Goal: Task Accomplishment & Management: Use online tool/utility

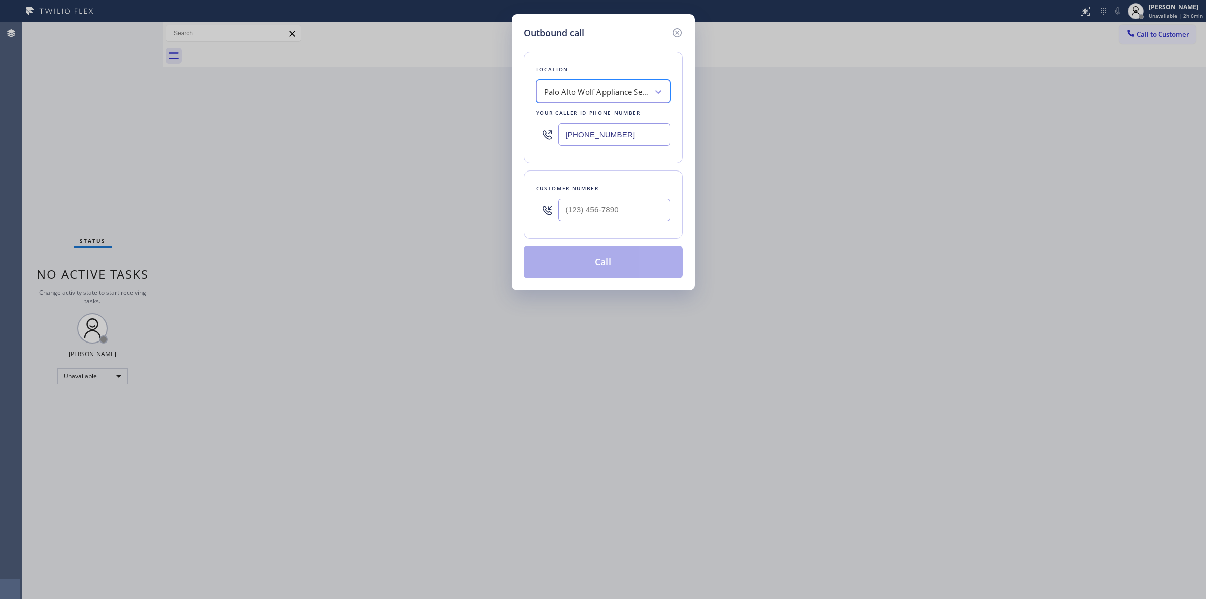
scroll to position [0, 1]
click at [678, 29] on icon at bounding box center [678, 33] width 12 height 12
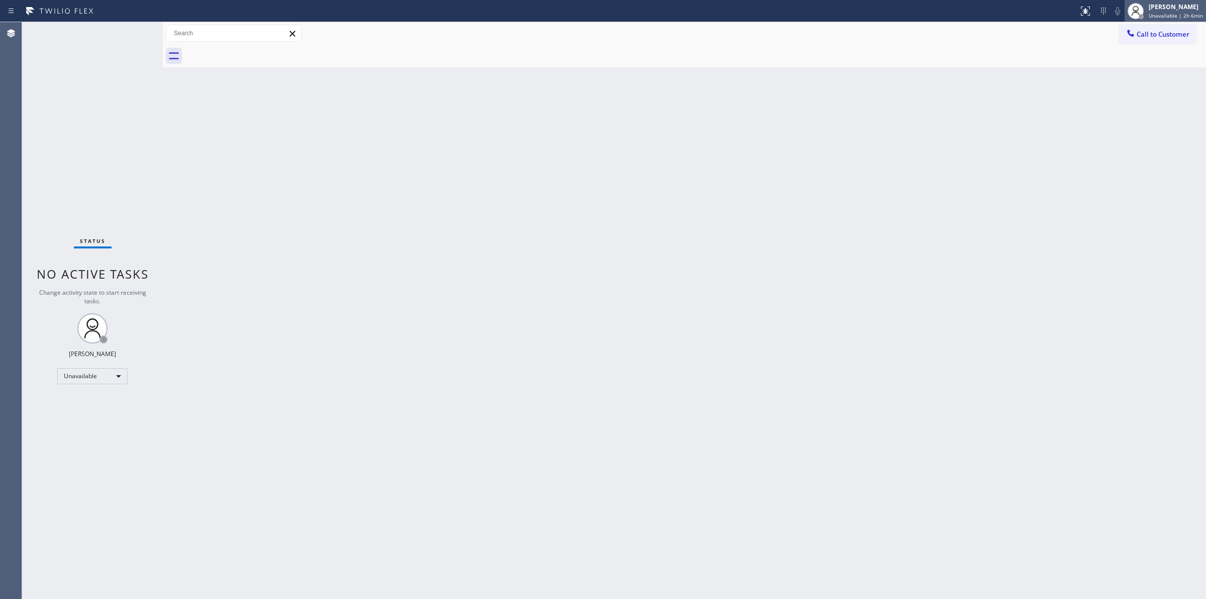
click at [1169, 12] on span "Unavailable | 2h 6min" at bounding box center [1176, 15] width 54 height 7
click at [1125, 54] on button "Available" at bounding box center [1156, 53] width 101 height 13
click at [1182, 6] on div "[PERSON_NAME]" at bounding box center [1179, 7] width 50 height 9
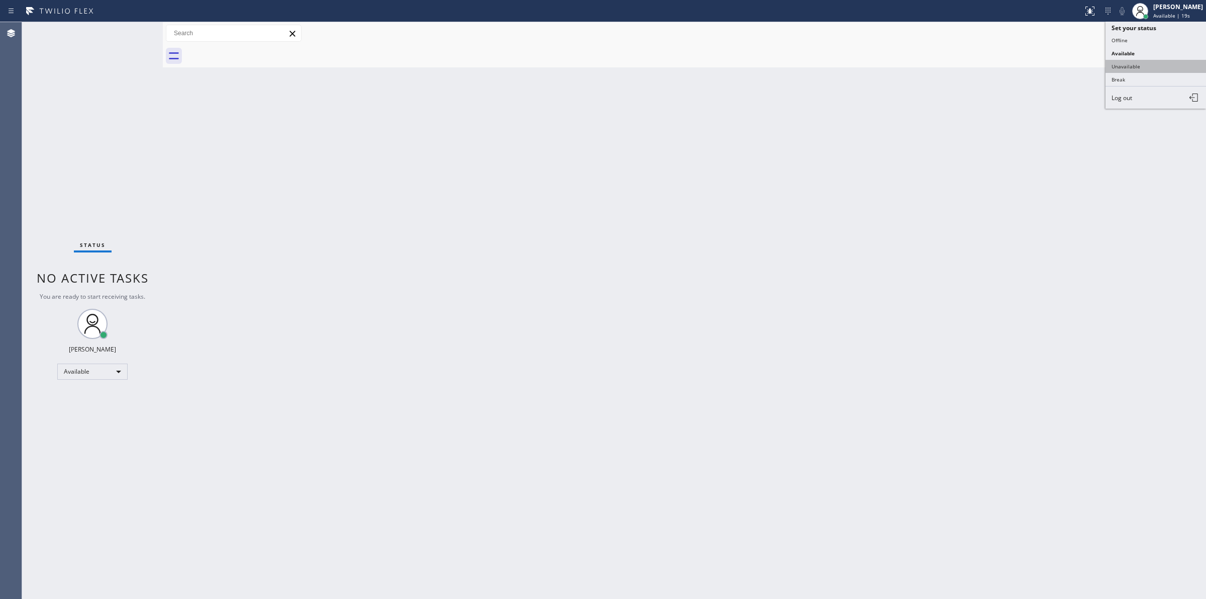
click at [1139, 63] on button "Unavailable" at bounding box center [1156, 66] width 101 height 13
drag, startPoint x: 1175, startPoint y: 4, endPoint x: 1172, endPoint y: 34, distance: 30.4
click at [1175, 4] on div "[PERSON_NAME]" at bounding box center [1179, 7] width 50 height 9
click at [1060, 137] on div "Back to Dashboard Change Sender ID Customers Technicians Select a contact Outbo…" at bounding box center [685, 310] width 1044 height 577
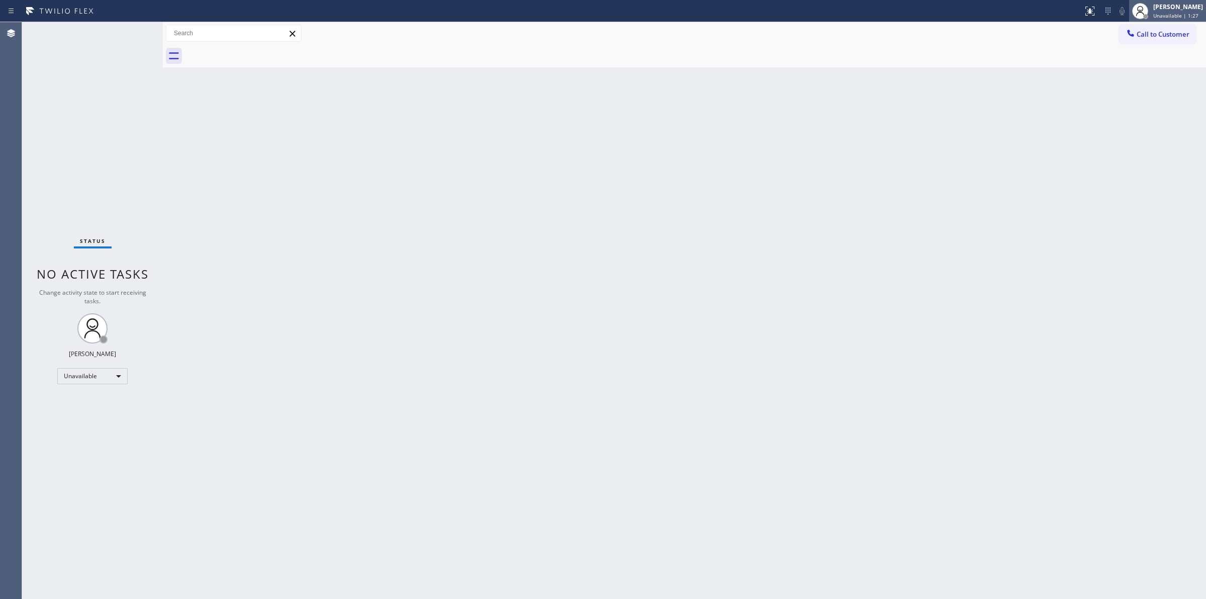
click at [1183, 14] on span "Unavailable | 1:27" at bounding box center [1176, 15] width 45 height 7
click at [1099, 135] on div "Back to Dashboard Change Sender ID Customers Technicians Select a contact Outbo…" at bounding box center [685, 310] width 1044 height 577
click at [687, 378] on div "Back to Dashboard Change Sender ID Customers Technicians Select a contact Outbo…" at bounding box center [685, 310] width 1044 height 577
drag, startPoint x: 785, startPoint y: 113, endPoint x: 971, endPoint y: 82, distance: 189.1
click at [808, 113] on div "Back to Dashboard Change Sender ID Customers Technicians Select a contact Outbo…" at bounding box center [685, 310] width 1044 height 577
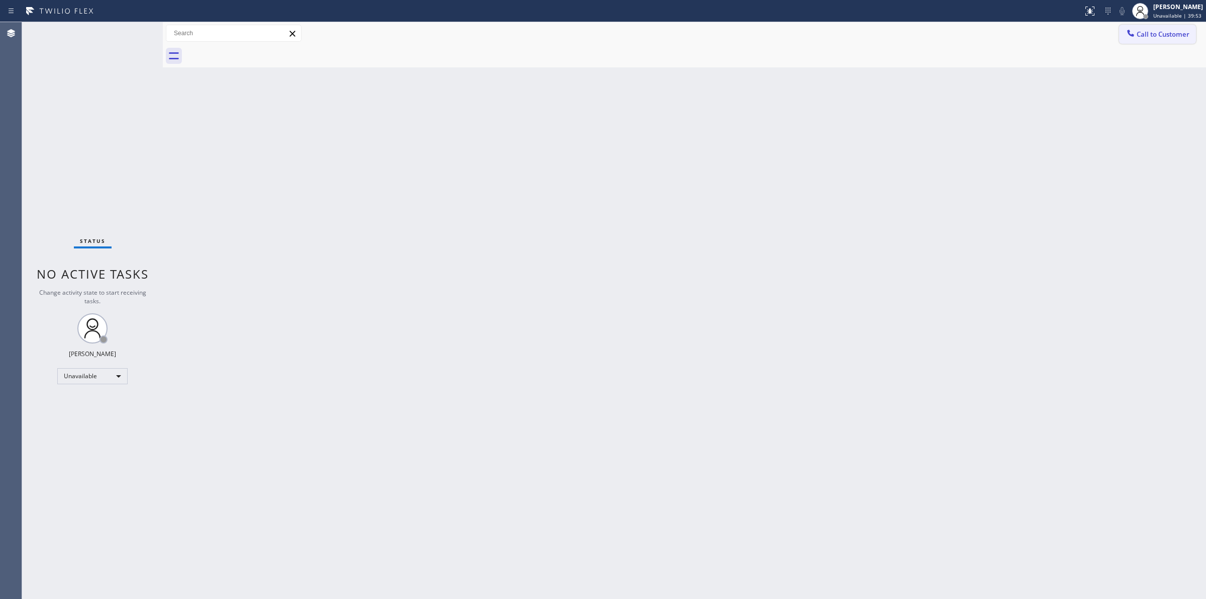
click at [1135, 31] on icon at bounding box center [1131, 33] width 10 height 10
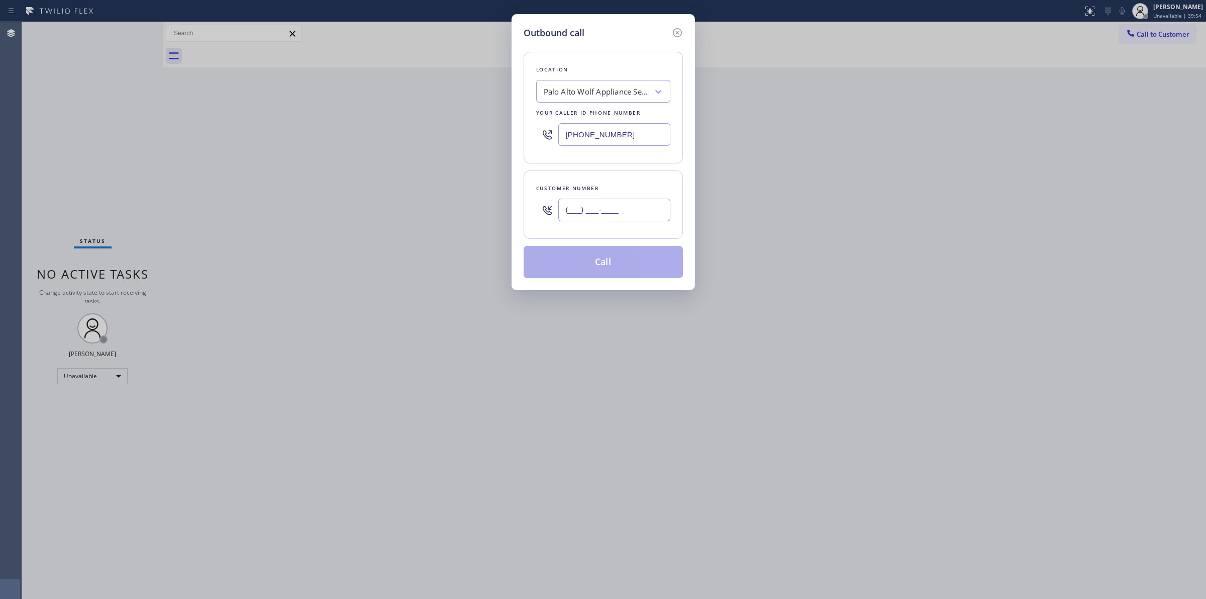
paste input "714) 528-8455"
click at [616, 214] on input "[PHONE_NUMBER]" at bounding box center [614, 210] width 112 height 23
type input "[PHONE_NUMBER]"
click at [601, 265] on button "Call" at bounding box center [603, 262] width 159 height 32
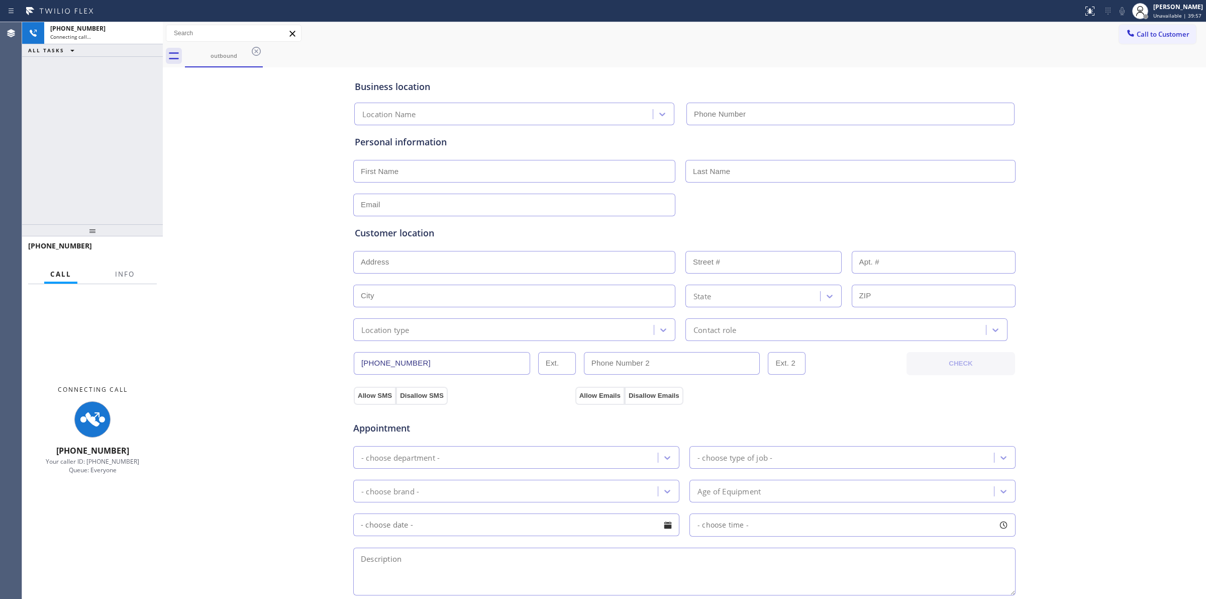
type input "(650) 620-7276"
click at [1019, 123] on div "Business location Palo Alto Wolf Appliance Service (650) 620-7276 Personal info…" at bounding box center [684, 413] width 1039 height 687
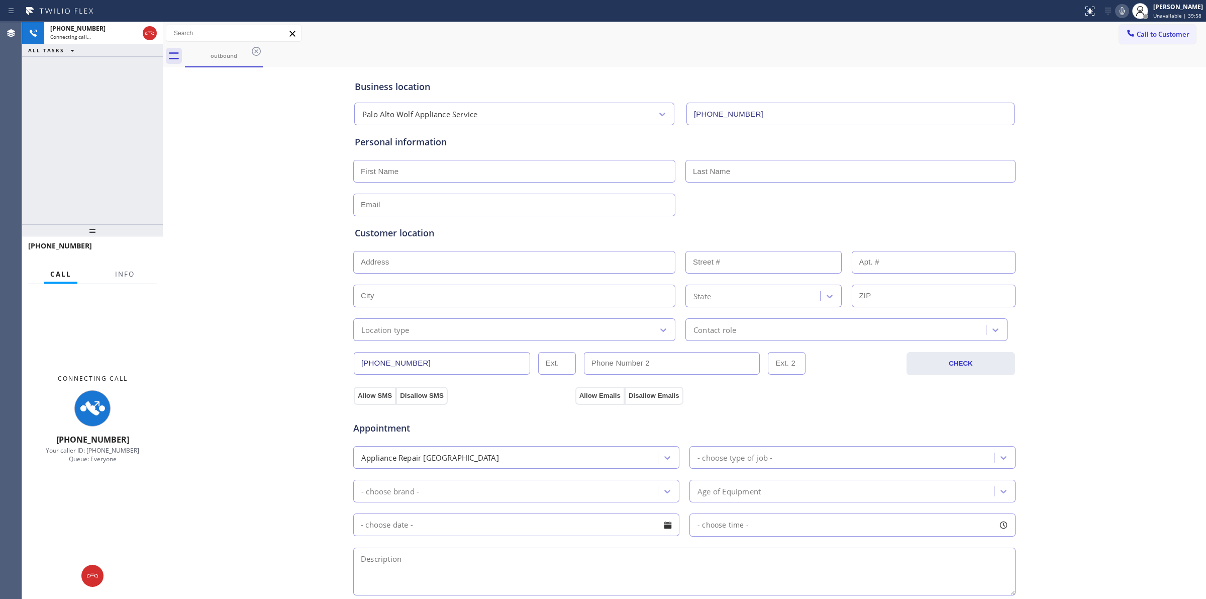
click at [1125, 17] on button at bounding box center [1122, 11] width 14 height 14
click at [216, 62] on div "outbound" at bounding box center [224, 56] width 76 height 22
click at [263, 51] on div "outbound" at bounding box center [695, 56] width 1021 height 23
click at [254, 51] on icon at bounding box center [256, 51] width 12 height 12
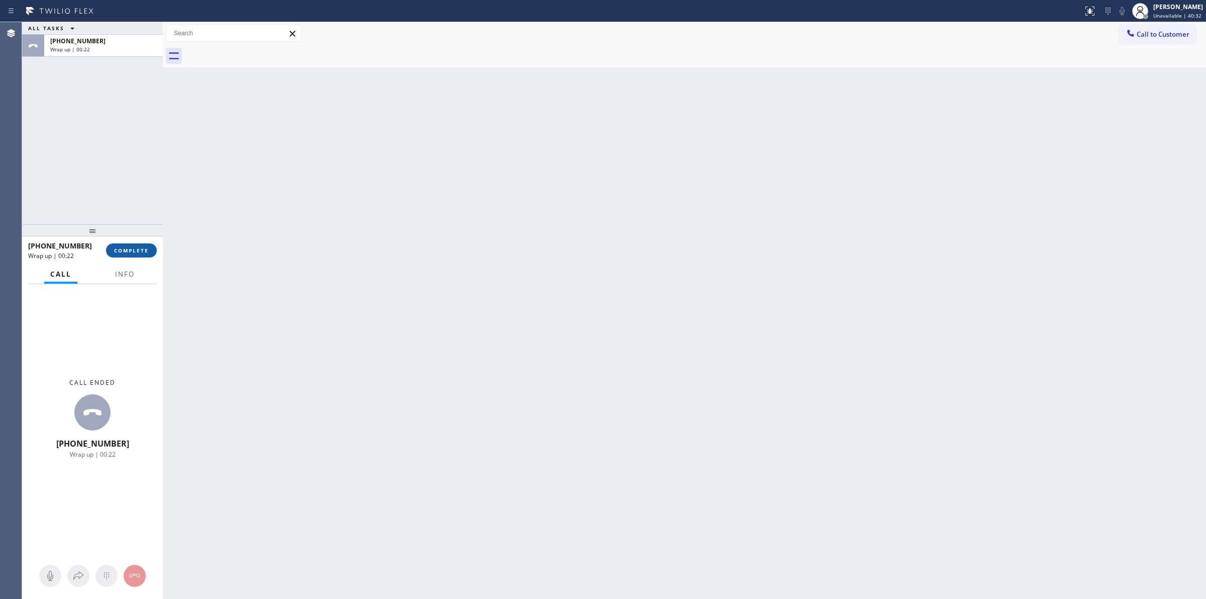
click at [154, 245] on button "COMPLETE" at bounding box center [131, 250] width 51 height 14
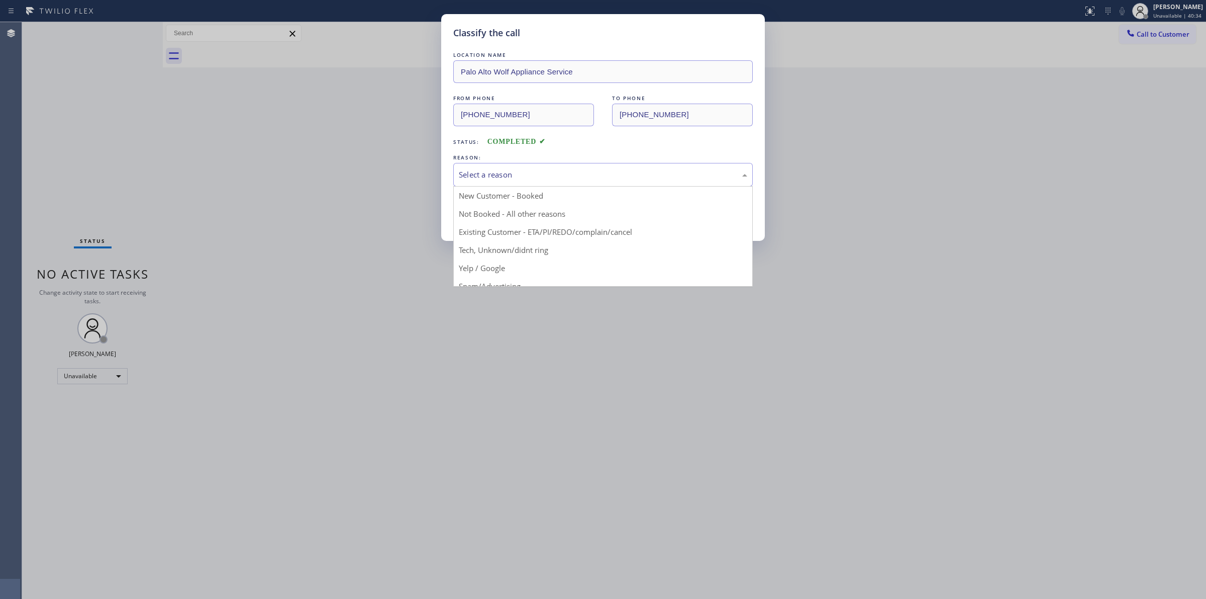
click at [546, 180] on div "Select a reason" at bounding box center [603, 175] width 289 height 12
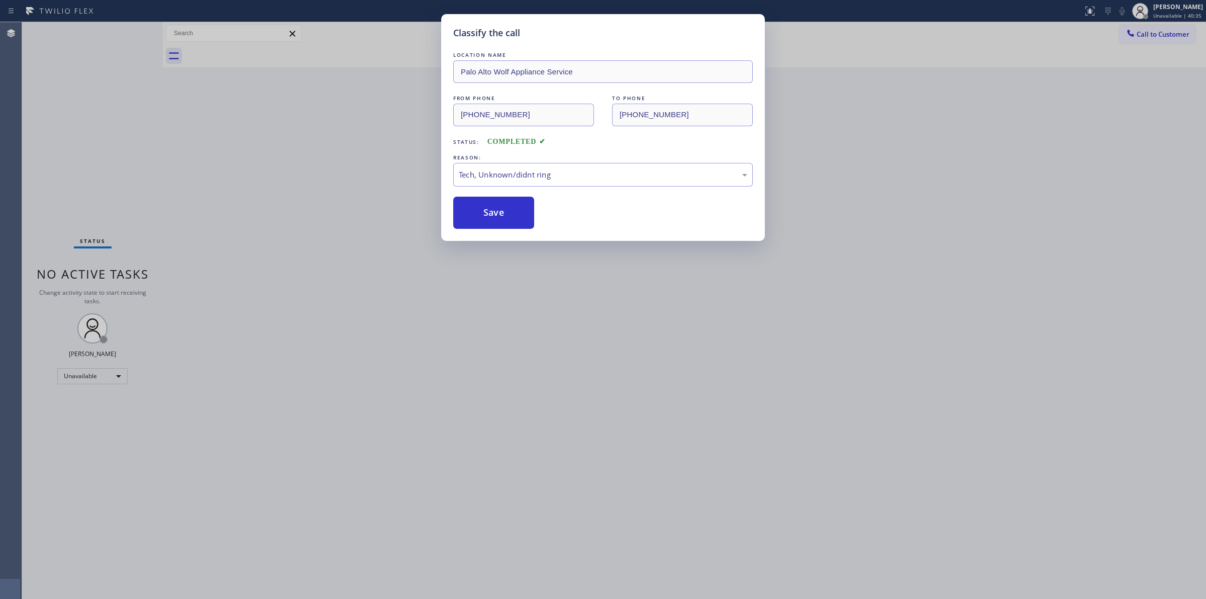
drag, startPoint x: 523, startPoint y: 257, endPoint x: 498, endPoint y: 213, distance: 51.1
click at [498, 213] on button "Save" at bounding box center [493, 213] width 81 height 32
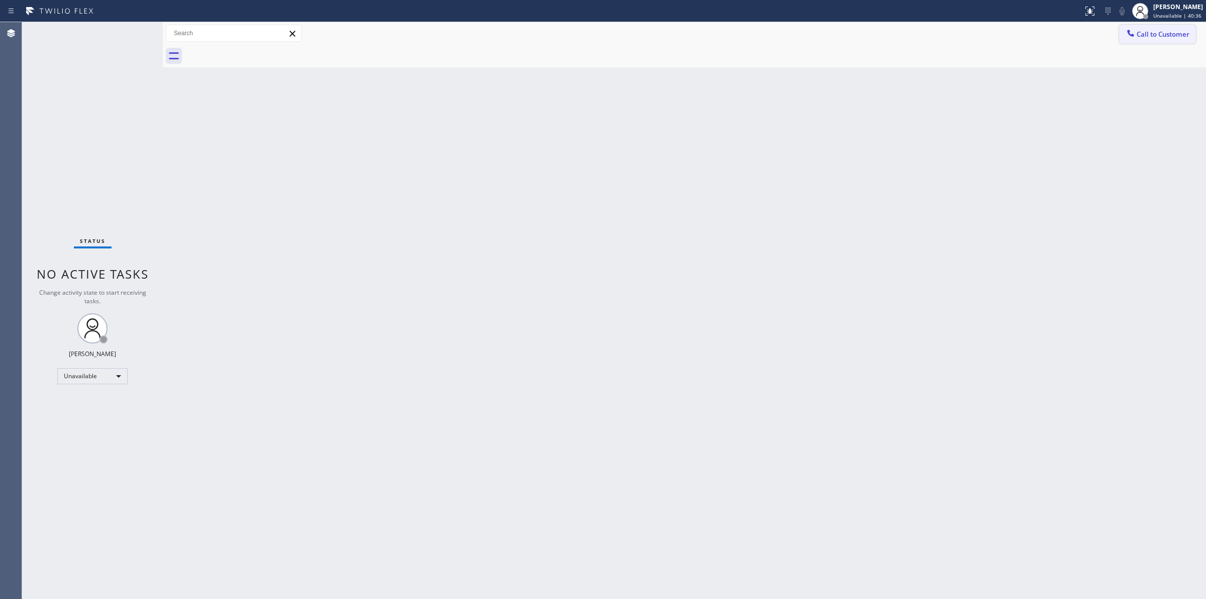
click at [1154, 34] on span "Call to Customer" at bounding box center [1163, 34] width 53 height 9
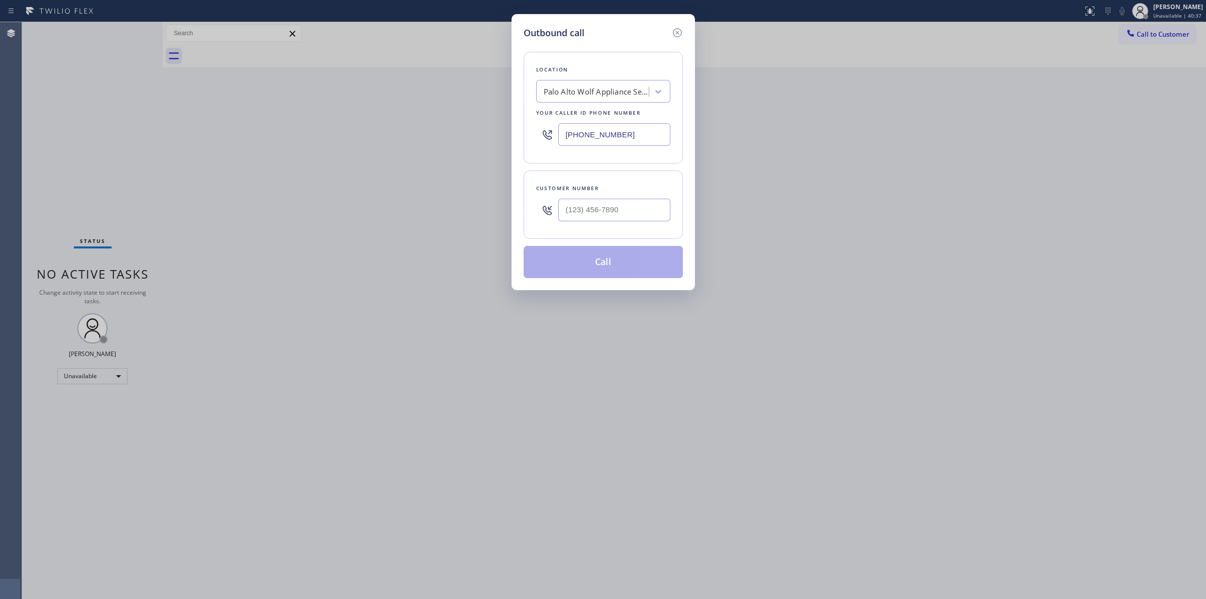
click at [635, 202] on div "Customer number" at bounding box center [603, 204] width 159 height 68
click at [634, 202] on input "(___) ___-____" at bounding box center [614, 210] width 112 height 23
paste input "714) 528-8455"
type input "[PHONE_NUMBER]"
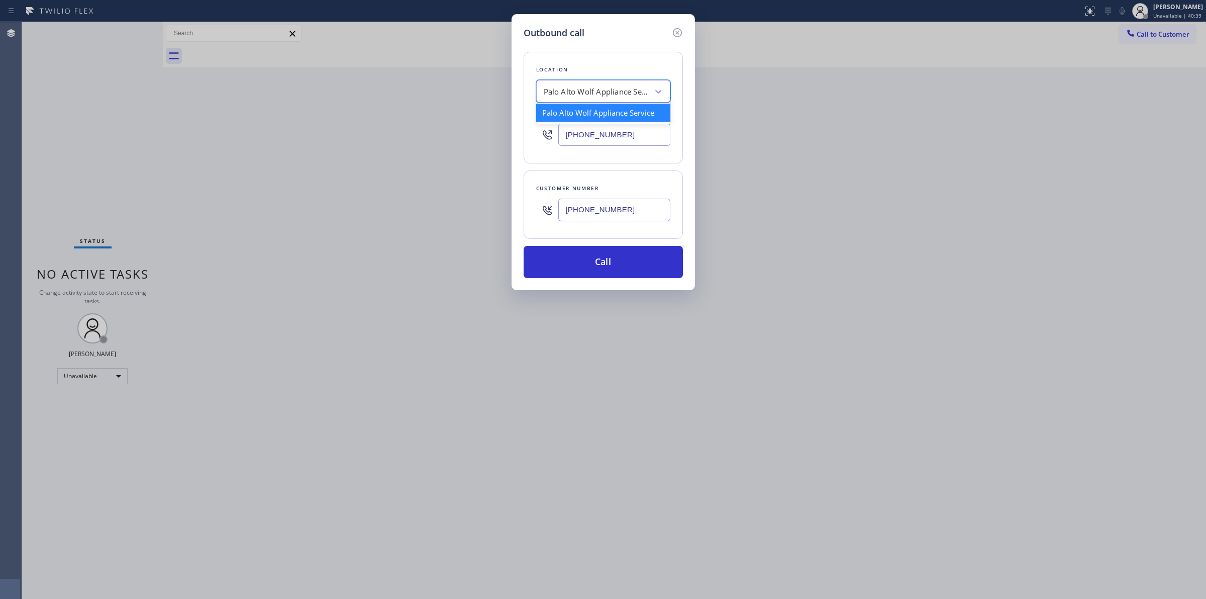
click at [625, 96] on div "Palo Alto Wolf Appliance Service" at bounding box center [597, 92] width 106 height 12
type input "kenmore"
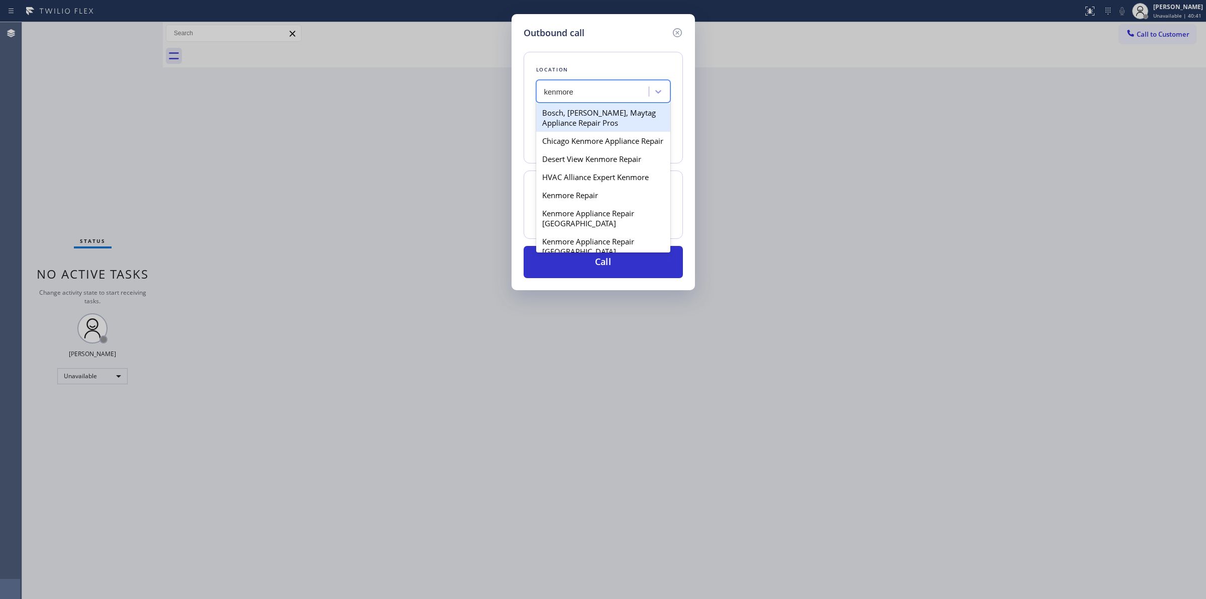
click at [602, 150] on div "Chicago Kenmore Appliance Repair" at bounding box center [603, 141] width 134 height 18
type input "(224) 803-2749"
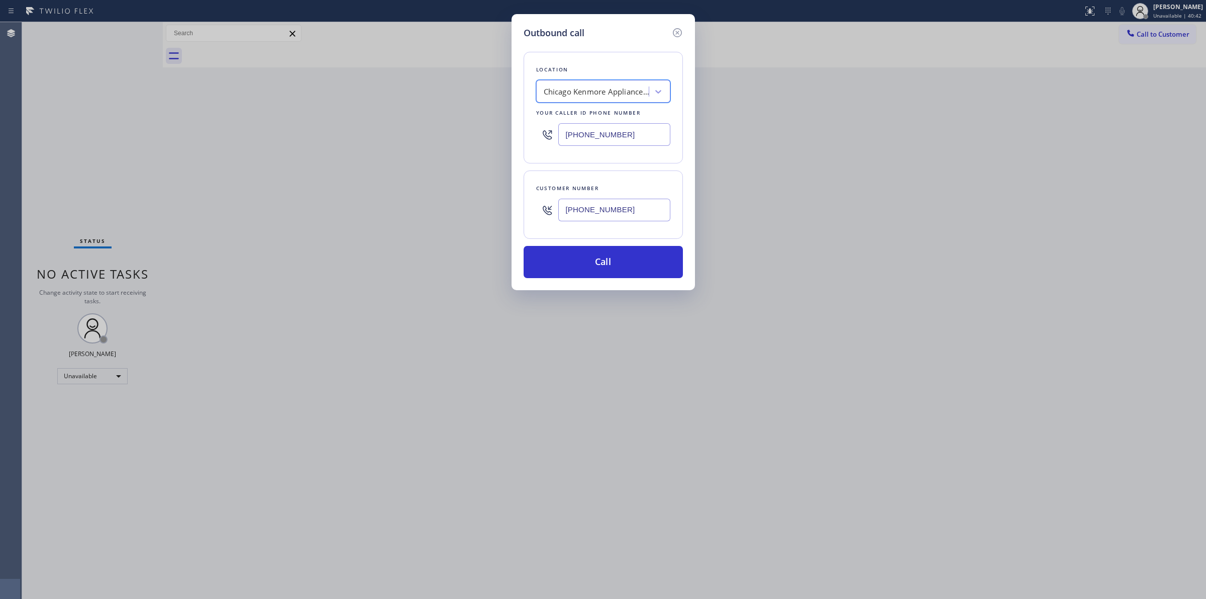
click at [610, 204] on input "[PHONE_NUMBER]" at bounding box center [614, 210] width 112 height 23
click at [591, 262] on button "Call" at bounding box center [603, 262] width 159 height 32
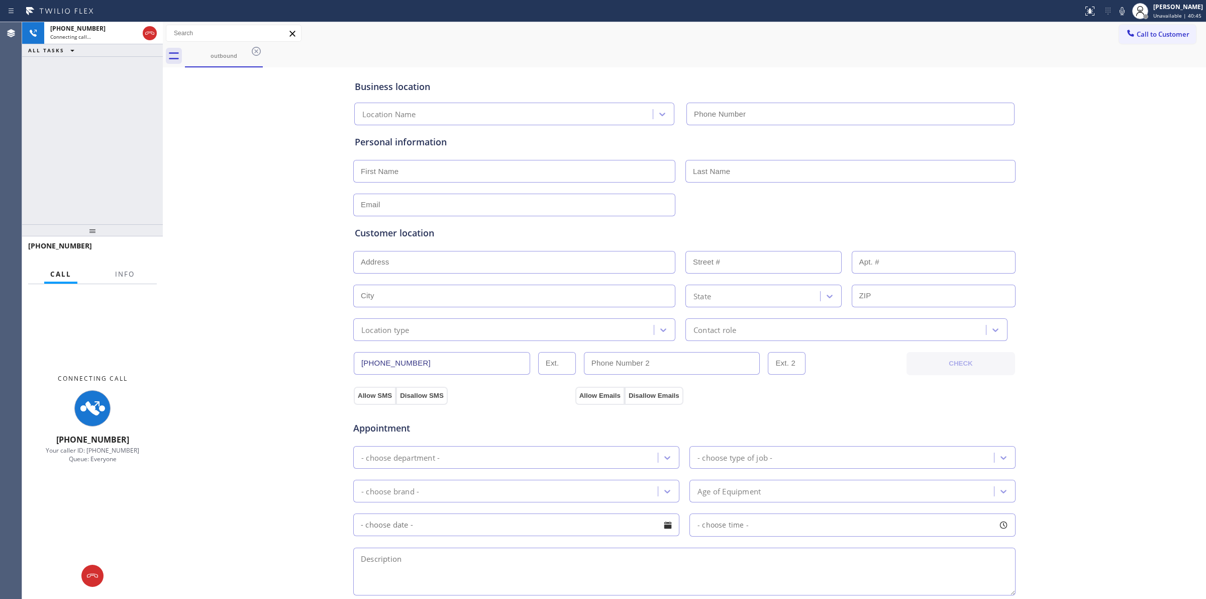
click at [1104, 84] on div "Business location Location Name Personal information Customer location >> ADD N…" at bounding box center [684, 413] width 1039 height 687
type input "(224) 803-2749"
click at [1124, 13] on icon at bounding box center [1122, 11] width 12 height 12
click at [243, 62] on div "outbound" at bounding box center [224, 56] width 76 height 22
click at [249, 53] on div "outbound" at bounding box center [224, 56] width 76 height 8
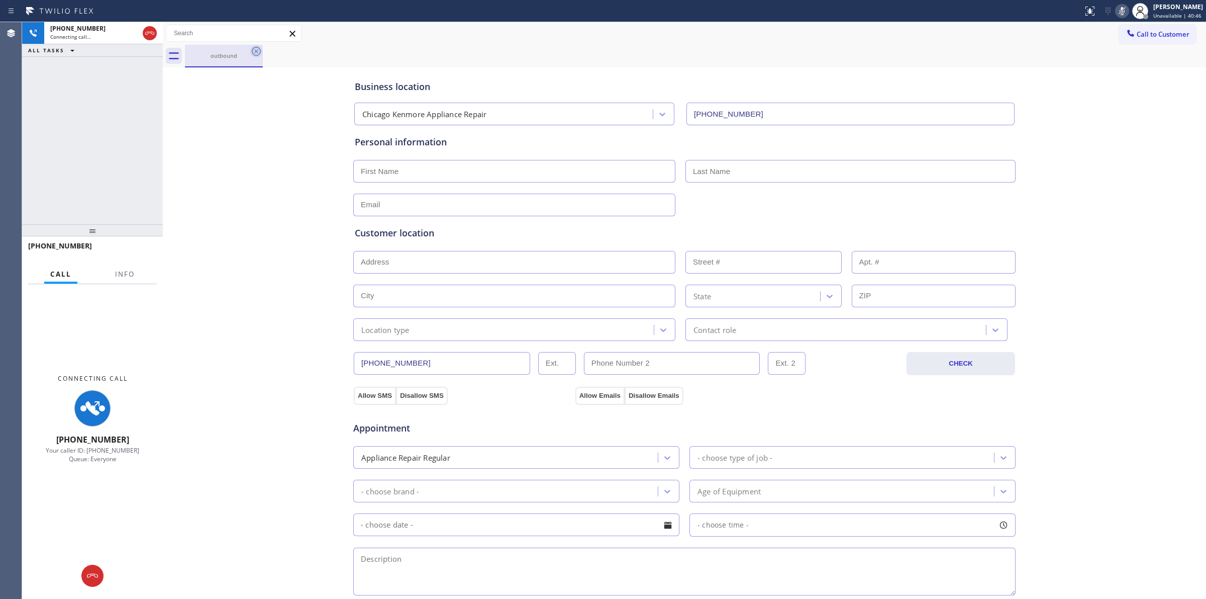
click at [254, 50] on icon at bounding box center [256, 51] width 12 height 12
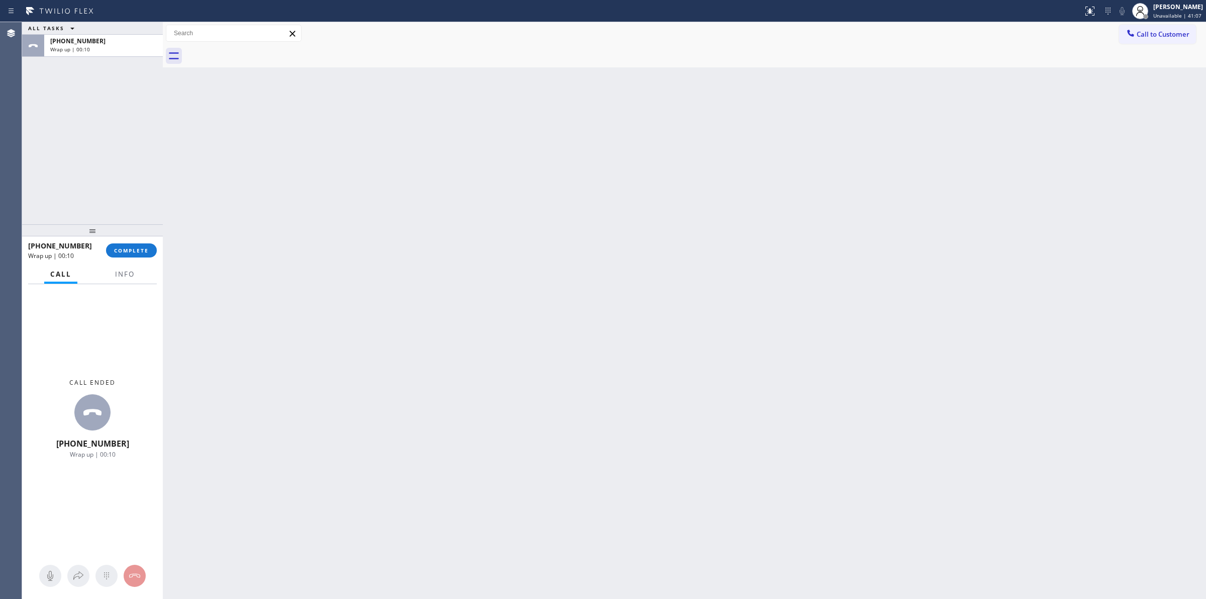
click at [1160, 43] on button "Call to Customer" at bounding box center [1157, 34] width 77 height 19
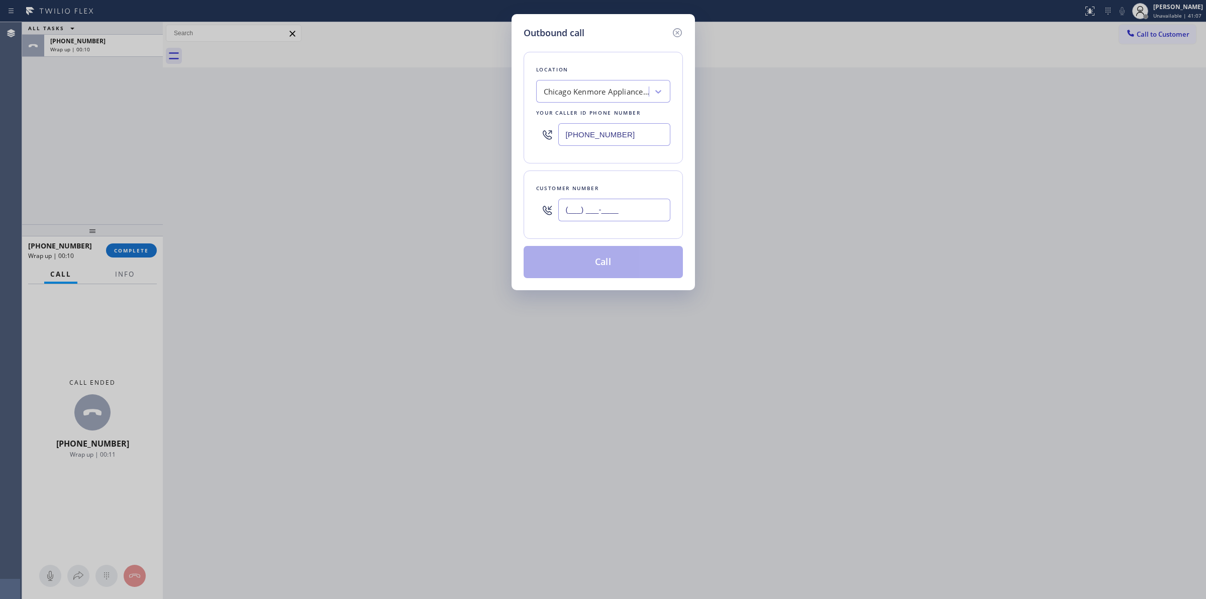
click at [624, 211] on input "(___) ___-____" at bounding box center [614, 210] width 112 height 23
paste input "714) 528-8455"
type input "[PHONE_NUMBER]"
click at [617, 269] on button "Call" at bounding box center [603, 262] width 159 height 32
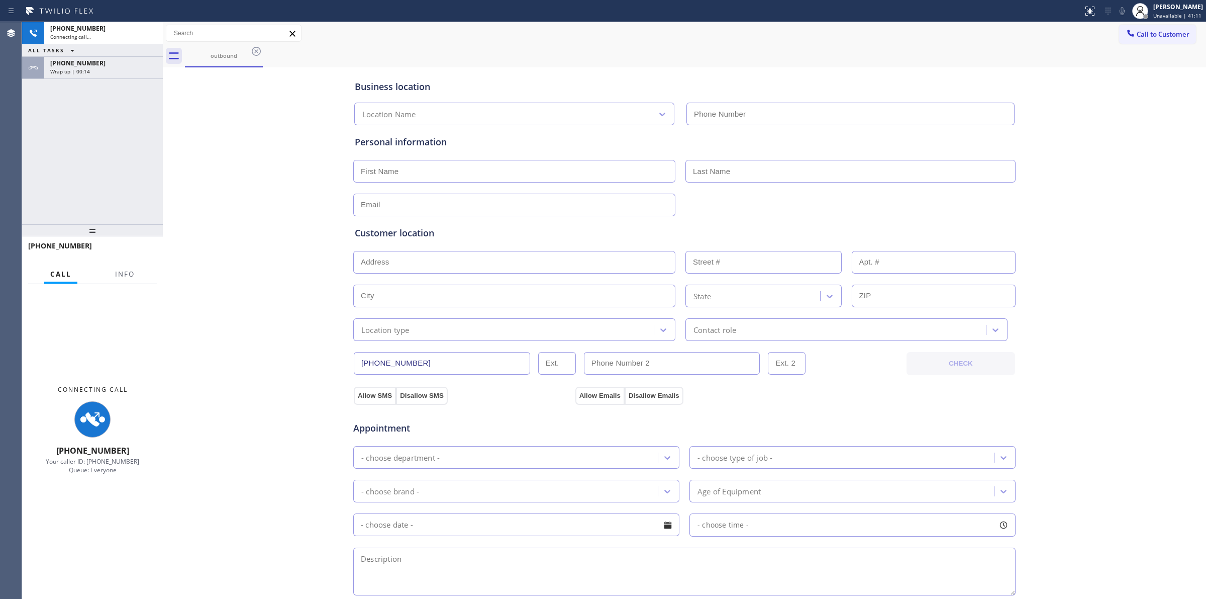
type input "(224) 803-2749"
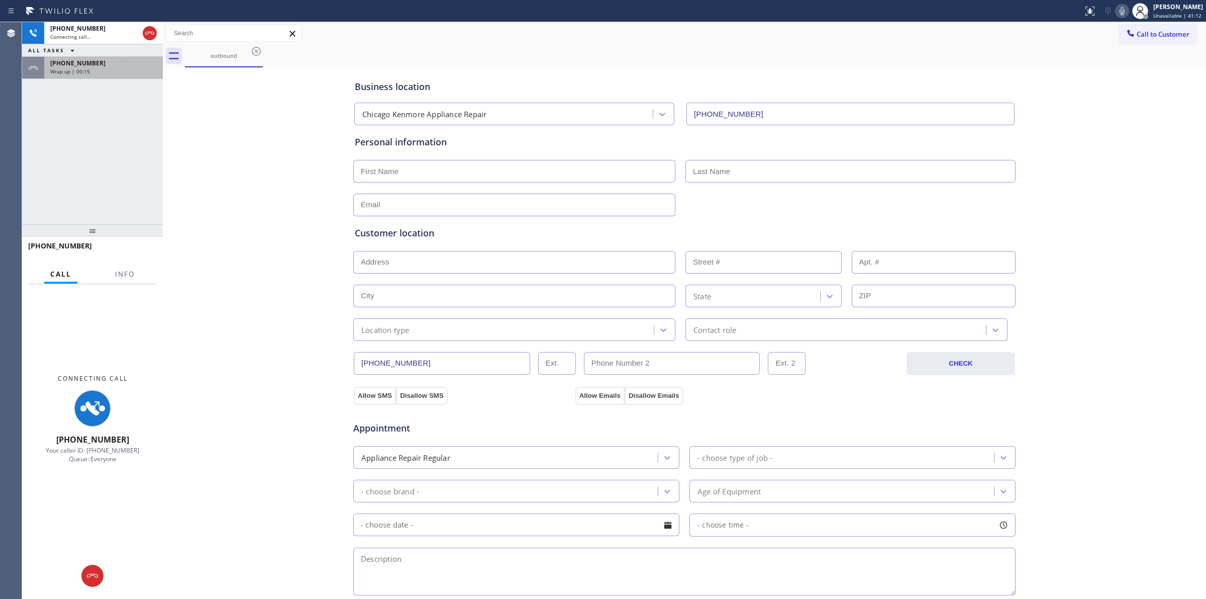
click at [110, 66] on div "[PHONE_NUMBER]" at bounding box center [103, 63] width 107 height 9
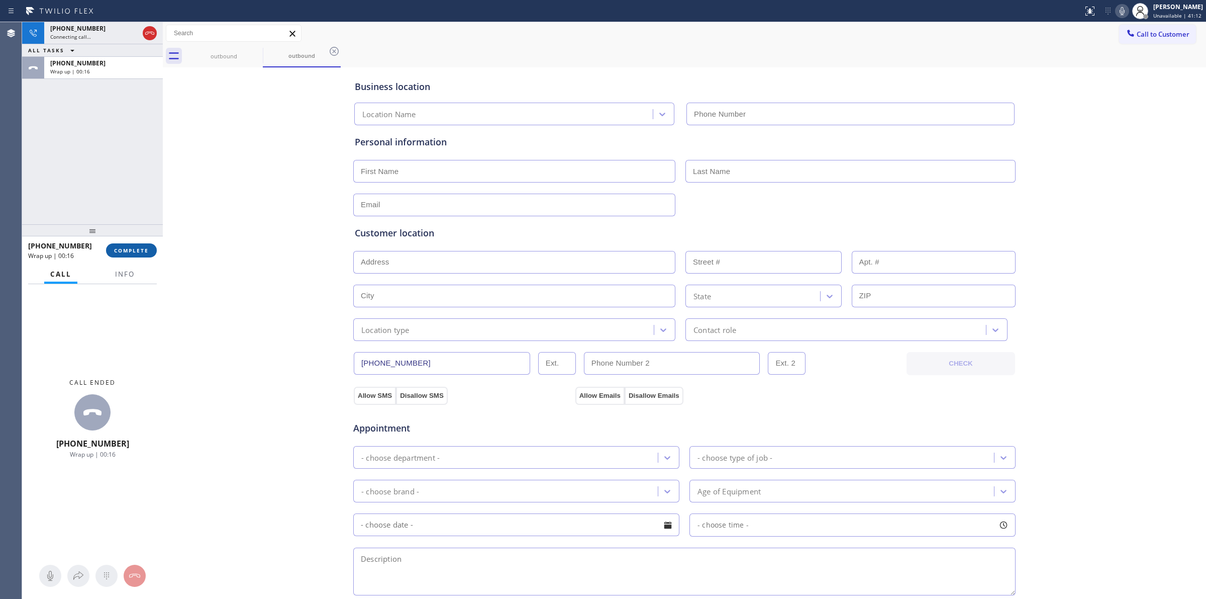
type input "(224) 803-2749"
click at [139, 247] on span "COMPLETE" at bounding box center [131, 250] width 35 height 7
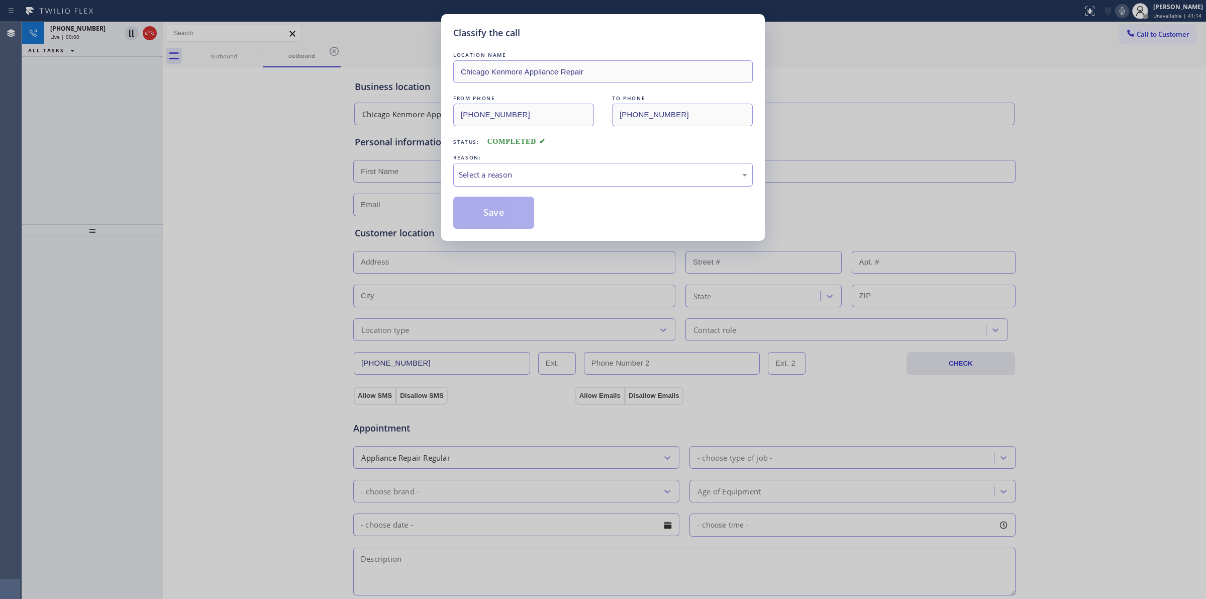
click at [538, 167] on div "Select a reason" at bounding box center [603, 175] width 300 height 24
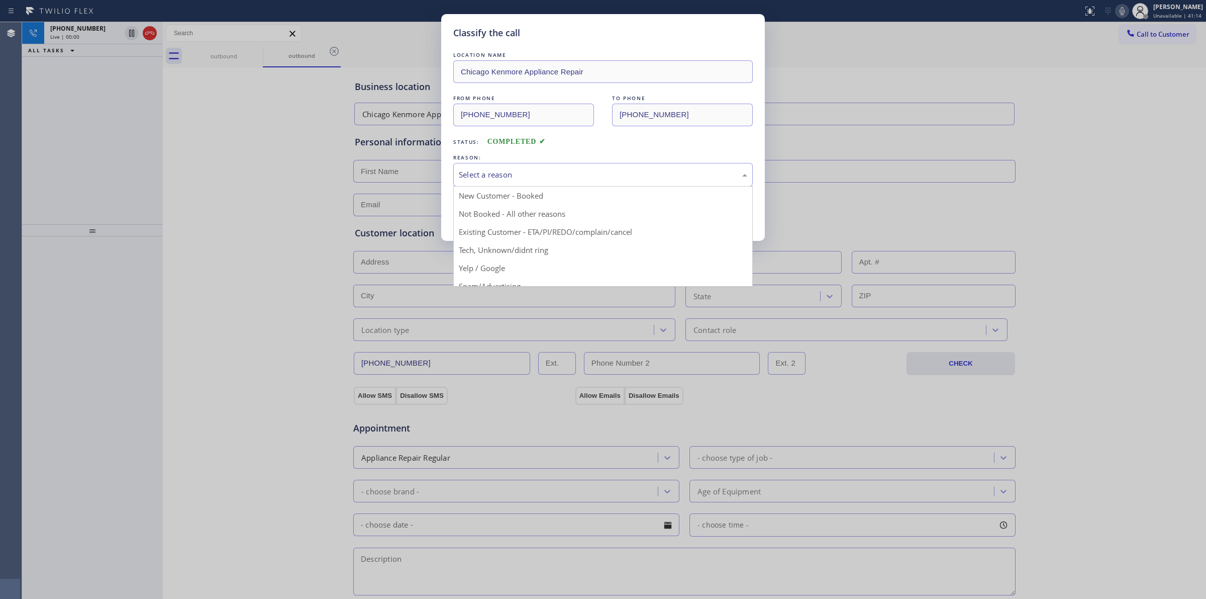
drag, startPoint x: 526, startPoint y: 254, endPoint x: 508, endPoint y: 224, distance: 35.6
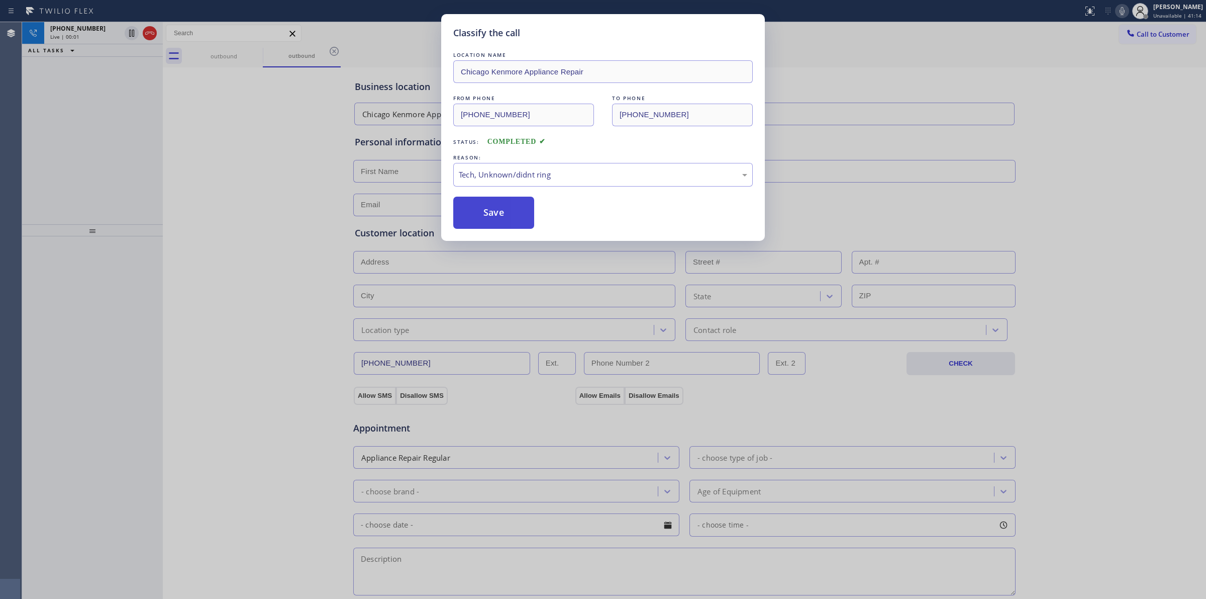
click at [508, 224] on button "Save" at bounding box center [493, 213] width 81 height 32
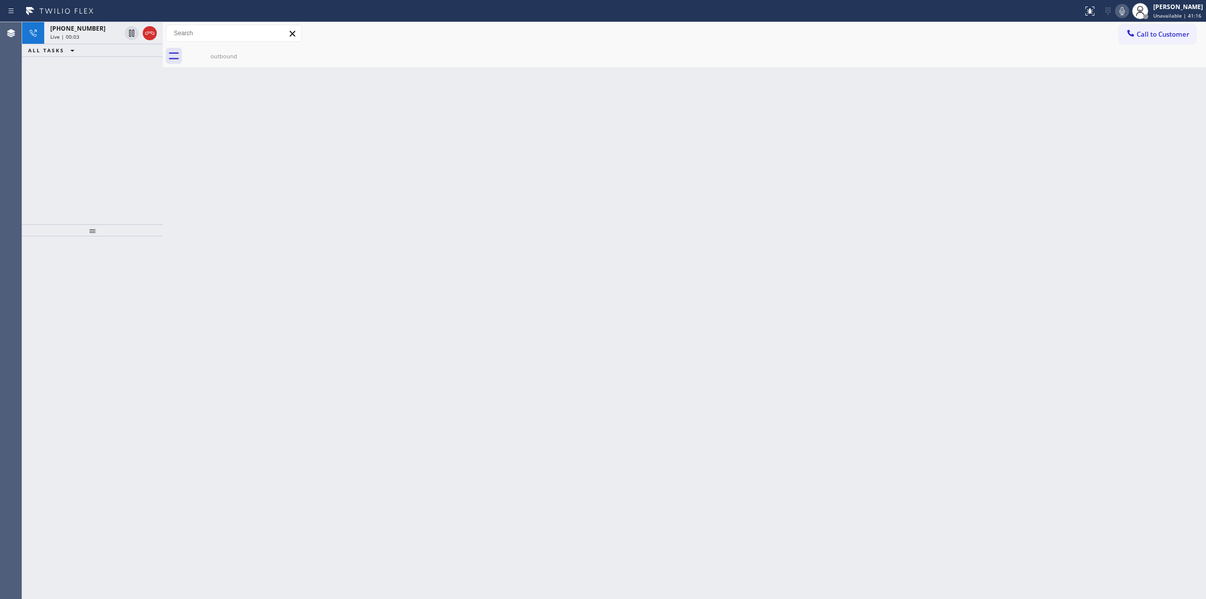
drag, startPoint x: 78, startPoint y: 23, endPoint x: 109, endPoint y: 70, distance: 56.6
click at [78, 23] on div "+17145288455 Live | 00:03" at bounding box center [83, 33] width 78 height 22
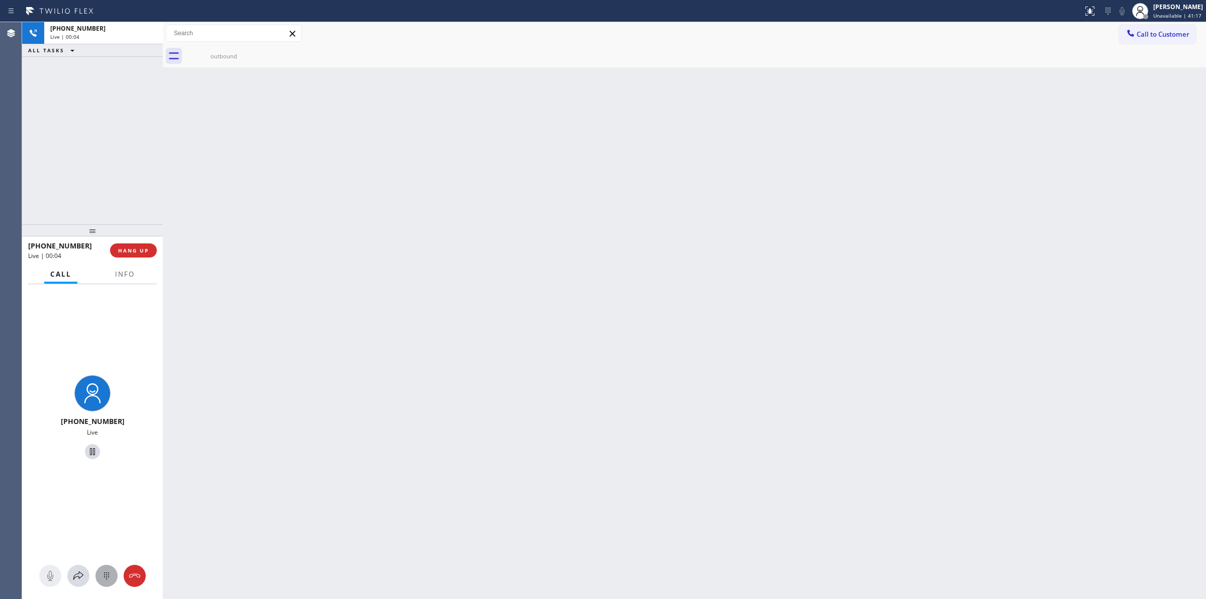
click at [96, 576] on div at bounding box center [107, 576] width 22 height 12
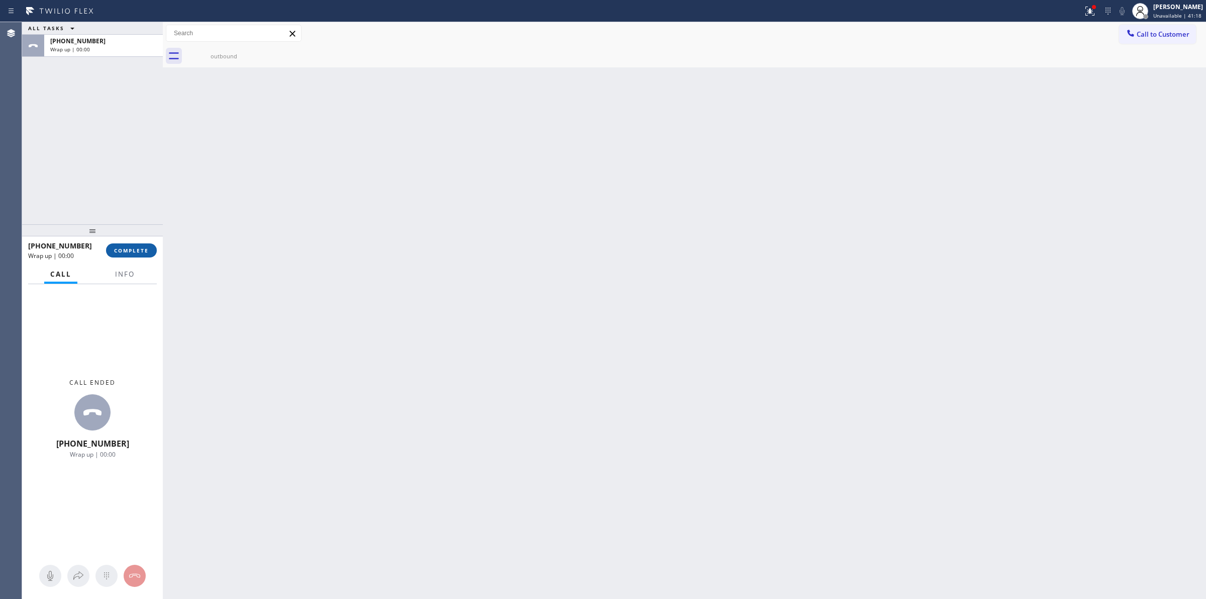
click at [146, 247] on span "COMPLETE" at bounding box center [131, 250] width 35 height 7
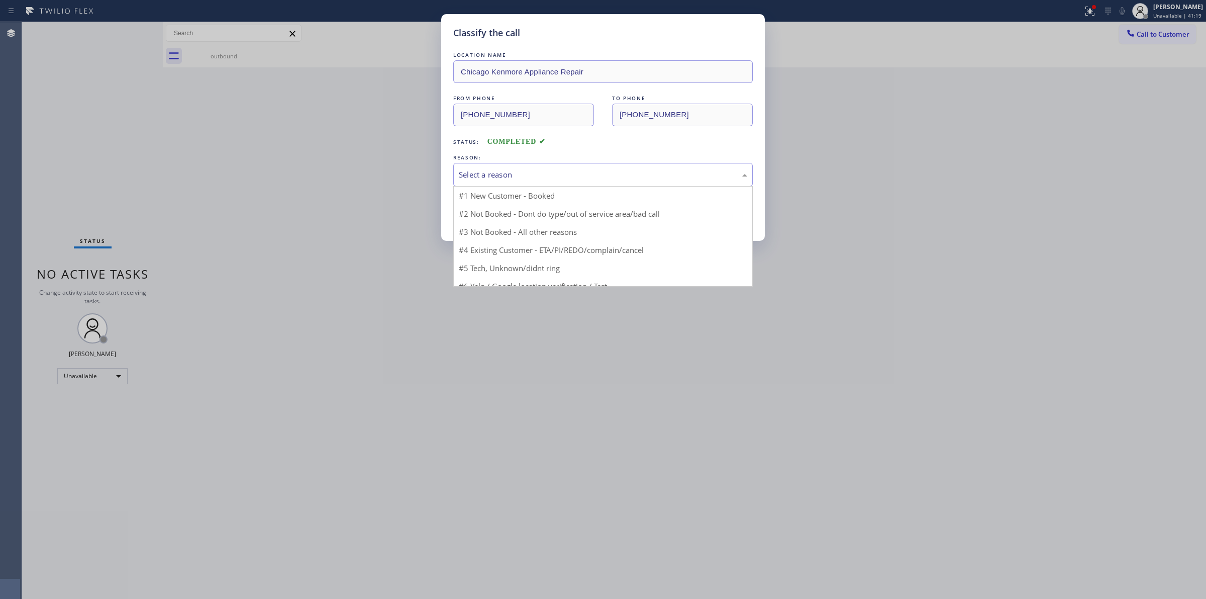
click at [489, 180] on div "Select a reason" at bounding box center [603, 175] width 289 height 12
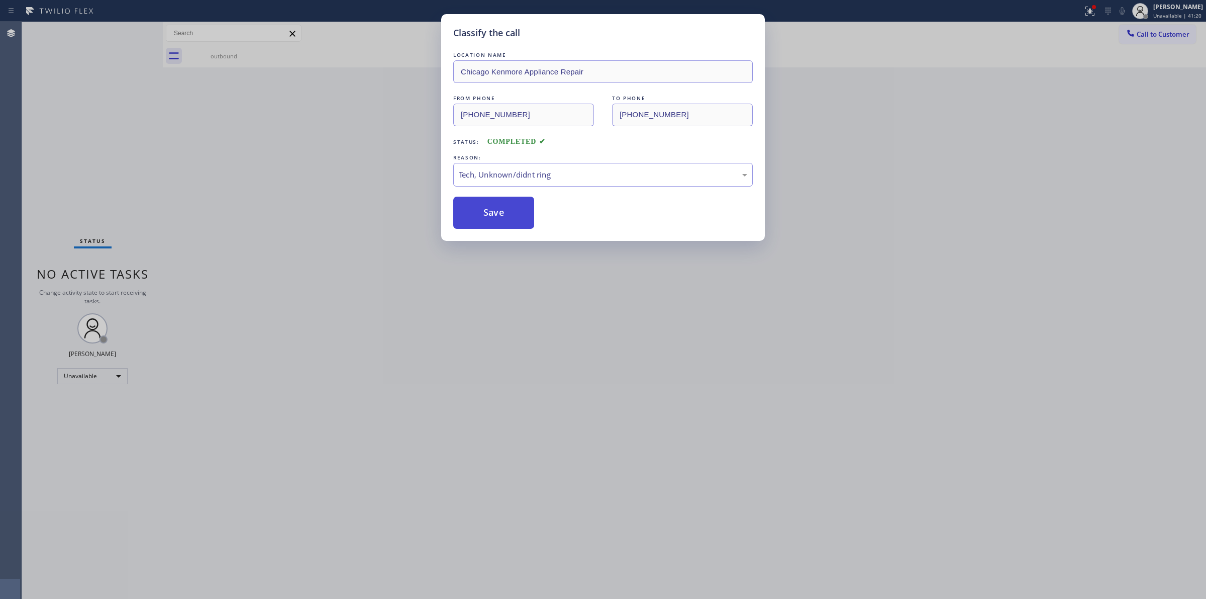
click at [469, 207] on button "Save" at bounding box center [493, 213] width 81 height 32
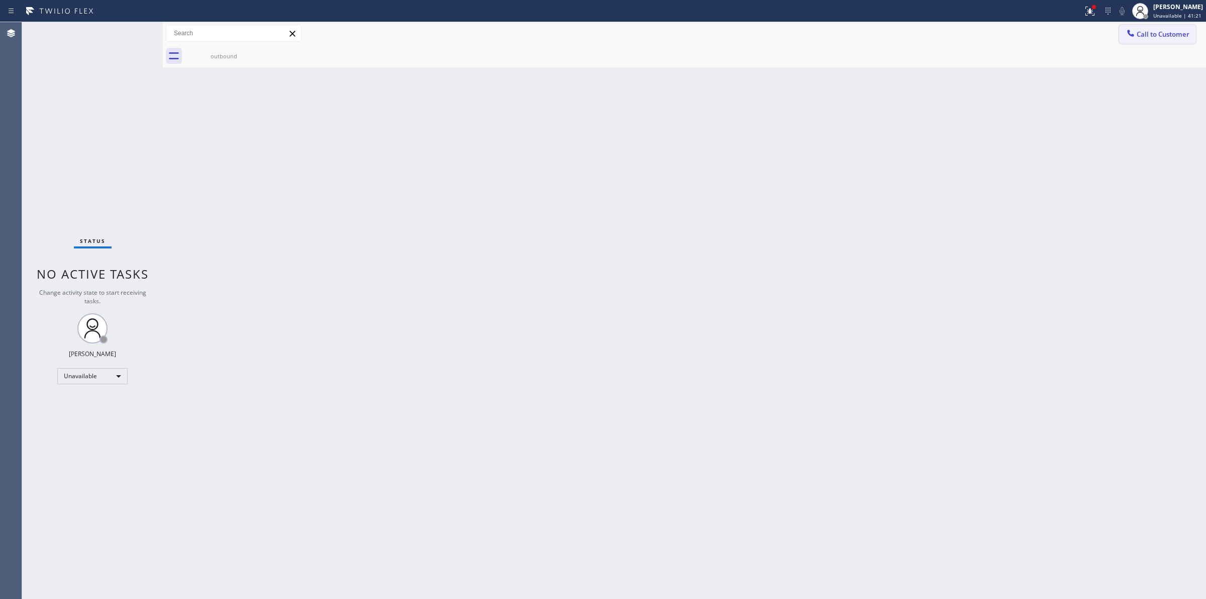
click at [1146, 28] on button "Call to Customer" at bounding box center [1157, 34] width 77 height 19
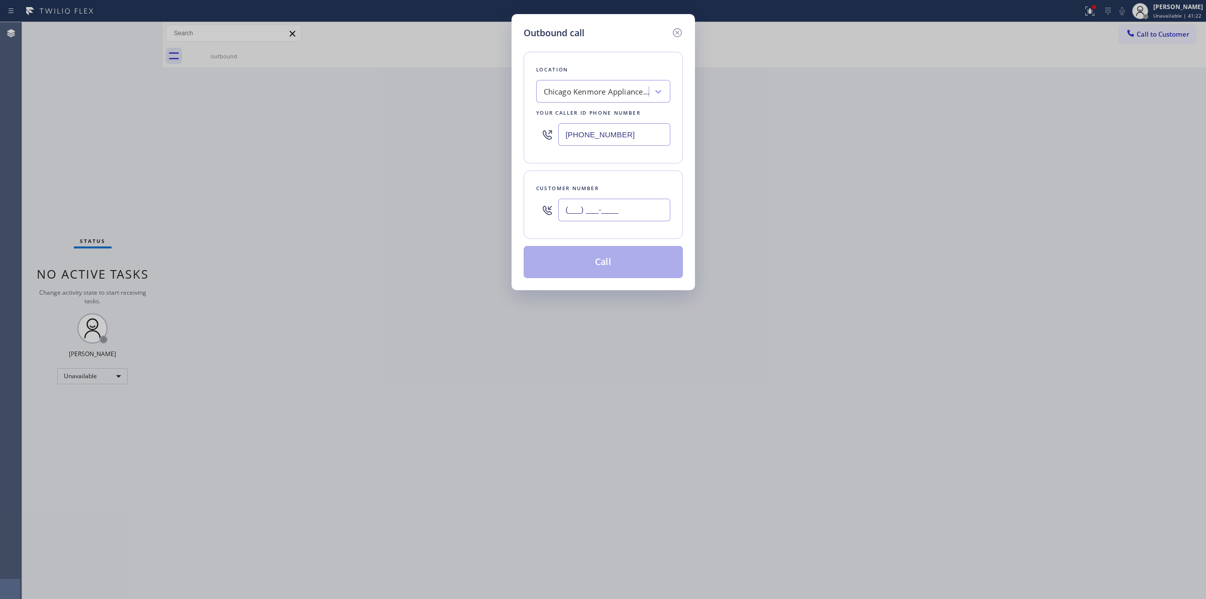
paste input "626) 623-5086"
click at [609, 210] on input "(___) ___-____" at bounding box center [614, 210] width 112 height 23
type input "(626) 623-5086"
click at [619, 86] on div "Chicago Kenmore Appliance Repair" at bounding box center [597, 92] width 106 height 12
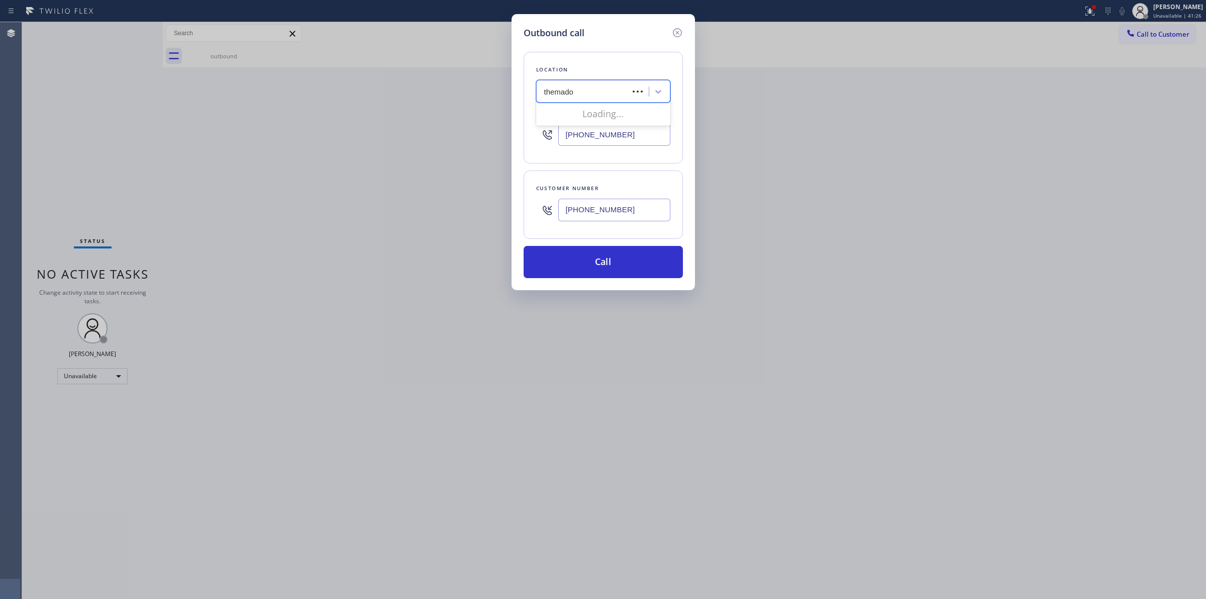
type input "themador"
click at [595, 90] on div "themador" at bounding box center [594, 92] width 110 height 18
type input "thermador"
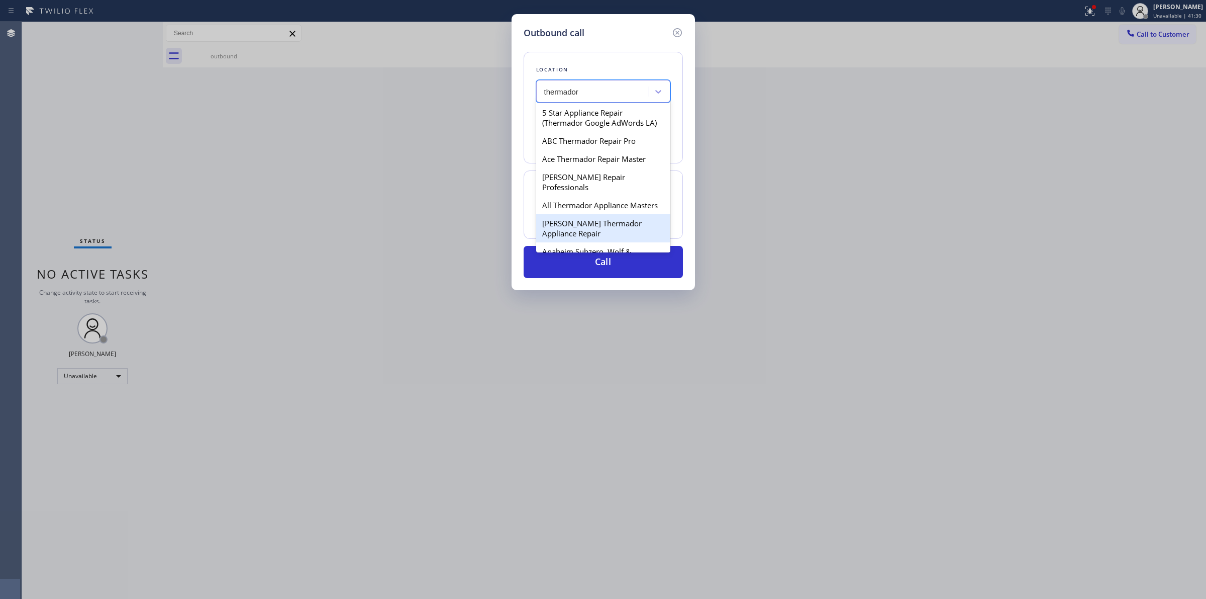
scroll to position [189, 0]
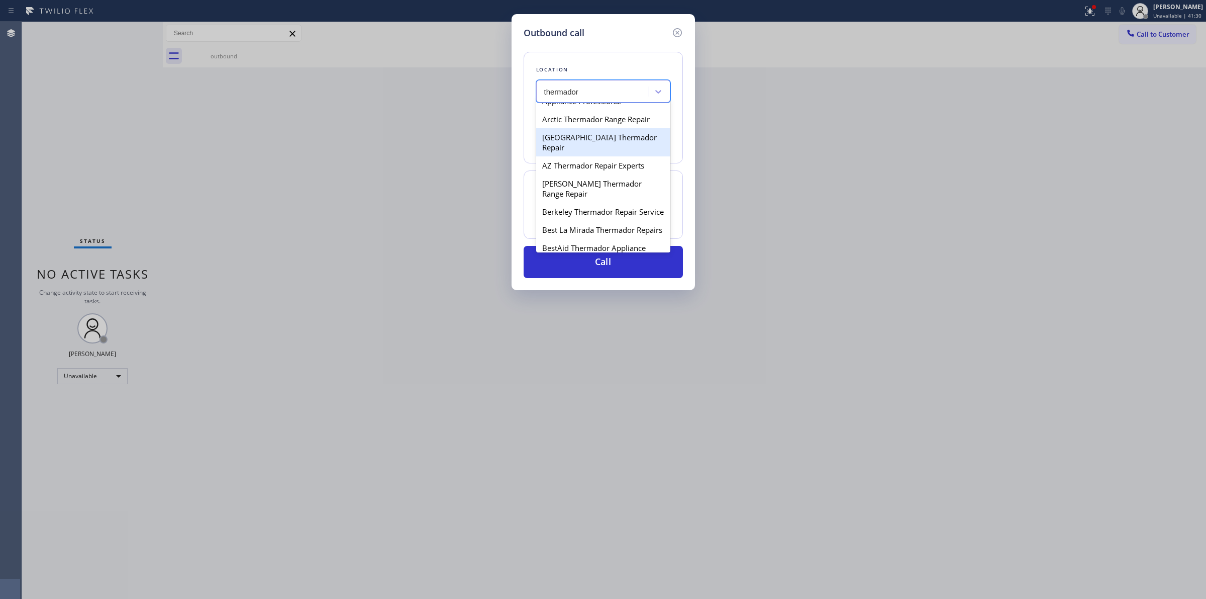
click at [564, 156] on div "Arlington Heights Thermador Repair" at bounding box center [603, 142] width 134 height 28
type input "(312) 345-5125"
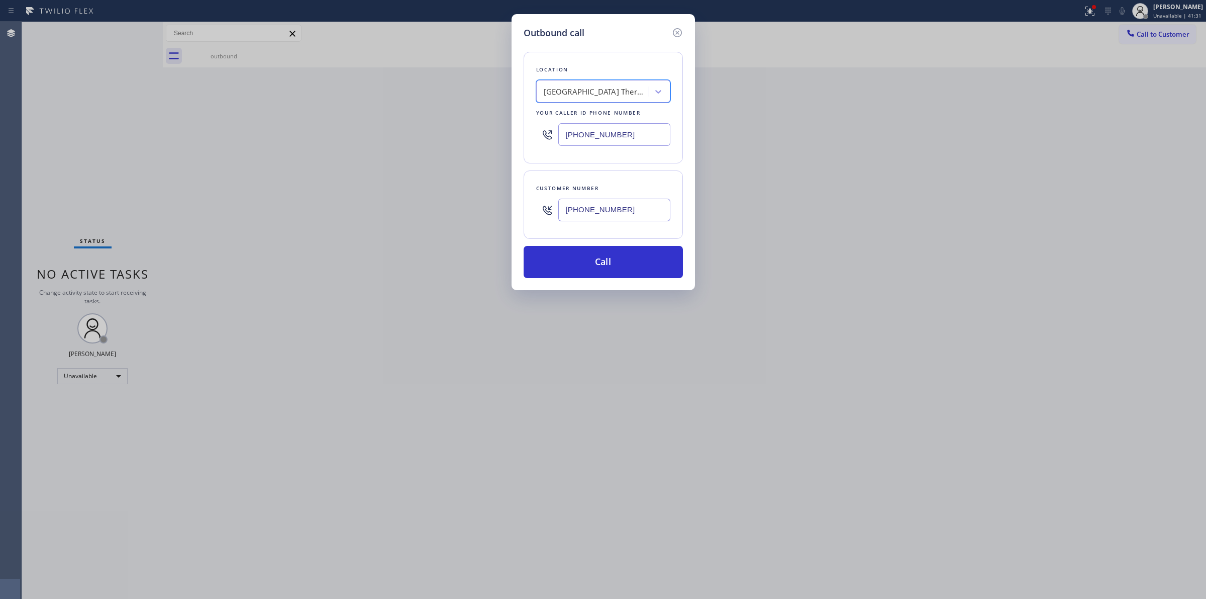
click at [589, 202] on input "(626) 623-5086" at bounding box center [614, 210] width 112 height 23
click at [589, 249] on button "Call" at bounding box center [603, 262] width 159 height 32
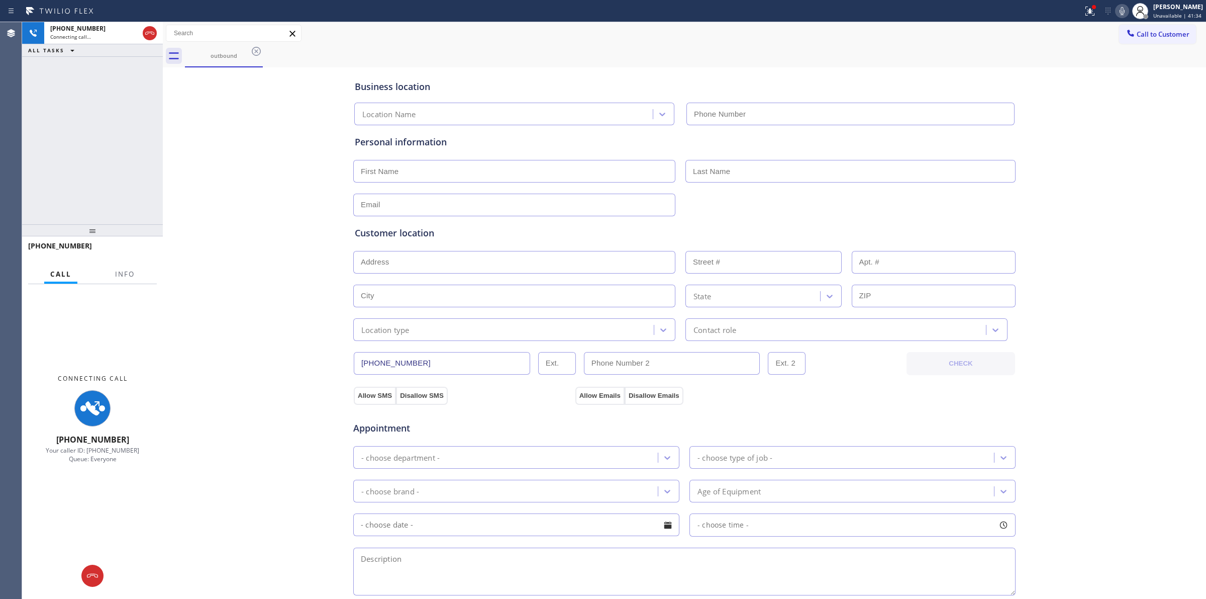
type input "(312) 345-5125"
drag, startPoint x: 1056, startPoint y: 158, endPoint x: 1097, endPoint y: 91, distance: 79.2
click at [1056, 158] on div "Business location Arlington Heights Thermador Repair (312) 345-5125 Personal in…" at bounding box center [684, 413] width 1039 height 687
click at [1122, 13] on icon at bounding box center [1122, 11] width 12 height 12
click at [259, 49] on icon at bounding box center [256, 51] width 12 height 12
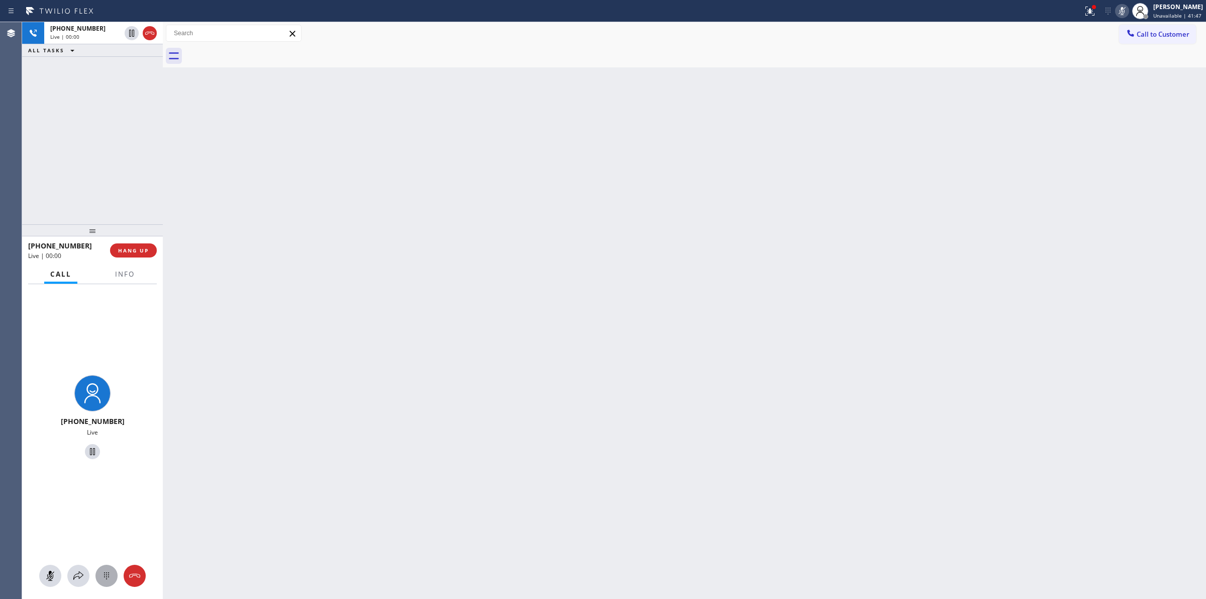
click at [105, 572] on icon at bounding box center [106, 575] width 5 height 7
click at [1127, 37] on icon at bounding box center [1131, 33] width 10 height 10
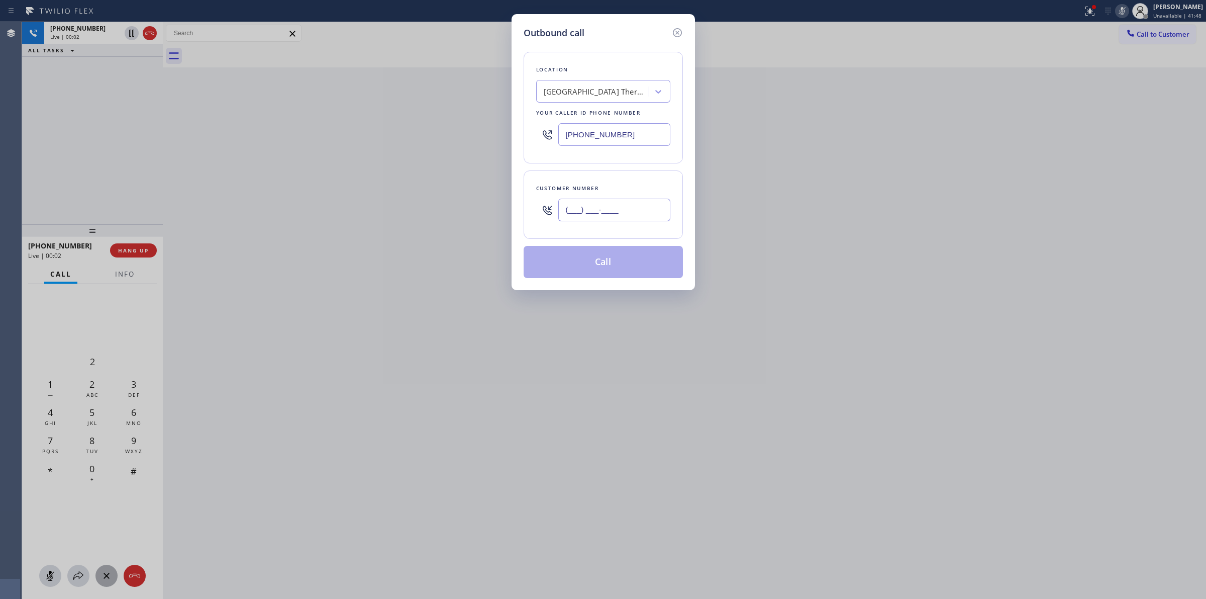
click at [633, 208] on input "(___) ___-____" at bounding box center [614, 210] width 112 height 23
paste input "626) 623-5086"
type input "(626) 623-5086"
click at [676, 30] on icon at bounding box center [678, 33] width 12 height 12
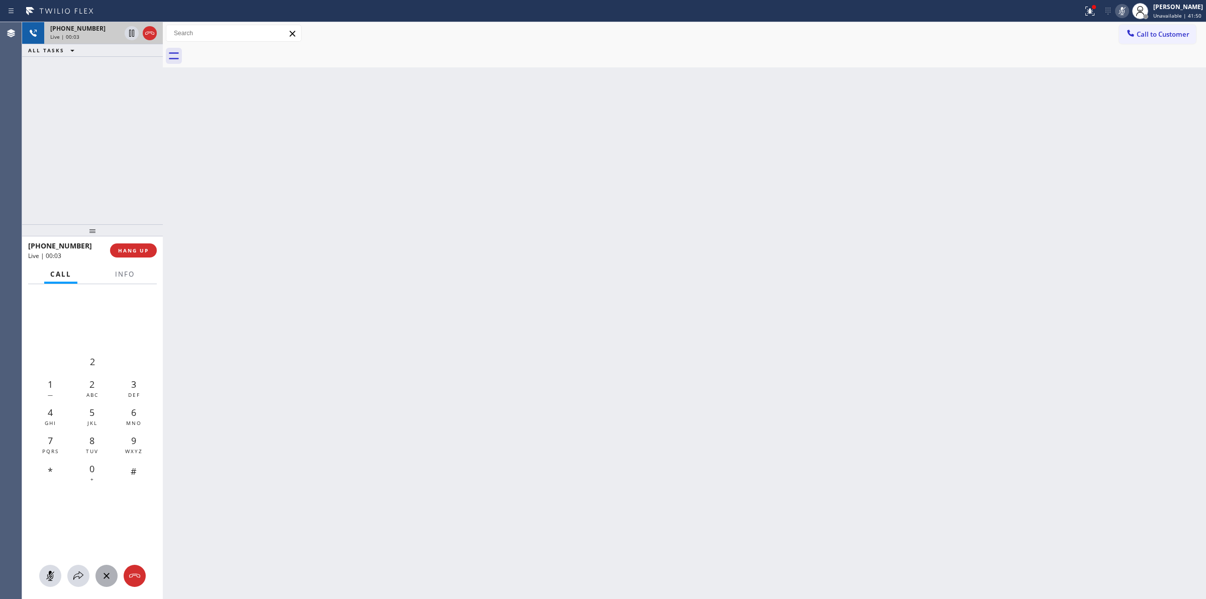
type input "(312) 345-5125"
click at [1165, 32] on span "Call to Customer" at bounding box center [1163, 34] width 53 height 9
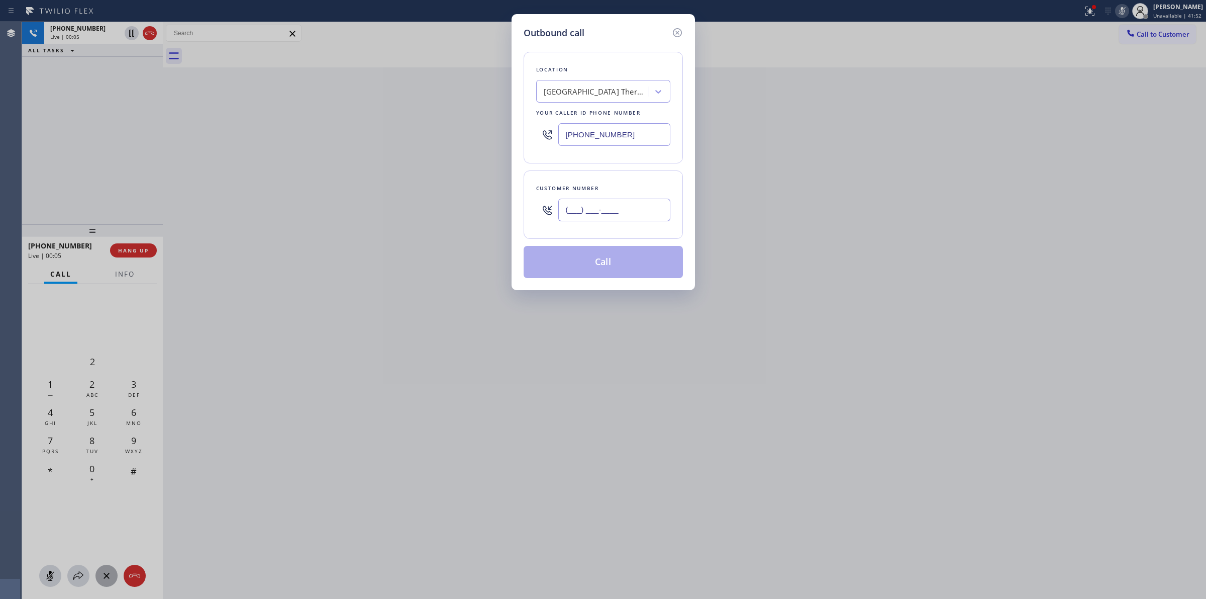
paste input "626) 623-5086"
click at [619, 214] on input "(626) 623-5086" at bounding box center [614, 210] width 112 height 23
type input "(626) 623-5086"
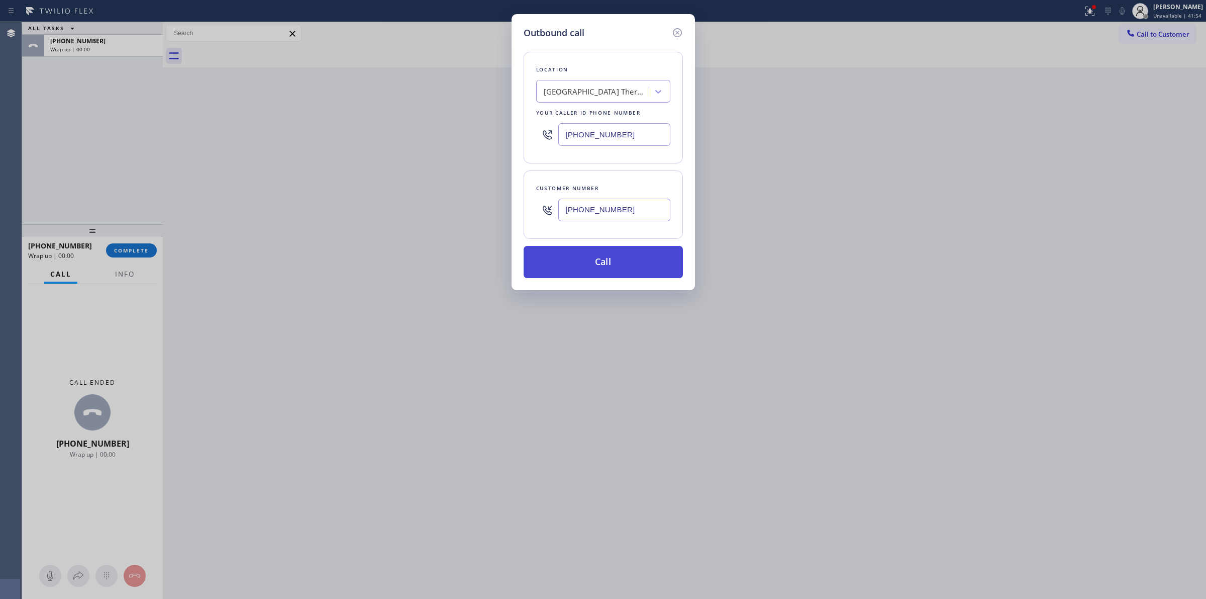
click at [580, 269] on button "Call" at bounding box center [603, 262] width 159 height 32
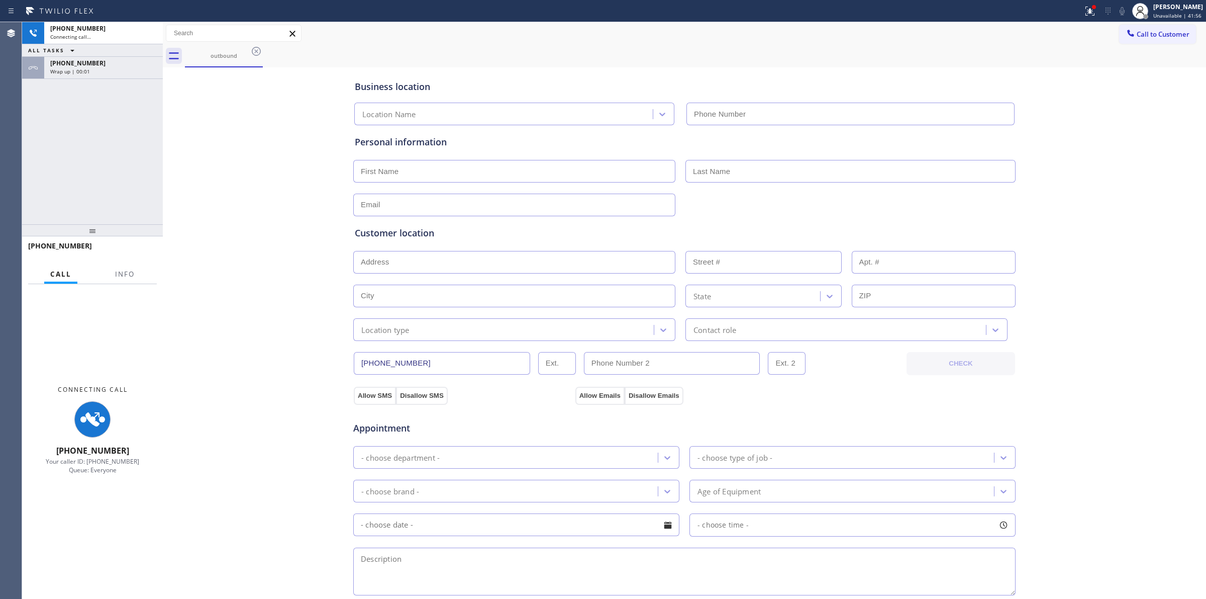
type input "(312) 345-5125"
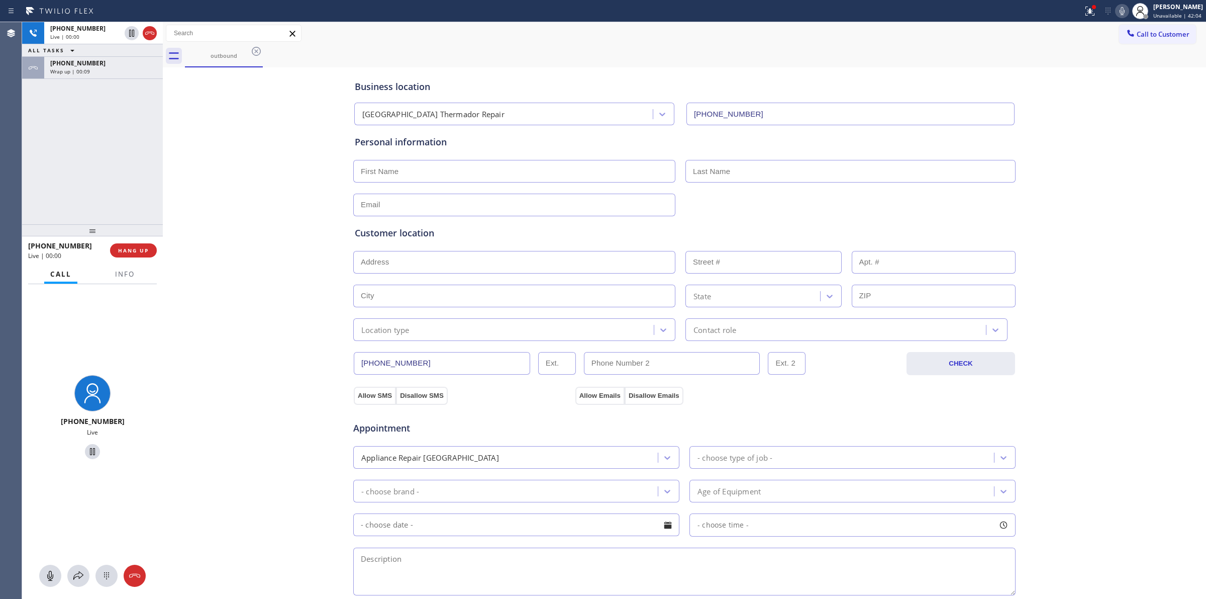
click at [1105, 267] on div "Business location Arlington Heights Thermador Repair (312) 345-5125 Personal in…" at bounding box center [684, 413] width 1039 height 687
click at [98, 36] on div "Live | 00:01" at bounding box center [85, 36] width 70 height 7
click at [106, 574] on icon at bounding box center [107, 576] width 12 height 12
drag, startPoint x: 1136, startPoint y: 34, endPoint x: 787, endPoint y: 119, distance: 359.7
click at [1137, 33] on span "Call to Customer" at bounding box center [1163, 34] width 53 height 9
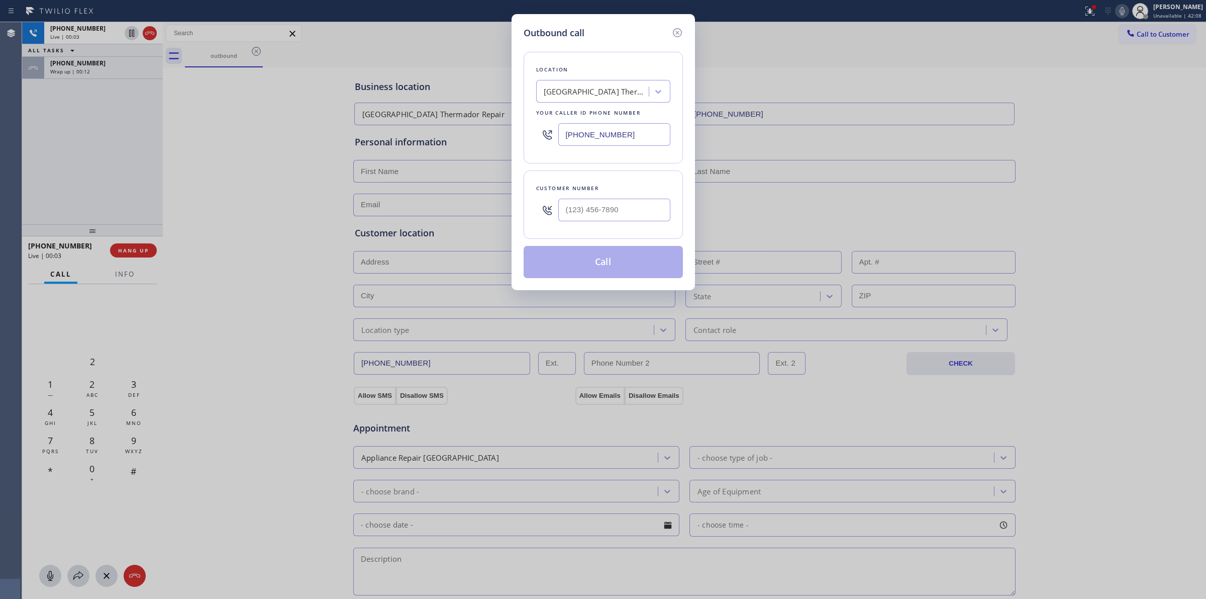
click at [553, 220] on div at bounding box center [547, 210] width 22 height 33
paste input "626) 623-5086"
click at [581, 212] on input "(___) ___-____" at bounding box center [614, 210] width 112 height 23
type input "(626) 623-5086"
click at [599, 34] on div "Outbound call" at bounding box center [603, 33] width 159 height 14
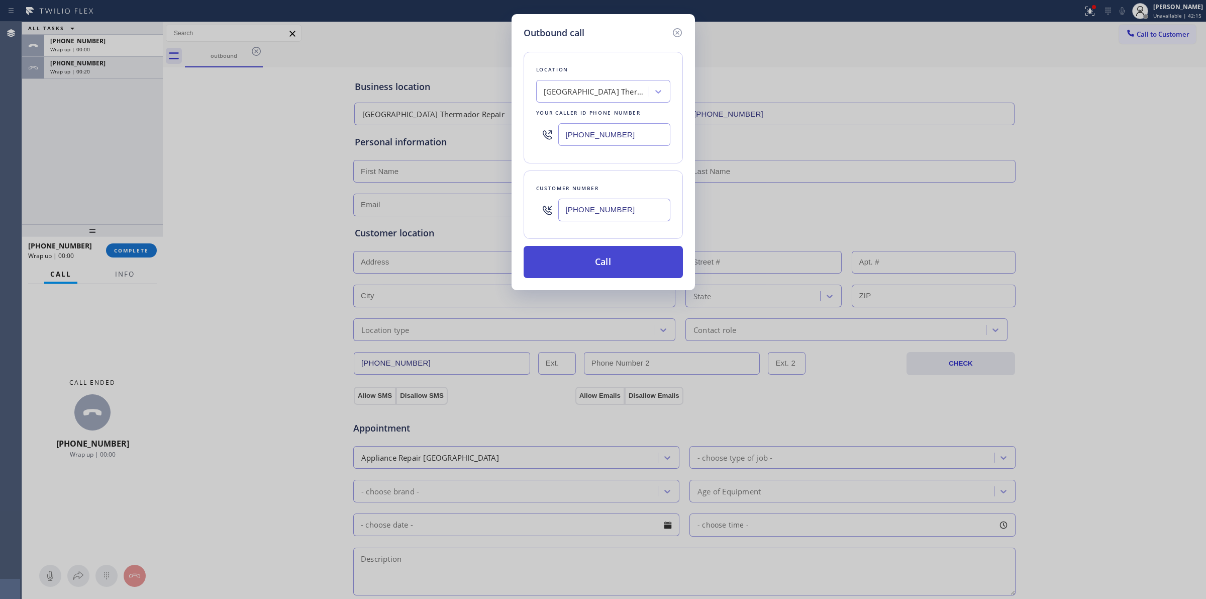
click at [610, 261] on button "Call" at bounding box center [603, 262] width 159 height 32
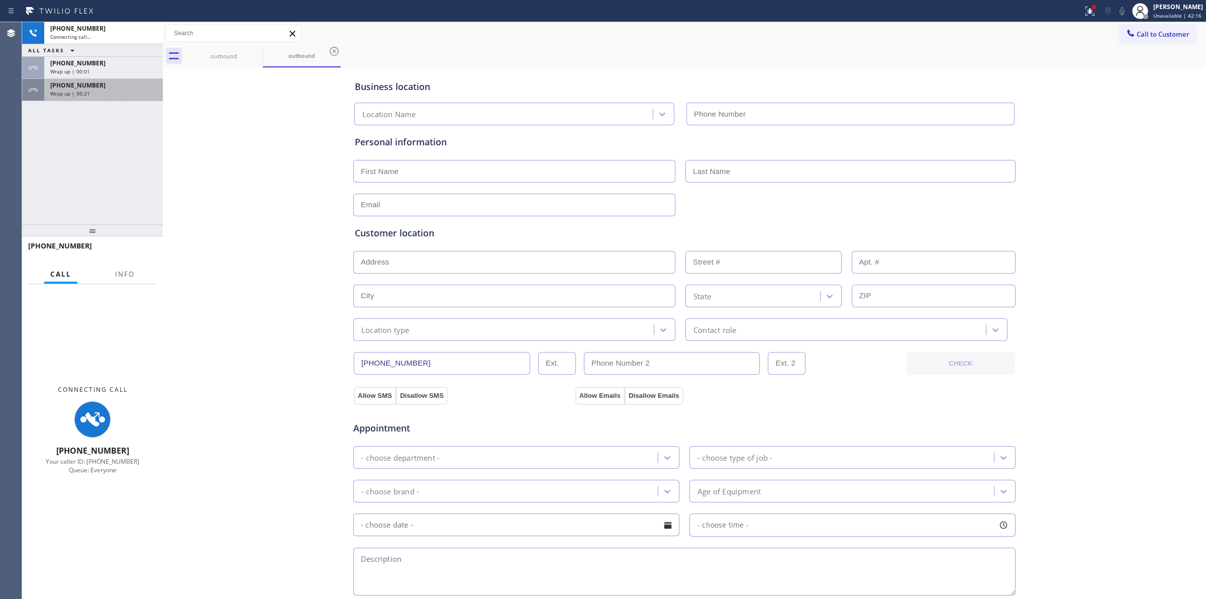
type input "(312) 345-5125"
click at [110, 88] on div "+16266235086" at bounding box center [103, 85] width 107 height 9
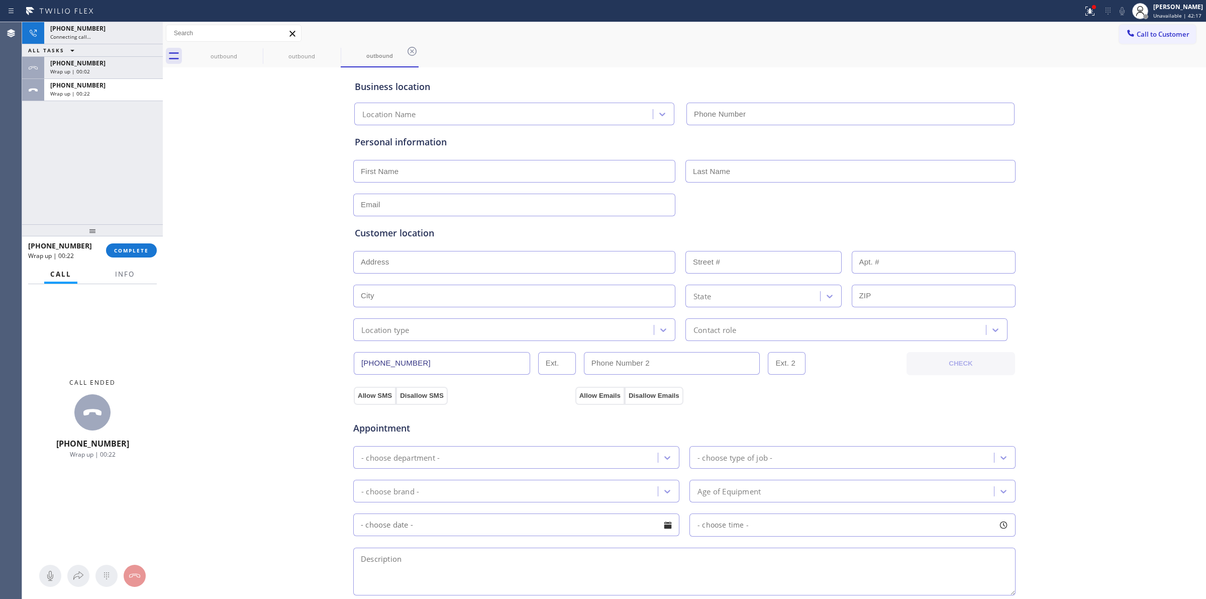
click at [146, 239] on div "+16266235086 Wrap up | 00:22 COMPLETE" at bounding box center [92, 250] width 129 height 26
click at [142, 248] on span "COMPLETE" at bounding box center [131, 250] width 35 height 7
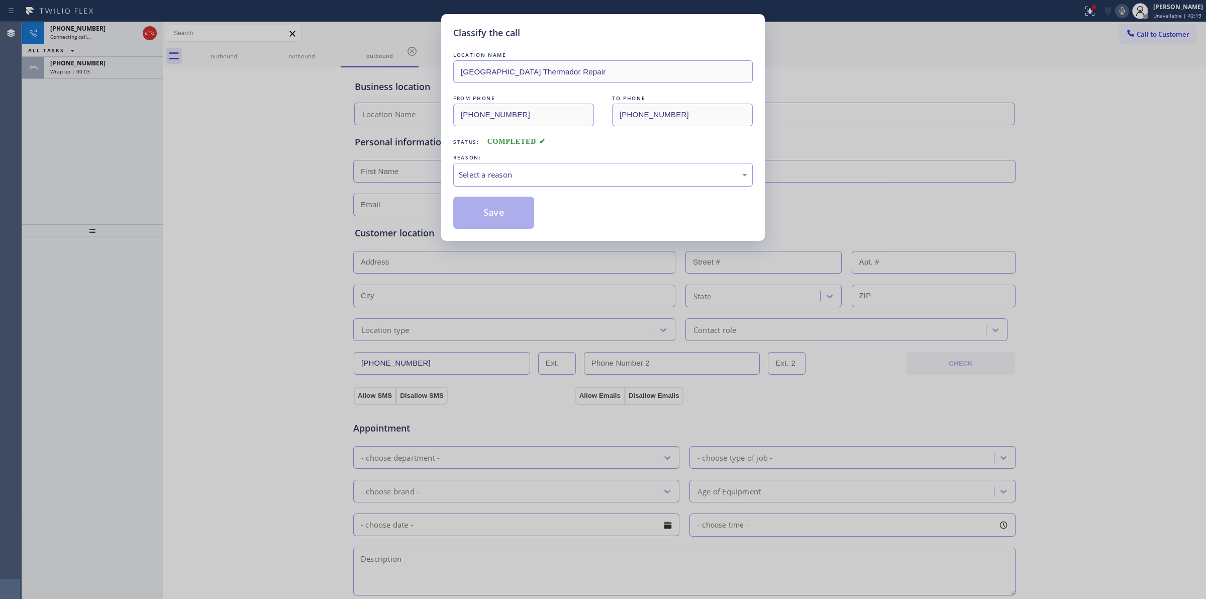
click at [498, 176] on div "Select a reason" at bounding box center [603, 175] width 289 height 12
type input "(312) 345-5125"
click at [477, 207] on button "Save" at bounding box center [493, 213] width 81 height 32
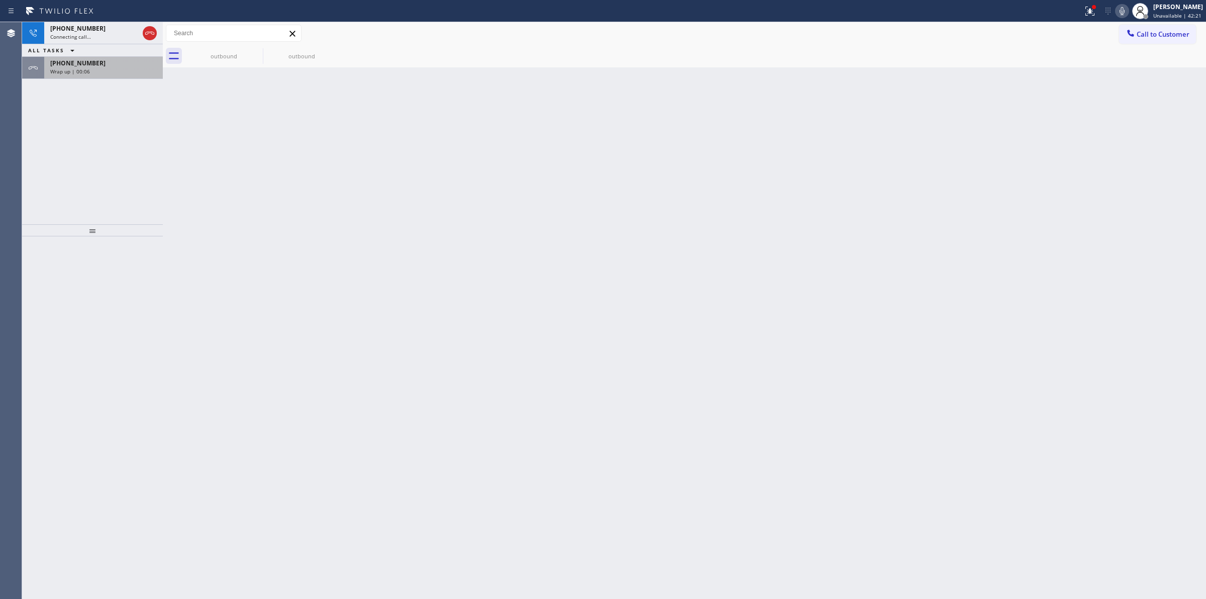
click at [93, 68] on div "Wrap up | 00:06" at bounding box center [103, 71] width 107 height 7
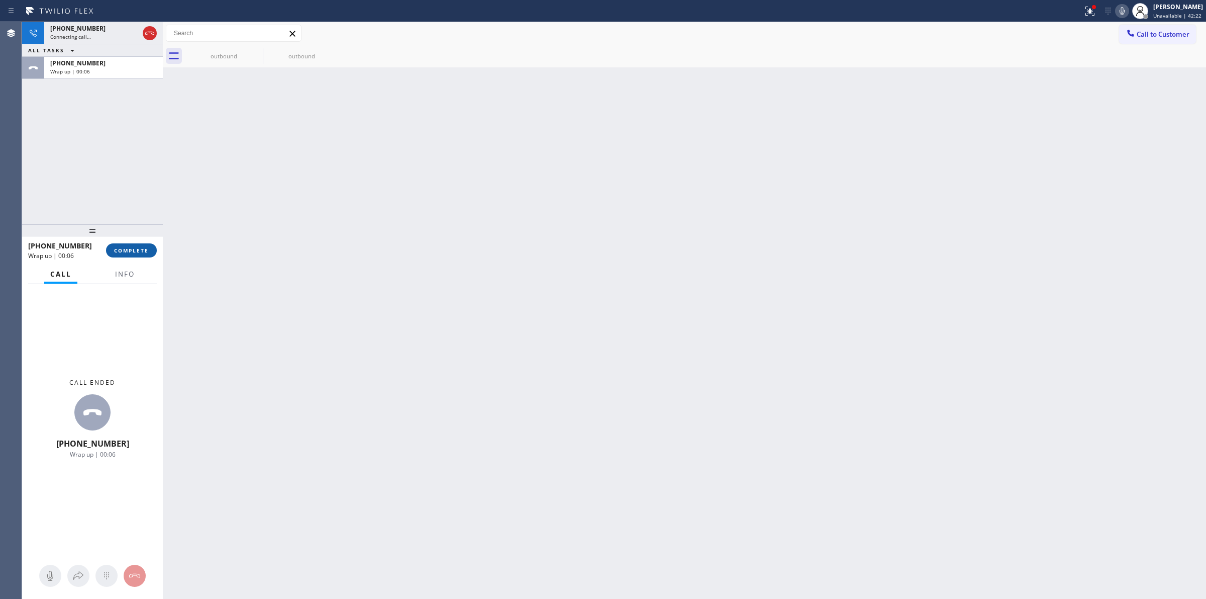
click at [141, 250] on span "COMPLETE" at bounding box center [131, 250] width 35 height 7
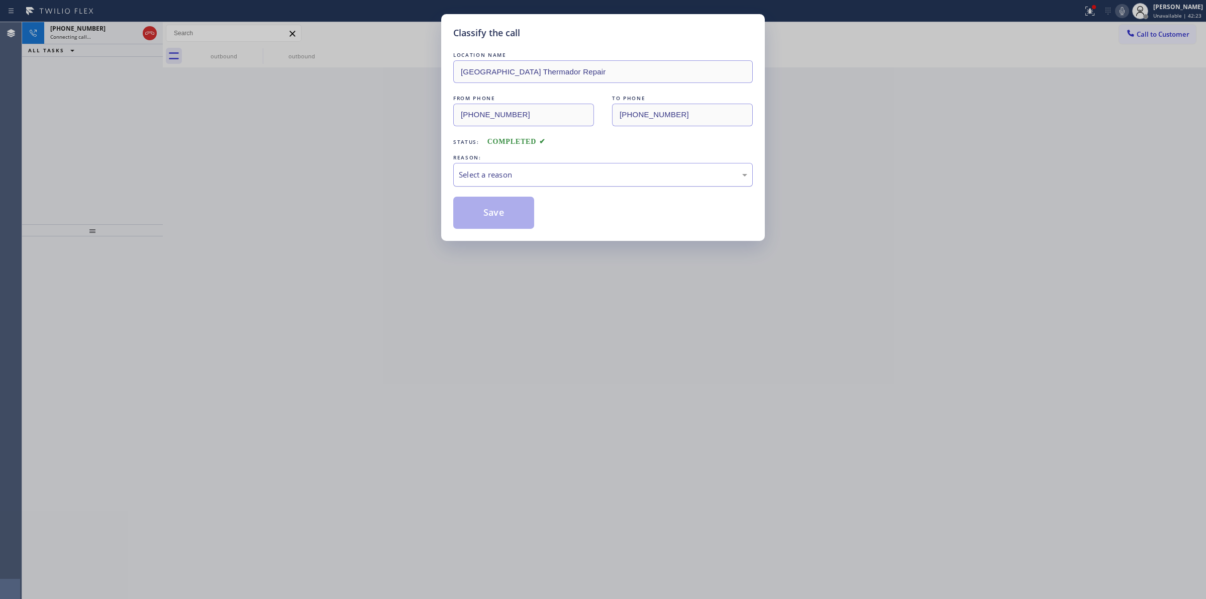
click at [504, 182] on div "Select a reason" at bounding box center [603, 175] width 300 height 24
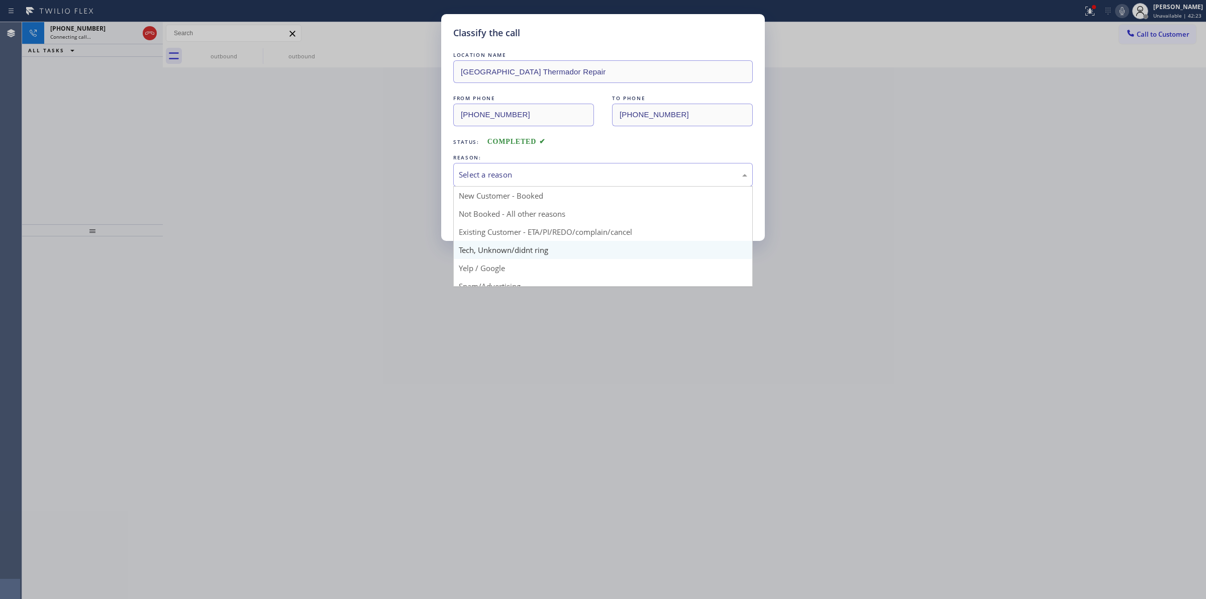
drag, startPoint x: 503, startPoint y: 250, endPoint x: 491, endPoint y: 226, distance: 26.5
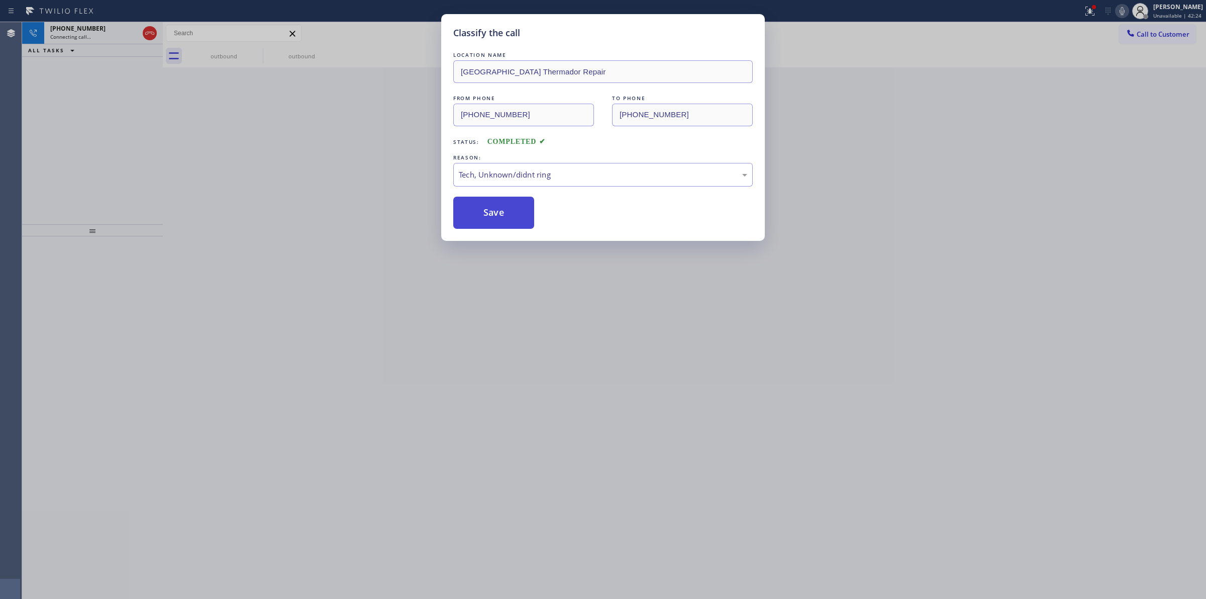
click at [490, 224] on button "Save" at bounding box center [493, 213] width 81 height 32
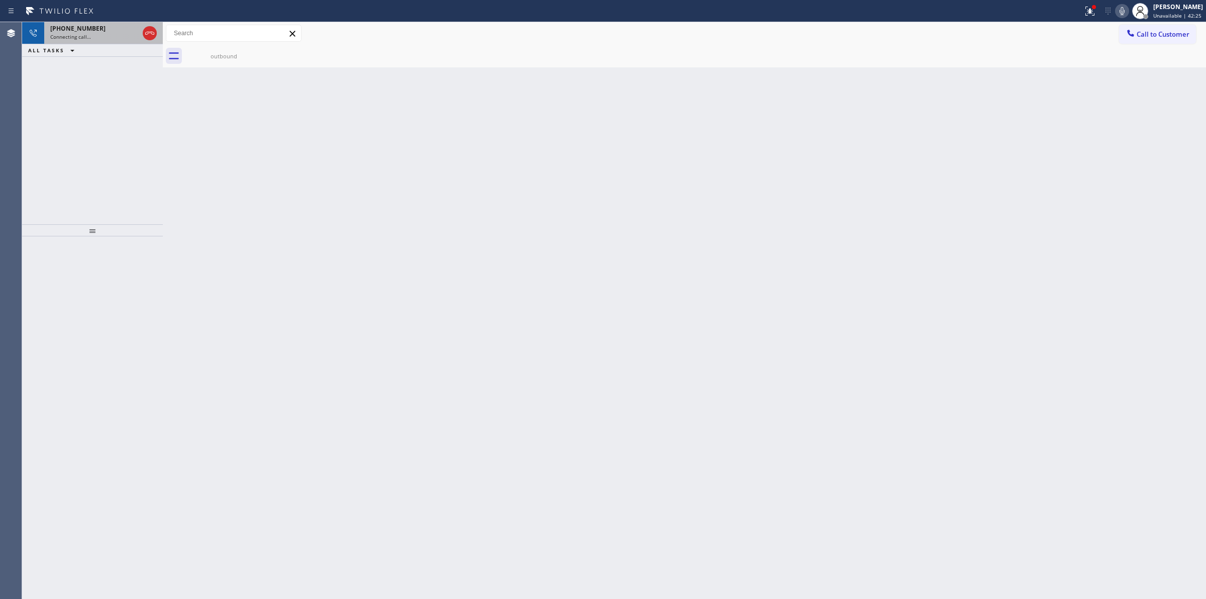
click at [113, 33] on div "Connecting call…" at bounding box center [94, 36] width 88 height 7
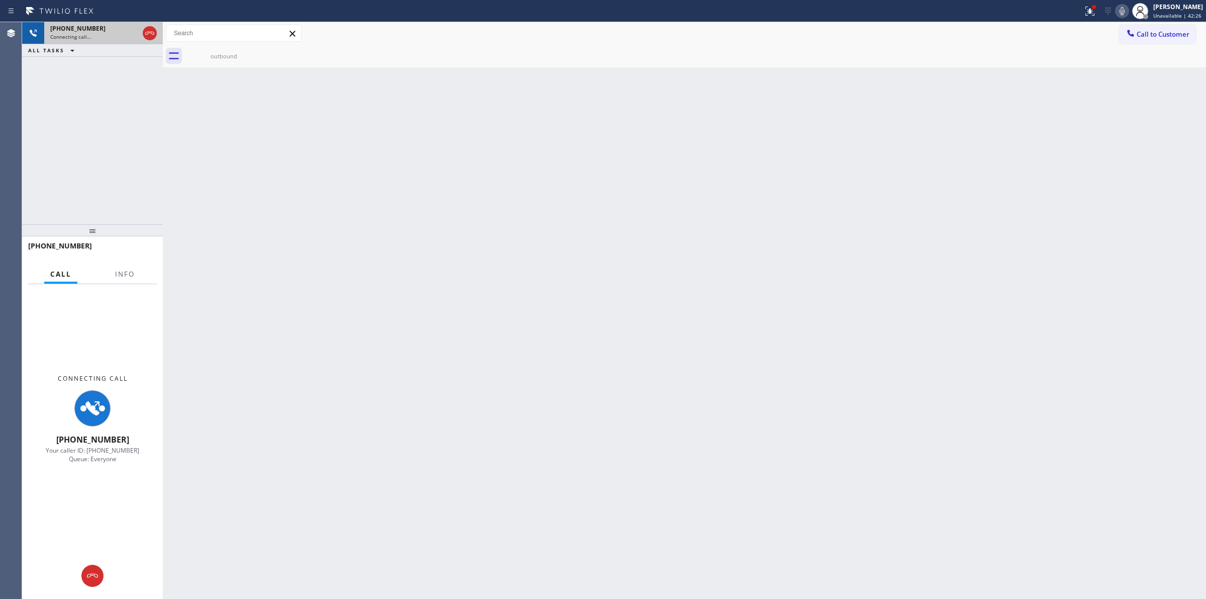
click at [121, 34] on div "Connecting call…" at bounding box center [94, 36] width 88 height 7
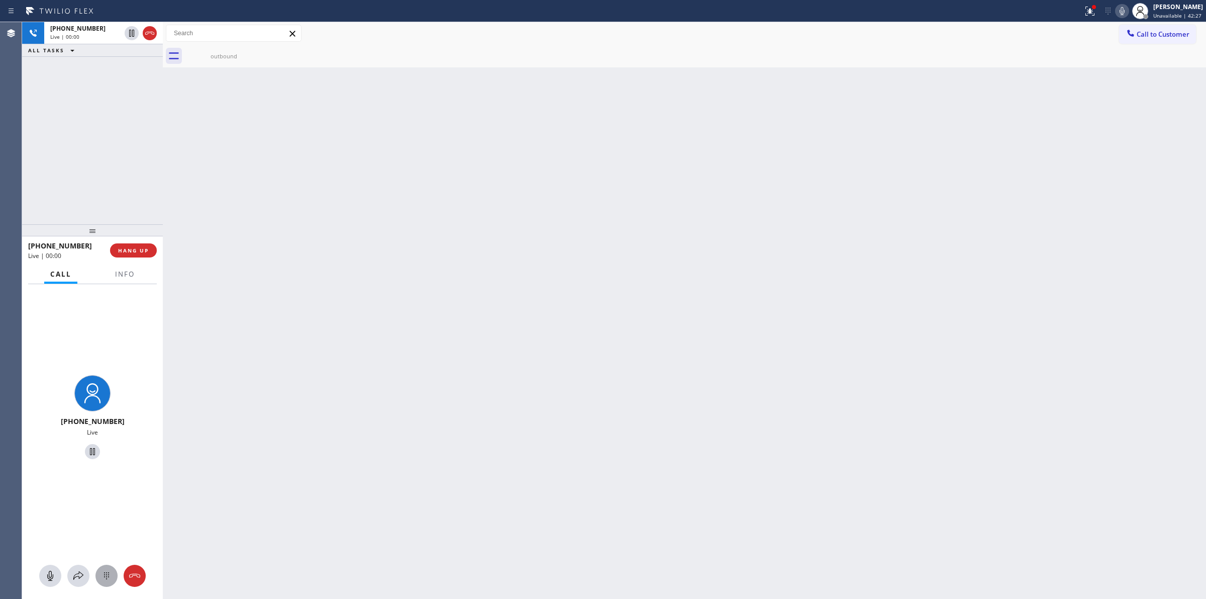
click at [109, 584] on button at bounding box center [107, 575] width 22 height 22
drag, startPoint x: 902, startPoint y: 144, endPoint x: 1054, endPoint y: 87, distance: 162.1
click at [914, 140] on div "Back to Dashboard Change Sender ID Customers Technicians Select a contact Outbo…" at bounding box center [685, 310] width 1044 height 577
click at [1149, 30] on span "Call to Customer" at bounding box center [1163, 34] width 53 height 9
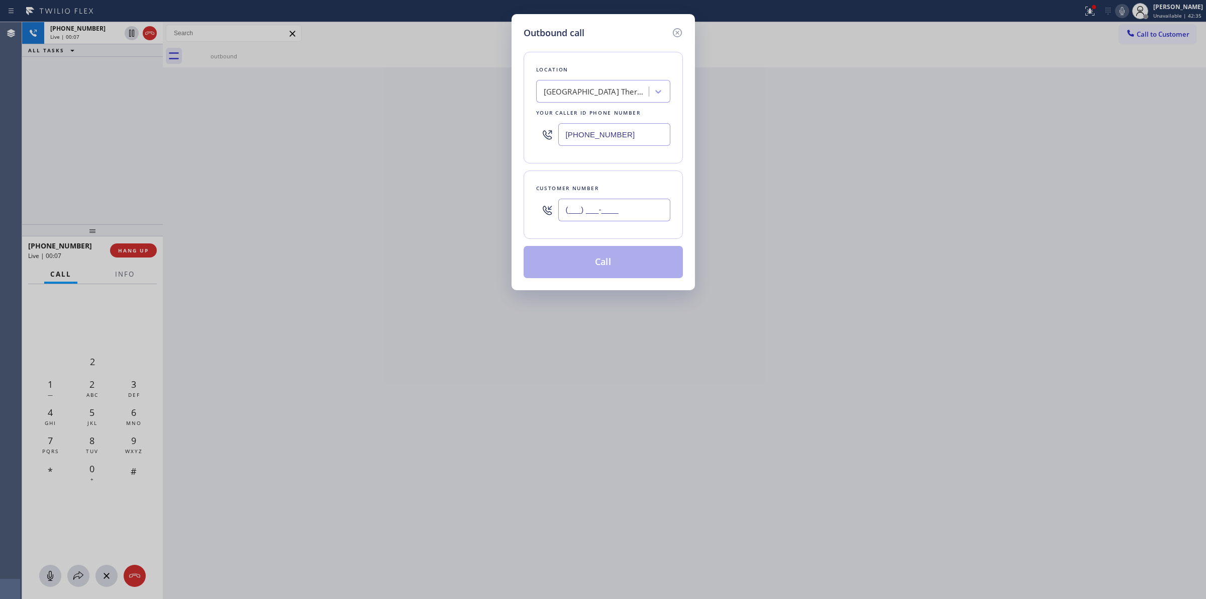
paste input "628) 226-2194"
click at [615, 216] on input "(___) ___-____" at bounding box center [614, 210] width 112 height 23
type input "(628) 226-2194"
click at [616, 86] on div "Arlington Heights Thermador Repair" at bounding box center [597, 92] width 106 height 12
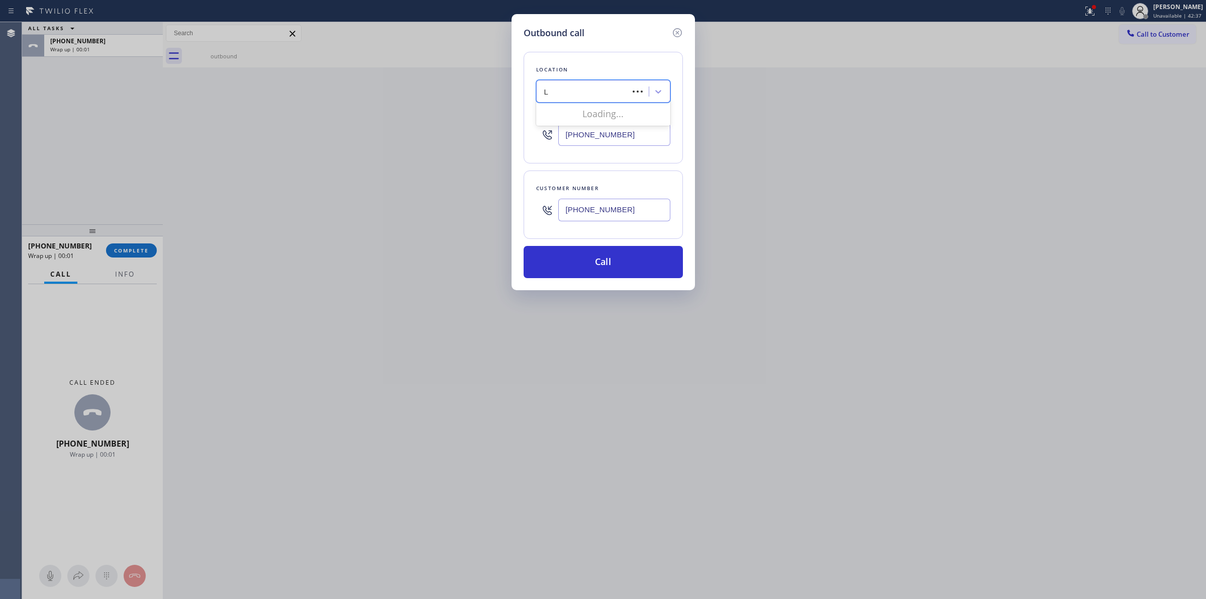
type input "LG"
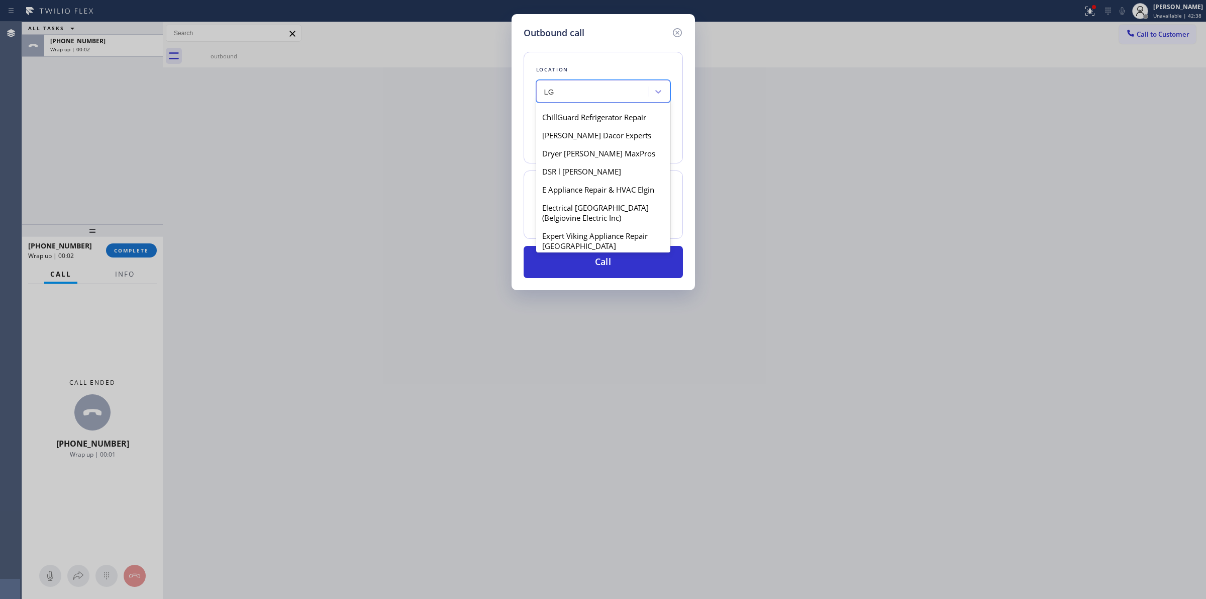
scroll to position [251, 0]
click at [587, 182] on div "HVAC Alliance Expert Algona" at bounding box center [603, 173] width 134 height 18
type input "(253) 523-2775"
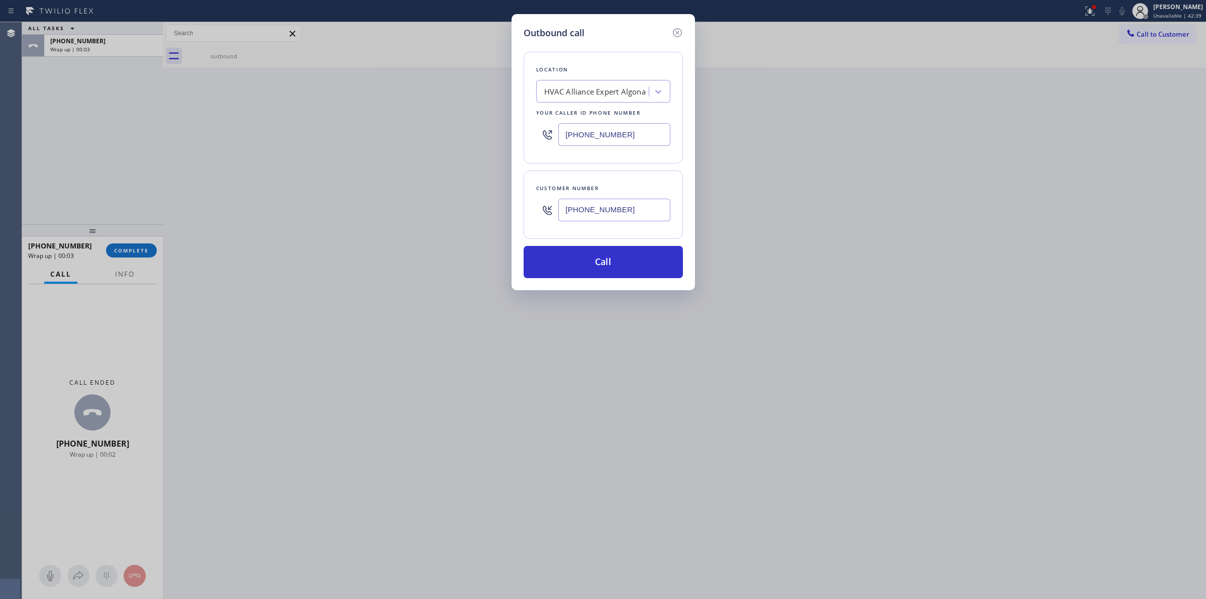
click at [595, 209] on input "(628) 226-2194" at bounding box center [614, 210] width 112 height 23
click at [597, 261] on button "Call" at bounding box center [603, 262] width 159 height 32
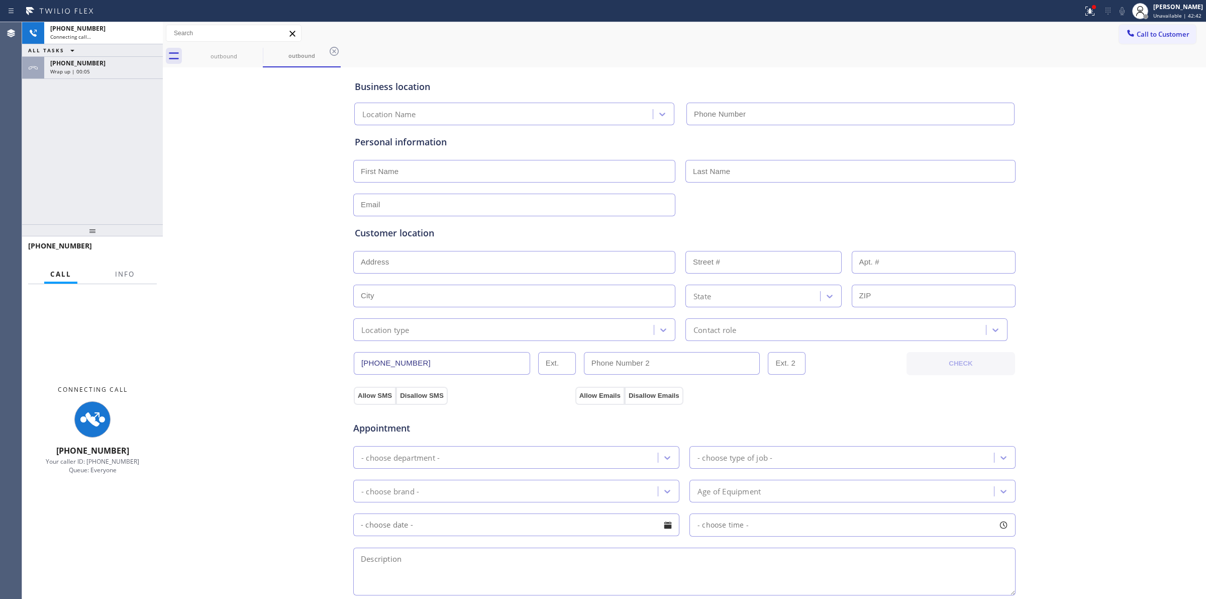
type input "(253) 523-2775"
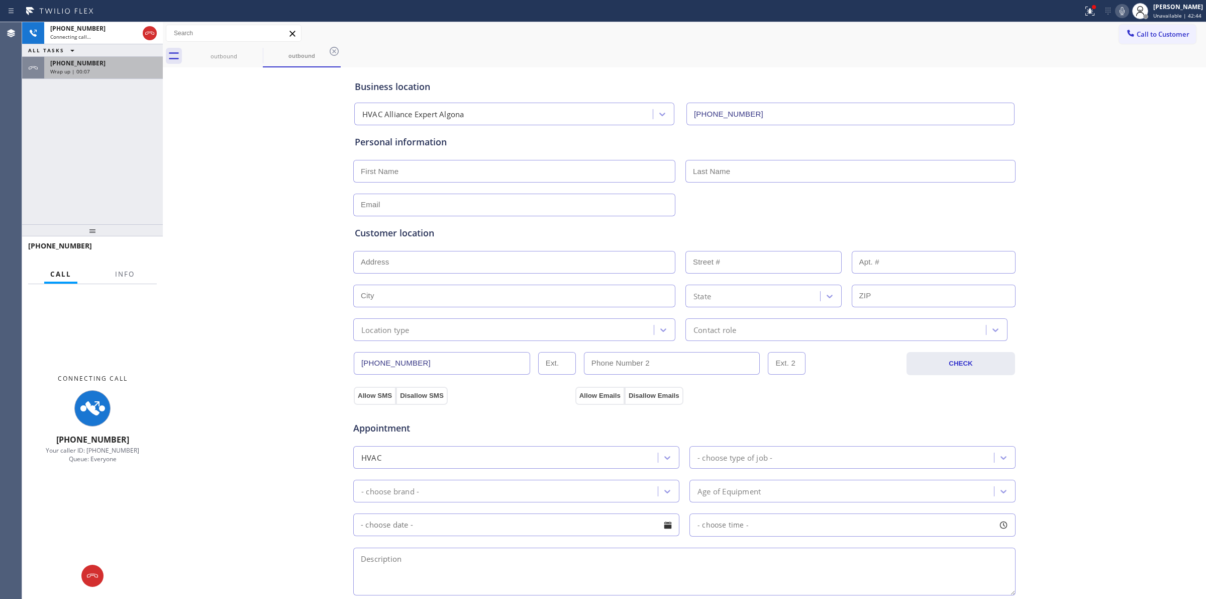
click at [138, 66] on div "+16266235086" at bounding box center [103, 63] width 107 height 9
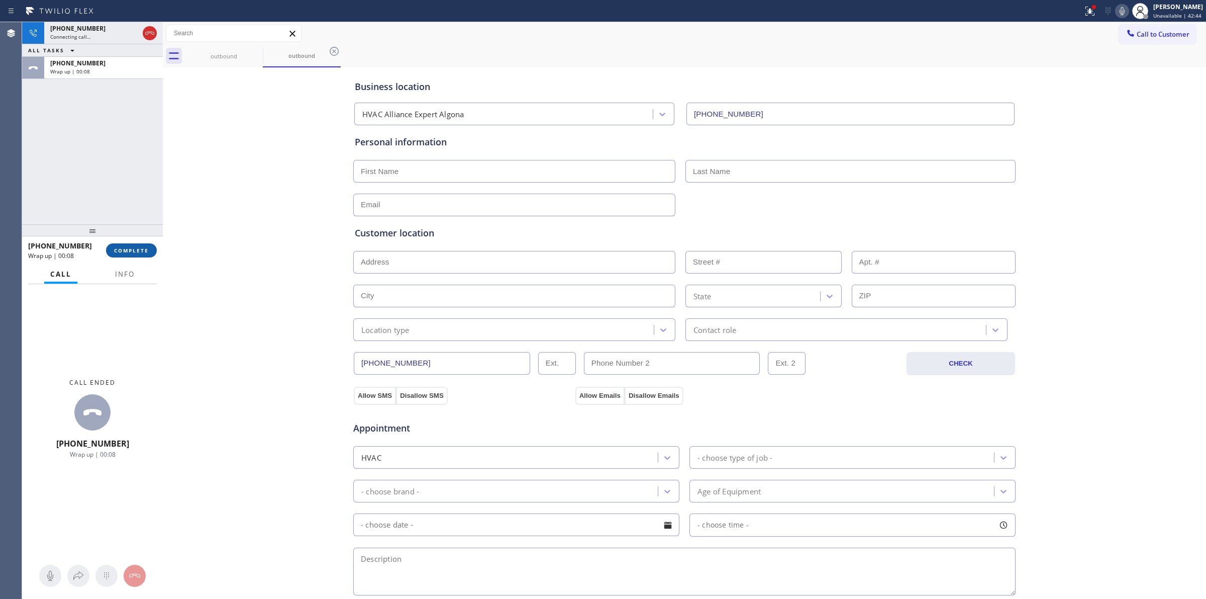
click at [146, 245] on button "COMPLETE" at bounding box center [131, 250] width 51 height 14
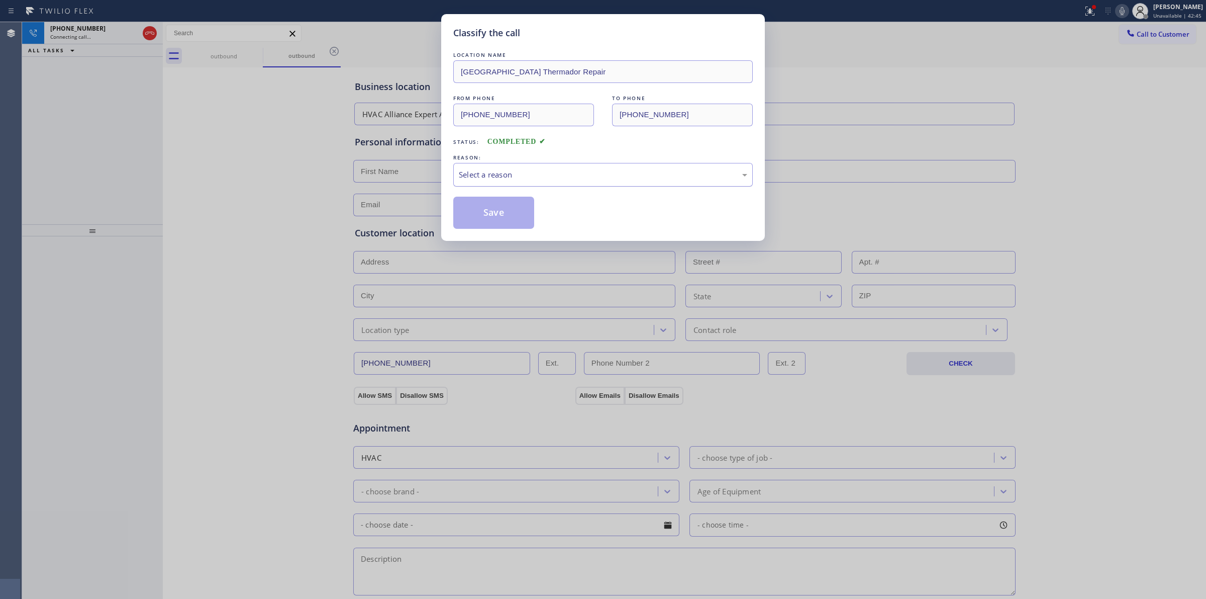
click at [551, 175] on div "Select a reason" at bounding box center [603, 175] width 289 height 12
click at [518, 223] on button "Save" at bounding box center [493, 213] width 81 height 32
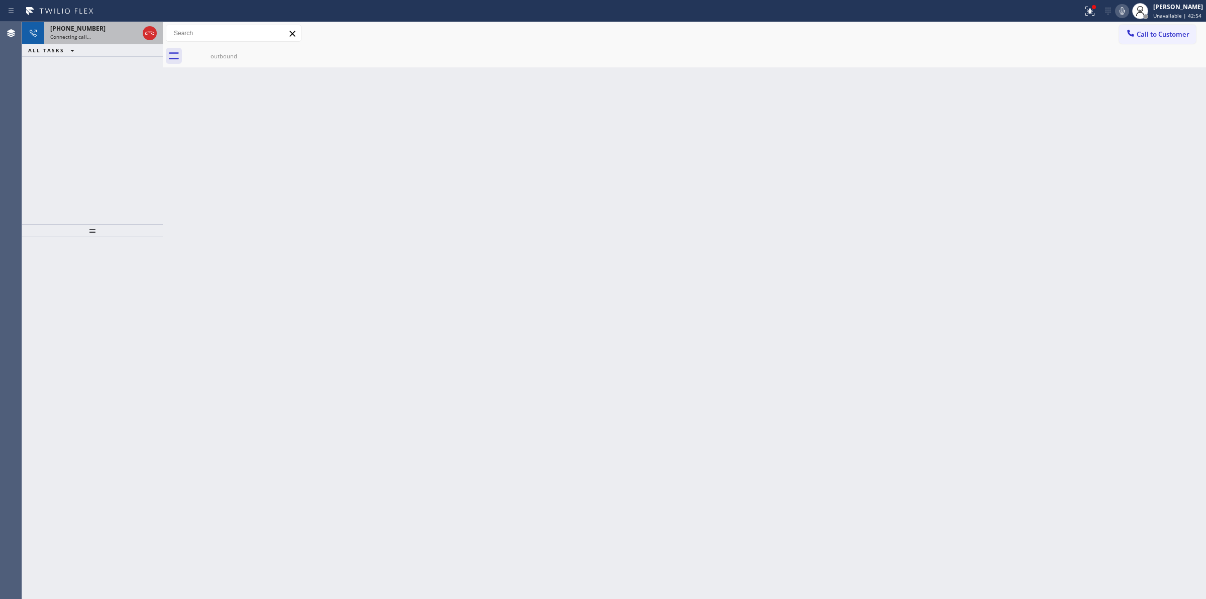
click at [101, 41] on div "+16282262194 Connecting call…" at bounding box center [92, 33] width 97 height 22
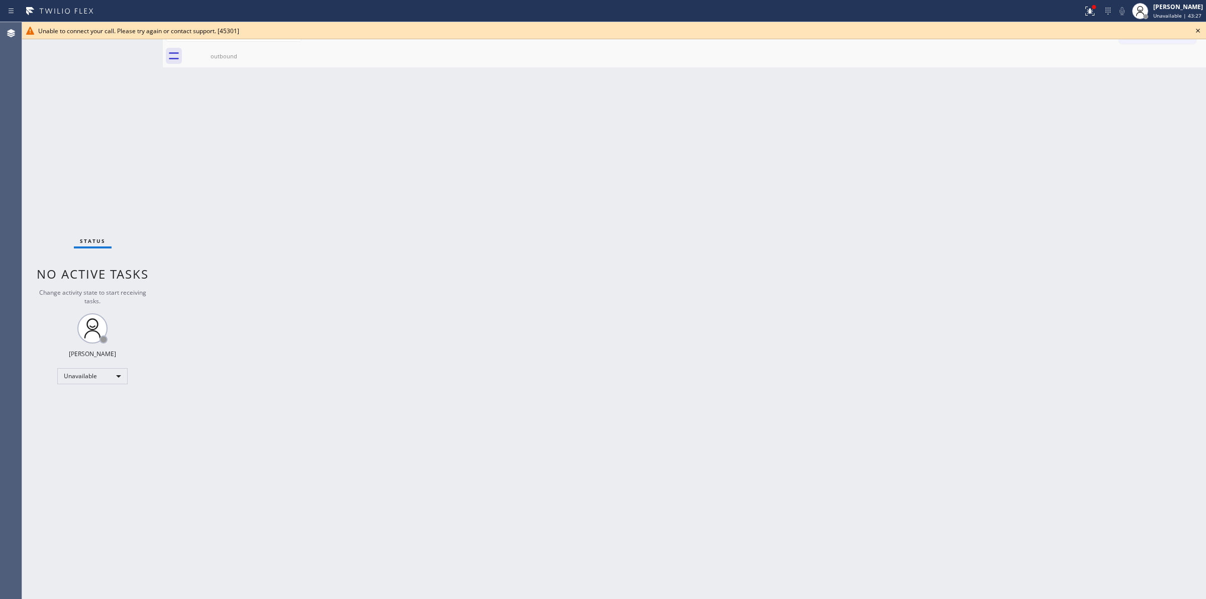
click at [1199, 26] on icon at bounding box center [1198, 31] width 12 height 12
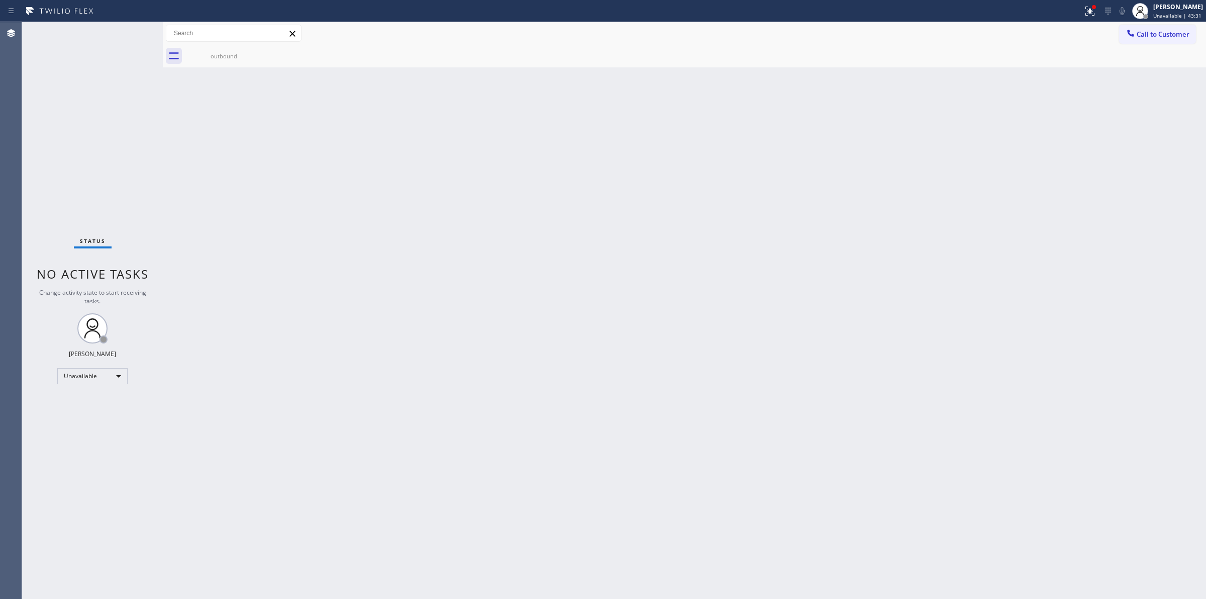
drag, startPoint x: 963, startPoint y: 116, endPoint x: 1059, endPoint y: 73, distance: 104.6
click at [990, 101] on div "Back to Dashboard Change Sender ID Customers Technicians Select a contact Outbo…" at bounding box center [685, 310] width 1044 height 577
click at [1157, 29] on button "Call to Customer" at bounding box center [1157, 34] width 77 height 19
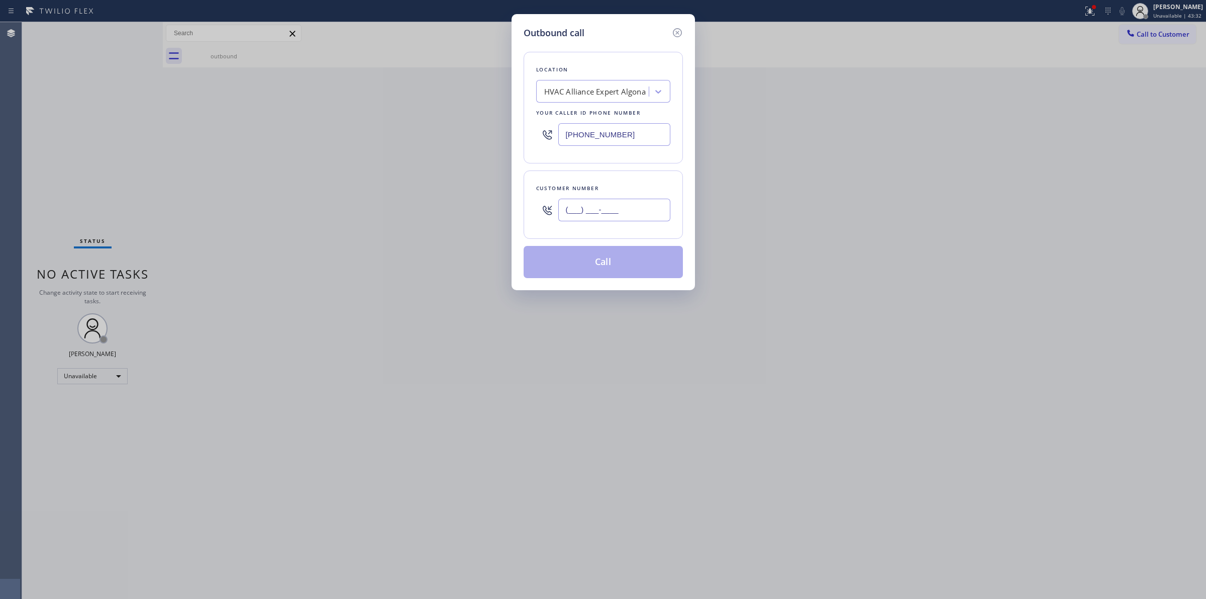
click at [601, 206] on input "(___) ___-____" at bounding box center [614, 210] width 112 height 23
paste input "564) 201-6330"
type input "[PHONE_NUMBER]"
click at [619, 86] on div "HVAC Alliance Expert Algona" at bounding box center [595, 92] width 102 height 12
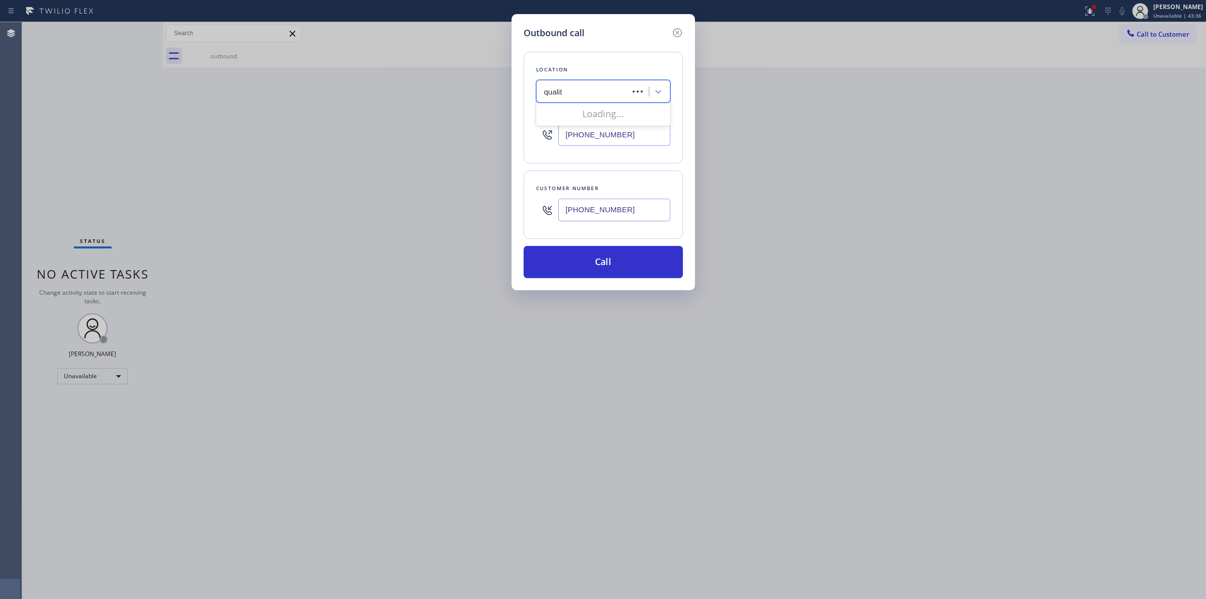
type input "quality"
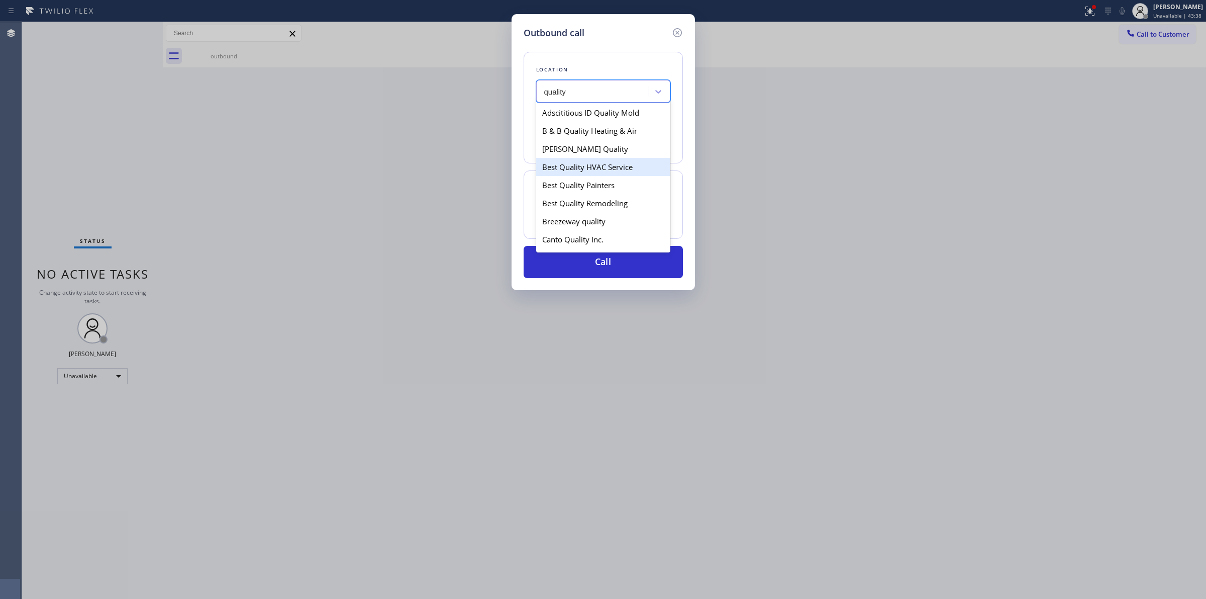
click at [579, 171] on div "Best Quality HVAC Service" at bounding box center [603, 167] width 134 height 18
type input "(310) 730-5911"
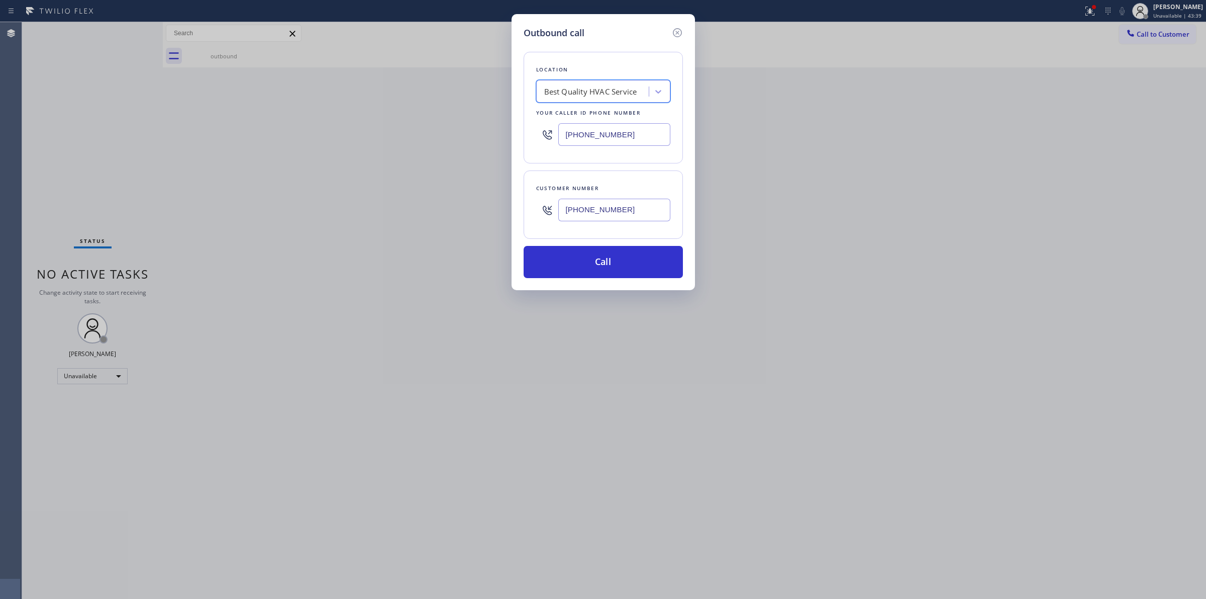
click at [596, 217] on input "[PHONE_NUMBER]" at bounding box center [614, 210] width 112 height 23
click at [592, 263] on button "Call" at bounding box center [603, 262] width 159 height 32
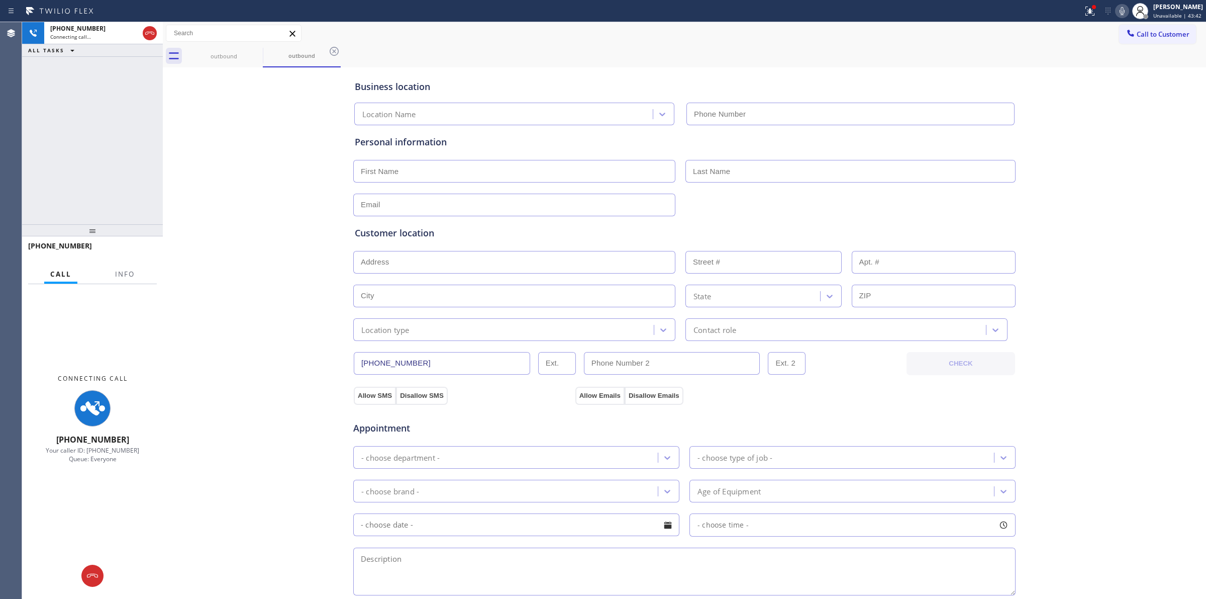
type input "(310) 730-5911"
click at [252, 52] on icon at bounding box center [256, 51] width 9 height 9
click at [255, 52] on icon at bounding box center [256, 51] width 9 height 9
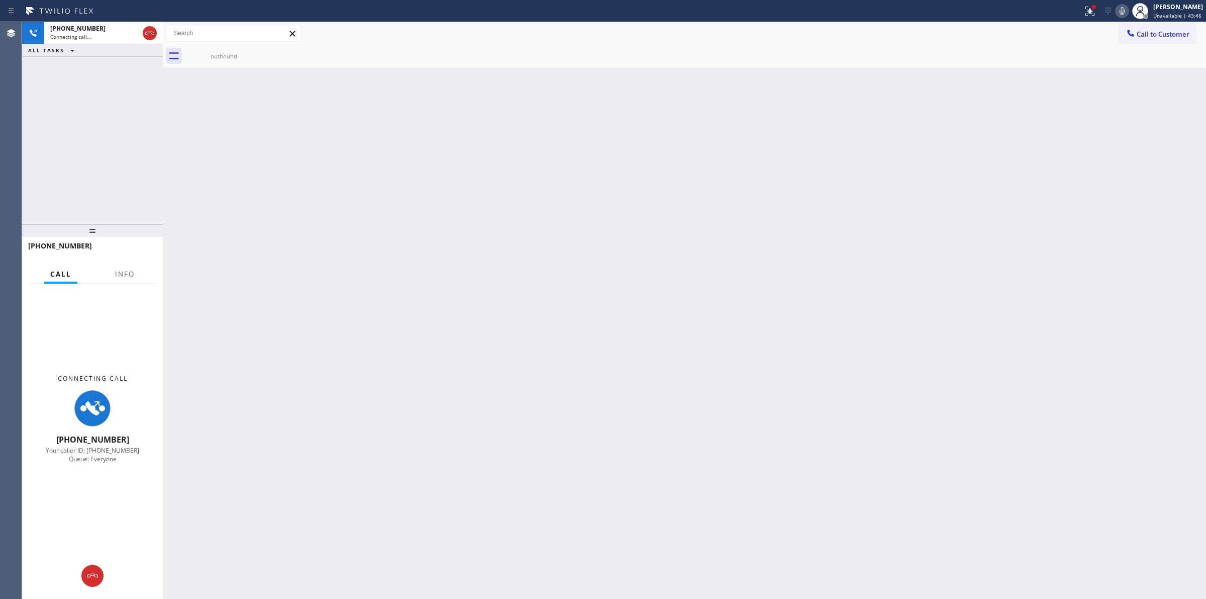
click at [0, 0] on icon at bounding box center [0, 0] width 0 height 0
click at [232, 49] on div "outbound" at bounding box center [224, 56] width 76 height 23
click at [106, 34] on div "Connecting call…" at bounding box center [94, 36] width 88 height 7
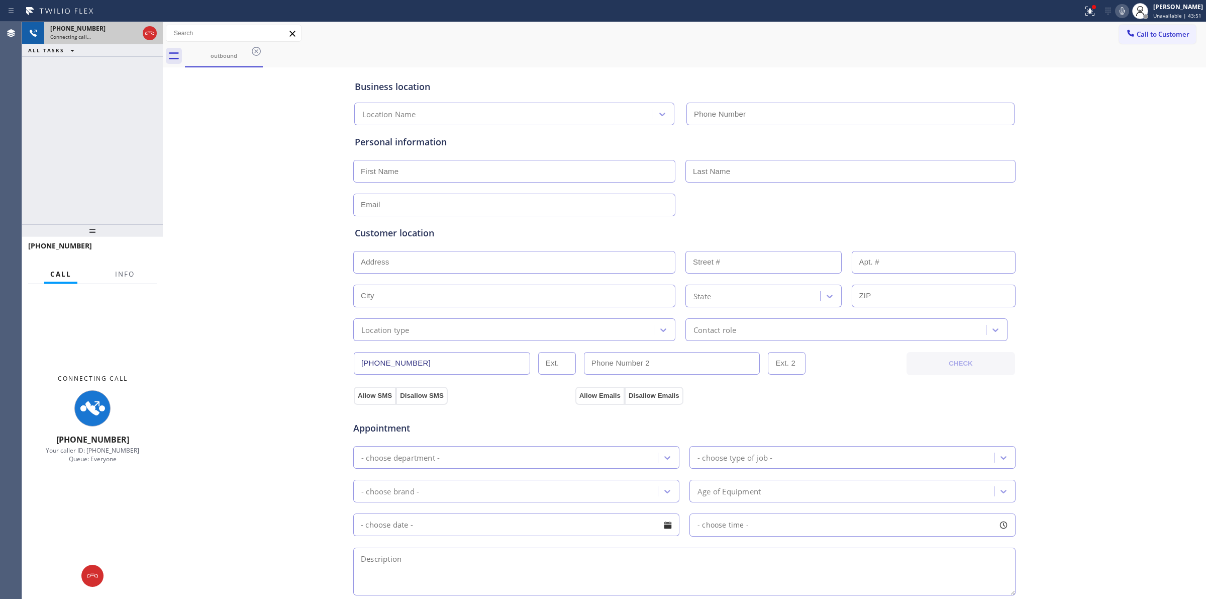
type input "(310) 730-5911"
click at [1128, 9] on icon at bounding box center [1122, 11] width 12 height 12
click at [108, 33] on div "Connecting call…" at bounding box center [94, 36] width 88 height 7
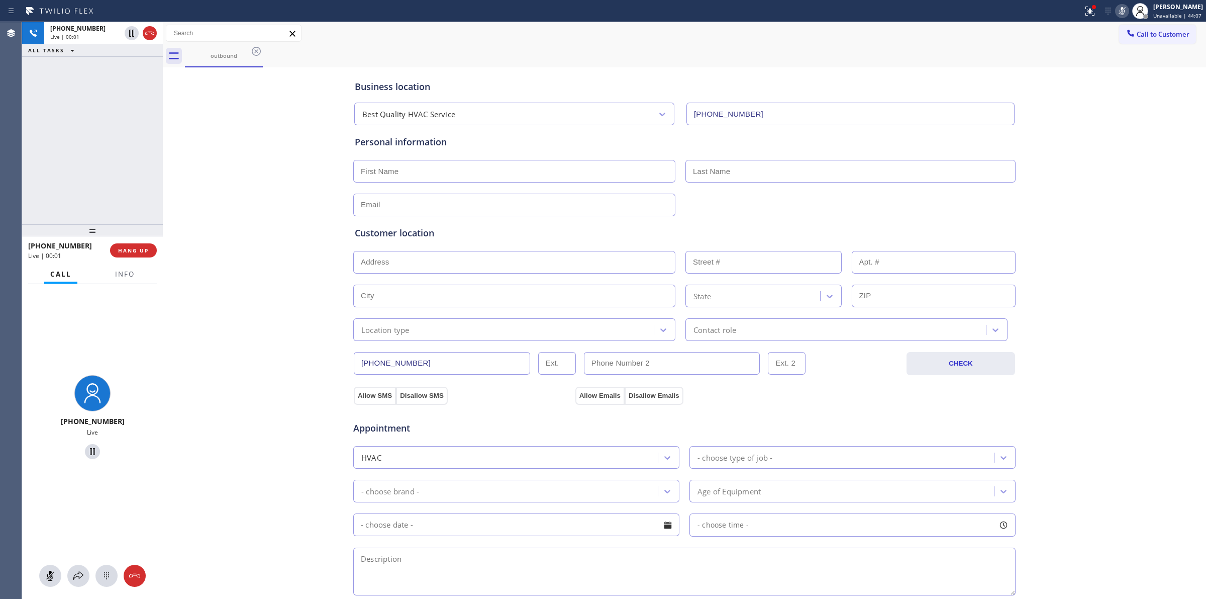
drag, startPoint x: 215, startPoint y: 187, endPoint x: 209, endPoint y: 226, distance: 39.1
click at [215, 190] on div "Business location Best Quality HVAC Service (310) 730-5911 Personal information…" at bounding box center [684, 413] width 1039 height 687
click at [112, 577] on icon at bounding box center [107, 576] width 12 height 12
click at [1137, 33] on span "Call to Customer" at bounding box center [1163, 34] width 53 height 9
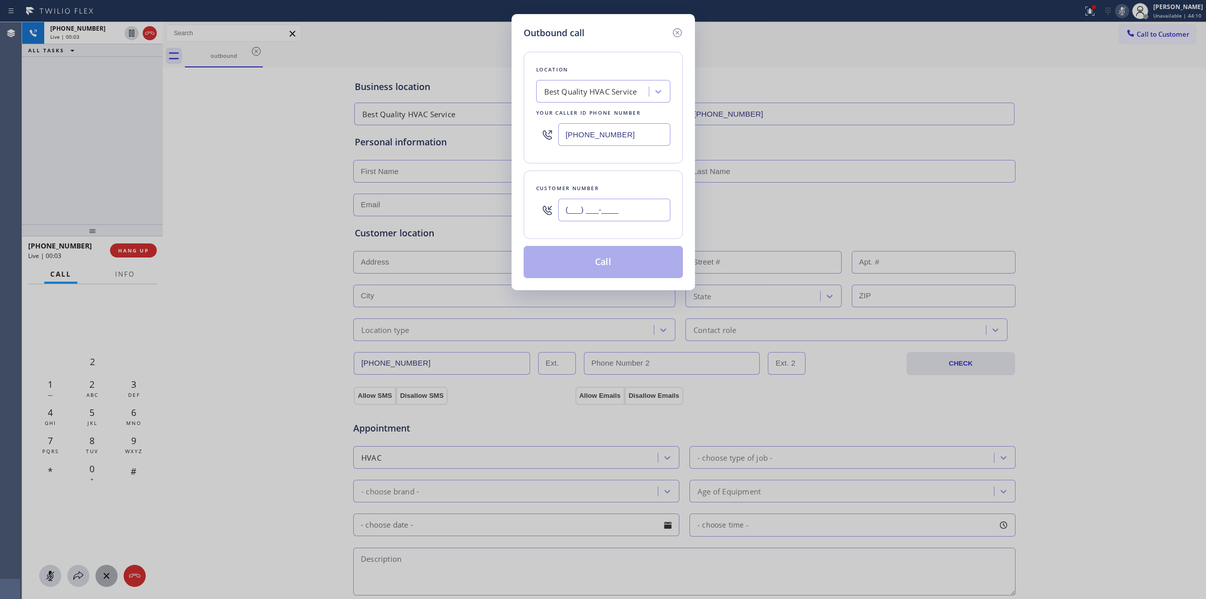
click at [633, 214] on input "(___) ___-____" at bounding box center [614, 210] width 112 height 23
paste input "564) 201-6330"
type input "[PHONE_NUMBER]"
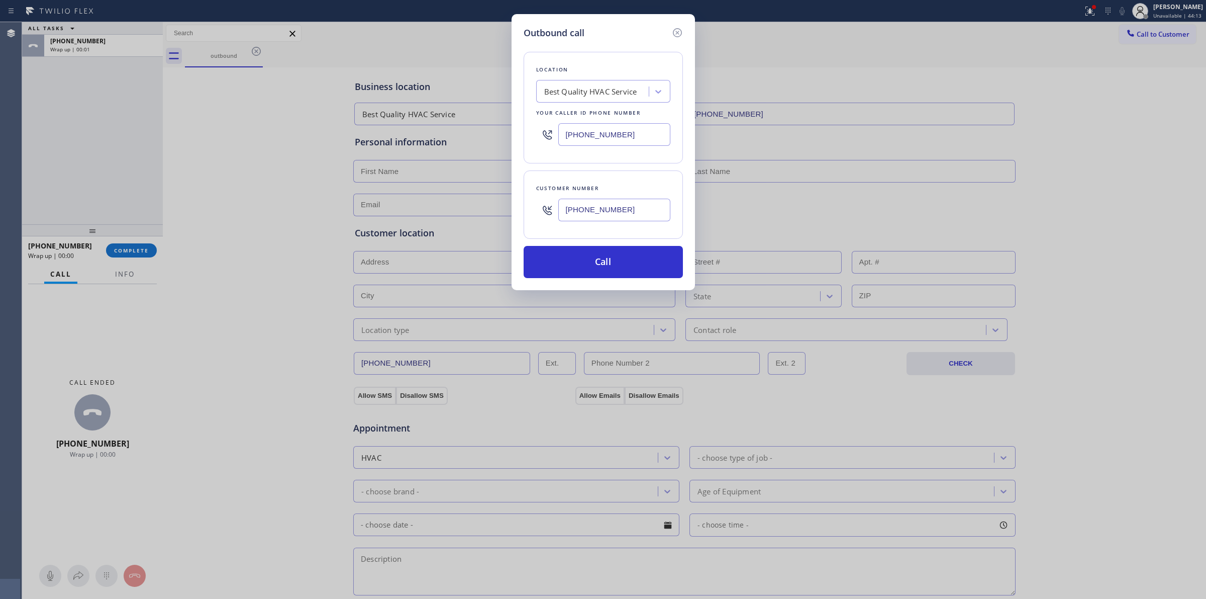
click at [614, 23] on div "Outbound call Location Best Quality HVAC Service Your caller id phone number (3…" at bounding box center [603, 152] width 183 height 276
click at [582, 264] on button "Call" at bounding box center [603, 262] width 159 height 32
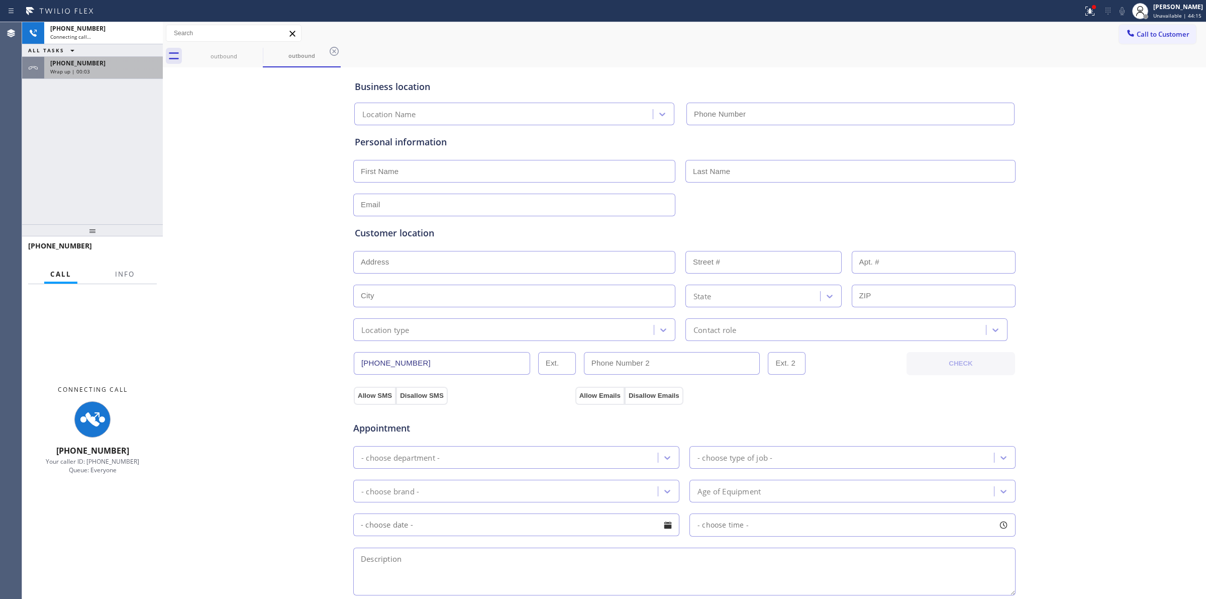
type input "(310) 730-5911"
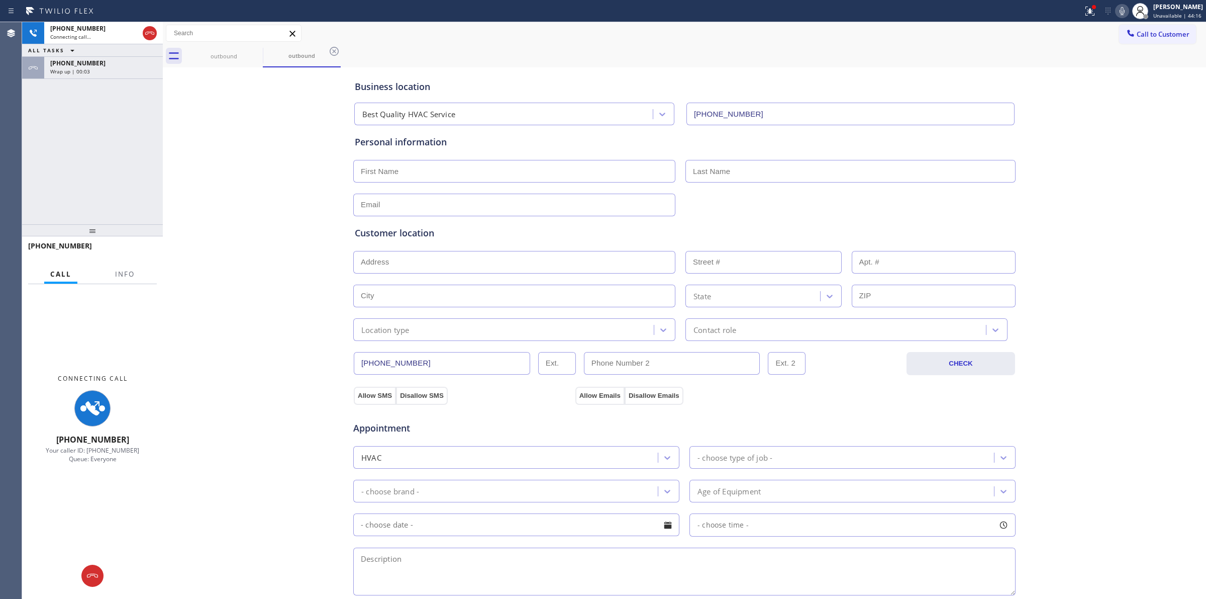
click at [63, 61] on span "[PHONE_NUMBER]" at bounding box center [77, 63] width 55 height 9
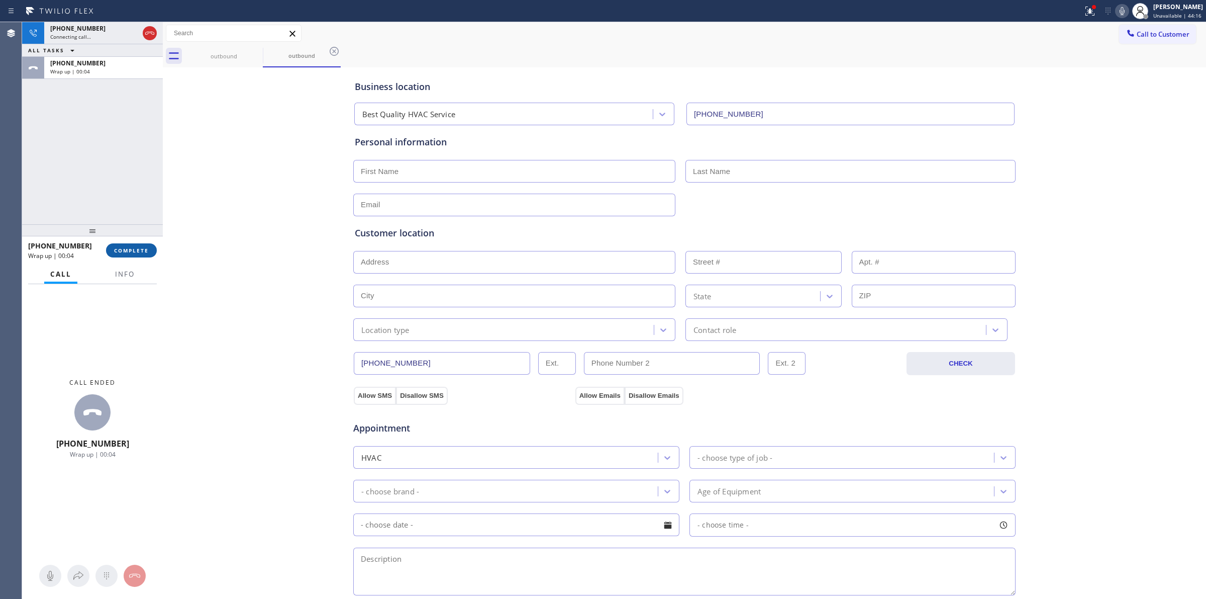
click at [139, 248] on span "COMPLETE" at bounding box center [131, 250] width 35 height 7
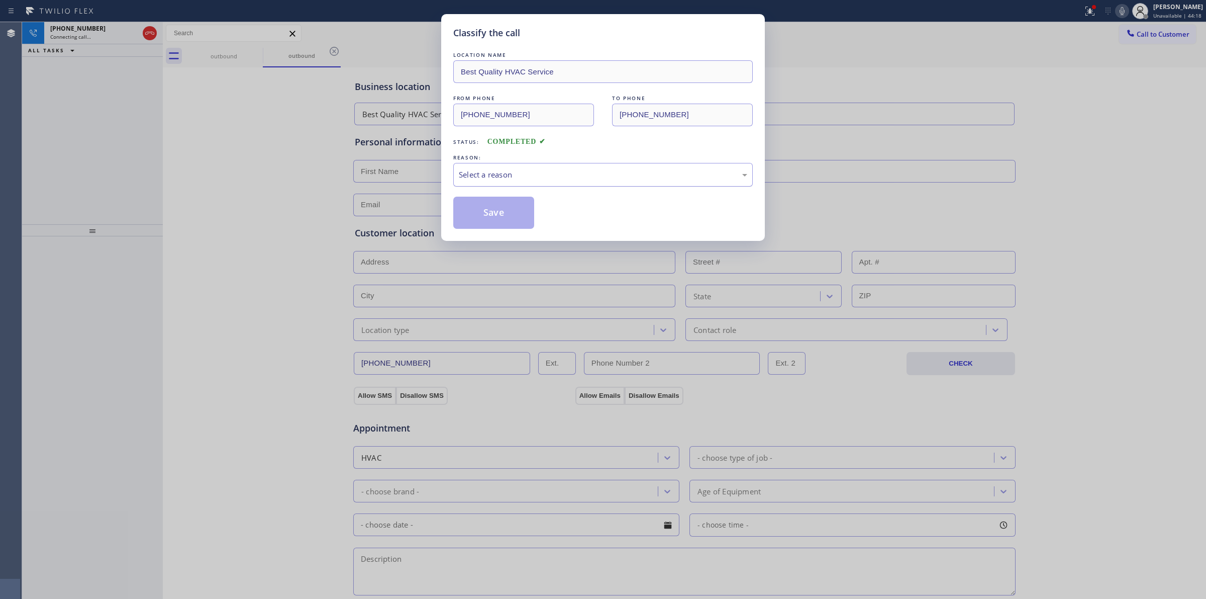
click at [521, 175] on div "Select a reason" at bounding box center [603, 175] width 289 height 12
click at [491, 219] on button "Save" at bounding box center [493, 213] width 81 height 32
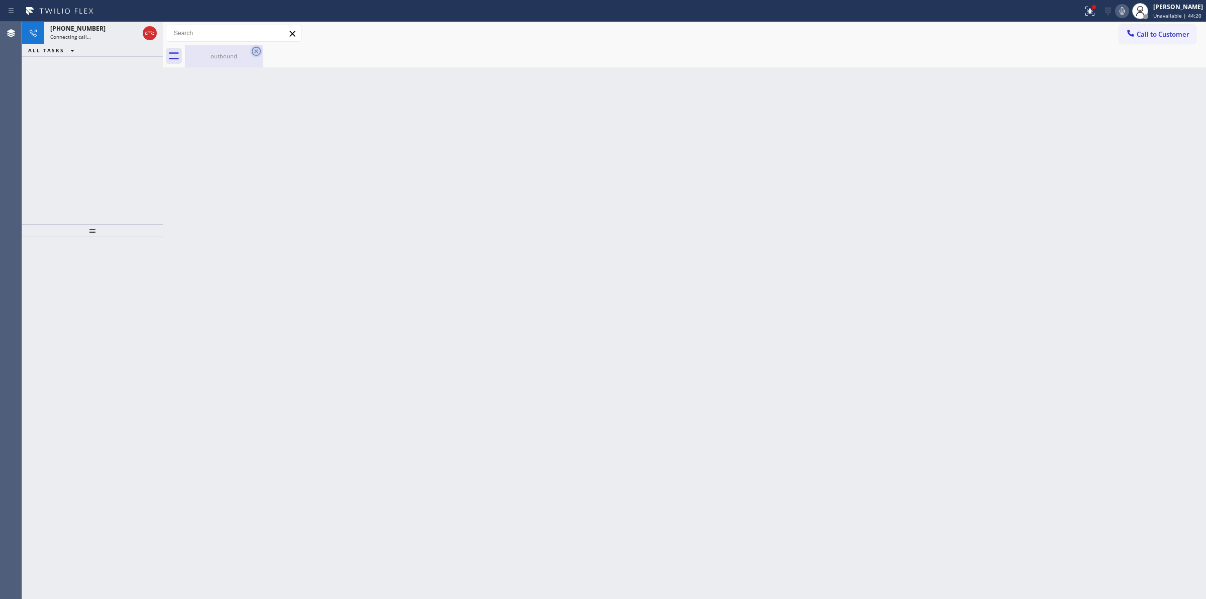
click at [249, 51] on div "outbound" at bounding box center [224, 56] width 76 height 23
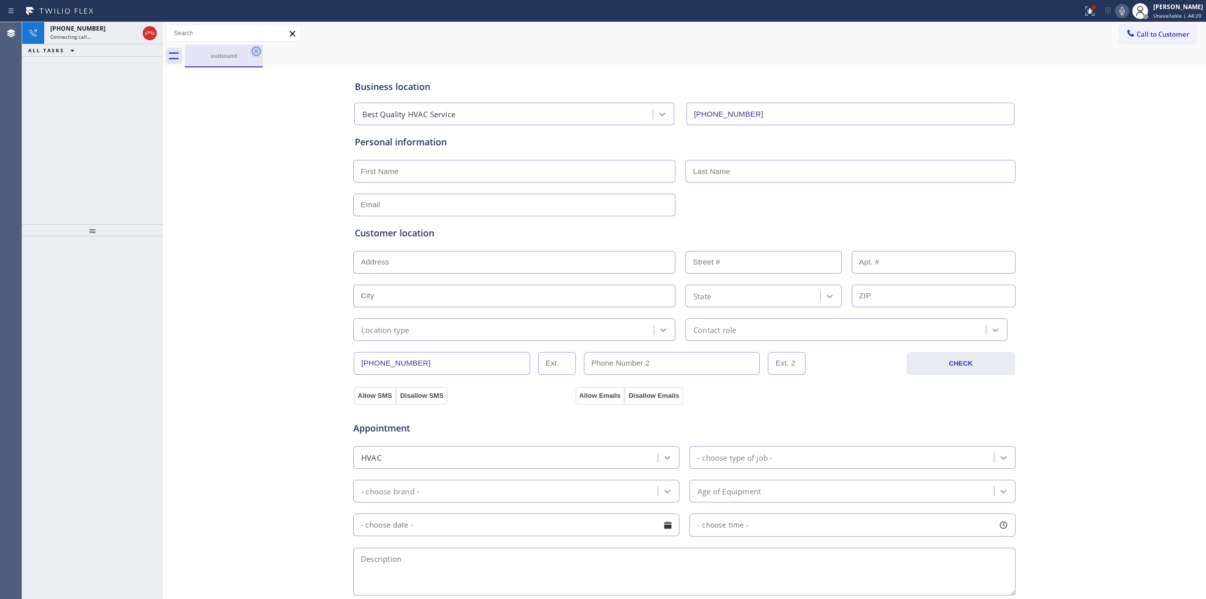
click at [253, 51] on icon at bounding box center [256, 51] width 12 height 12
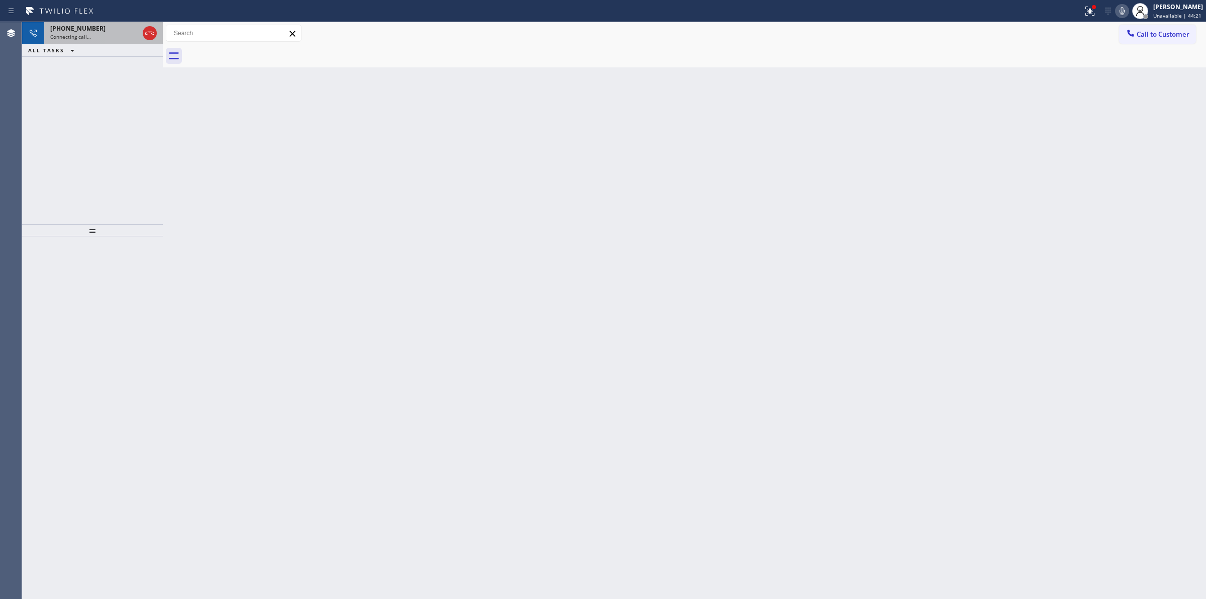
click at [72, 28] on span "[PHONE_NUMBER]" at bounding box center [77, 28] width 55 height 9
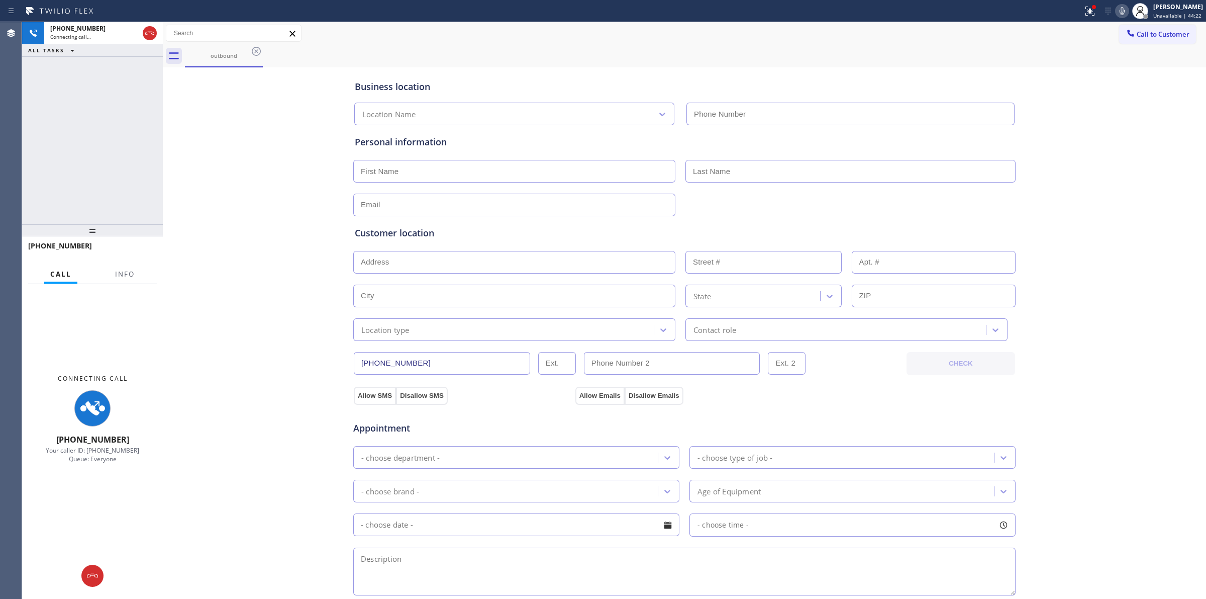
type input "(310) 730-5911"
click at [1125, 12] on icon at bounding box center [1122, 11] width 5 height 8
click at [102, 33] on div "Connecting call…" at bounding box center [94, 36] width 88 height 7
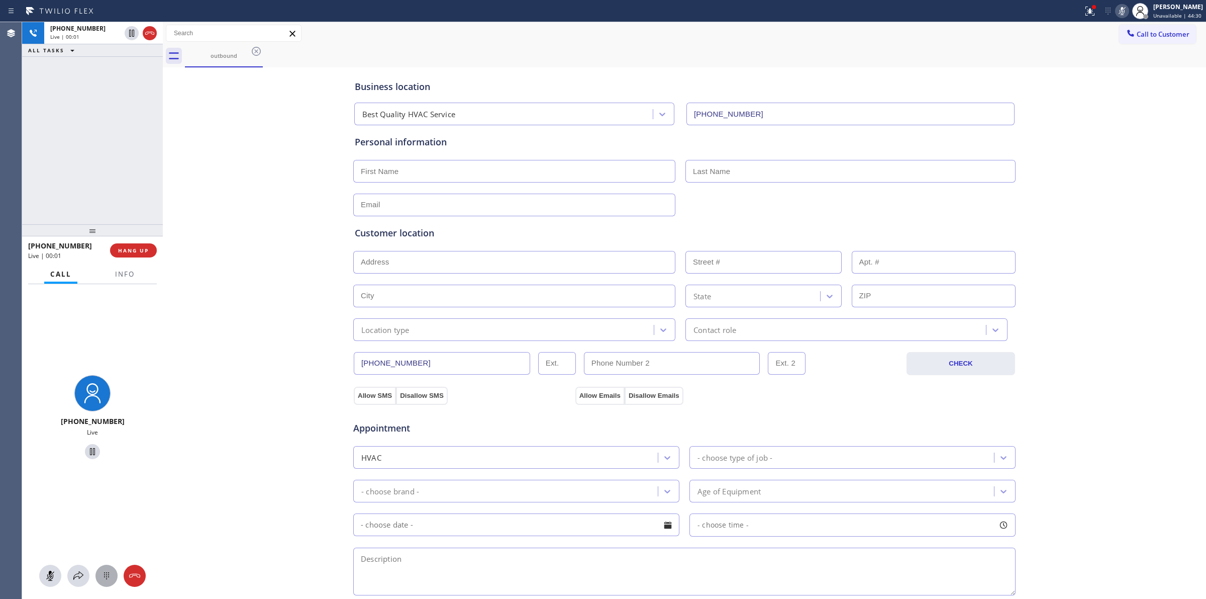
click at [105, 581] on icon at bounding box center [107, 576] width 12 height 12
click at [284, 428] on div "Business location Best Quality HVAC Service (310) 730-5911 Personal information…" at bounding box center [684, 413] width 1039 height 687
click at [1137, 38] on span "Call to Customer" at bounding box center [1163, 34] width 53 height 9
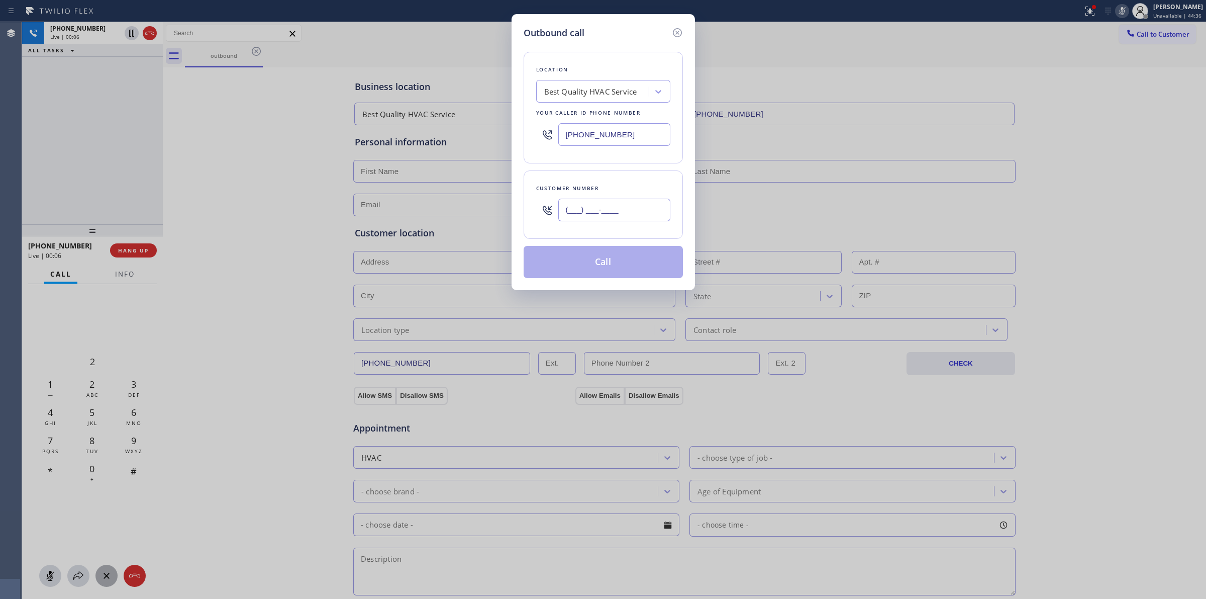
click at [650, 215] on input "(___) ___-____" at bounding box center [614, 210] width 112 height 23
paste input "564) 201-6330"
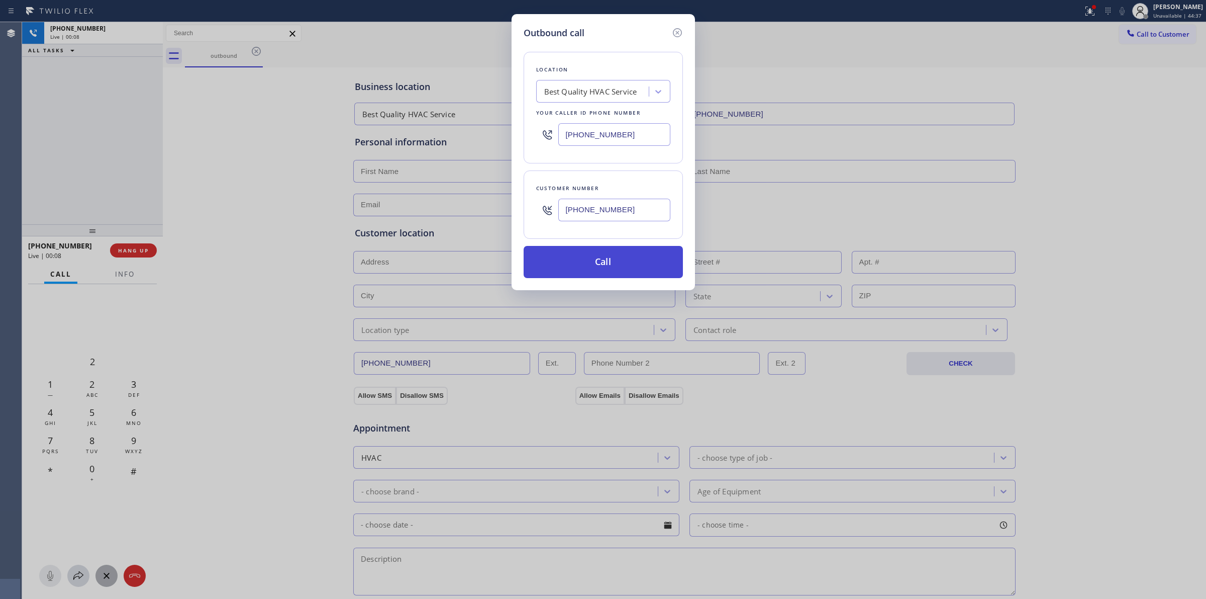
type input "[PHONE_NUMBER]"
click at [608, 261] on button "Call" at bounding box center [603, 262] width 159 height 32
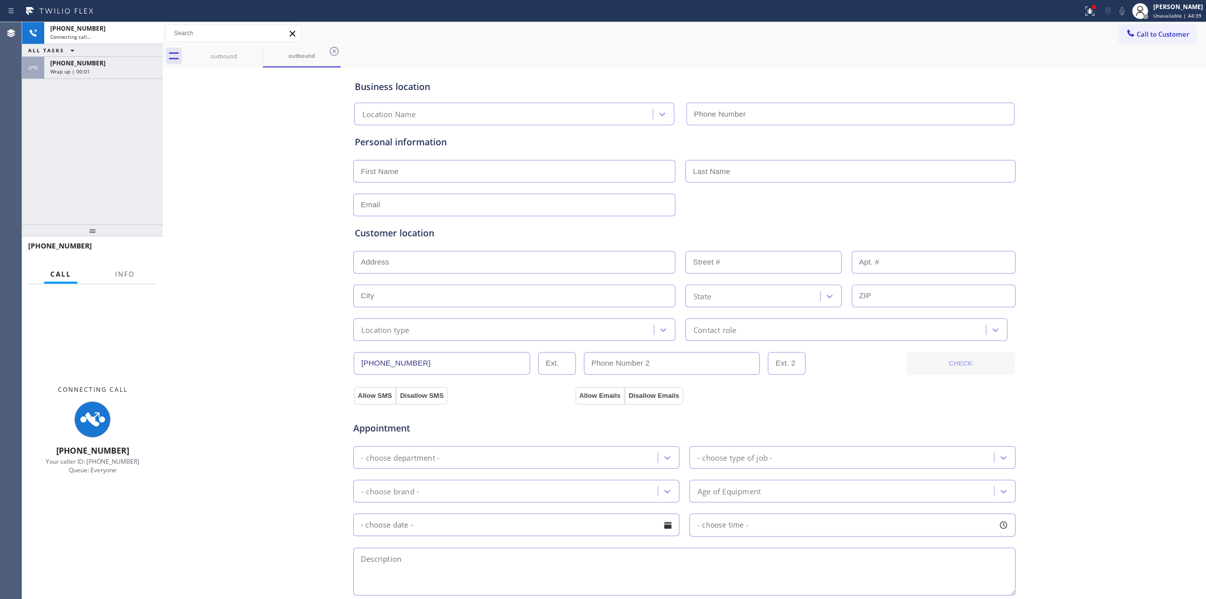
type input "(310) 730-5911"
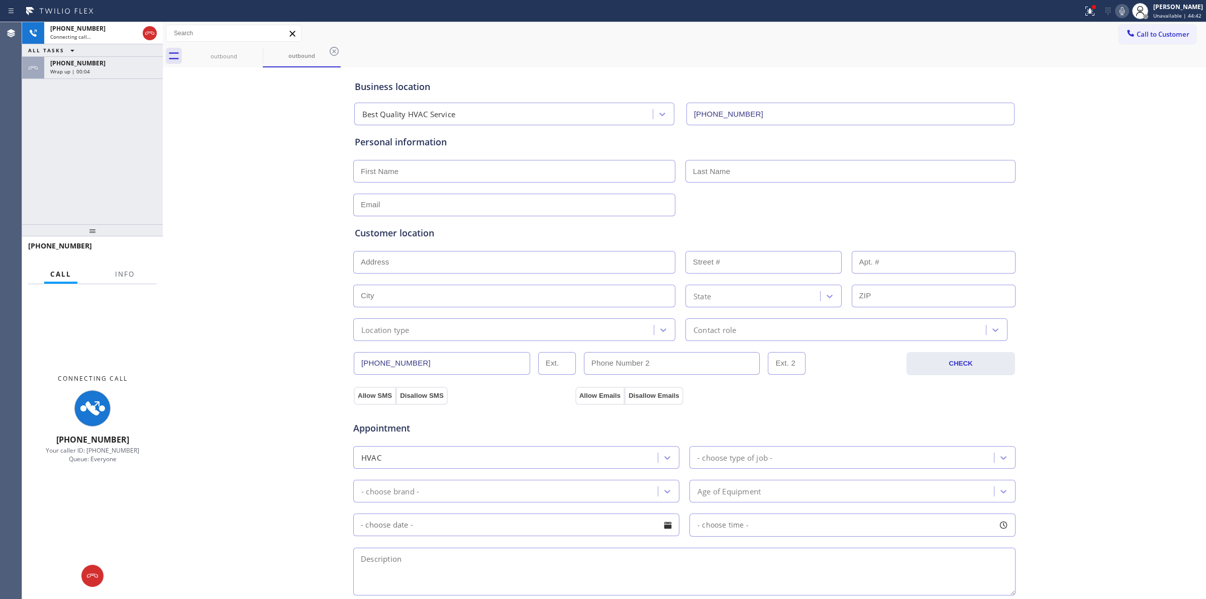
drag, startPoint x: 268, startPoint y: 133, endPoint x: 115, endPoint y: 96, distance: 157.9
click at [260, 130] on div "Business location Best Quality HVAC Service (310) 730-5911 Personal information…" at bounding box center [684, 413] width 1039 height 687
click at [73, 64] on span "[PHONE_NUMBER]" at bounding box center [77, 63] width 55 height 9
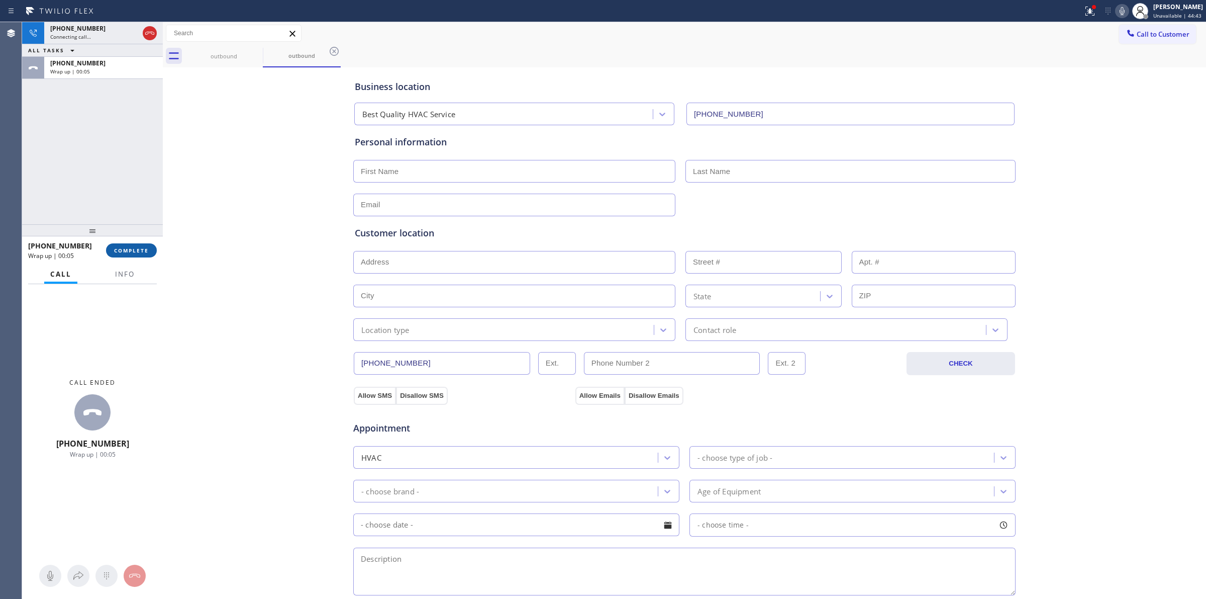
click at [135, 253] on span "COMPLETE" at bounding box center [131, 250] width 35 height 7
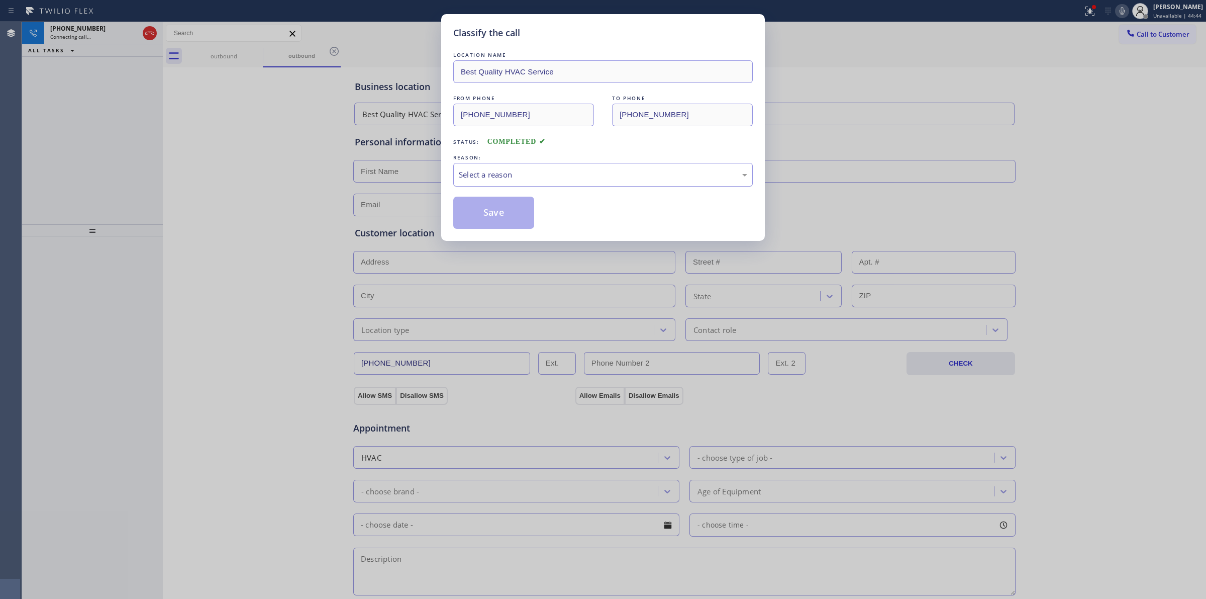
click at [528, 169] on div "Select a reason" at bounding box center [603, 175] width 289 height 12
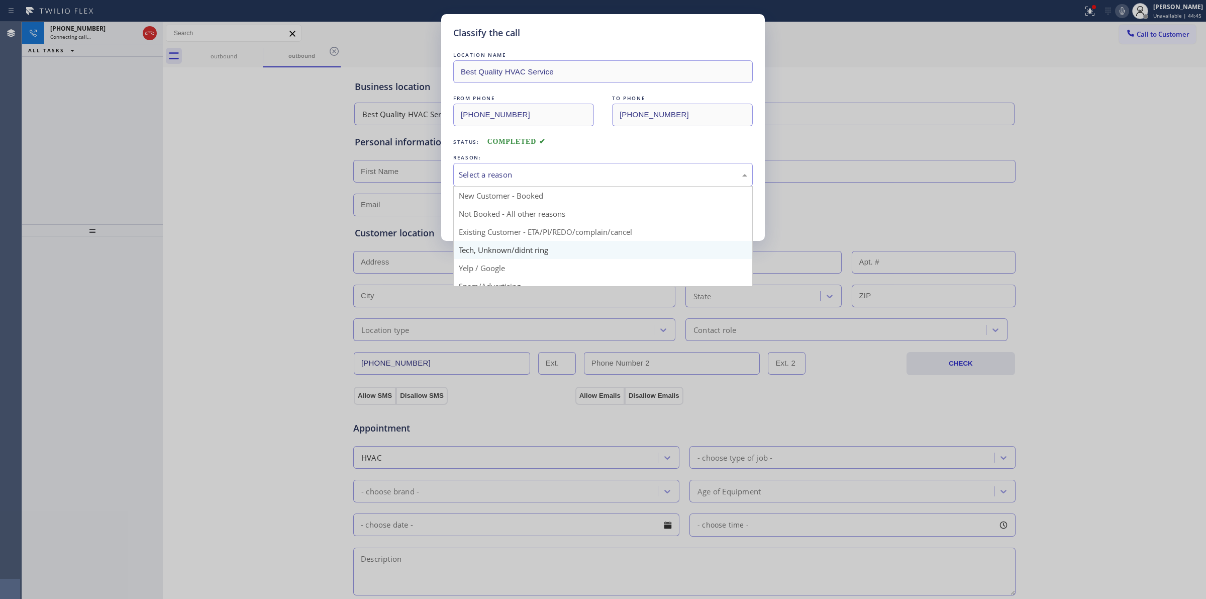
drag, startPoint x: 508, startPoint y: 254, endPoint x: 483, endPoint y: 212, distance: 49.1
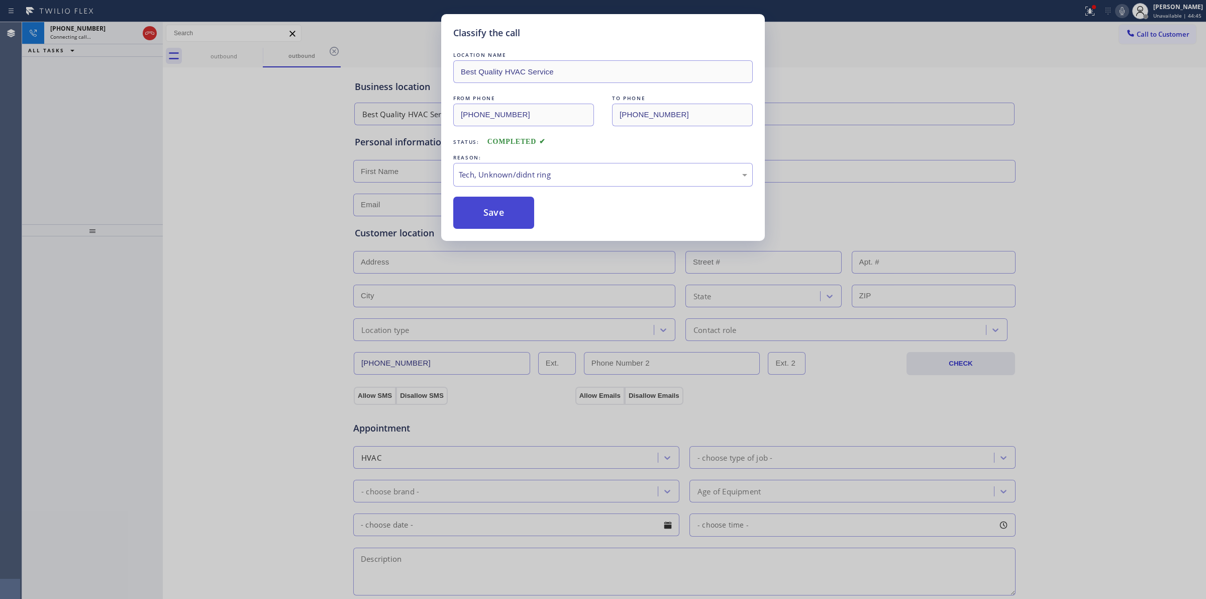
click at [483, 212] on button "Save" at bounding box center [493, 213] width 81 height 32
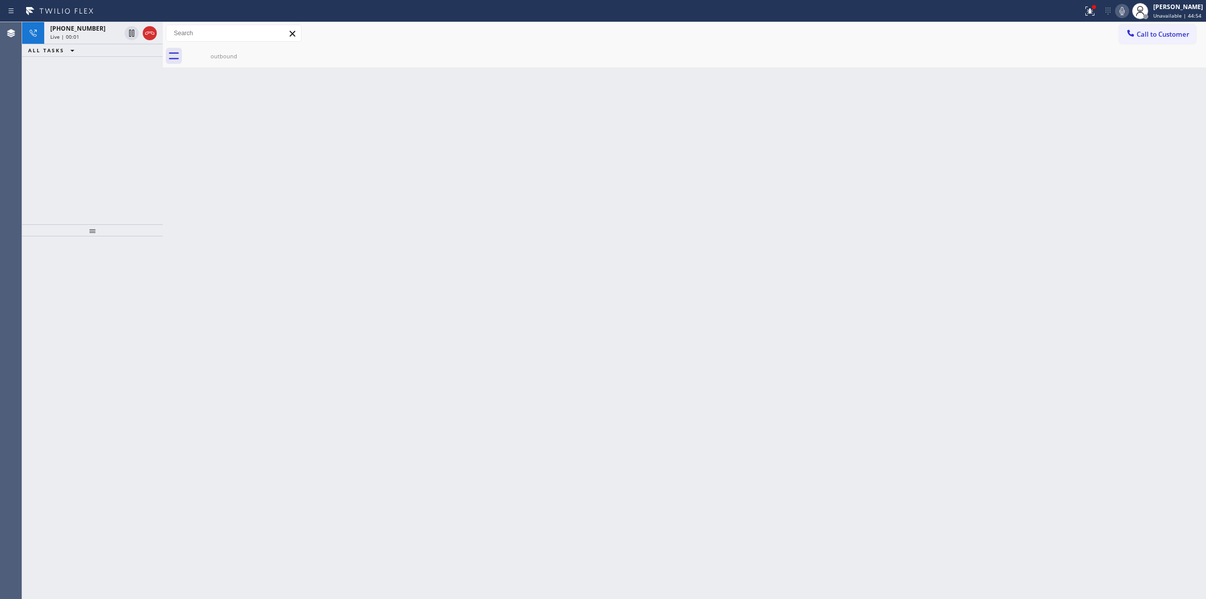
click at [84, 33] on div "Live | 00:01" at bounding box center [85, 36] width 70 height 7
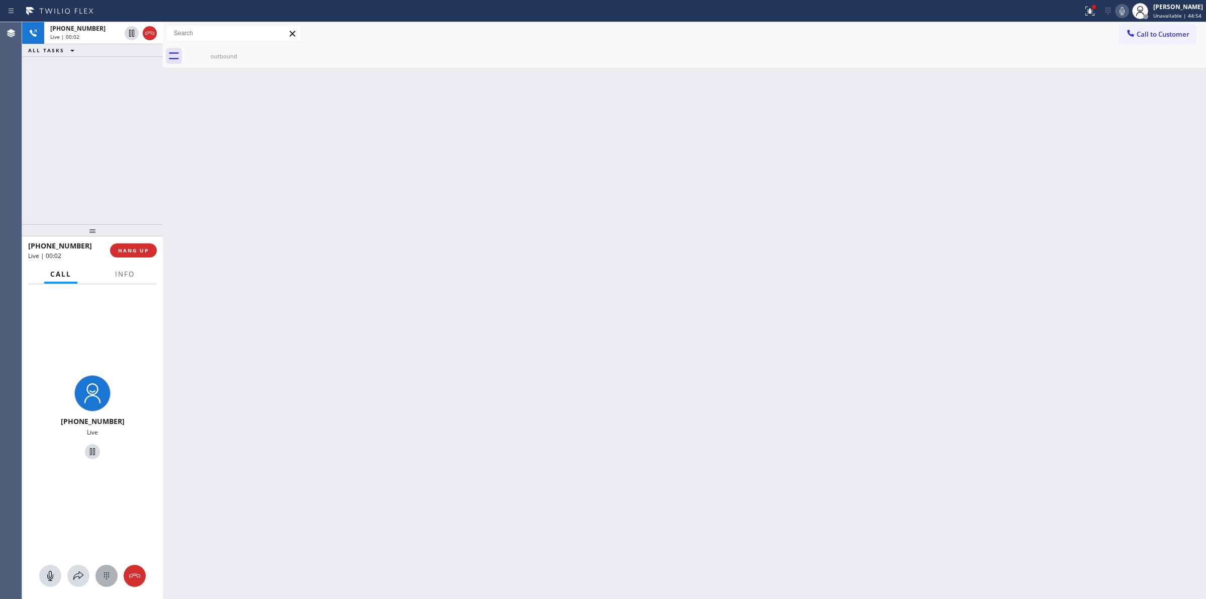
click at [106, 579] on icon at bounding box center [106, 575] width 5 height 7
click at [94, 36] on div "Live | 00:07" at bounding box center [85, 36] width 70 height 7
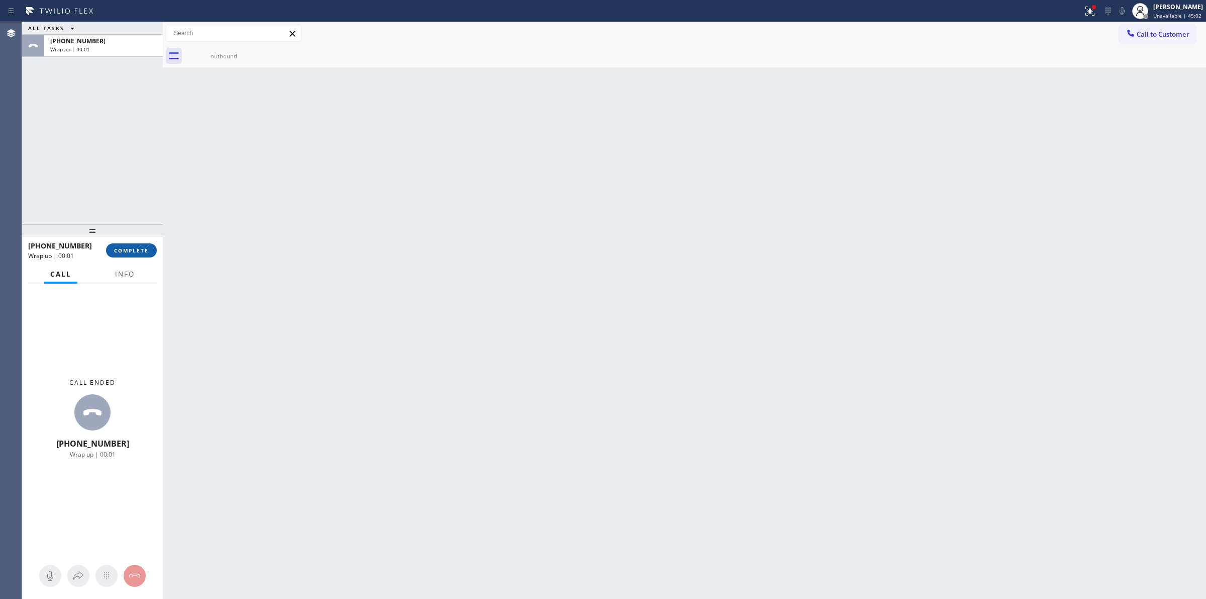
click at [154, 250] on button "COMPLETE" at bounding box center [131, 250] width 51 height 14
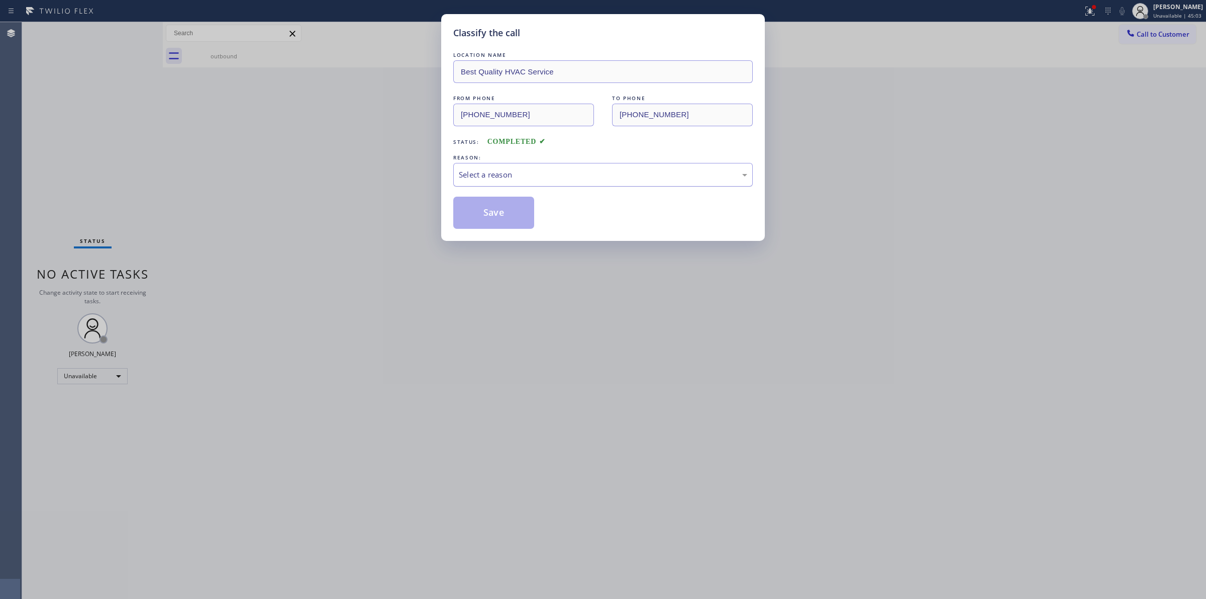
click at [571, 176] on div "Select a reason" at bounding box center [603, 175] width 289 height 12
click at [489, 215] on button "Save" at bounding box center [493, 213] width 81 height 32
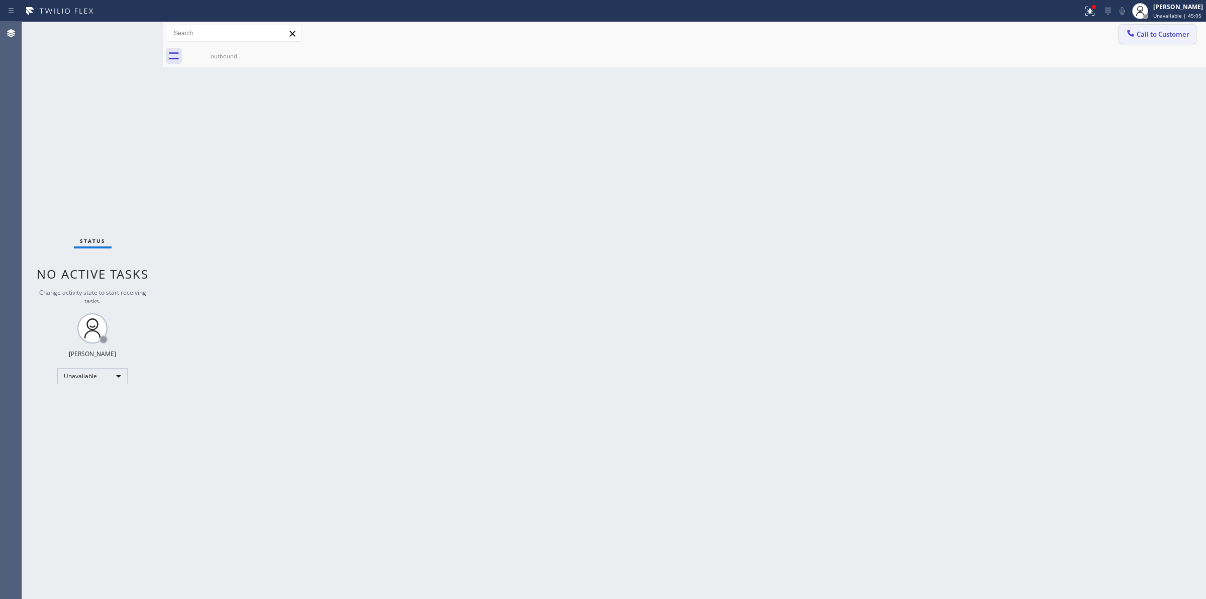
click at [1175, 34] on span "Call to Customer" at bounding box center [1163, 34] width 53 height 9
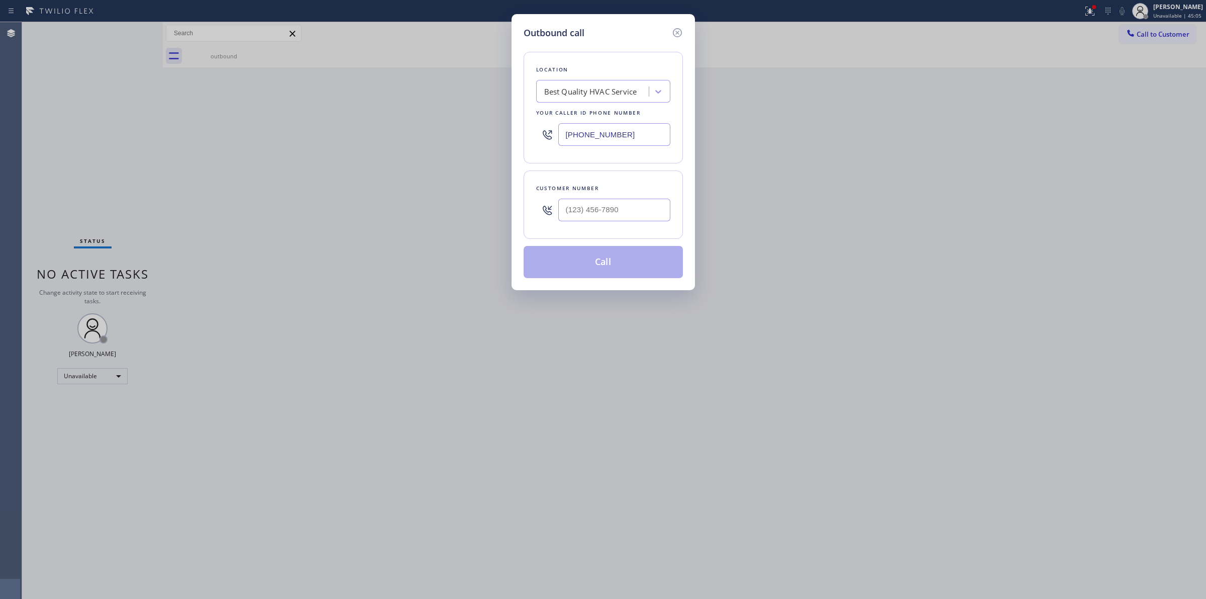
click at [603, 223] on div at bounding box center [614, 210] width 112 height 33
paste input "979) 921-7766"
click at [609, 209] on input "(___) ___-____" at bounding box center [614, 210] width 112 height 23
type input "[PHONE_NUMBER]"
click at [613, 107] on div "Location Best Quality HVAC Service Your caller id phone number (310) 730-5911" at bounding box center [603, 108] width 159 height 112
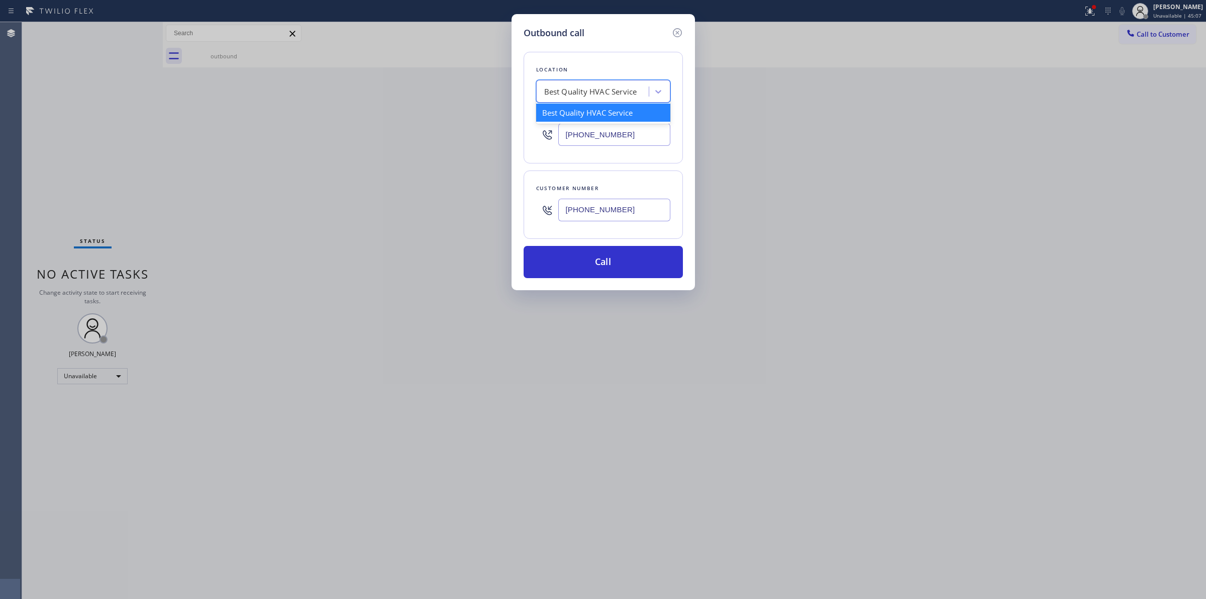
click at [617, 91] on div "Best Quality HVAC Service" at bounding box center [590, 92] width 93 height 12
type input "GE mono"
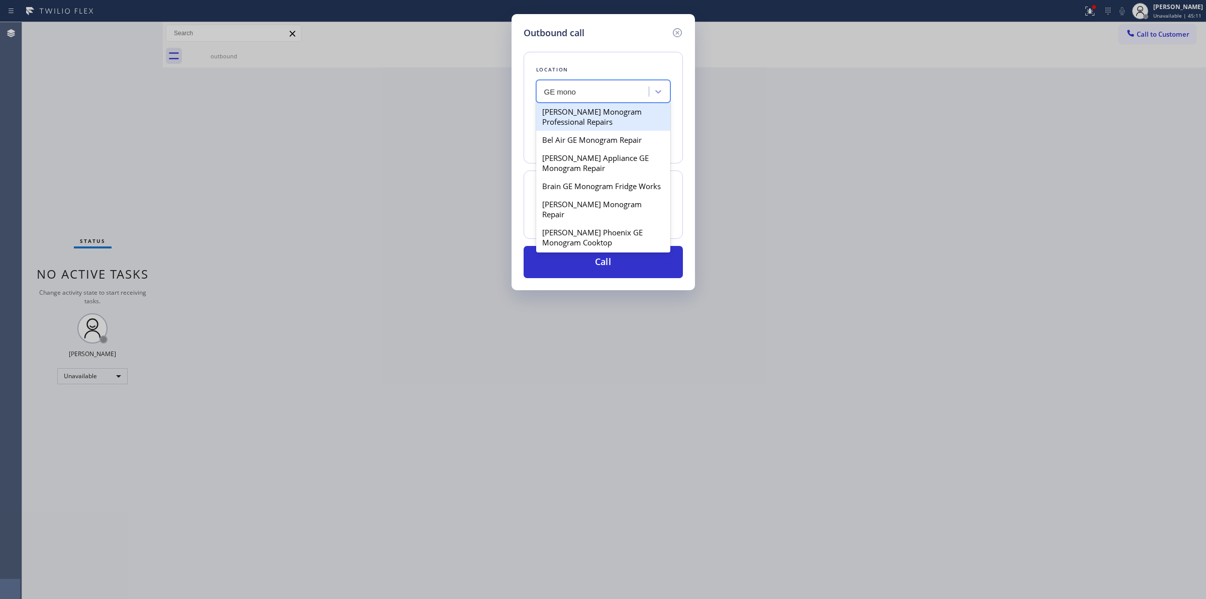
scroll to position [189, 0]
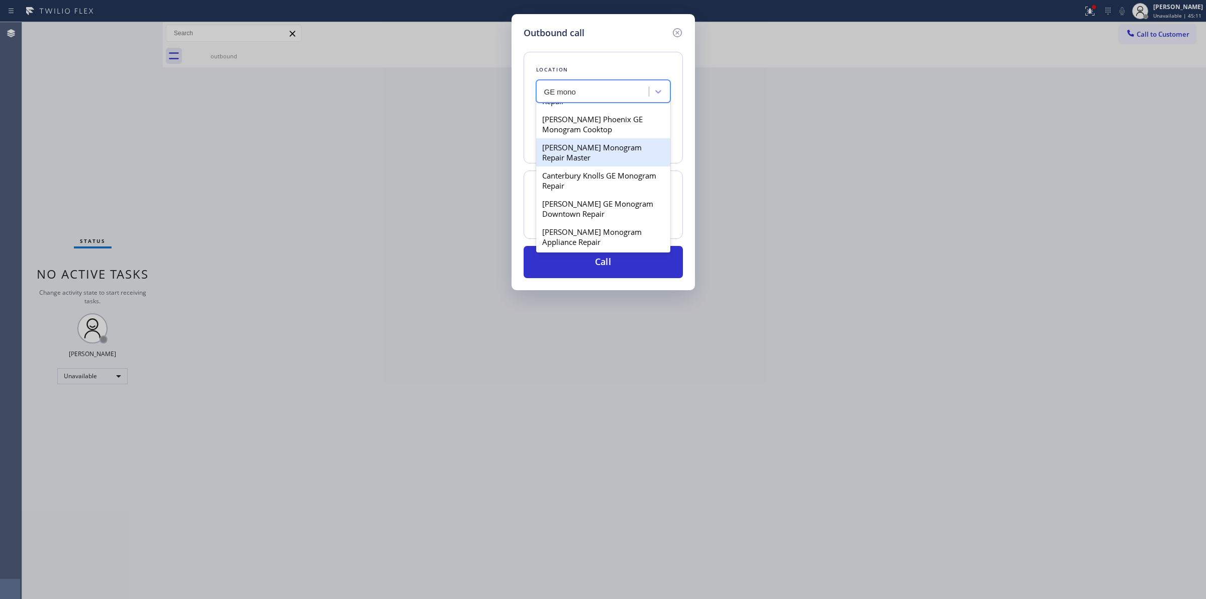
click at [586, 166] on div "Byron's GE Monogram Repair Master" at bounding box center [603, 152] width 134 height 28
type input "(510) 867-3417"
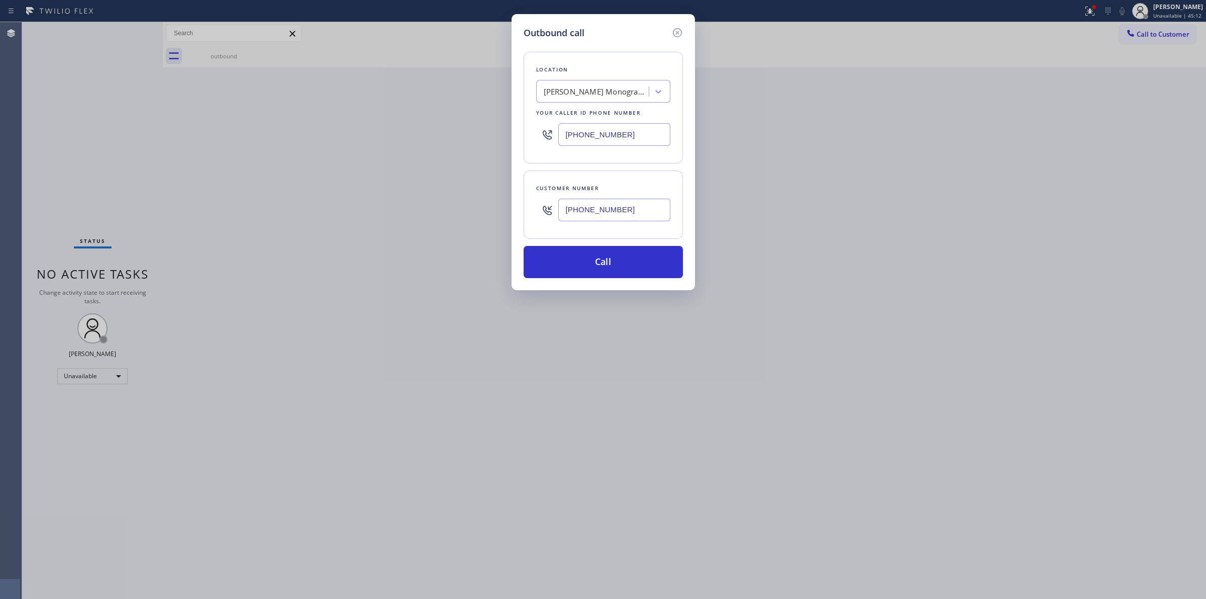
click at [596, 203] on input "[PHONE_NUMBER]" at bounding box center [614, 210] width 112 height 23
drag, startPoint x: 587, startPoint y: 247, endPoint x: 587, endPoint y: 255, distance: 8.0
click at [587, 250] on div "Location Byron's GE Monogram Repair Master Your caller id phone number (510) 86…" at bounding box center [603, 159] width 159 height 238
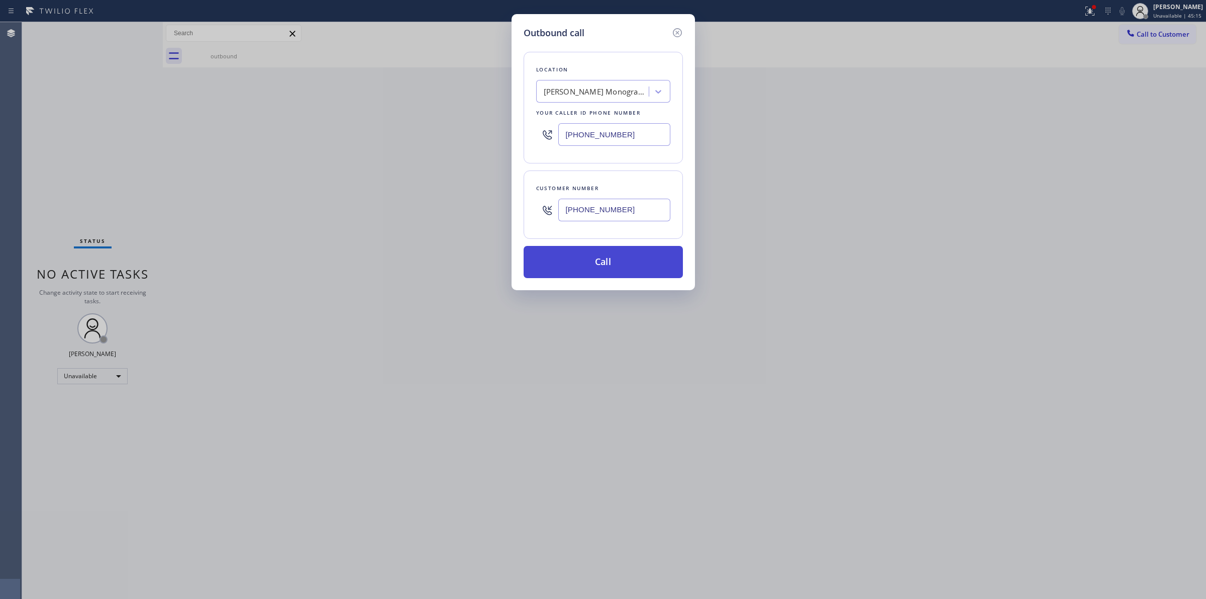
click at [675, 256] on button "Call" at bounding box center [603, 262] width 159 height 32
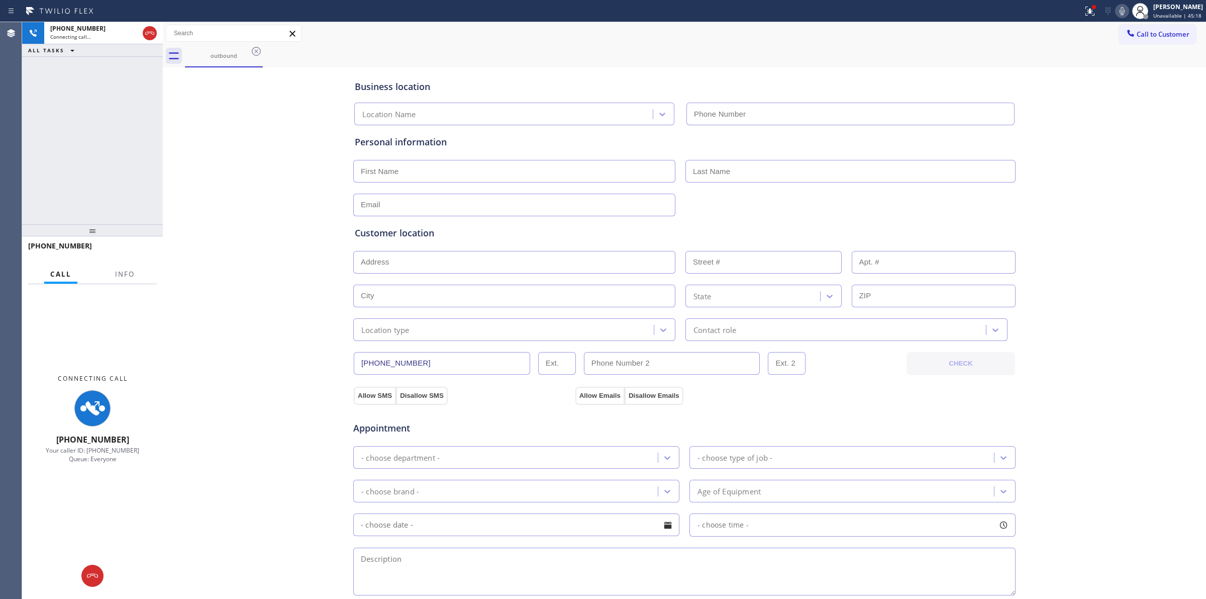
type input "(510) 867-3417"
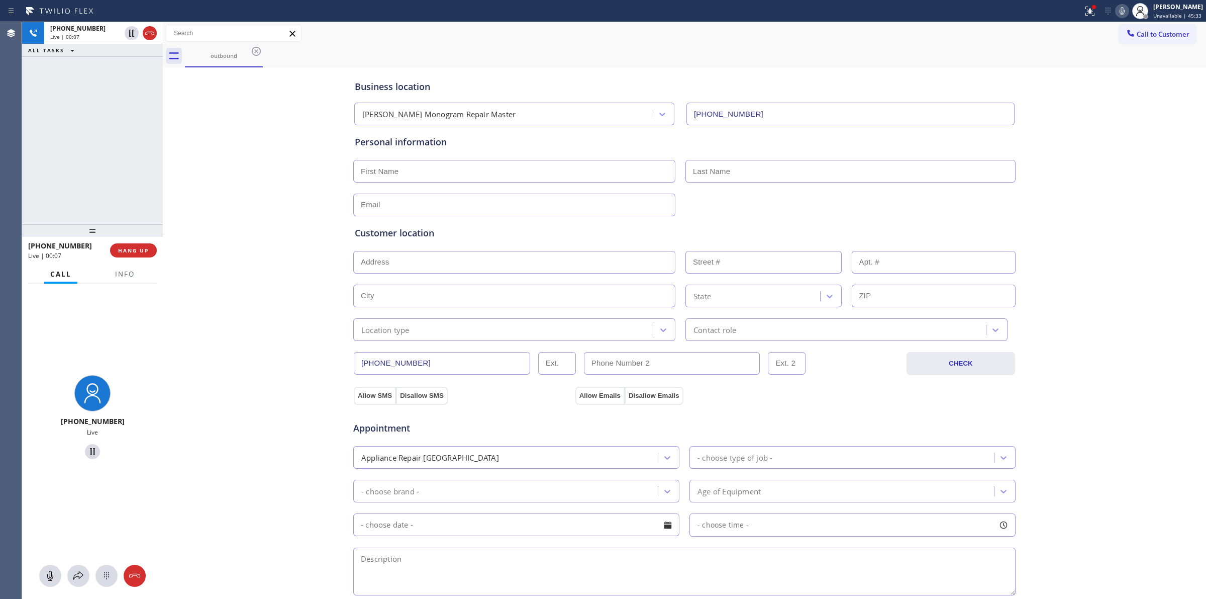
drag, startPoint x: 1144, startPoint y: 115, endPoint x: 1129, endPoint y: 114, distance: 15.1
click at [1137, 114] on div "Business location Byron's GE Monogram Repair Master (510) 867-3417 Personal inf…" at bounding box center [684, 413] width 1039 height 687
click at [94, 39] on div "Live | 00:08" at bounding box center [85, 36] width 70 height 7
click at [107, 576] on icon at bounding box center [107, 576] width 12 height 12
click at [1160, 37] on span "Call to Customer" at bounding box center [1163, 34] width 53 height 9
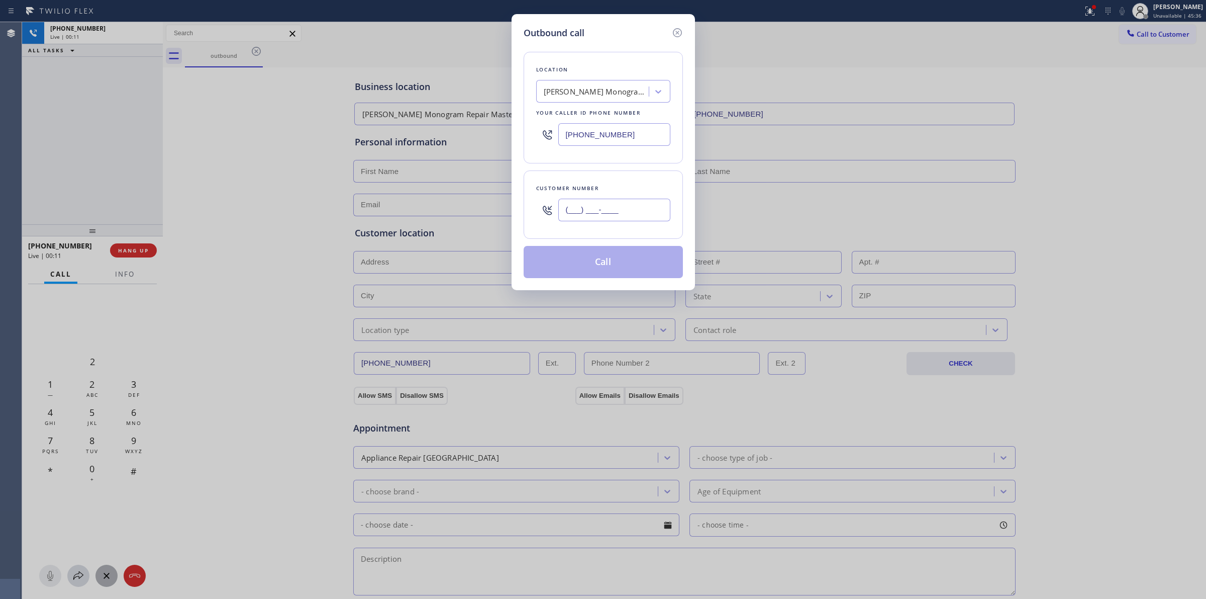
paste input "979) 921-7766"
click at [607, 219] on input "[PHONE_NUMBER]" at bounding box center [614, 210] width 112 height 23
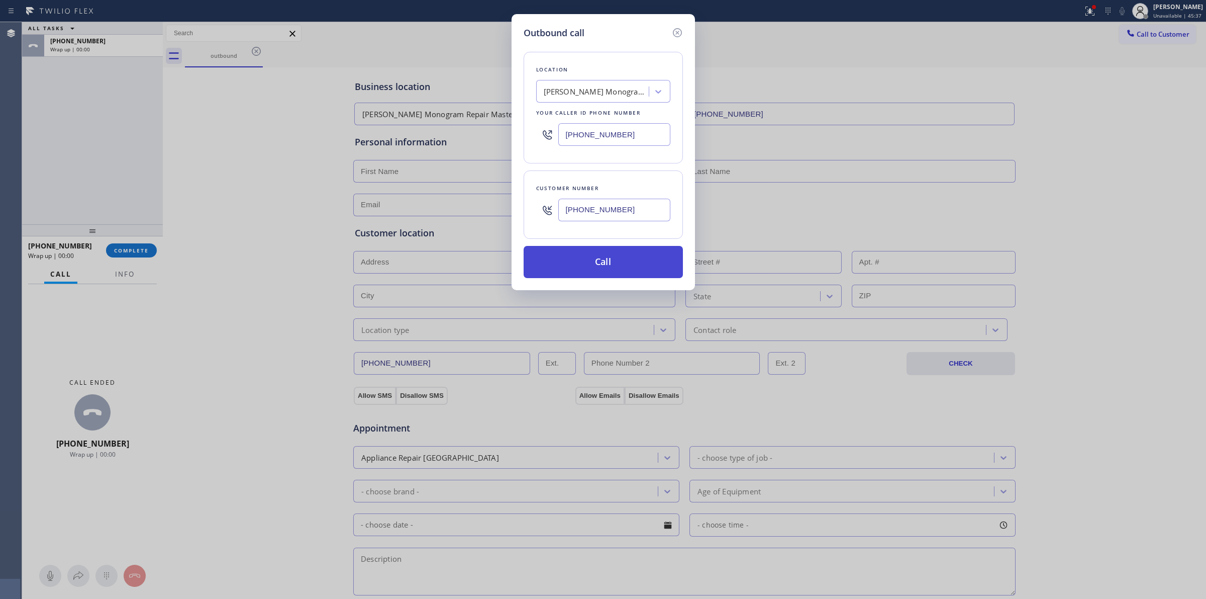
type input "[PHONE_NUMBER]"
click at [616, 262] on button "Call" at bounding box center [603, 262] width 159 height 32
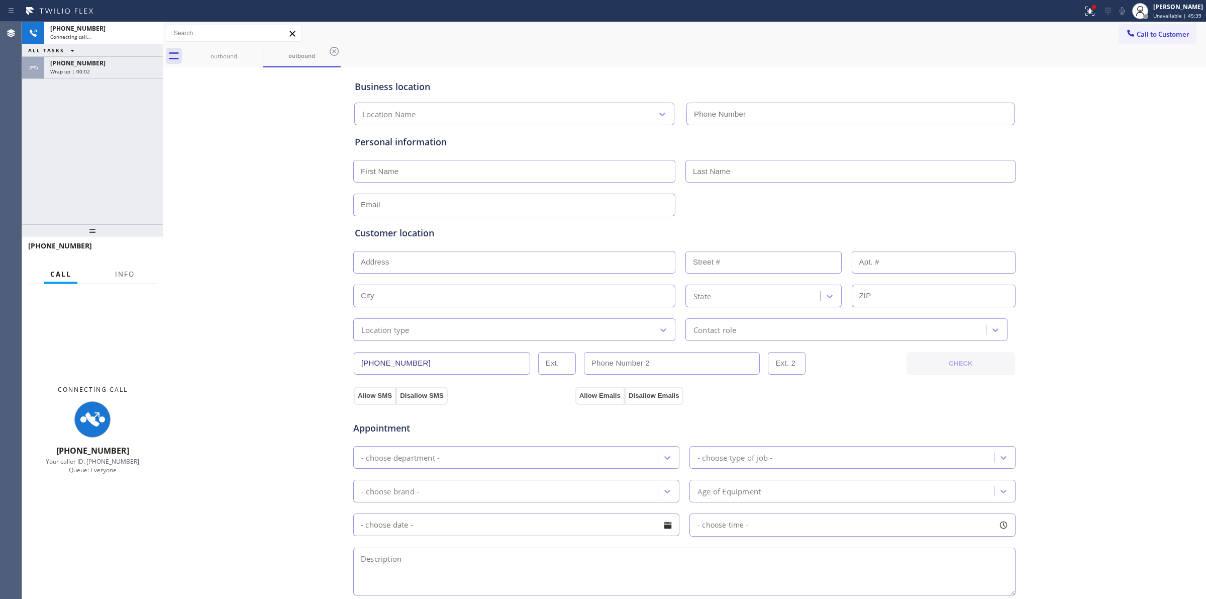
type input "(510) 867-3417"
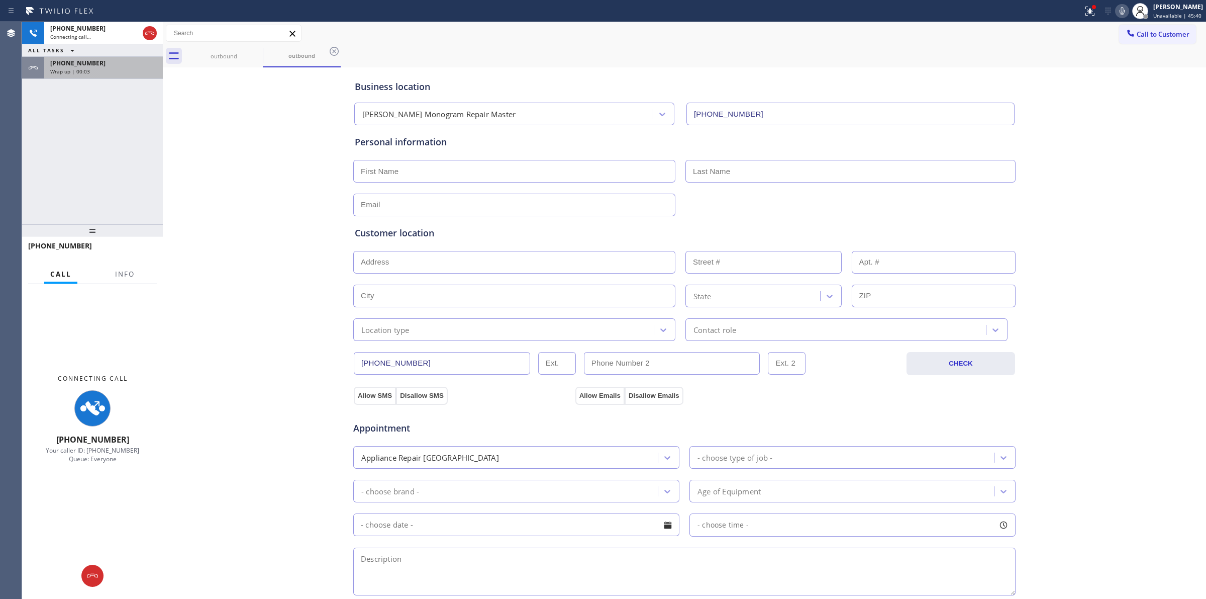
click at [127, 69] on div "Wrap up | 00:03" at bounding box center [103, 71] width 107 height 7
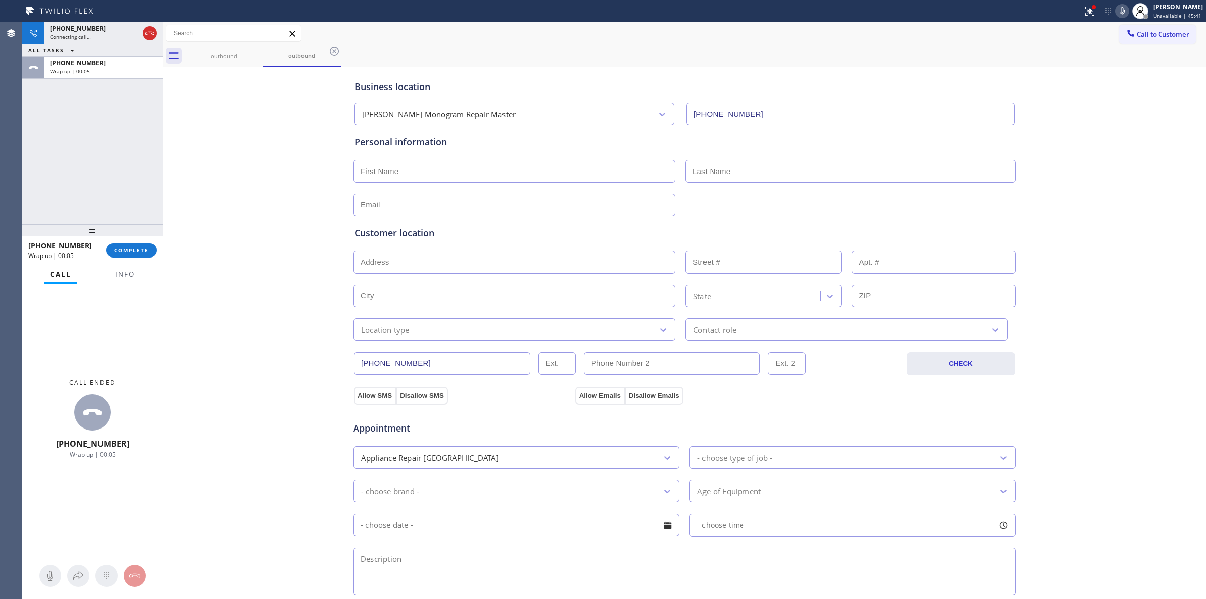
click at [144, 261] on div "+19799217766 Wrap up | 00:05 COMPLETE" at bounding box center [92, 250] width 129 height 26
click at [138, 251] on span "COMPLETE" at bounding box center [131, 250] width 35 height 7
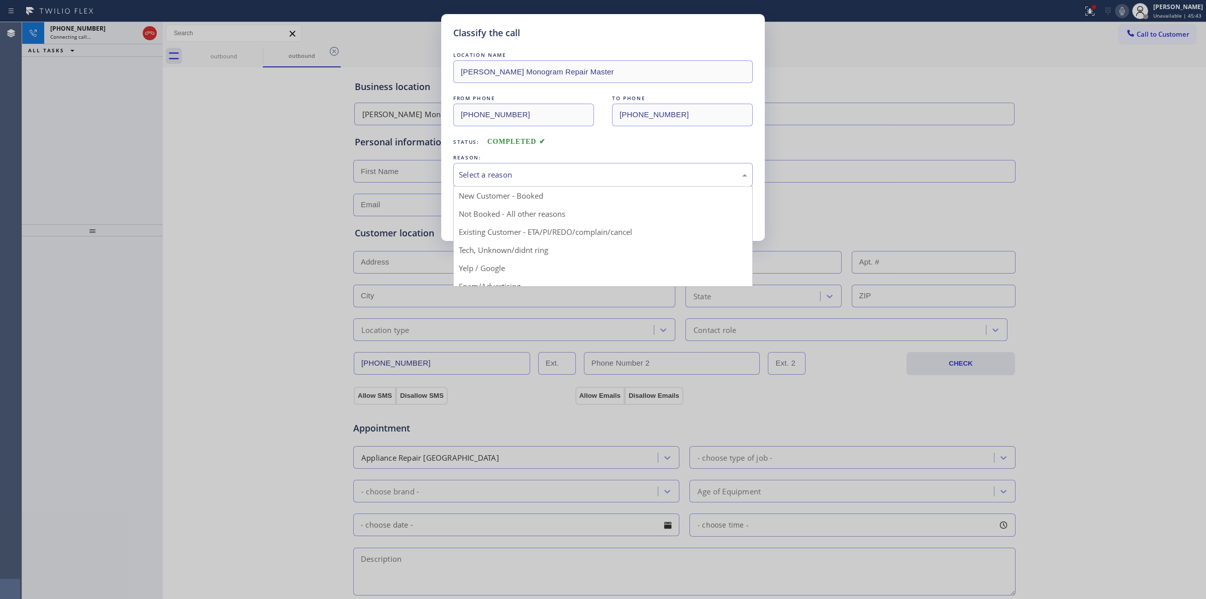
click at [525, 171] on div "Select a reason" at bounding box center [603, 175] width 289 height 12
drag, startPoint x: 522, startPoint y: 249, endPoint x: 506, endPoint y: 218, distance: 35.5
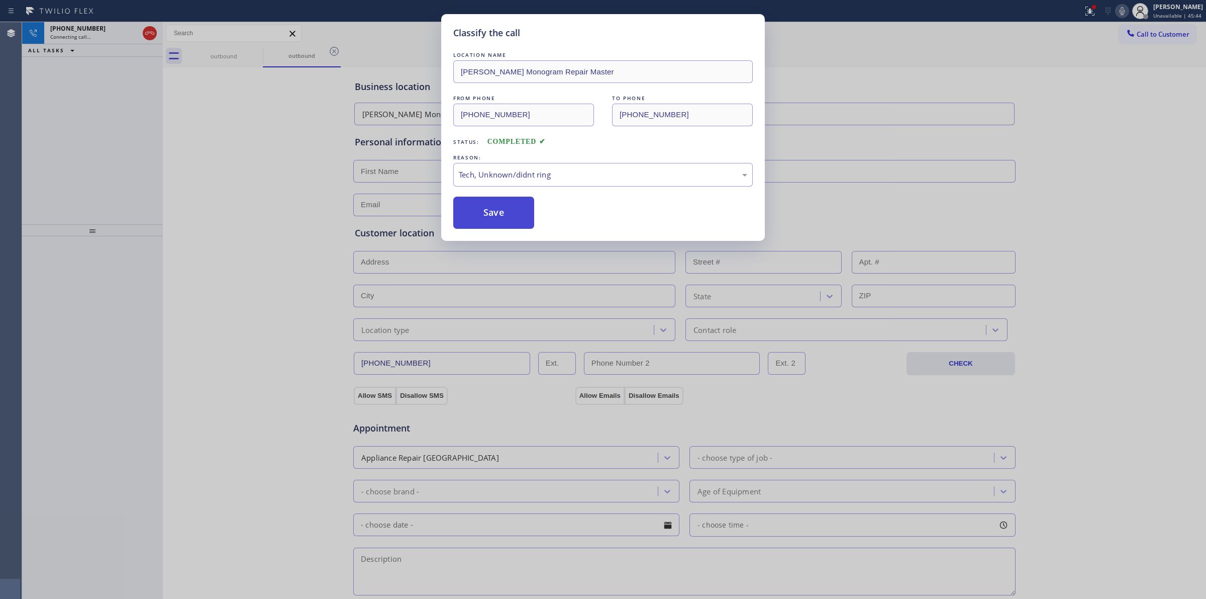
click at [505, 217] on button "Save" at bounding box center [493, 213] width 81 height 32
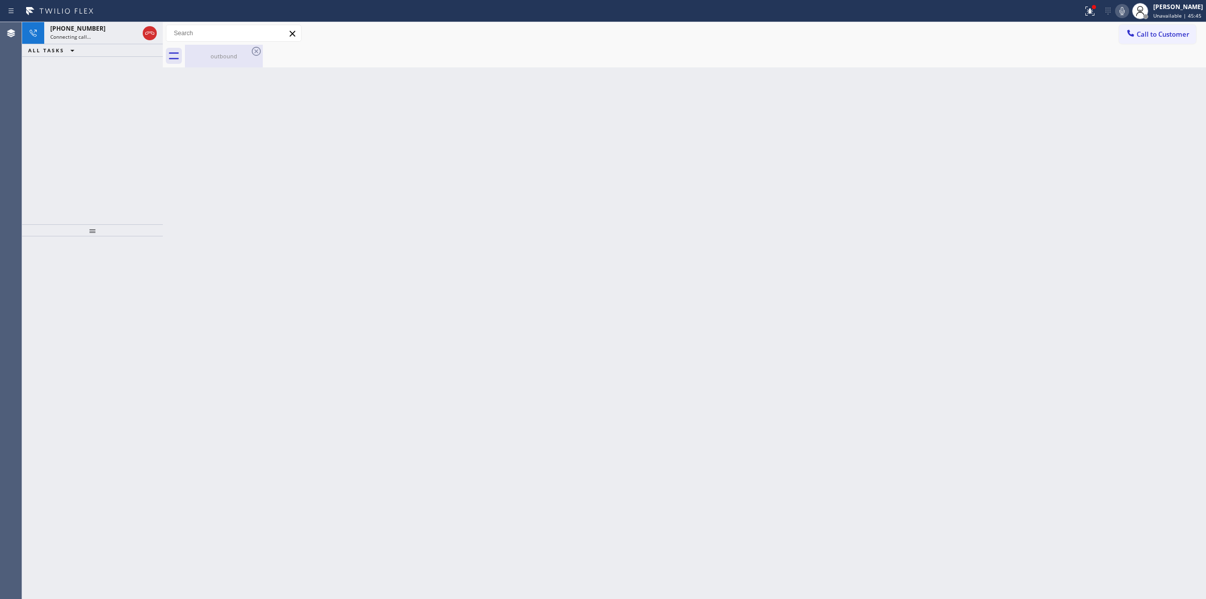
click at [239, 59] on div "outbound" at bounding box center [224, 56] width 76 height 8
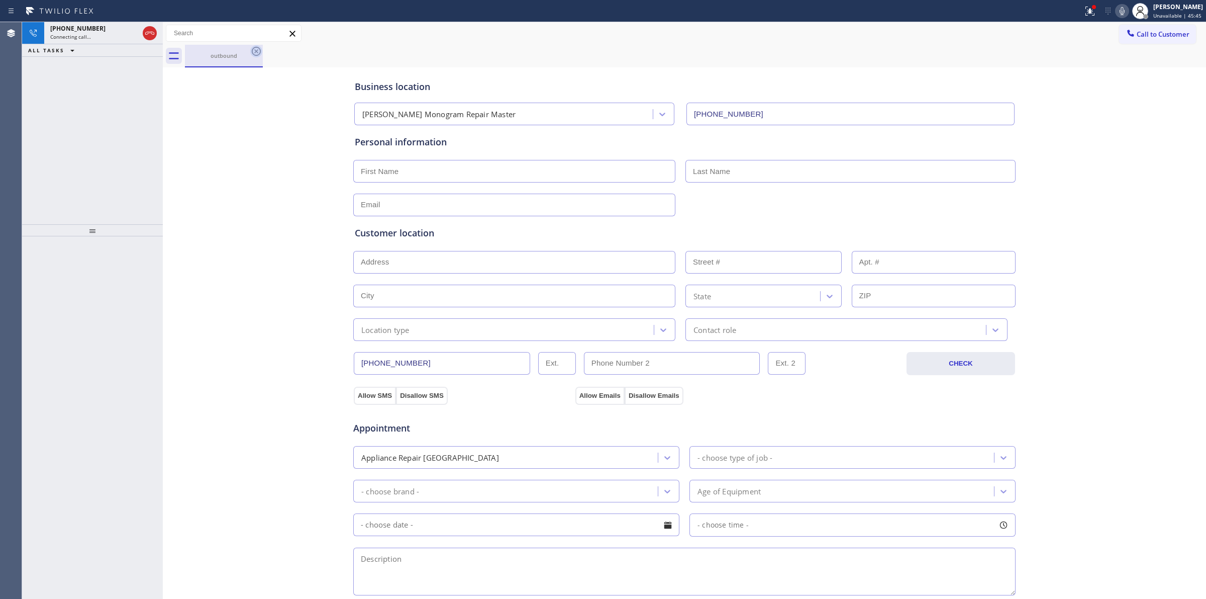
click at [257, 49] on icon at bounding box center [256, 51] width 12 height 12
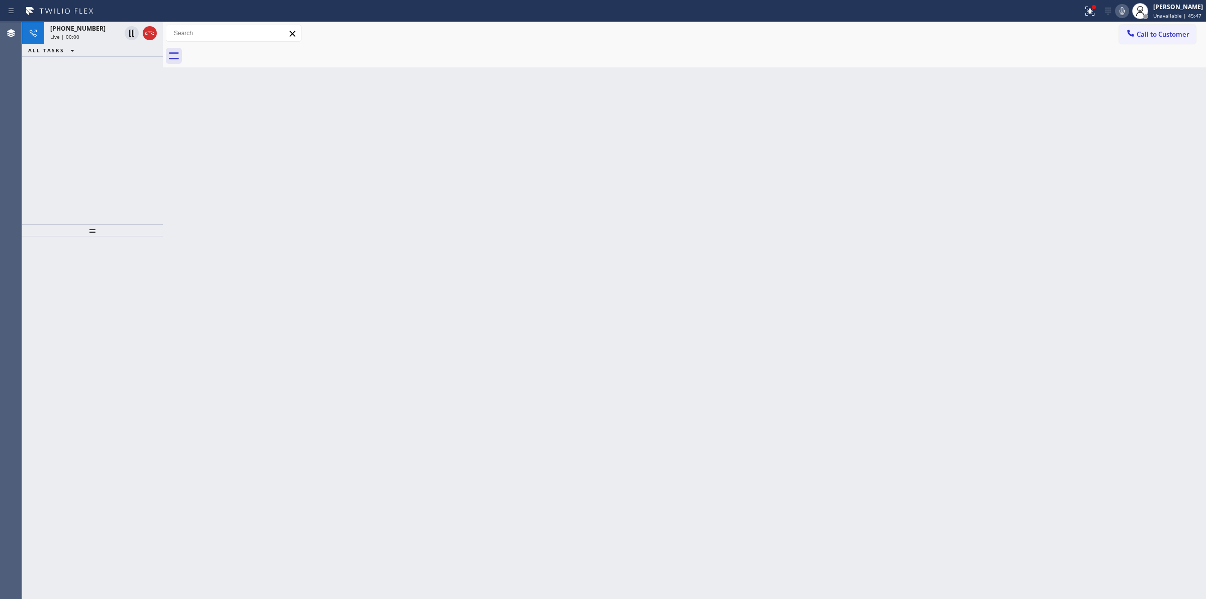
click at [1129, 12] on div at bounding box center [1122, 11] width 14 height 12
click at [99, 34] on div "Live | 00:01" at bounding box center [85, 36] width 70 height 7
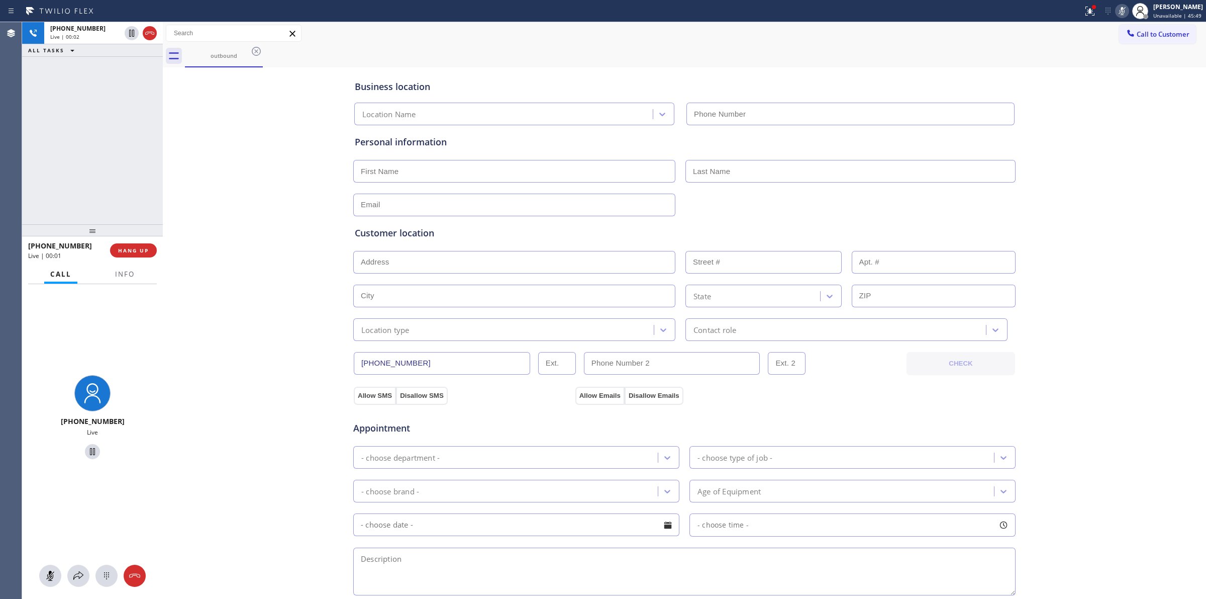
type input "(510) 867-3417"
click at [110, 589] on div "+19799217766 Live" at bounding box center [92, 441] width 141 height 315
click at [102, 576] on icon at bounding box center [107, 576] width 12 height 12
click at [1154, 31] on span "Call to Customer" at bounding box center [1163, 34] width 53 height 9
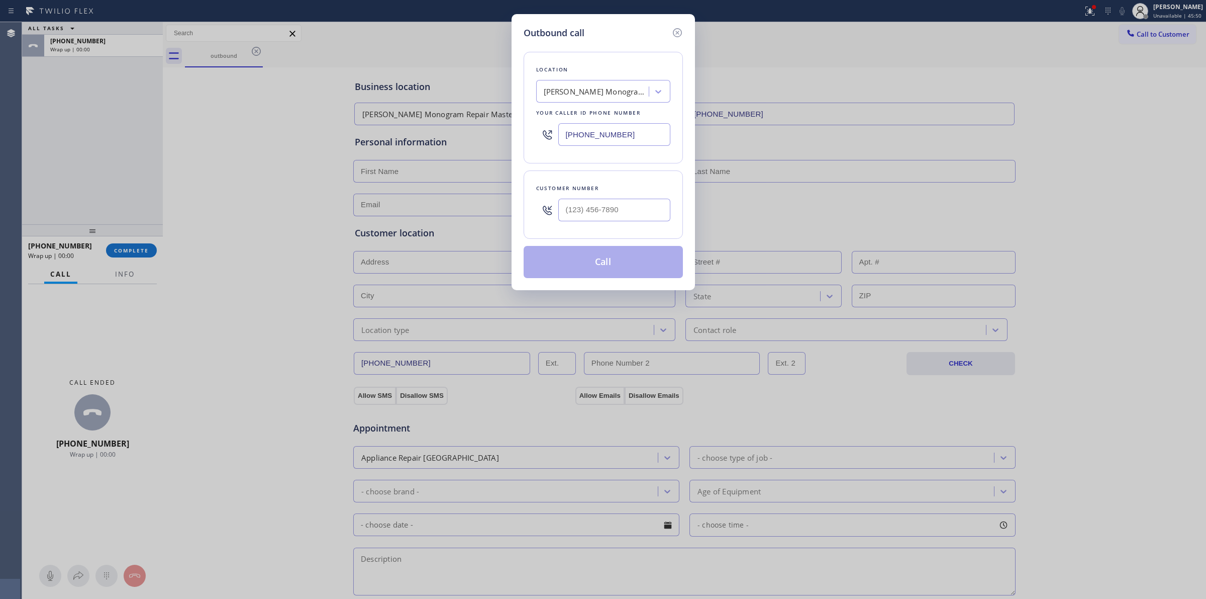
click at [624, 194] on div at bounding box center [614, 210] width 112 height 33
paste input "979) 921-7766"
click at [623, 202] on input "(___) ___-____" at bounding box center [614, 210] width 112 height 23
type input "[PHONE_NUMBER]"
click at [592, 260] on button "Call" at bounding box center [603, 262] width 159 height 32
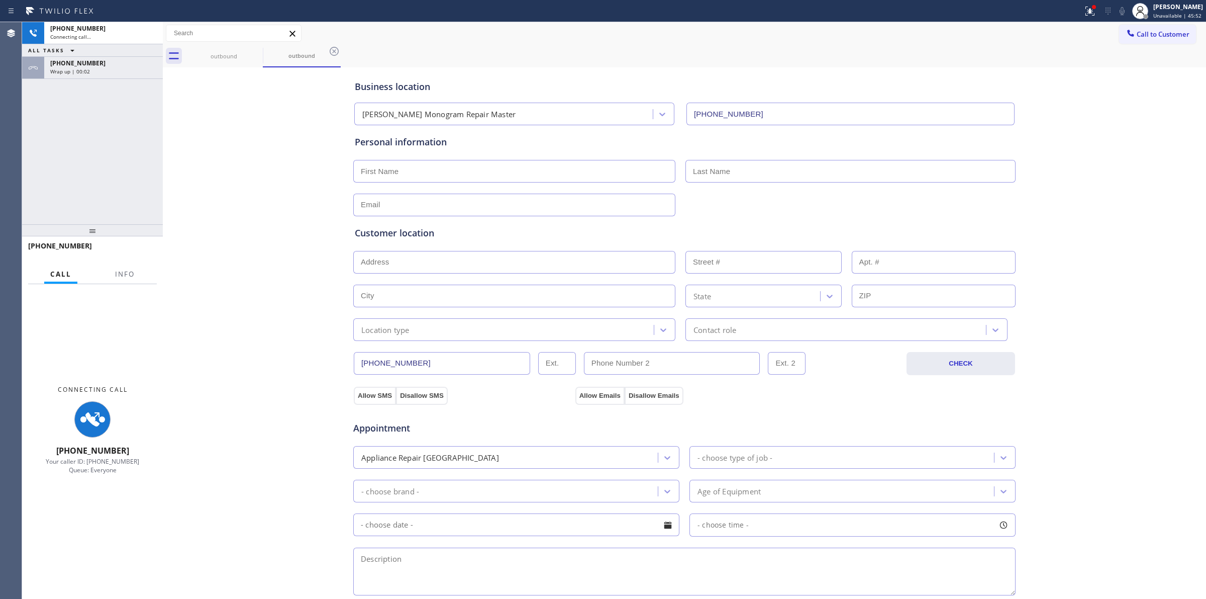
type input "(510) 867-3417"
drag, startPoint x: 138, startPoint y: 66, endPoint x: 134, endPoint y: 140, distance: 74.0
click at [138, 66] on div "[PHONE_NUMBER]" at bounding box center [103, 63] width 107 height 9
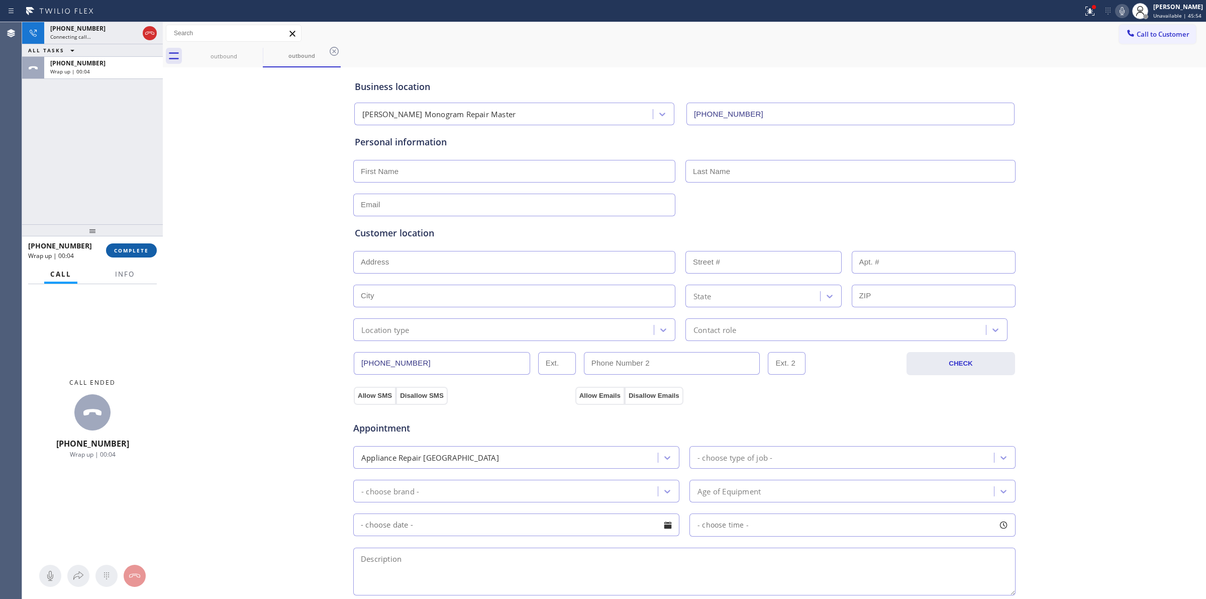
click at [129, 249] on span "COMPLETE" at bounding box center [131, 250] width 35 height 7
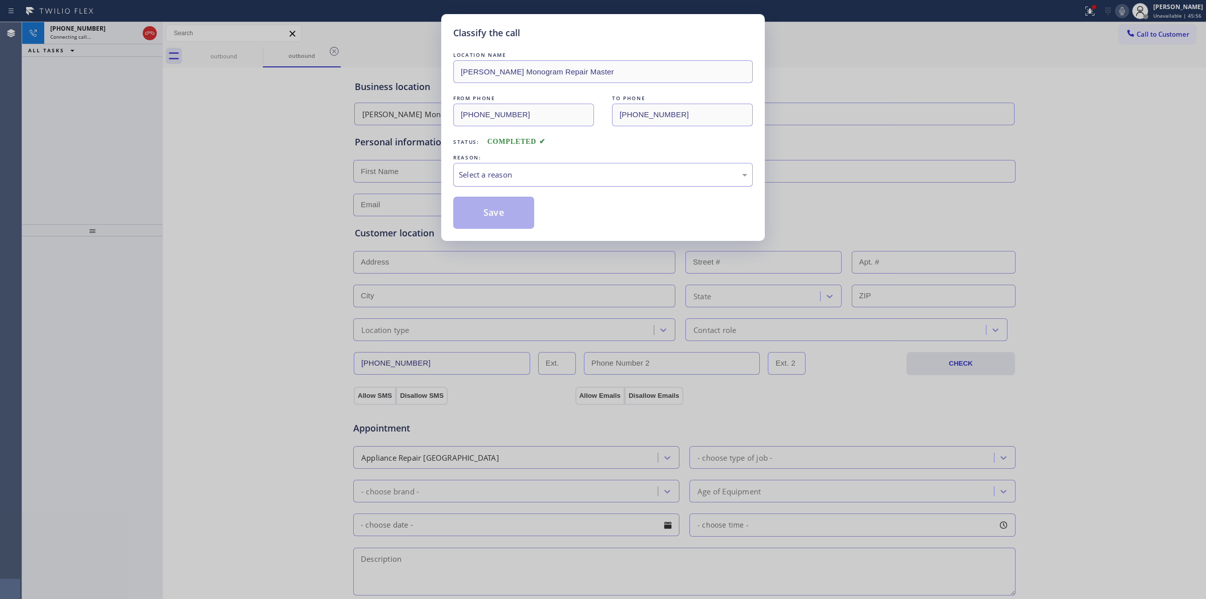
click at [512, 175] on div "Select a reason" at bounding box center [603, 175] width 289 height 12
click at [488, 228] on button "Save" at bounding box center [493, 213] width 81 height 32
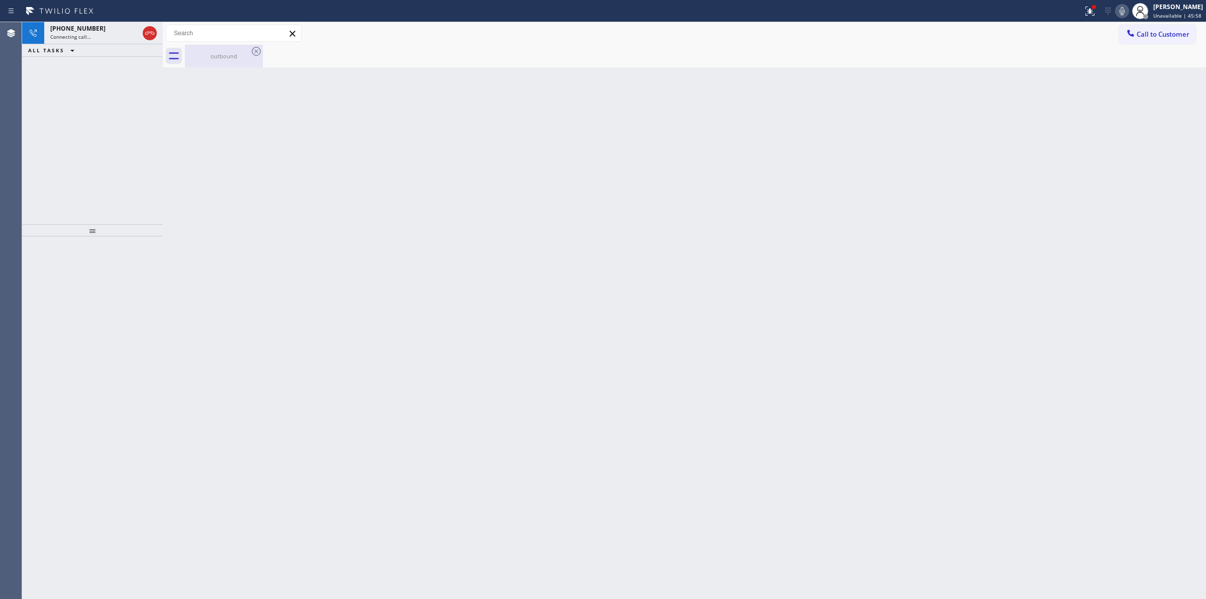
drag, startPoint x: 227, startPoint y: 48, endPoint x: 243, endPoint y: 48, distance: 16.1
click at [227, 48] on div "outbound" at bounding box center [224, 56] width 76 height 23
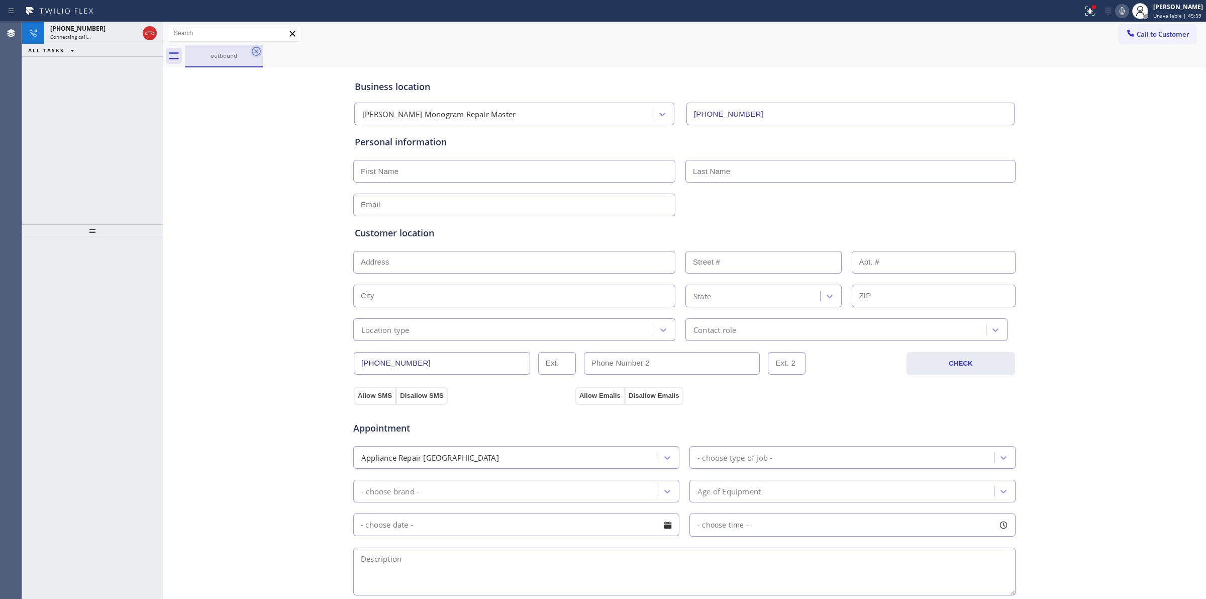
click at [249, 49] on div "outbound" at bounding box center [224, 56] width 76 height 22
click at [255, 53] on icon at bounding box center [256, 51] width 12 height 12
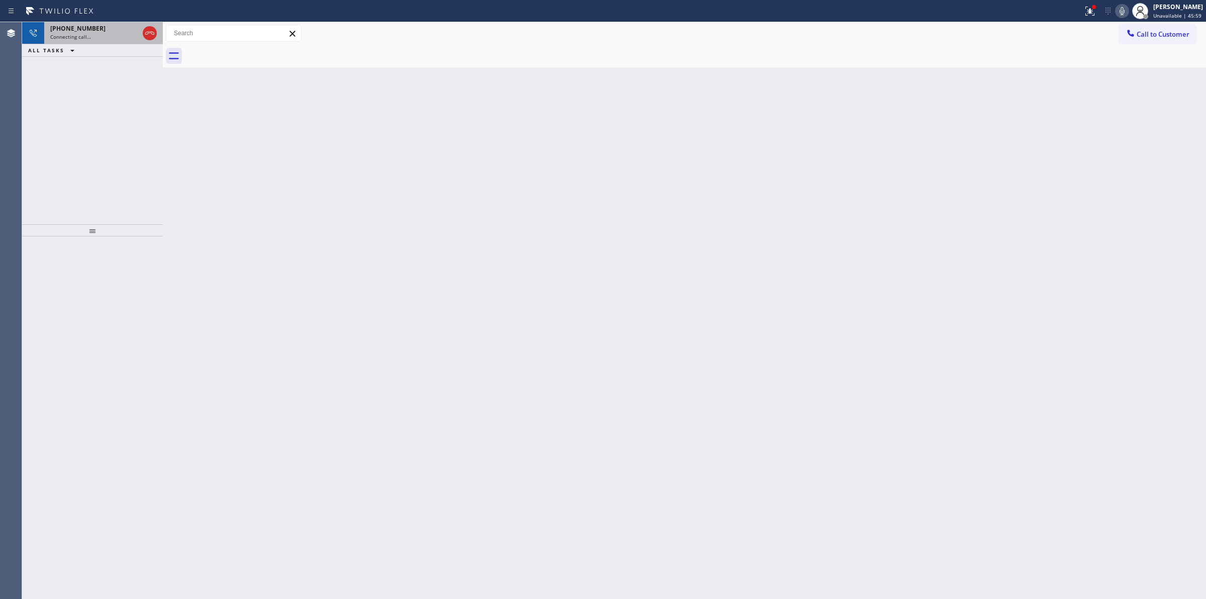
click at [114, 33] on div "Connecting call…" at bounding box center [94, 36] width 88 height 7
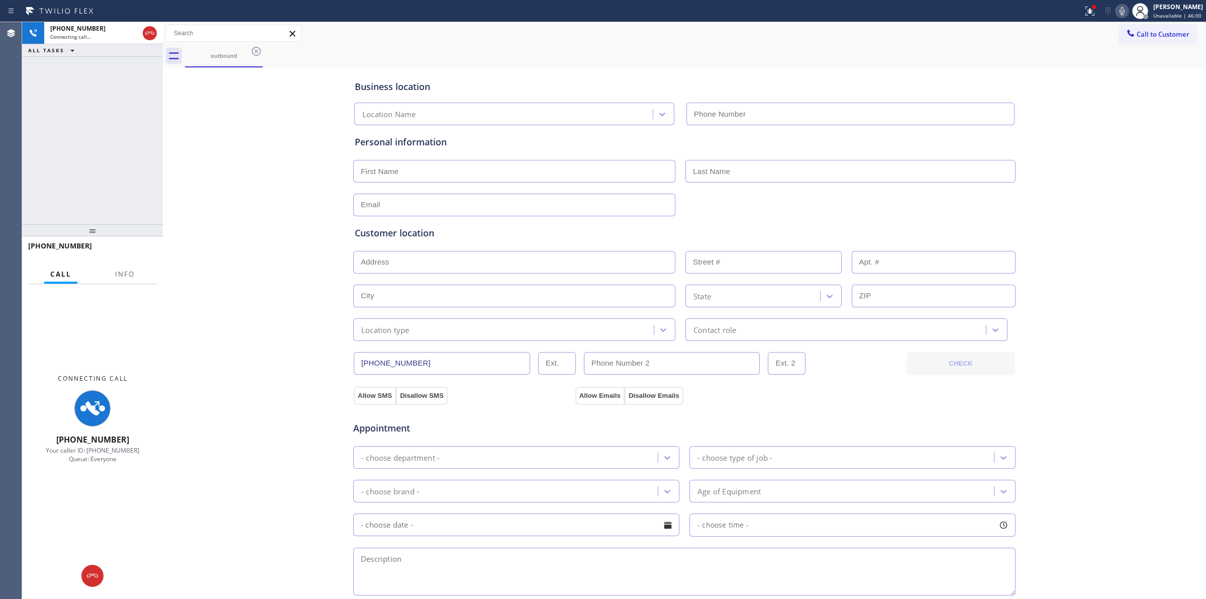
type input "(510) 867-3417"
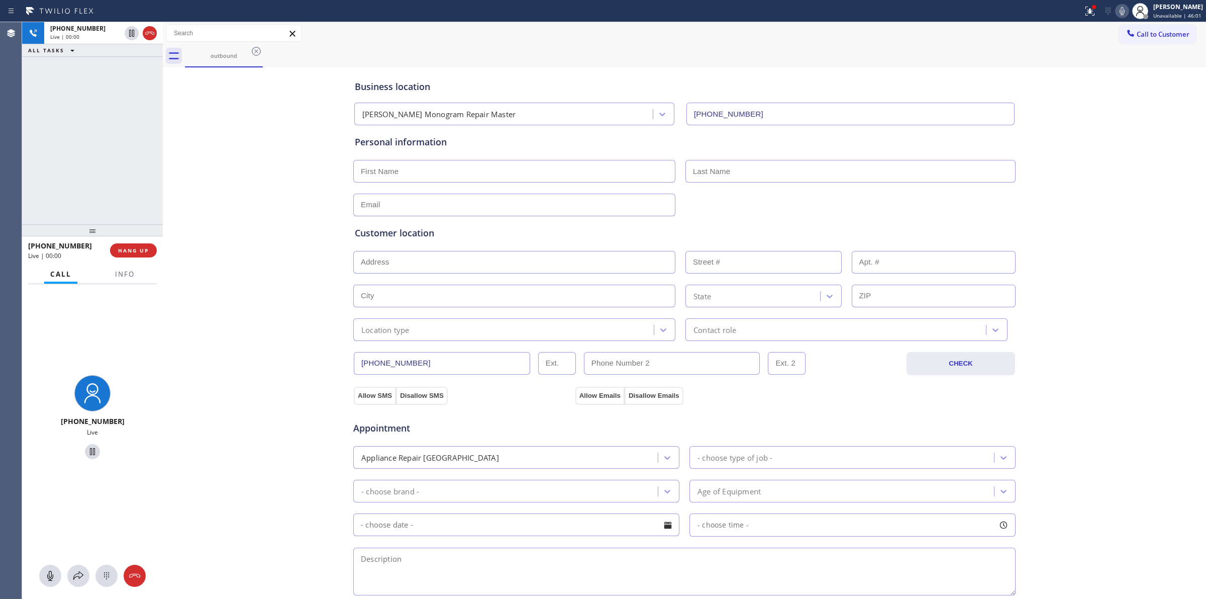
click at [1124, 13] on icon at bounding box center [1122, 11] width 12 height 12
click at [111, 37] on div "Live | 00:00" at bounding box center [85, 36] width 70 height 7
click at [107, 571] on icon at bounding box center [107, 576] width 12 height 12
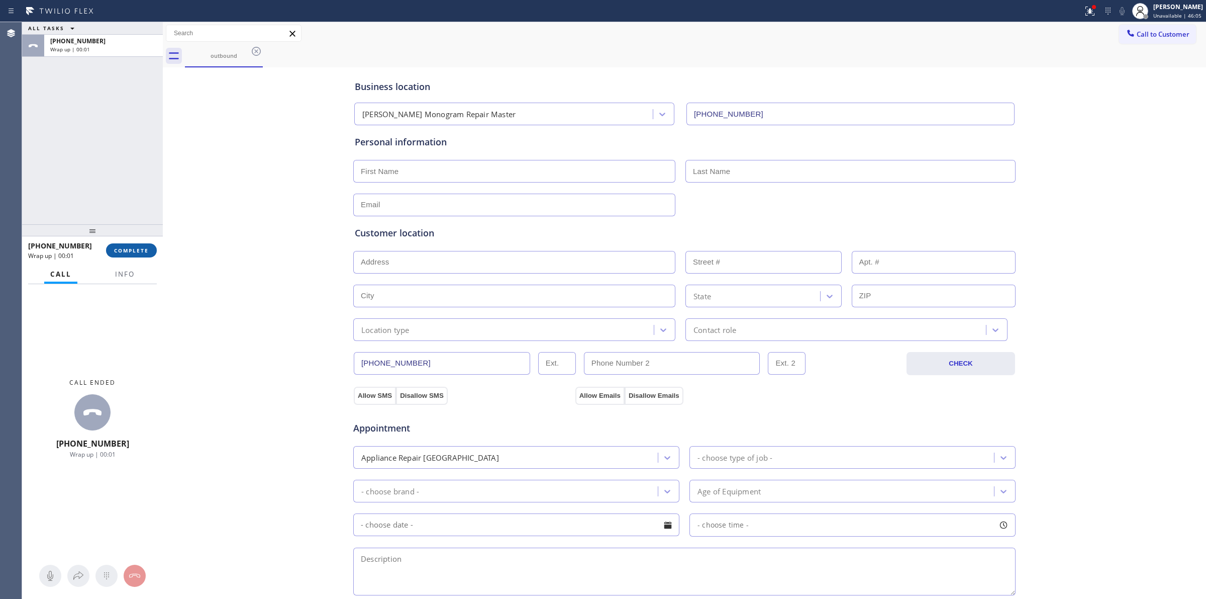
click at [137, 247] on span "COMPLETE" at bounding box center [131, 250] width 35 height 7
click at [142, 248] on span "COMPLETE" at bounding box center [131, 250] width 35 height 7
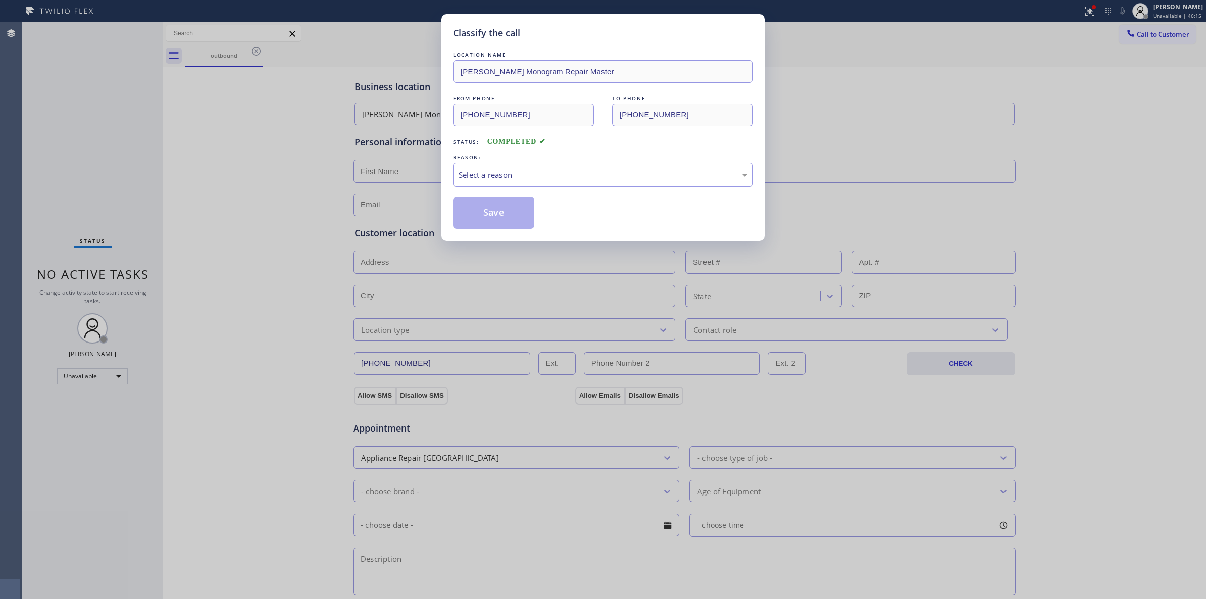
click at [503, 177] on div "Select a reason" at bounding box center [603, 175] width 289 height 12
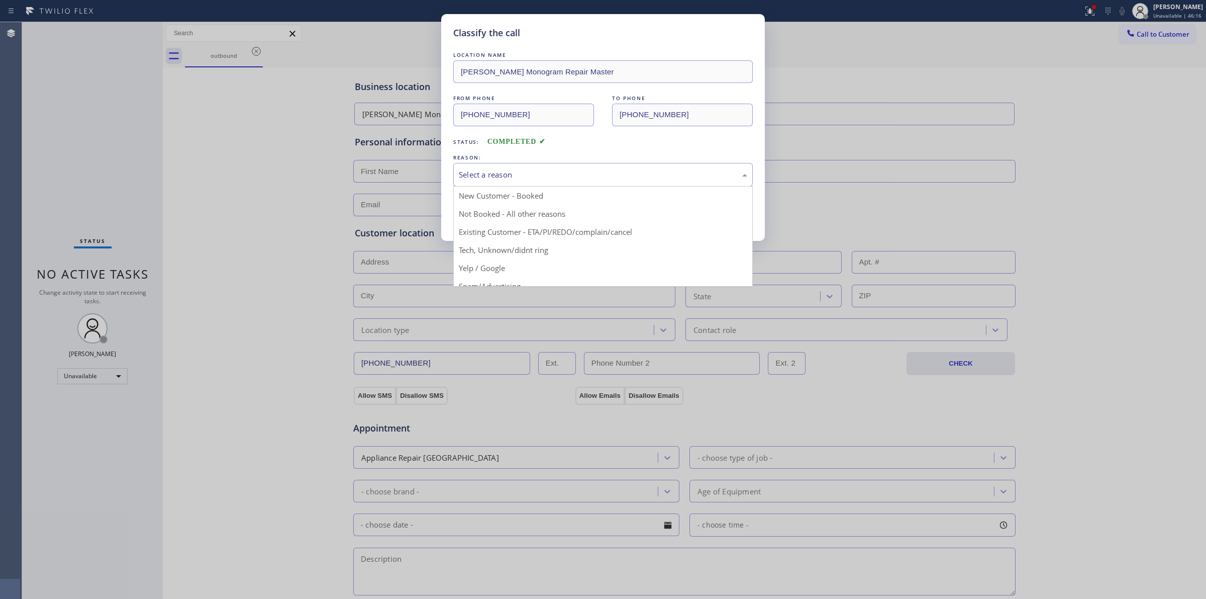
drag, startPoint x: 520, startPoint y: 250, endPoint x: 504, endPoint y: 227, distance: 28.6
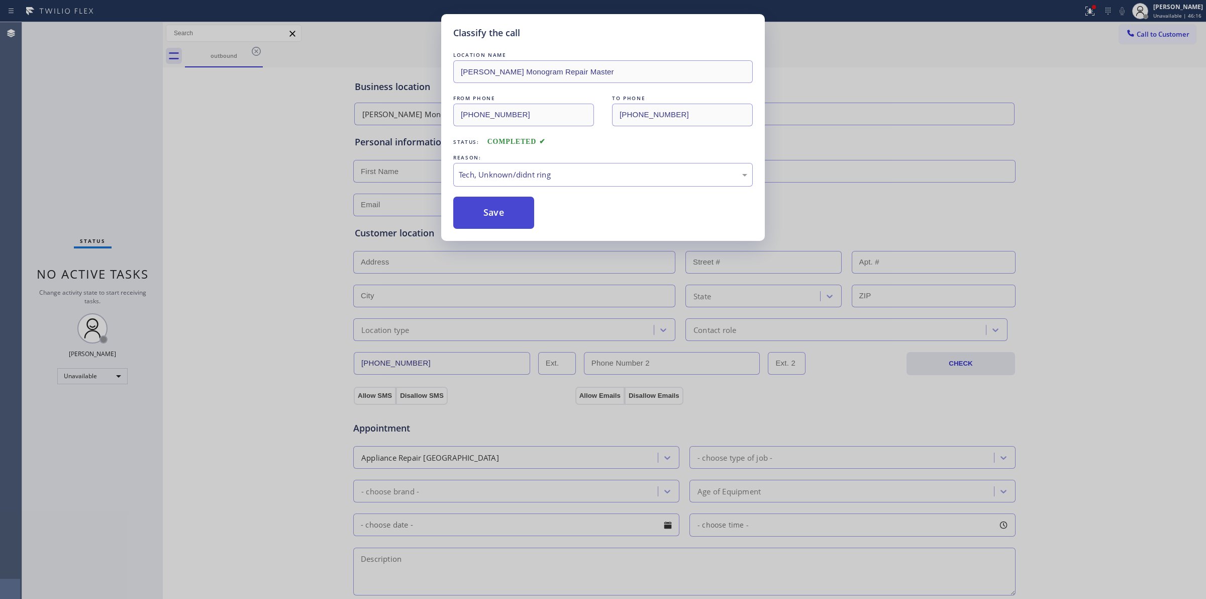
click at [501, 221] on button "Save" at bounding box center [493, 213] width 81 height 32
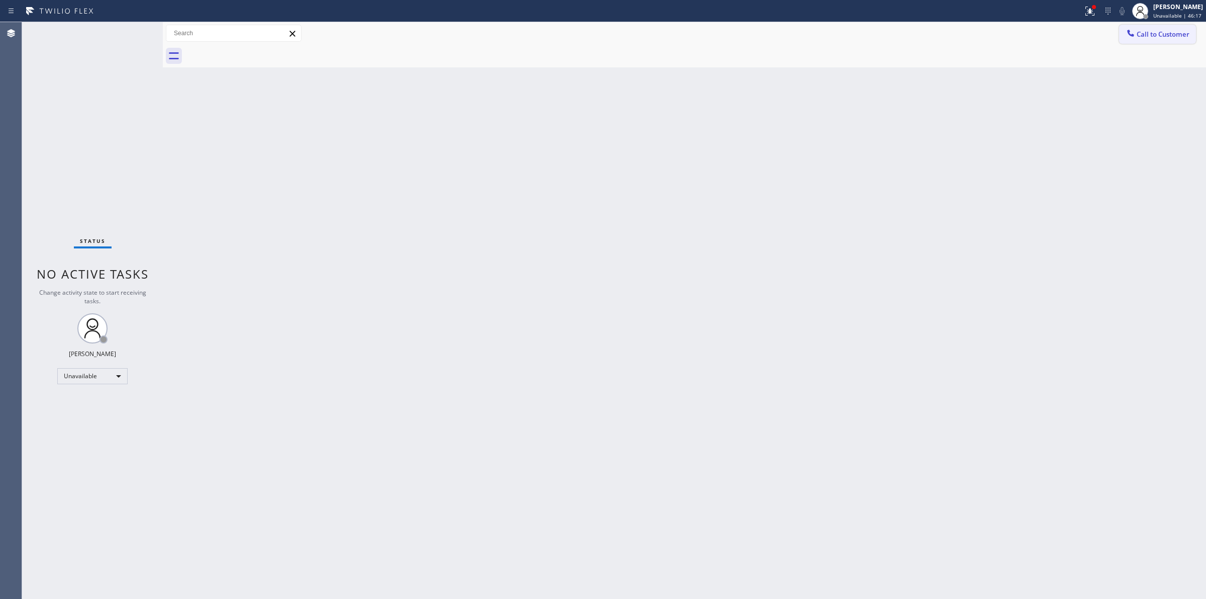
click at [1147, 38] on span "Call to Customer" at bounding box center [1163, 34] width 53 height 9
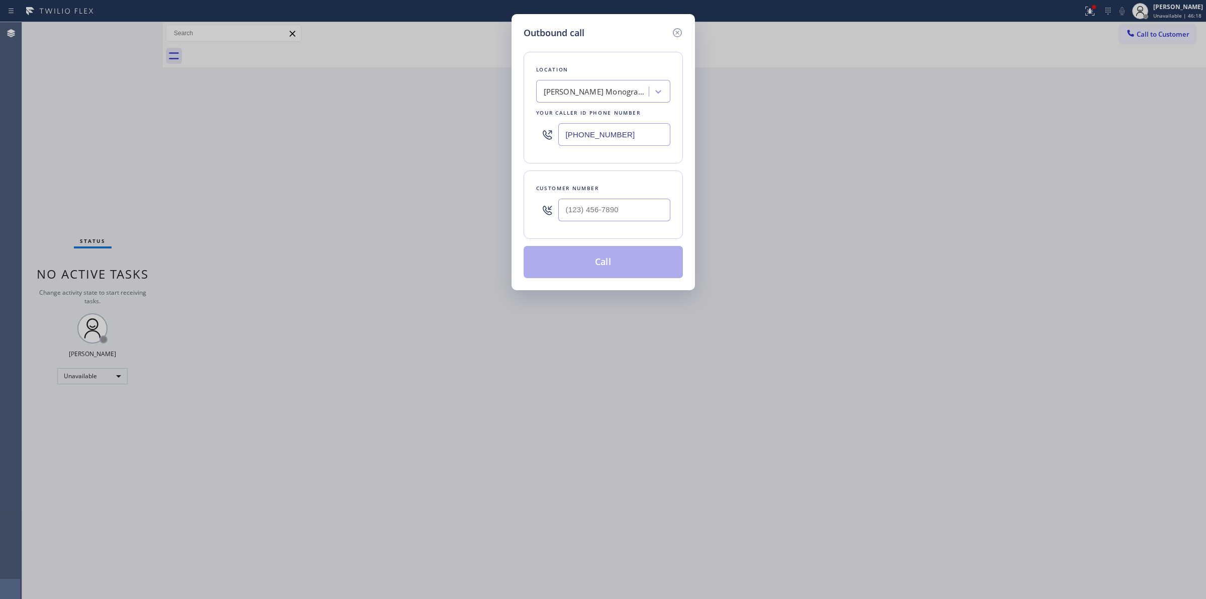
drag, startPoint x: 645, startPoint y: 229, endPoint x: 639, endPoint y: 215, distance: 15.3
click at [641, 220] on div "Customer number" at bounding box center [603, 204] width 159 height 68
drag, startPoint x: 637, startPoint y: 214, endPoint x: 635, endPoint y: 190, distance: 24.3
click at [637, 213] on input "(___) ___-____" at bounding box center [614, 210] width 112 height 23
paste input "817) 417-0326"
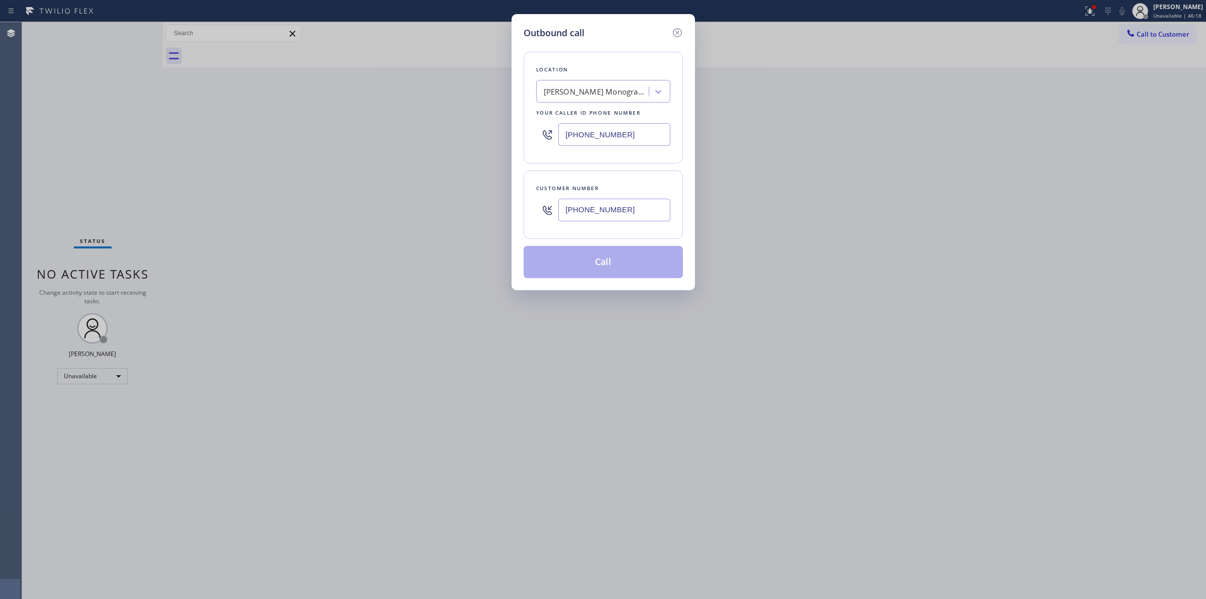
type input "[PHONE_NUMBER]"
click at [634, 89] on div "Byron's GE Monogram Repair Master" at bounding box center [597, 92] width 106 height 12
type input "whirl"
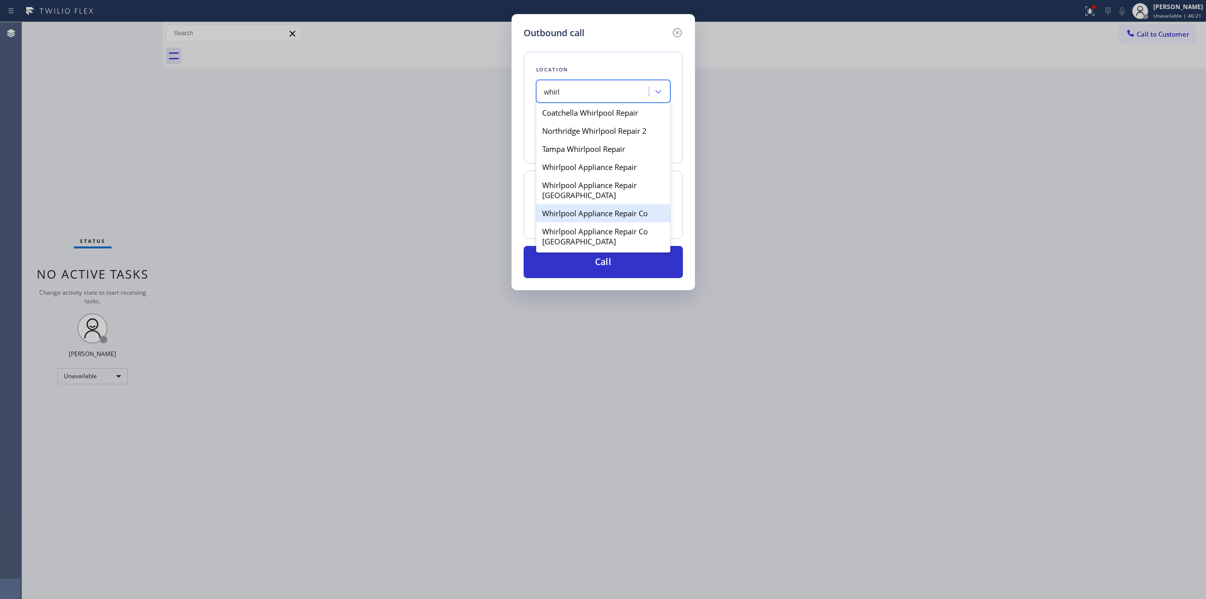
click at [572, 214] on div "Whirlpool Appliance Repair Co" at bounding box center [603, 213] width 134 height 18
type input "(855) 485-1951"
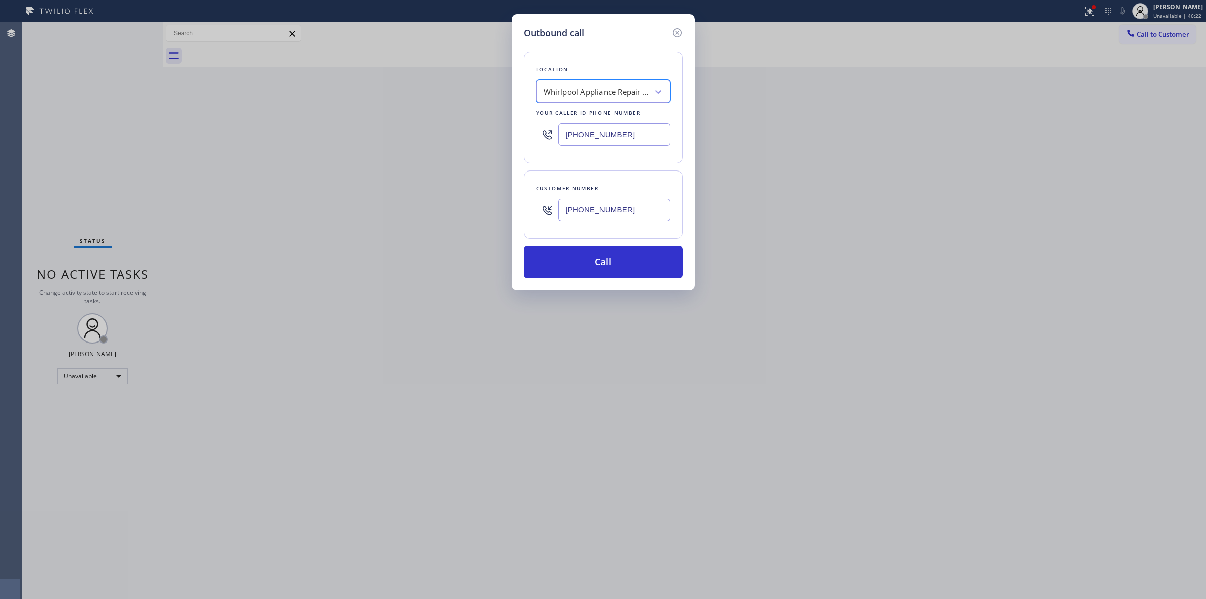
click at [592, 212] on input "[PHONE_NUMBER]" at bounding box center [614, 210] width 112 height 23
click at [588, 259] on button "Call" at bounding box center [603, 262] width 159 height 32
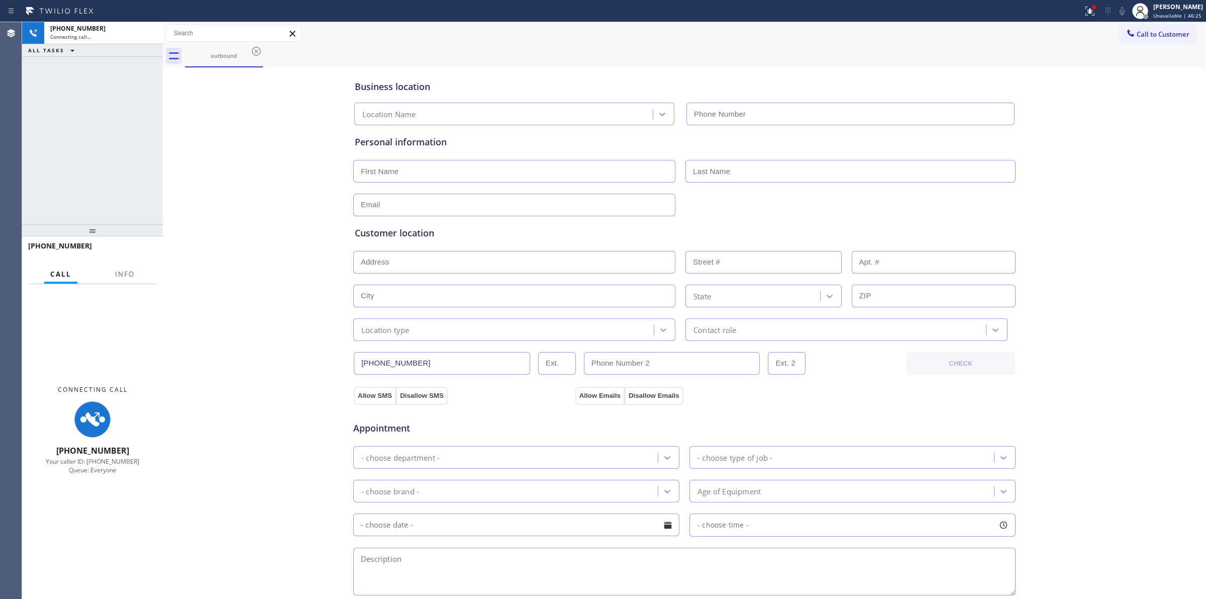
type input "(855) 485-1951"
click at [941, 68] on div "Business location Whirlpool Appliance Repair Co (855) 485-1951" at bounding box center [685, 95] width 664 height 59
click at [259, 52] on icon at bounding box center [256, 51] width 12 height 12
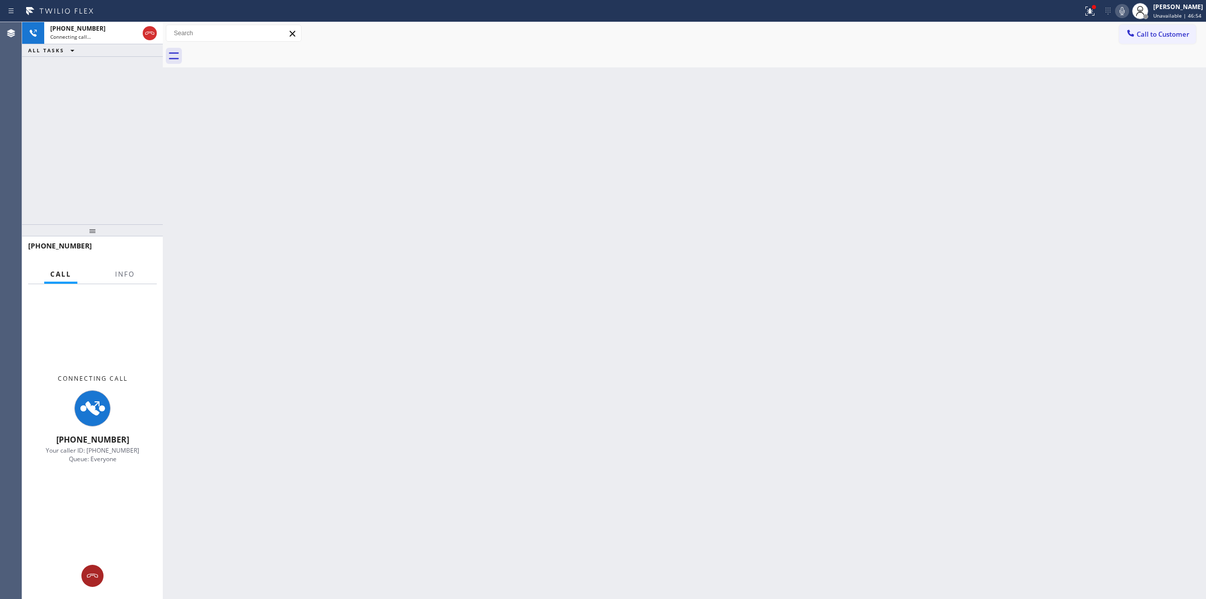
click at [91, 574] on icon at bounding box center [92, 576] width 11 height 4
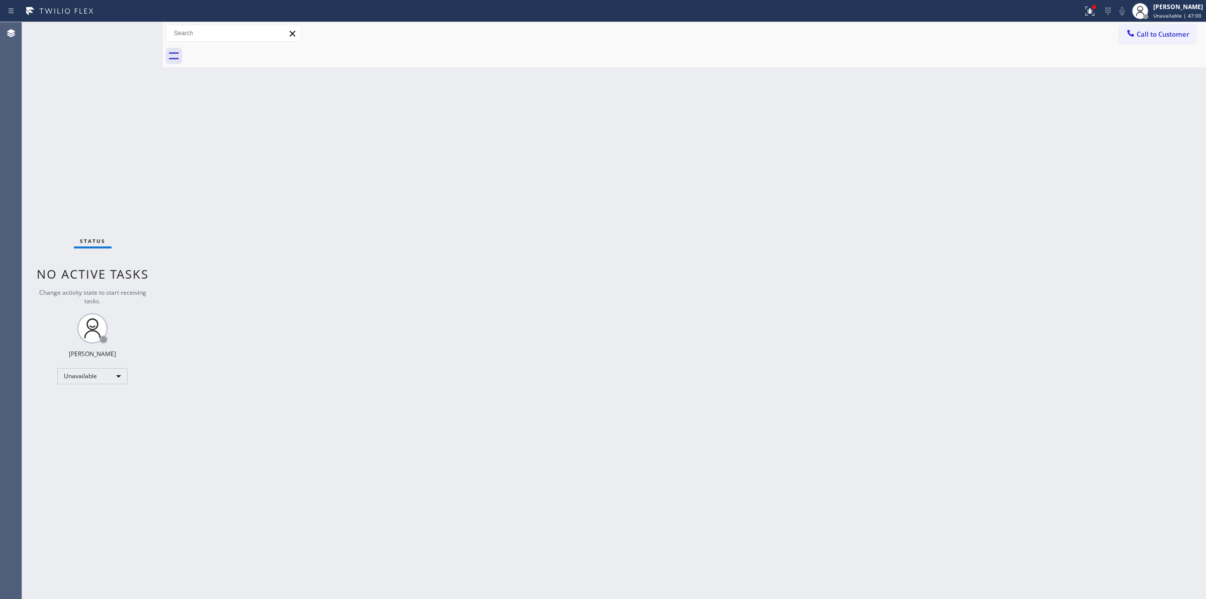
drag, startPoint x: 908, startPoint y: 137, endPoint x: 1026, endPoint y: 81, distance: 130.9
click at [927, 128] on div "Back to Dashboard Change Sender ID Customers Technicians Select a contact Outbo…" at bounding box center [685, 310] width 1044 height 577
click at [1127, 36] on icon at bounding box center [1131, 33] width 10 height 10
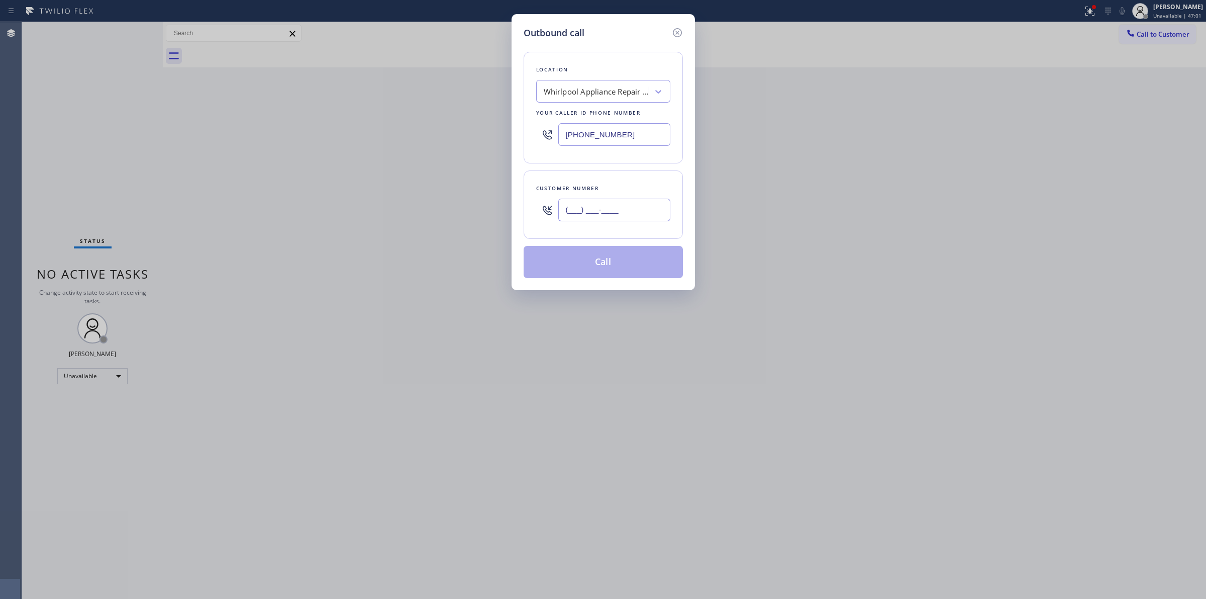
click at [627, 220] on input "(___) ___-____" at bounding box center [614, 210] width 112 height 23
paste input "707) 378-0148"
type input "[PHONE_NUMBER]"
click at [614, 91] on div "Whirlpool Appliance Repair Co" at bounding box center [597, 92] width 106 height 12
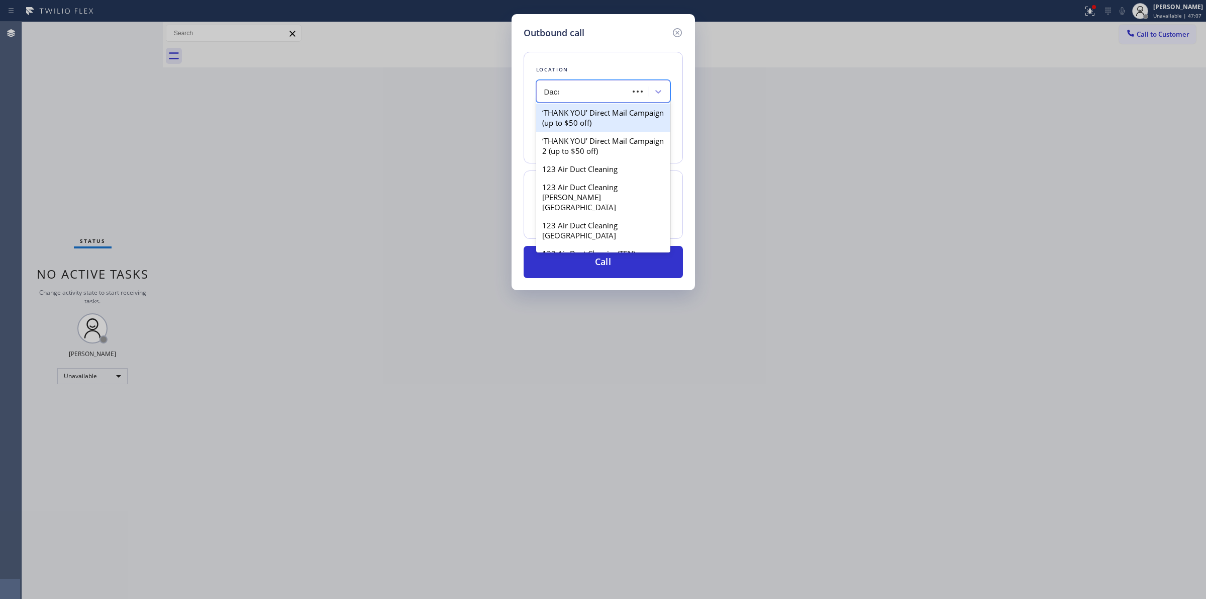
type input "Dacor"
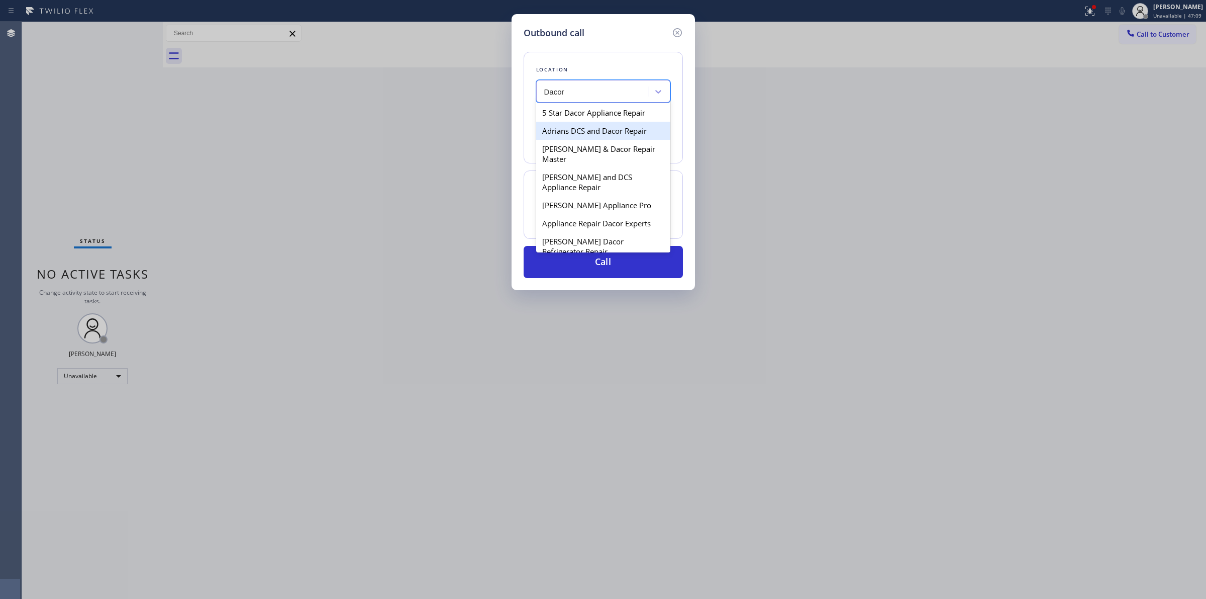
click at [600, 132] on div "Adrians DCS and Dacor Repair" at bounding box center [603, 131] width 134 height 18
type input "(720) 552-5728"
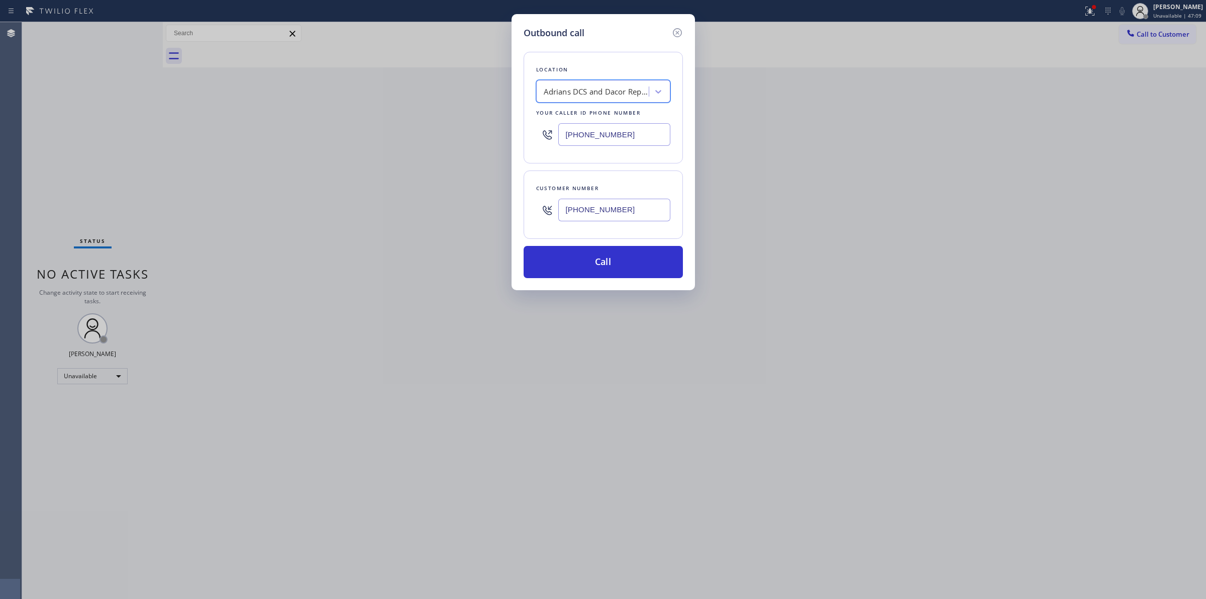
click at [590, 217] on input "[PHONE_NUMBER]" at bounding box center [614, 210] width 112 height 23
click at [591, 261] on button "Call" at bounding box center [603, 262] width 159 height 32
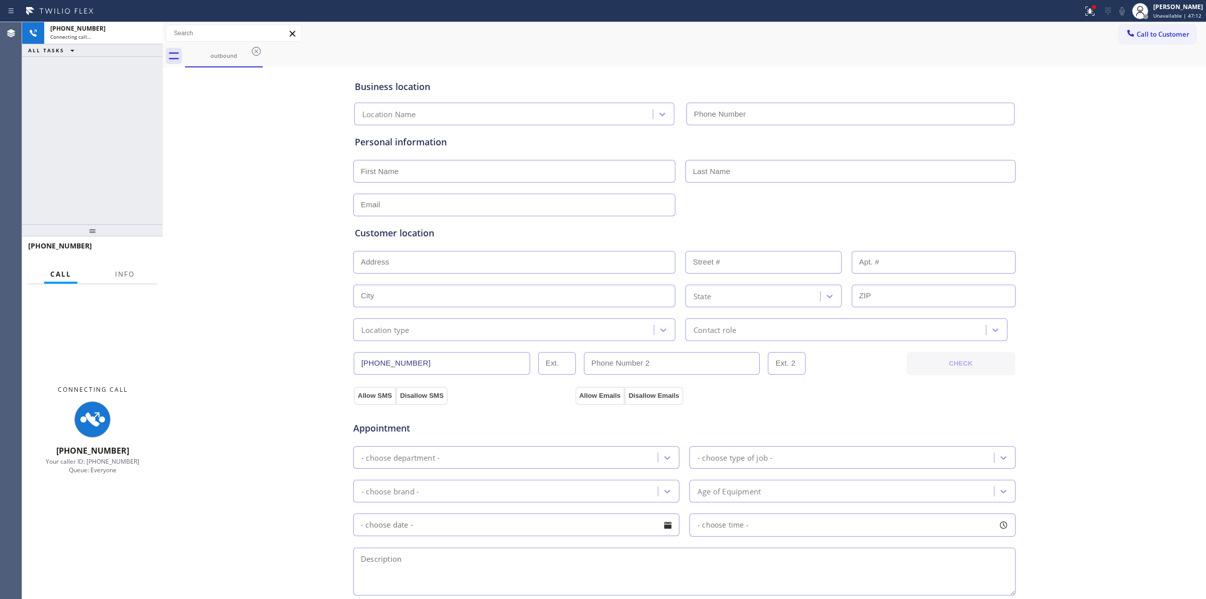
type input "(720) 552-5728"
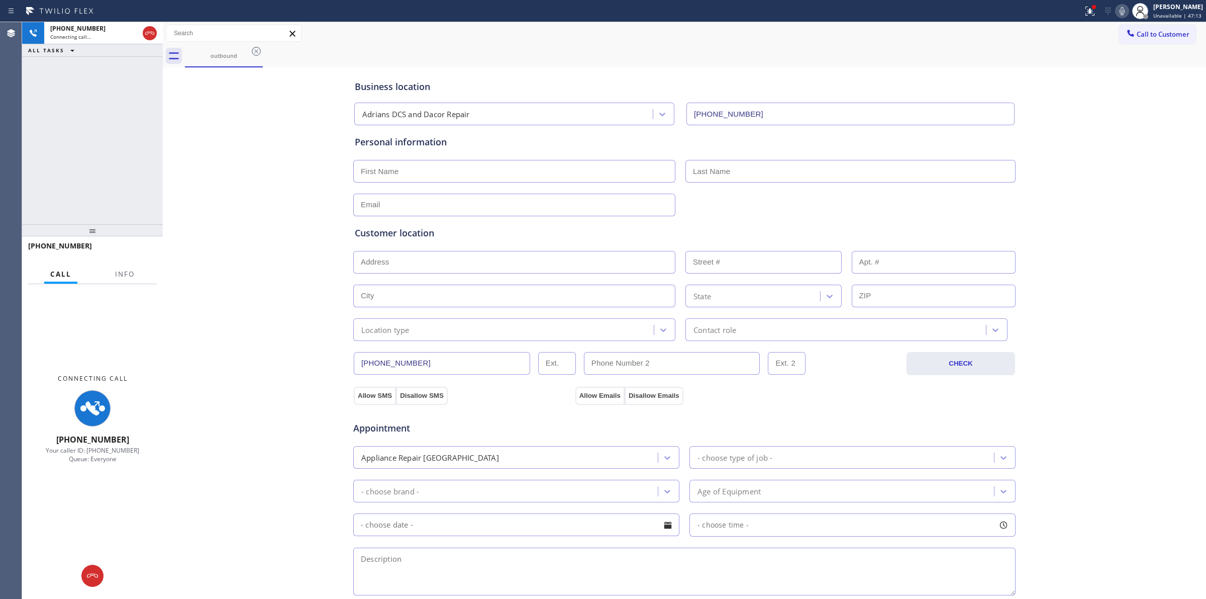
drag, startPoint x: 1144, startPoint y: 78, endPoint x: 1142, endPoint y: 62, distance: 16.2
click at [1142, 71] on div "Business location Adrians DCS and Dacor Repair (720) 552-5728 Personal informat…" at bounding box center [684, 413] width 1039 height 687
click at [1128, 10] on icon at bounding box center [1122, 11] width 12 height 12
click at [250, 49] on icon at bounding box center [256, 51] width 12 height 12
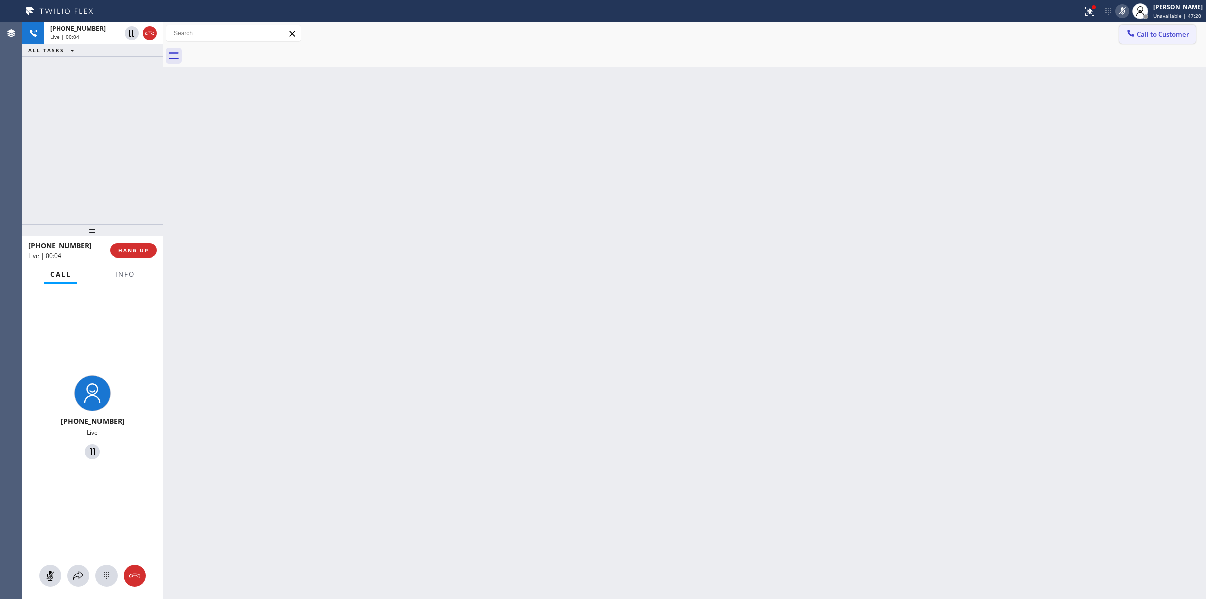
click at [1146, 34] on span "Call to Customer" at bounding box center [1163, 34] width 53 height 9
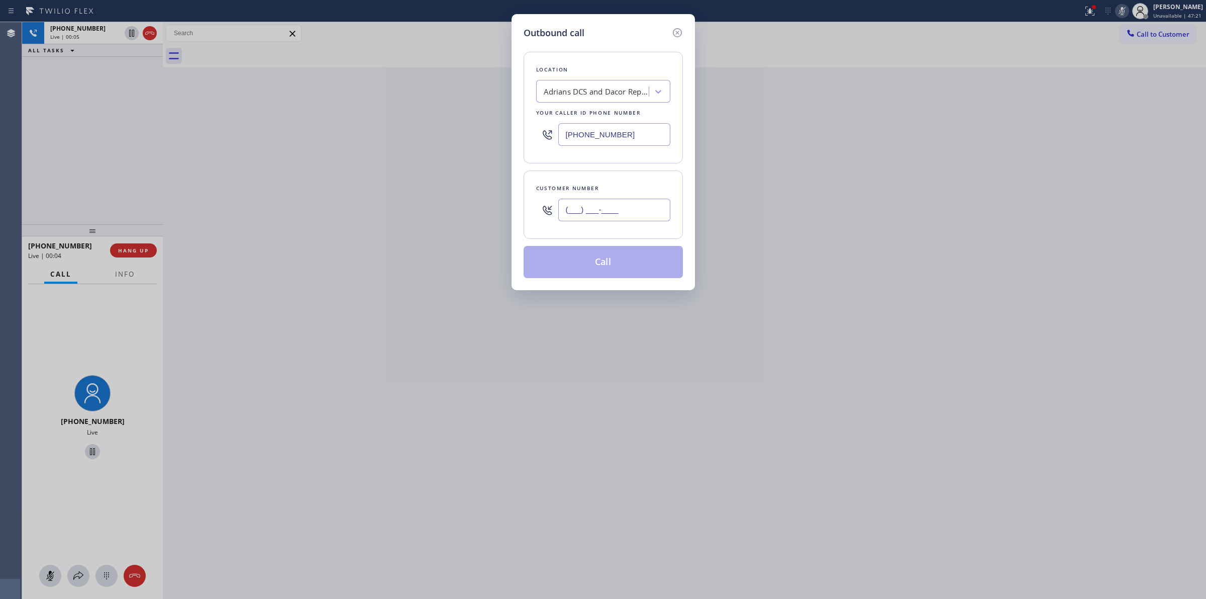
click at [634, 208] on input "(___) ___-____" at bounding box center [614, 210] width 112 height 23
paste input "707) 378-0148"
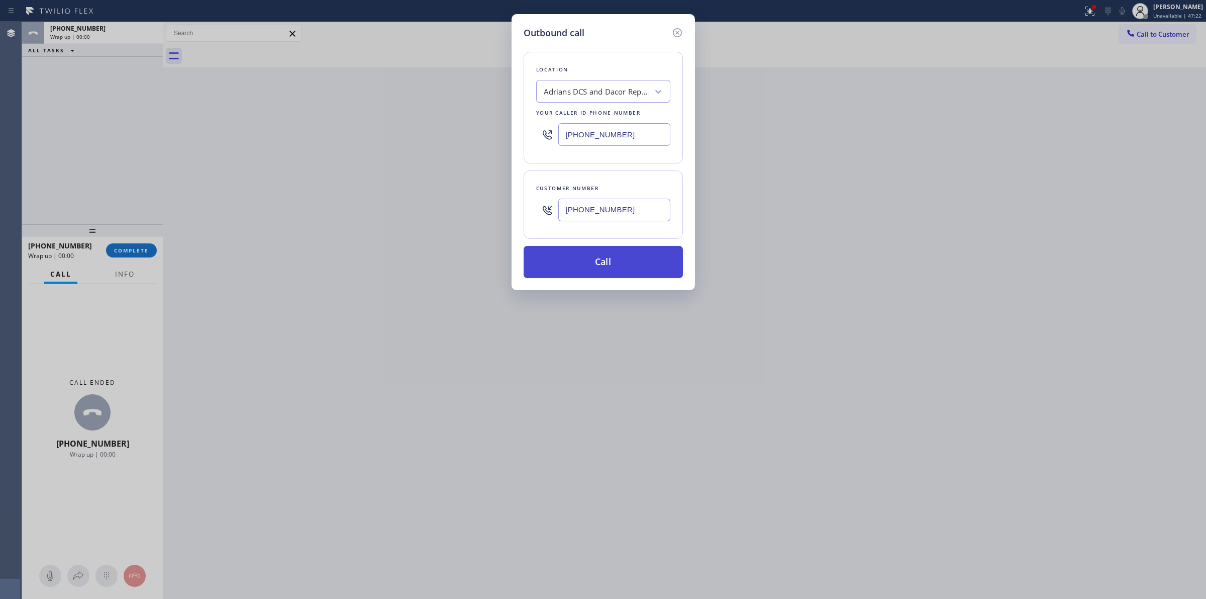
type input "[PHONE_NUMBER]"
click at [602, 268] on button "Call" at bounding box center [603, 262] width 159 height 32
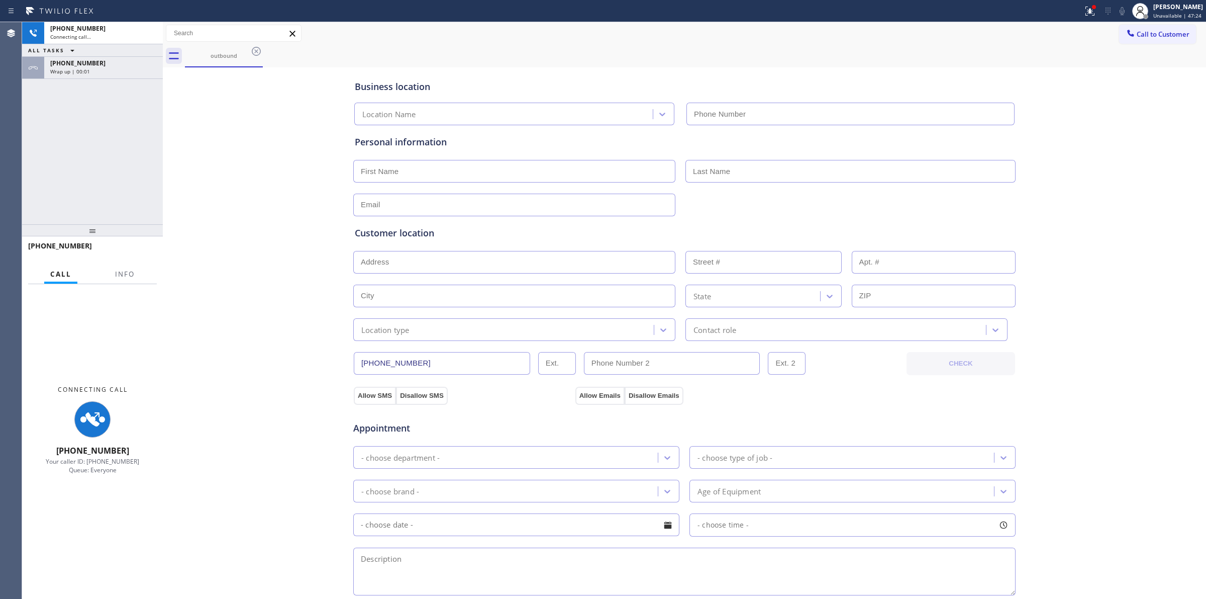
type input "(720) 552-5728"
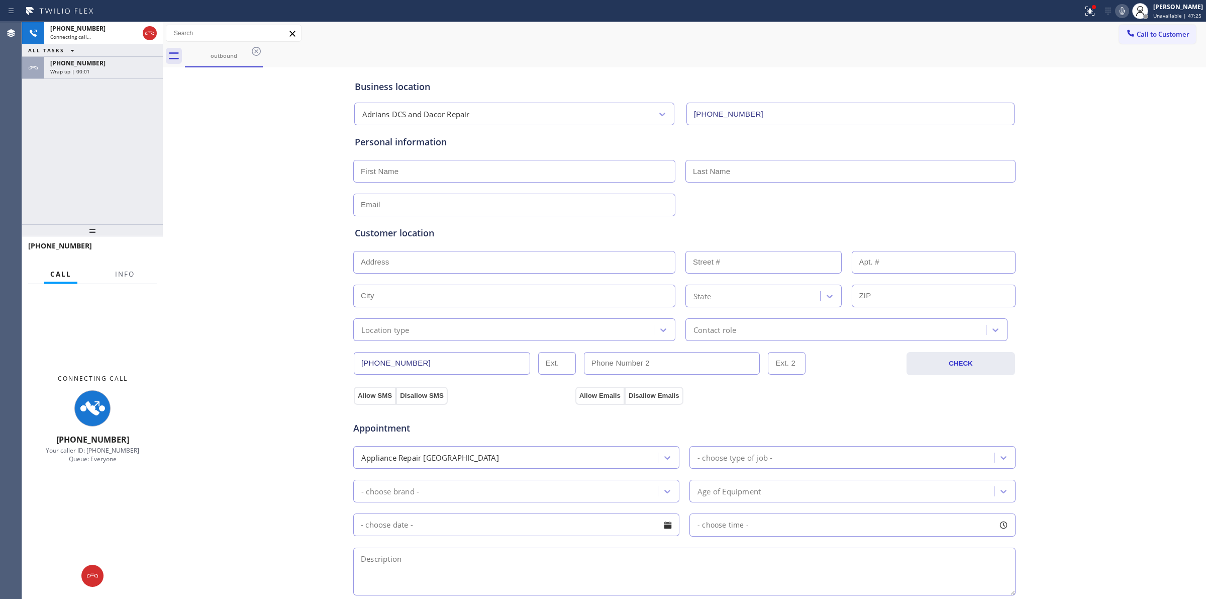
click at [1104, 132] on div "Business location Adrians DCS and Dacor Repair (720) 552-5728 Personal informat…" at bounding box center [684, 413] width 1039 height 687
click at [1125, 10] on icon at bounding box center [1122, 11] width 12 height 12
drag, startPoint x: 135, startPoint y: 61, endPoint x: 137, endPoint y: 212, distance: 150.8
click at [134, 61] on div "[PHONE_NUMBER]" at bounding box center [103, 63] width 107 height 9
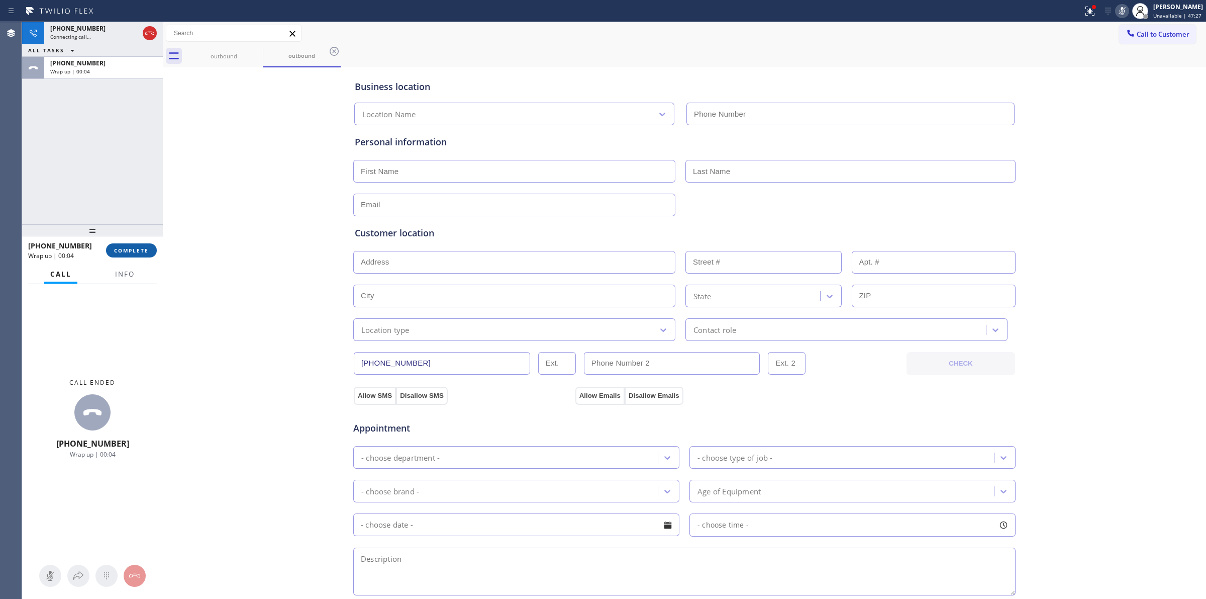
type input "(720) 552-5728"
click at [130, 250] on span "COMPLETE" at bounding box center [131, 250] width 35 height 7
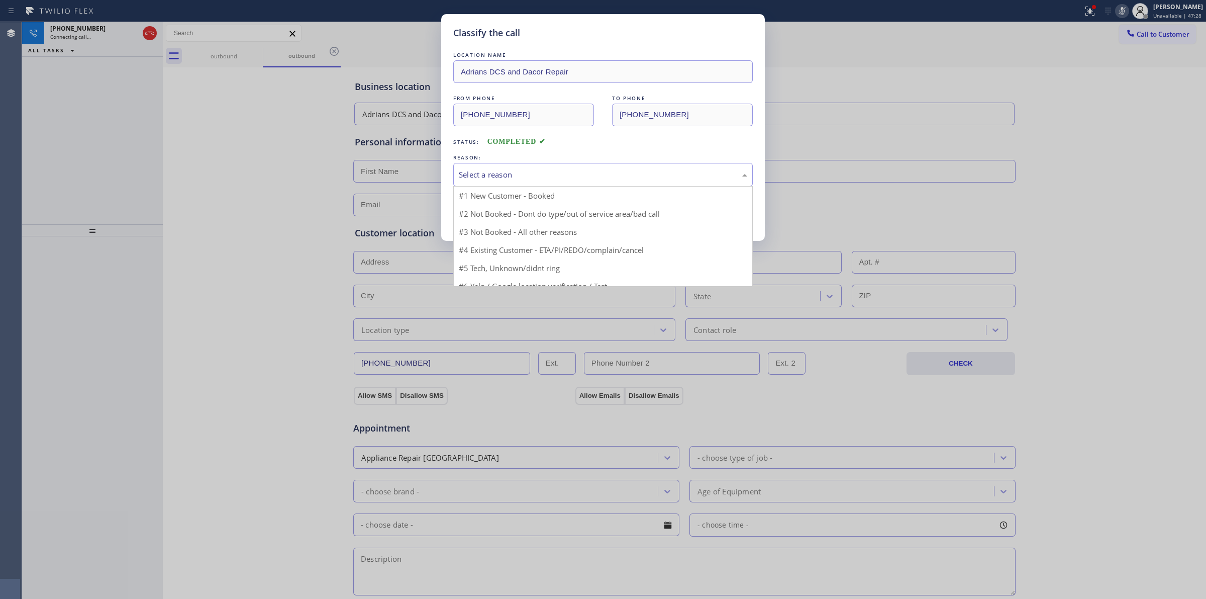
click at [518, 170] on div "Select a reason" at bounding box center [603, 175] width 289 height 12
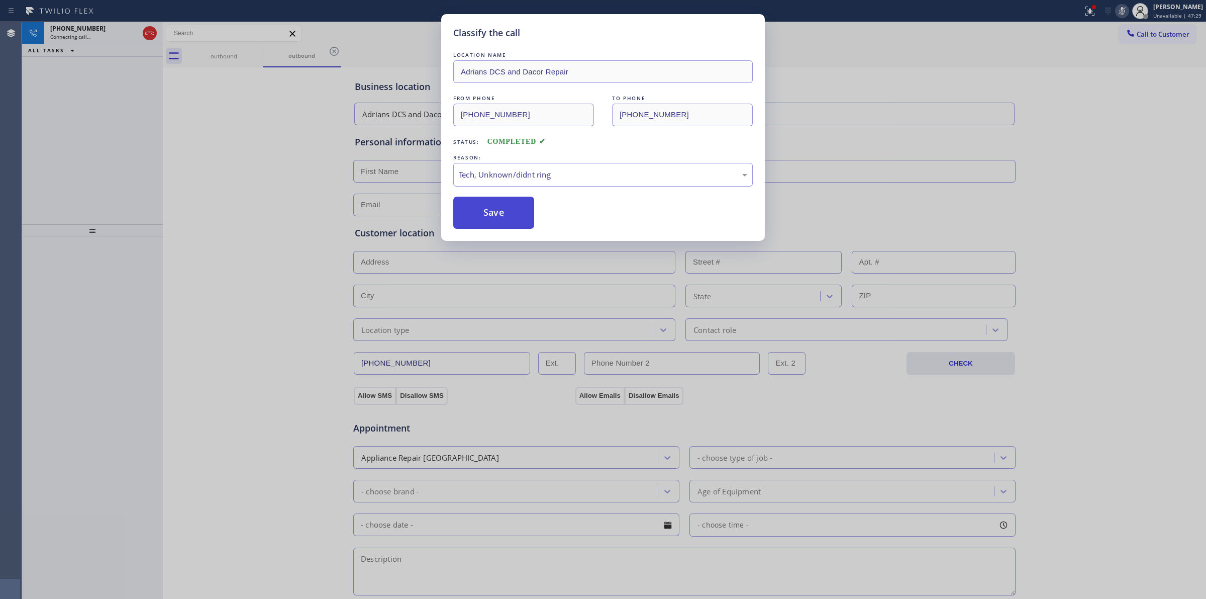
click at [501, 212] on button "Save" at bounding box center [493, 213] width 81 height 32
click at [1081, 115] on div "Classify the call LOCATION NAME Adrians DCS and Dacor Repair FROM PHONE (720) 5…" at bounding box center [603, 299] width 1206 height 599
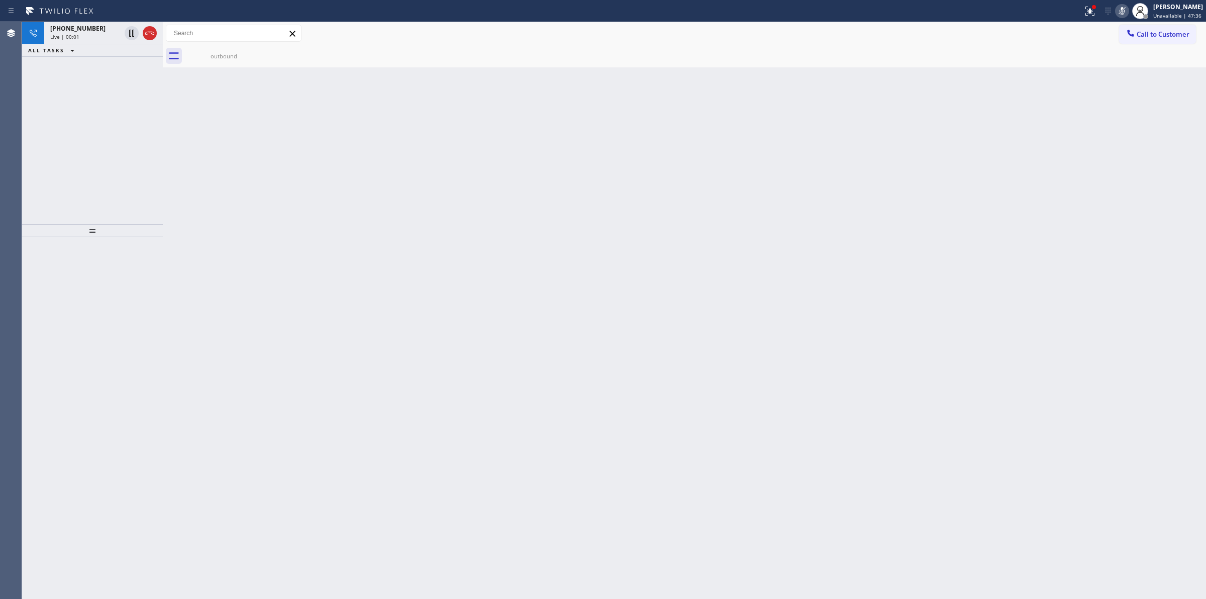
click at [1126, 120] on div "Back to Dashboard Change Sender ID Customers Technicians Select a contact Outbo…" at bounding box center [685, 310] width 1044 height 577
click at [117, 42] on div "+17073780148 Live | 00:02" at bounding box center [83, 33] width 78 height 22
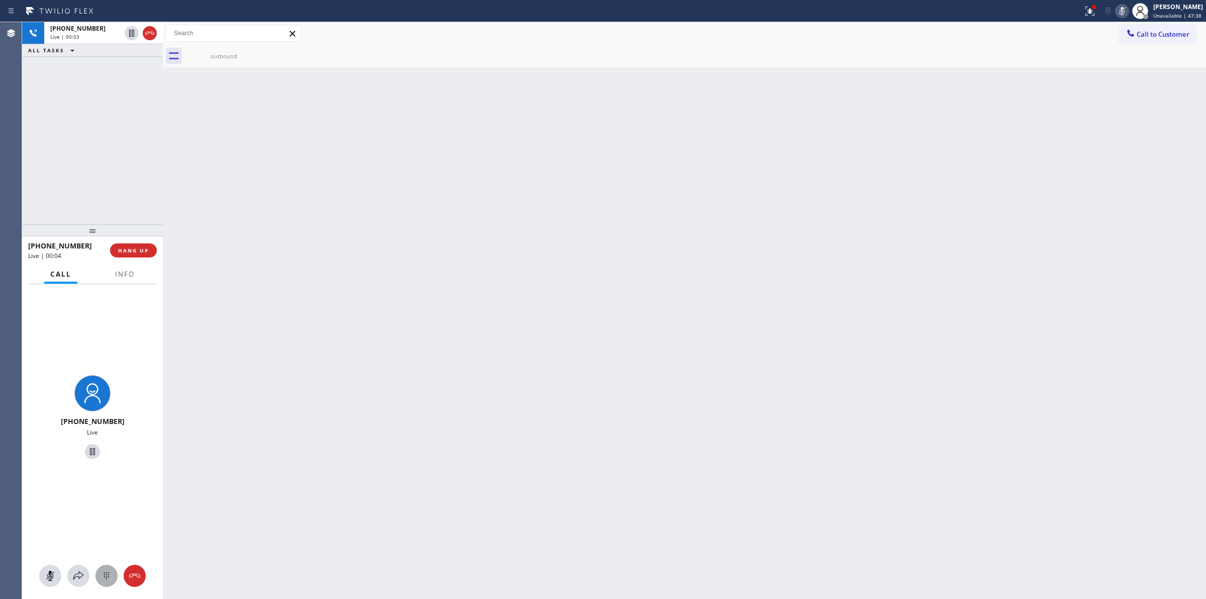
click at [107, 579] on icon at bounding box center [107, 576] width 12 height 12
click at [1160, 29] on button "Call to Customer" at bounding box center [1157, 34] width 77 height 19
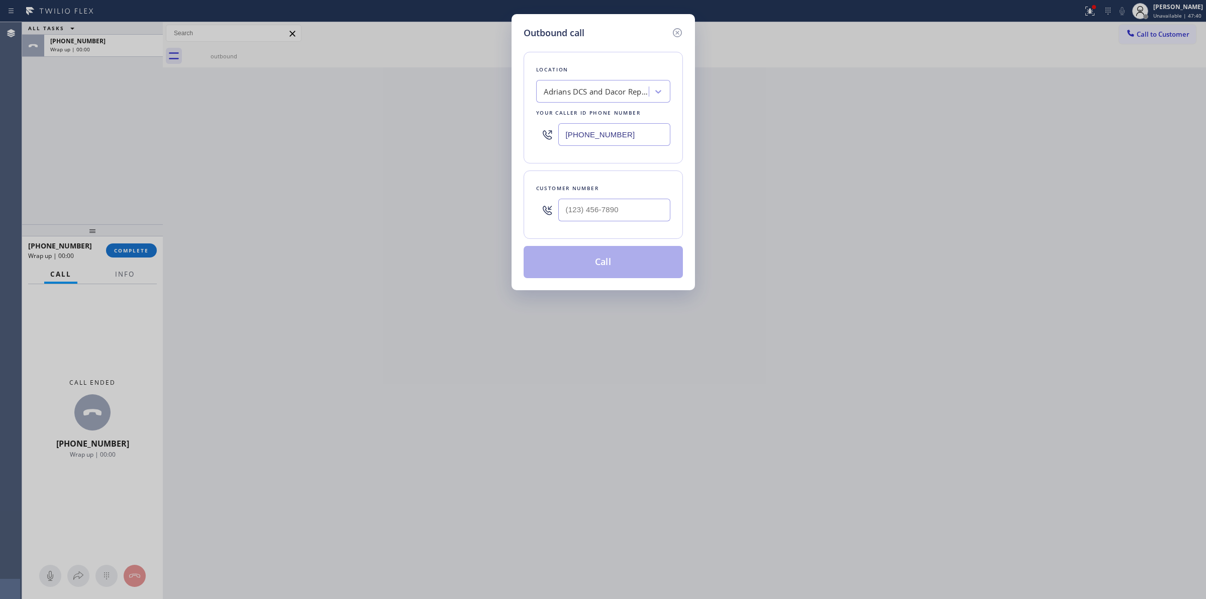
click at [682, 194] on div "Outbound call Location Adrians DCS and Dacor Repair Your caller id phone number…" at bounding box center [603, 152] width 183 height 276
paste input "707) 378-0148"
click at [651, 207] on input "(___) ___-____" at bounding box center [614, 210] width 112 height 23
type input "[PHONE_NUMBER]"
click at [609, 264] on button "Call" at bounding box center [603, 262] width 159 height 32
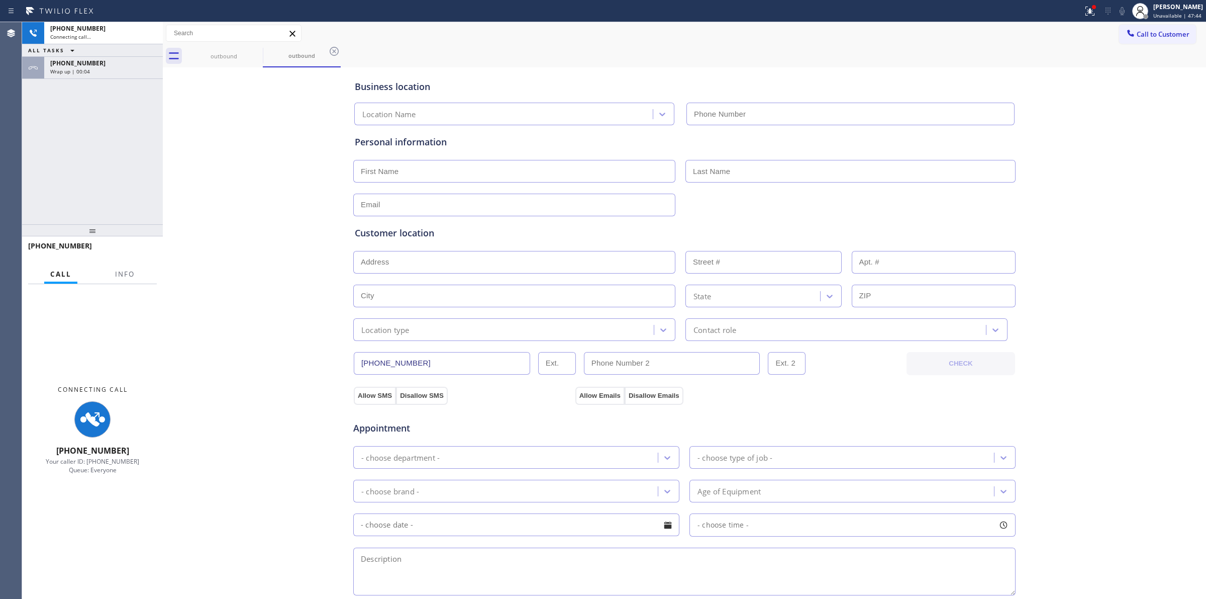
type input "(720) 552-5728"
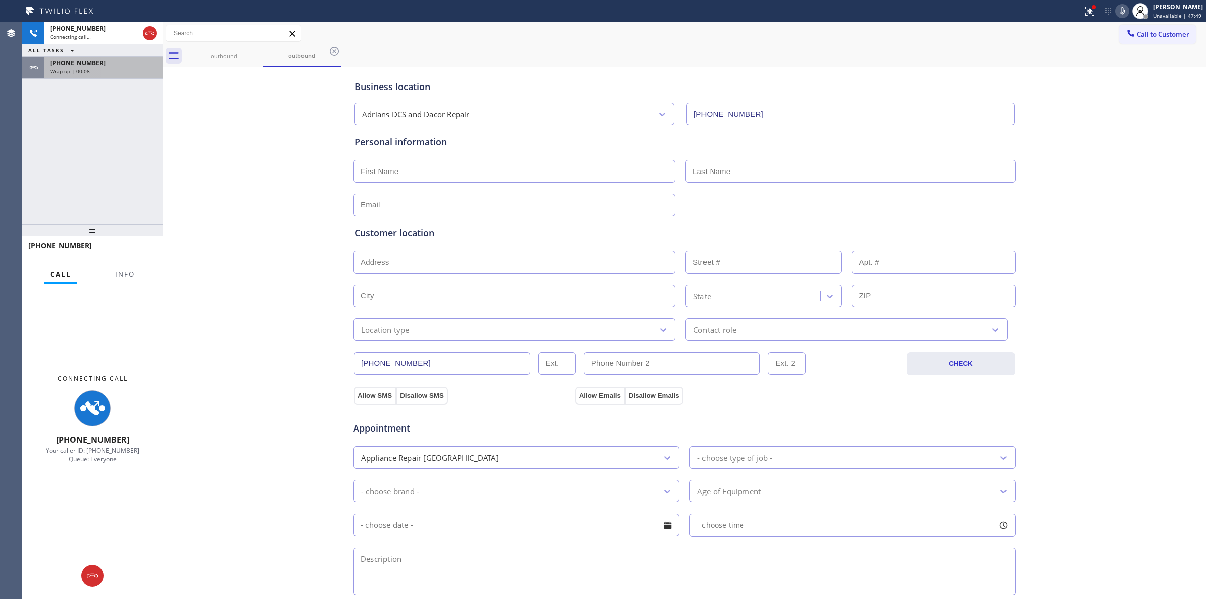
click at [132, 71] on div "Wrap up | 00:08" at bounding box center [103, 71] width 107 height 7
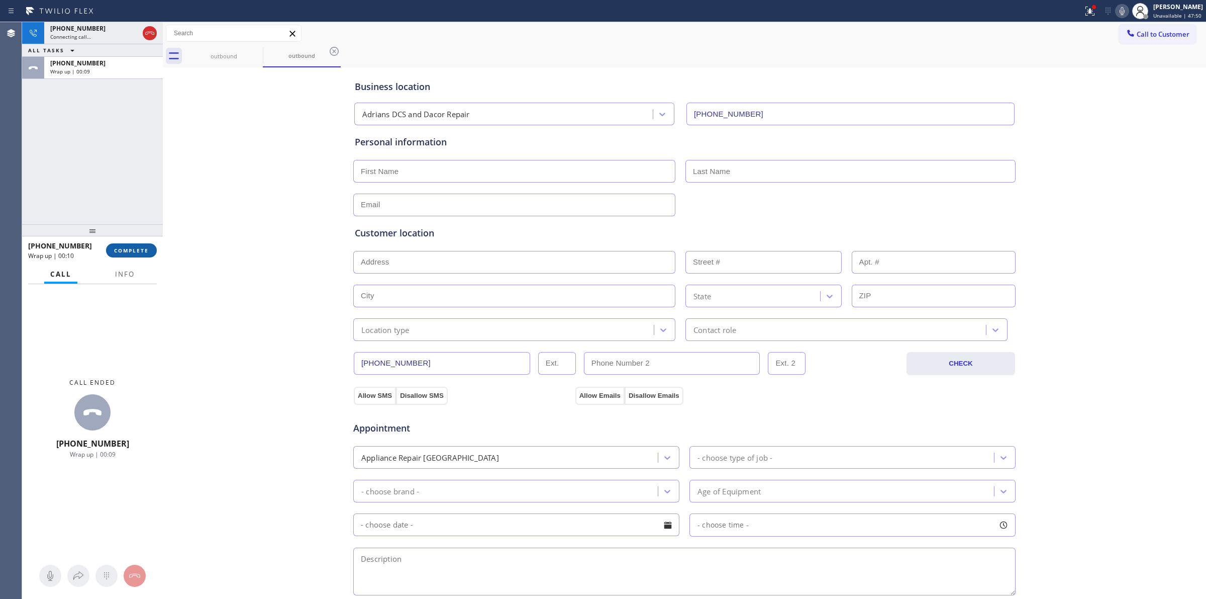
click at [127, 255] on button "COMPLETE" at bounding box center [131, 250] width 51 height 14
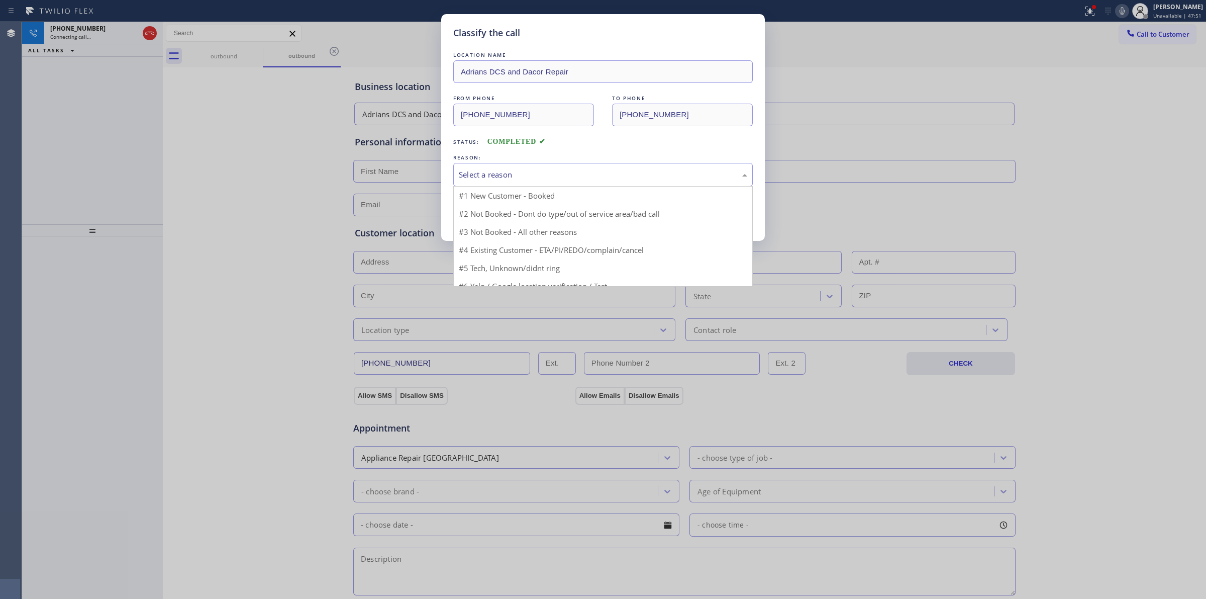
drag, startPoint x: 544, startPoint y: 178, endPoint x: 536, endPoint y: 245, distance: 67.3
click at [544, 178] on div "Select a reason" at bounding box center [603, 175] width 289 height 12
drag, startPoint x: 534, startPoint y: 252, endPoint x: 504, endPoint y: 217, distance: 45.6
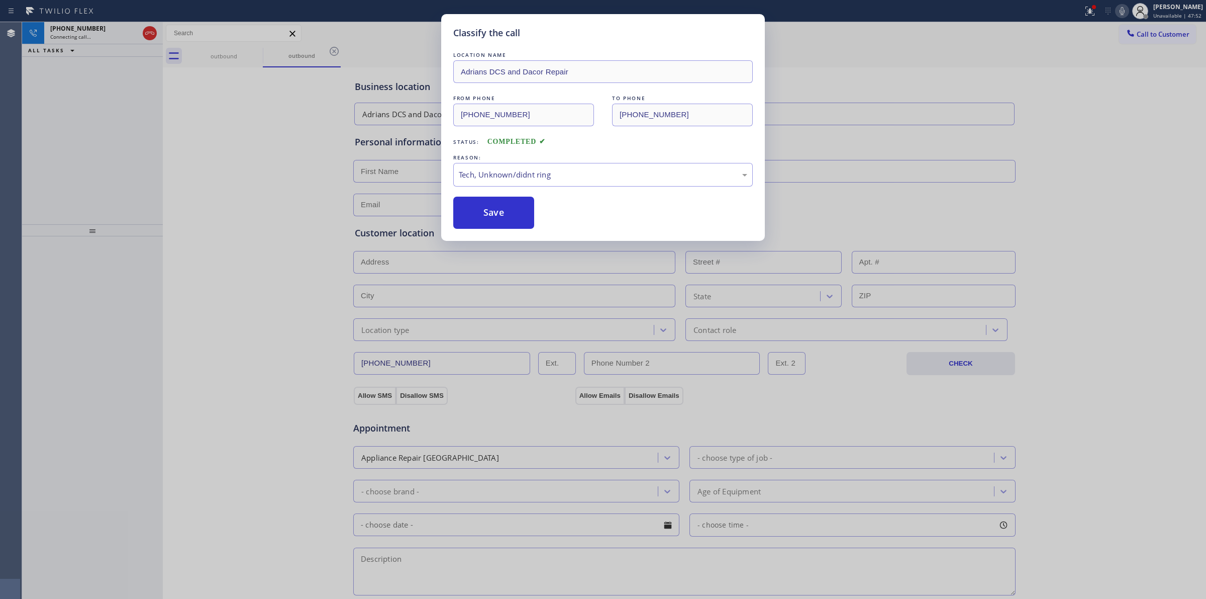
drag, startPoint x: 504, startPoint y: 217, endPoint x: 723, endPoint y: 216, distance: 218.7
click at [504, 217] on button "Save" at bounding box center [493, 213] width 81 height 32
click at [1031, 107] on div "Classify the call LOCATION NAME Adrians DCS and Dacor Repair FROM PHONE (720) 5…" at bounding box center [603, 299] width 1206 height 599
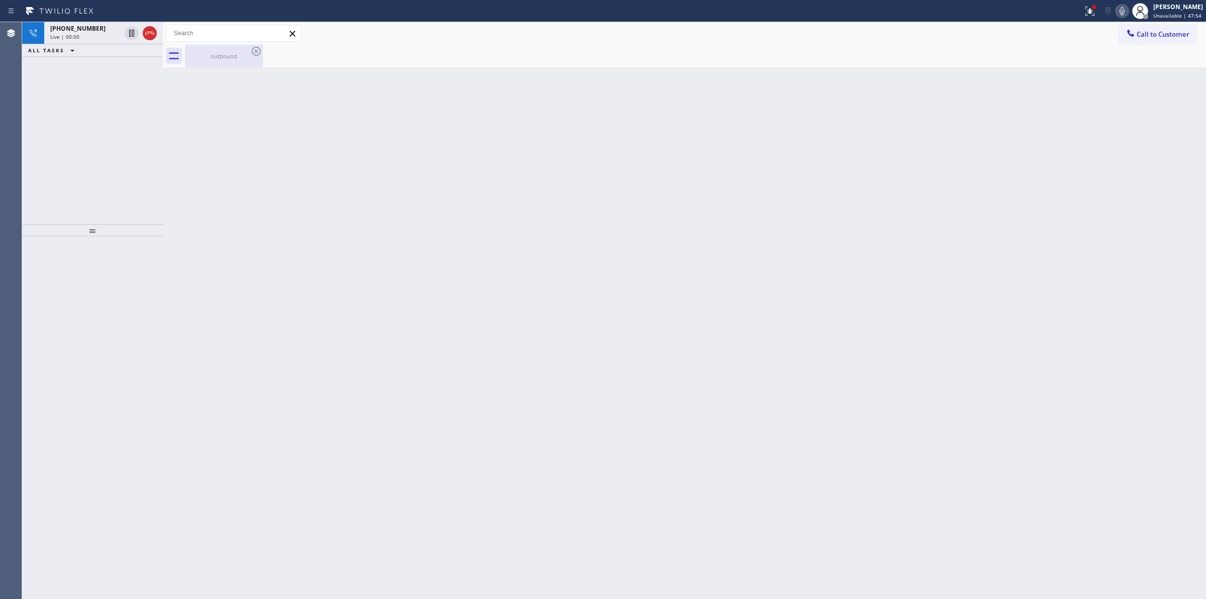
click at [227, 56] on div "outbound" at bounding box center [224, 56] width 76 height 8
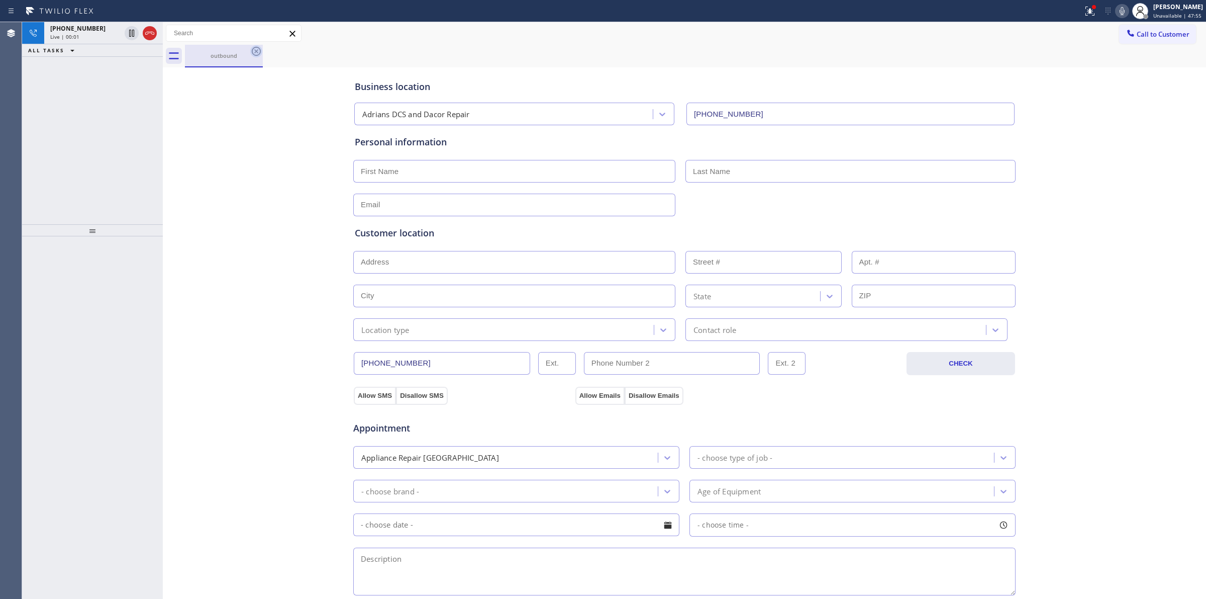
click at [260, 49] on icon at bounding box center [256, 51] width 9 height 9
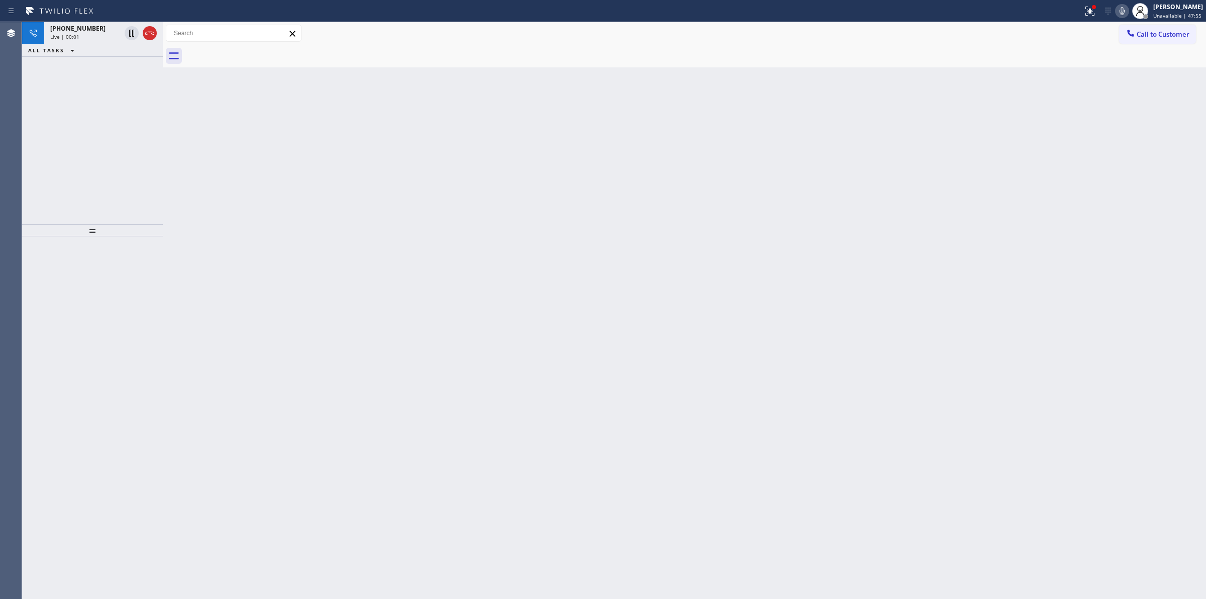
click at [103, 47] on div "ALL TASKS ALL TASKS ACTIVE TASKS TASKS IN WRAP UP" at bounding box center [92, 50] width 141 height 13
click at [99, 39] on div "Live | 00:01" at bounding box center [85, 36] width 70 height 7
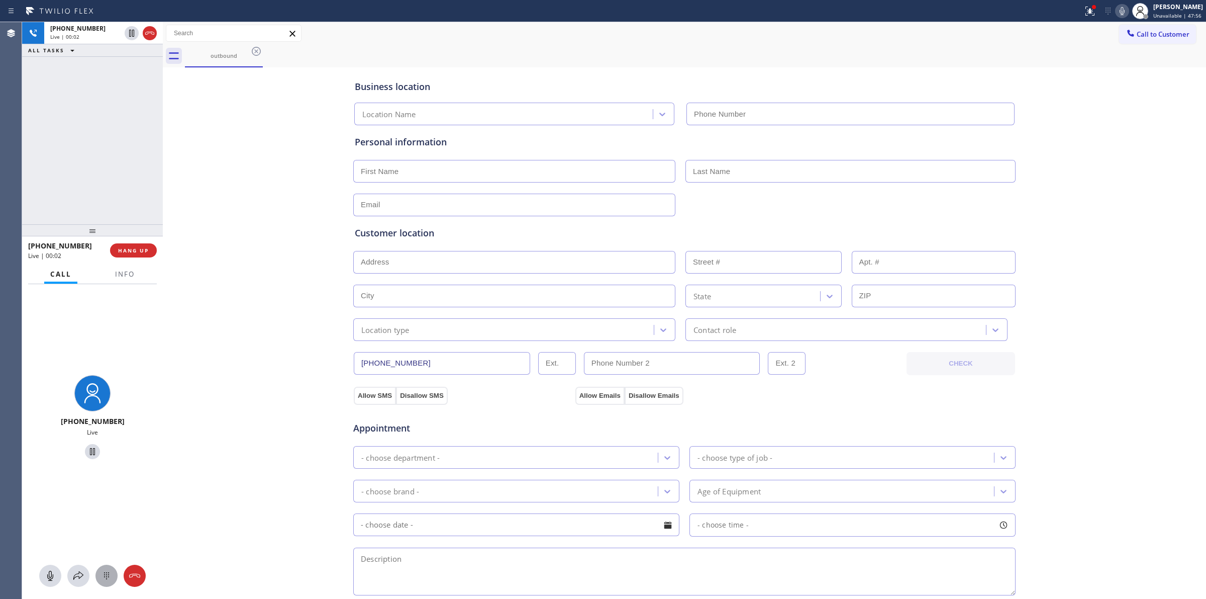
click at [106, 577] on icon at bounding box center [107, 576] width 12 height 12
type input "(720) 552-5728"
click at [1140, 33] on span "Call to Customer" at bounding box center [1163, 34] width 53 height 9
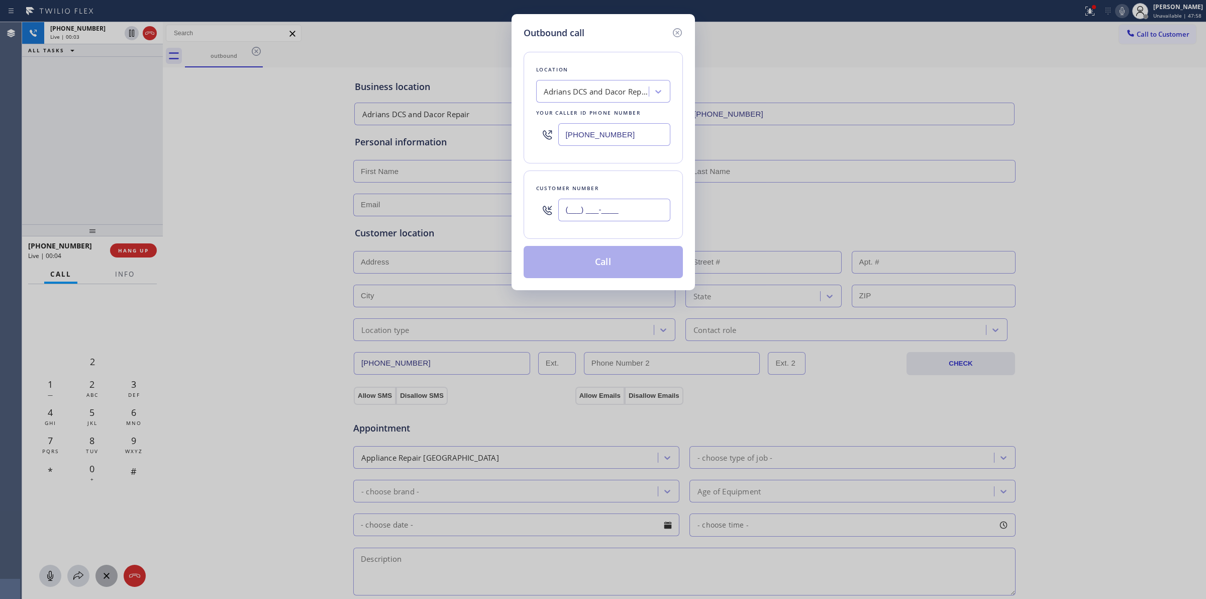
paste input "805) 327-0970"
click at [612, 212] on input "(___) ___-____" at bounding box center [614, 210] width 112 height 23
type input "(805) 327-0970"
click at [611, 83] on div "Adrians DCS and Dacor Repair" at bounding box center [594, 92] width 110 height 18
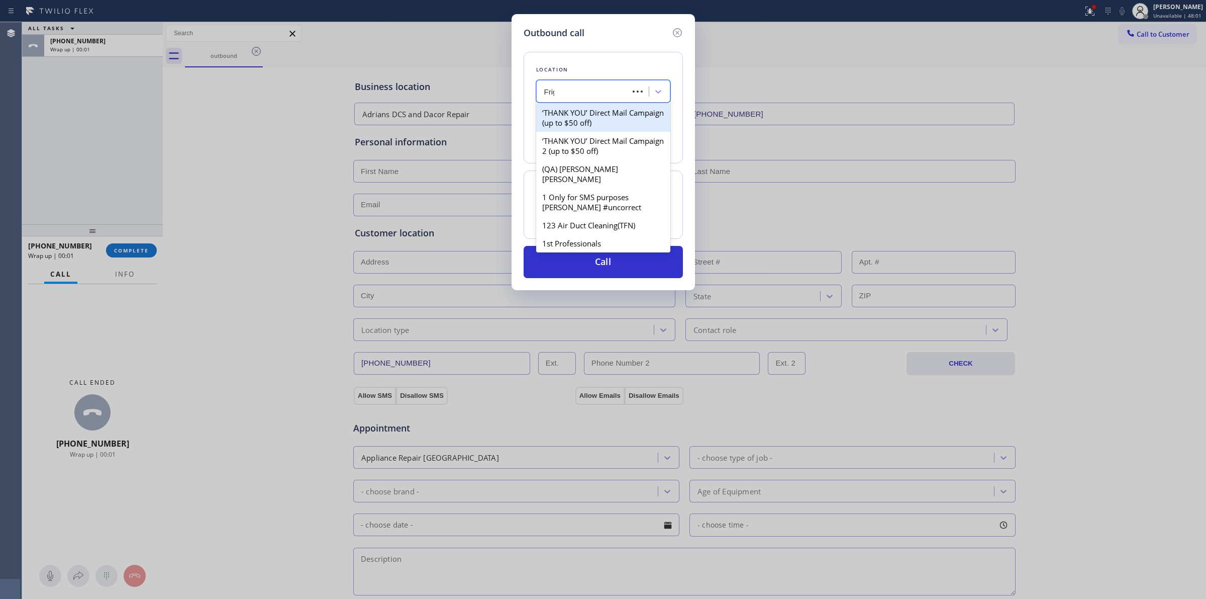
type input "Frigi"
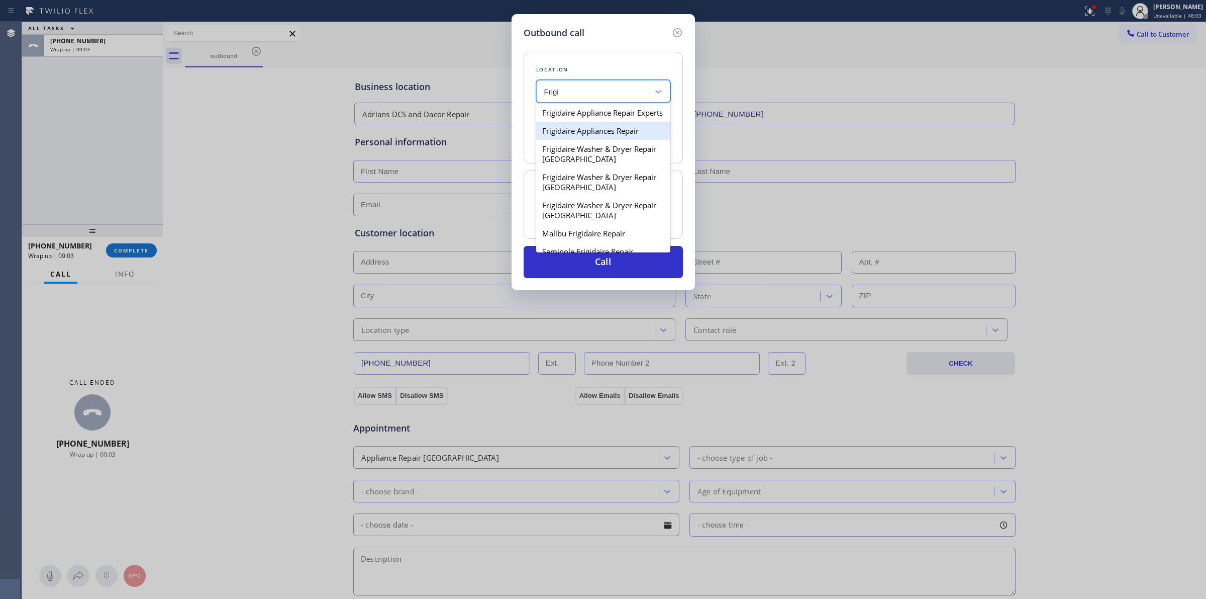
click at [607, 140] on div "Frigidaire Appliances Repair" at bounding box center [603, 131] width 134 height 18
type input "(480) 568-6101"
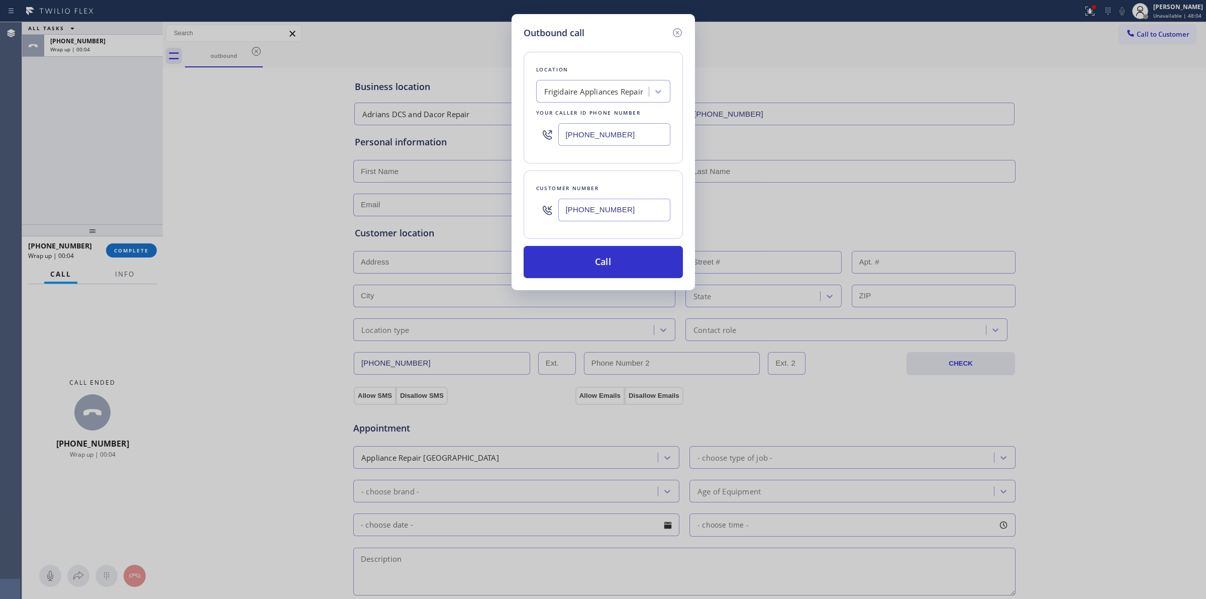
click at [587, 220] on input "(805) 327-0970" at bounding box center [614, 210] width 112 height 23
click at [588, 259] on button "Call" at bounding box center [603, 262] width 159 height 32
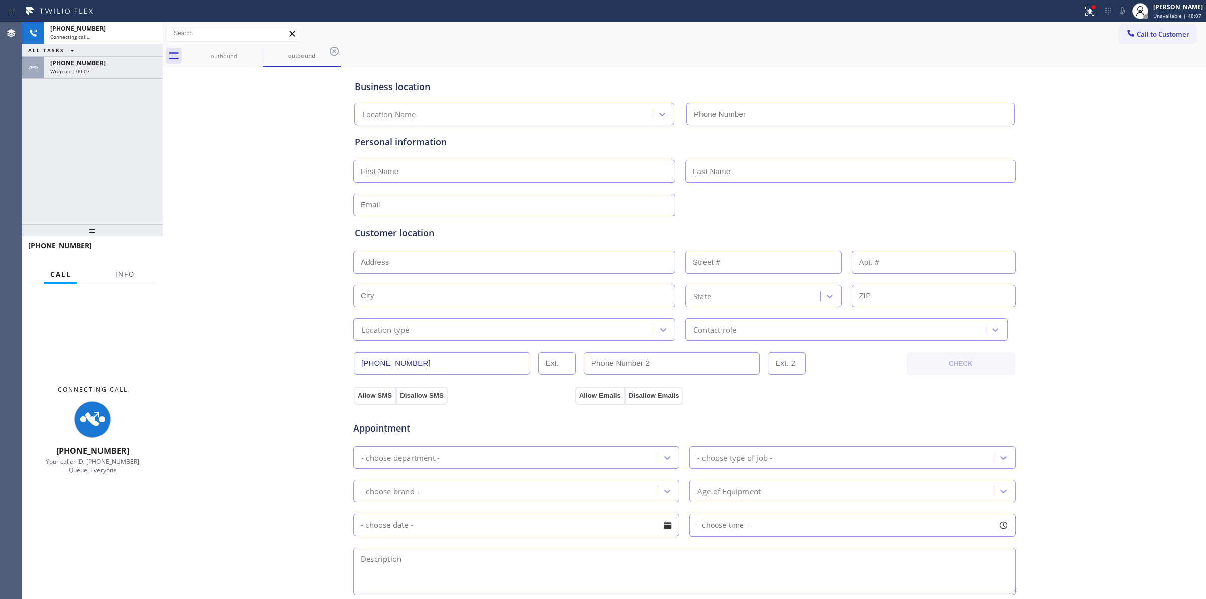
type input "(480) 568-6101"
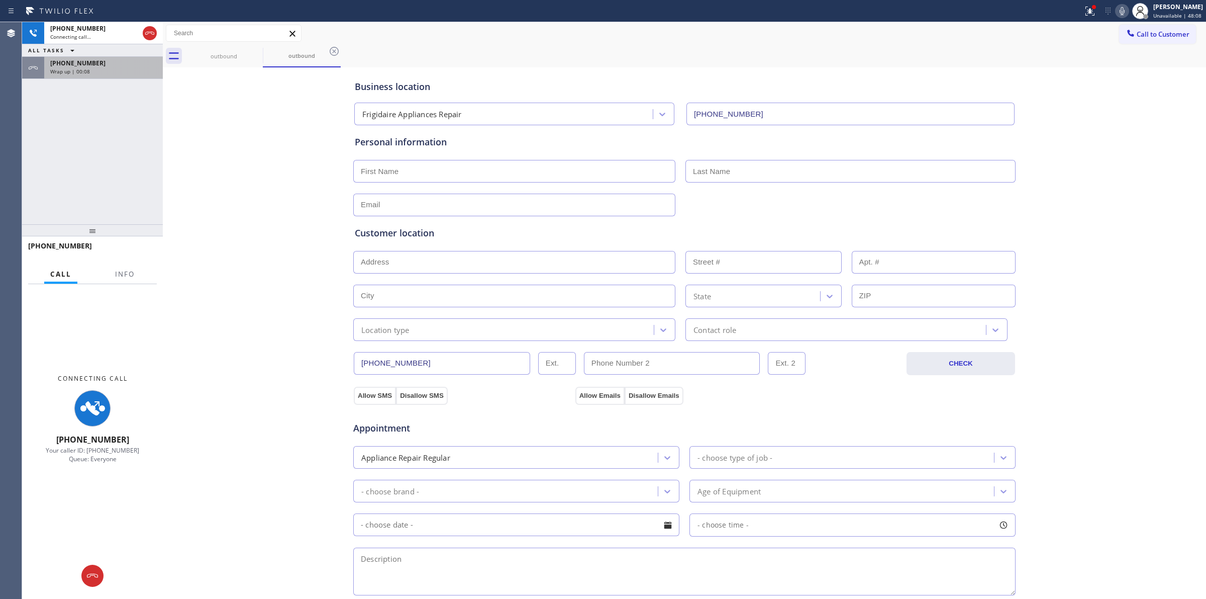
drag, startPoint x: 96, startPoint y: 57, endPoint x: 95, endPoint y: 69, distance: 12.6
click at [95, 57] on div "+17073780148 Wrap up | 00:08" at bounding box center [101, 68] width 115 height 22
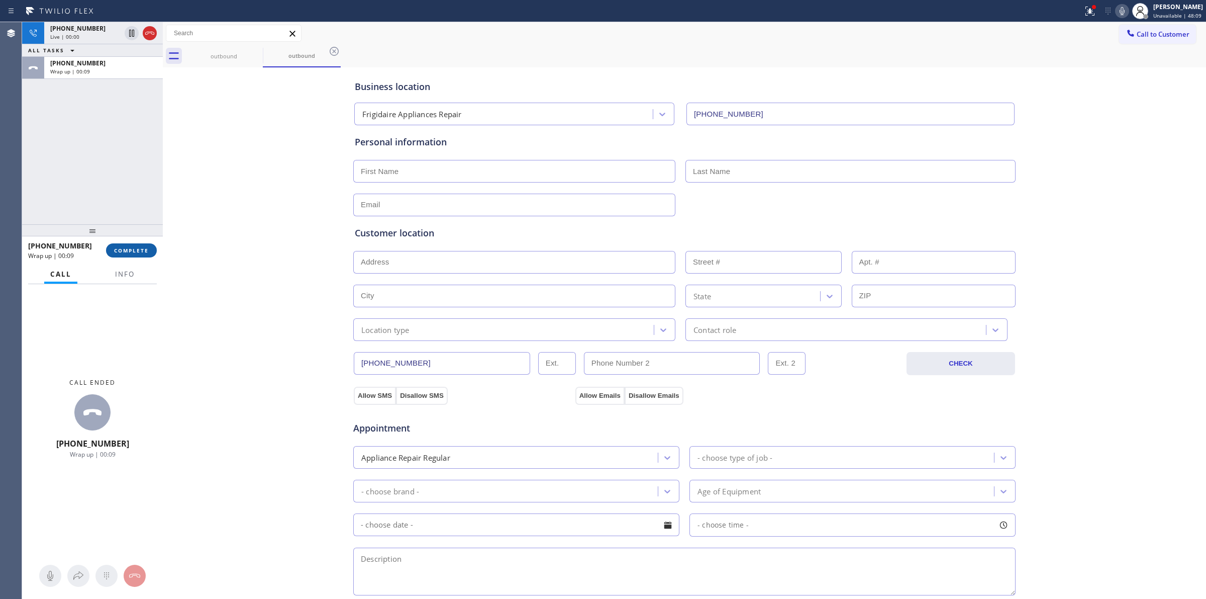
click at [139, 251] on span "COMPLETE" at bounding box center [131, 250] width 35 height 7
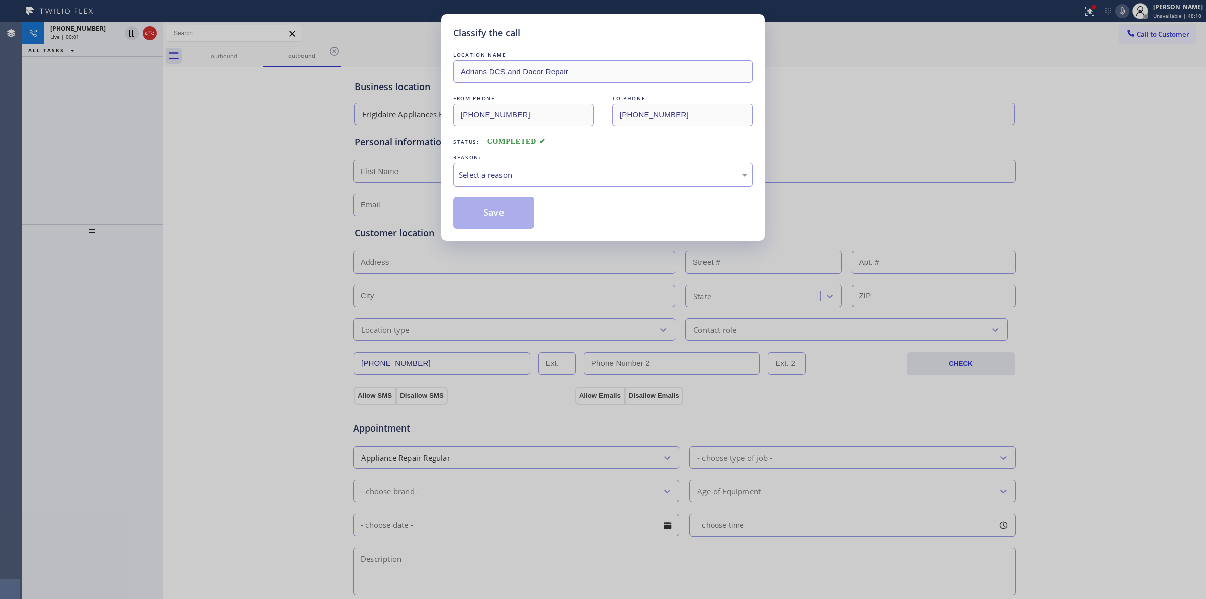
click at [639, 180] on div "Select a reason" at bounding box center [603, 175] width 289 height 12
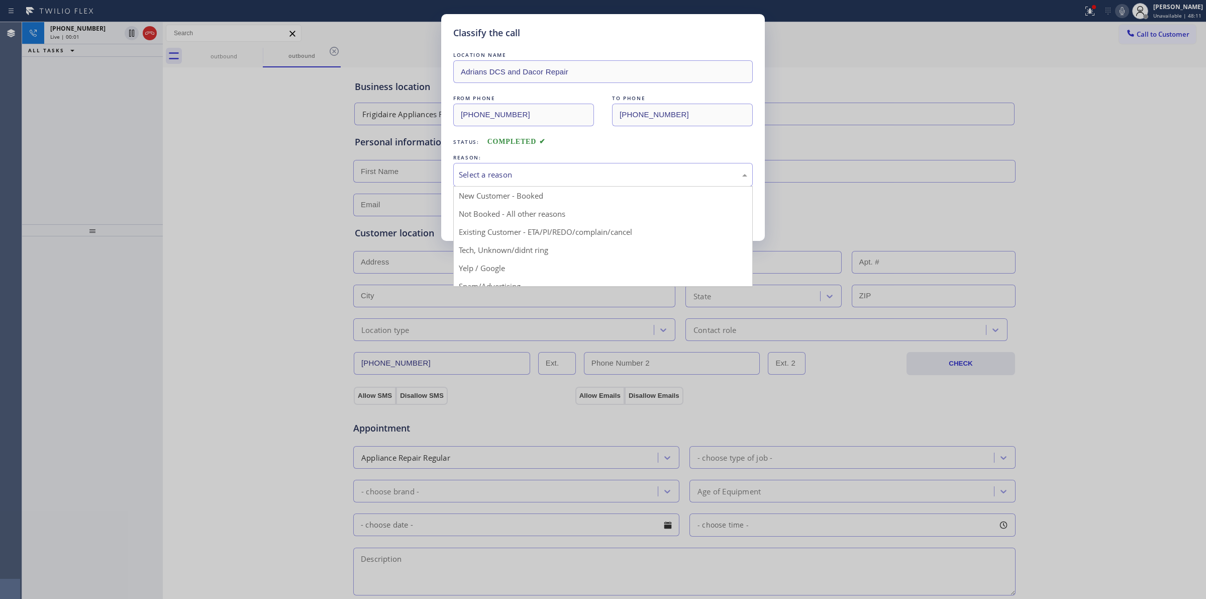
drag, startPoint x: 511, startPoint y: 258, endPoint x: 504, endPoint y: 237, distance: 21.9
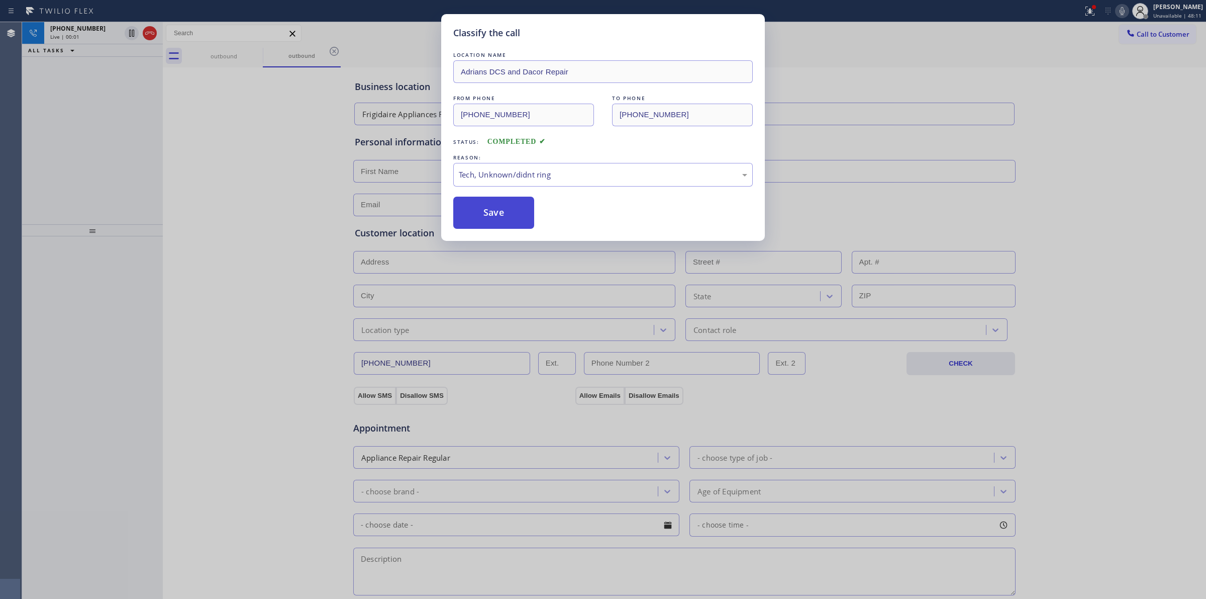
click at [501, 224] on button "Save" at bounding box center [493, 213] width 81 height 32
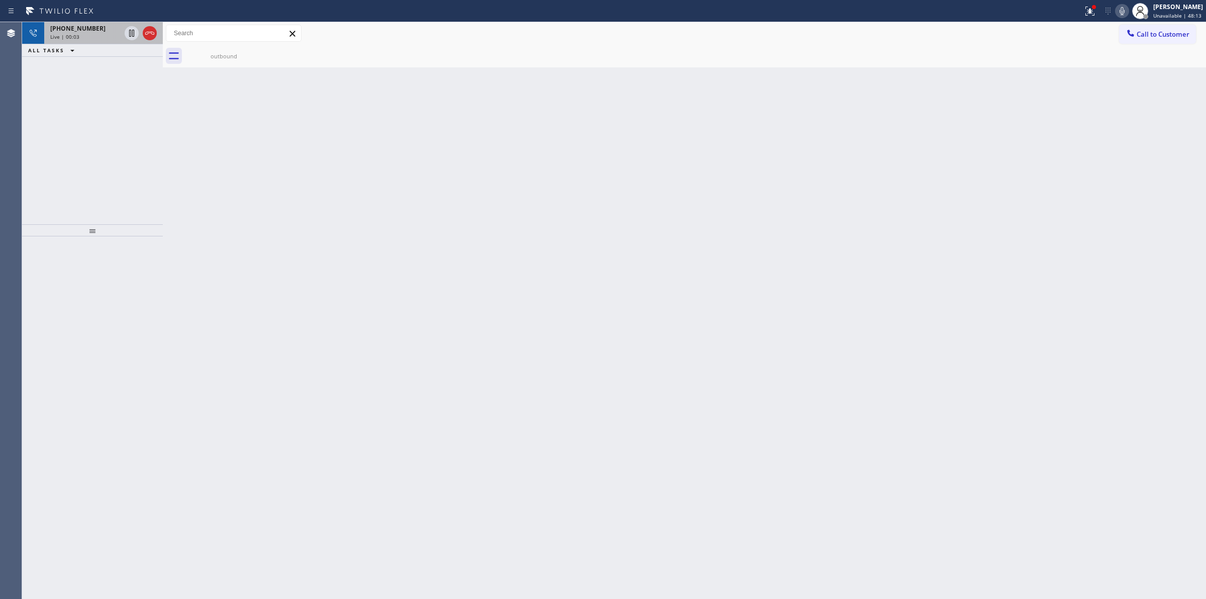
click at [64, 28] on span "+18053270970" at bounding box center [77, 28] width 55 height 9
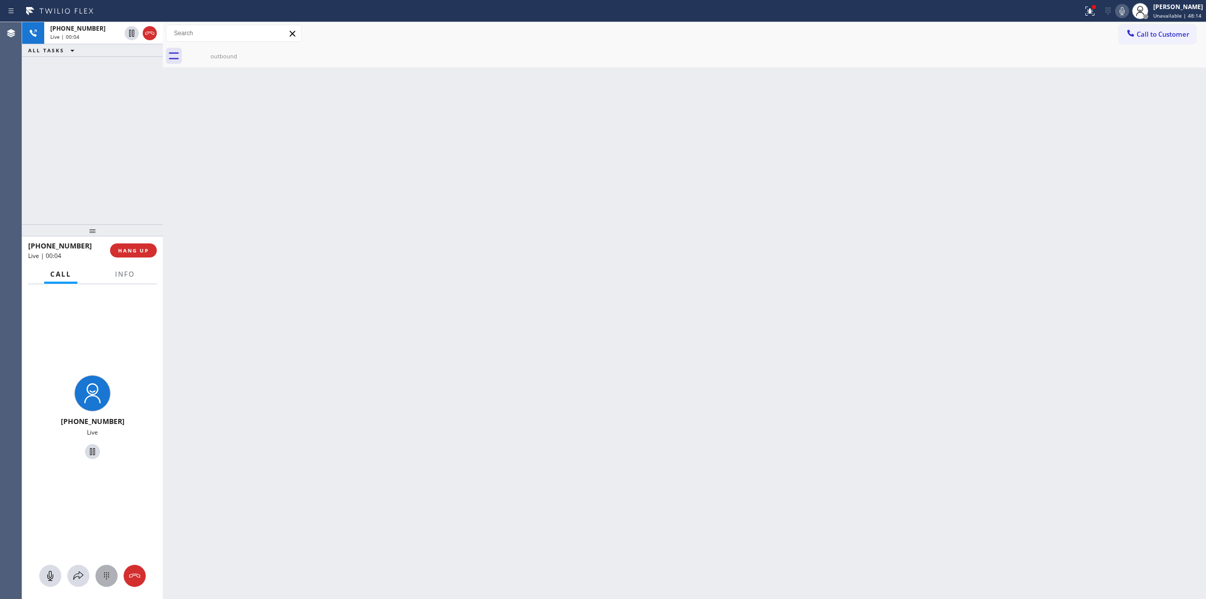
click at [101, 578] on icon at bounding box center [107, 576] width 12 height 12
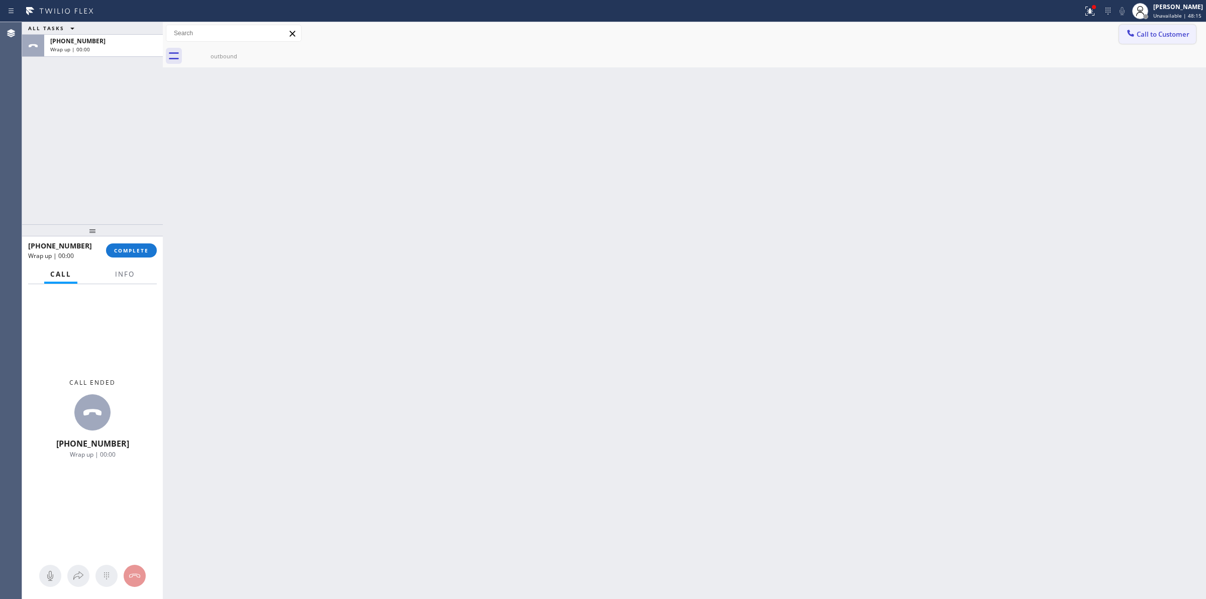
click at [1141, 41] on button "Call to Customer" at bounding box center [1157, 34] width 77 height 19
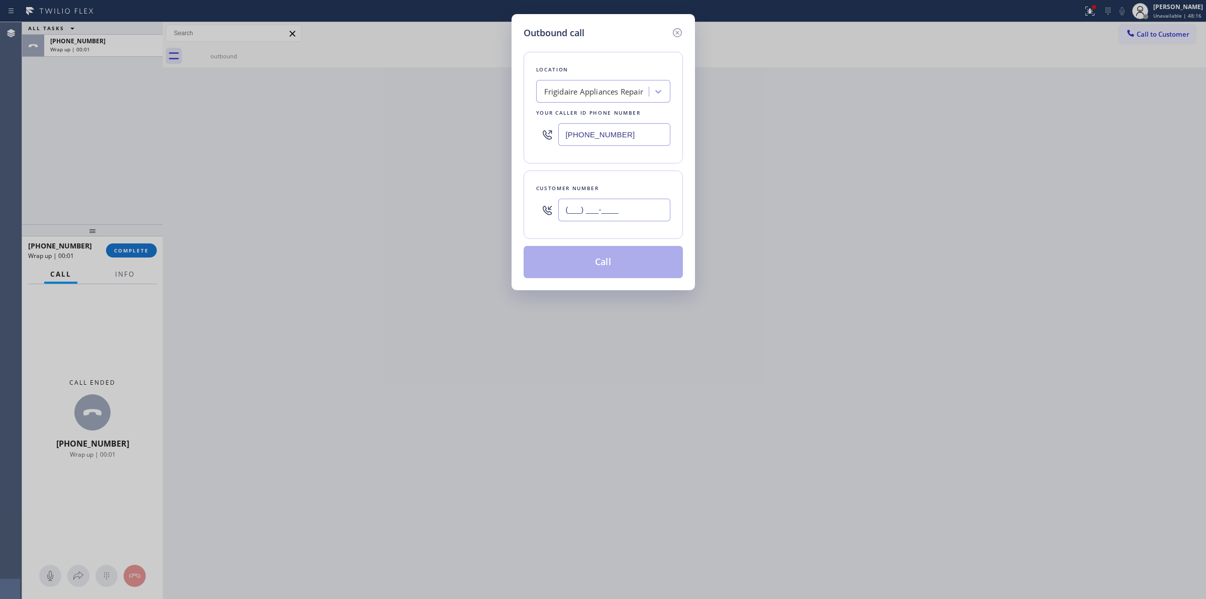
click at [621, 202] on input "(___) ___-____" at bounding box center [614, 210] width 112 height 23
paste input "805) 327-0970"
type input "(805) 327-0970"
click at [599, 261] on button "Call" at bounding box center [603, 262] width 159 height 32
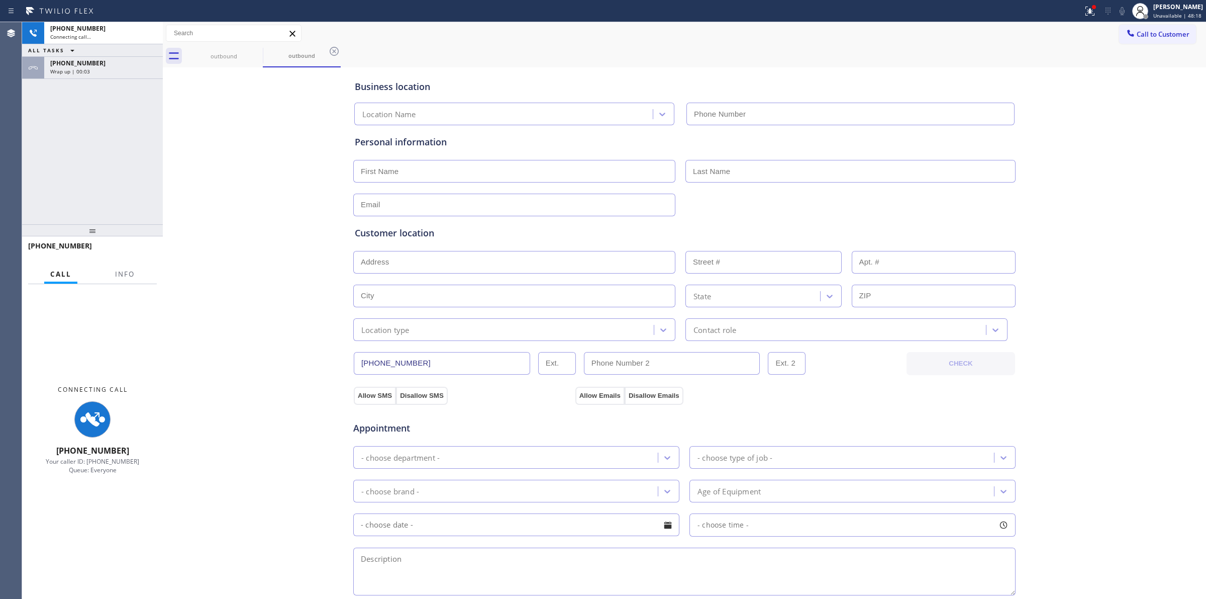
type input "(480) 568-6101"
click at [275, 54] on div "outbound" at bounding box center [302, 56] width 76 height 8
click at [245, 54] on div "outbound" at bounding box center [224, 56] width 76 height 8
click at [262, 54] on div "outbound outbound" at bounding box center [695, 56] width 1021 height 23
click at [247, 49] on div "outbound" at bounding box center [224, 56] width 76 height 22
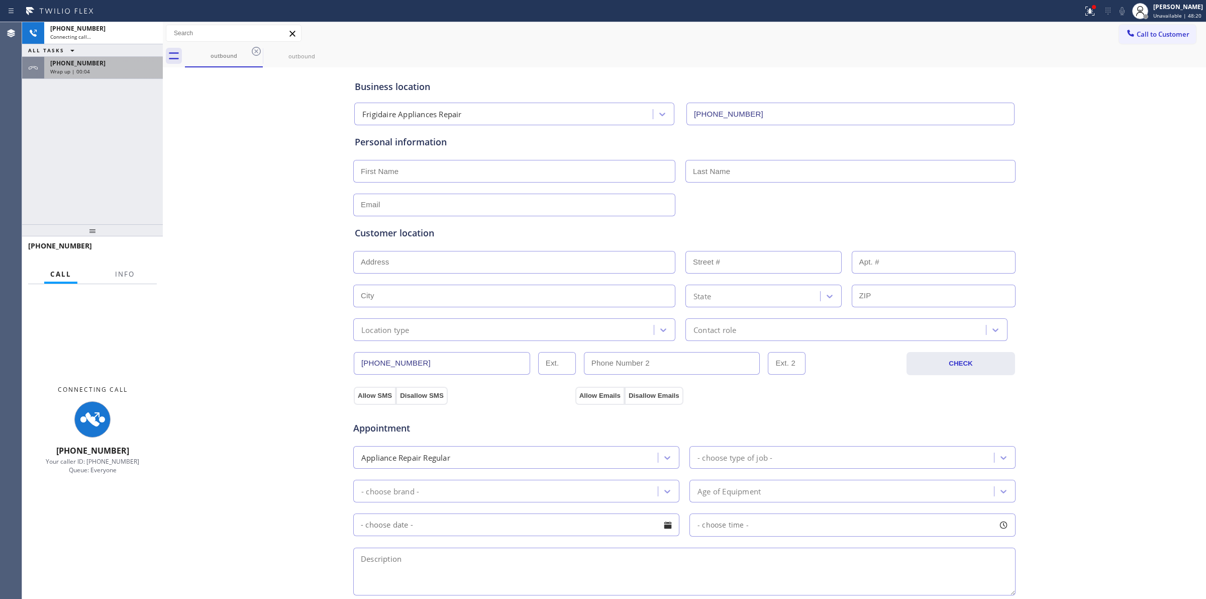
click at [104, 68] on div "Wrap up | 00:04" at bounding box center [103, 71] width 107 height 7
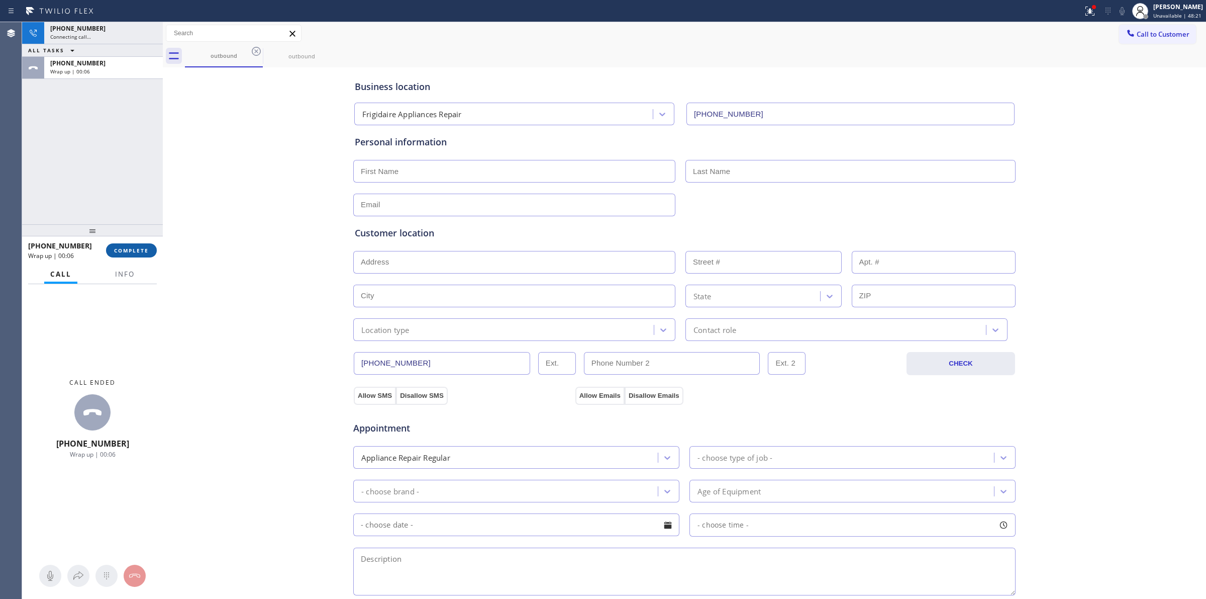
click at [137, 244] on button "COMPLETE" at bounding box center [131, 250] width 51 height 14
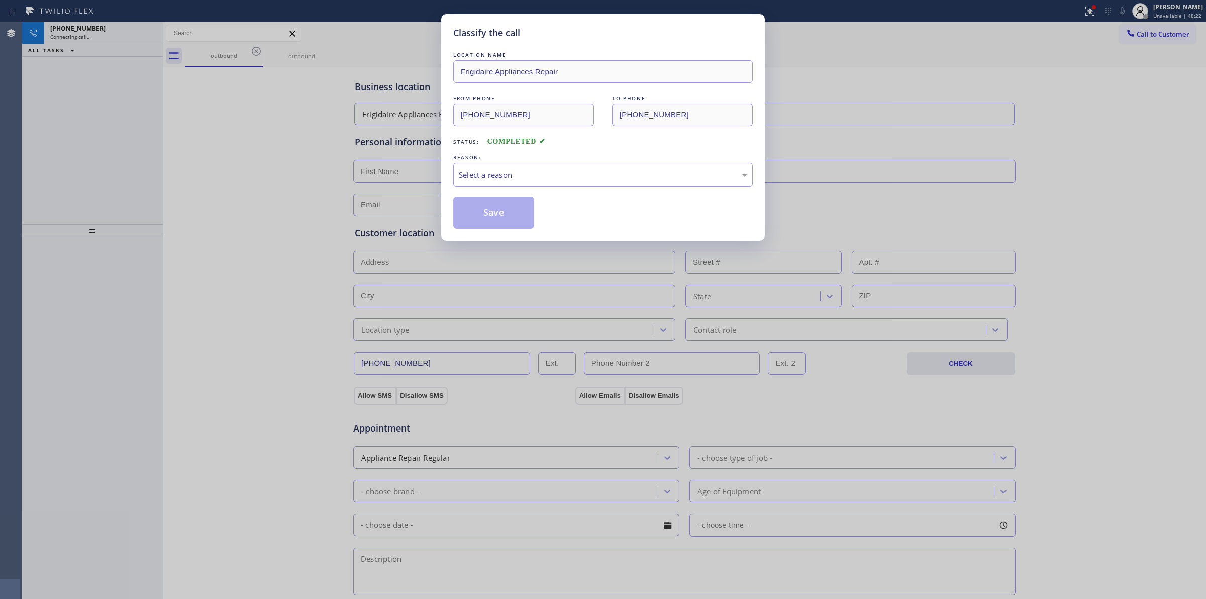
click at [509, 176] on div "Select a reason" at bounding box center [603, 175] width 289 height 12
drag, startPoint x: 523, startPoint y: 251, endPoint x: 502, endPoint y: 220, distance: 37.9
drag, startPoint x: 499, startPoint y: 215, endPoint x: 516, endPoint y: 215, distance: 16.6
click at [499, 214] on button "Save" at bounding box center [493, 213] width 81 height 32
click at [988, 88] on div "Classify the call LOCATION NAME Frigidaire Appliances Repair FROM PHONE (480) 5…" at bounding box center [603, 299] width 1206 height 599
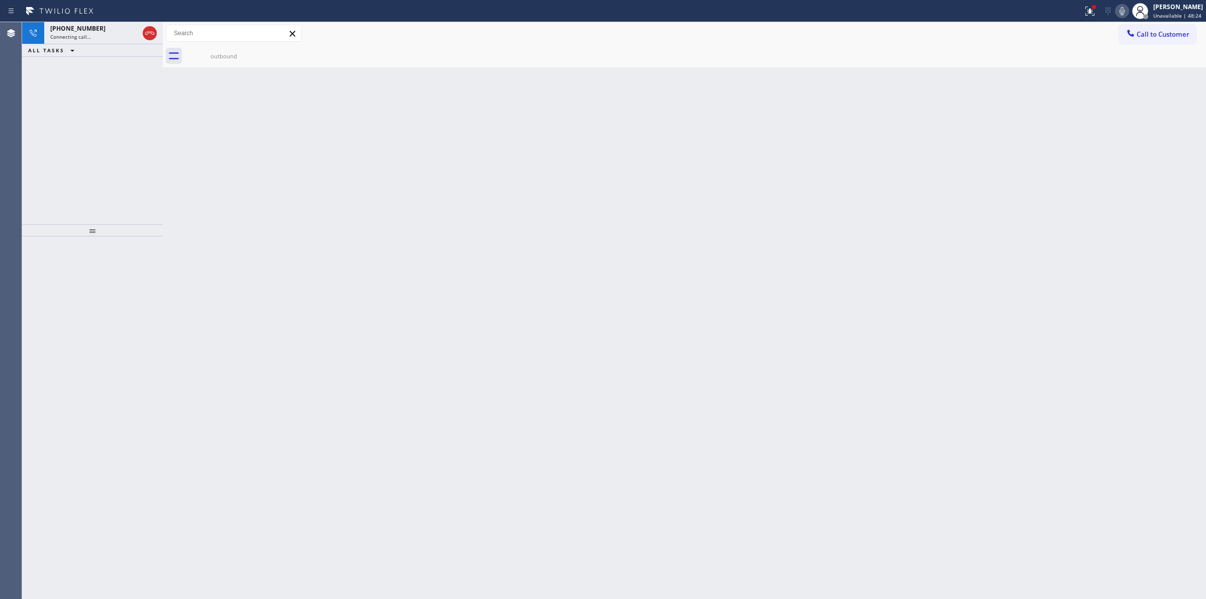
click at [1128, 11] on icon at bounding box center [1122, 11] width 12 height 12
click at [105, 44] on div "ALL TASKS ALL TASKS ACTIVE TASKS TASKS IN WRAP UP" at bounding box center [92, 50] width 141 height 13
click at [210, 62] on div "outbound" at bounding box center [224, 56] width 76 height 23
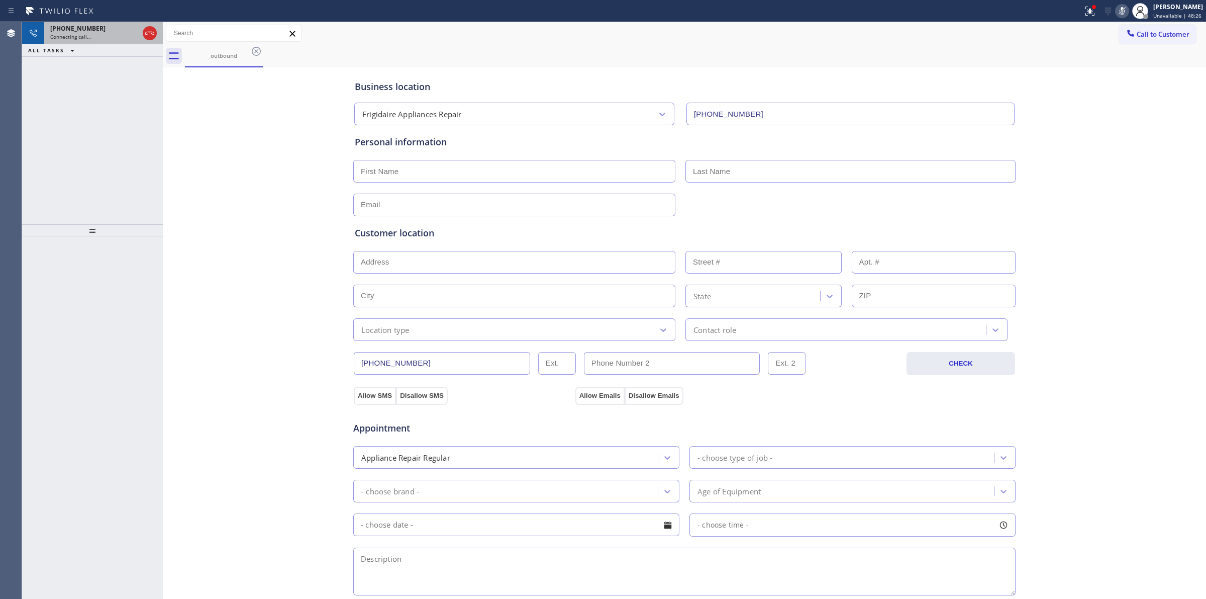
click at [111, 30] on div "+18053270970" at bounding box center [94, 28] width 88 height 9
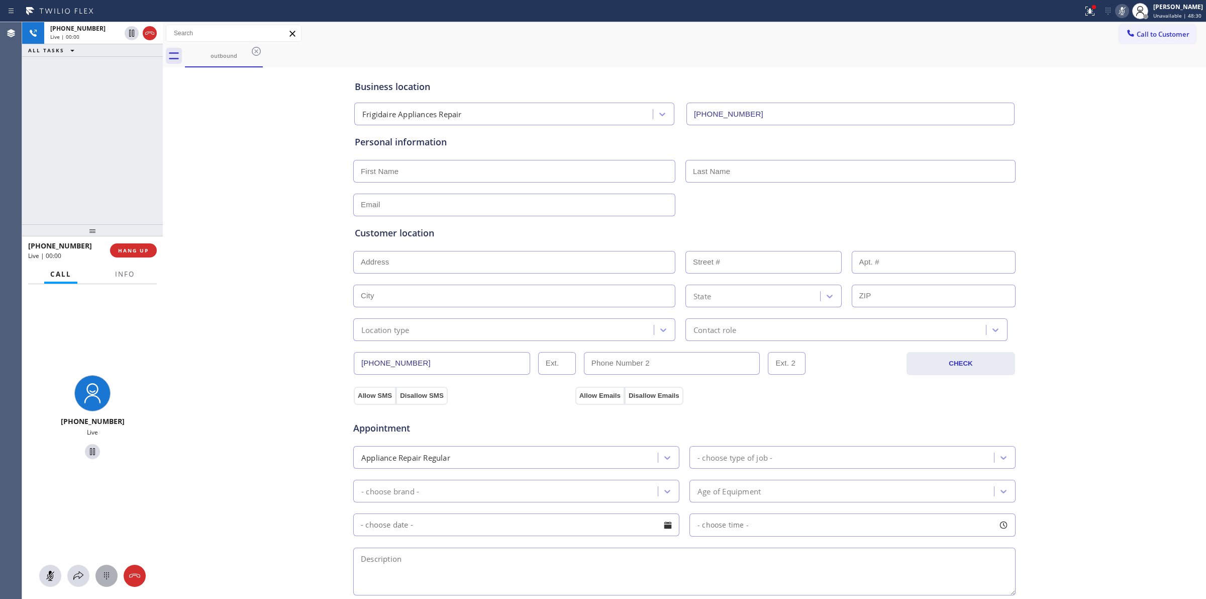
click at [114, 571] on div at bounding box center [107, 576] width 22 height 12
click at [1121, 42] on button "Call to Customer" at bounding box center [1157, 34] width 77 height 19
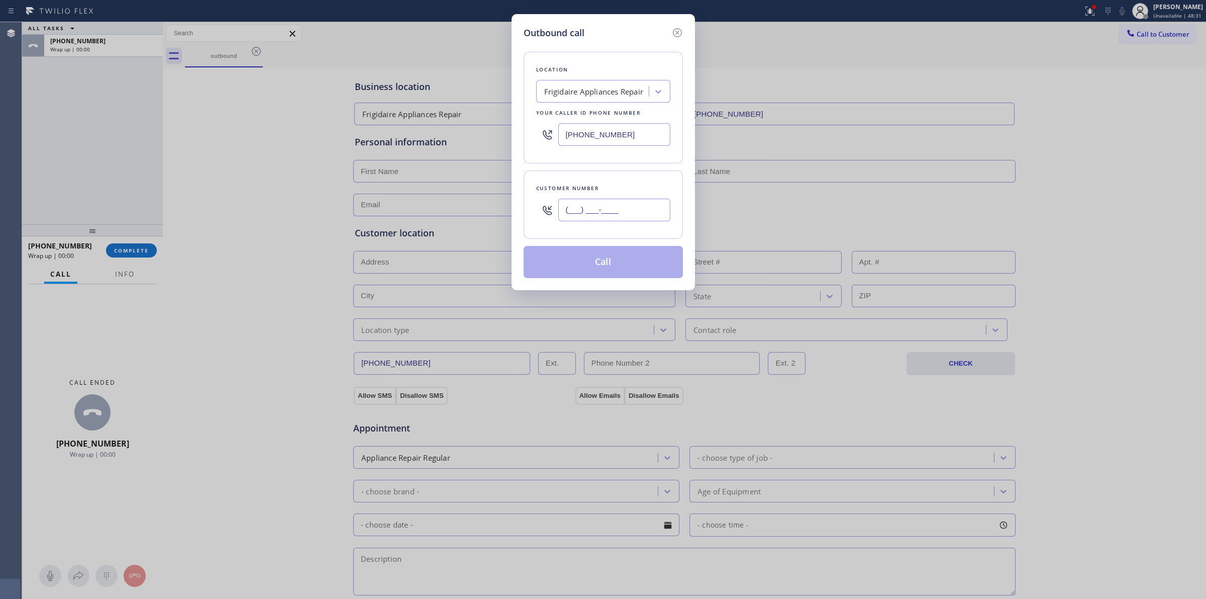
paste input "805) 327-0970"
click at [634, 212] on input "(___) ___-____" at bounding box center [614, 210] width 112 height 23
type input "(805) 327-0970"
click at [603, 260] on button "Call" at bounding box center [603, 262] width 159 height 32
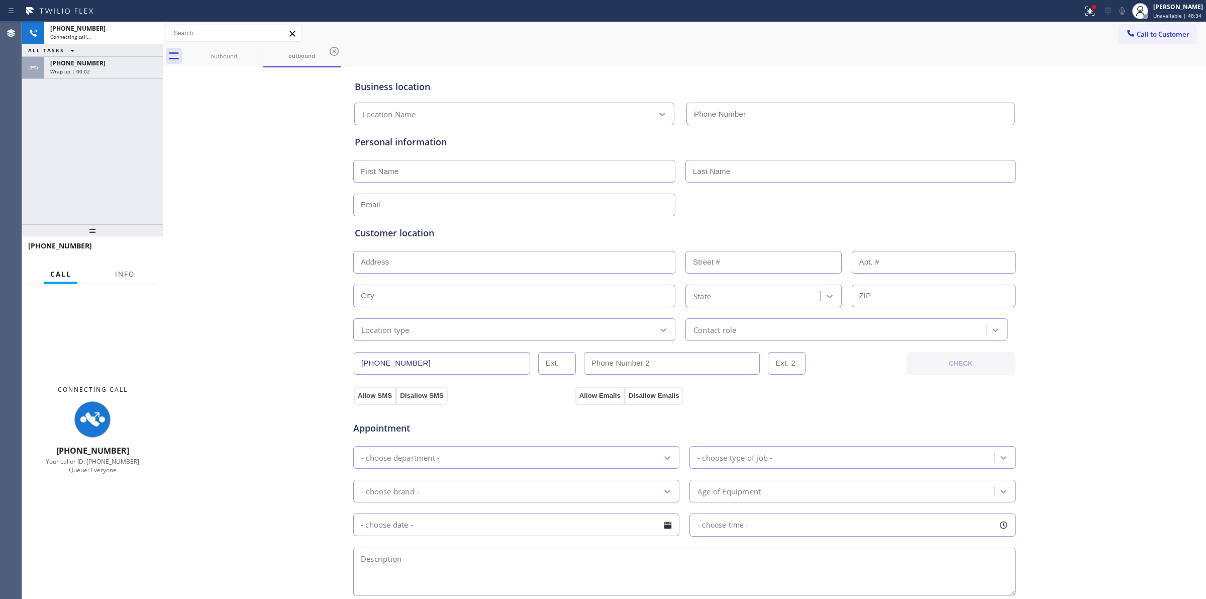
type input "(480) 568-6101"
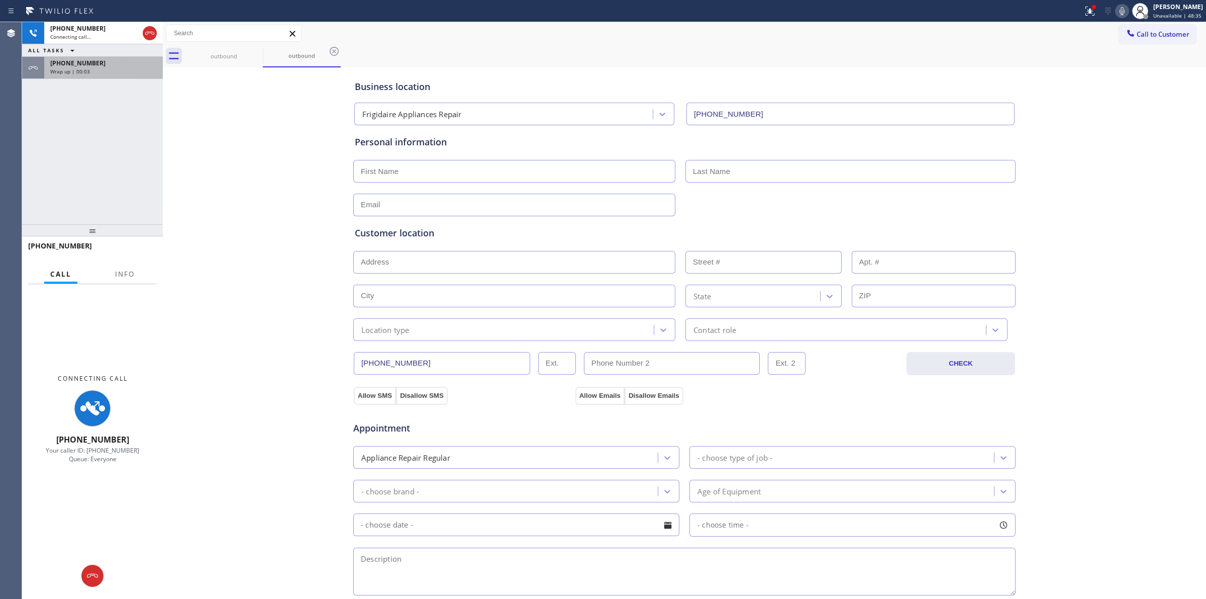
click at [116, 78] on div "+18053270970 Wrap up | 00:03" at bounding box center [92, 68] width 141 height 22
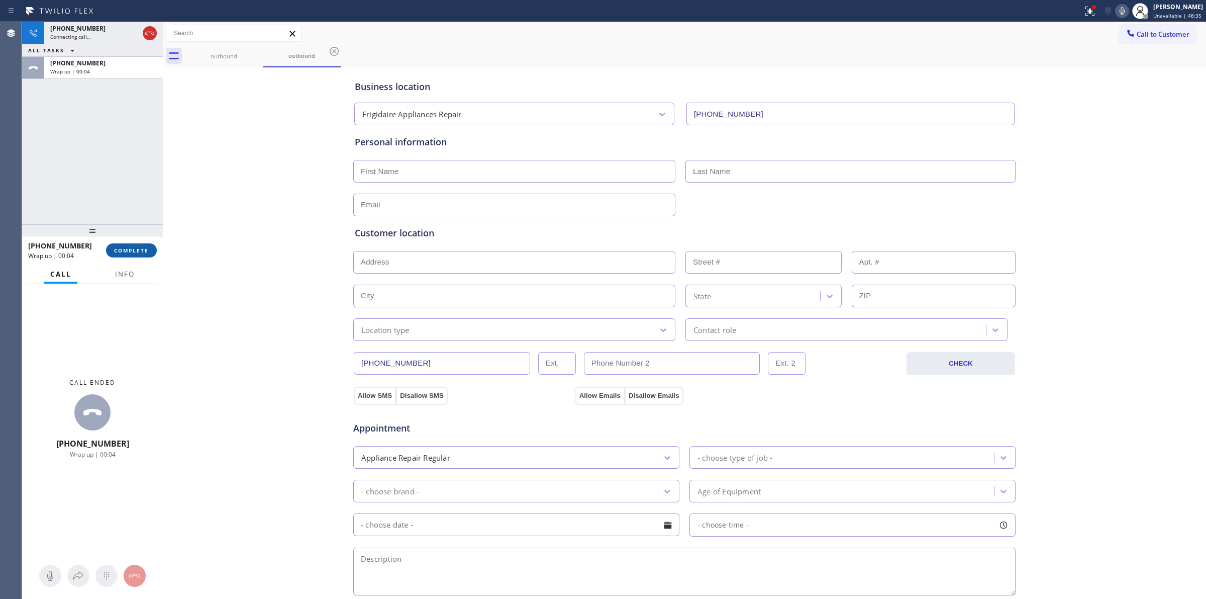
click at [136, 247] on span "COMPLETE" at bounding box center [131, 250] width 35 height 7
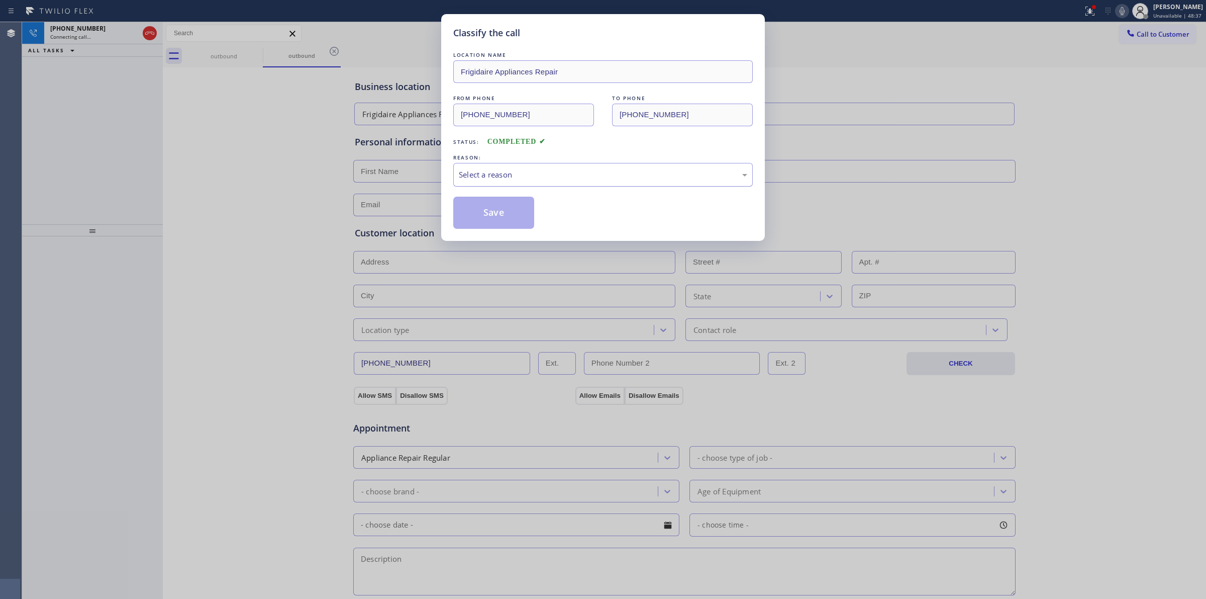
drag, startPoint x: 720, startPoint y: 172, endPoint x: 704, endPoint y: 182, distance: 19.2
click at [719, 172] on div "Select a reason" at bounding box center [603, 175] width 289 height 12
drag, startPoint x: 599, startPoint y: 233, endPoint x: 566, endPoint y: 192, distance: 52.9
drag, startPoint x: 566, startPoint y: 192, endPoint x: 569, endPoint y: 182, distance: 10.0
click at [566, 191] on div "LOCATION NAME Frigidaire Appliances Repair FROM PHONE (480) 568-6101 TO PHONE (…" at bounding box center [603, 139] width 300 height 179
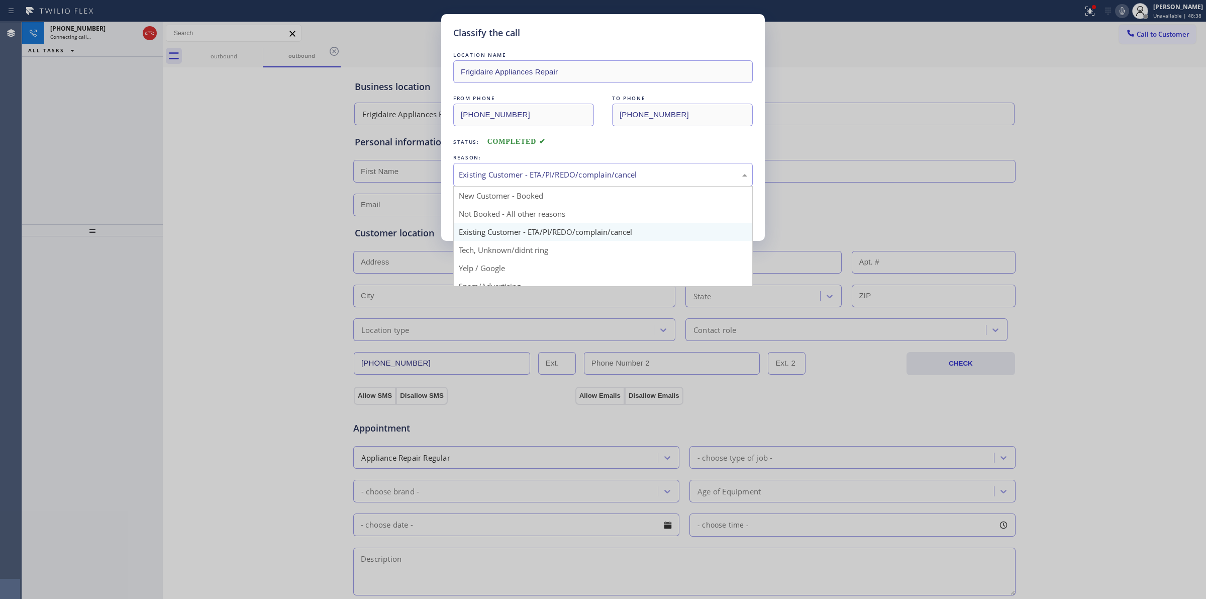
click at [571, 179] on div "Existing Customer - ETA/PI/REDO/complain/cancel" at bounding box center [603, 175] width 289 height 12
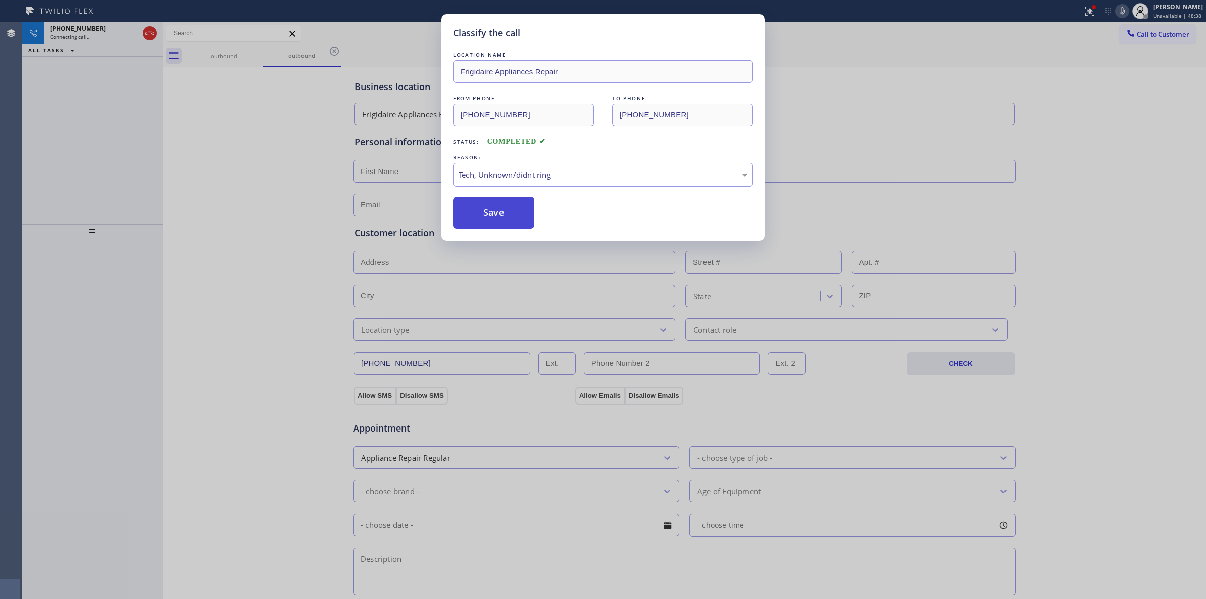
drag, startPoint x: 516, startPoint y: 256, endPoint x: 487, endPoint y: 219, distance: 47.7
click at [487, 219] on button "Save" at bounding box center [493, 213] width 81 height 32
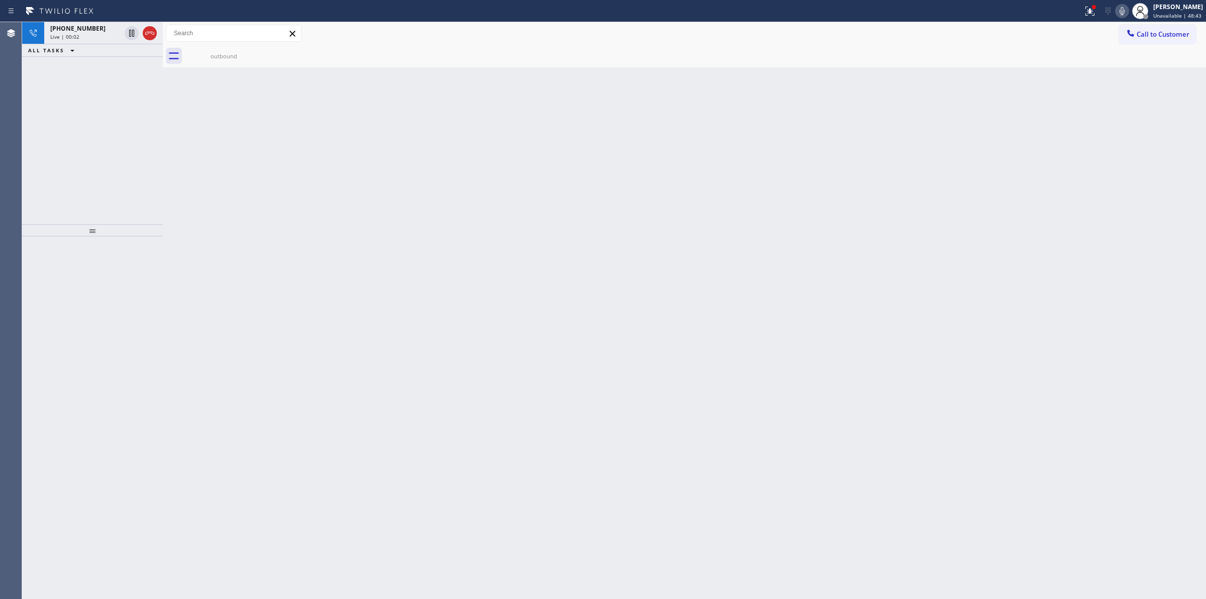
drag, startPoint x: 763, startPoint y: 191, endPoint x: 292, endPoint y: 59, distance: 489.1
click at [758, 191] on div "Back to Dashboard Change Sender ID Customers Technicians Select a contact Outbo…" at bounding box center [685, 310] width 1044 height 577
click at [112, 31] on div "+18053270970" at bounding box center [85, 28] width 70 height 9
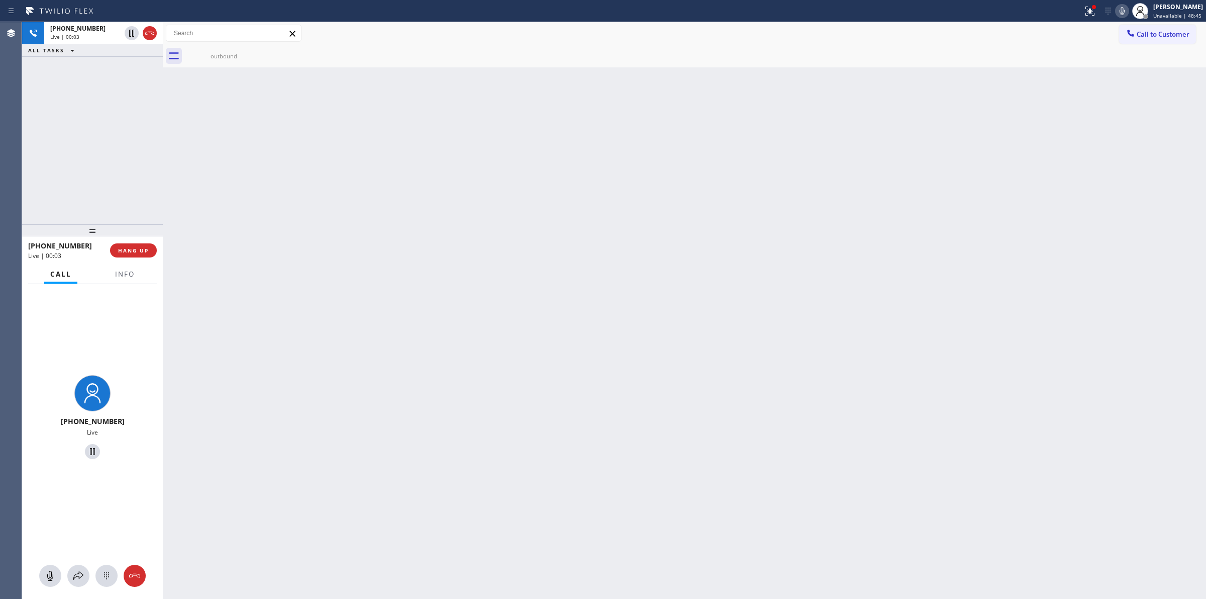
drag, startPoint x: 108, startPoint y: 582, endPoint x: 687, endPoint y: 270, distance: 657.4
click at [109, 582] on button at bounding box center [107, 575] width 22 height 22
click at [1141, 34] on span "Call to Customer" at bounding box center [1163, 34] width 53 height 9
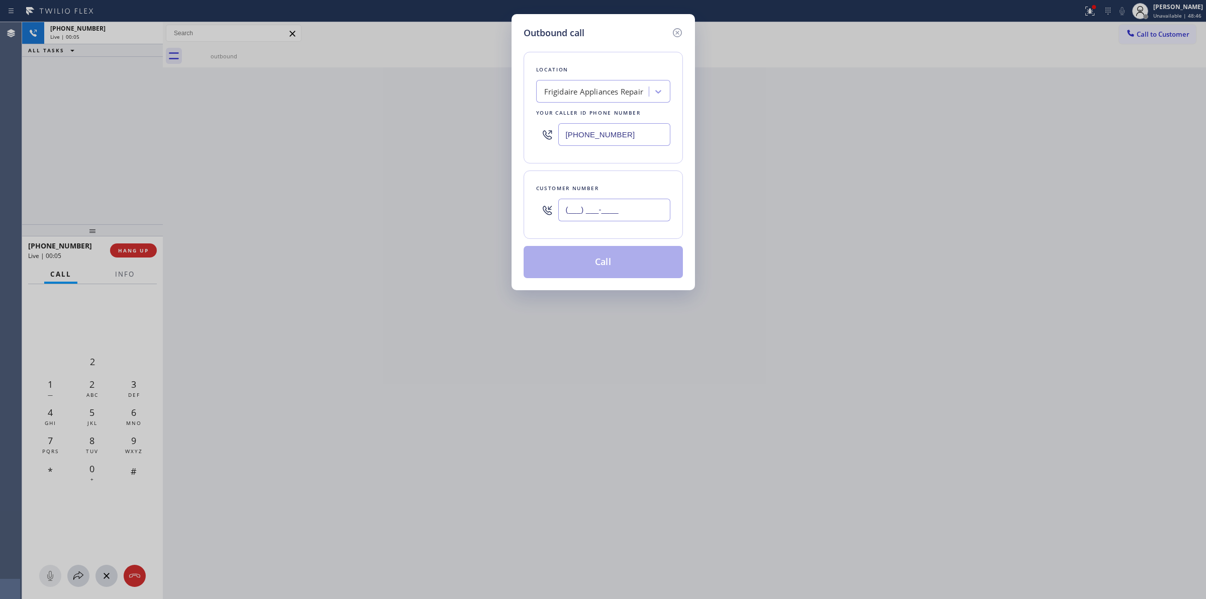
paste input "206) 336-3824"
click at [603, 212] on input "(206) 336-3824" at bounding box center [614, 210] width 112 height 23
type input "(206) 336-3824"
click at [592, 111] on div "Your caller id phone number" at bounding box center [603, 113] width 134 height 11
click at [603, 94] on div "Frigidaire Appliances Repair" at bounding box center [594, 92] width 100 height 12
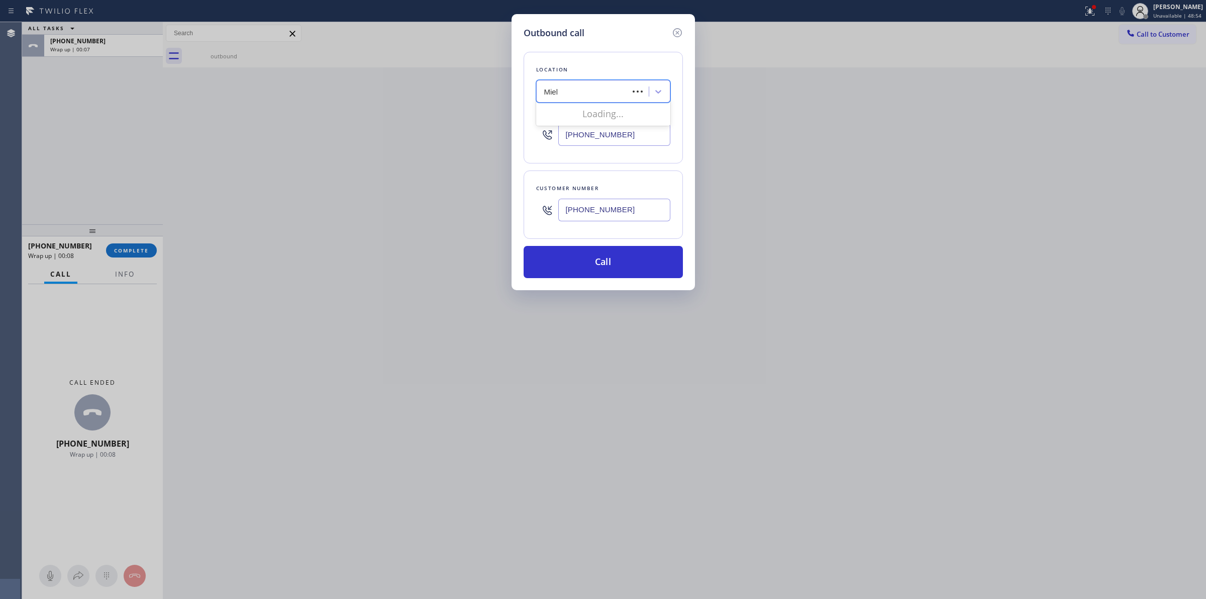
type input "Miele"
click at [585, 136] on div "Heights Miele Appliance Repair" at bounding box center [603, 131] width 134 height 18
type input "(914) 259-8826"
click at [594, 209] on input "(206) 336-3824" at bounding box center [614, 210] width 112 height 23
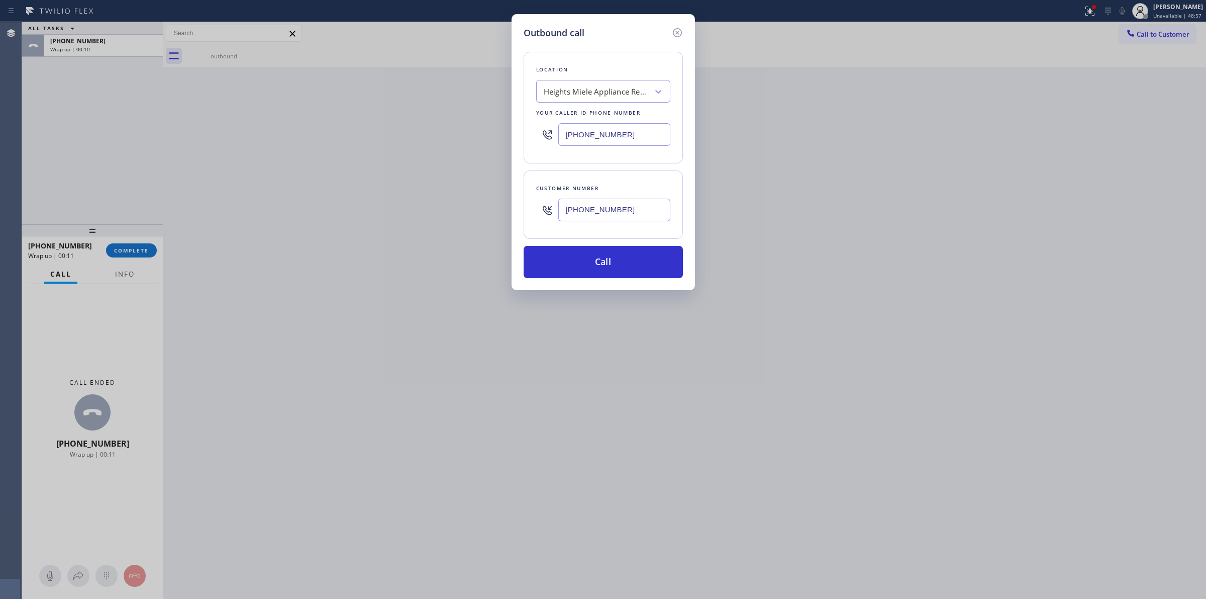
click at [594, 209] on input "(206) 336-3824" at bounding box center [614, 210] width 112 height 23
click at [574, 269] on button "Call" at bounding box center [603, 262] width 159 height 32
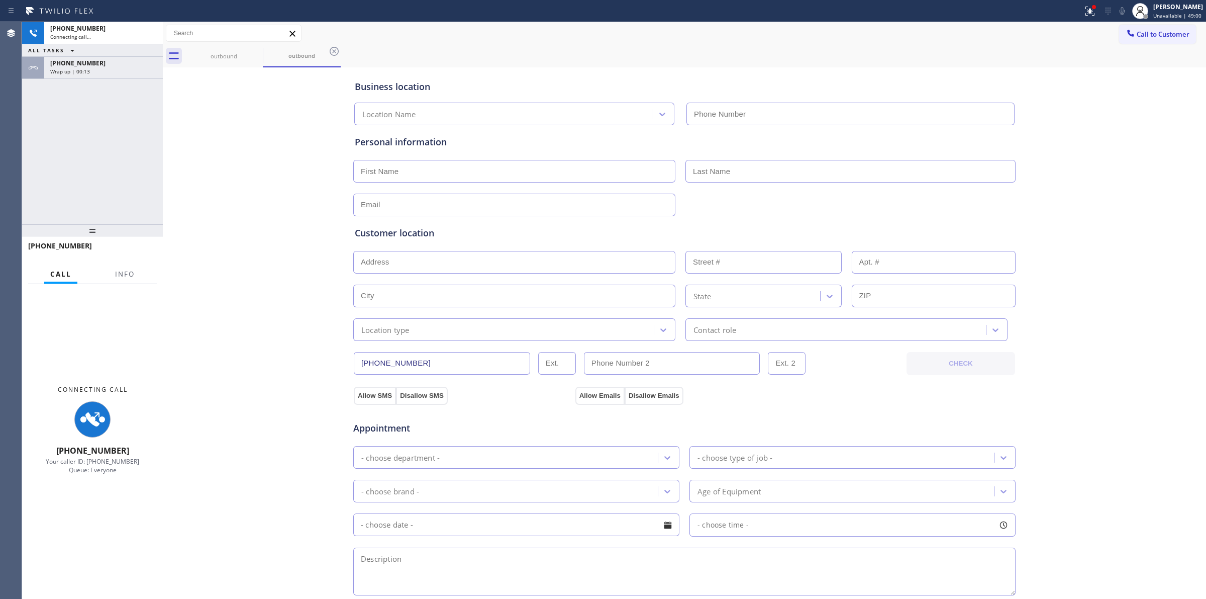
type input "(914) 259-8826"
drag, startPoint x: 1131, startPoint y: 143, endPoint x: 1135, endPoint y: 122, distance: 21.9
click at [1133, 139] on div "Business location Heights Miele Appliance Repair (914) 259-8826 Personal inform…" at bounding box center [684, 413] width 1039 height 687
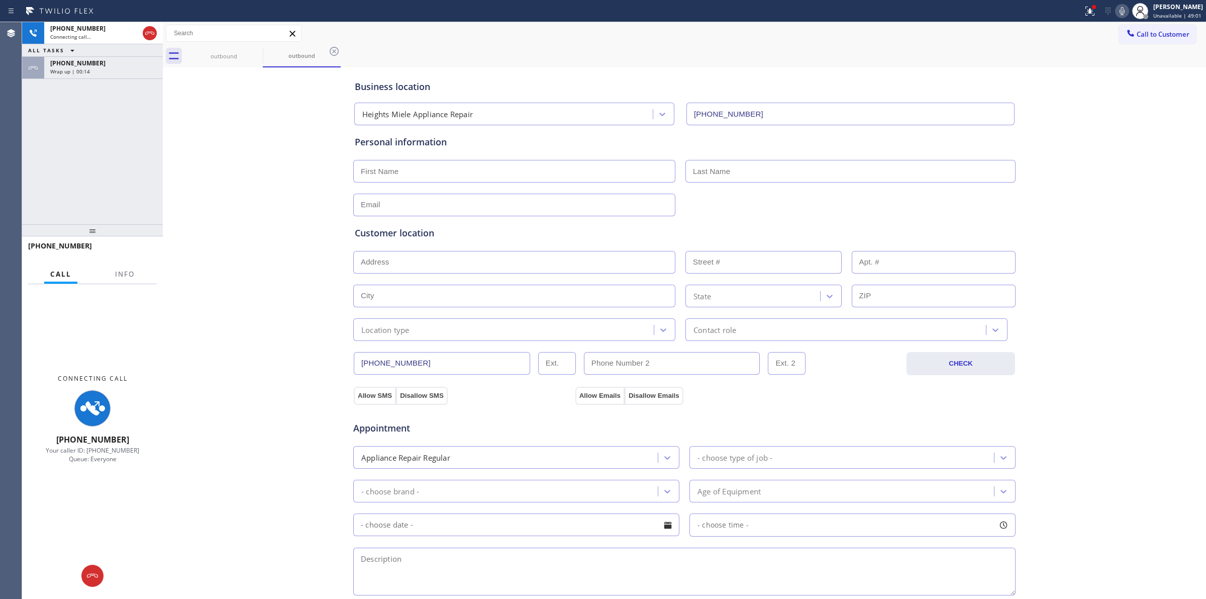
click at [1123, 13] on icon at bounding box center [1122, 11] width 12 height 12
click at [127, 73] on div "Wrap up | 00:15" at bounding box center [103, 71] width 107 height 7
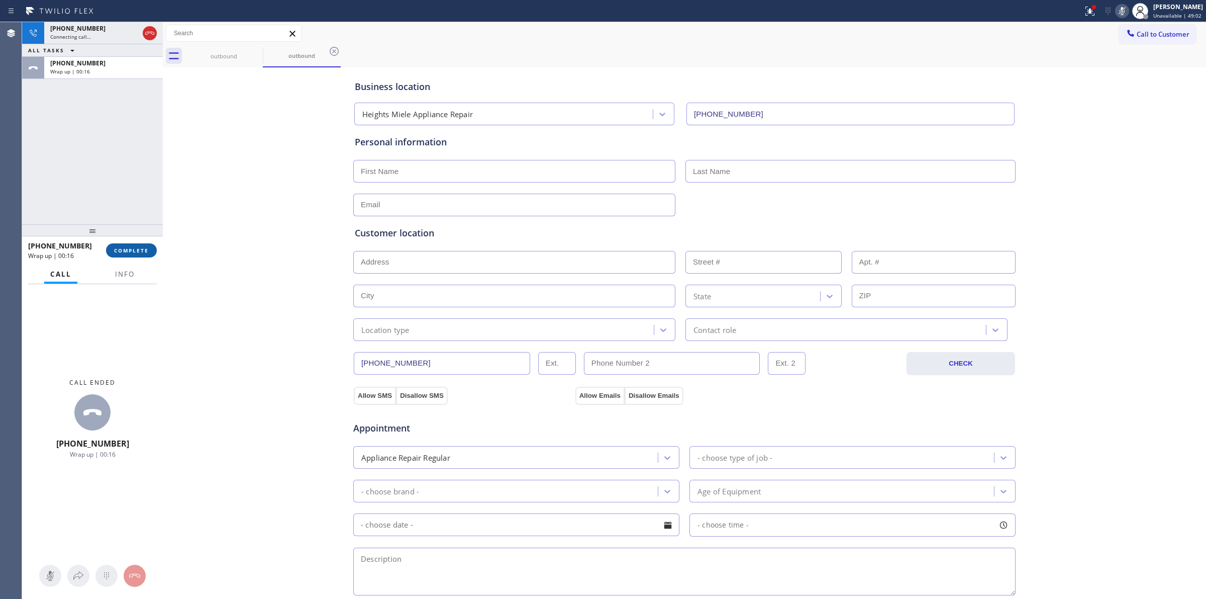
click at [124, 249] on span "COMPLETE" at bounding box center [131, 250] width 35 height 7
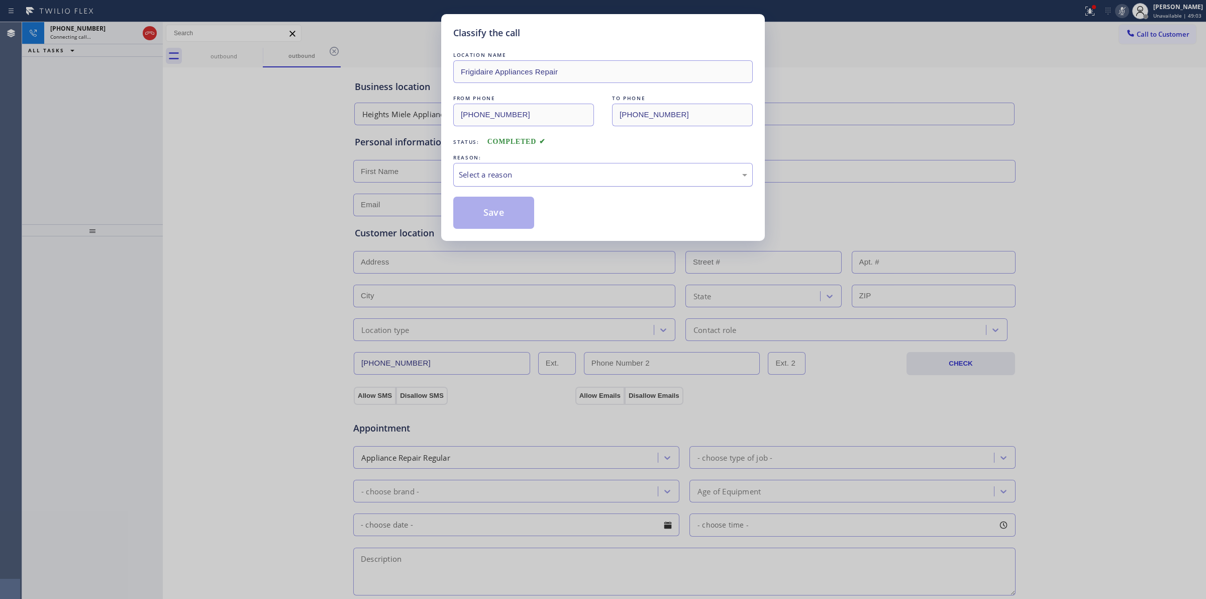
click at [602, 174] on div "Select a reason" at bounding box center [603, 175] width 289 height 12
click at [481, 219] on button "Save" at bounding box center [493, 213] width 81 height 32
click at [1053, 139] on div "Classify the call LOCATION NAME Frigidaire Appliances Repair FROM PHONE (480) 5…" at bounding box center [603, 299] width 1206 height 599
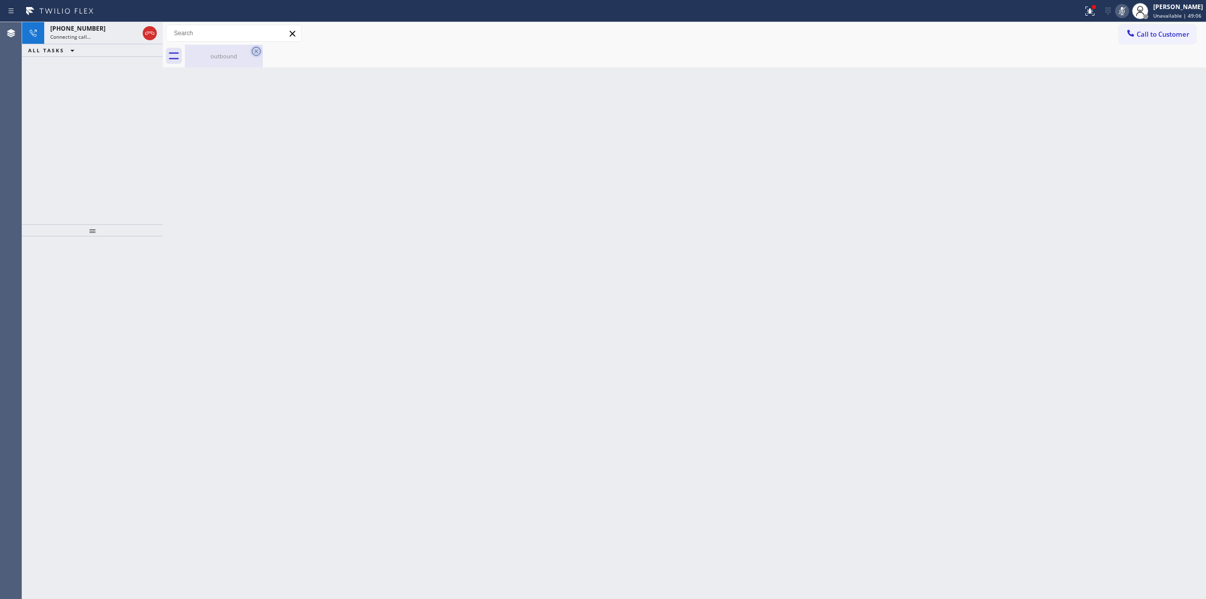
click at [226, 53] on div "outbound" at bounding box center [224, 56] width 76 height 23
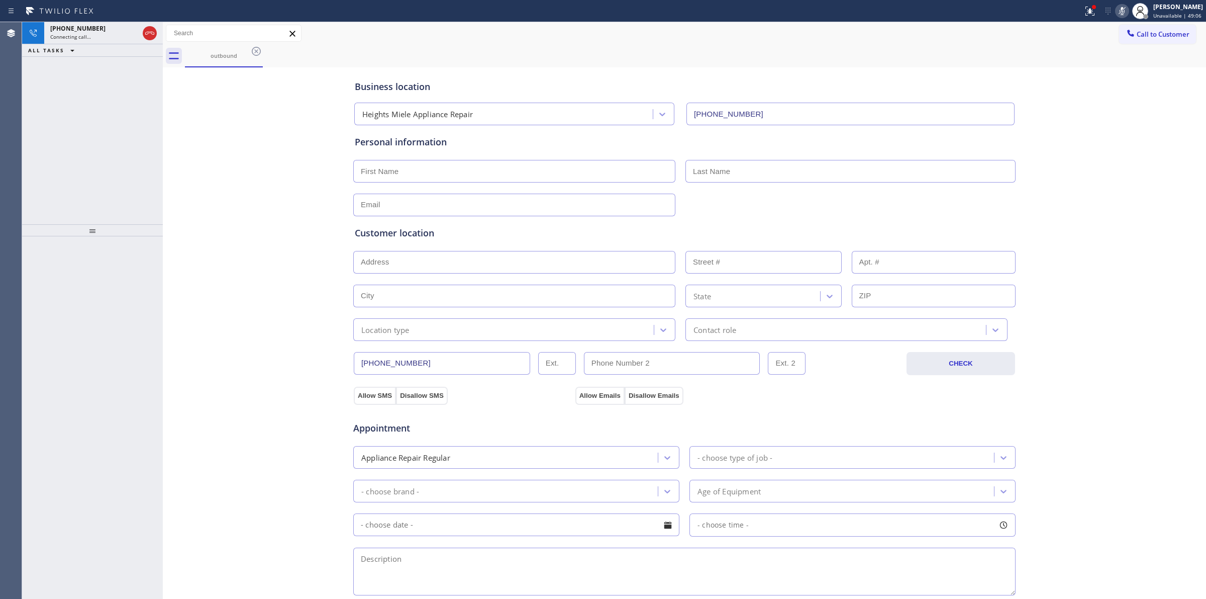
click at [257, 54] on icon at bounding box center [256, 51] width 12 height 12
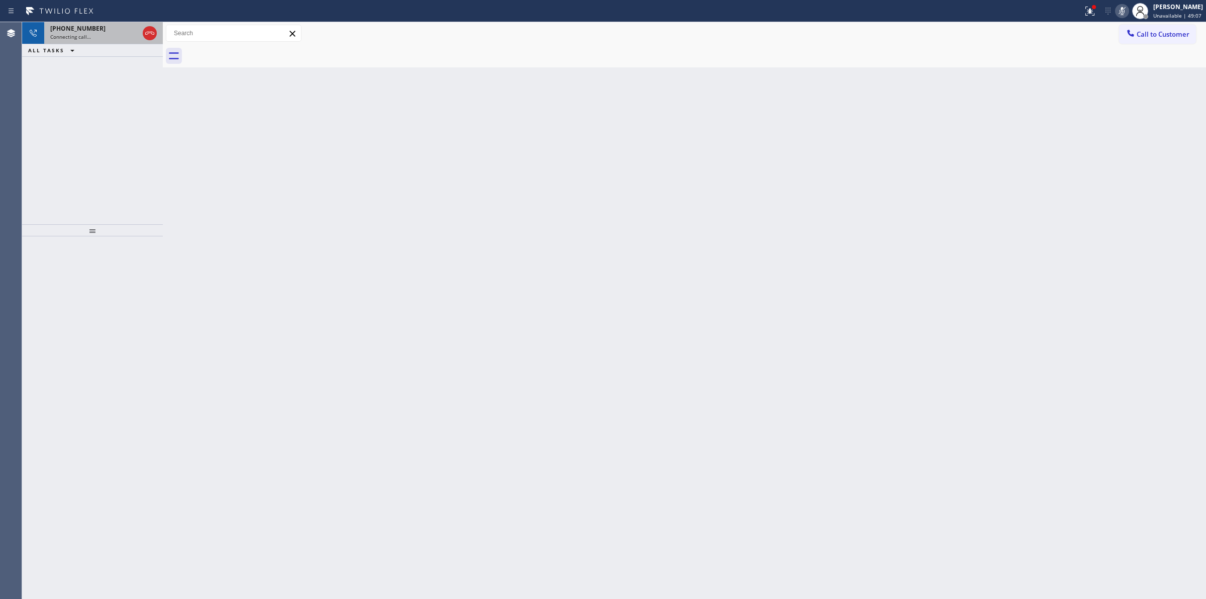
click at [119, 26] on div "+12063363824" at bounding box center [94, 28] width 88 height 9
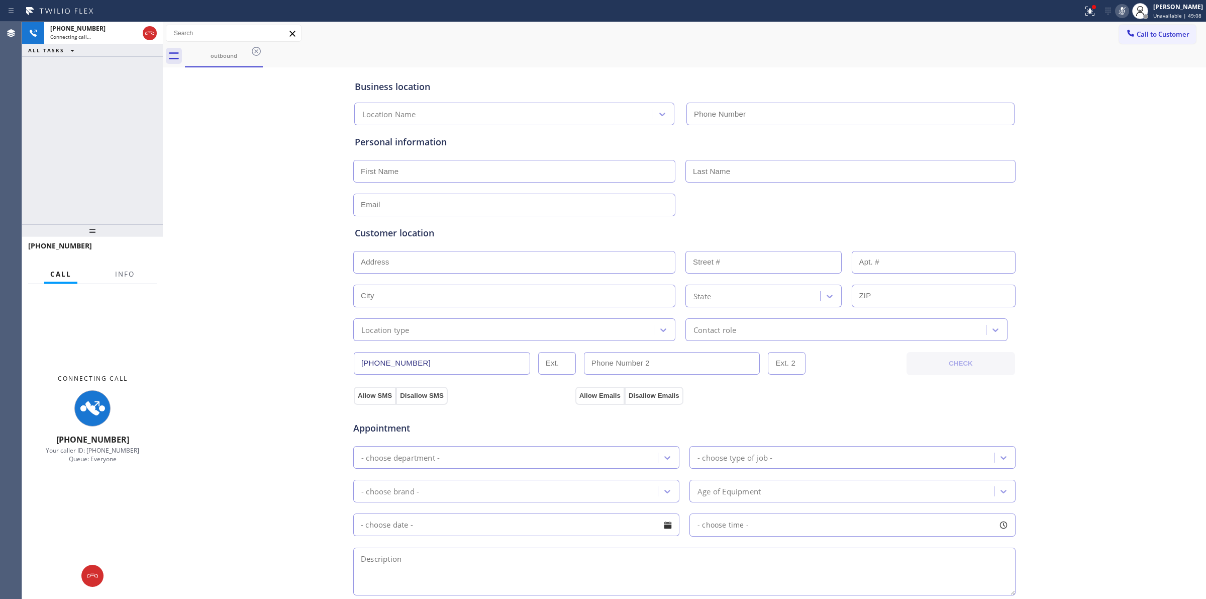
type input "(914) 259-8826"
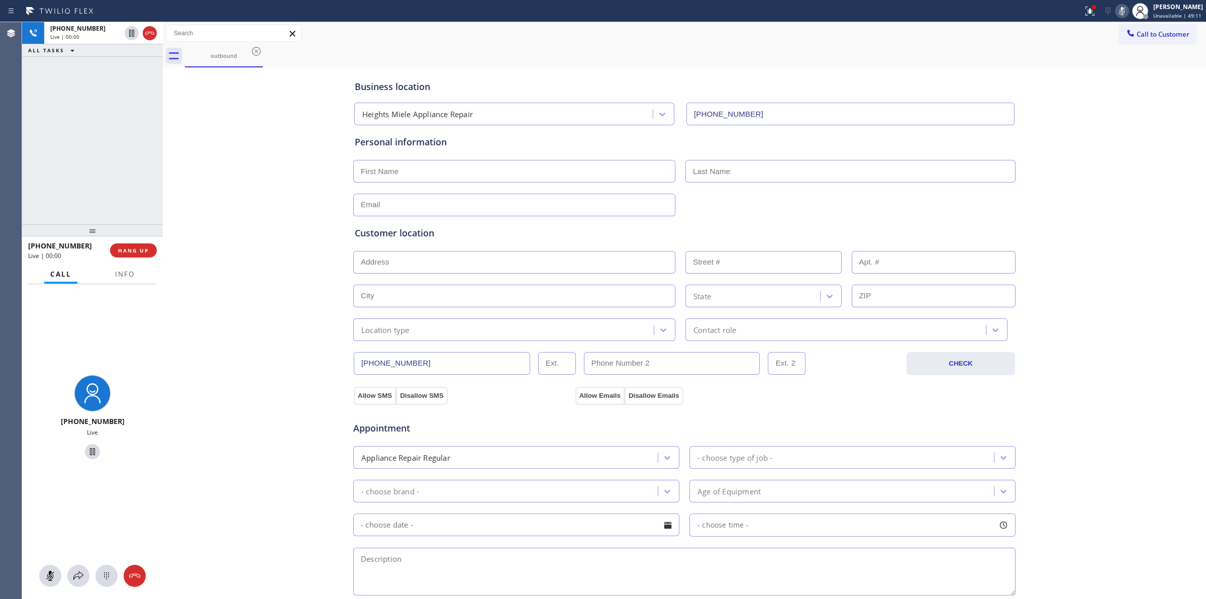
click at [92, 579] on div at bounding box center [92, 575] width 141 height 22
click at [102, 579] on icon at bounding box center [107, 576] width 12 height 12
click at [1173, 42] on button "Call to Customer" at bounding box center [1157, 34] width 77 height 19
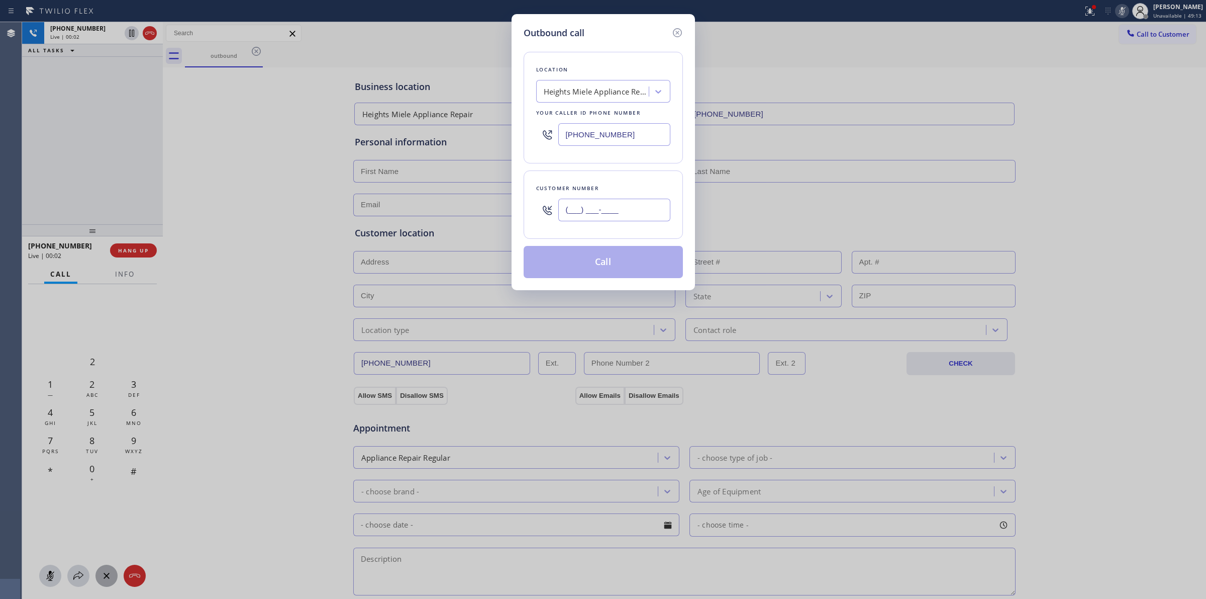
click at [617, 204] on input "(___) ___-____" at bounding box center [614, 210] width 112 height 23
paste input "206) 336-3824"
type input "(206) 336-3824"
click at [577, 38] on h5 "Outbound call" at bounding box center [554, 33] width 61 height 14
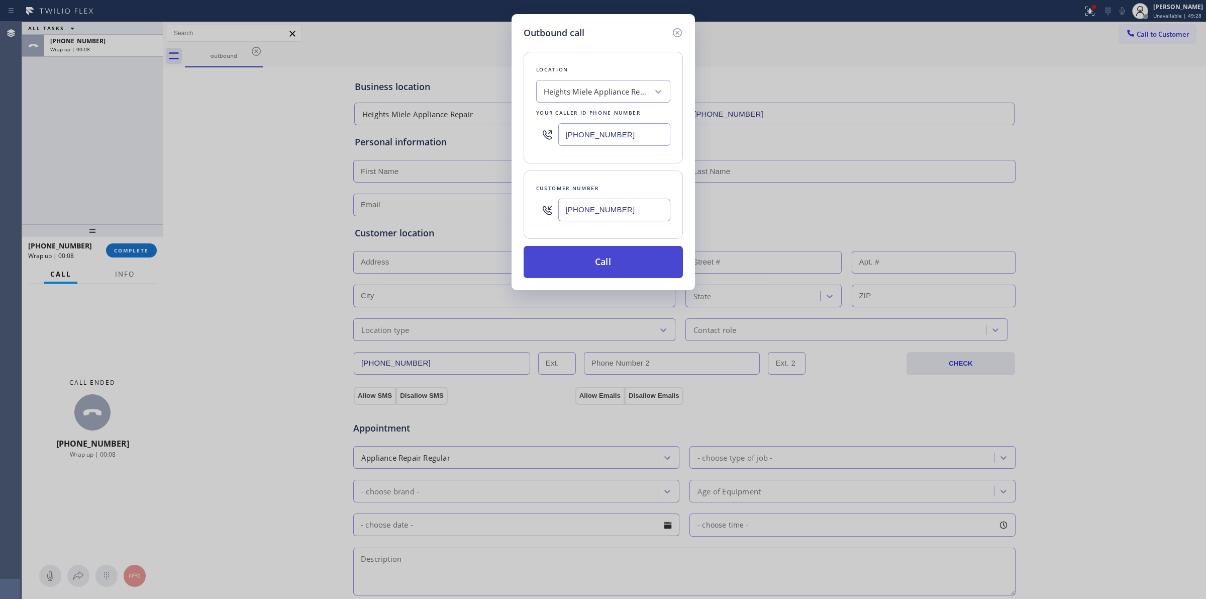
drag, startPoint x: 581, startPoint y: 255, endPoint x: 594, endPoint y: 260, distance: 13.4
click at [586, 257] on button "Call" at bounding box center [603, 262] width 159 height 32
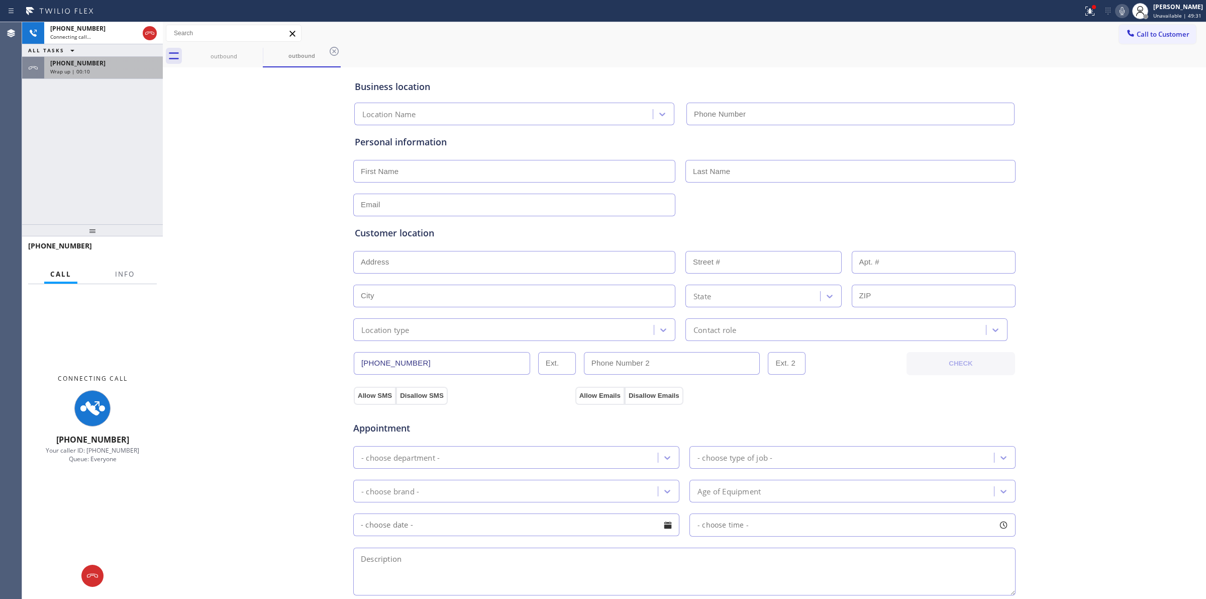
type input "(914) 259-8826"
click at [124, 70] on div "Wrap up | 00:10" at bounding box center [103, 71] width 107 height 7
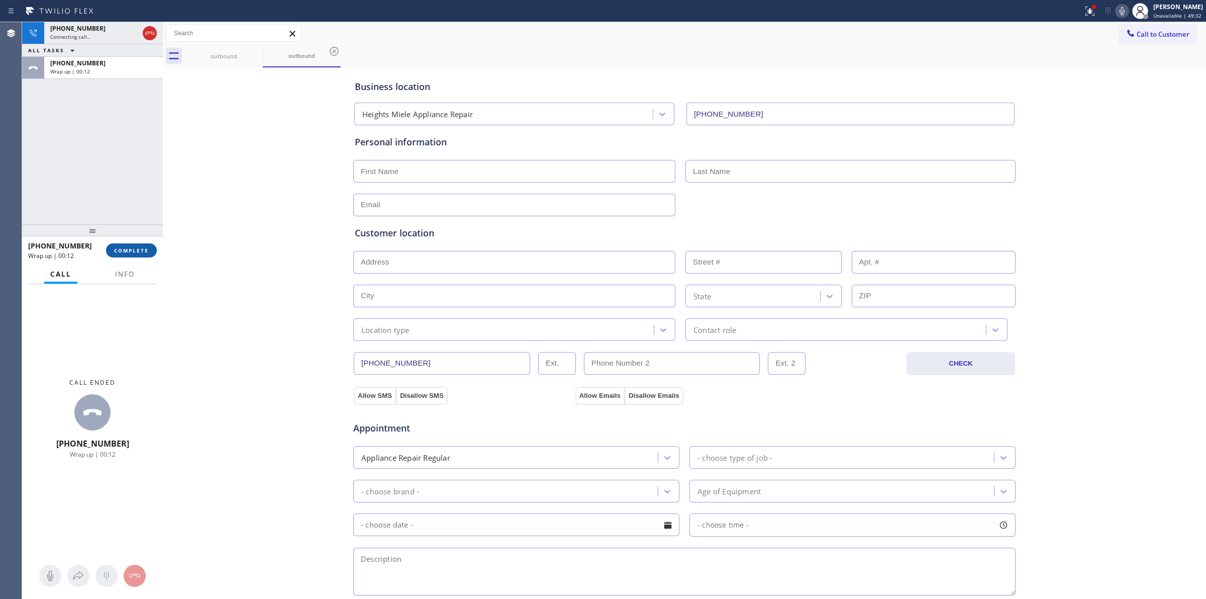
click at [144, 245] on button "COMPLETE" at bounding box center [131, 250] width 51 height 14
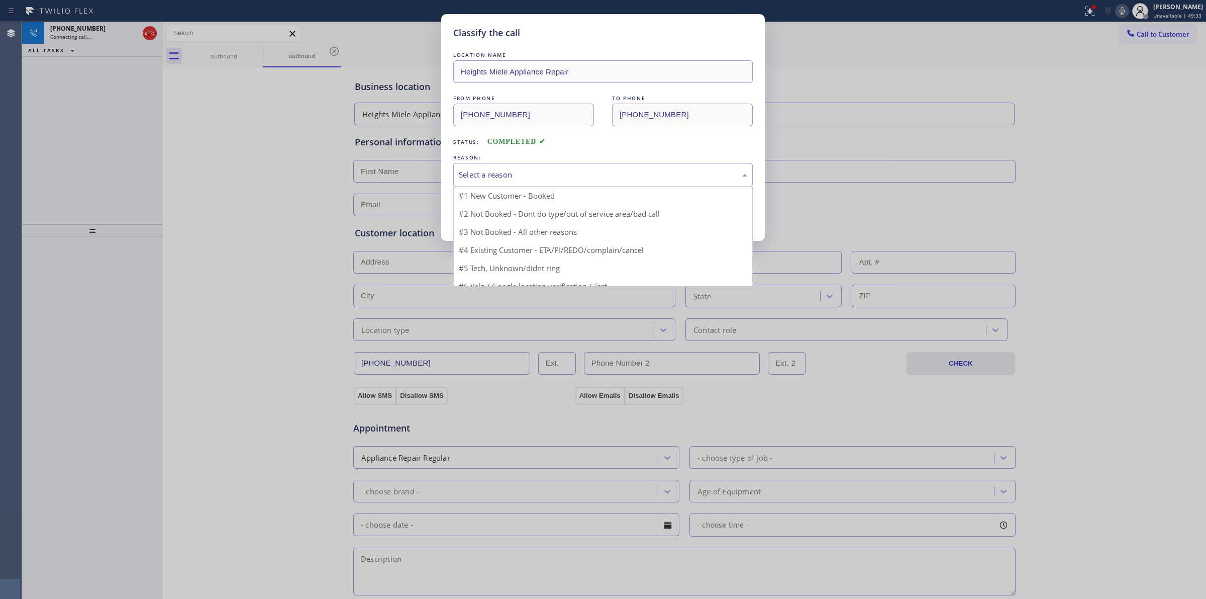
click at [554, 179] on div "Select a reason" at bounding box center [603, 175] width 289 height 12
drag, startPoint x: 519, startPoint y: 249, endPoint x: 506, endPoint y: 219, distance: 33.3
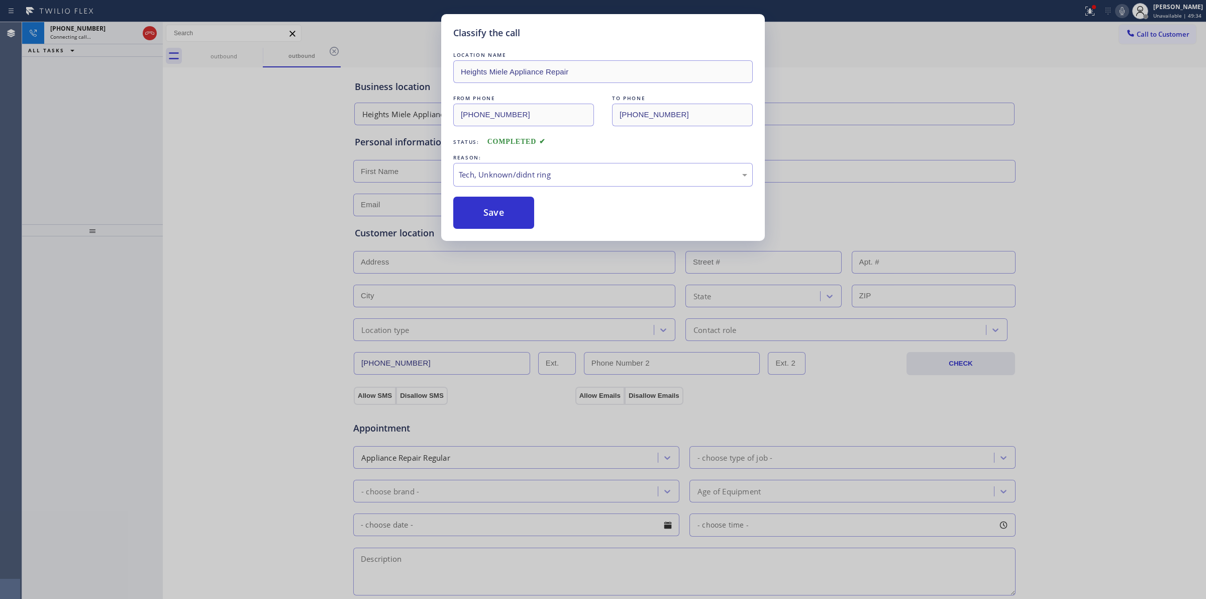
drag, startPoint x: 506, startPoint y: 219, endPoint x: 590, endPoint y: 216, distance: 84.0
click at [506, 217] on button "Save" at bounding box center [493, 213] width 81 height 32
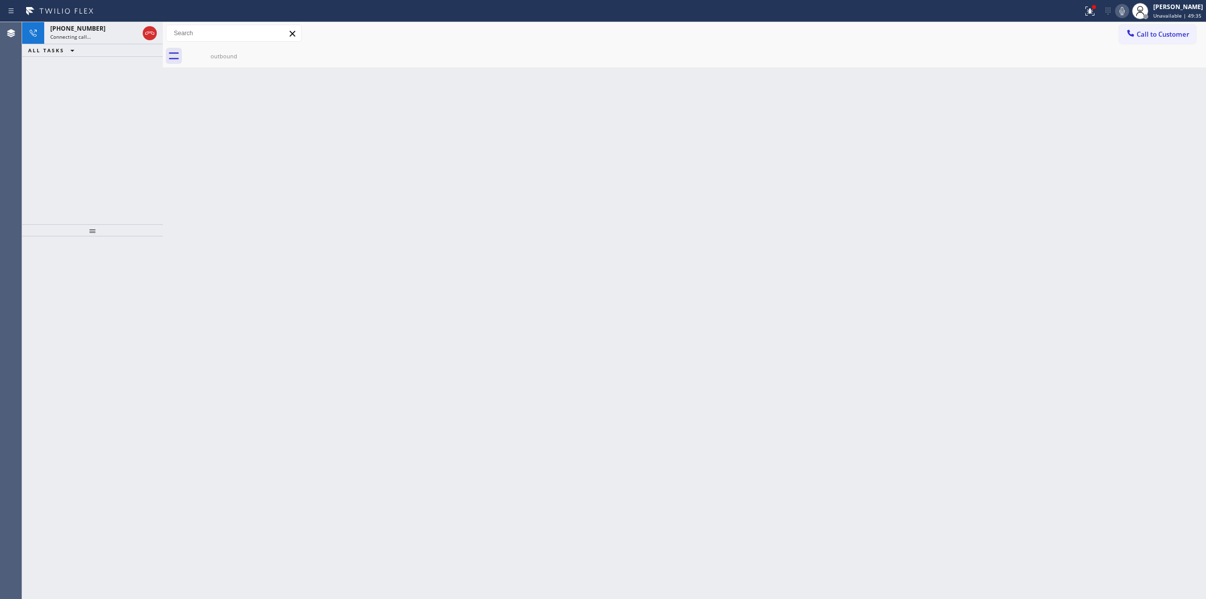
click at [1119, 8] on icon at bounding box center [1122, 11] width 12 height 12
click at [111, 36] on div "Connecting call…" at bounding box center [94, 36] width 88 height 7
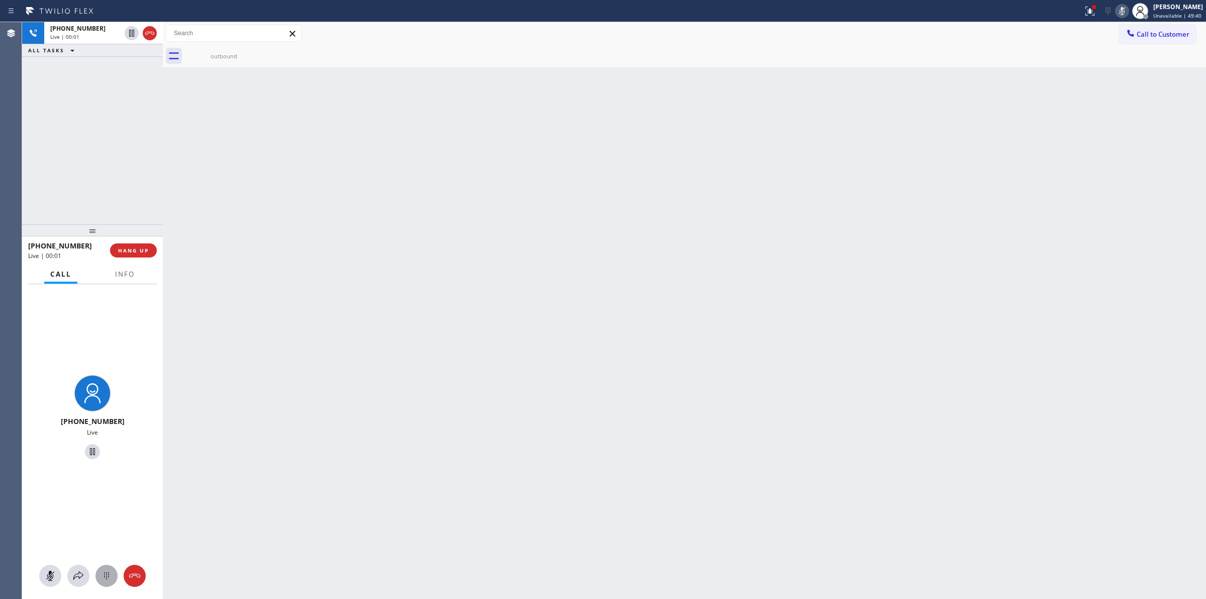
click at [99, 578] on div at bounding box center [107, 576] width 22 height 12
drag, startPoint x: 925, startPoint y: 129, endPoint x: 1068, endPoint y: 61, distance: 158.3
click at [951, 117] on div "Back to Dashboard Change Sender ID Customers Technicians Select a contact Outbo…" at bounding box center [685, 310] width 1044 height 577
drag, startPoint x: 1134, startPoint y: 31, endPoint x: 873, endPoint y: 156, distance: 289.8
click at [1135, 31] on icon at bounding box center [1131, 33] width 10 height 10
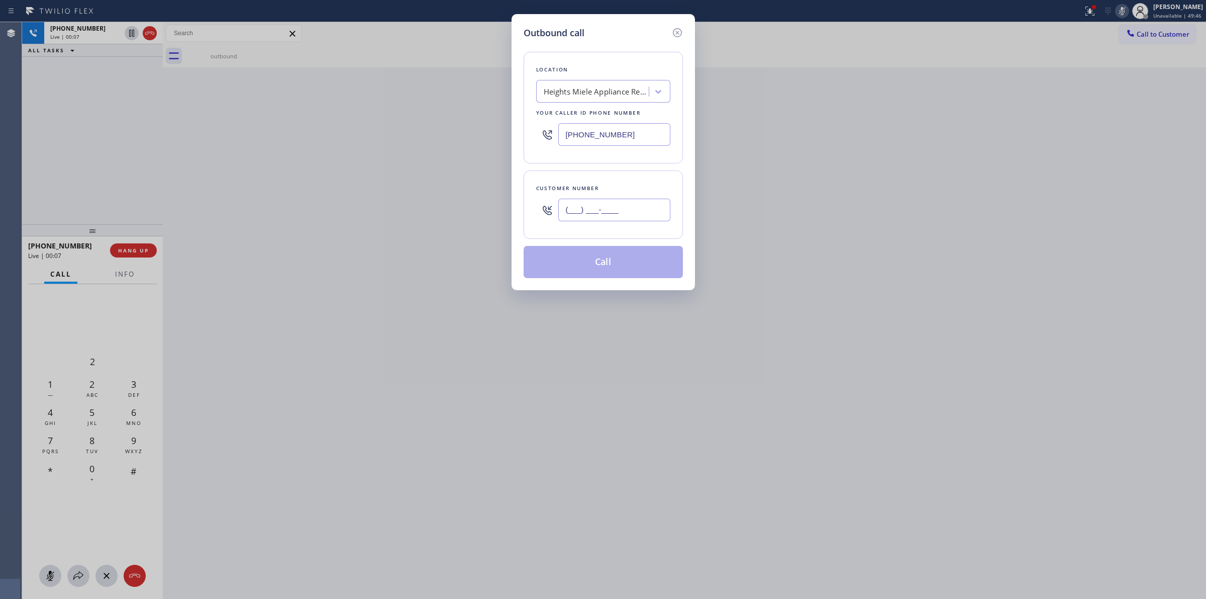
paste input "626) 623-5086"
click at [636, 219] on input "(626) 623-5086" at bounding box center [614, 210] width 112 height 23
type input "(626) 623-5086"
click at [601, 91] on div "Heights Miele Appliance Repair" at bounding box center [597, 92] width 106 height 12
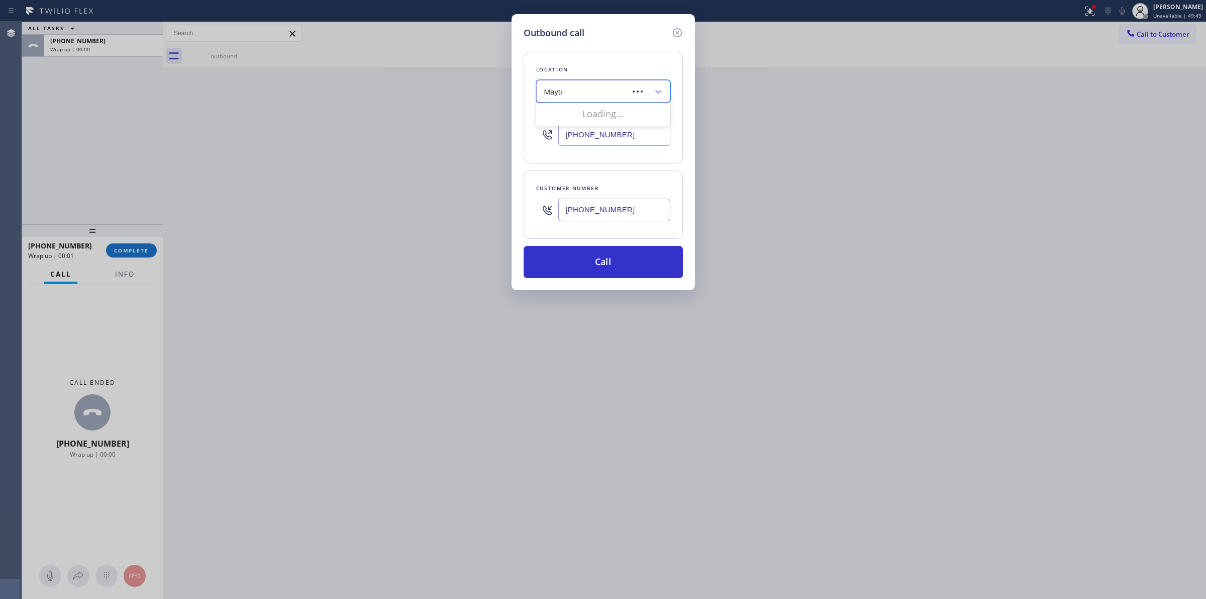
type input "Maytag"
click at [590, 88] on div "Maytag" at bounding box center [583, 92] width 89 height 18
type input "m"
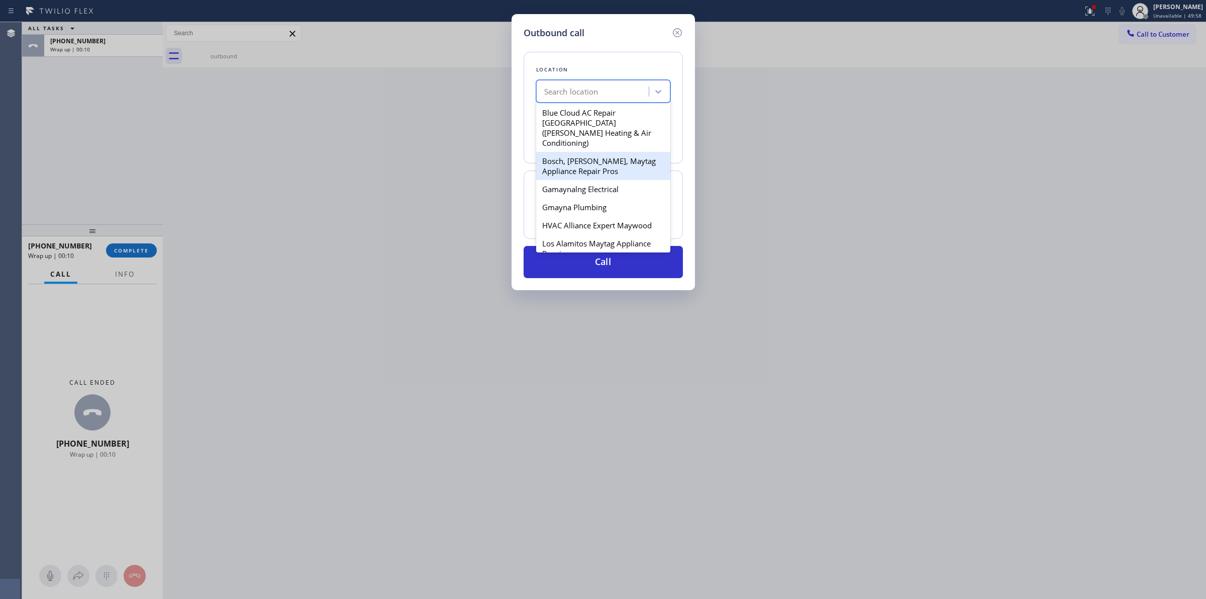
click at [592, 154] on div "Bosch, Kenmore, Maytag Appliance Repair Pros" at bounding box center [603, 166] width 134 height 28
type input "(623) 552-2780"
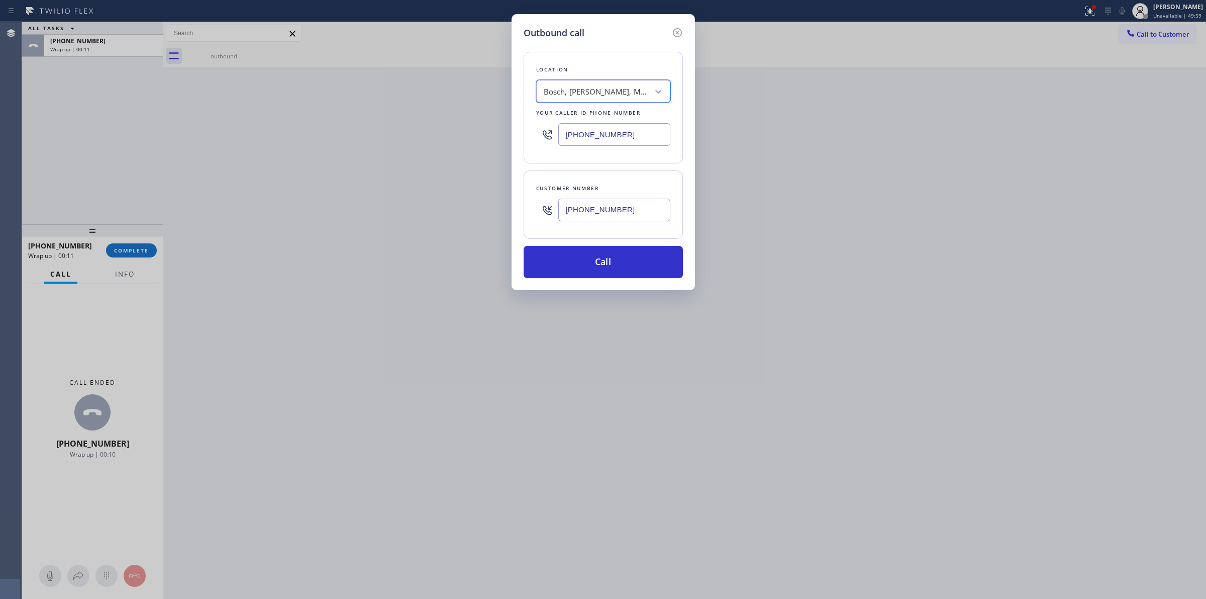
click at [591, 217] on input "(626) 623-5086" at bounding box center [614, 210] width 112 height 23
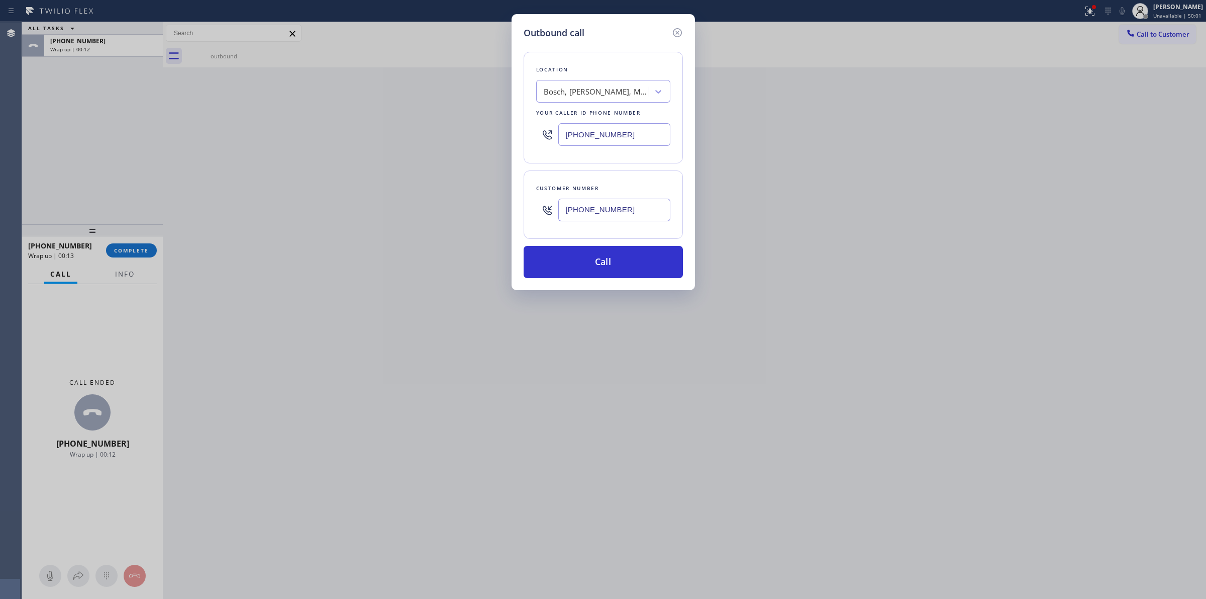
click at [591, 217] on input "(626) 623-5086" at bounding box center [614, 210] width 112 height 23
click at [582, 250] on button "Call" at bounding box center [603, 262] width 159 height 32
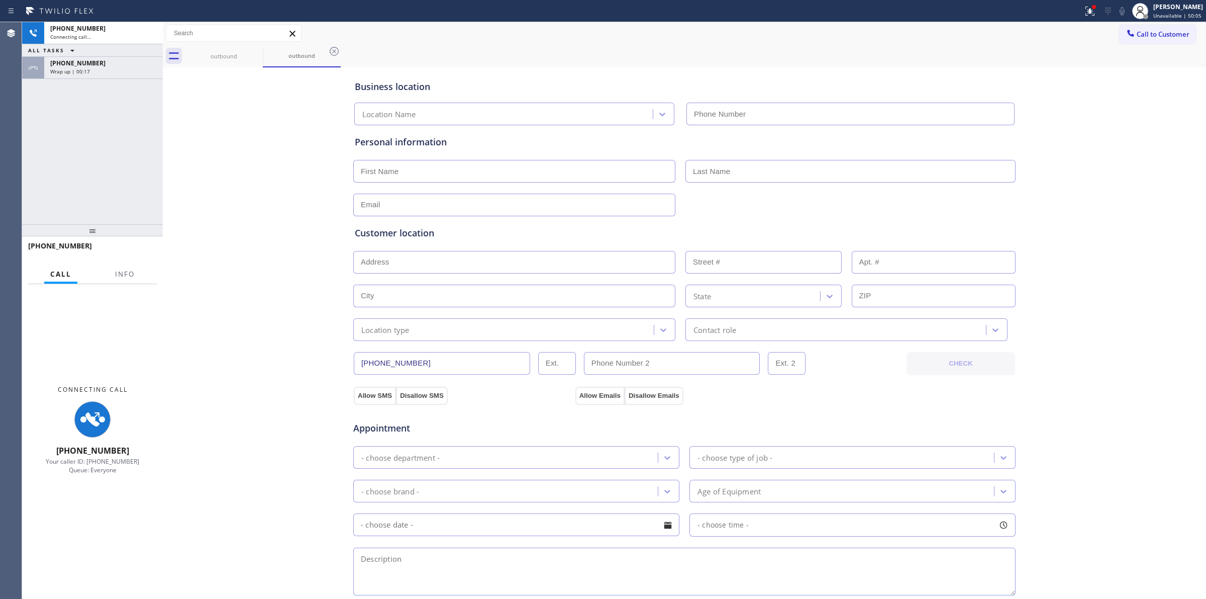
click at [108, 66] on div "+12063363824" at bounding box center [103, 63] width 107 height 9
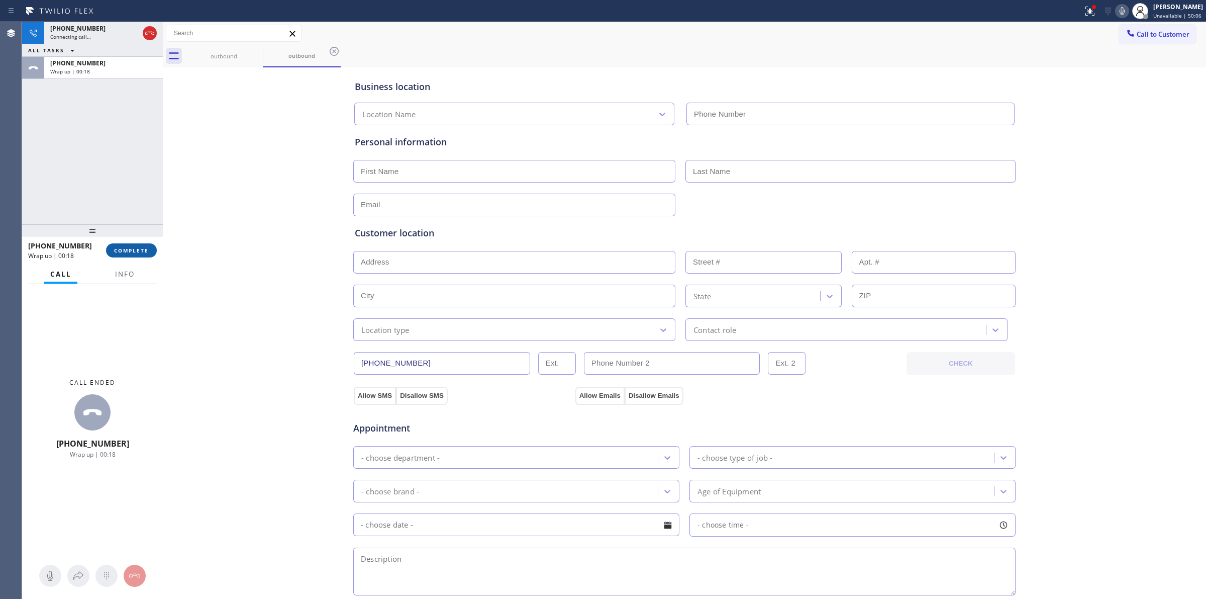
click at [128, 250] on span "COMPLETE" at bounding box center [131, 250] width 35 height 7
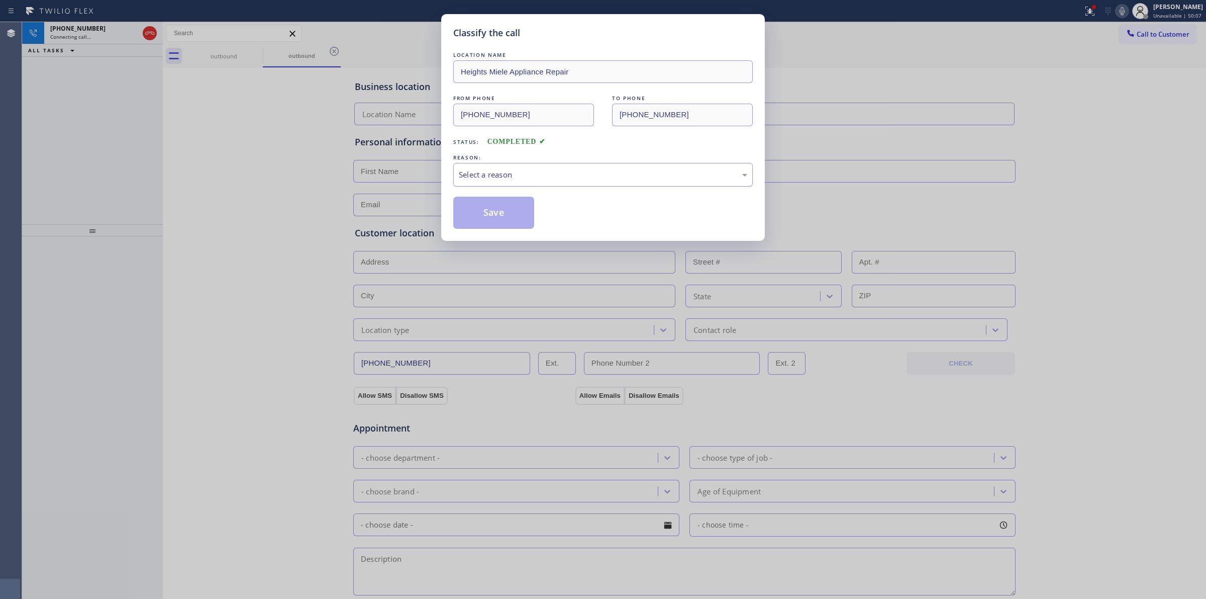
click at [541, 172] on div "Select a reason" at bounding box center [603, 175] width 289 height 12
click at [499, 208] on button "Save" at bounding box center [493, 213] width 81 height 32
drag, startPoint x: 1062, startPoint y: 70, endPoint x: 1090, endPoint y: 35, distance: 44.7
click at [1066, 68] on div "Classify the call LOCATION NAME Heights Miele Appliance Repair FROM PHONE (914)…" at bounding box center [603, 299] width 1206 height 599
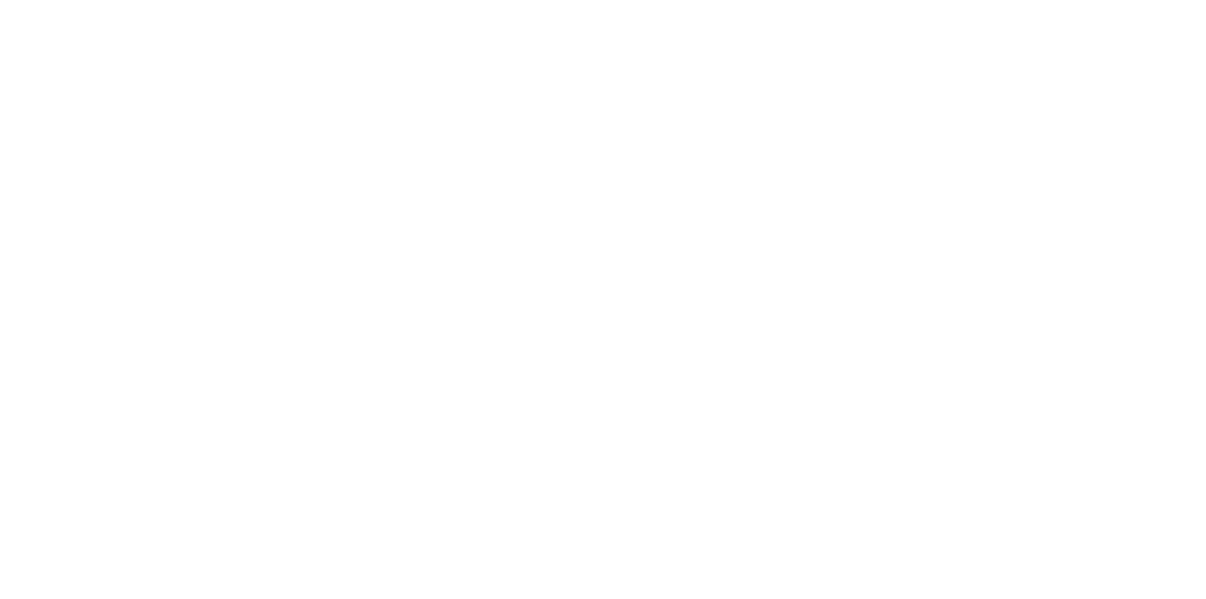
click at [182, 116] on div at bounding box center [603, 299] width 1206 height 599
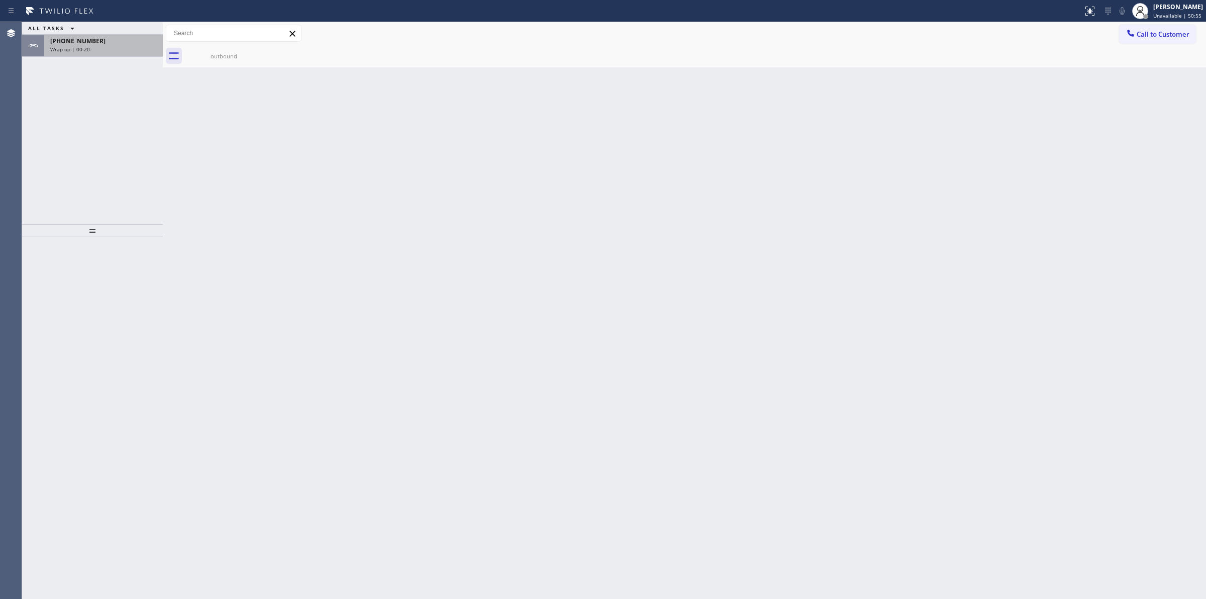
click at [99, 44] on div "+16266235086" at bounding box center [103, 41] width 107 height 9
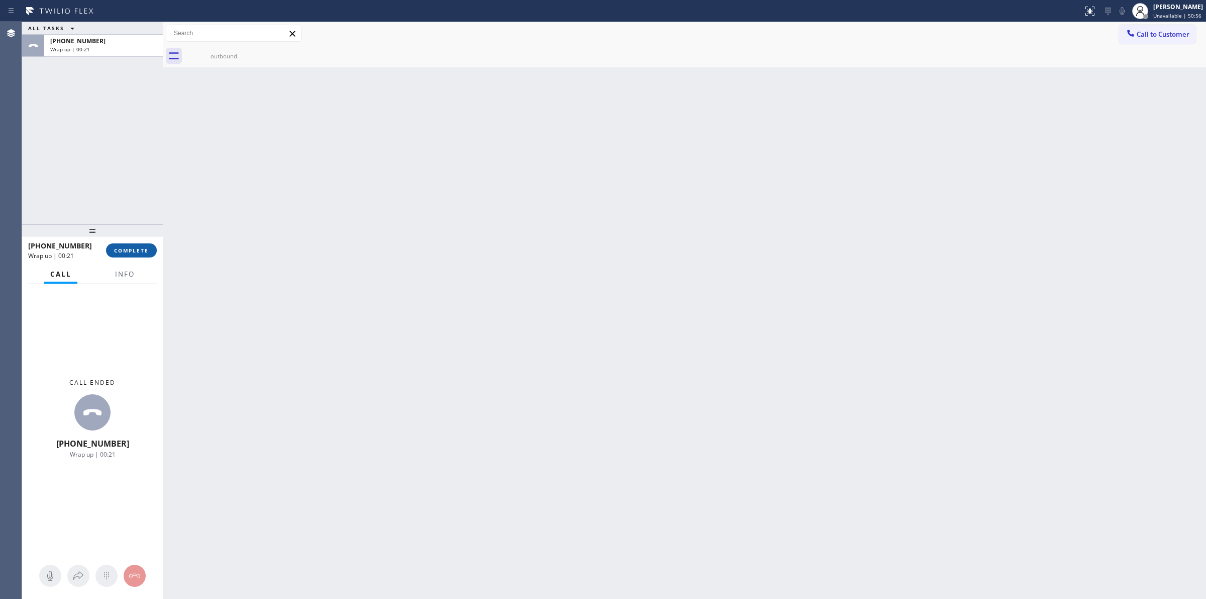
click at [147, 245] on button "COMPLETE" at bounding box center [131, 250] width 51 height 14
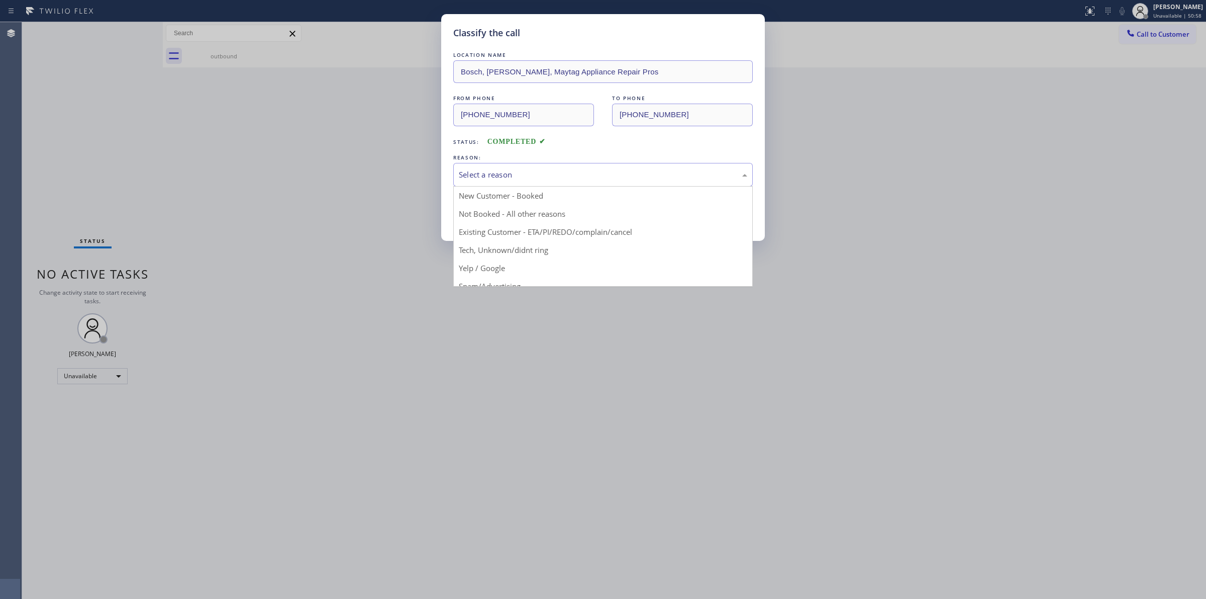
click at [543, 180] on div "Select a reason" at bounding box center [603, 175] width 289 height 12
drag, startPoint x: 529, startPoint y: 253, endPoint x: 497, endPoint y: 217, distance: 48.4
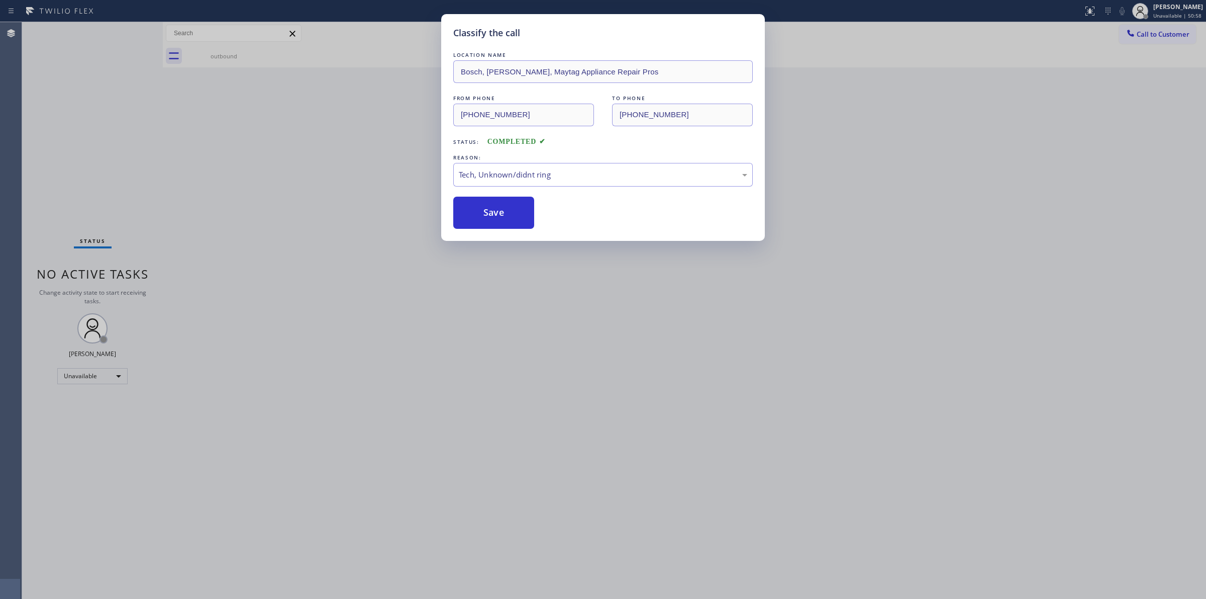
drag, startPoint x: 497, startPoint y: 216, endPoint x: 756, endPoint y: 250, distance: 261.1
click at [509, 215] on button "Save" at bounding box center [493, 213] width 81 height 32
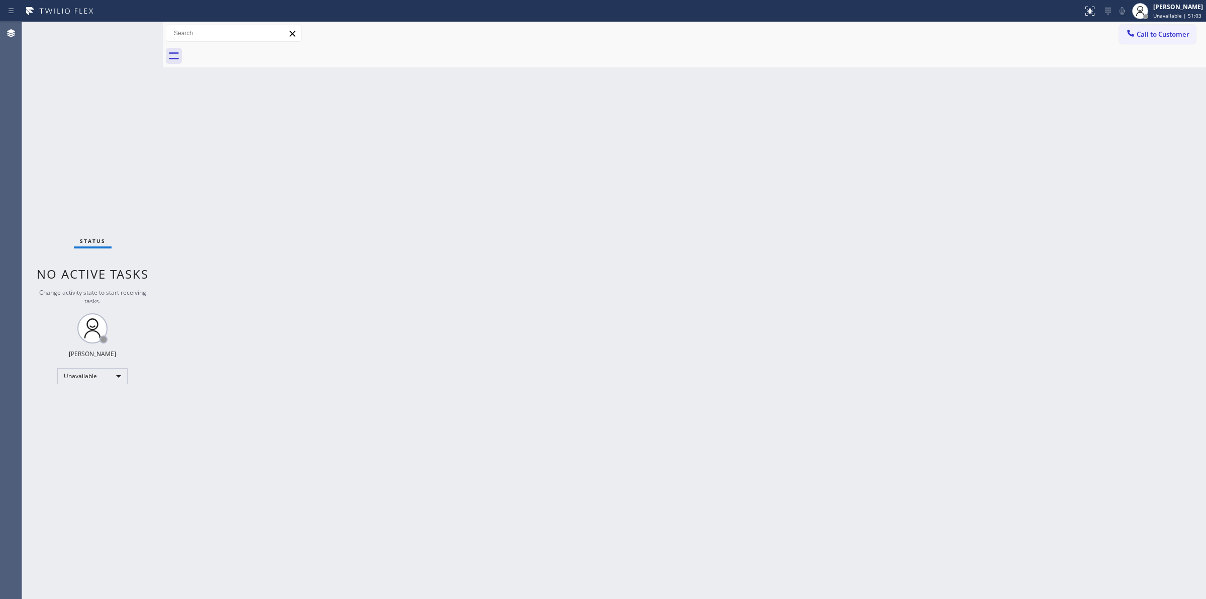
drag, startPoint x: 896, startPoint y: 171, endPoint x: 1049, endPoint y: 122, distance: 160.6
click at [915, 165] on div "Back to Dashboard Change Sender ID Customers Technicians Select a contact Outbo…" at bounding box center [685, 310] width 1044 height 577
click at [1159, 38] on span "Call to Customer" at bounding box center [1163, 34] width 53 height 9
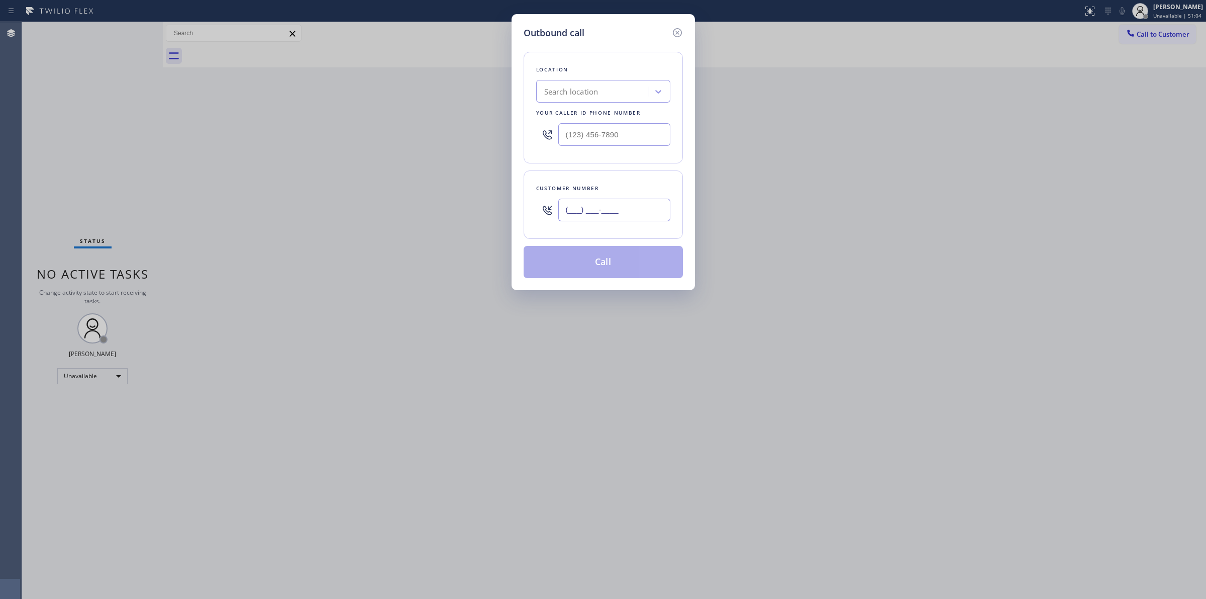
paste input "564) 201-6330"
click at [617, 214] on input "(___) ___-____" at bounding box center [614, 210] width 112 height 23
type input "[PHONE_NUMBER]"
click at [606, 106] on div "Location Search location Your caller id phone number" at bounding box center [603, 108] width 159 height 112
click at [604, 99] on div "Search location" at bounding box center [594, 92] width 110 height 18
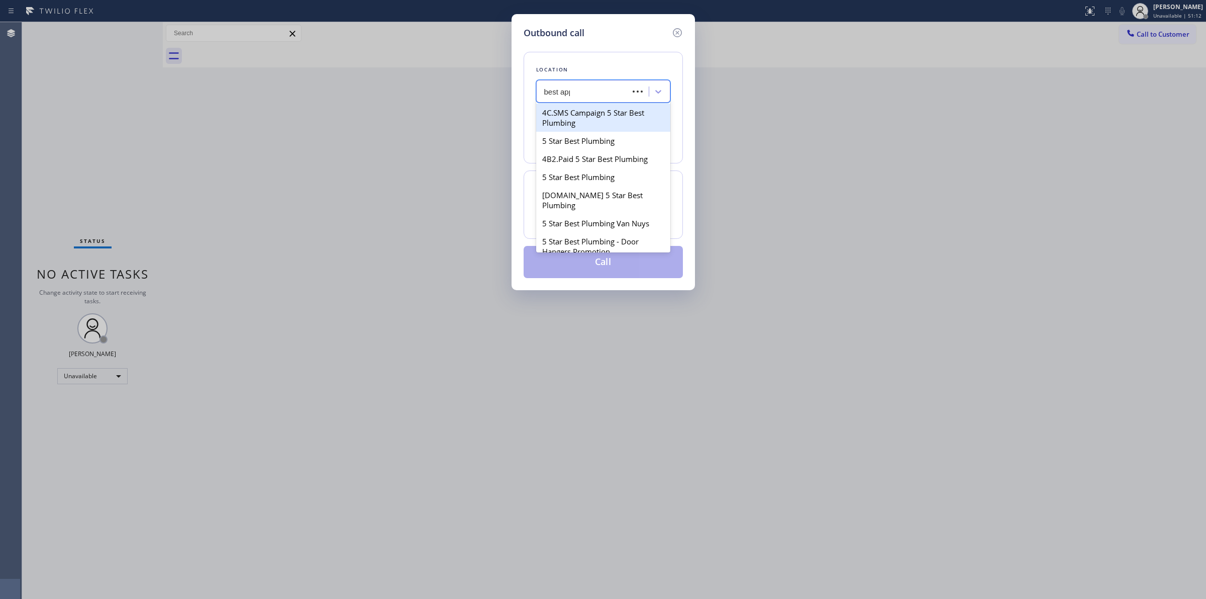
type input "best appl"
click at [572, 127] on div "[PERSON_NAME]’s Best Appliance Service" at bounding box center [603, 118] width 134 height 28
type input "(818) 210-4719"
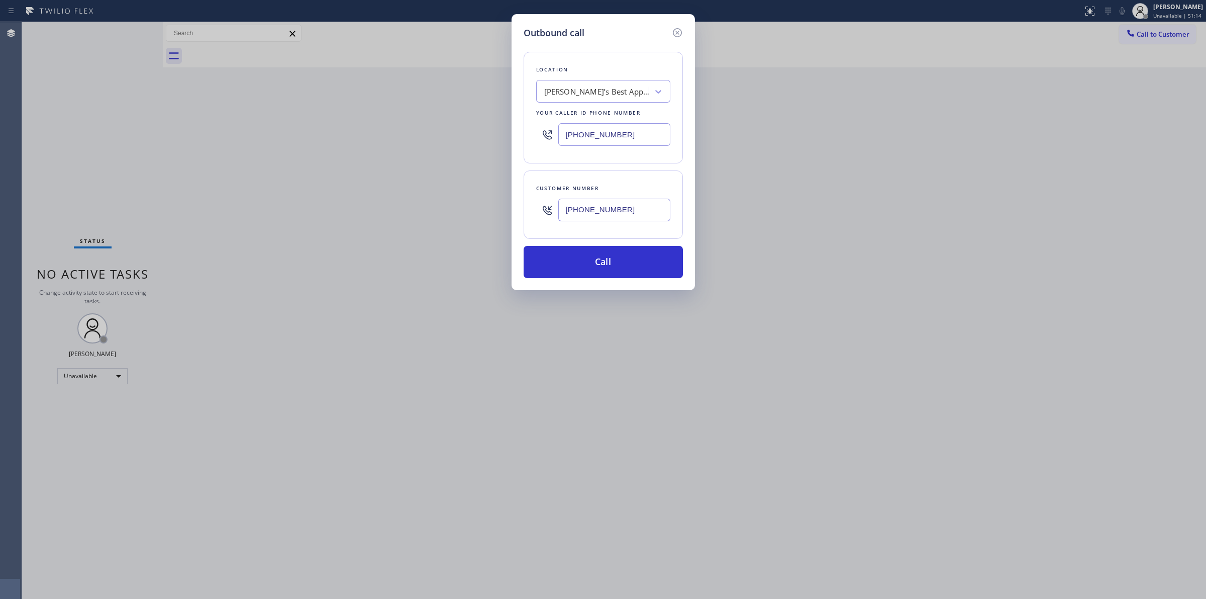
click at [580, 203] on input "[PHONE_NUMBER]" at bounding box center [614, 210] width 112 height 23
click at [587, 262] on button "Call" at bounding box center [603, 262] width 159 height 32
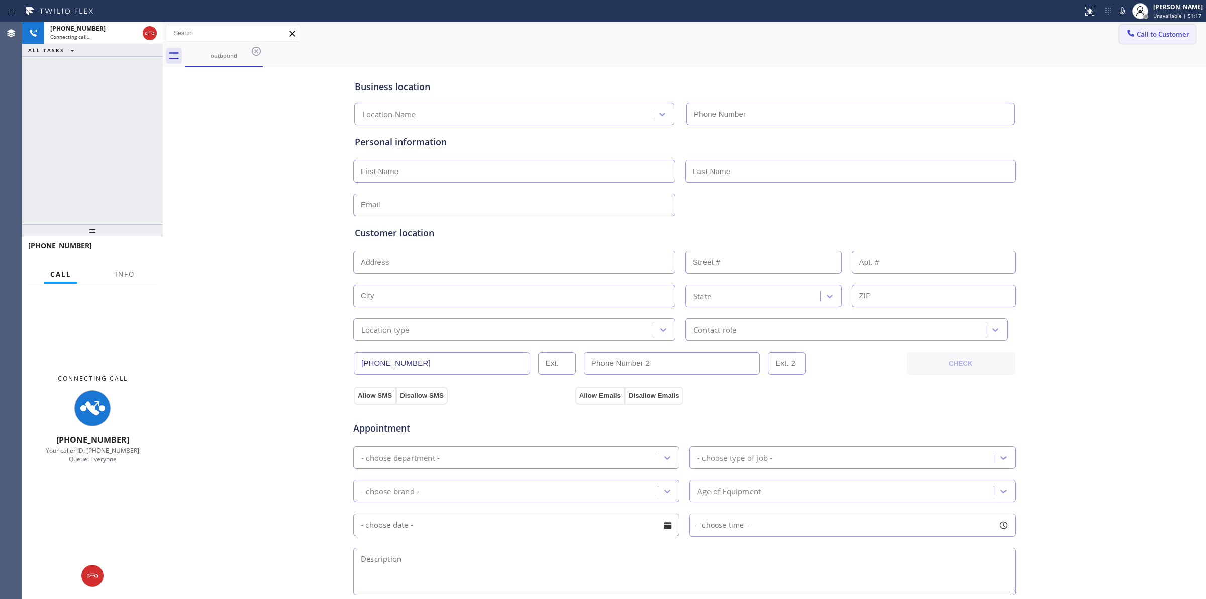
drag, startPoint x: 1079, startPoint y: 78, endPoint x: 1119, endPoint y: 40, distance: 55.8
click at [1081, 77] on div "Business location Location Name Personal information Customer location >> ADD N…" at bounding box center [684, 413] width 1039 height 687
type input "(818) 210-4719"
click at [1127, 6] on icon at bounding box center [1122, 11] width 12 height 12
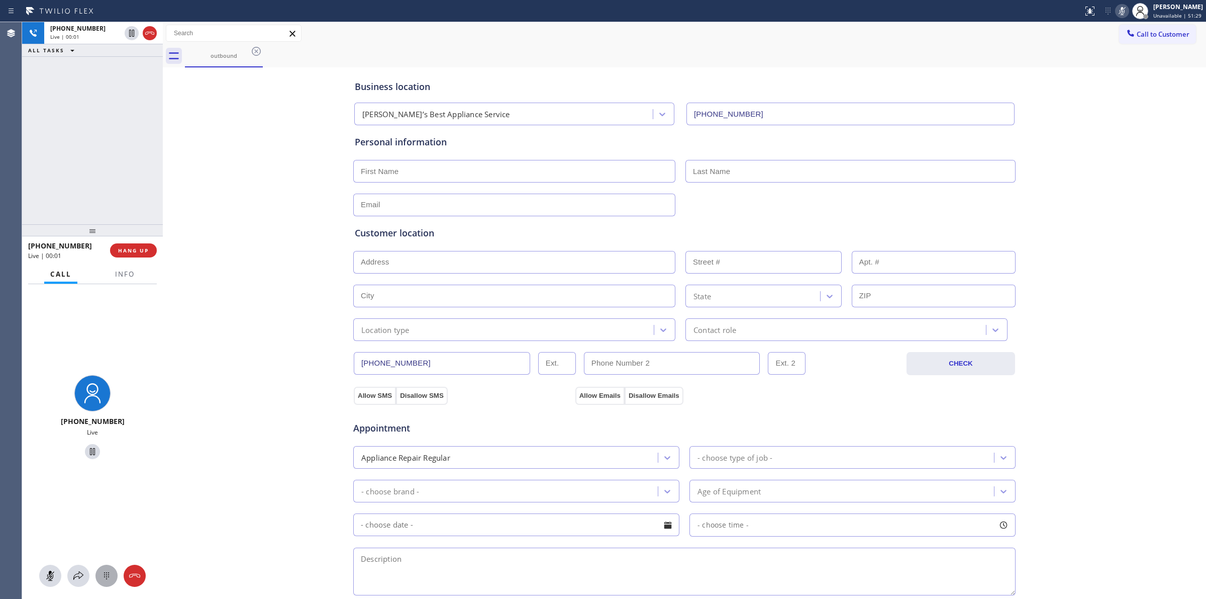
click at [109, 577] on icon at bounding box center [106, 575] width 5 height 7
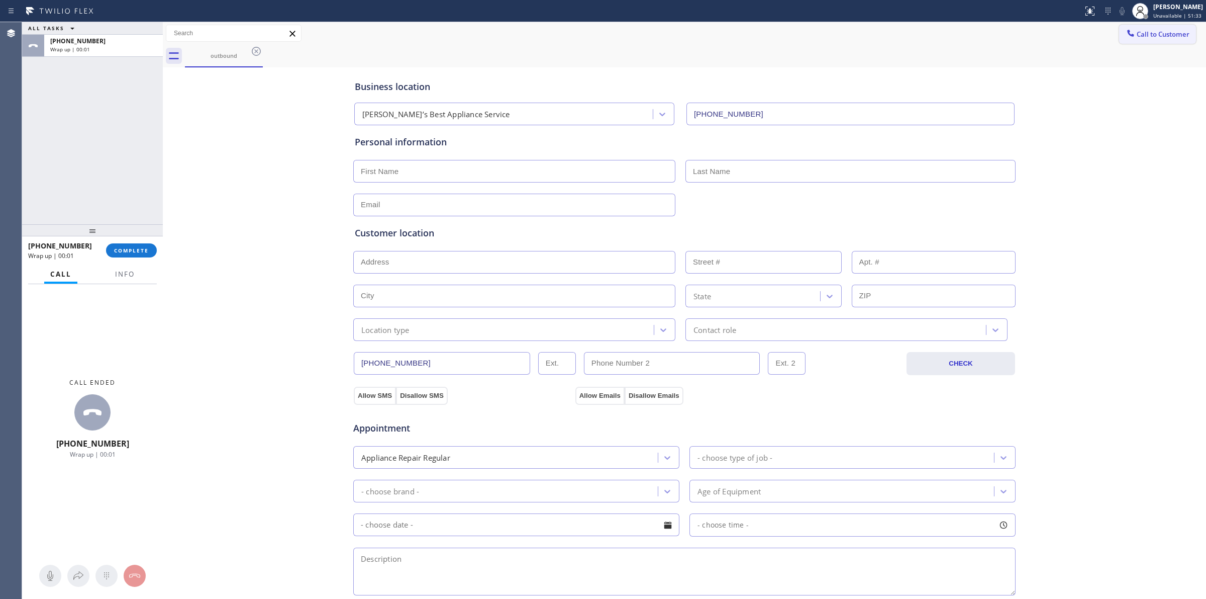
click at [1150, 38] on span "Call to Customer" at bounding box center [1163, 34] width 53 height 9
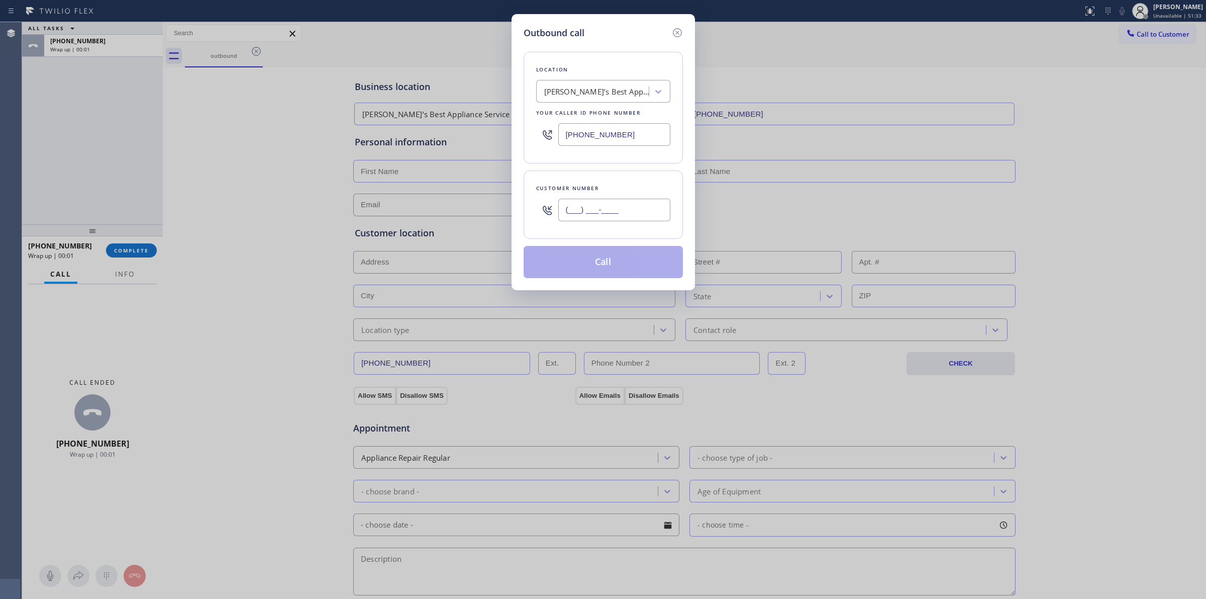
click at [654, 217] on input "(___) ___-____" at bounding box center [614, 210] width 112 height 23
paste input "564) 201-6330"
type input "[PHONE_NUMBER]"
click at [631, 254] on button "Call" at bounding box center [603, 262] width 159 height 32
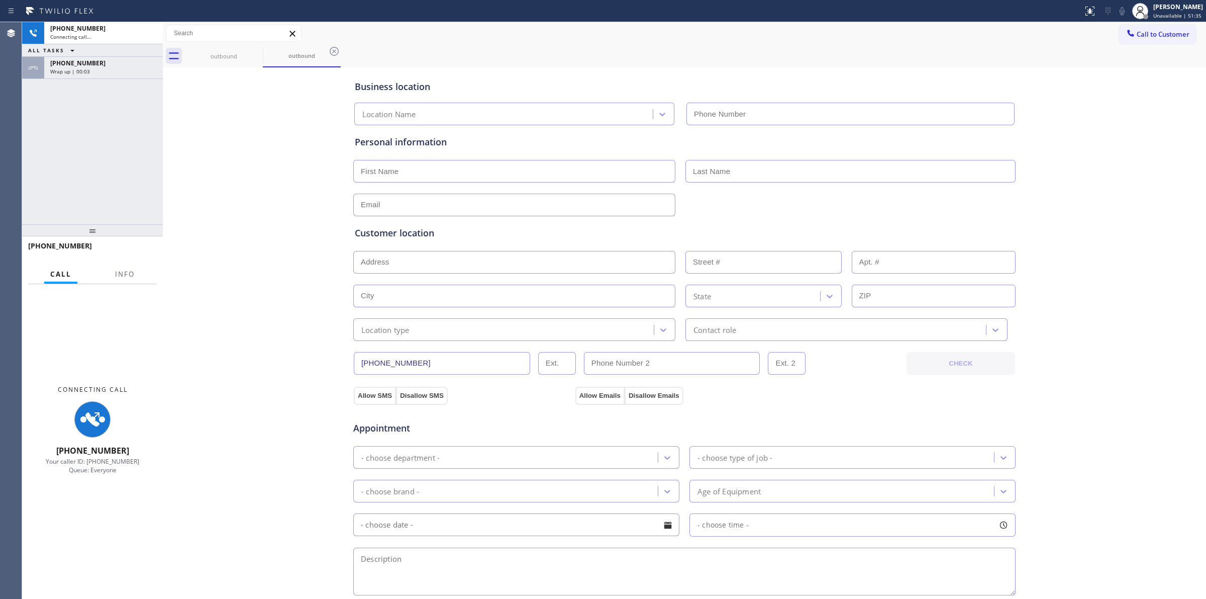
type input "(818) 210-4719"
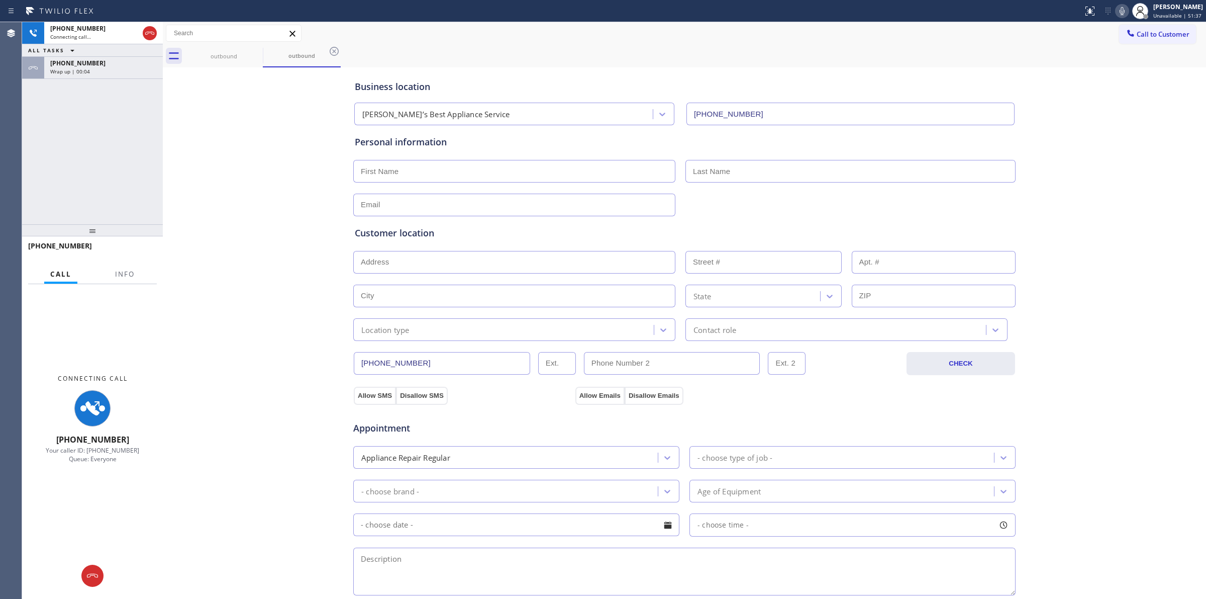
click at [107, 64] on div "[PHONE_NUMBER]" at bounding box center [103, 63] width 107 height 9
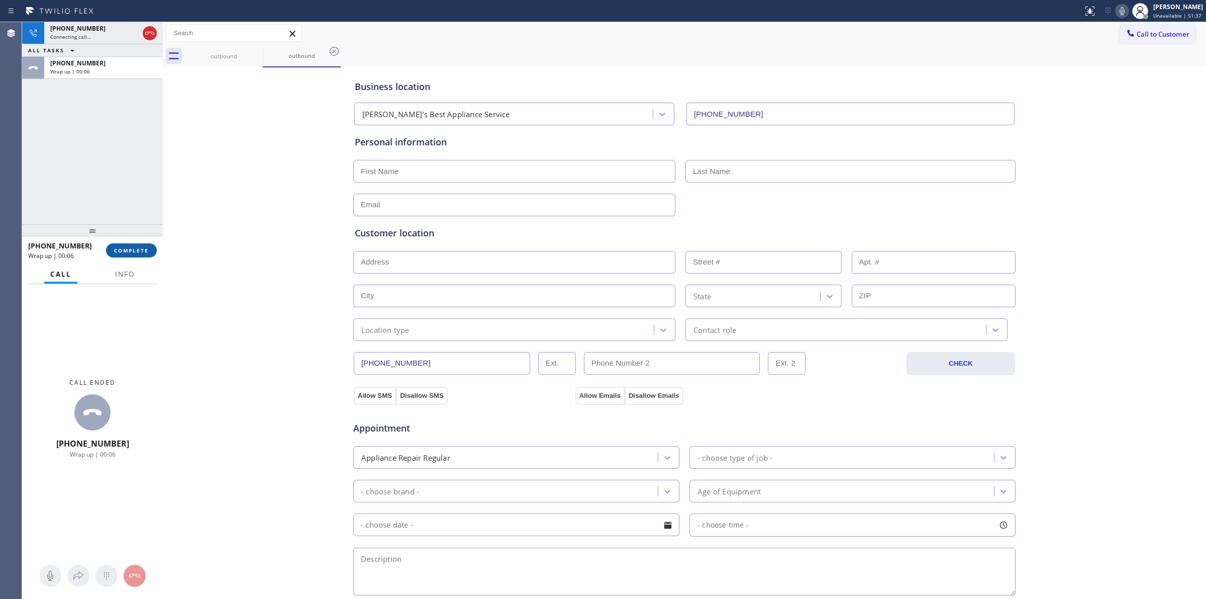
click at [134, 249] on span "COMPLETE" at bounding box center [131, 250] width 35 height 7
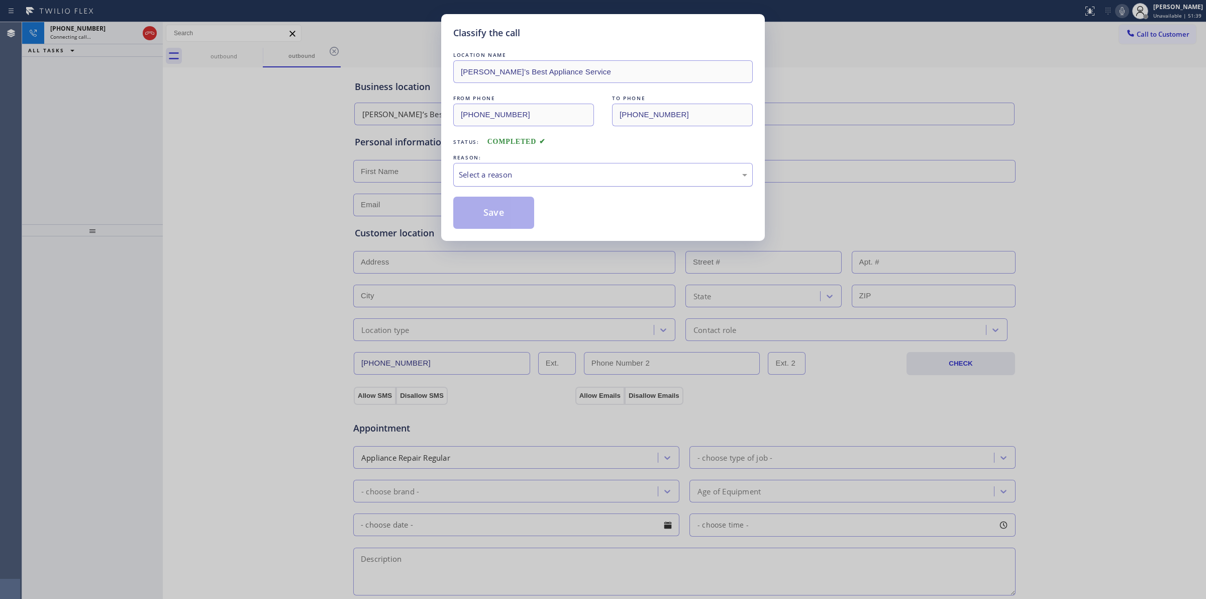
click at [556, 173] on div "Select a reason" at bounding box center [603, 175] width 289 height 12
click at [493, 214] on button "Save" at bounding box center [493, 213] width 81 height 32
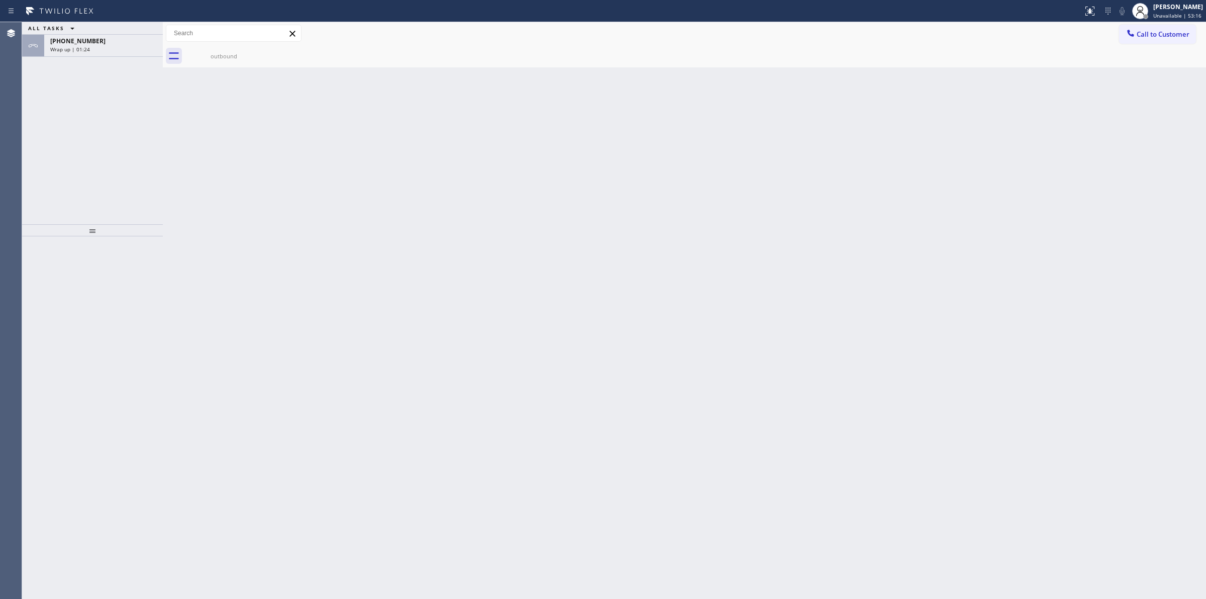
drag, startPoint x: 39, startPoint y: 346, endPoint x: 40, endPoint y: 357, distance: 11.2
drag, startPoint x: 40, startPoint y: 357, endPoint x: 0, endPoint y: 486, distance: 134.8
drag, startPoint x: 0, startPoint y: 486, endPoint x: 99, endPoint y: 49, distance: 447.8
click at [99, 49] on div "Wrap up | 03:18" at bounding box center [103, 49] width 107 height 7
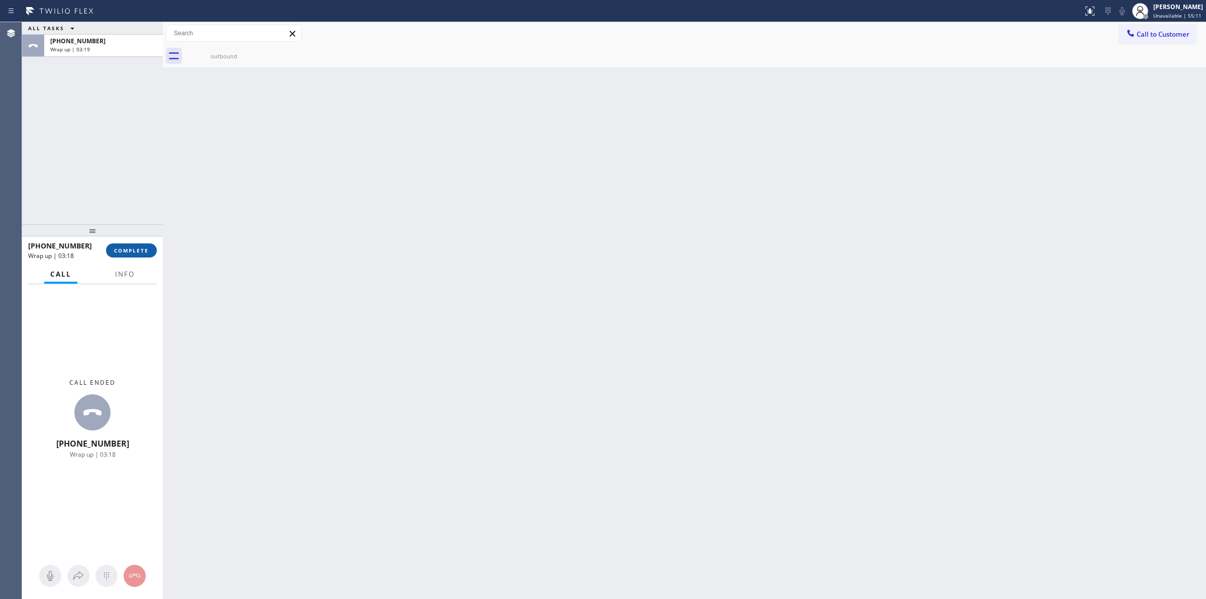
click at [144, 254] on button "COMPLETE" at bounding box center [131, 250] width 51 height 14
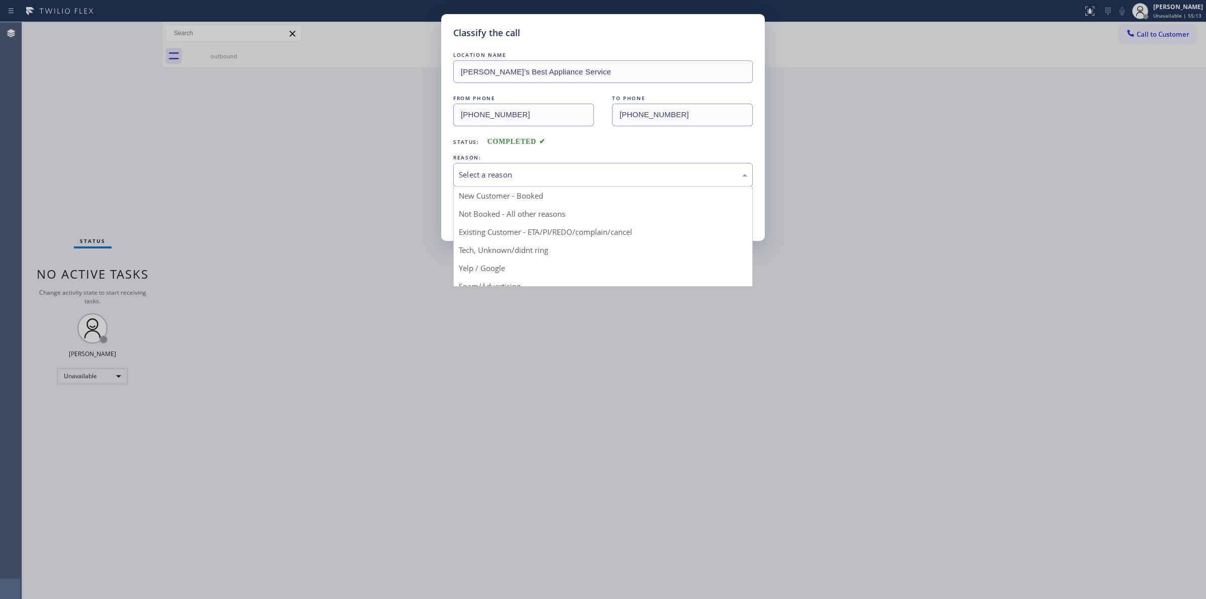
click at [614, 180] on div "Select a reason" at bounding box center [603, 175] width 289 height 12
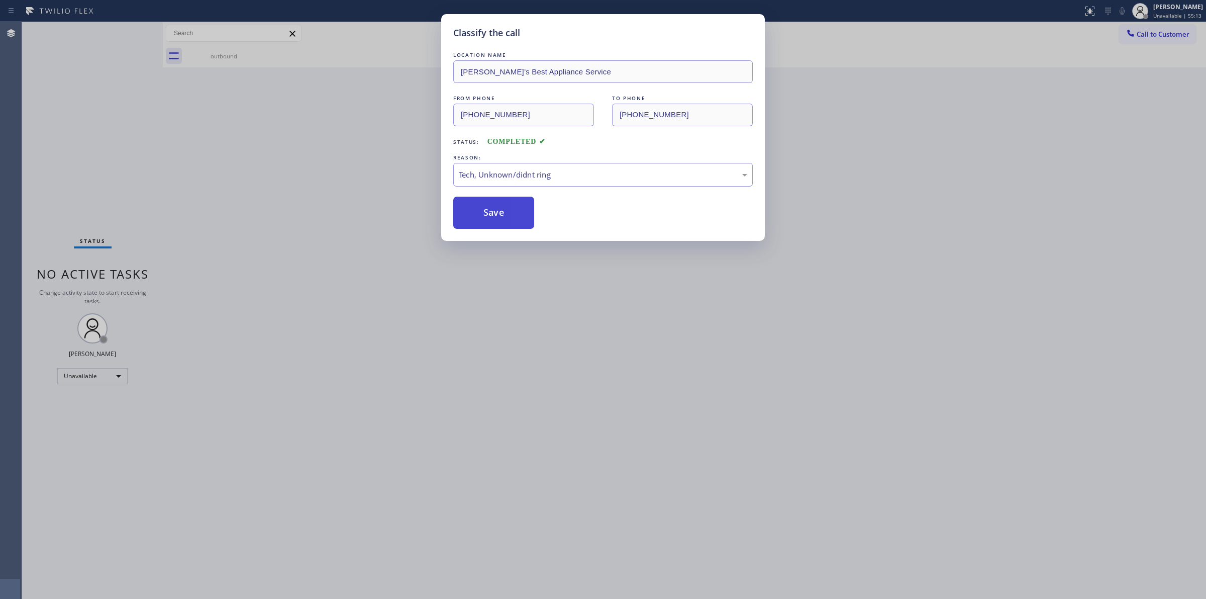
click at [514, 210] on button "Save" at bounding box center [493, 213] width 81 height 32
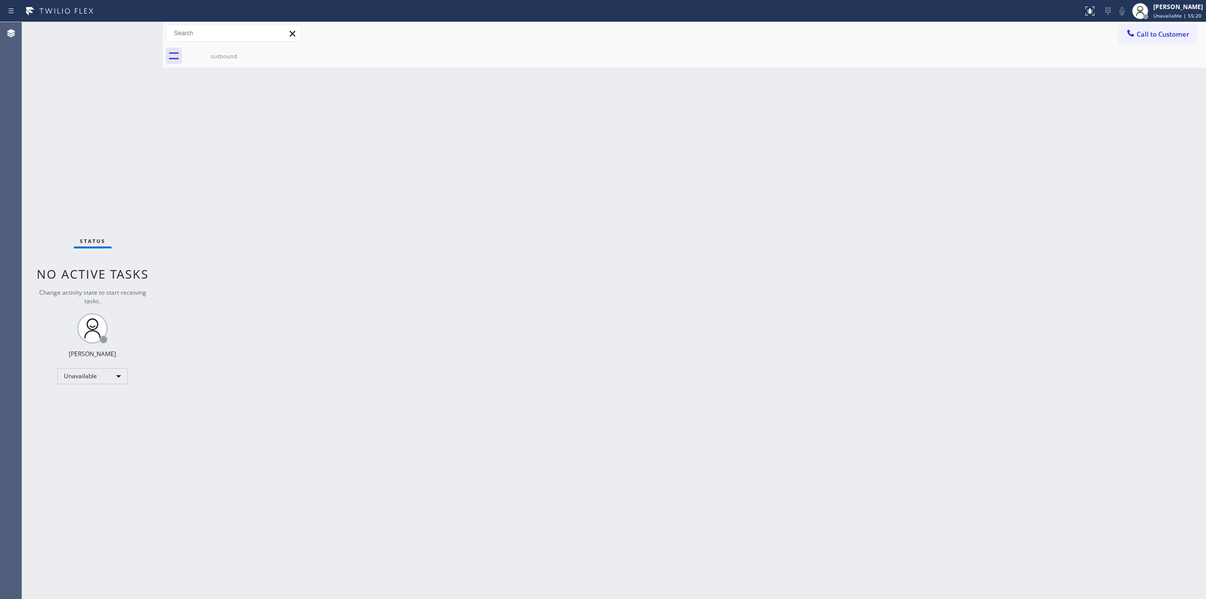
click at [855, 149] on div "Back to Dashboard Change Sender ID Customers Technicians Select a contact Outbo…" at bounding box center [685, 310] width 1044 height 577
click at [1157, 39] on button "Call to Customer" at bounding box center [1157, 34] width 77 height 19
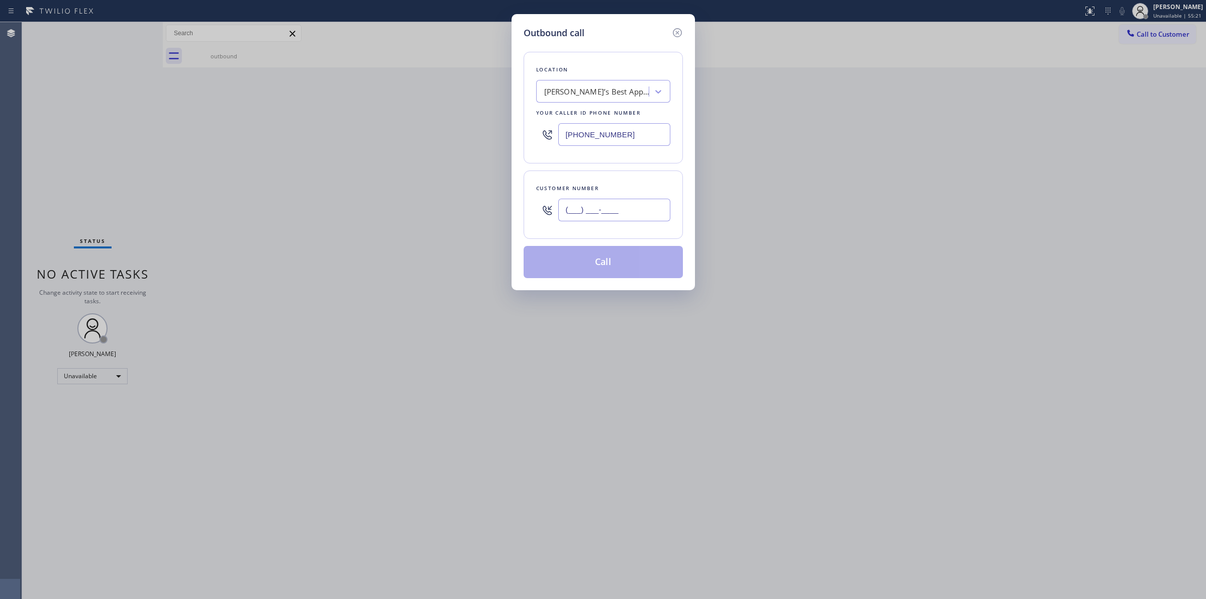
paste input "350) 999-8678"
click at [589, 217] on input "(___) ___-____" at bounding box center [614, 210] width 112 height 23
type input "(350) 999-8678"
click at [607, 90] on div "[PERSON_NAME]’s Best Appliance Service" at bounding box center [597, 92] width 106 height 12
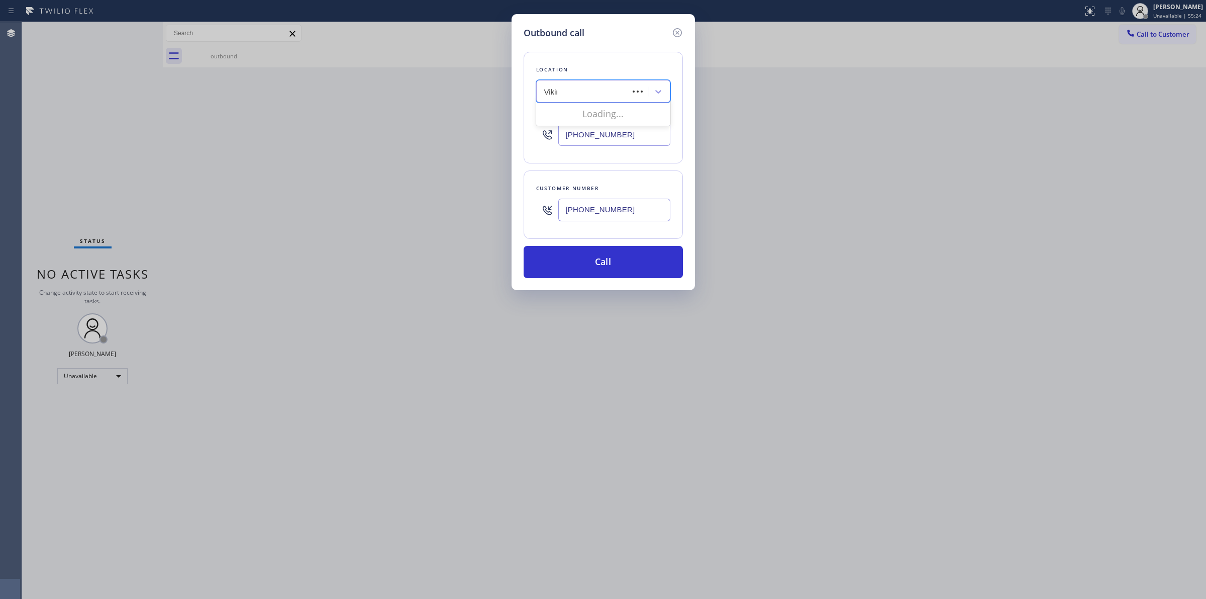
type input "Viking"
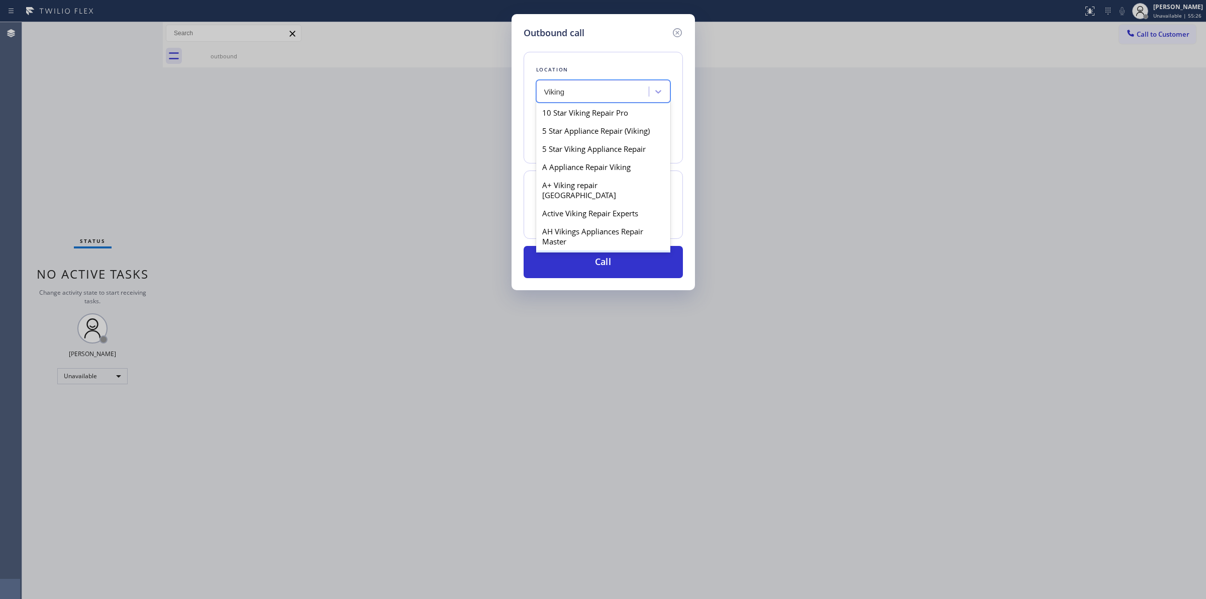
scroll to position [189, 0]
click at [579, 165] on div "Anaheim Viking Repair" at bounding box center [603, 161] width 134 height 18
type input "(657) 315-1632"
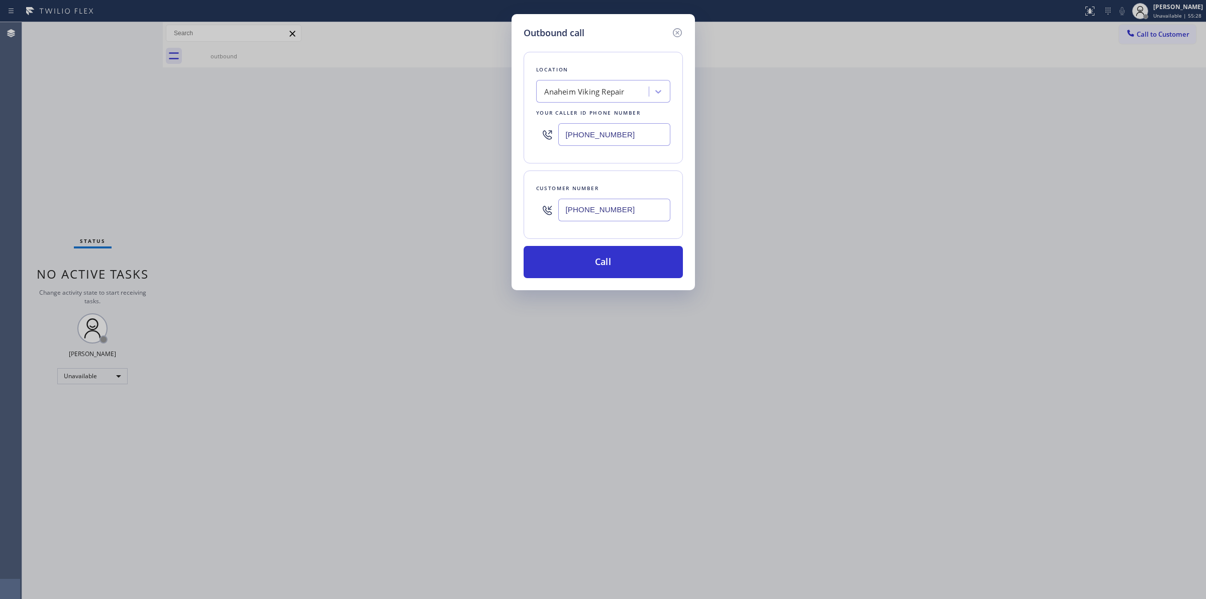
click at [606, 215] on input "(350) 999-8678" at bounding box center [614, 210] width 112 height 23
click at [608, 269] on button "Call" at bounding box center [603, 262] width 159 height 32
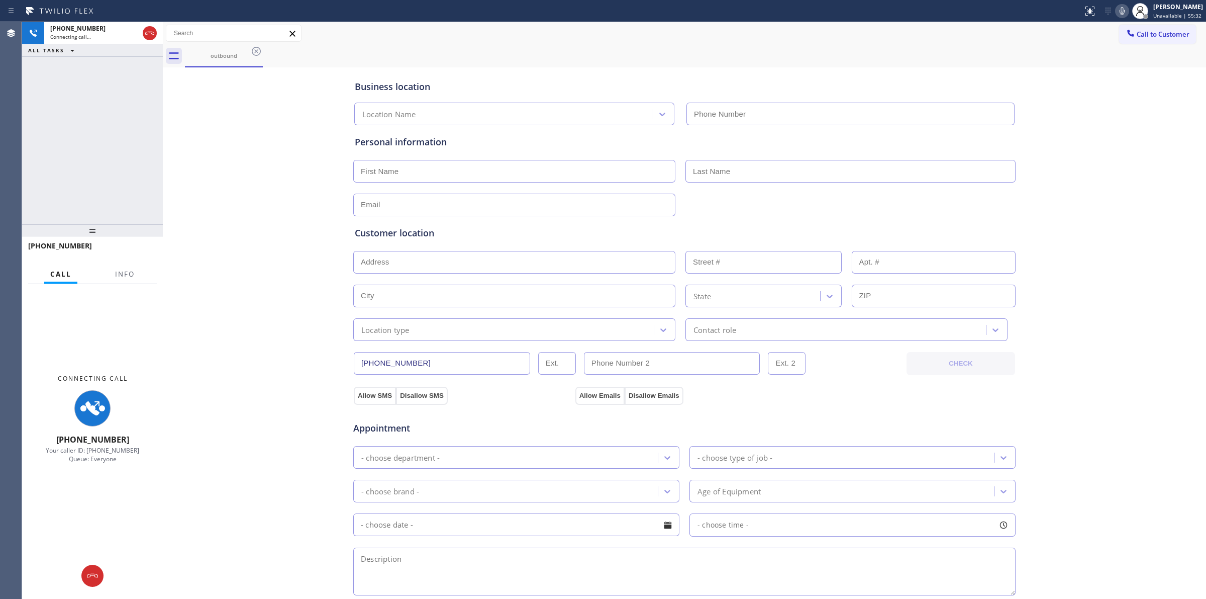
type input "(657) 315-1632"
click at [1128, 13] on icon at bounding box center [1122, 11] width 12 height 12
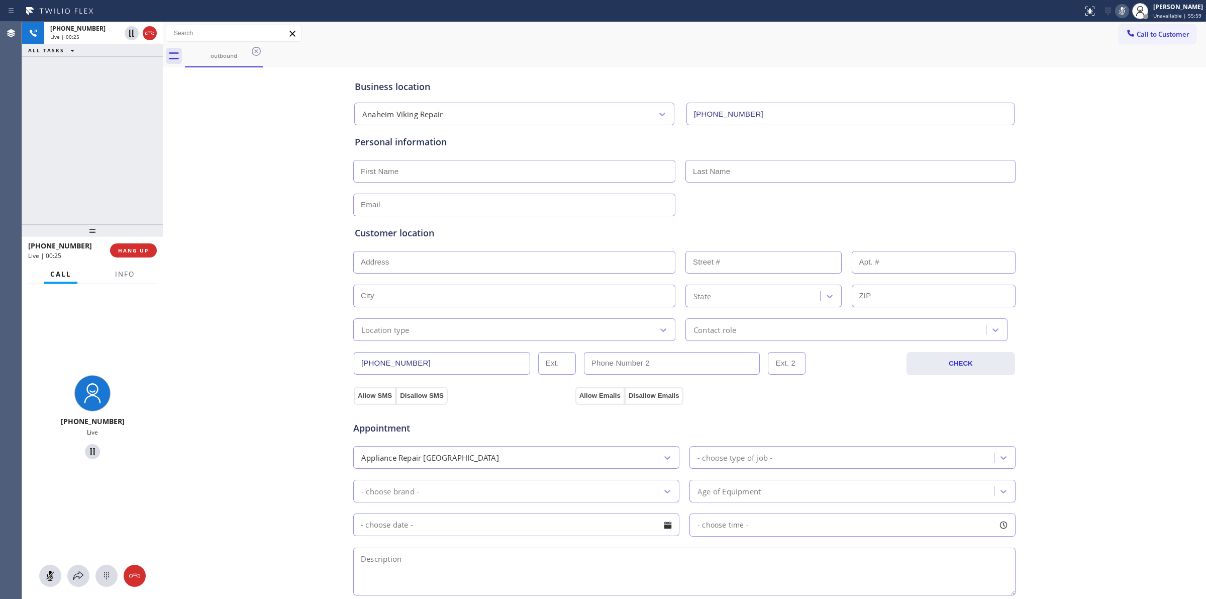
drag, startPoint x: 487, startPoint y: 596, endPoint x: 349, endPoint y: 623, distance: 140.0
drag, startPoint x: 349, startPoint y: 623, endPoint x: 0, endPoint y: 535, distance: 360.3
drag, startPoint x: 0, startPoint y: 535, endPoint x: 74, endPoint y: 29, distance: 512.1
click at [74, 29] on span "+13509998678" at bounding box center [77, 28] width 55 height 9
click at [111, 574] on icon at bounding box center [107, 576] width 12 height 12
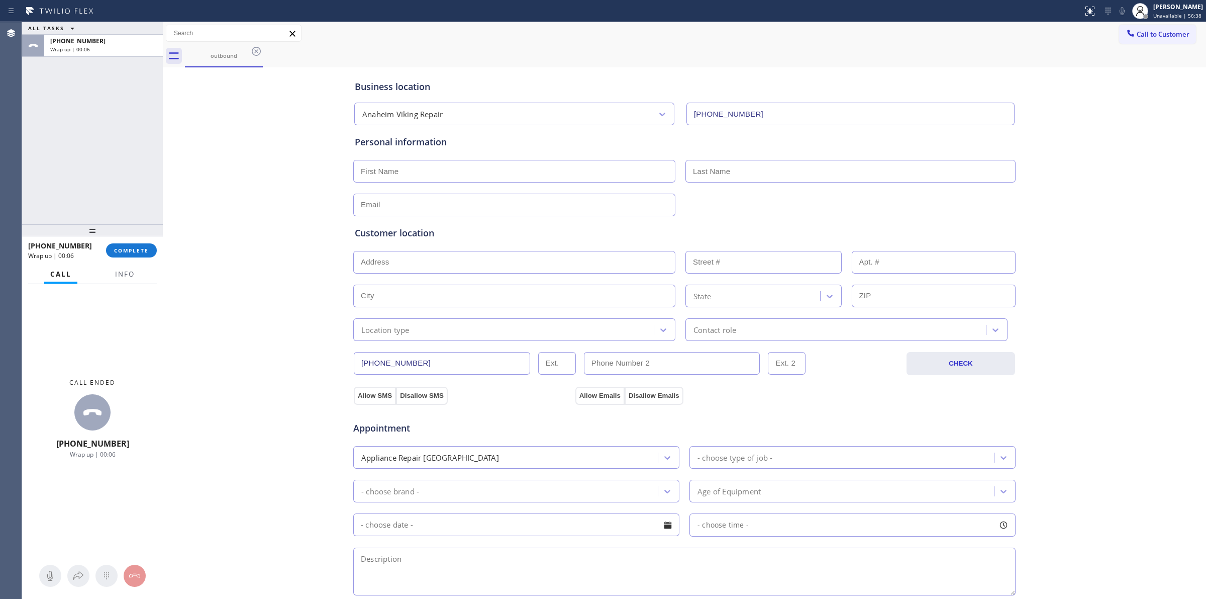
drag, startPoint x: 1051, startPoint y: 126, endPoint x: 1064, endPoint y: 107, distance: 22.7
click at [1057, 117] on div "Business location Anaheim Viking Repair (657) 315-1632 Personal information Cus…" at bounding box center [684, 413] width 1039 height 687
click at [1140, 34] on span "Call to Customer" at bounding box center [1163, 34] width 53 height 9
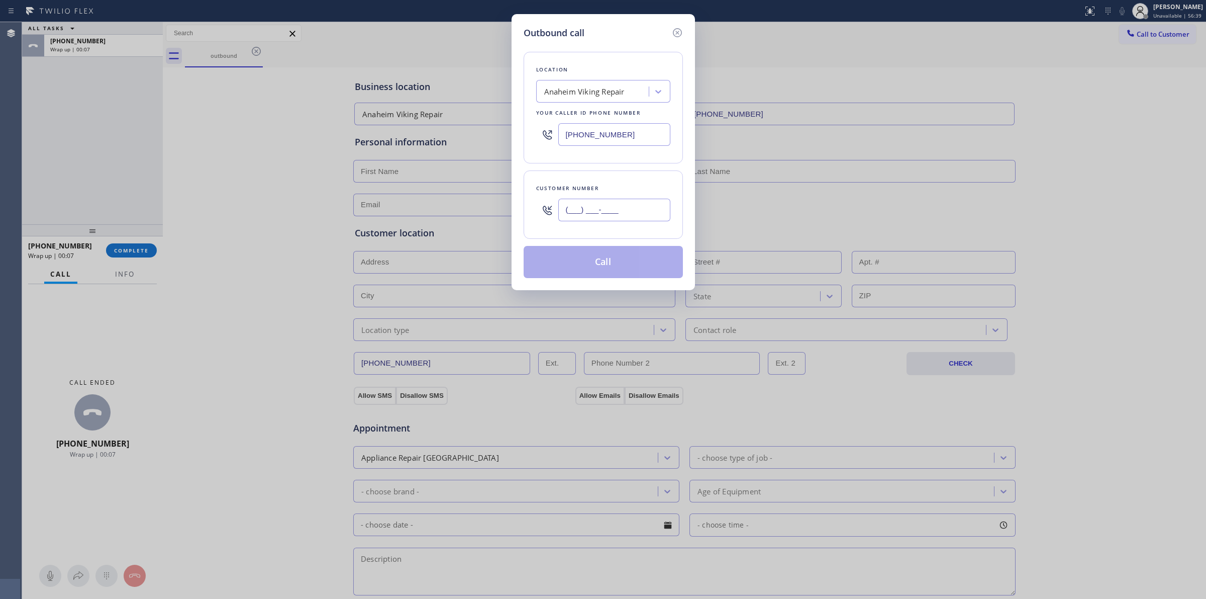
paste input "628) 266-6797"
click at [612, 205] on input "(628) 266-6797" at bounding box center [614, 210] width 112 height 23
type input "(628) 266-6797"
click at [621, 106] on div "Location Anaheim Viking Repair Your caller id phone number (657) 315-1632" at bounding box center [603, 108] width 159 height 112
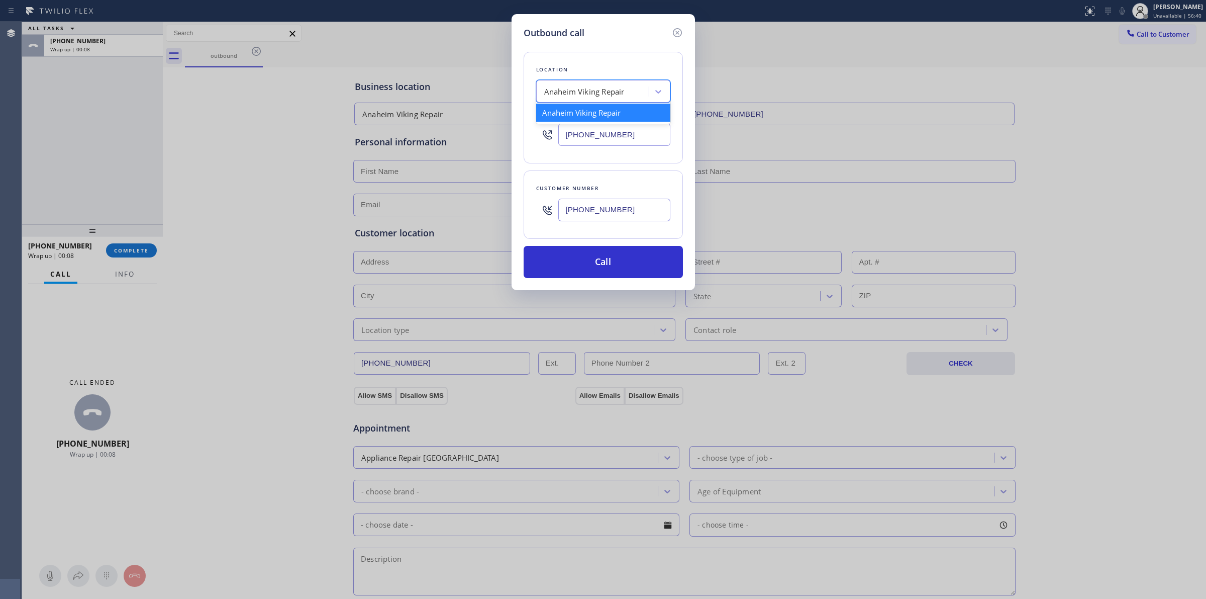
click at [619, 96] on div "Anaheim Viking Repair" at bounding box center [584, 92] width 80 height 12
type input "C"
type input "="
click at [610, 46] on div "Location Anaheim Viking Repair Your caller id phone number (657) 315-1632 Custo…" at bounding box center [603, 159] width 159 height 238
drag, startPoint x: 602, startPoint y: 65, endPoint x: 601, endPoint y: 91, distance: 26.2
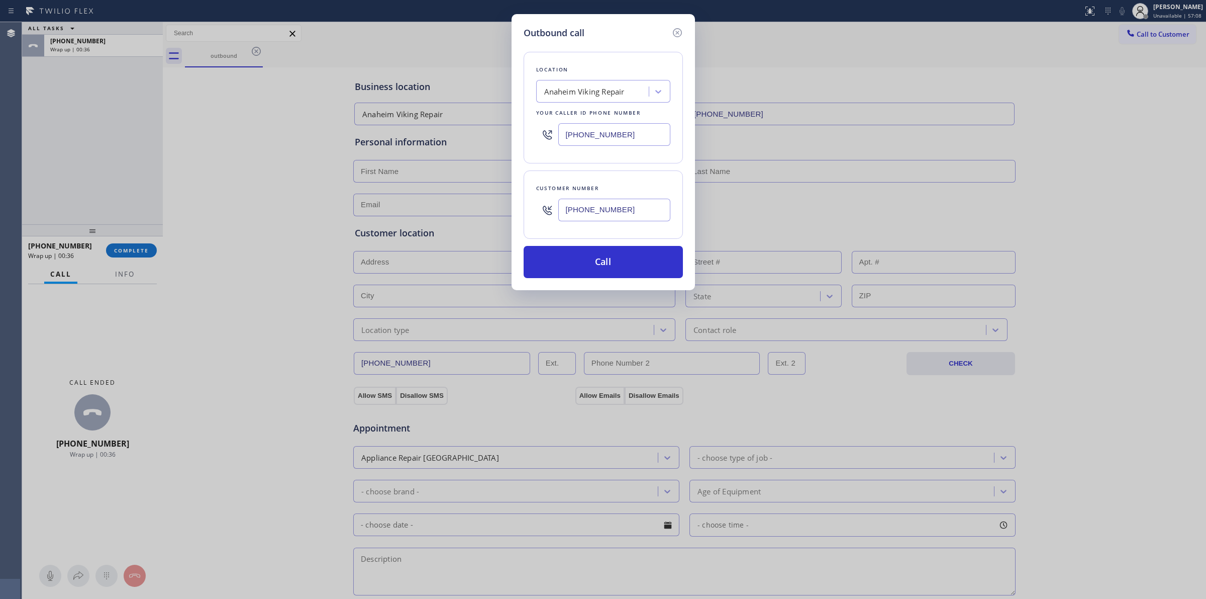
click at [602, 68] on div "Location" at bounding box center [603, 69] width 134 height 11
click at [607, 100] on div "Anaheim Viking Repair" at bounding box center [594, 92] width 110 height 18
paste input "6282666797"
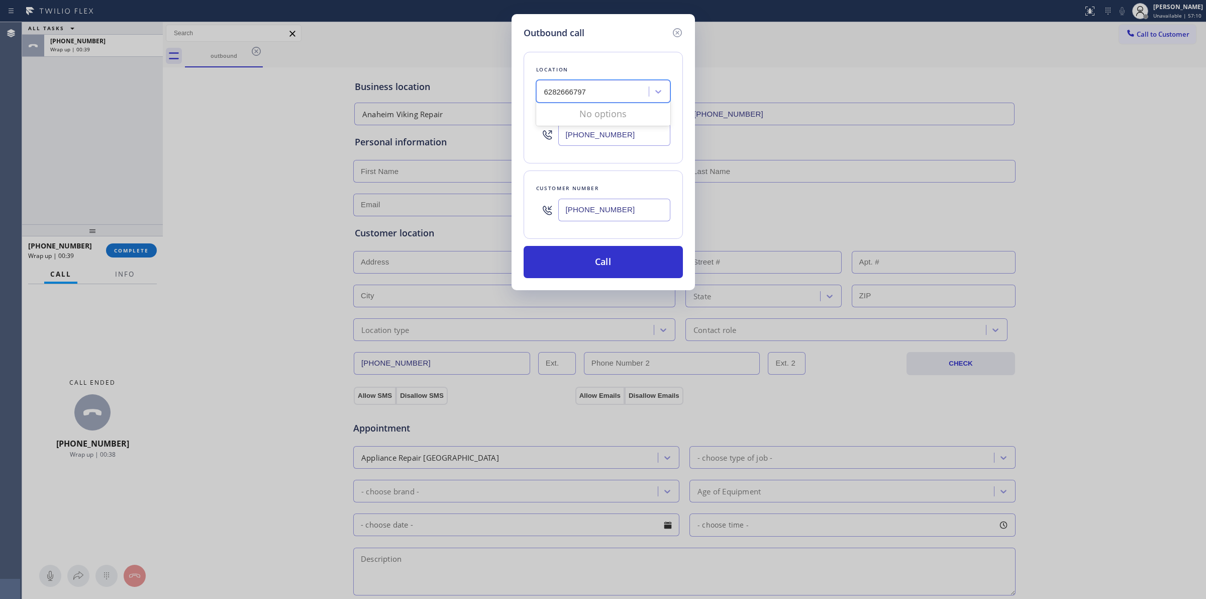
type input "6282666797"
drag, startPoint x: 647, startPoint y: 137, endPoint x: 492, endPoint y: 131, distance: 155.4
click at [492, 131] on div "Outbound call Location Anaheim Viking Repair Your caller id phone number (657) …" at bounding box center [603, 299] width 1206 height 599
paste input "28) 266-6797"
type input "(657) 315-1632"
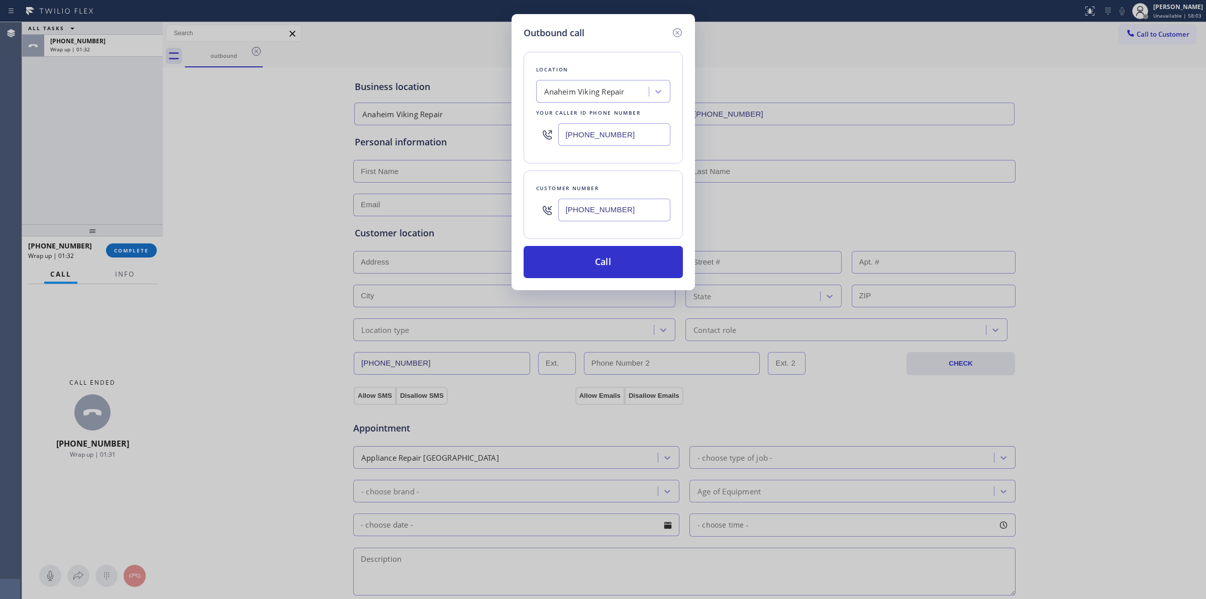
drag, startPoint x: 0, startPoint y: 525, endPoint x: 0, endPoint y: 566, distance: 40.2
click at [629, 219] on input "(628) 266-6797" at bounding box center [614, 210] width 112 height 23
paste input "40) 239-147"
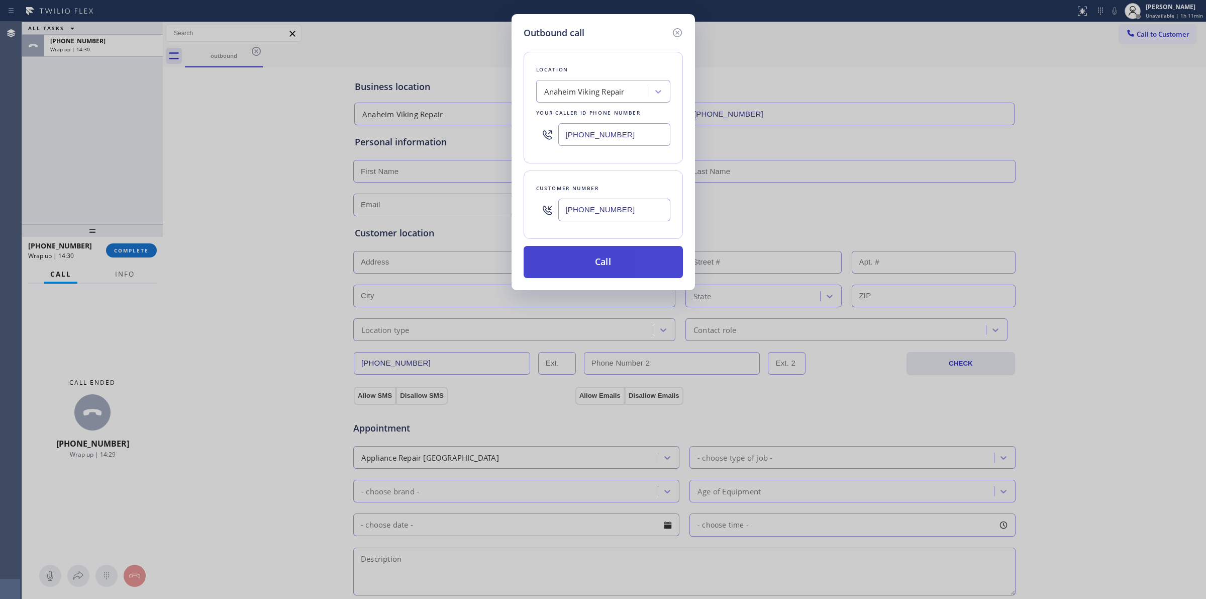
type input "[PHONE_NUMBER]"
click at [617, 271] on button "Call" at bounding box center [603, 262] width 159 height 32
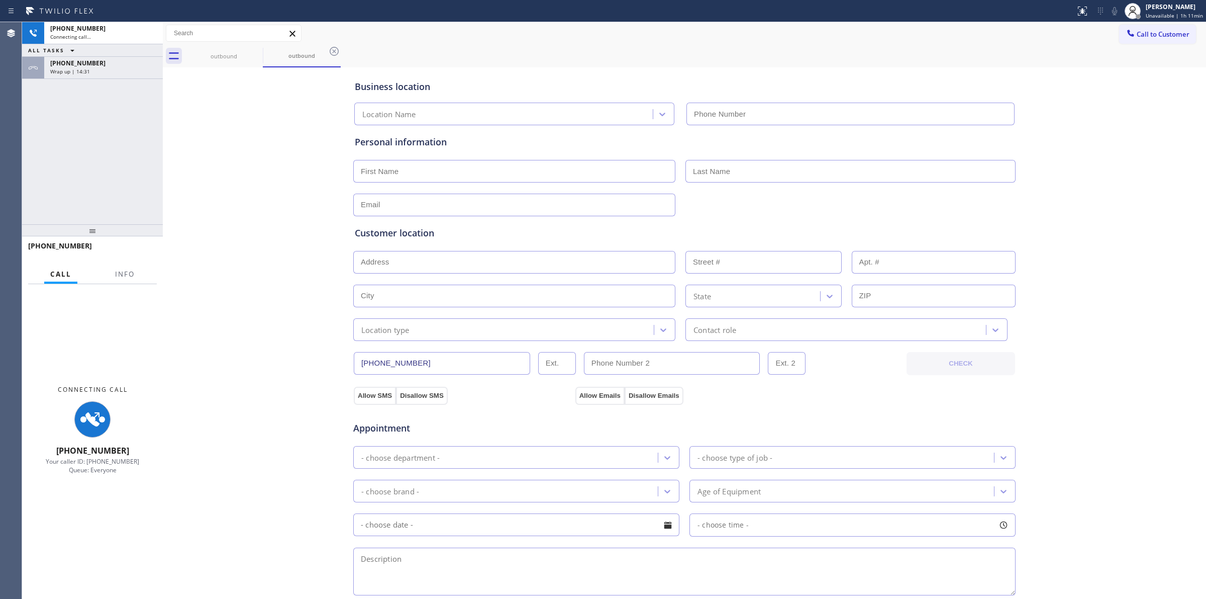
type input "(657) 315-1632"
click at [99, 73] on div "Wrap up | 14:34" at bounding box center [103, 71] width 107 height 7
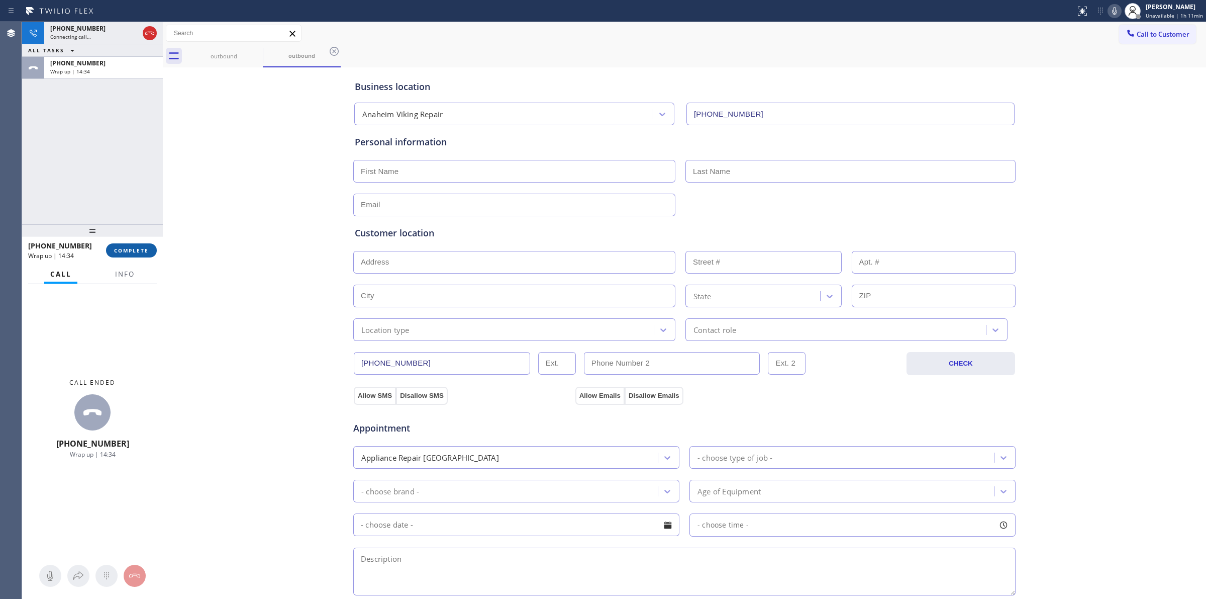
click at [139, 251] on span "COMPLETE" at bounding box center [131, 250] width 35 height 7
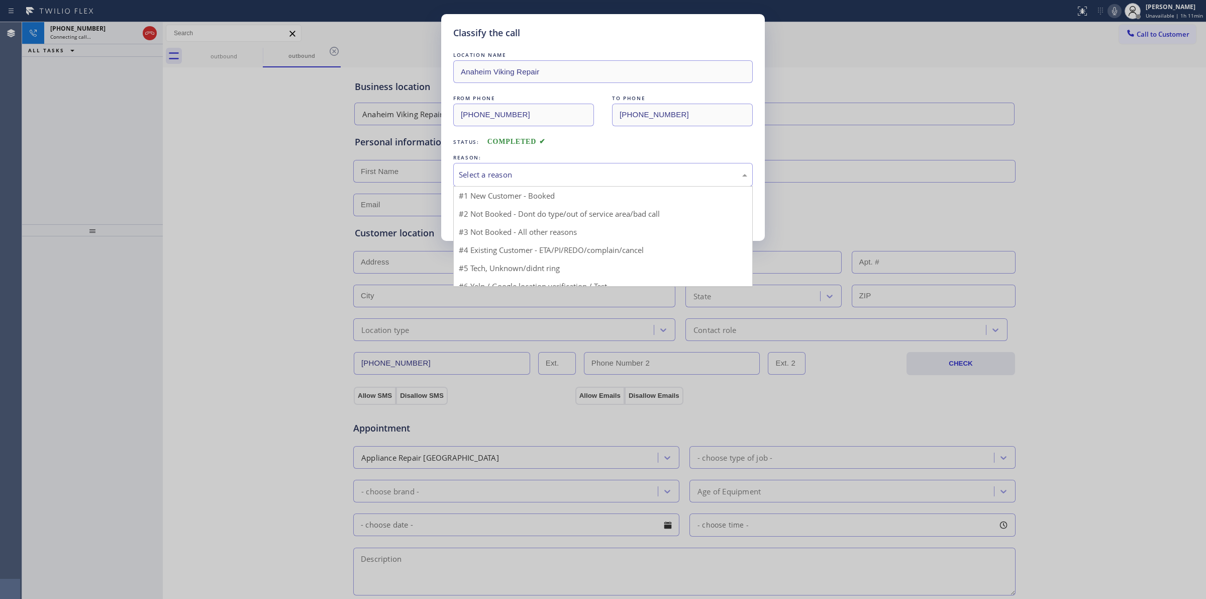
click at [686, 172] on div "Select a reason" at bounding box center [603, 175] width 289 height 12
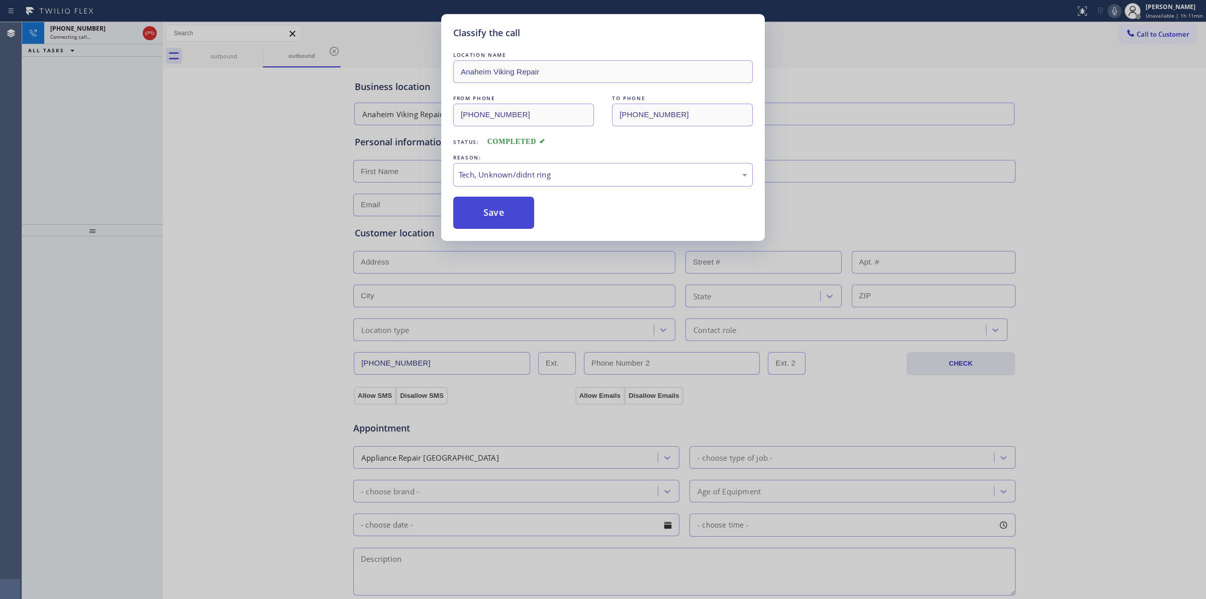
drag, startPoint x: 538, startPoint y: 253, endPoint x: 511, endPoint y: 224, distance: 39.5
click at [511, 224] on button "Save" at bounding box center [493, 213] width 81 height 32
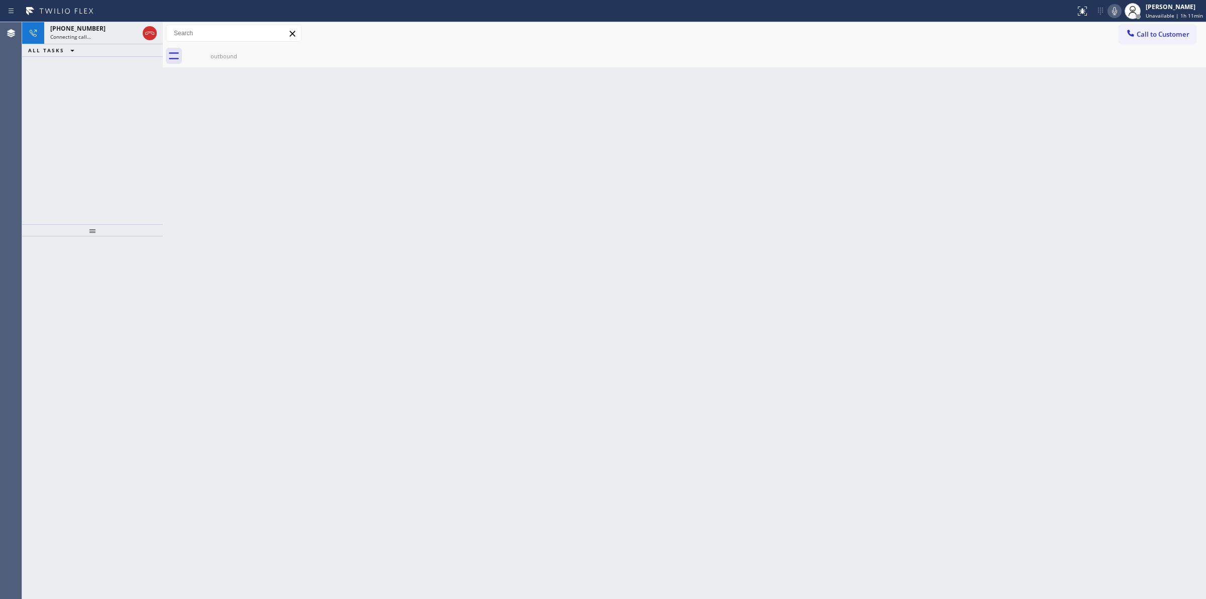
click at [1104, 152] on div "Back to Dashboard Change Sender ID Customers Technicians Select a contact Outbo…" at bounding box center [685, 310] width 1044 height 577
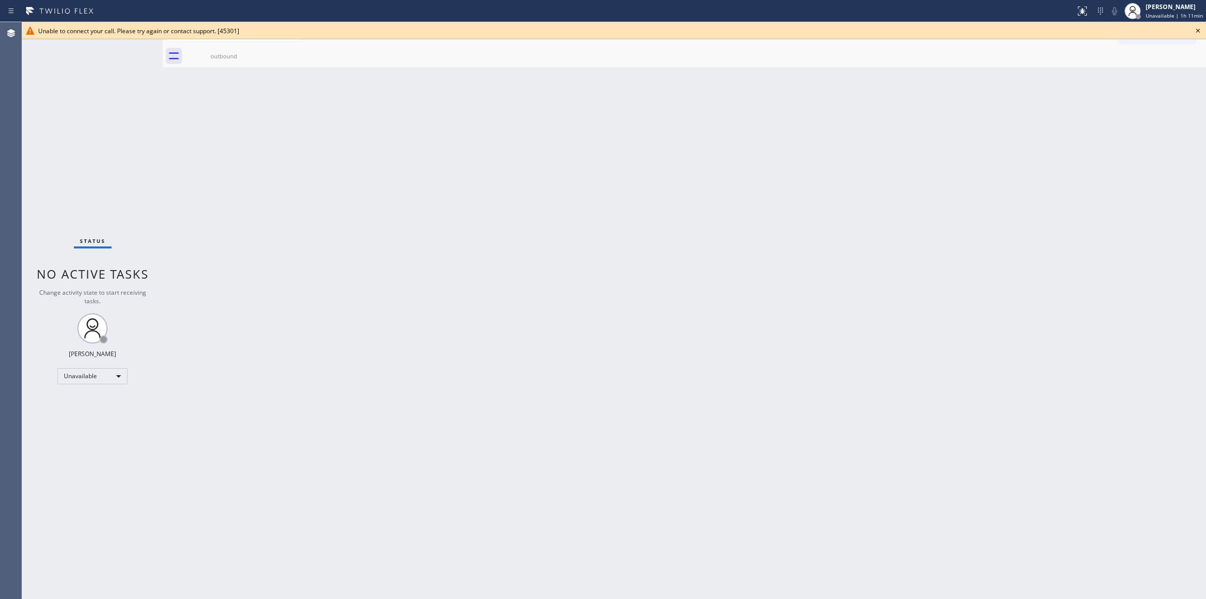
click at [1195, 29] on icon at bounding box center [1198, 31] width 12 height 12
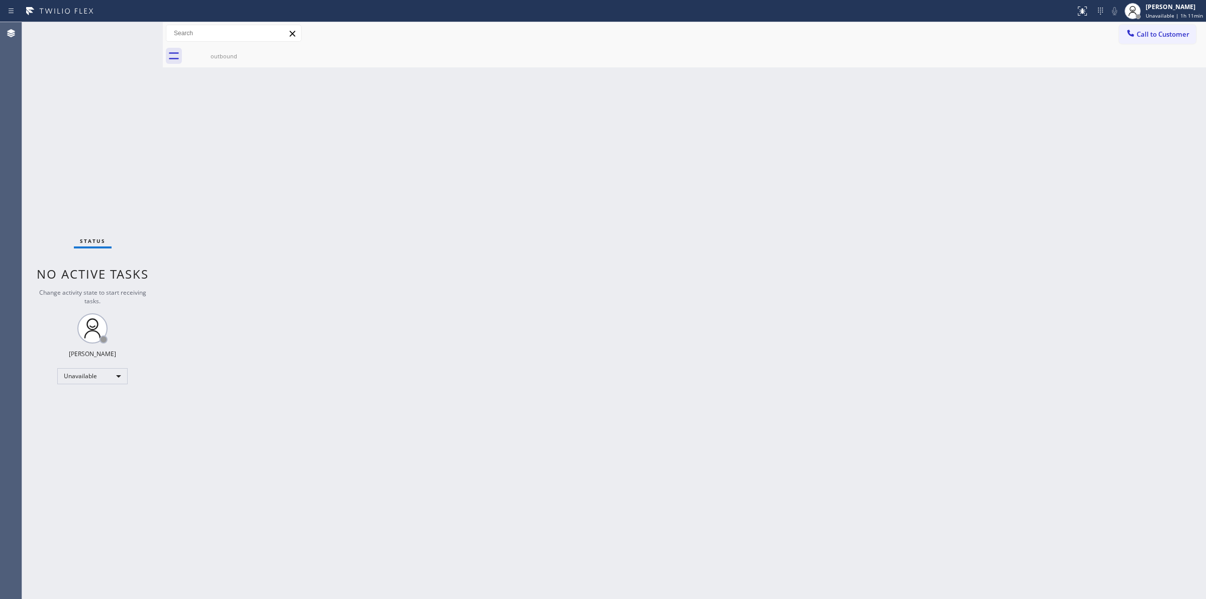
drag, startPoint x: 910, startPoint y: 214, endPoint x: 1107, endPoint y: 73, distance: 241.7
click at [971, 187] on div "Back to Dashboard Change Sender ID Customers Technicians Select a contact Outbo…" at bounding box center [685, 310] width 1044 height 577
click at [1148, 27] on button "Call to Customer" at bounding box center [1157, 34] width 77 height 19
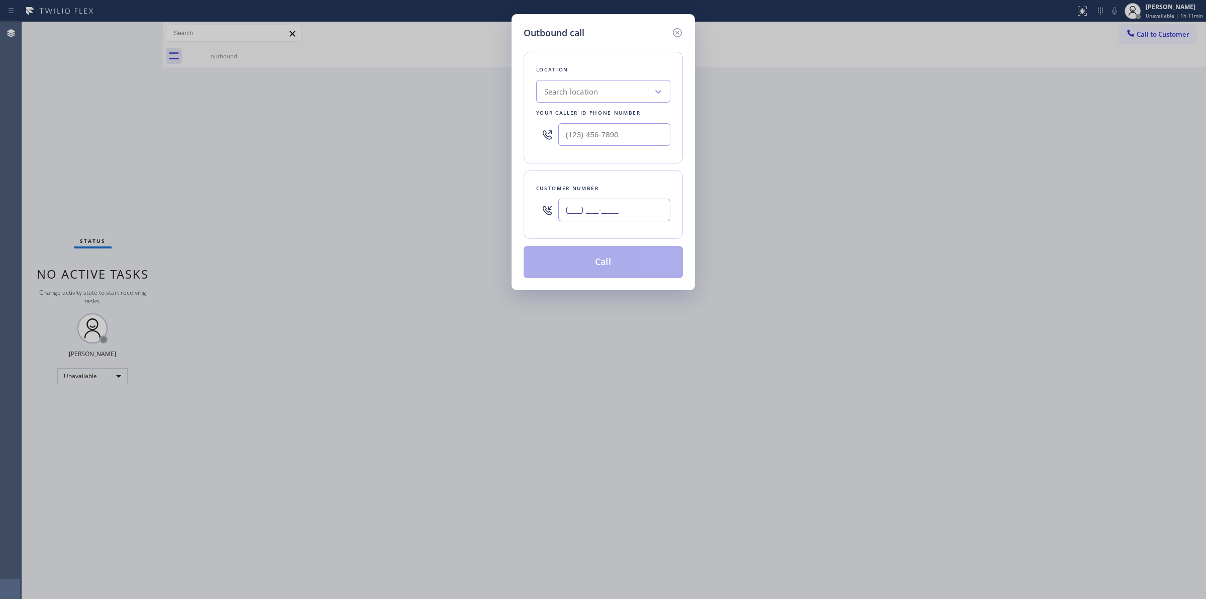
drag, startPoint x: 609, startPoint y: 215, endPoint x: 605, endPoint y: 106, distance: 109.2
click at [607, 215] on input "(___) ___-____" at bounding box center [614, 210] width 112 height 23
paste input "989) 361-6920"
type input "[PHONE_NUMBER]"
click at [607, 96] on div "Search location" at bounding box center [594, 92] width 110 height 18
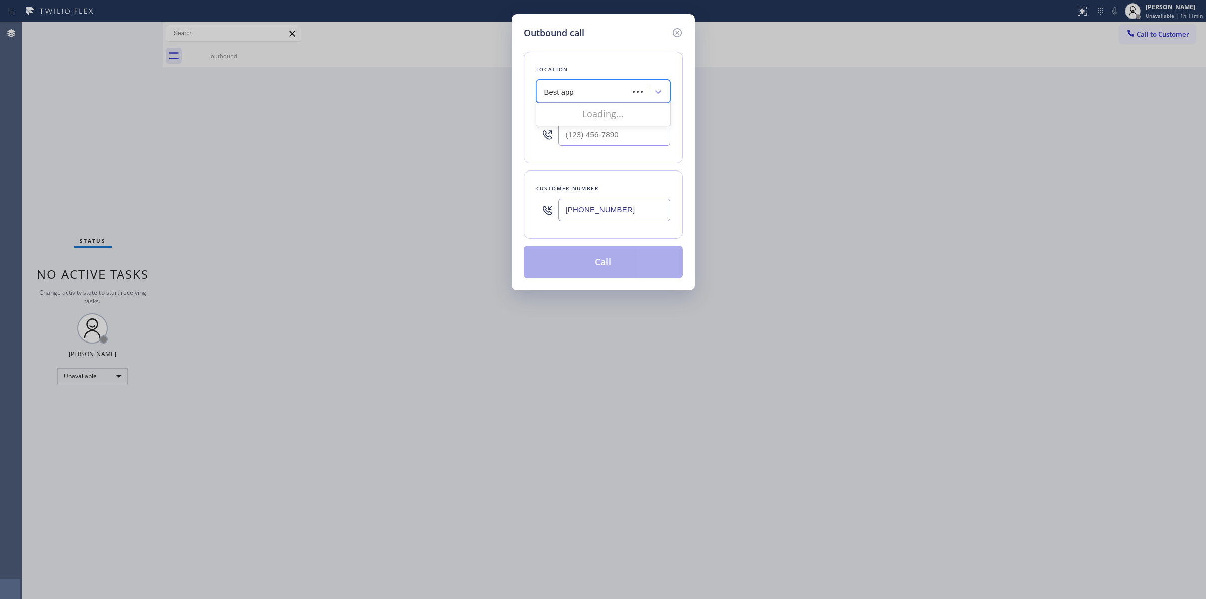
type input "Best appl"
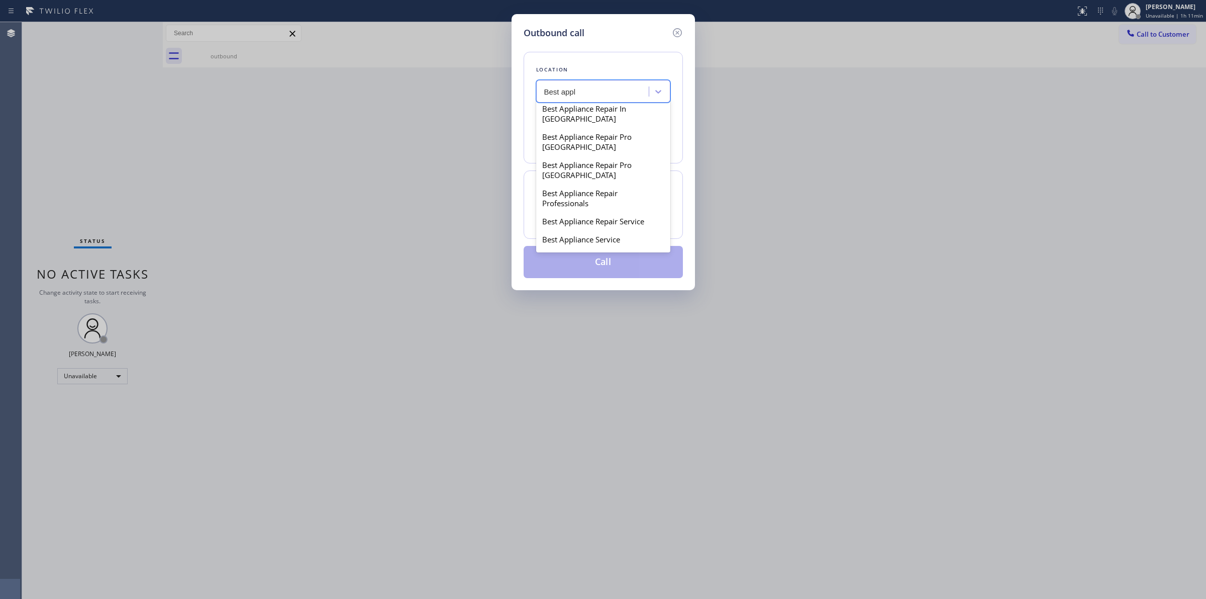
scroll to position [314, 0]
click at [572, 209] on div "[PERSON_NAME] Best Appliance Service" at bounding box center [603, 201] width 134 height 28
type input "[PHONE_NUMBER]"
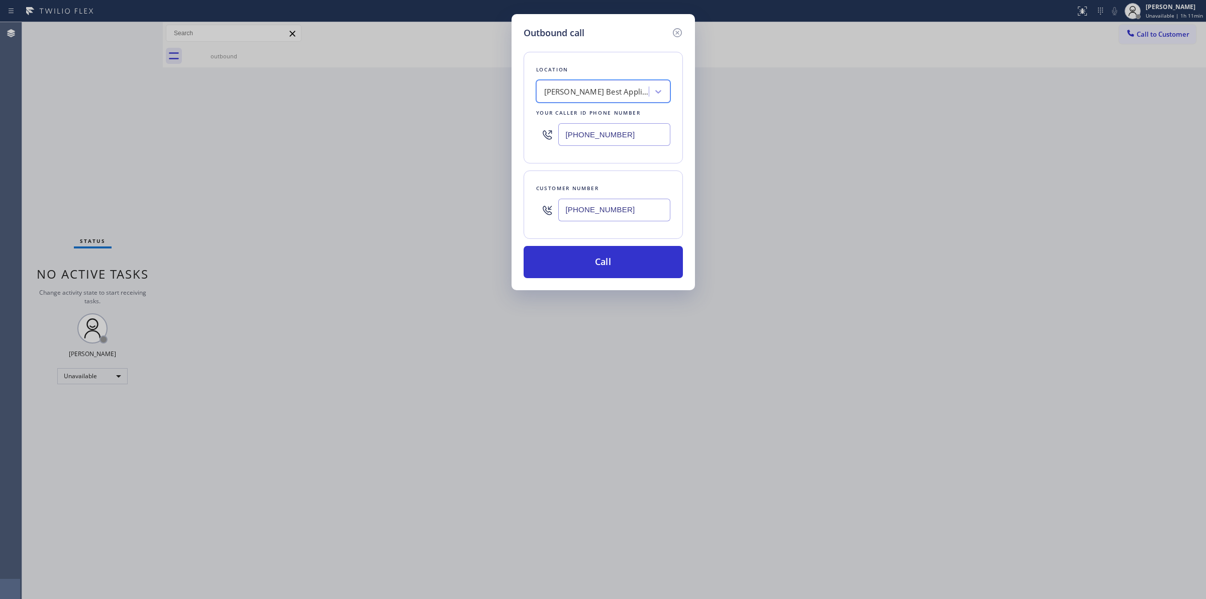
click at [593, 217] on input "[PHONE_NUMBER]" at bounding box center [614, 210] width 112 height 23
click at [586, 246] on button "Call" at bounding box center [603, 262] width 159 height 32
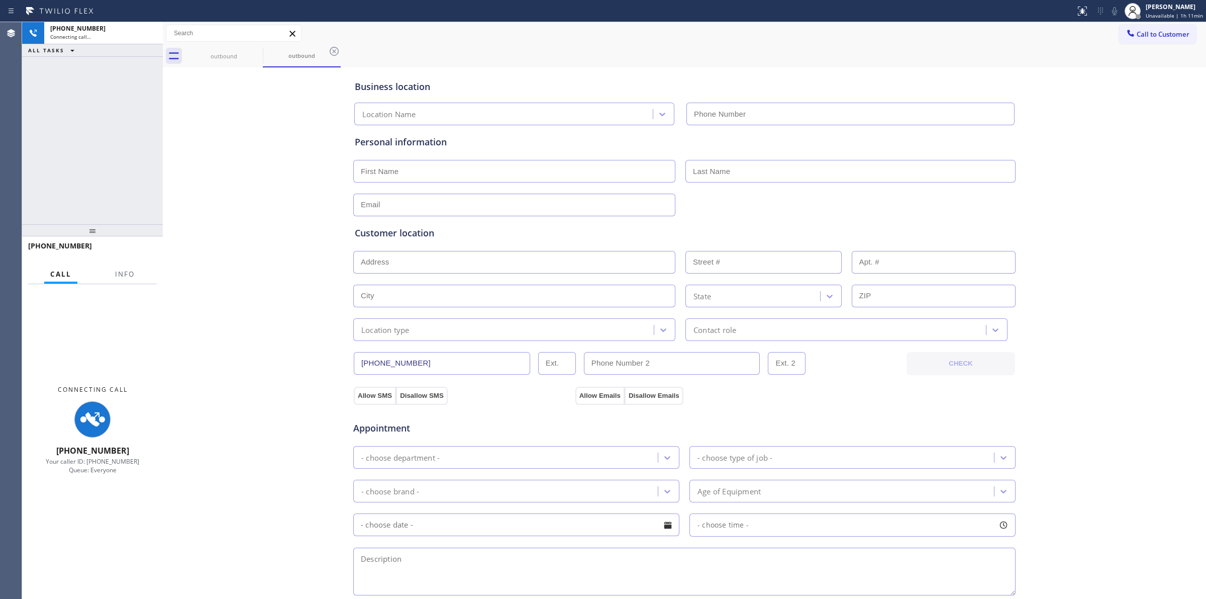
type input "[PHONE_NUMBER]"
click at [1133, 92] on div "Business location Campbell Best Appliance Service (408) 688-9255 Personal infor…" at bounding box center [684, 413] width 1039 height 687
click at [249, 53] on div "outbound" at bounding box center [224, 56] width 76 height 8
click at [257, 51] on icon at bounding box center [256, 51] width 9 height 9
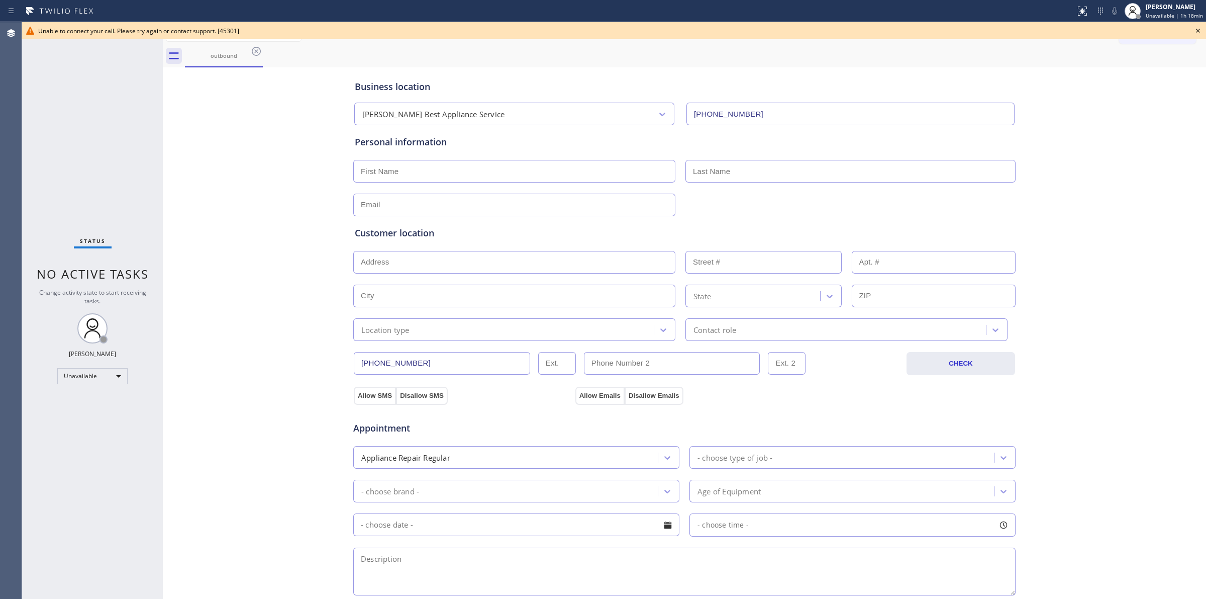
click at [1199, 29] on icon at bounding box center [1198, 31] width 12 height 12
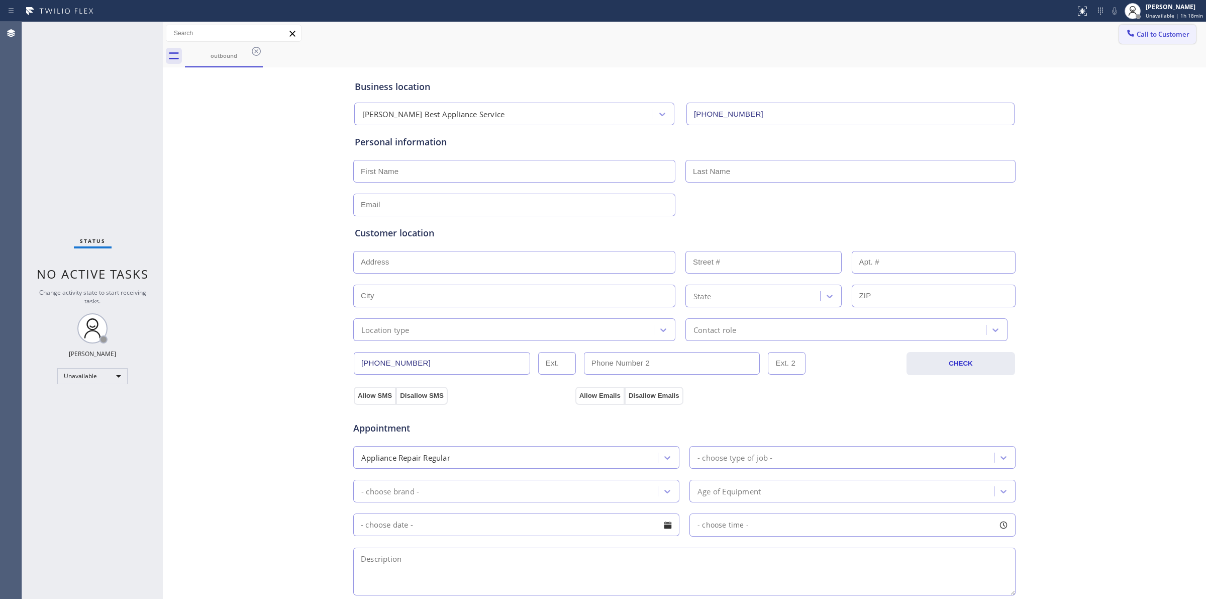
click at [1140, 39] on button "Call to Customer" at bounding box center [1157, 34] width 77 height 19
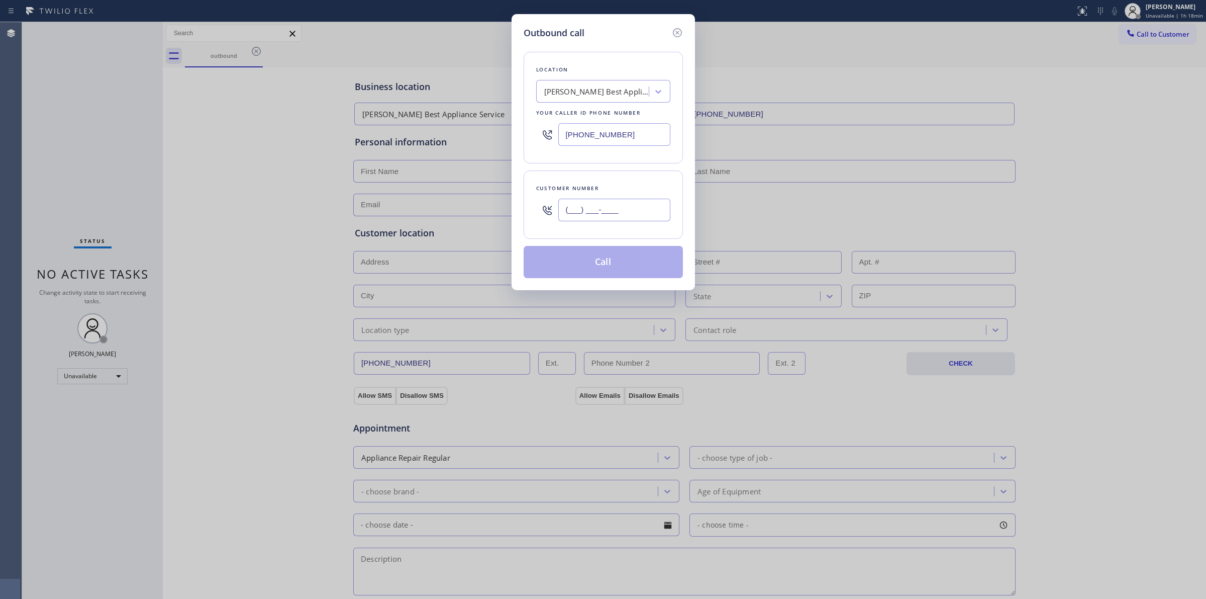
drag, startPoint x: 632, startPoint y: 207, endPoint x: 627, endPoint y: 212, distance: 7.5
click at [632, 207] on input "(___) ___-____" at bounding box center [614, 210] width 112 height 23
paste input "989) 361-6920"
type input "[PHONE_NUMBER]"
click at [604, 266] on button "Call" at bounding box center [603, 262] width 159 height 32
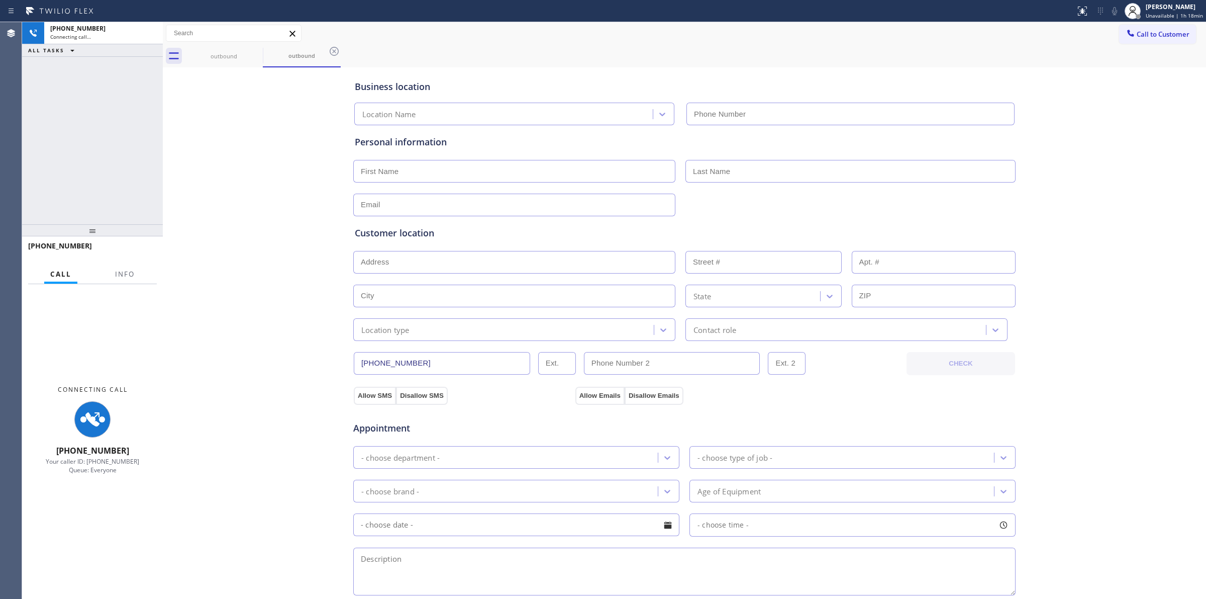
type input "[PHONE_NUMBER]"
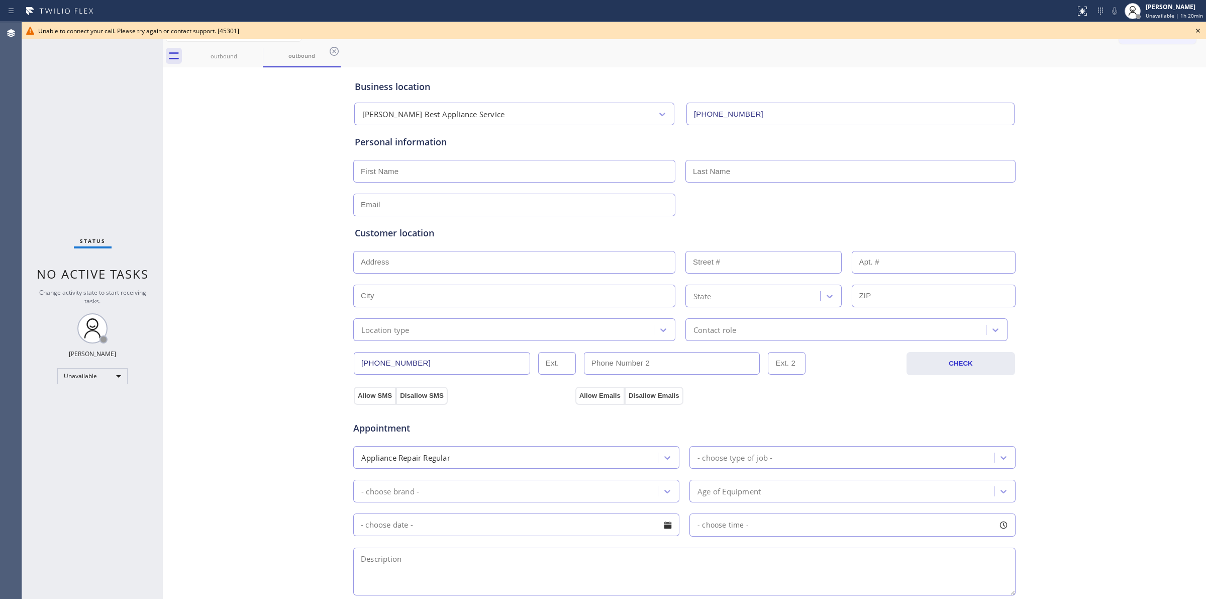
click at [1199, 31] on icon at bounding box center [1198, 31] width 4 height 4
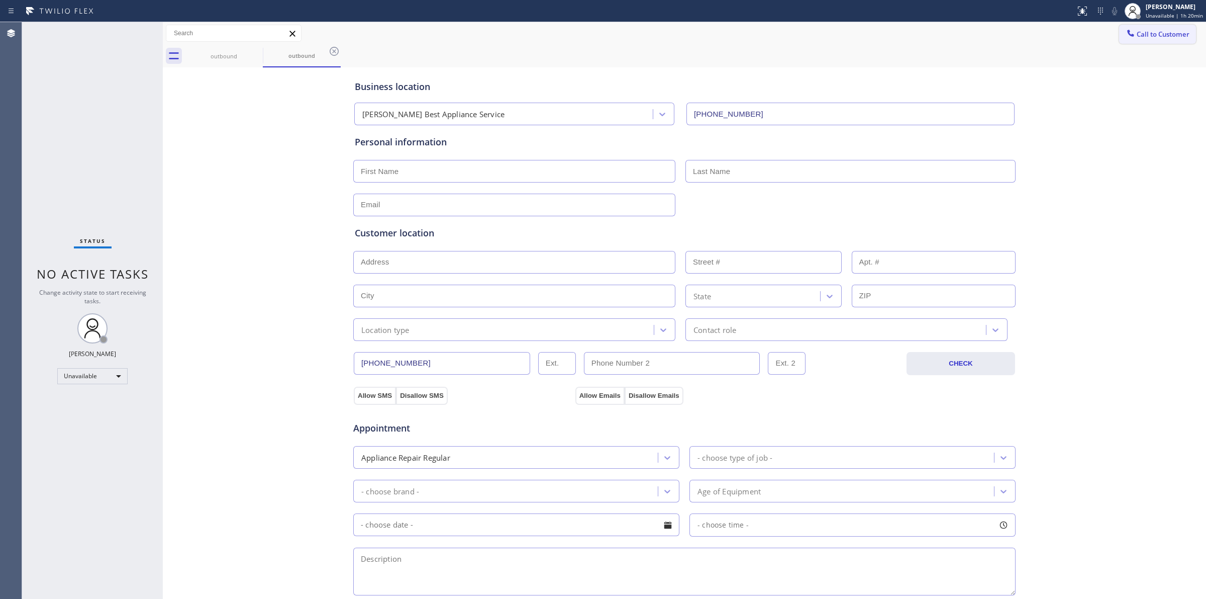
click at [1140, 38] on span "Call to Customer" at bounding box center [1163, 34] width 53 height 9
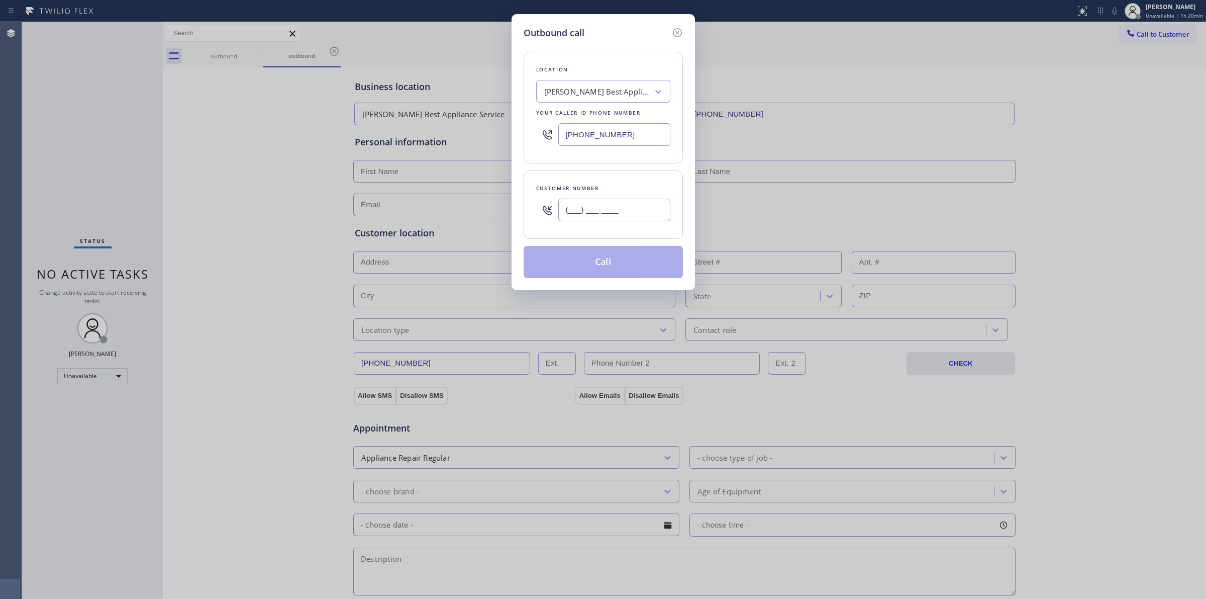
paste input "607) 362-2736"
click at [596, 211] on input "(607) 362-2736" at bounding box center [614, 210] width 112 height 23
type input "(607) 362-2736"
click at [611, 87] on div "[PERSON_NAME] Best Appliance Service" at bounding box center [597, 92] width 106 height 12
type input "dcs"
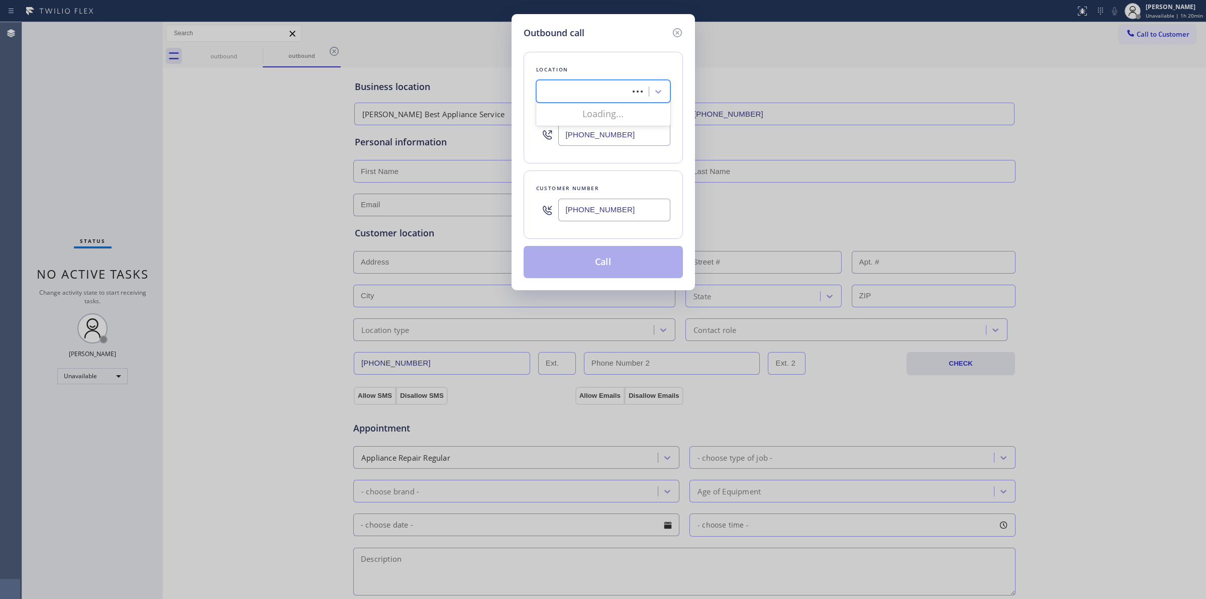
click at [598, 65] on div "Location" at bounding box center [603, 69] width 134 height 11
click at [562, 89] on div "[PERSON_NAME] Best Appliance Service" at bounding box center [597, 92] width 106 height 12
type input "jenn"
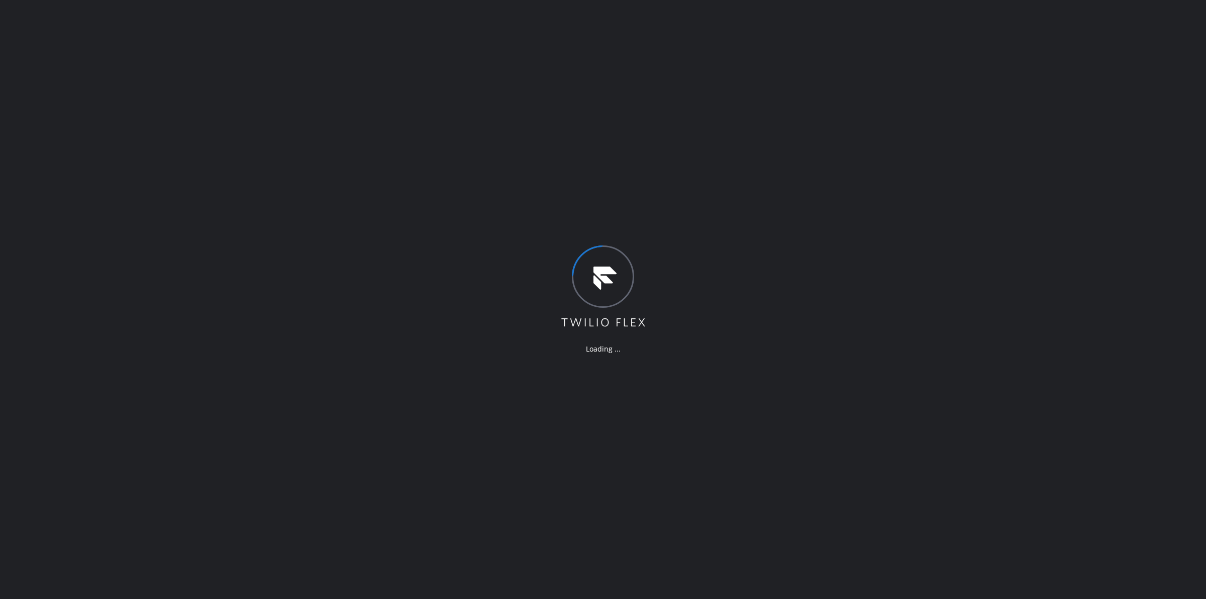
click at [906, 235] on div "Loading ..." at bounding box center [603, 299] width 1206 height 599
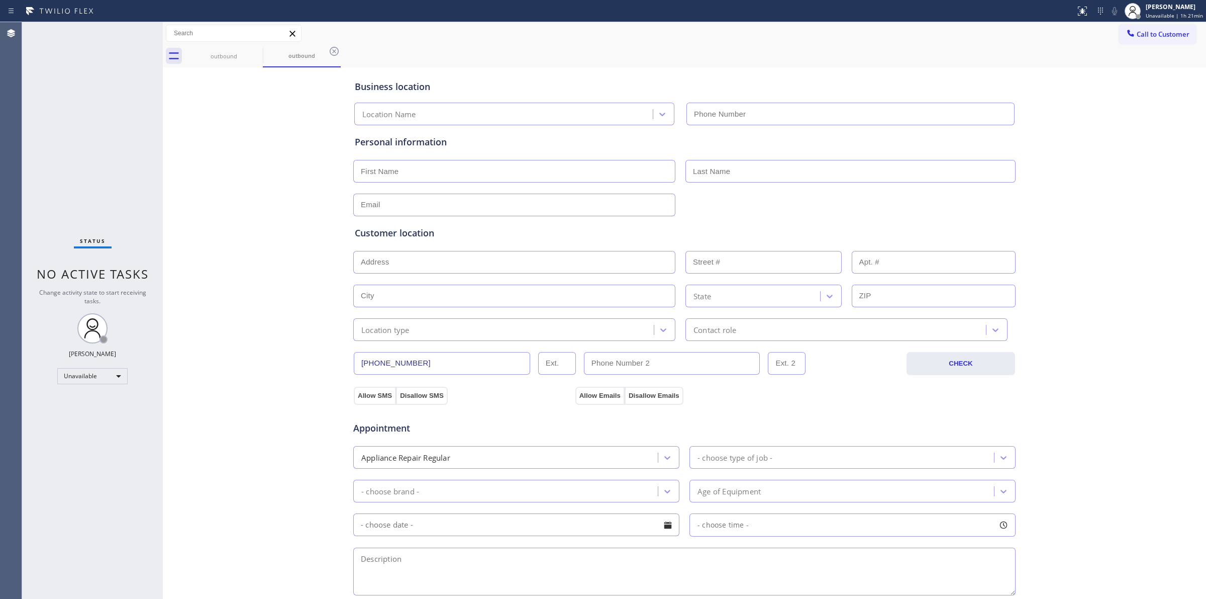
type input "[PHONE_NUMBER]"
click at [254, 48] on icon at bounding box center [256, 51] width 12 height 12
click at [254, 48] on icon at bounding box center [256, 51] width 9 height 9
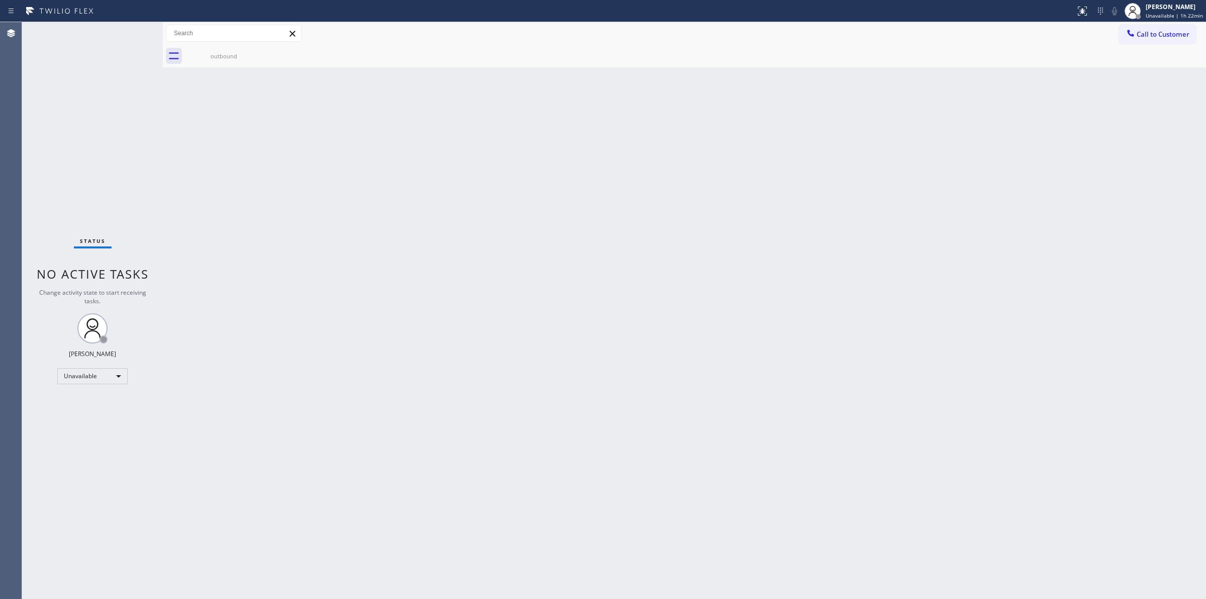
drag, startPoint x: 848, startPoint y: 177, endPoint x: 995, endPoint y: 109, distance: 162.4
click at [886, 165] on div "Back to Dashboard Change Sender ID Customers Technicians Select a contact Outbo…" at bounding box center [685, 310] width 1044 height 577
click at [1152, 31] on span "Call to Customer" at bounding box center [1163, 34] width 53 height 9
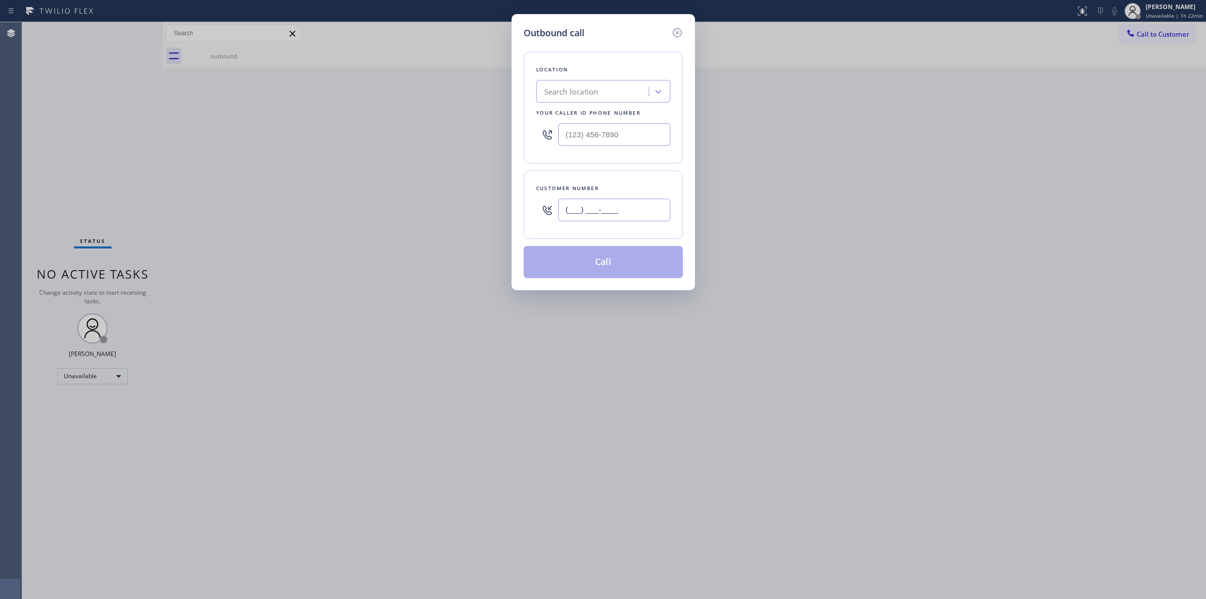
click at [650, 201] on input "(___) ___-____" at bounding box center [614, 210] width 112 height 23
paste input "989) 459-0616"
type input "[PHONE_NUMBER]"
click at [587, 83] on div "Search location" at bounding box center [594, 92] width 110 height 18
type input "subzero"
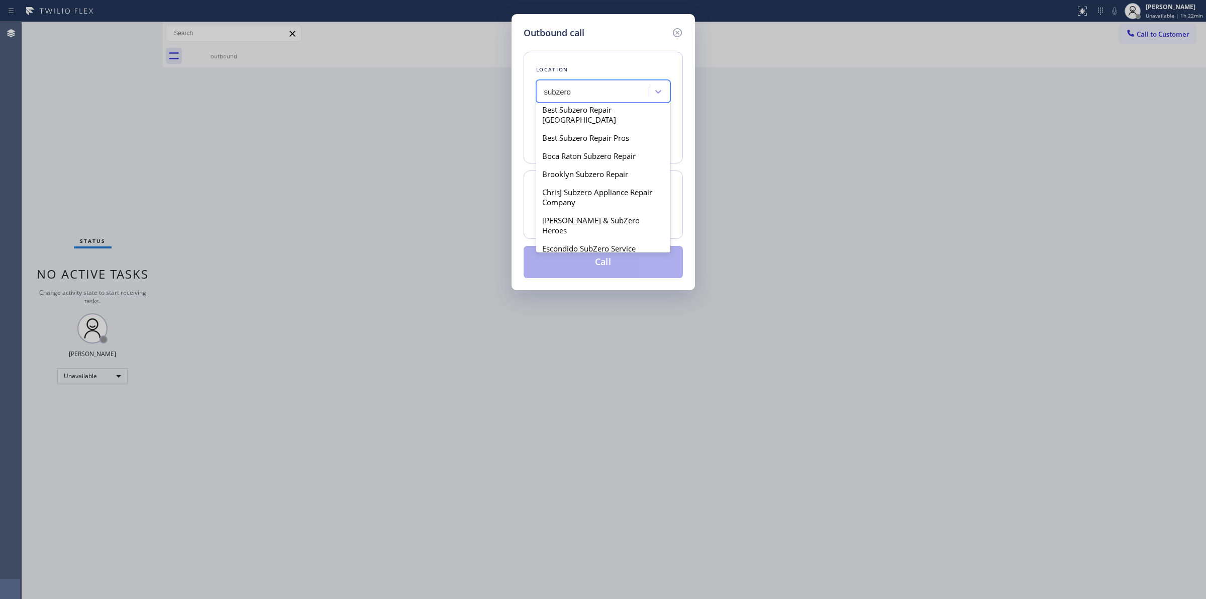
scroll to position [189, 0]
click at [596, 193] on div "Fountain Valley Subzero Repair" at bounding box center [603, 202] width 134 height 18
type input "[PHONE_NUMBER]"
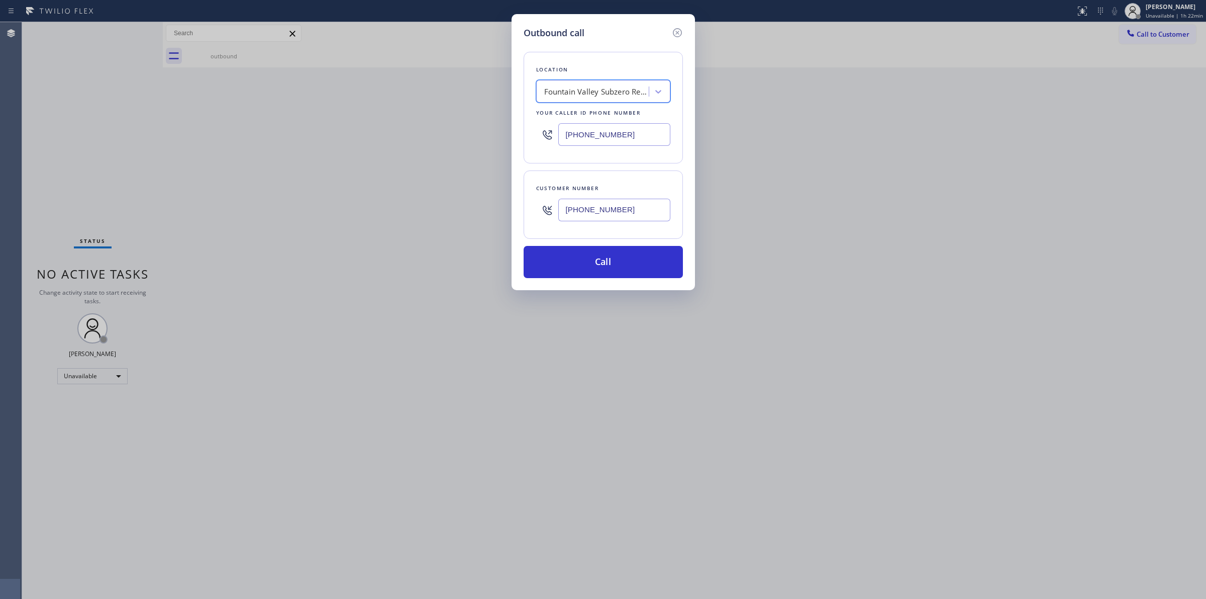
click at [597, 210] on input "[PHONE_NUMBER]" at bounding box center [614, 210] width 112 height 23
click at [587, 263] on button "Call" at bounding box center [603, 262] width 159 height 32
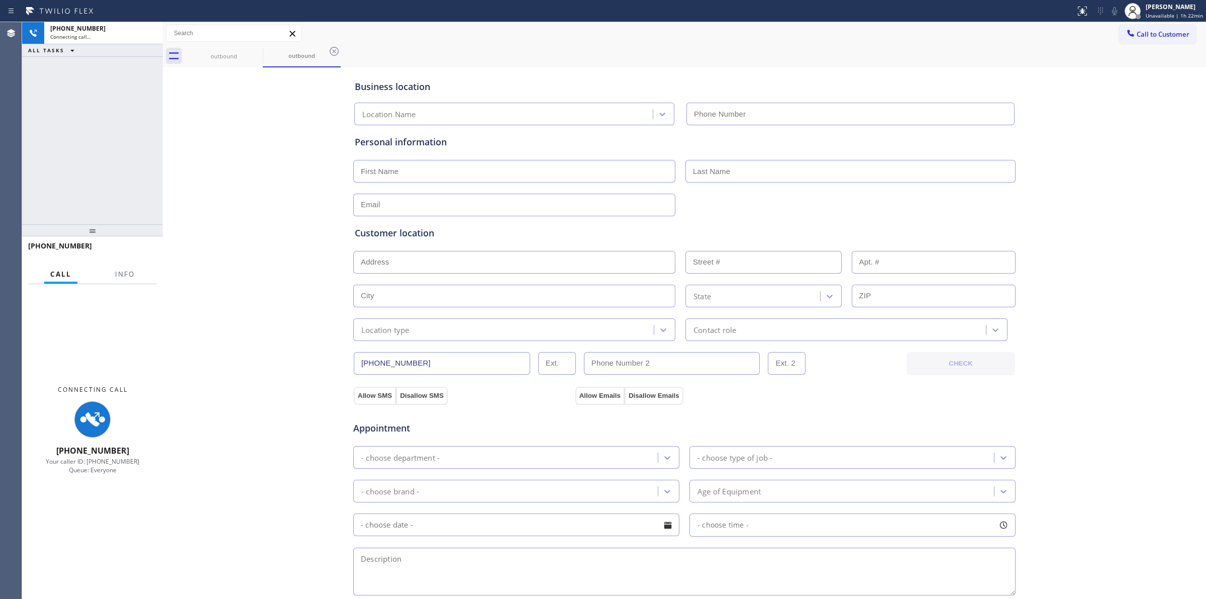
type input "(___) ___-____"
click at [907, 114] on input "(___) ___-____" at bounding box center [851, 114] width 328 height 23
click at [1111, 9] on icon at bounding box center [1115, 11] width 12 height 12
type input "[PHONE_NUMBER]"
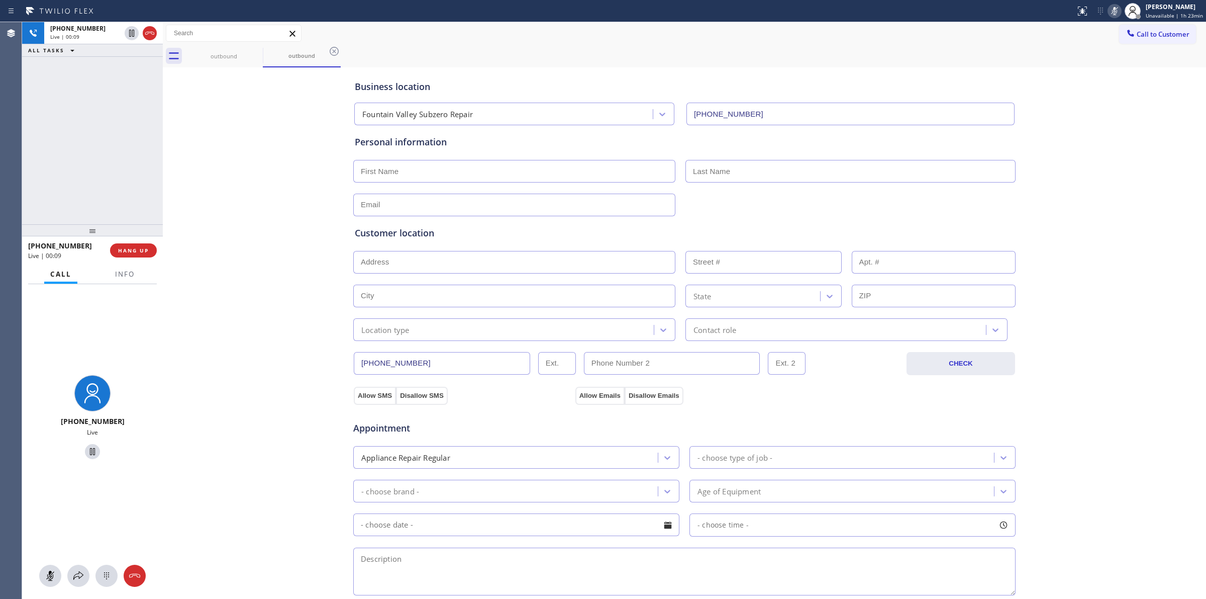
click at [91, 580] on div at bounding box center [92, 575] width 141 height 22
click at [103, 577] on icon at bounding box center [107, 576] width 12 height 12
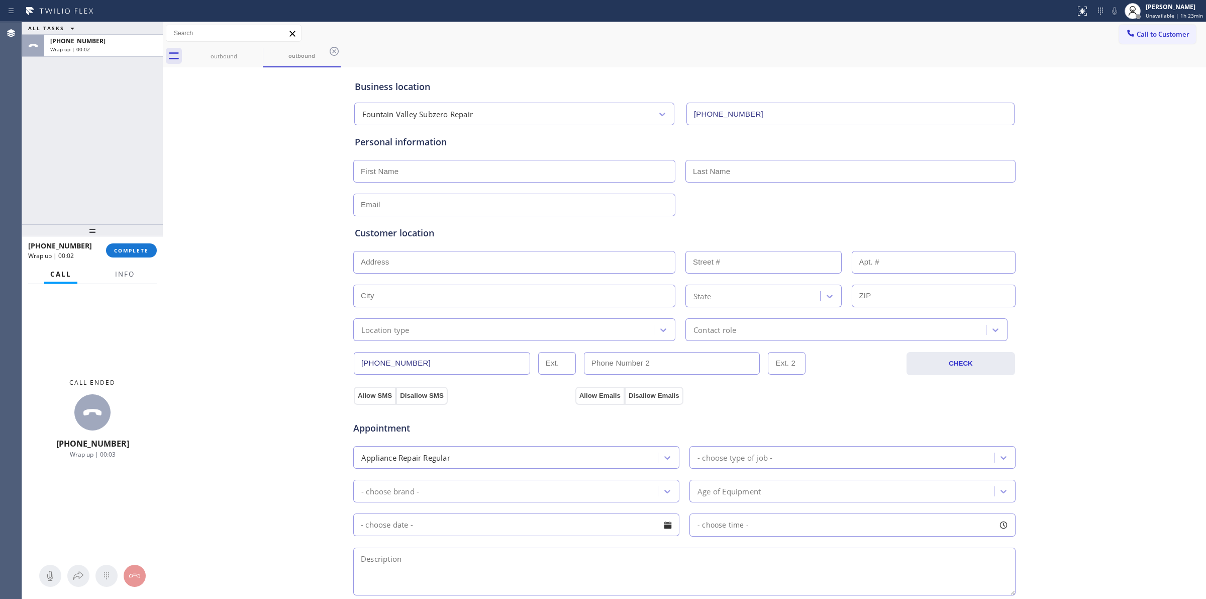
drag, startPoint x: 1155, startPoint y: 34, endPoint x: 965, endPoint y: 96, distance: 199.7
click at [1150, 37] on span "Call to Customer" at bounding box center [1163, 34] width 53 height 9
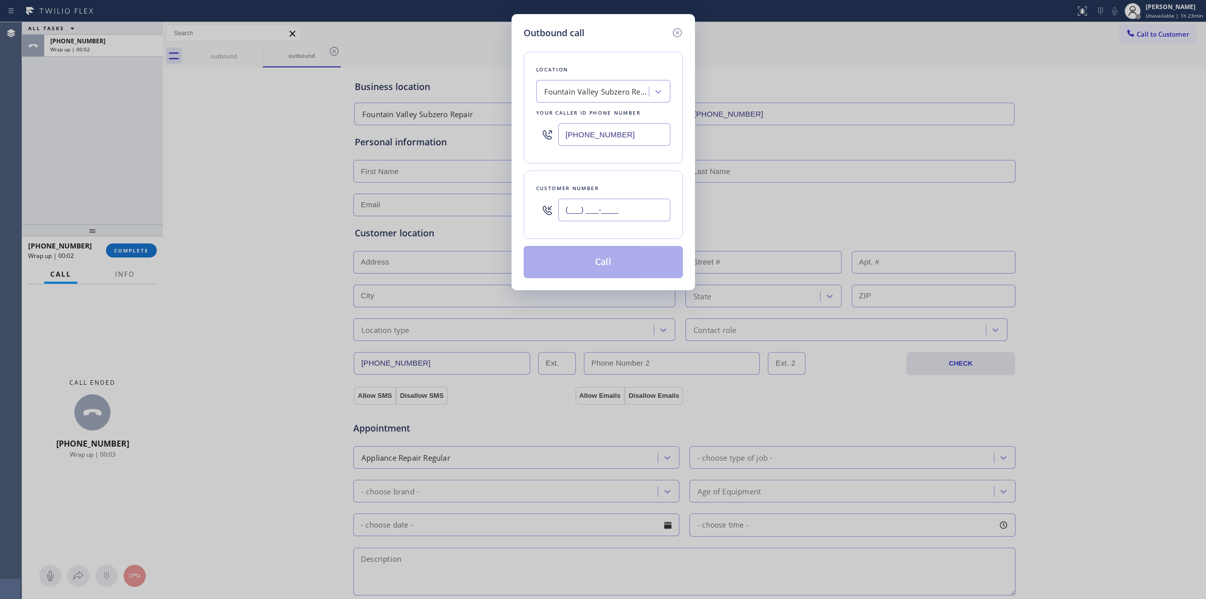
paste input "989) 459-0616"
click at [619, 212] on input "[PHONE_NUMBER]" at bounding box center [614, 210] width 112 height 23
type input "[PHONE_NUMBER]"
click at [606, 262] on button "Call" at bounding box center [603, 262] width 159 height 32
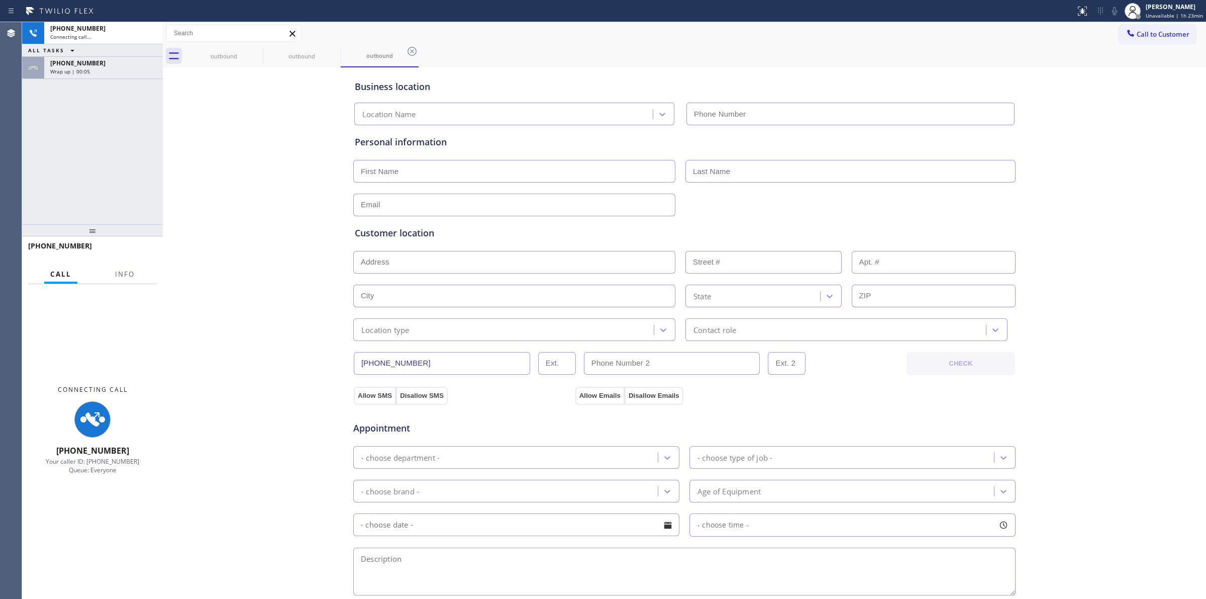
type input "[PHONE_NUMBER]"
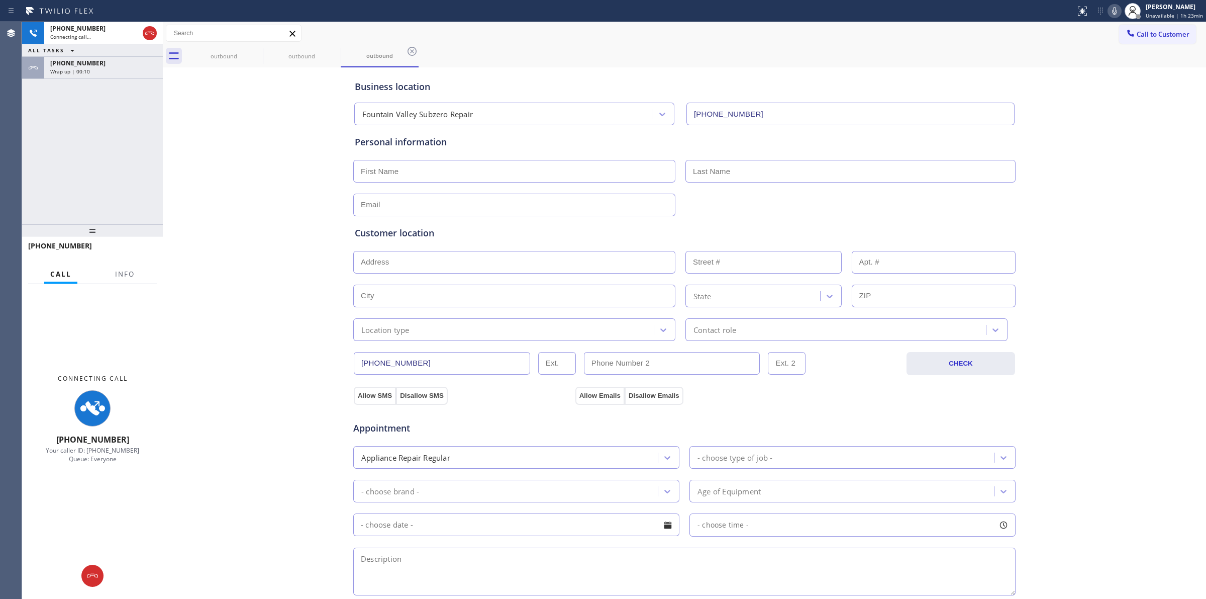
drag, startPoint x: 98, startPoint y: 74, endPoint x: 124, endPoint y: 161, distance: 90.3
click at [98, 74] on div "[PHONE_NUMBER] Wrap up | 00:10" at bounding box center [101, 68] width 115 height 22
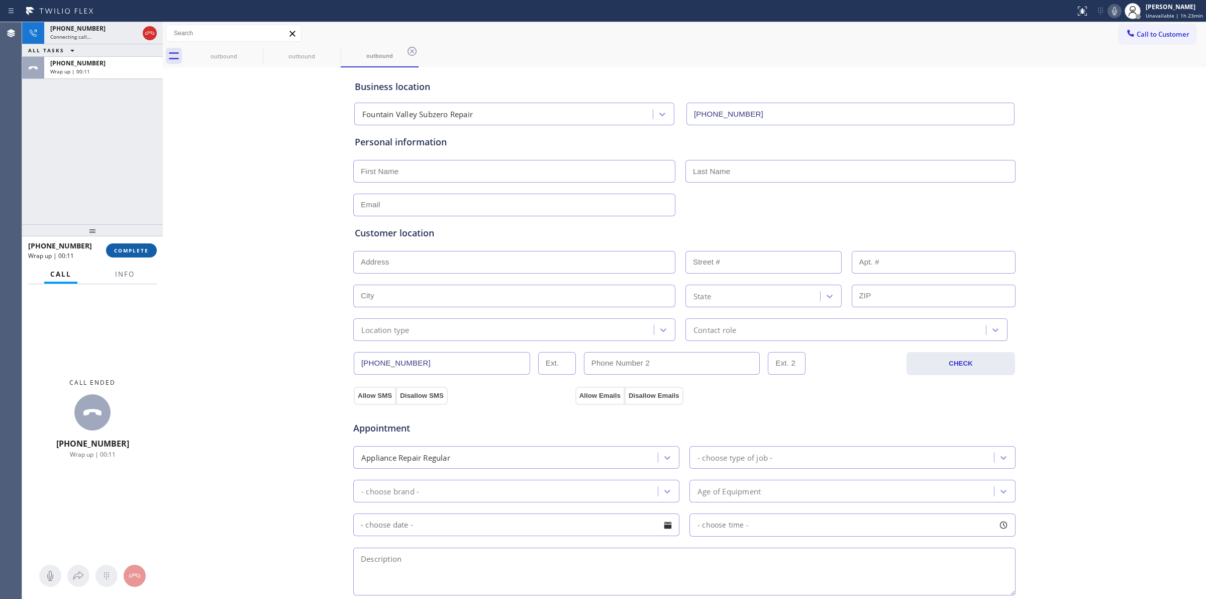
click at [145, 254] on button "COMPLETE" at bounding box center [131, 250] width 51 height 14
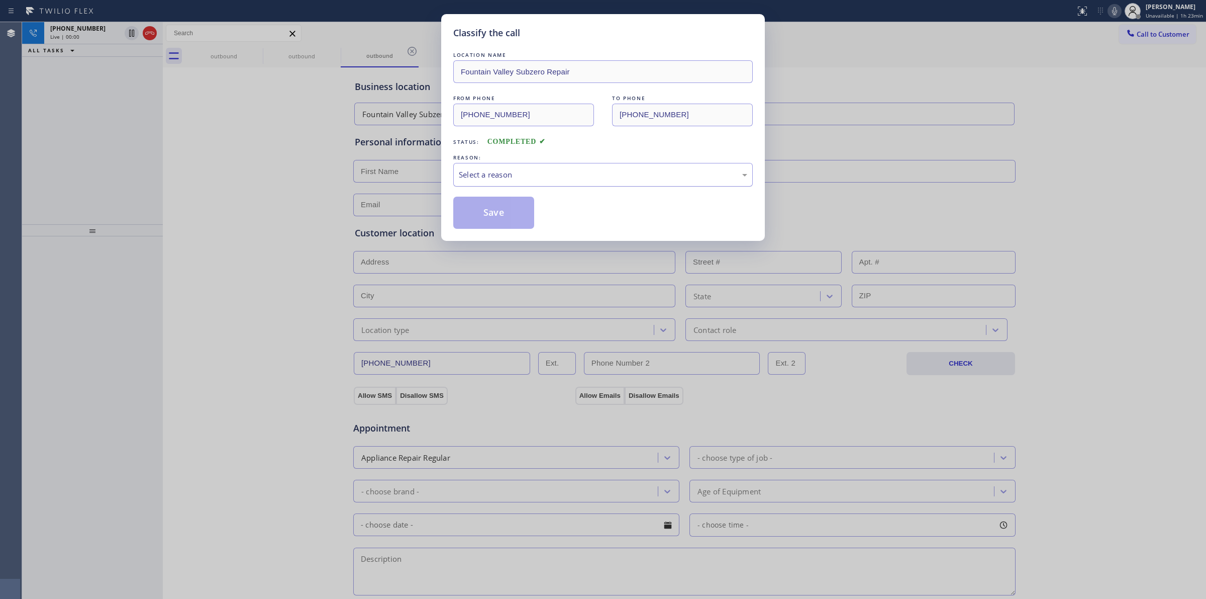
click at [546, 174] on div "Select a reason" at bounding box center [603, 175] width 289 height 12
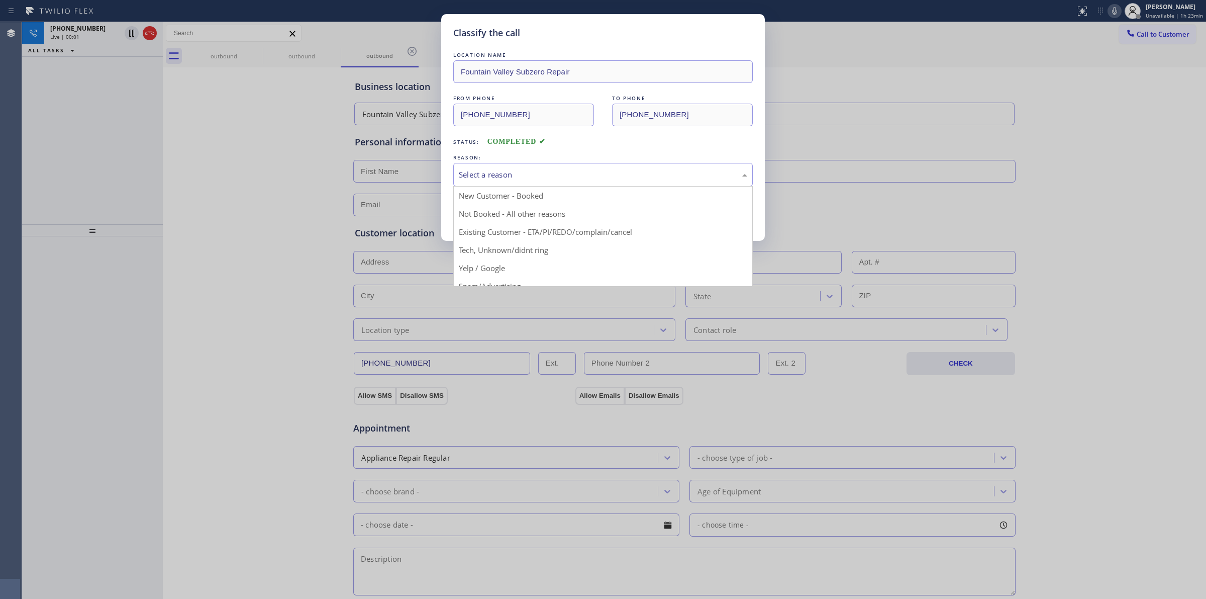
drag, startPoint x: 513, startPoint y: 255, endPoint x: 487, endPoint y: 217, distance: 46.6
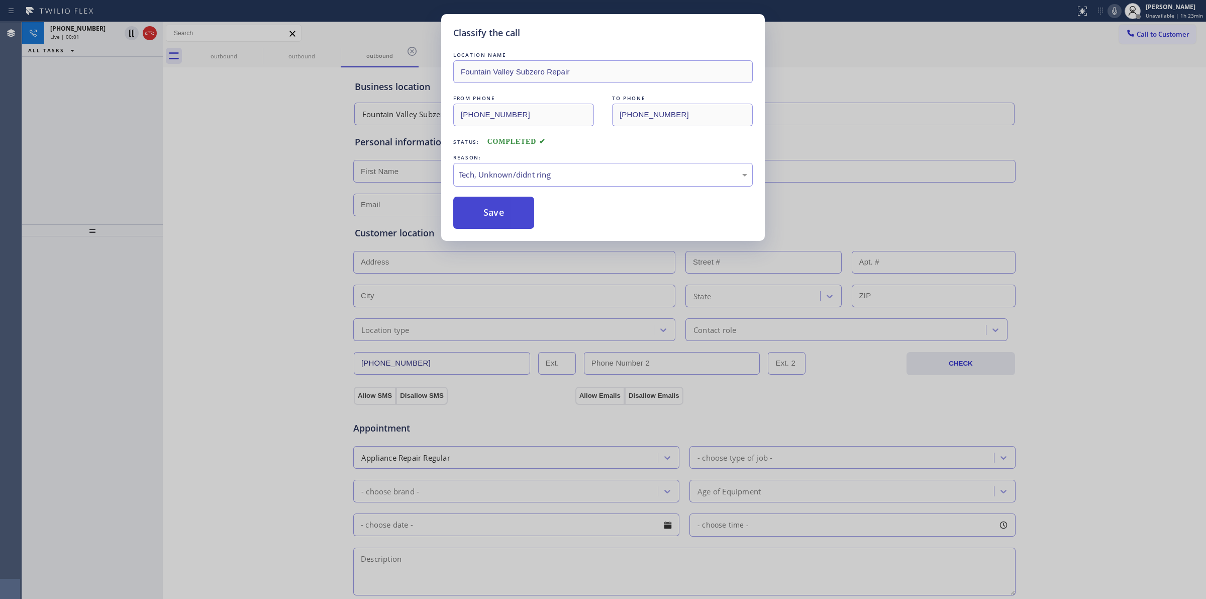
click at [487, 217] on button "Save" at bounding box center [493, 213] width 81 height 32
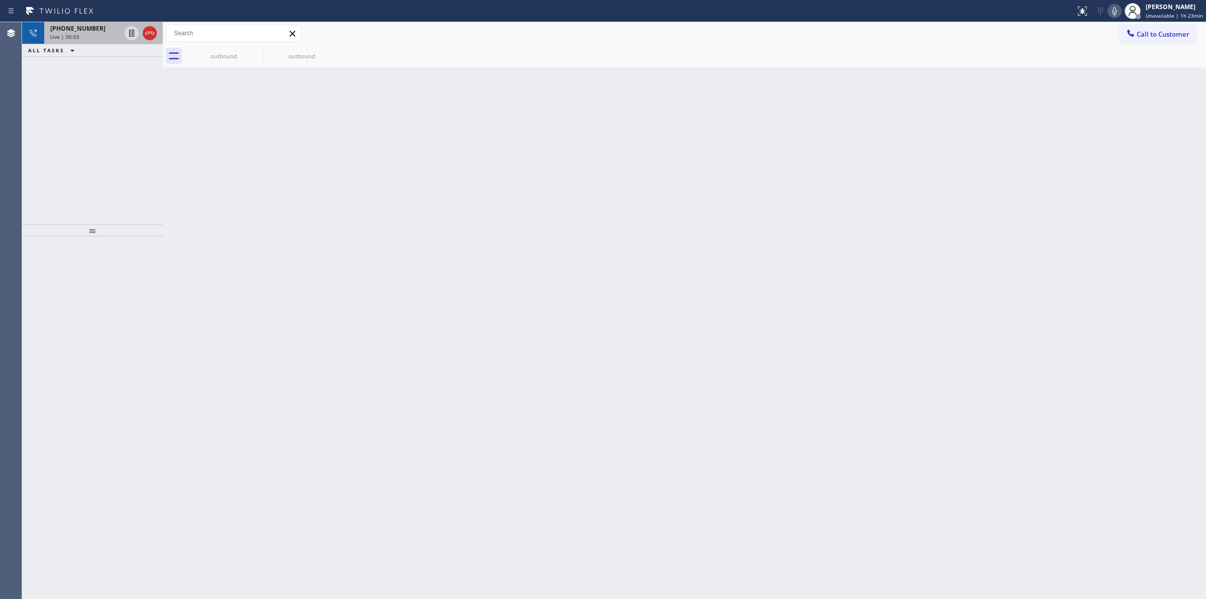
click at [95, 34] on div "Live | 00:03" at bounding box center [85, 36] width 70 height 7
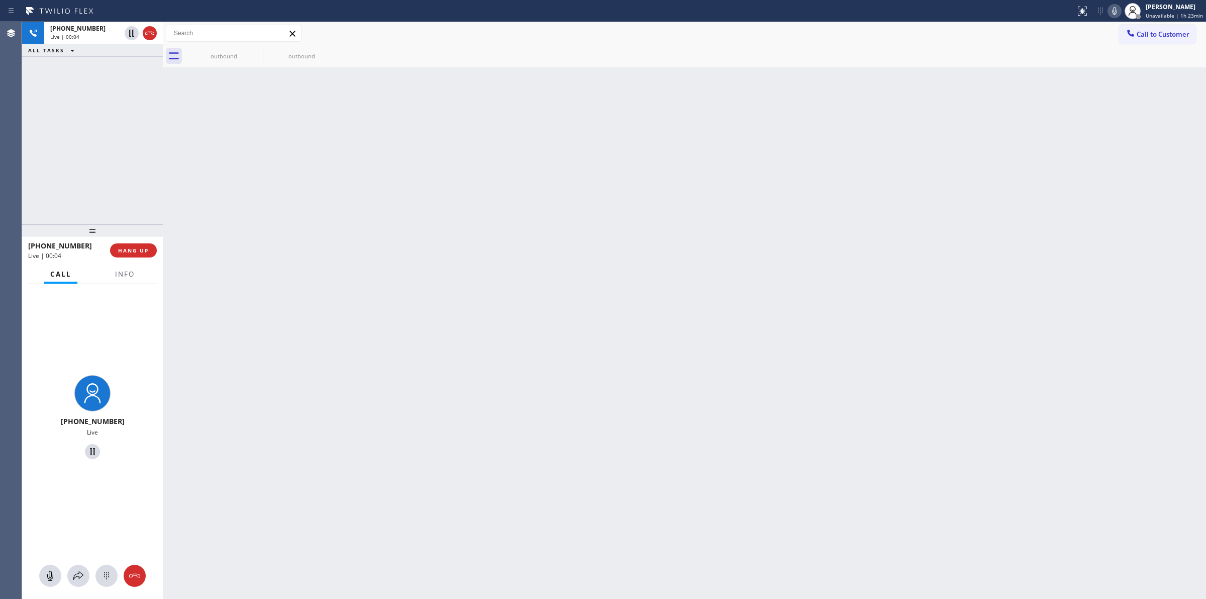
click at [112, 566] on div at bounding box center [92, 575] width 141 height 22
click at [108, 574] on icon at bounding box center [107, 576] width 12 height 12
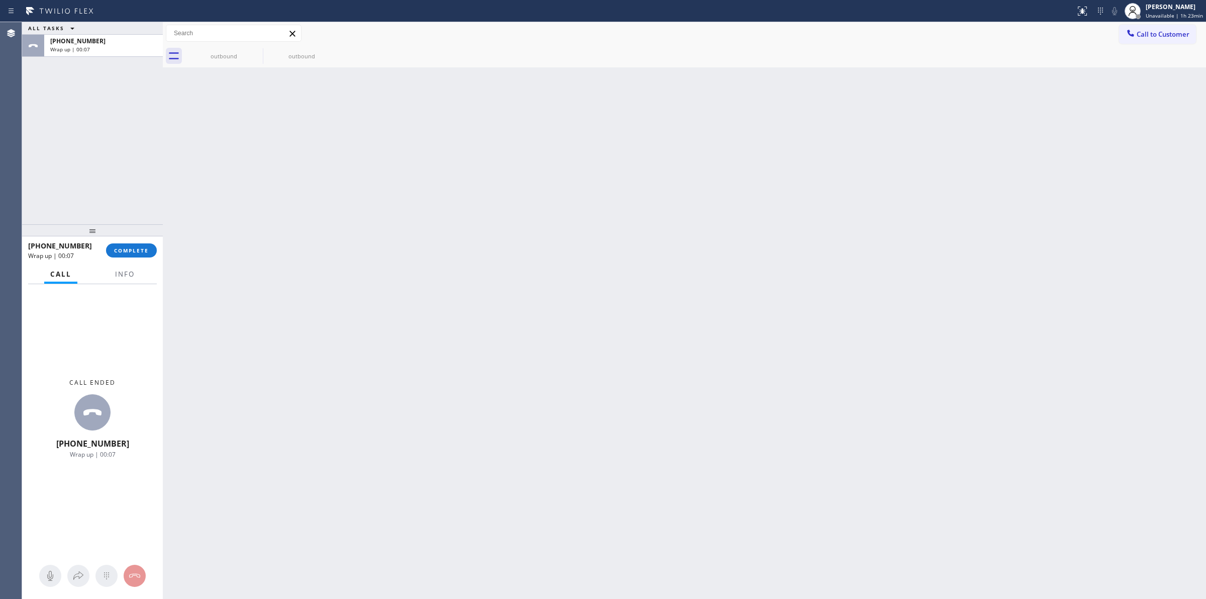
click at [885, 194] on div "Back to Dashboard Change Sender ID Customers Technicians Select a contact Outbo…" at bounding box center [685, 310] width 1044 height 577
click at [1158, 21] on div "[PERSON_NAME] Unavailable | 1h 23min" at bounding box center [1164, 11] width 84 height 22
click at [1037, 116] on div "Back to Dashboard Change Sender ID Customers Technicians Select a contact Outbo…" at bounding box center [685, 310] width 1044 height 577
click at [1159, 34] on span "Call to Customer" at bounding box center [1163, 34] width 53 height 9
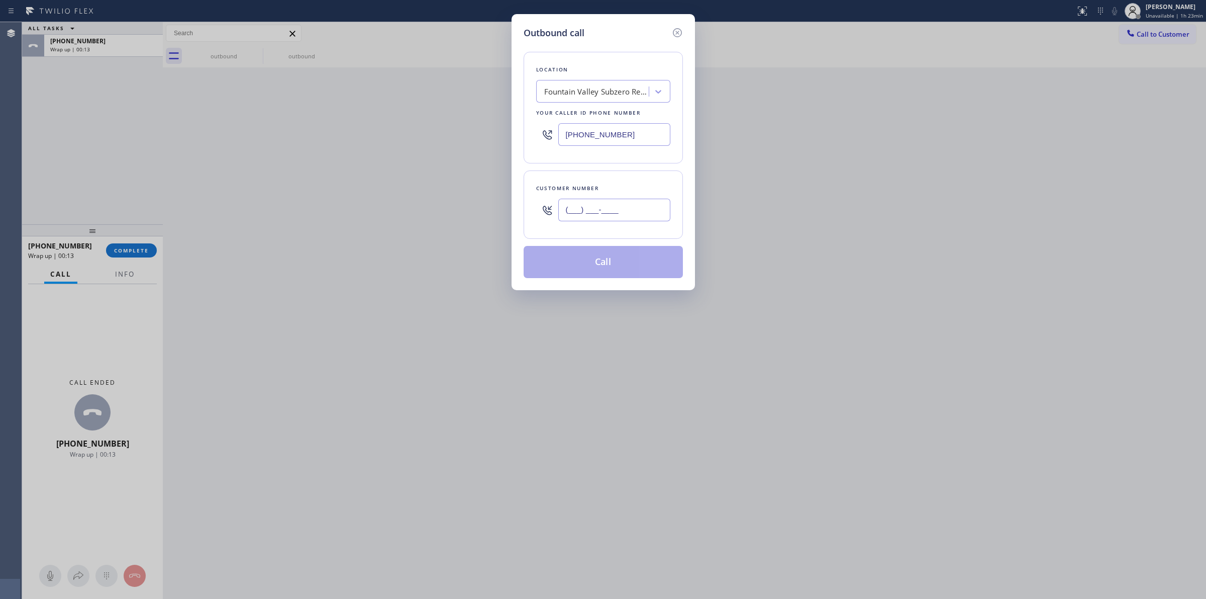
click at [611, 209] on input "(___) ___-____" at bounding box center [614, 210] width 112 height 23
paste input "442) 223-5138"
type input "[PHONE_NUMBER]"
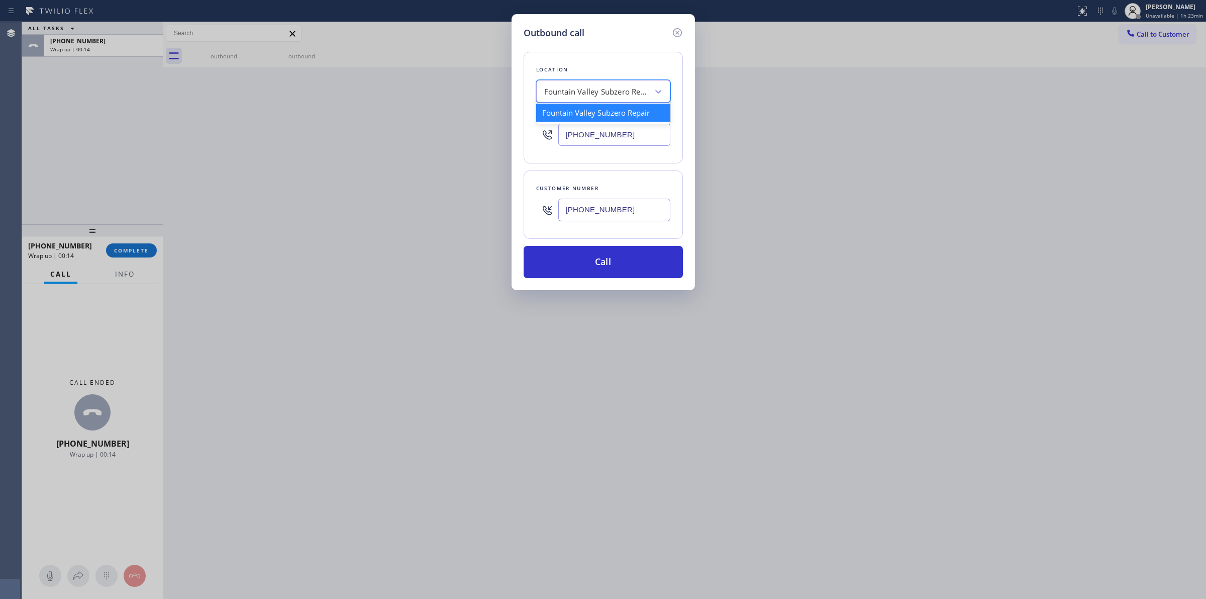
click at [594, 98] on div "Fountain Valley Subzero Repair" at bounding box center [594, 92] width 110 height 18
type input "B"
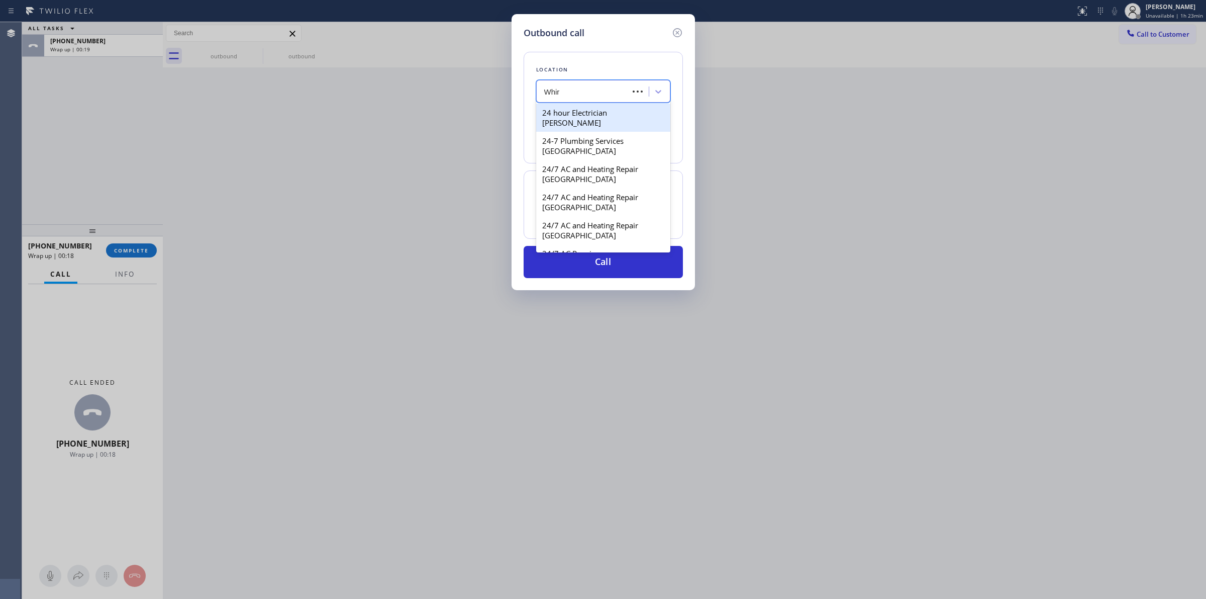
type input "Whirl"
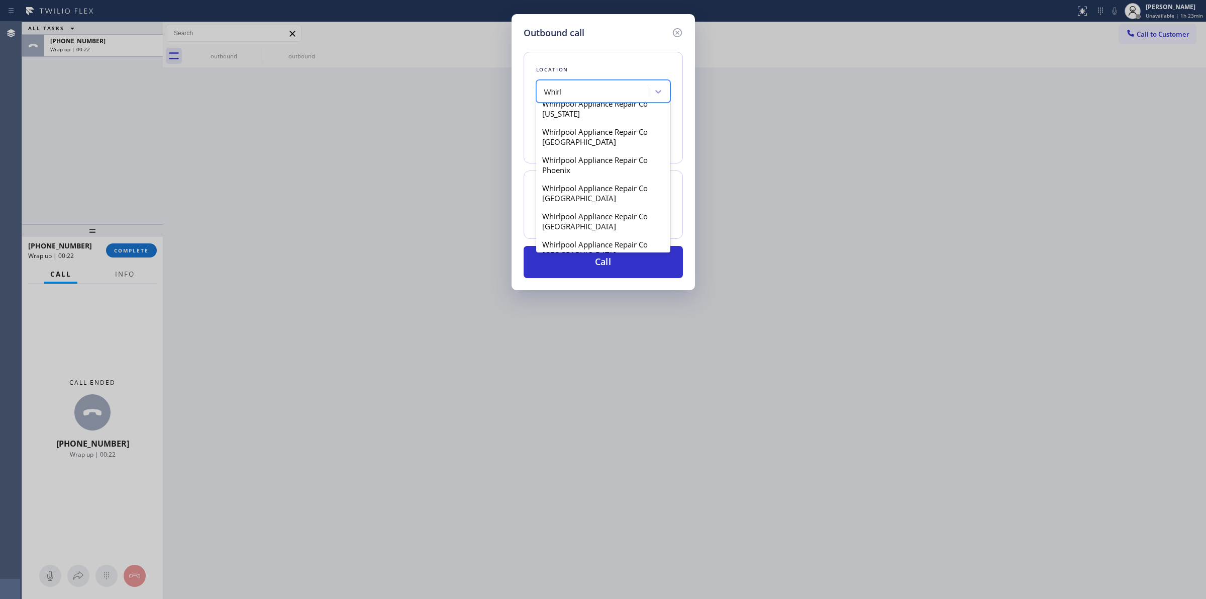
scroll to position [314, 0]
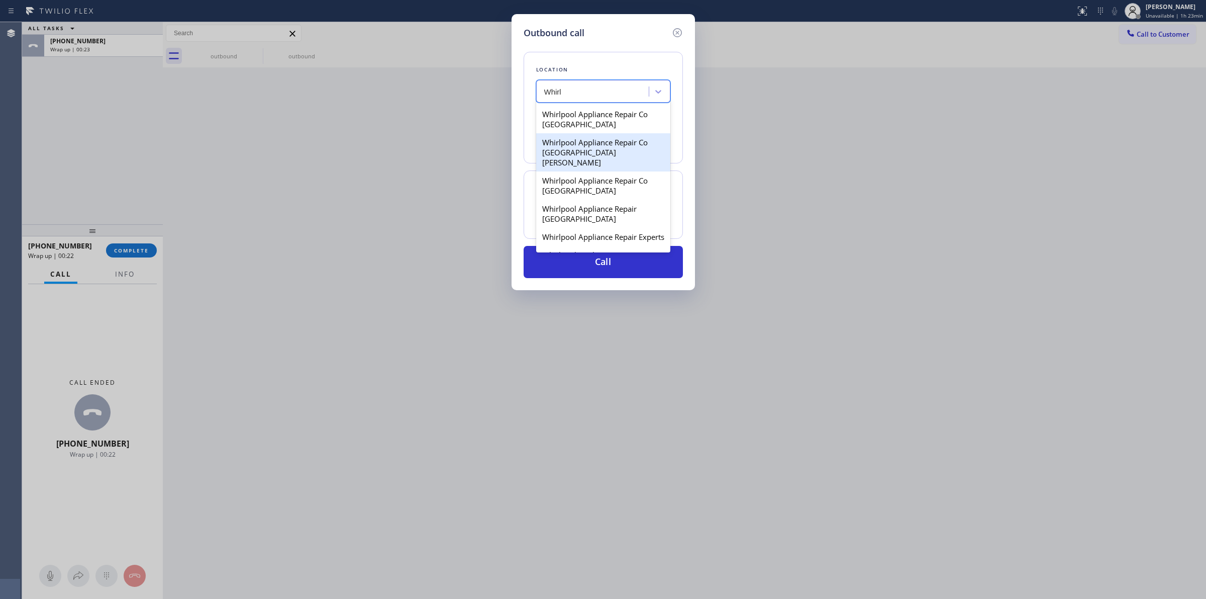
click at [568, 133] on div "Whirlpool Appliance Repair Co [GEOGRAPHIC_DATA]" at bounding box center [603, 119] width 134 height 28
type input "[PHONE_NUMBER]"
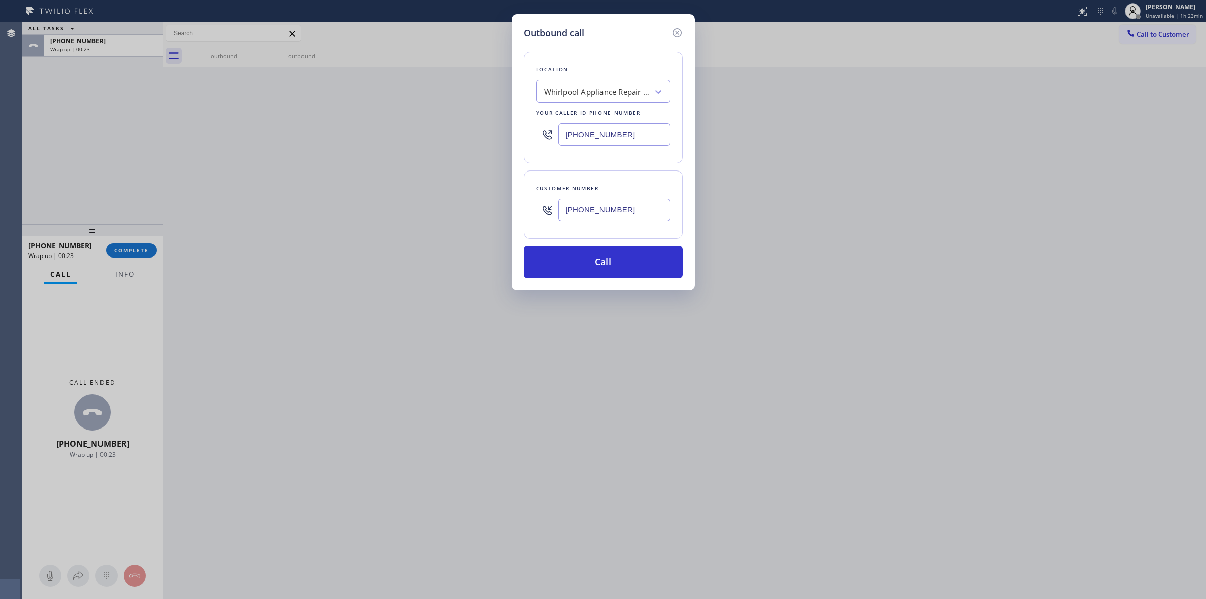
click at [585, 212] on input "[PHONE_NUMBER]" at bounding box center [614, 210] width 112 height 23
click at [605, 270] on button "Call" at bounding box center [603, 262] width 159 height 32
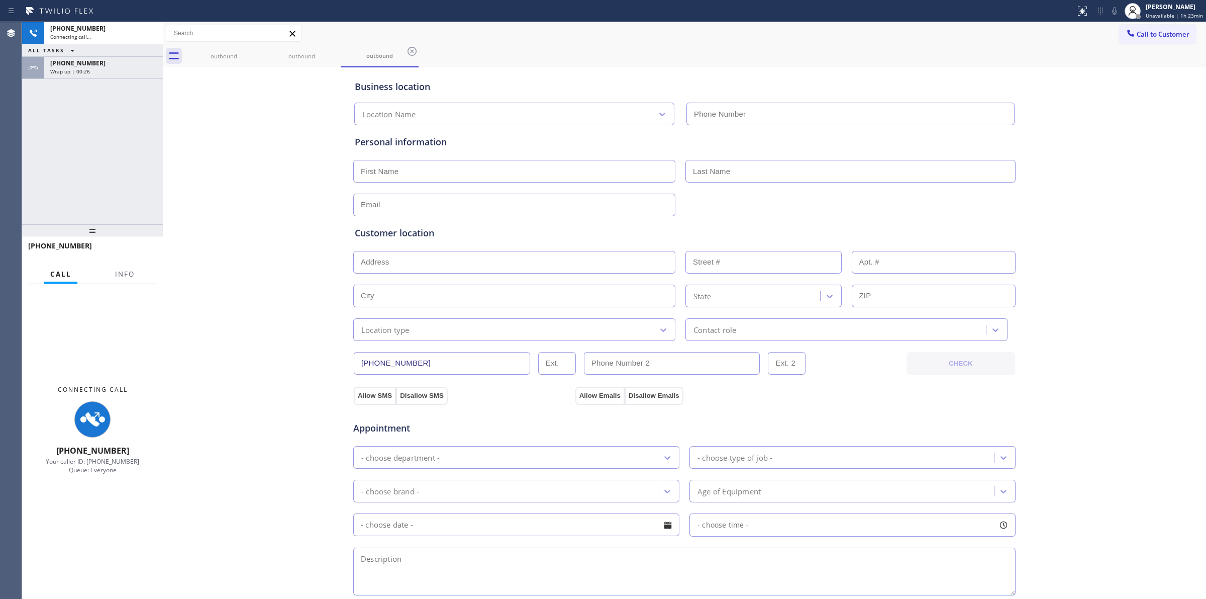
type input "[PHONE_NUMBER]"
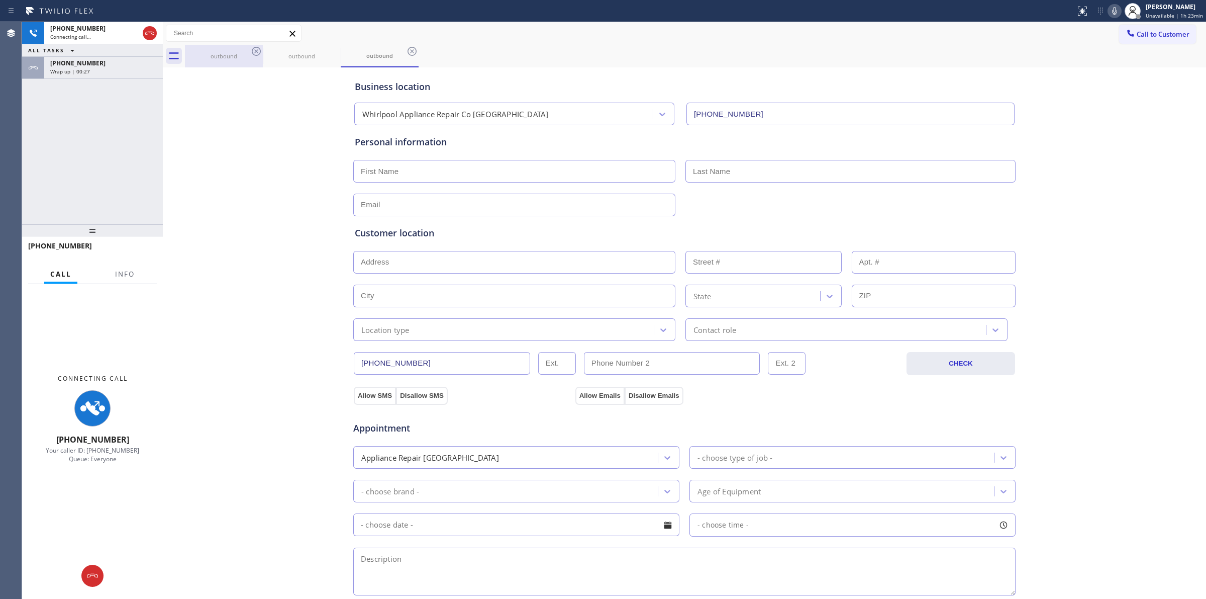
click at [257, 58] on div "outbound" at bounding box center [224, 56] width 76 height 8
click at [255, 52] on icon at bounding box center [256, 51] width 9 height 9
click at [0, 0] on icon at bounding box center [0, 0] width 0 height 0
click at [255, 52] on icon at bounding box center [256, 51] width 9 height 9
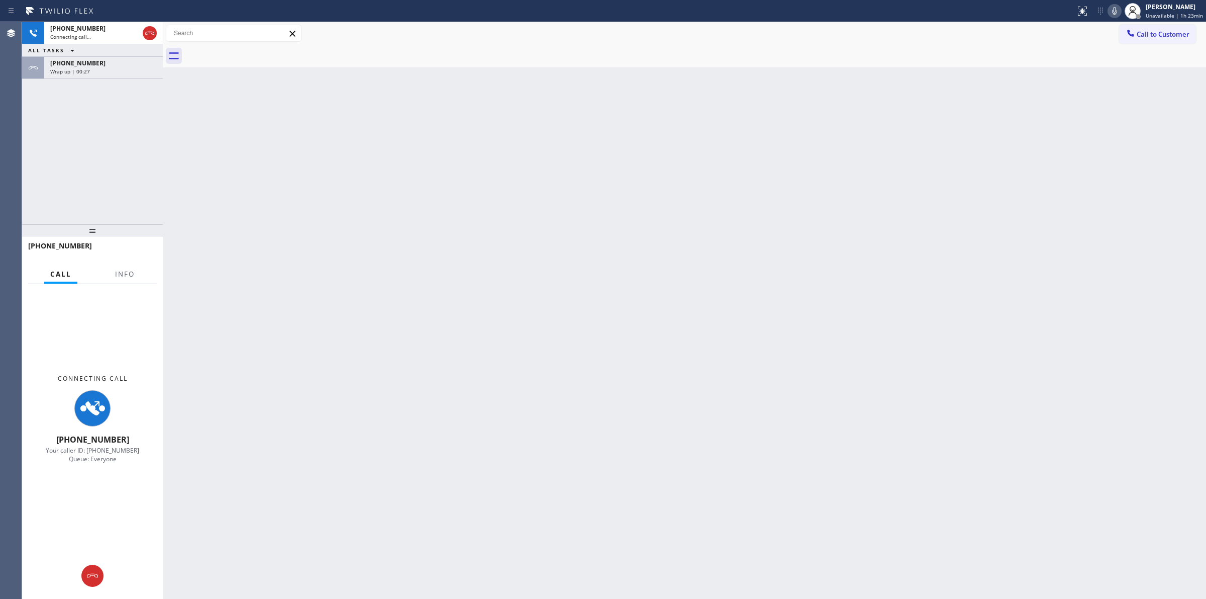
click at [255, 52] on div at bounding box center [695, 56] width 1021 height 23
click at [78, 52] on button "ALL TASKS" at bounding box center [53, 50] width 62 height 12
click at [115, 63] on div "[PHONE_NUMBER]" at bounding box center [103, 63] width 107 height 9
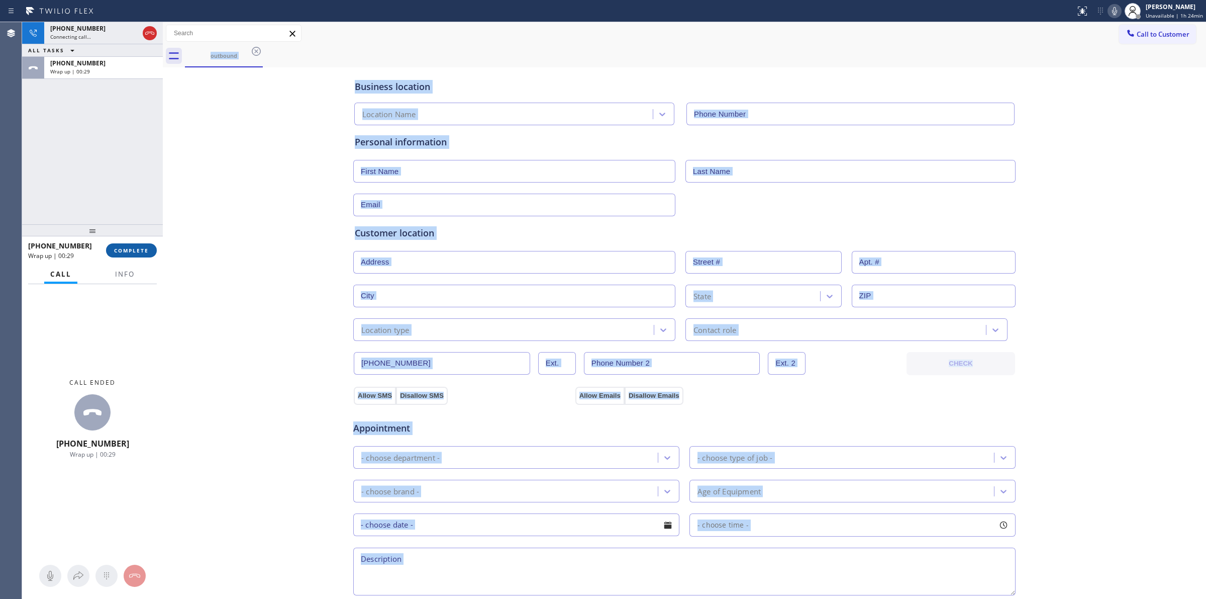
type input "[PHONE_NUMBER]"
click at [131, 243] on button "COMPLETE" at bounding box center [131, 250] width 51 height 14
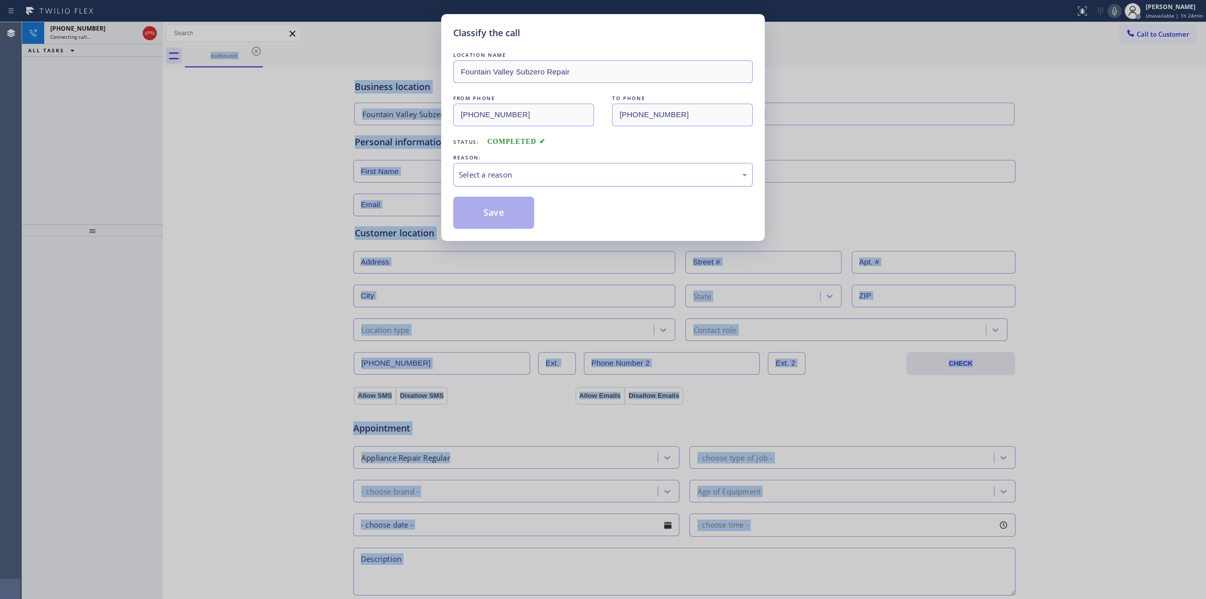
click at [558, 173] on div "Select a reason" at bounding box center [603, 175] width 289 height 12
click at [493, 210] on button "Save" at bounding box center [493, 213] width 81 height 32
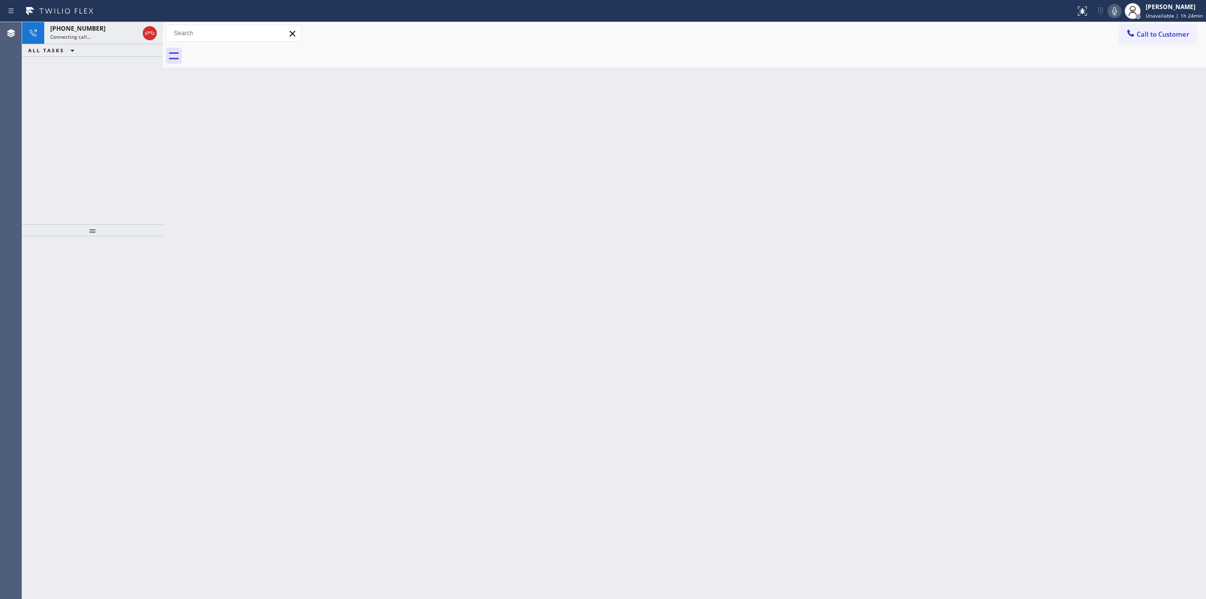
click at [254, 57] on div at bounding box center [695, 56] width 1021 height 23
click at [1126, 14] on div at bounding box center [1133, 11] width 22 height 22
click at [1118, 12] on icon at bounding box center [1115, 11] width 12 height 12
click at [84, 28] on span "[PHONE_NUMBER]" at bounding box center [77, 28] width 55 height 9
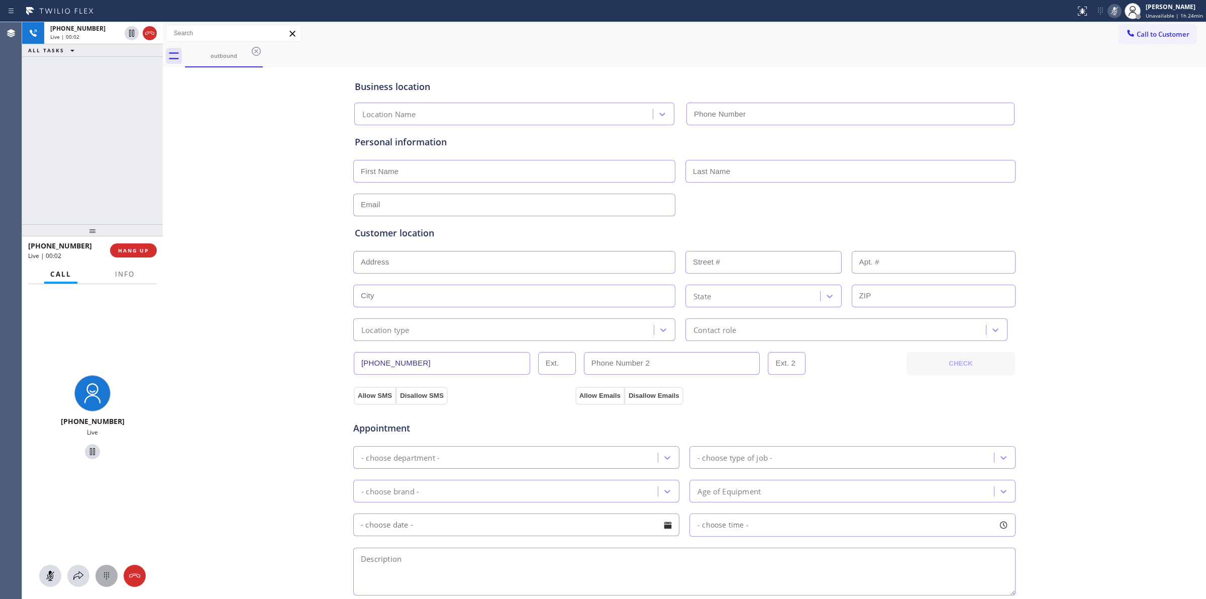
type input "[PHONE_NUMBER]"
click at [114, 576] on div at bounding box center [107, 576] width 22 height 12
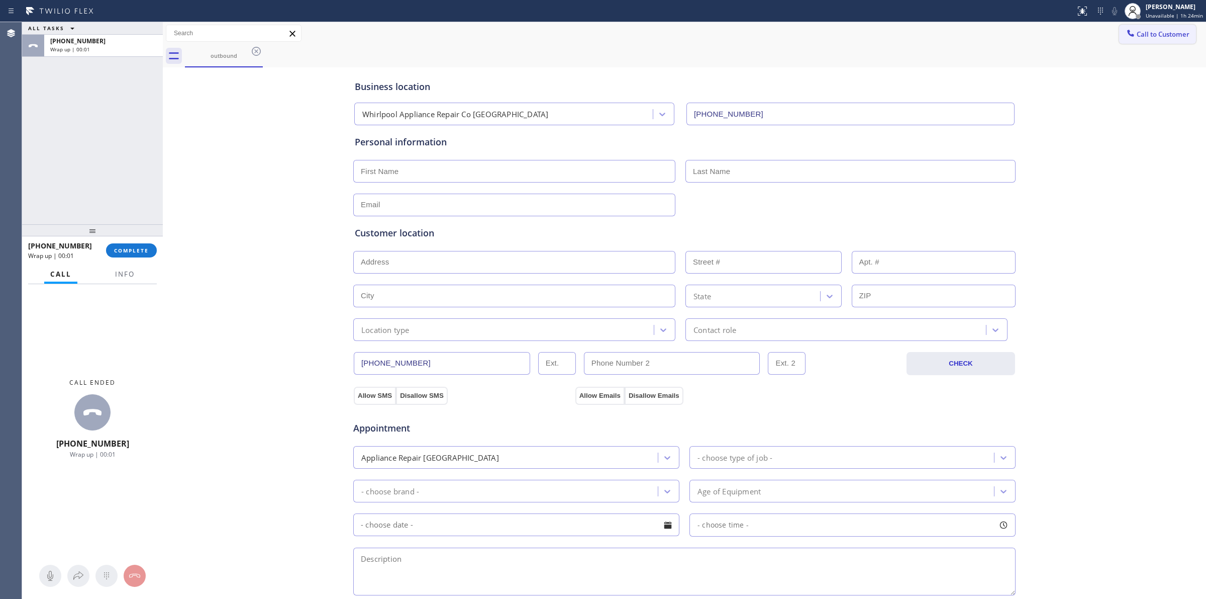
click at [1176, 33] on span "Call to Customer" at bounding box center [1163, 34] width 53 height 9
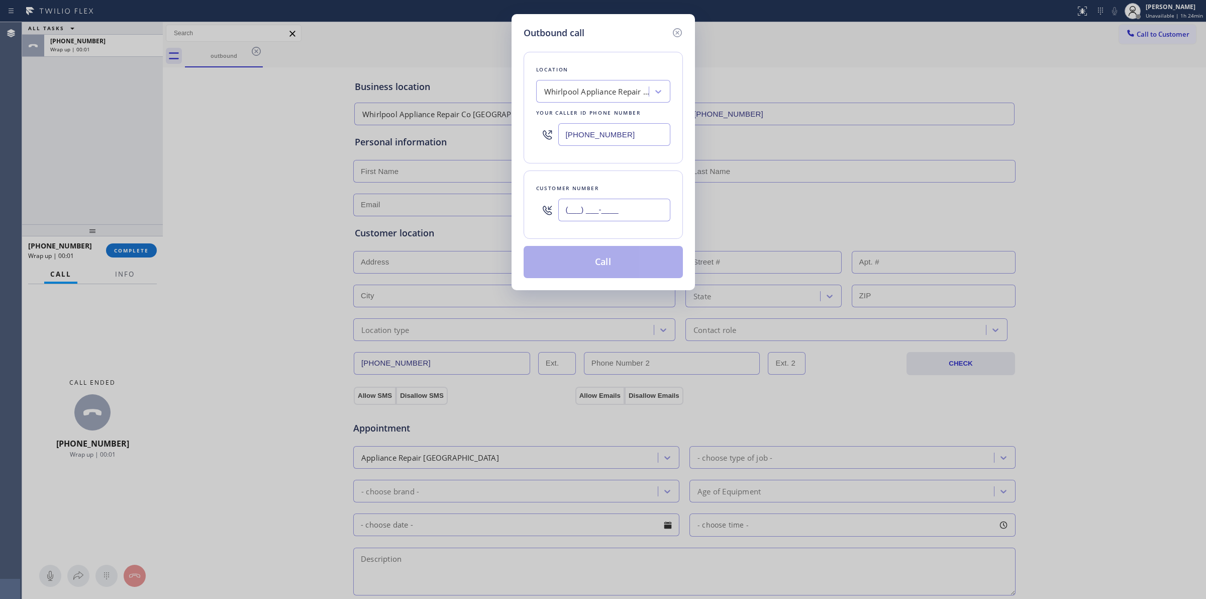
paste input "442) 223-5138"
click at [637, 217] on input "[PHONE_NUMBER]" at bounding box center [614, 210] width 112 height 23
type input "[PHONE_NUMBER]"
click at [622, 264] on button "Call" at bounding box center [603, 262] width 159 height 32
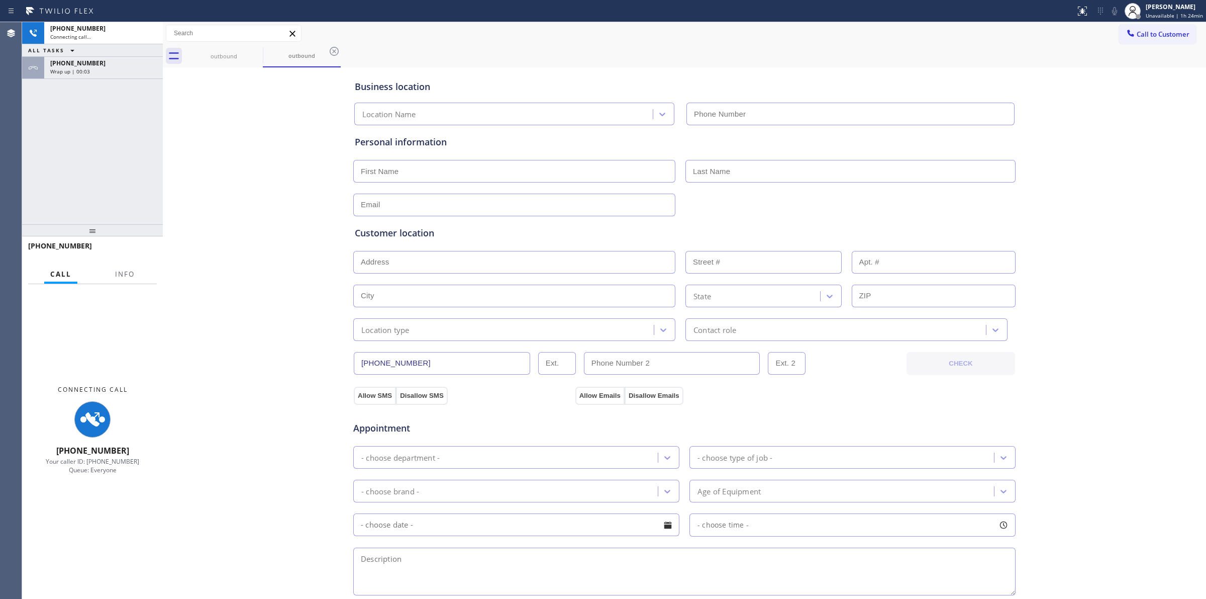
type input "[PHONE_NUMBER]"
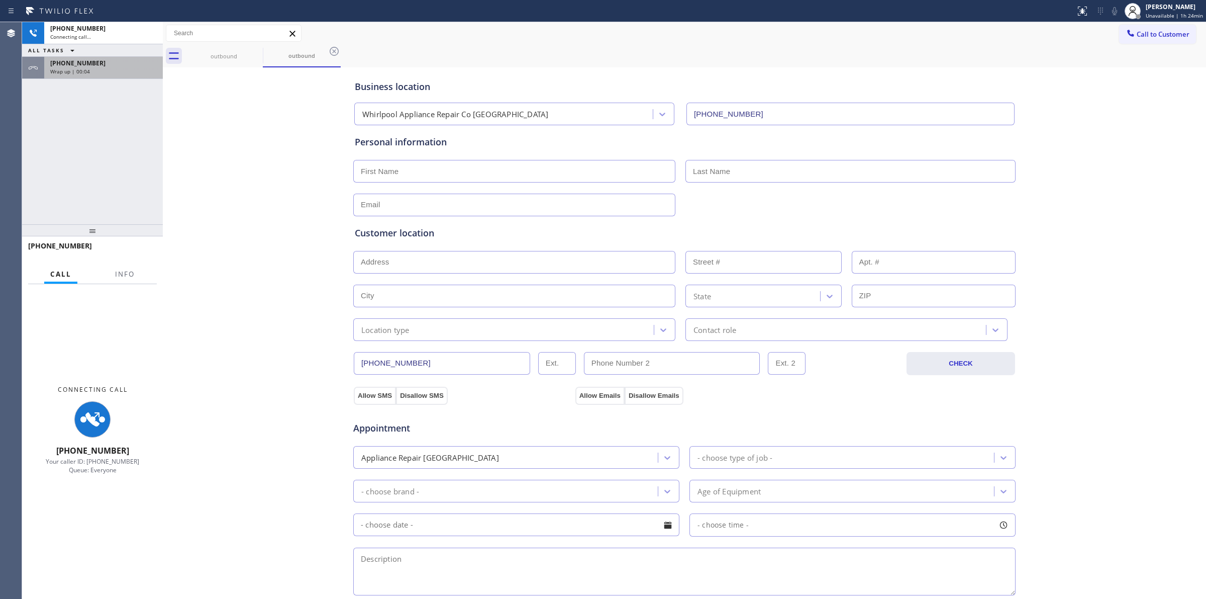
drag, startPoint x: 73, startPoint y: 64, endPoint x: 79, endPoint y: 71, distance: 9.6
click at [73, 64] on span "[PHONE_NUMBER]" at bounding box center [77, 63] width 55 height 9
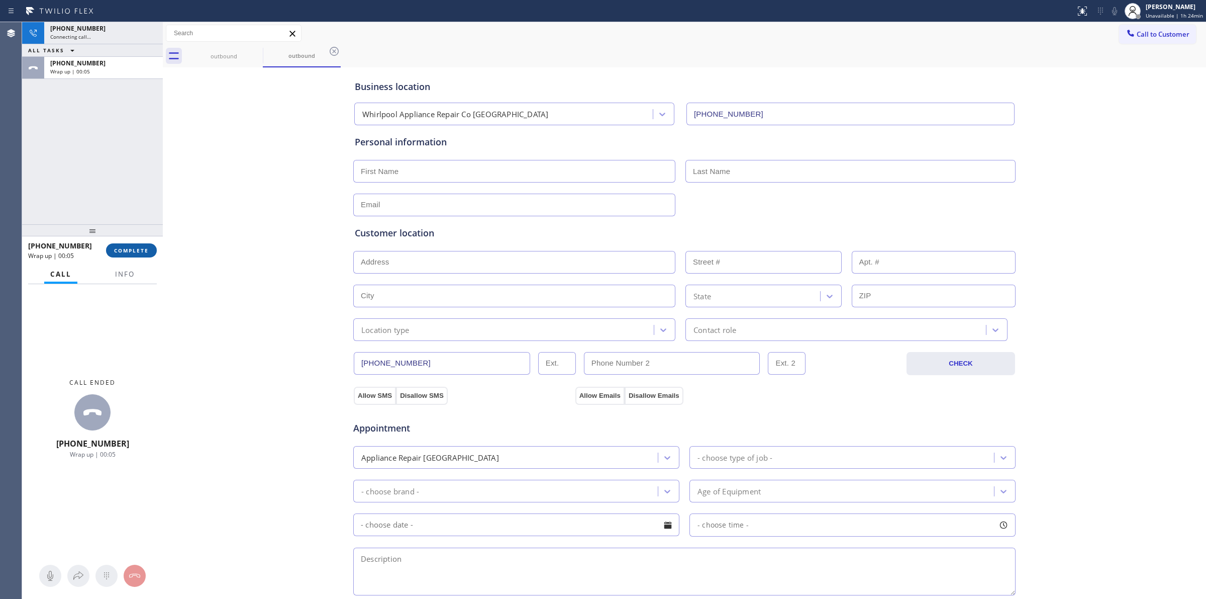
click at [118, 252] on span "COMPLETE" at bounding box center [131, 250] width 35 height 7
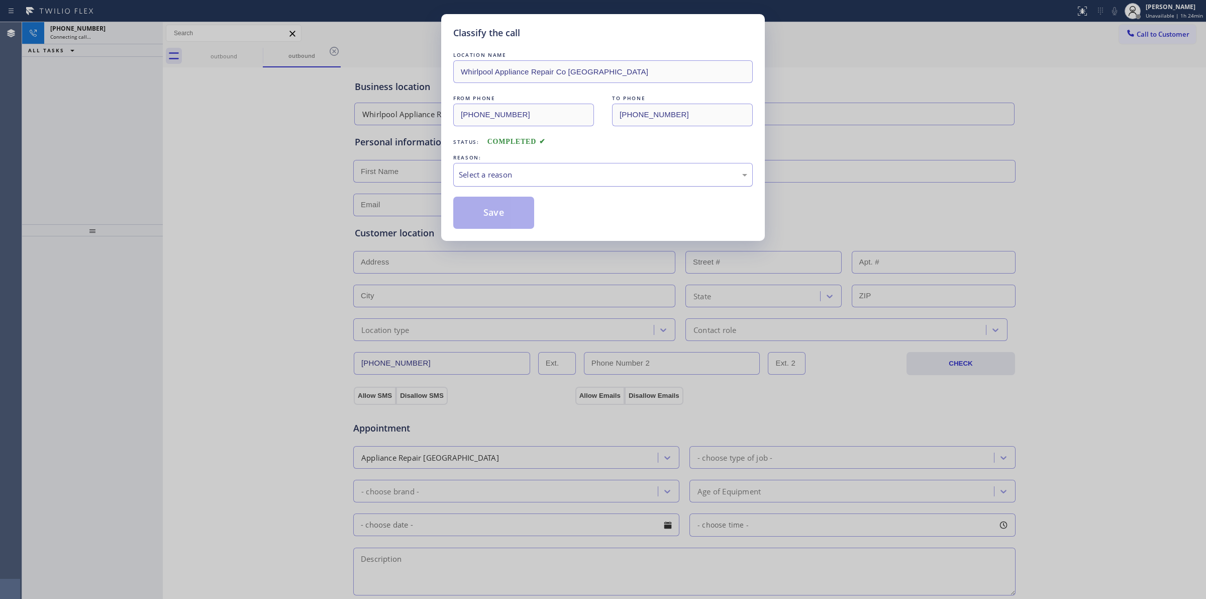
click at [568, 175] on div "Select a reason" at bounding box center [603, 175] width 289 height 12
click at [498, 214] on button "Save" at bounding box center [493, 213] width 81 height 32
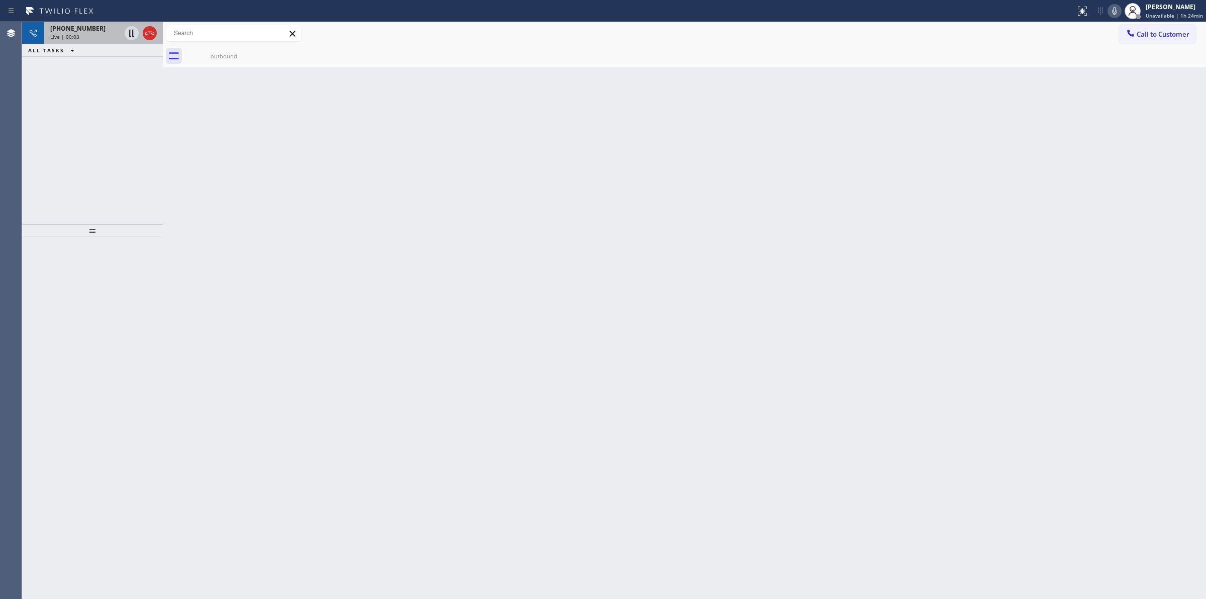
click at [83, 38] on div "Live | 00:03" at bounding box center [85, 36] width 70 height 7
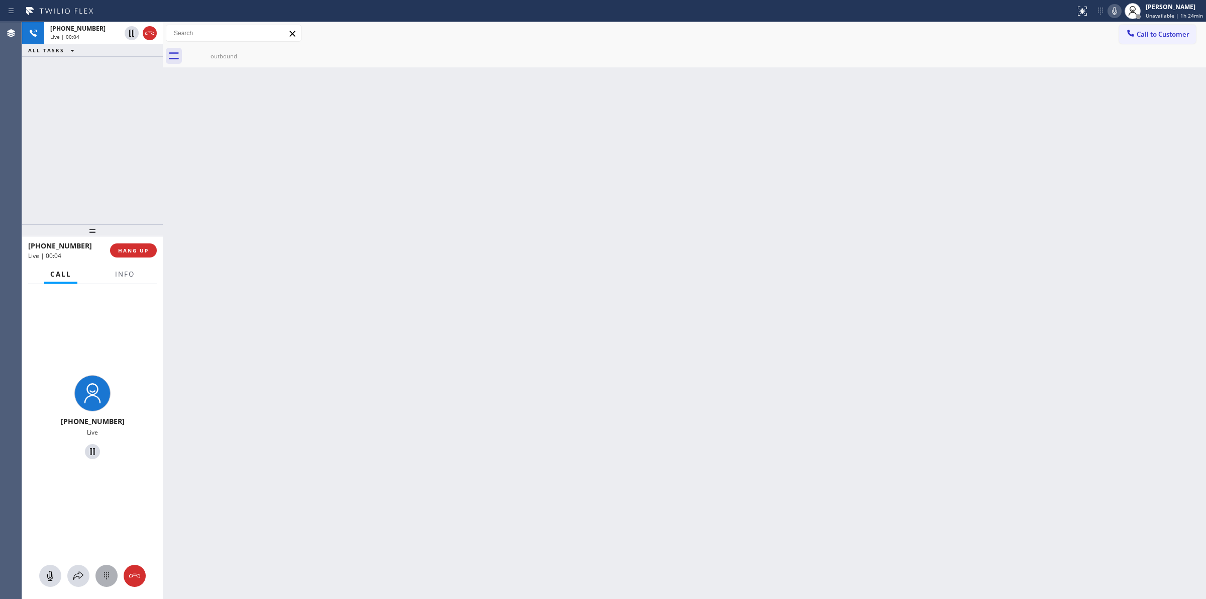
click at [114, 575] on div at bounding box center [107, 576] width 22 height 12
click at [1147, 28] on button "Call to Customer" at bounding box center [1157, 34] width 77 height 19
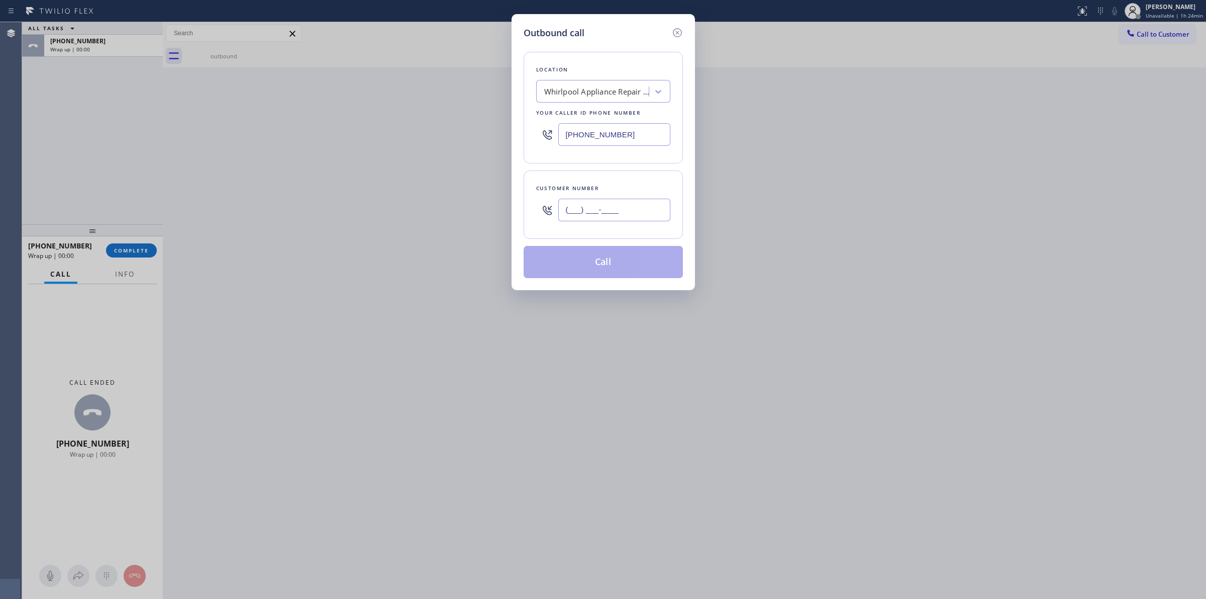
click at [592, 210] on input "(___) ___-____" at bounding box center [614, 210] width 112 height 23
paste input "442) 223-5138"
type input "[PHONE_NUMBER]"
click at [598, 263] on button "Call" at bounding box center [603, 262] width 159 height 32
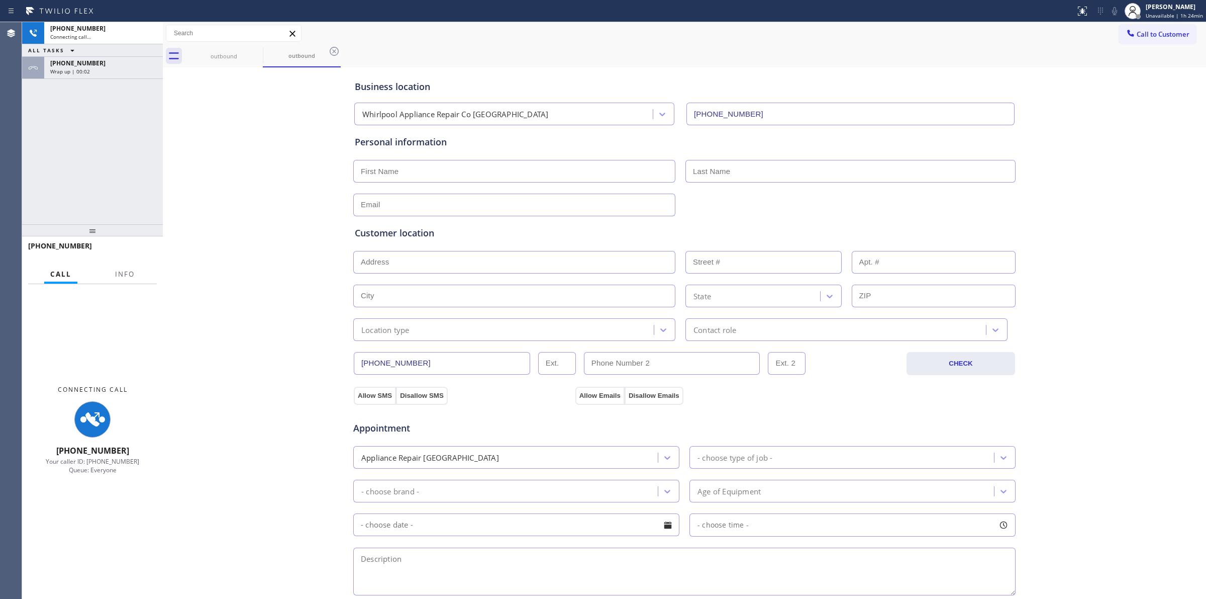
type input "[PHONE_NUMBER]"
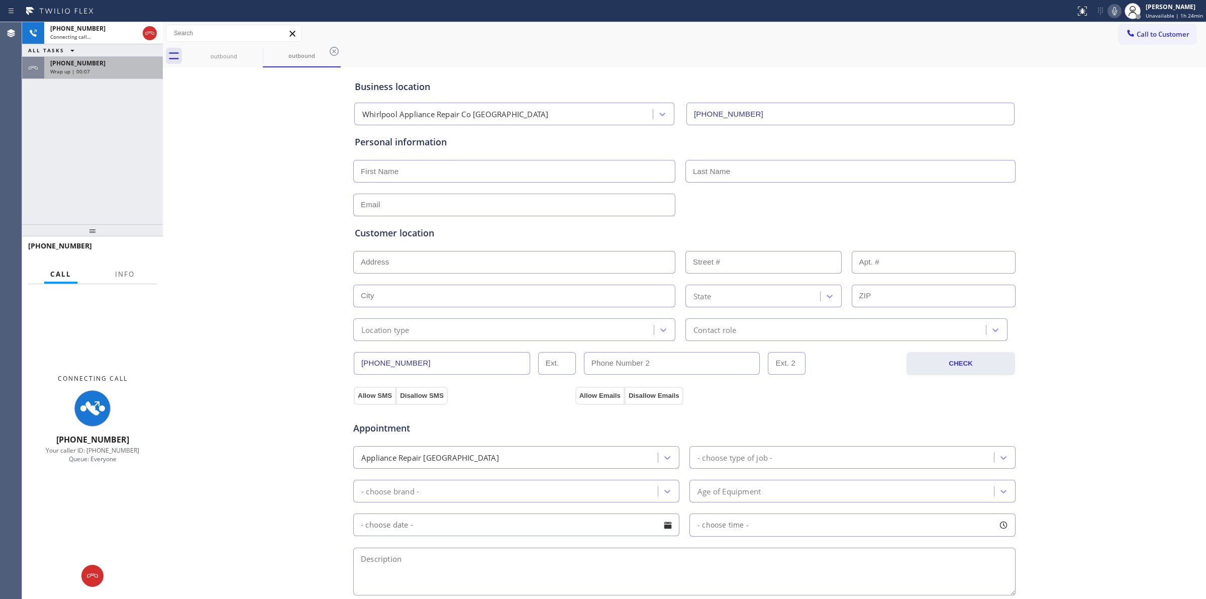
click at [124, 73] on div "Wrap up | 00:07" at bounding box center [103, 71] width 107 height 7
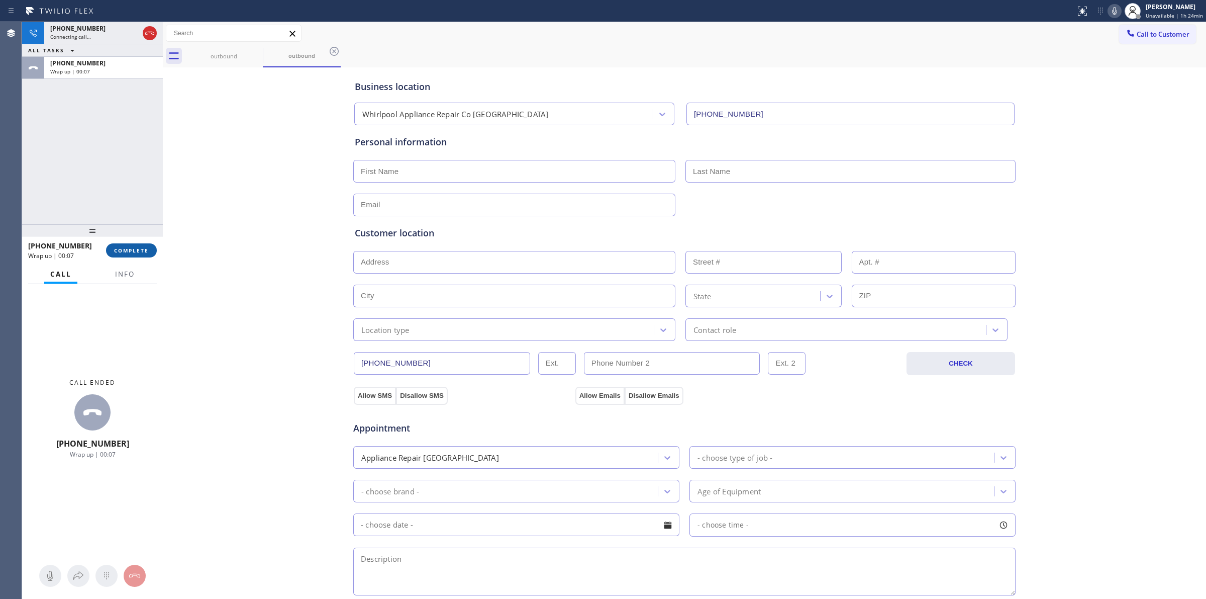
click at [124, 250] on span "COMPLETE" at bounding box center [131, 250] width 35 height 7
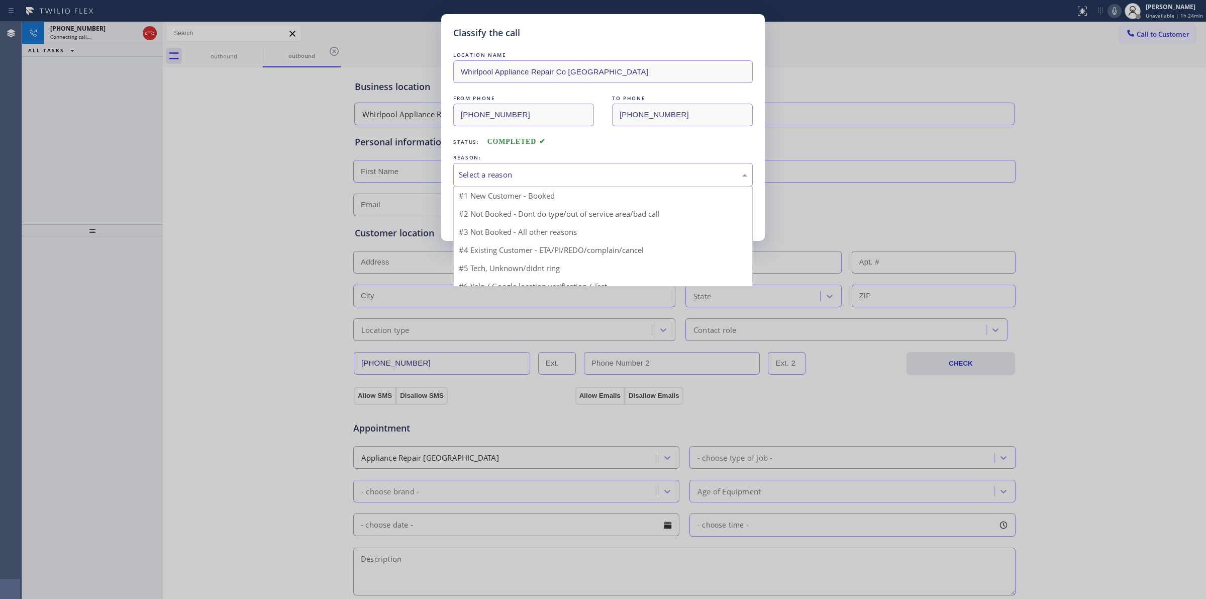
click at [510, 174] on div "Select a reason" at bounding box center [603, 175] width 289 height 12
click at [509, 174] on div "Yelp / Google" at bounding box center [603, 175] width 289 height 12
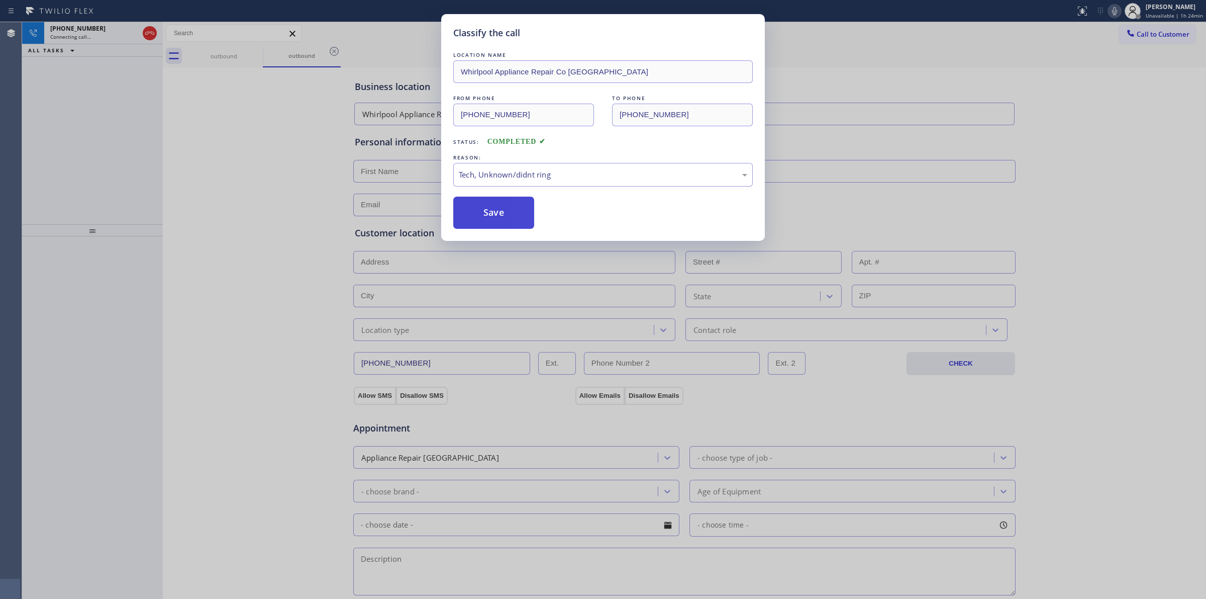
click at [489, 224] on button "Save" at bounding box center [493, 213] width 81 height 32
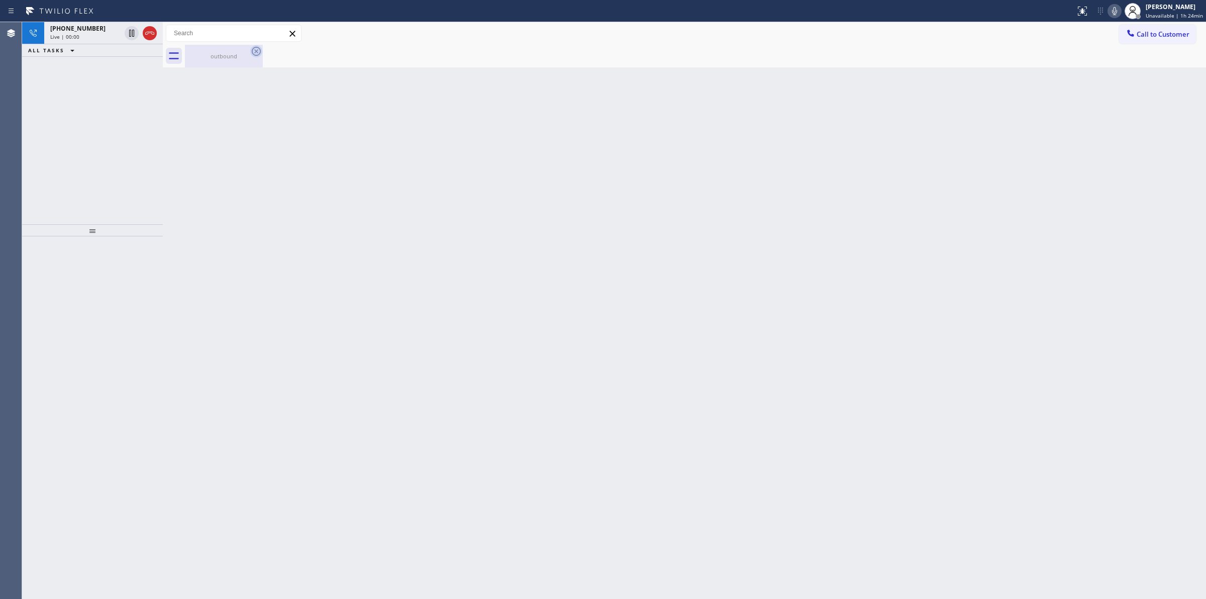
click at [260, 48] on icon at bounding box center [256, 51] width 12 height 12
click at [114, 34] on div "Live | 00:01" at bounding box center [85, 36] width 70 height 7
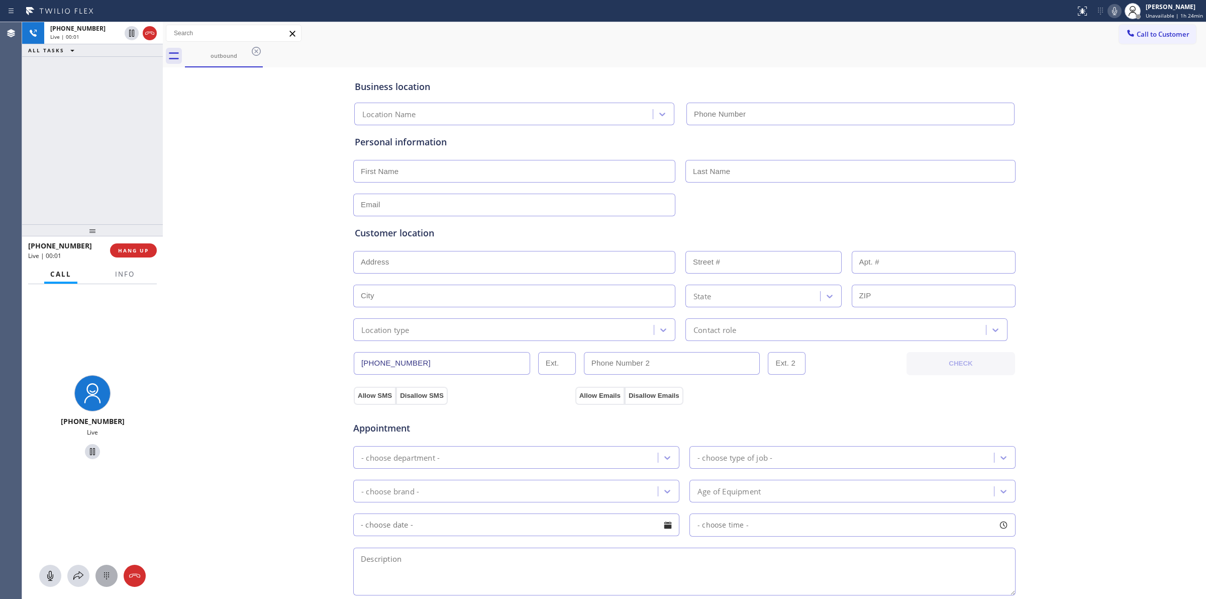
click at [114, 569] on button at bounding box center [107, 575] width 22 height 22
type input "[PHONE_NUMBER]"
click at [113, 571] on div at bounding box center [107, 576] width 22 height 12
click at [112, 573] on icon at bounding box center [107, 576] width 12 height 12
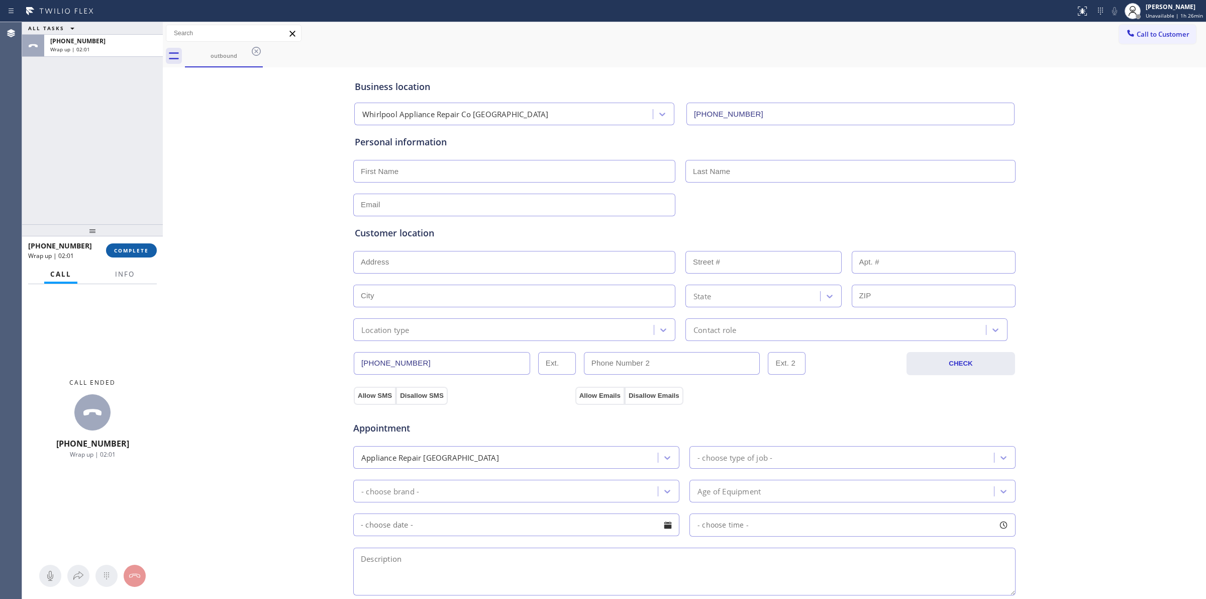
click at [152, 247] on button "COMPLETE" at bounding box center [131, 250] width 51 height 14
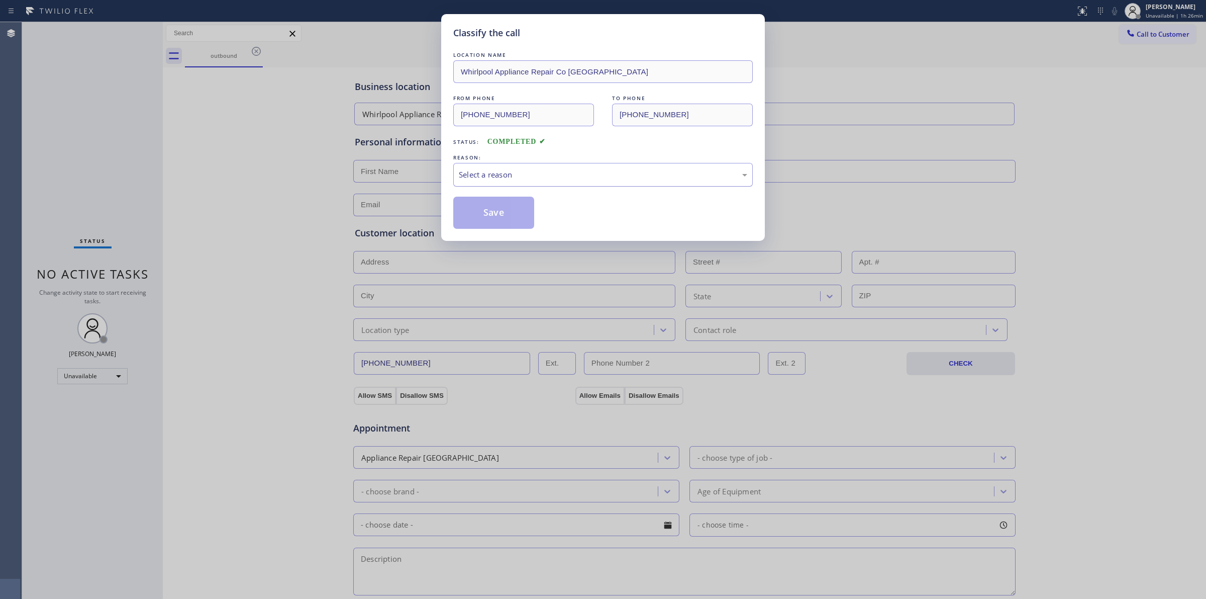
click at [561, 170] on div "Select a reason" at bounding box center [603, 175] width 289 height 12
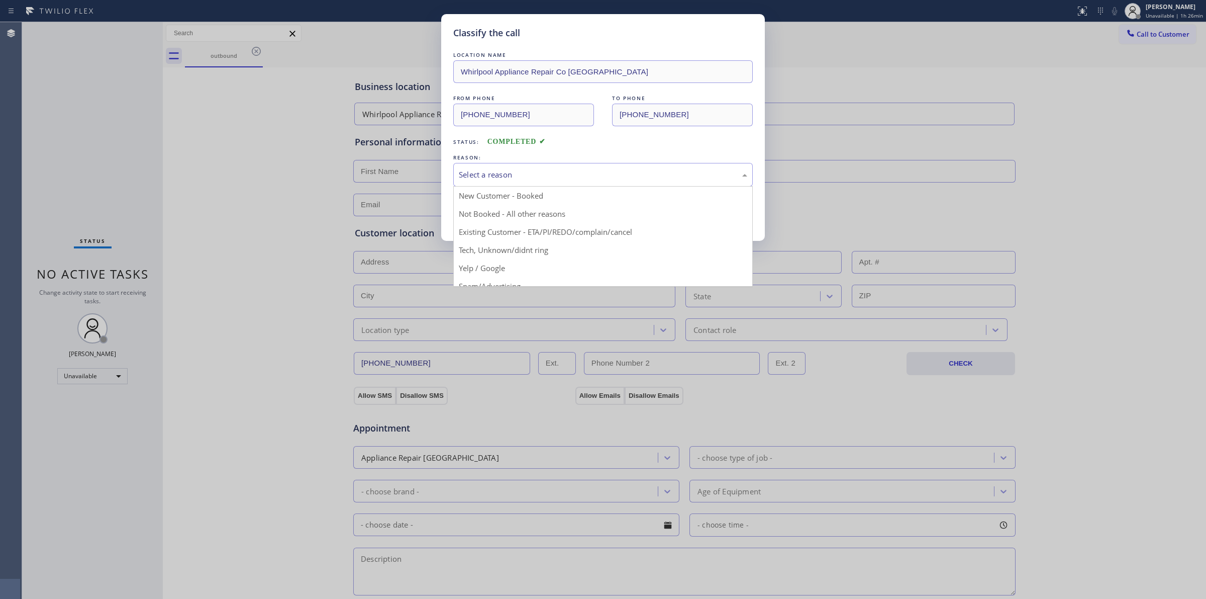
drag, startPoint x: 529, startPoint y: 255, endPoint x: 496, endPoint y: 213, distance: 53.4
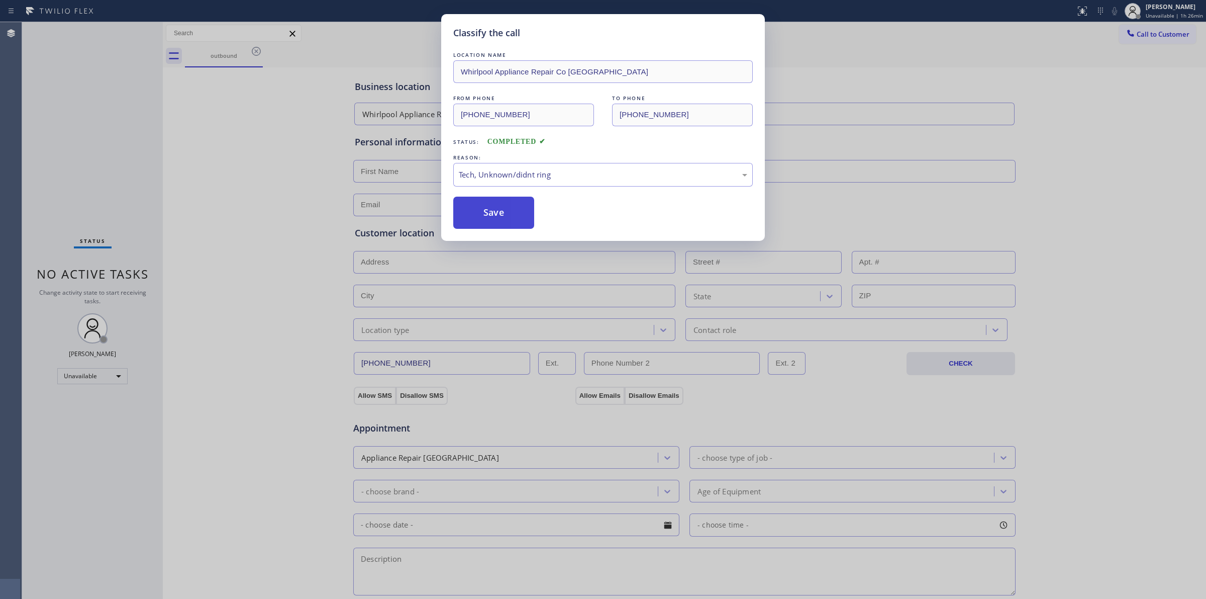
click at [494, 208] on button "Save" at bounding box center [493, 213] width 81 height 32
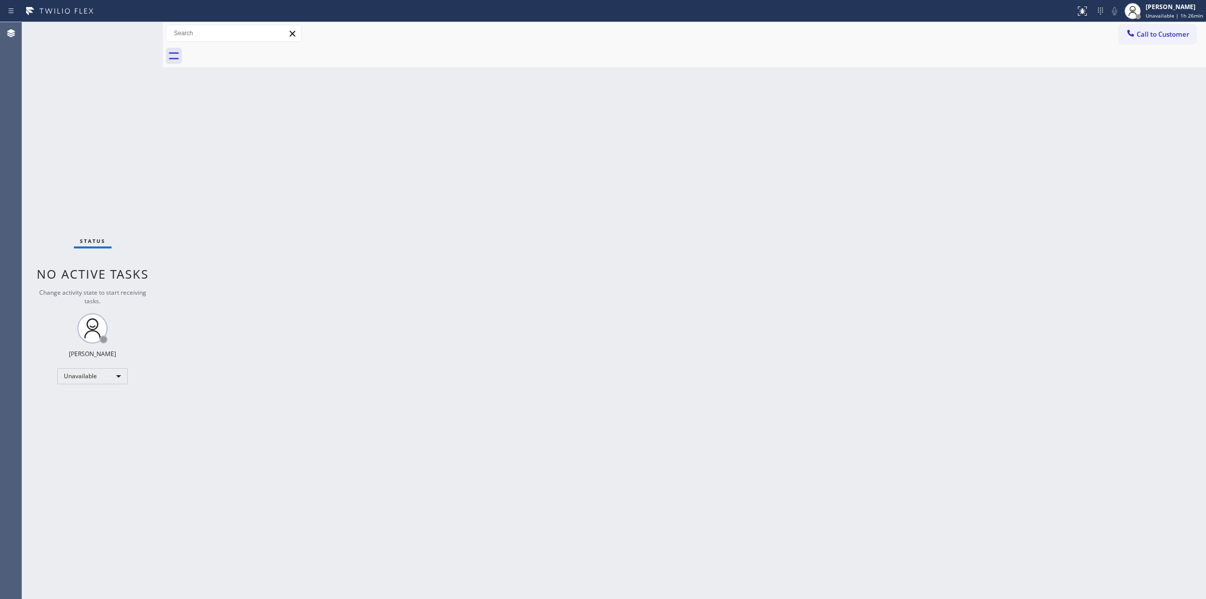
drag, startPoint x: 981, startPoint y: 179, endPoint x: 1174, endPoint y: 49, distance: 233.5
click at [1011, 155] on div "Back to Dashboard Change Sender ID Customers Technicians Select a contact Outbo…" at bounding box center [685, 310] width 1044 height 577
click at [1180, 36] on span "Call to Customer" at bounding box center [1163, 34] width 53 height 9
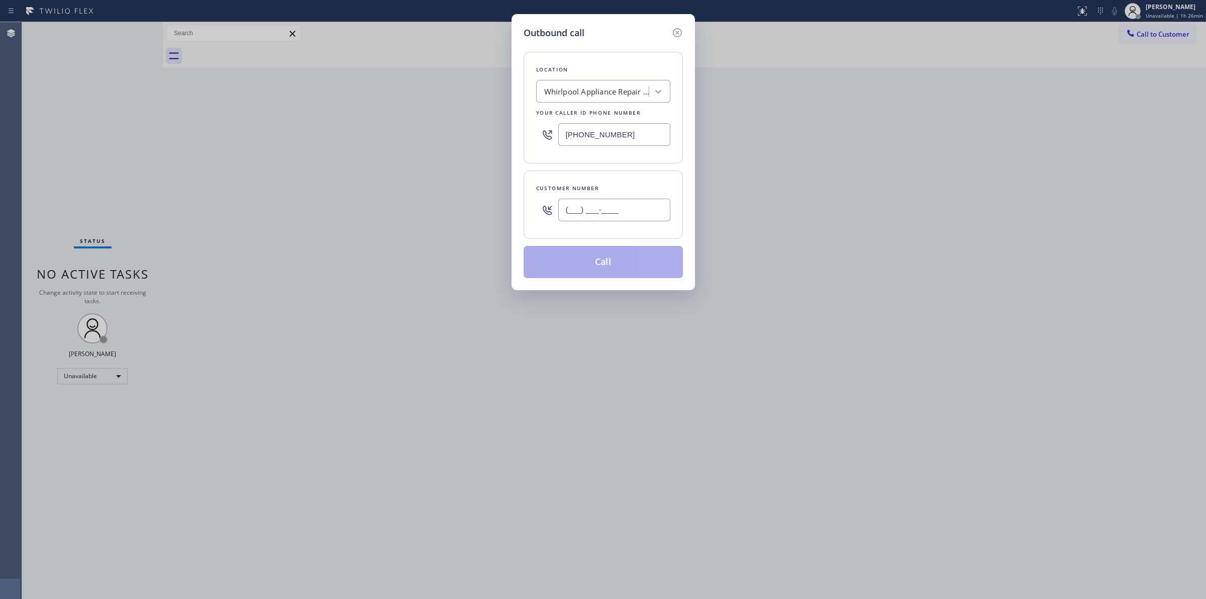
click at [602, 217] on input "(___) ___-____" at bounding box center [614, 210] width 112 height 23
paste input "626) 770-8215"
type input "[PHONE_NUMBER]"
click at [612, 106] on div "Location Whirlpool Appliance Repair Co [GEOGRAPHIC_DATA] Your caller id phone n…" at bounding box center [603, 108] width 159 height 112
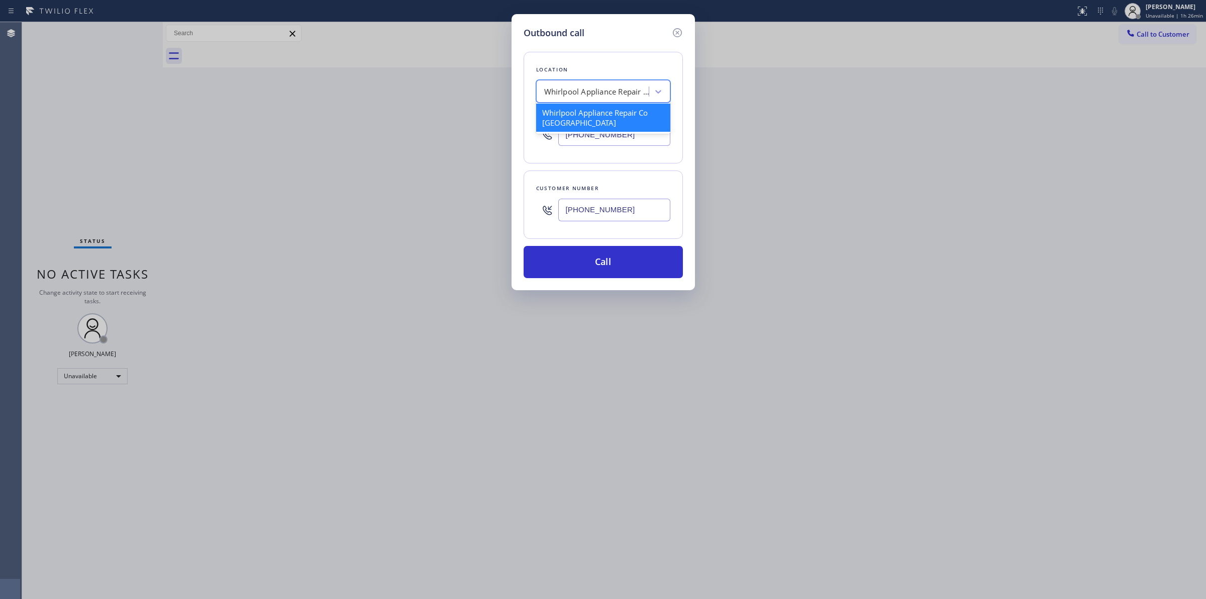
click at [608, 96] on div "Whirlpool Appliance Repair Co [GEOGRAPHIC_DATA]" at bounding box center [597, 92] width 106 height 12
type input "GE appl"
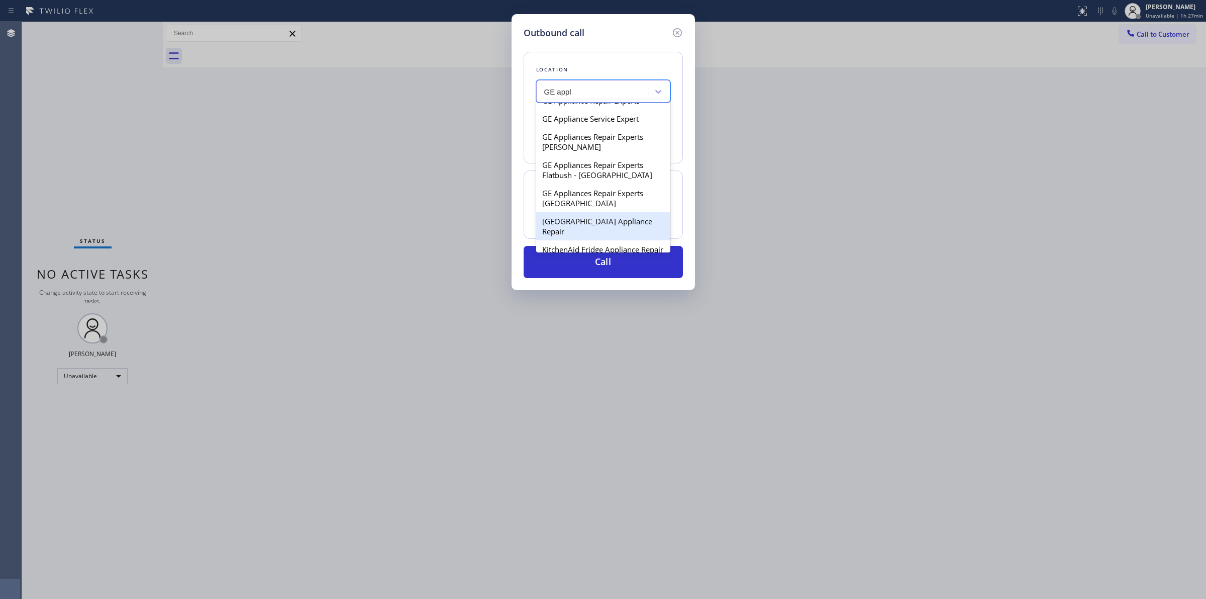
scroll to position [189, 0]
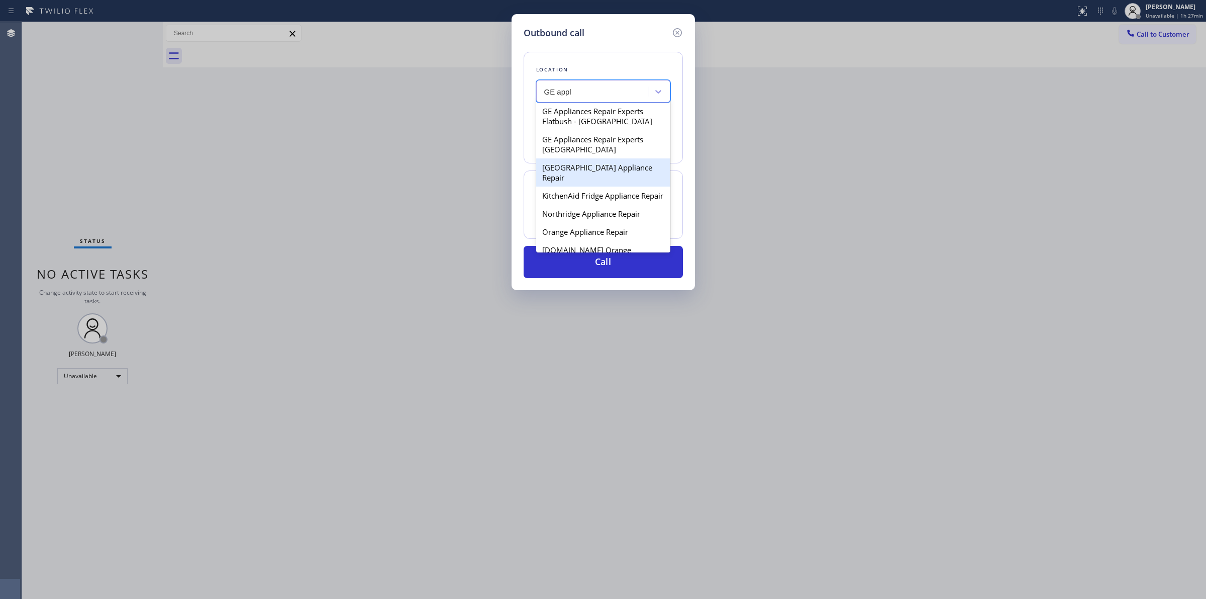
click at [585, 186] on div "[GEOGRAPHIC_DATA] Appliance Repair" at bounding box center [603, 172] width 134 height 28
type input "[PHONE_NUMBER]"
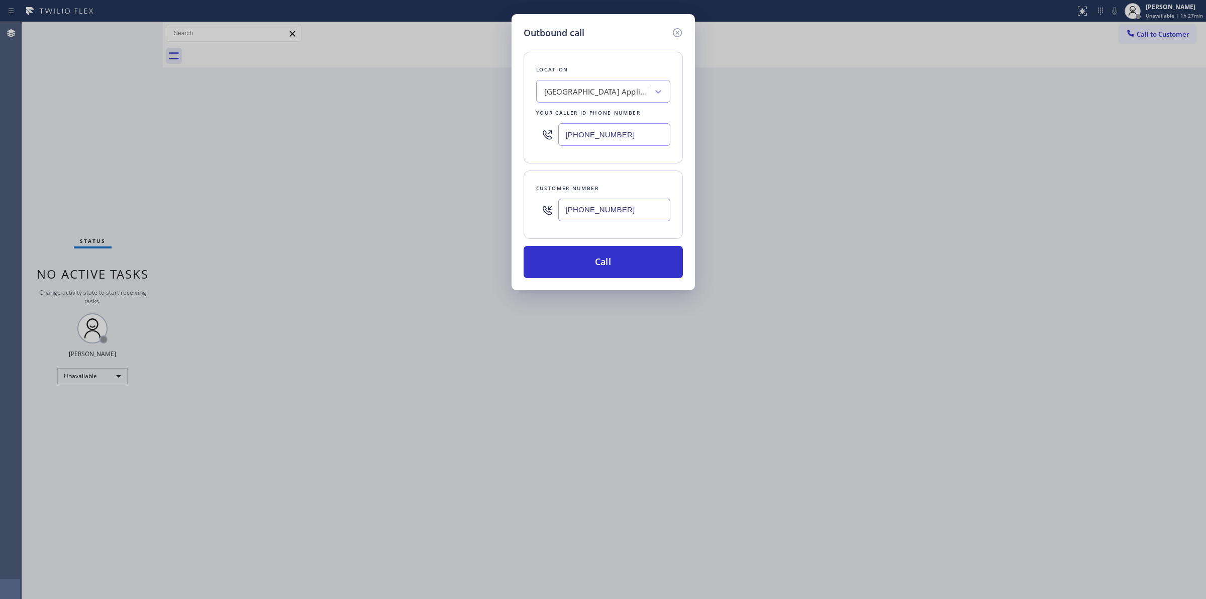
click at [599, 210] on input "[PHONE_NUMBER]" at bounding box center [614, 210] width 112 height 23
click at [596, 264] on button "Call" at bounding box center [603, 262] width 159 height 32
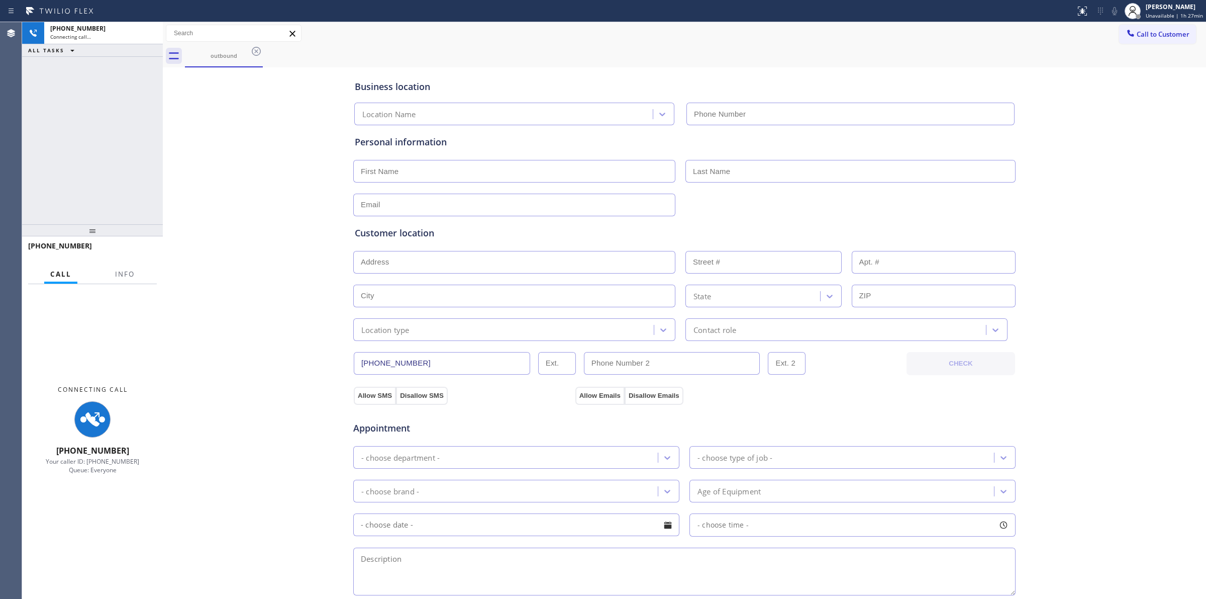
type input "[PHONE_NUMBER]"
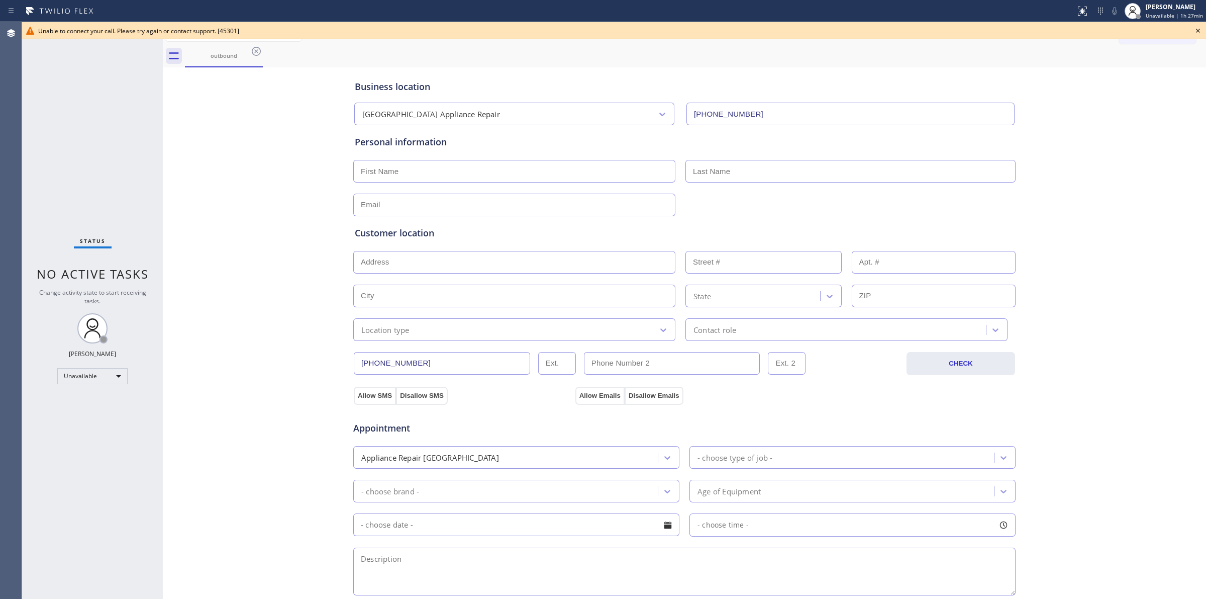
click at [1200, 27] on icon at bounding box center [1198, 31] width 12 height 12
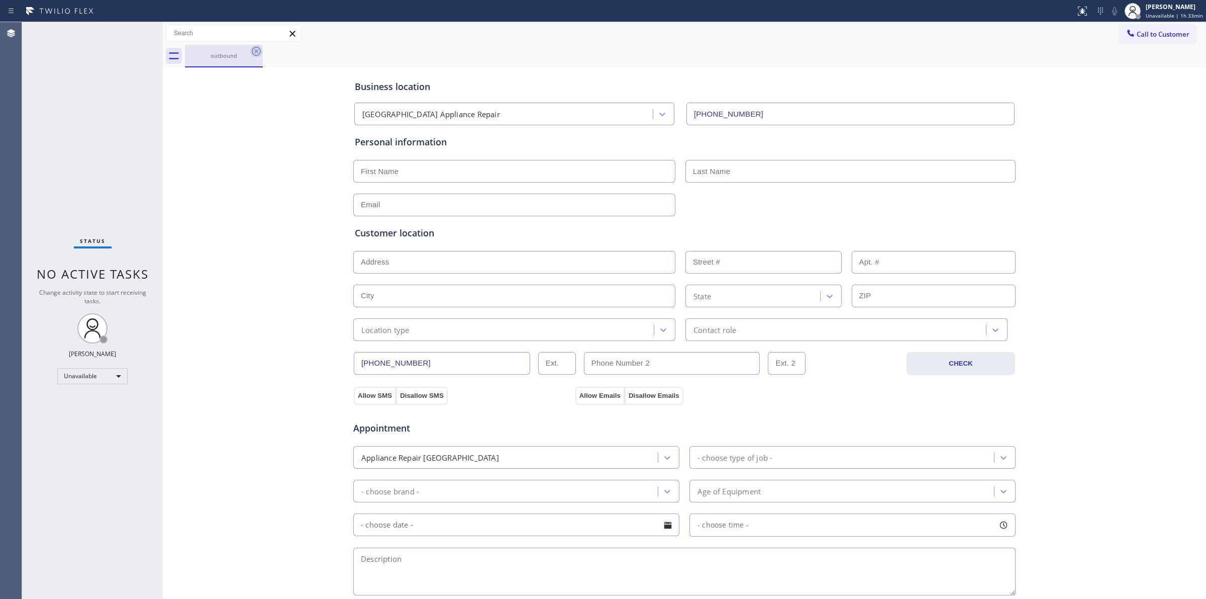
click at [260, 50] on icon at bounding box center [256, 51] width 9 height 9
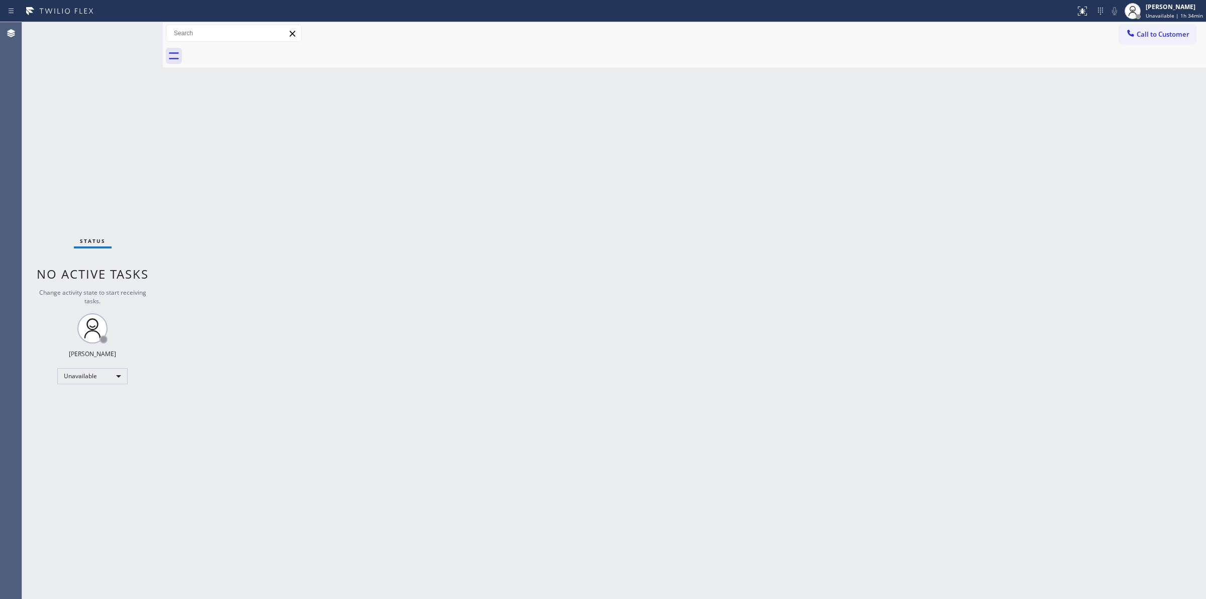
click at [878, 269] on div "Back to Dashboard Change Sender ID Customers Technicians Select a contact Outbo…" at bounding box center [685, 310] width 1044 height 577
click at [1159, 33] on span "Call to Customer" at bounding box center [1163, 34] width 53 height 9
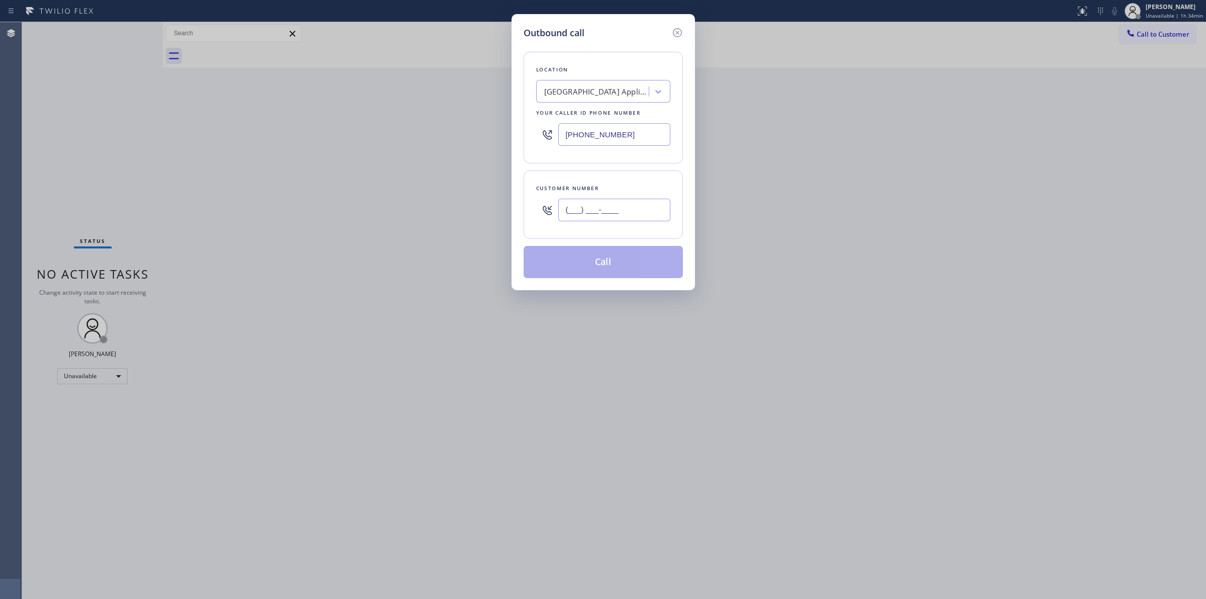
paste input "805) 233-7328"
click at [625, 215] on input "(___) ___-____" at bounding box center [614, 210] width 112 height 23
type input "[PHONE_NUMBER]"
click at [611, 91] on div "[GEOGRAPHIC_DATA] Appliance Repair" at bounding box center [597, 92] width 106 height 12
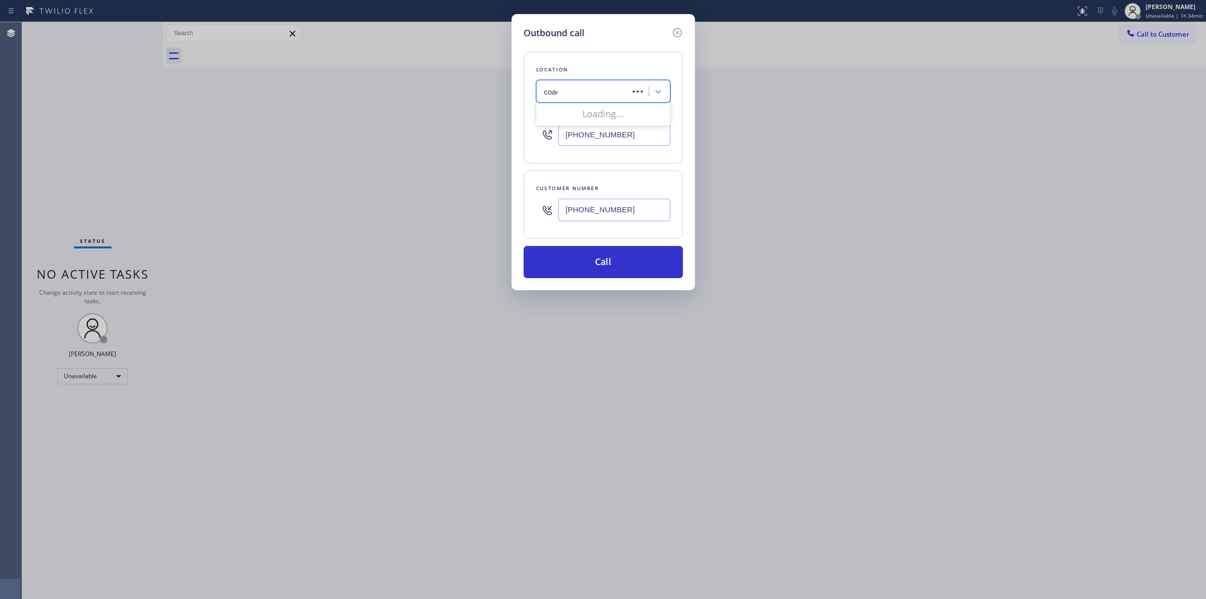
type input "coach"
click at [621, 152] on div "Local Trusted Electricians Coachella" at bounding box center [603, 149] width 134 height 18
type input "[PHONE_NUMBER]"
click at [626, 216] on input "[PHONE_NUMBER]" at bounding box center [614, 210] width 112 height 23
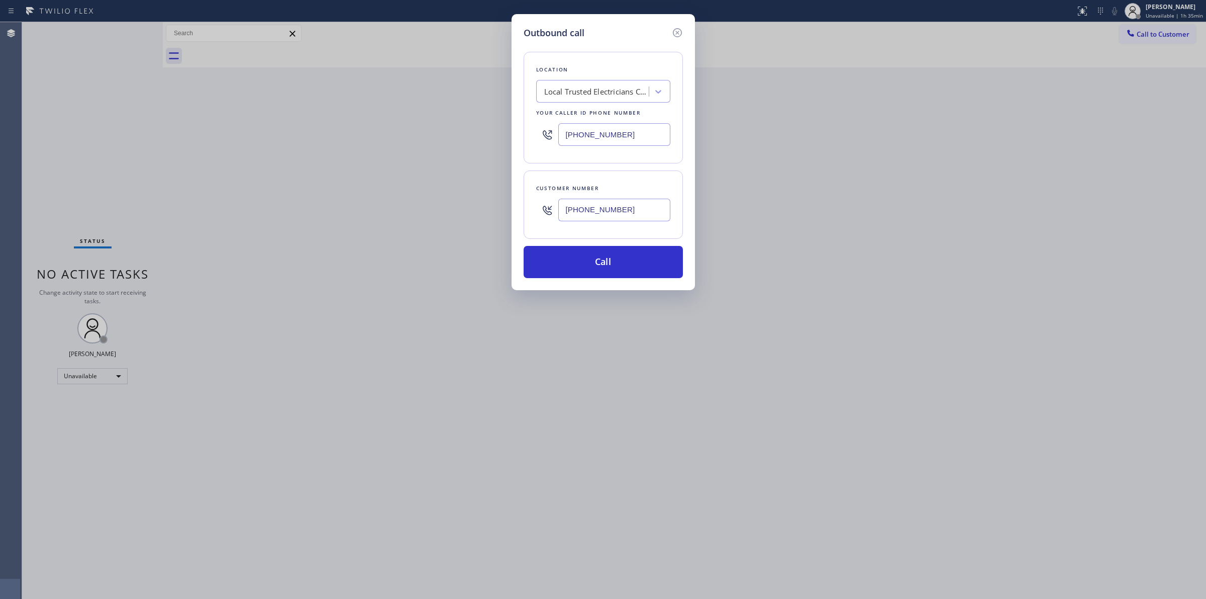
click at [626, 216] on input "[PHONE_NUMBER]" at bounding box center [614, 210] width 112 height 23
click at [625, 265] on button "Call" at bounding box center [603, 262] width 159 height 32
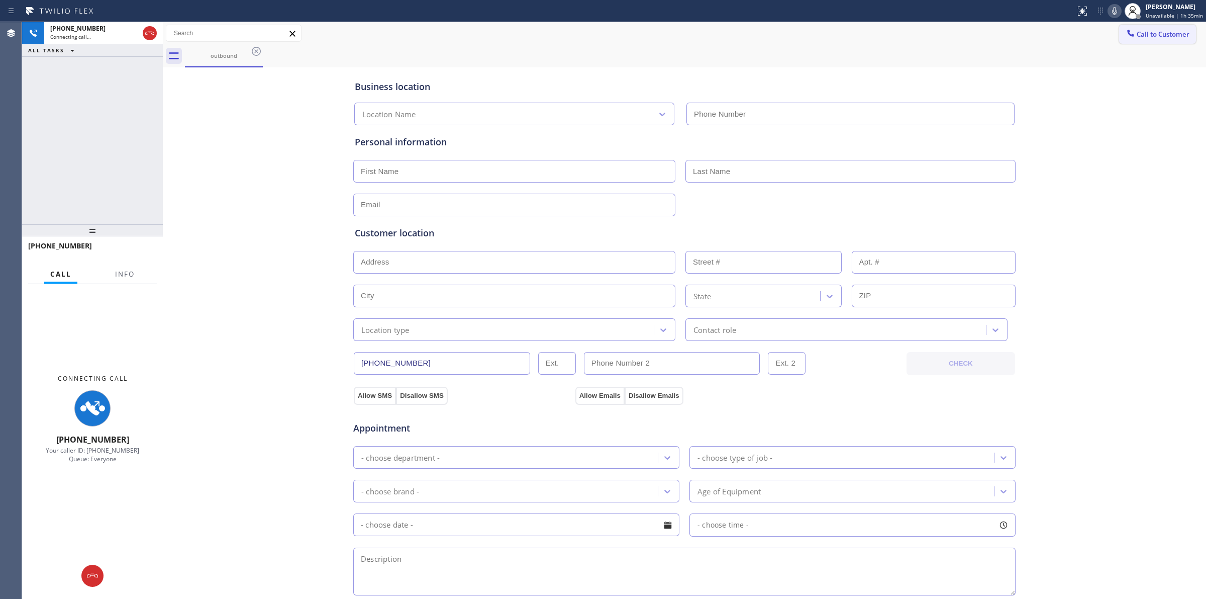
type input "[PHONE_NUMBER]"
drag, startPoint x: 1119, startPoint y: 13, endPoint x: 910, endPoint y: 34, distance: 210.7
click at [1119, 13] on icon at bounding box center [1115, 11] width 12 height 12
click at [251, 46] on icon at bounding box center [256, 51] width 12 height 12
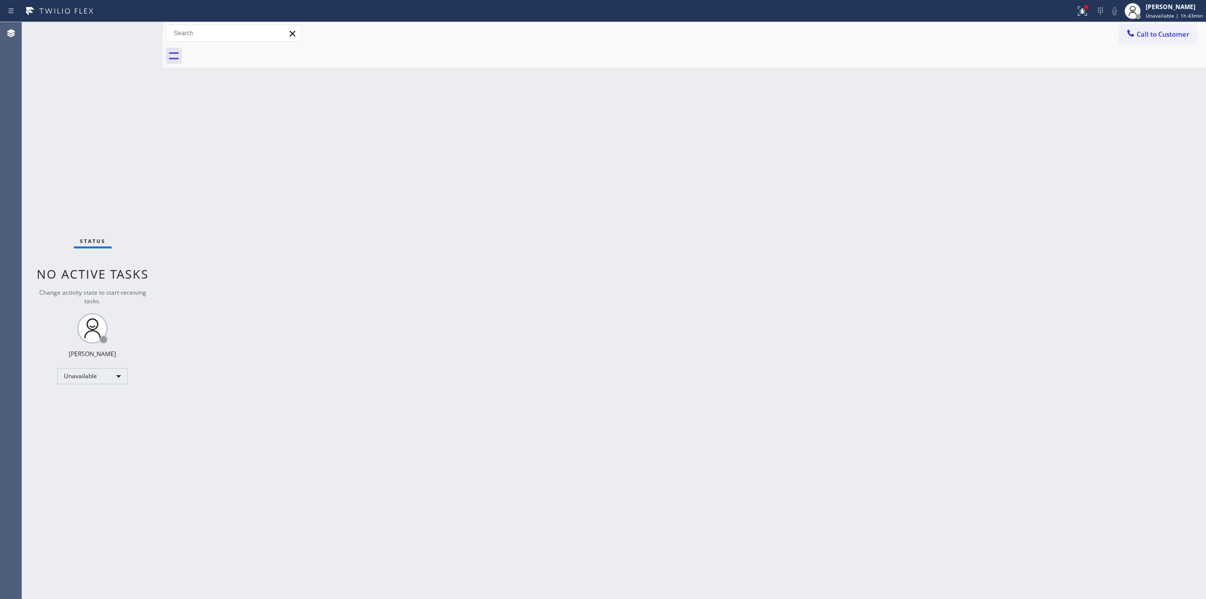
click at [1013, 126] on div "Back to Dashboard Change Sender ID Customers Technicians Select a contact Outbo…" at bounding box center [685, 310] width 1044 height 577
click at [1167, 39] on button "Call to Customer" at bounding box center [1157, 34] width 77 height 19
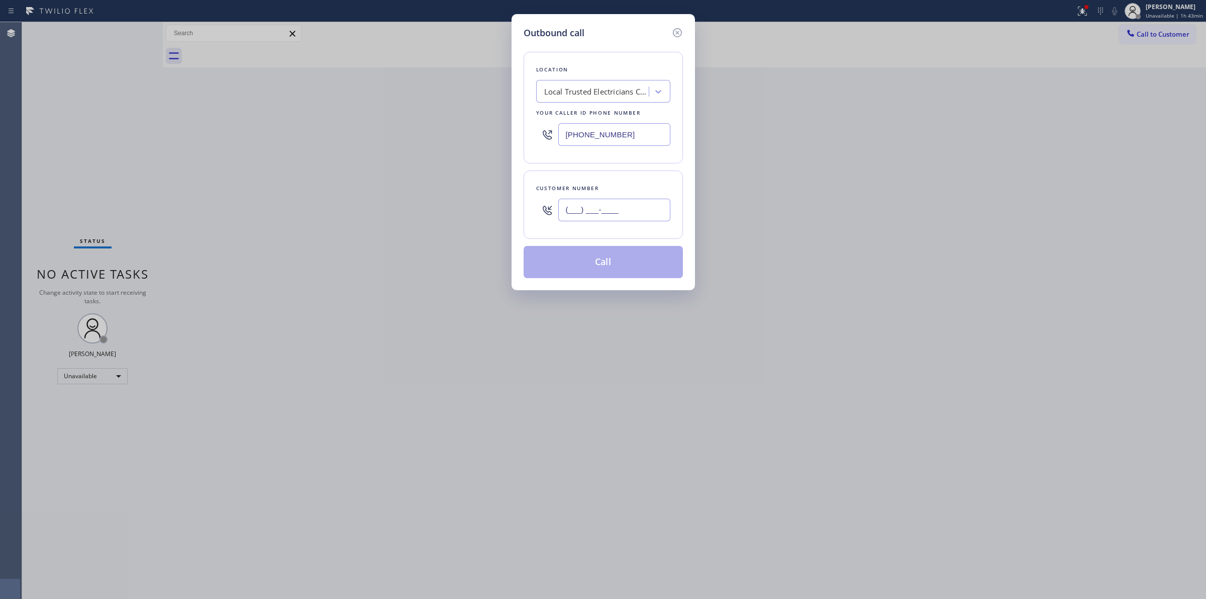
paste input "805) 593-3907"
click at [587, 204] on input "(___) ___-____" at bounding box center [614, 210] width 112 height 23
type input "[PHONE_NUMBER]"
click at [586, 98] on div "Local Trusted Electricians Coachella" at bounding box center [594, 92] width 110 height 18
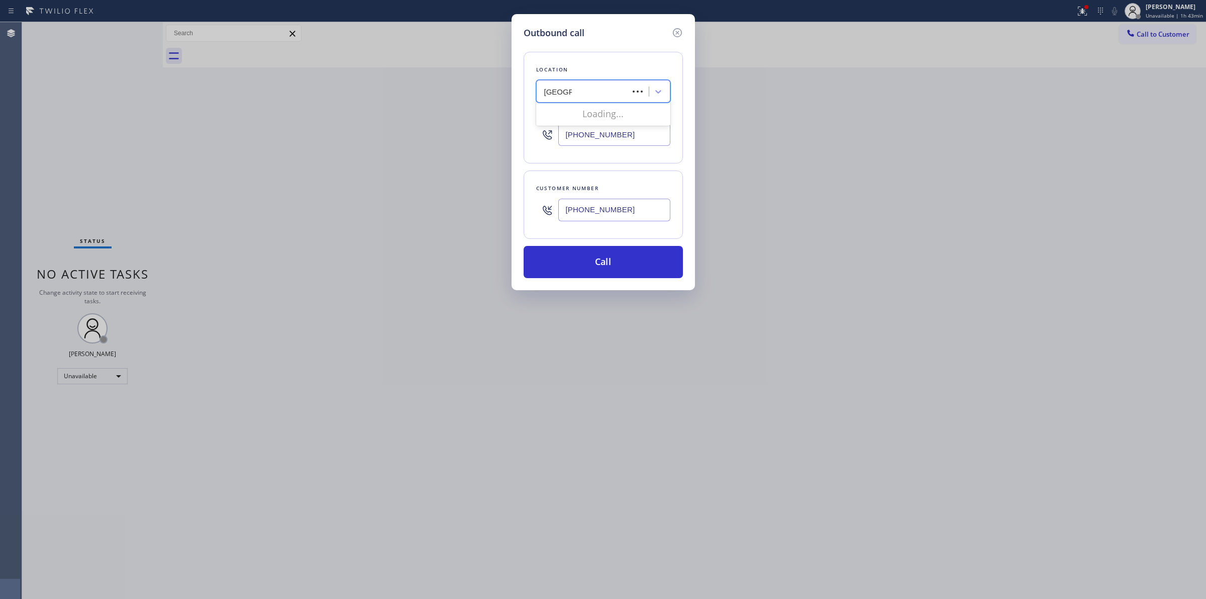
type input "samsung"
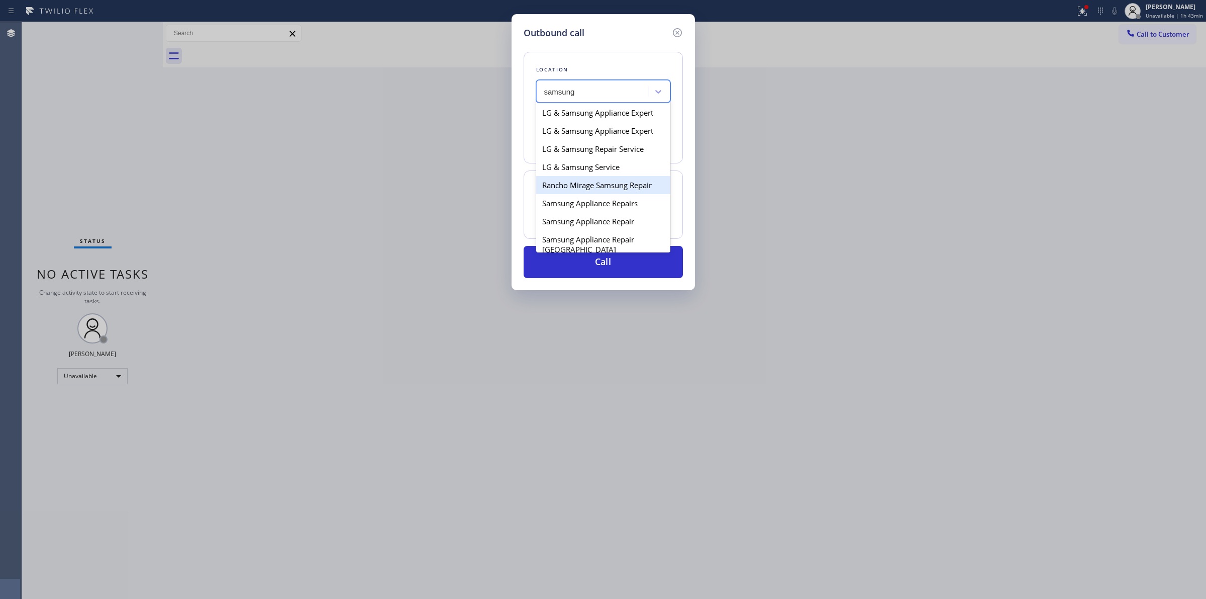
click at [569, 186] on div "Rancho Mirage Samsung Repair" at bounding box center [603, 185] width 134 height 18
type input "[PHONE_NUMBER]"
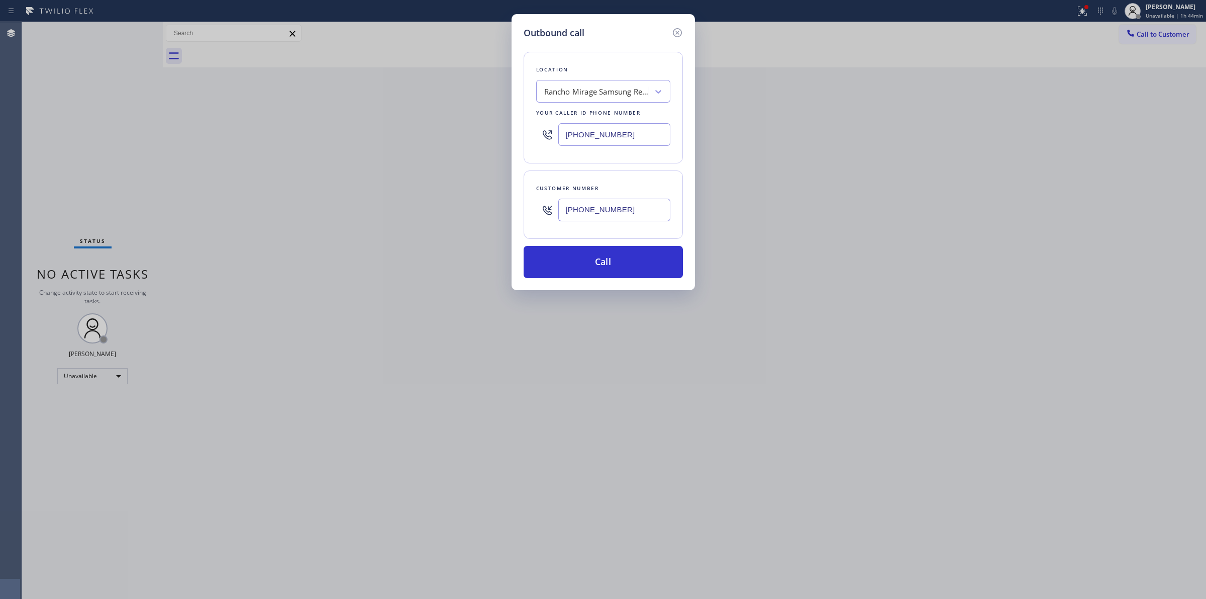
click at [647, 210] on input "[PHONE_NUMBER]" at bounding box center [614, 210] width 112 height 23
click at [626, 282] on div "Outbound call Location [GEOGRAPHIC_DATA] Samsung Repair Your caller id phone nu…" at bounding box center [603, 152] width 183 height 276
click at [635, 267] on button "Call" at bounding box center [603, 262] width 159 height 32
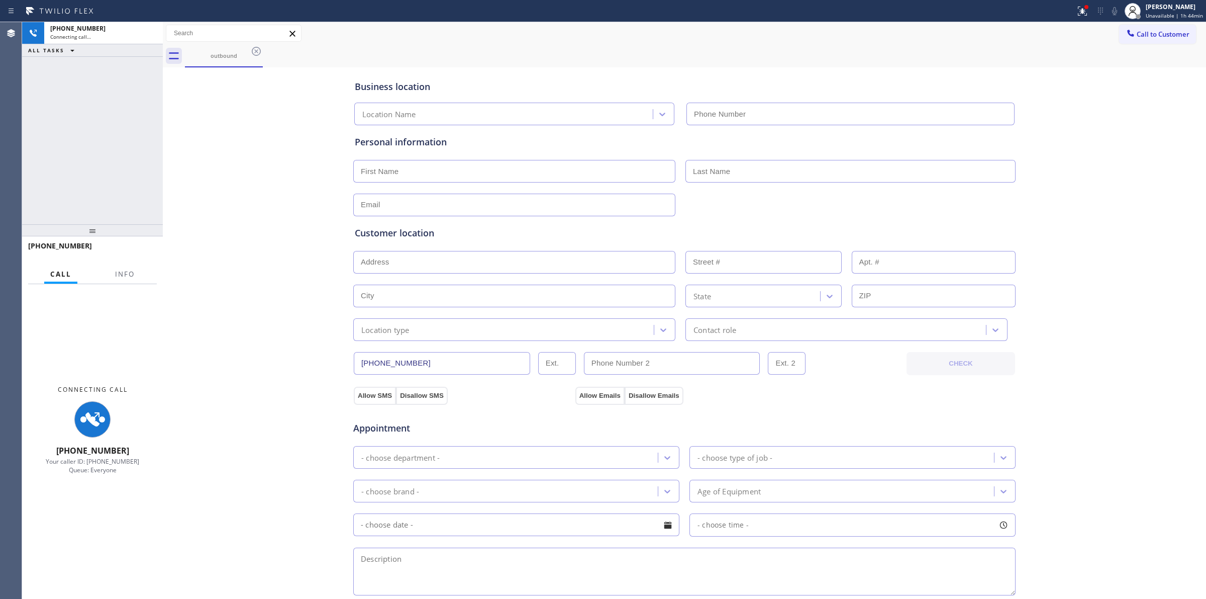
type input "[PHONE_NUMBER]"
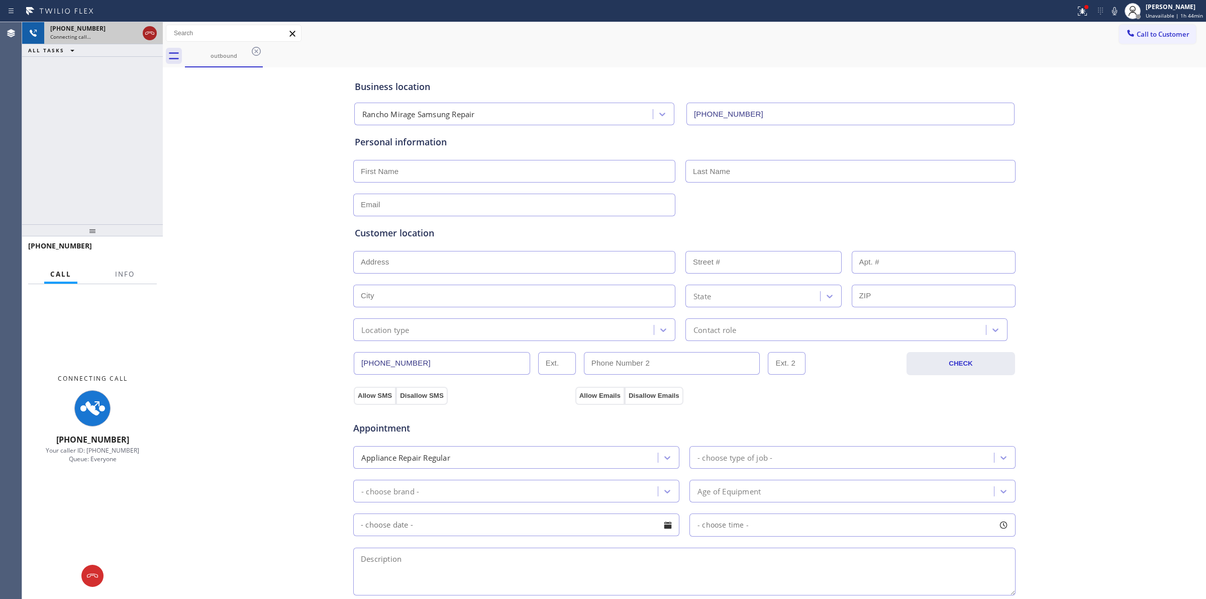
click at [150, 28] on icon at bounding box center [150, 33] width 12 height 12
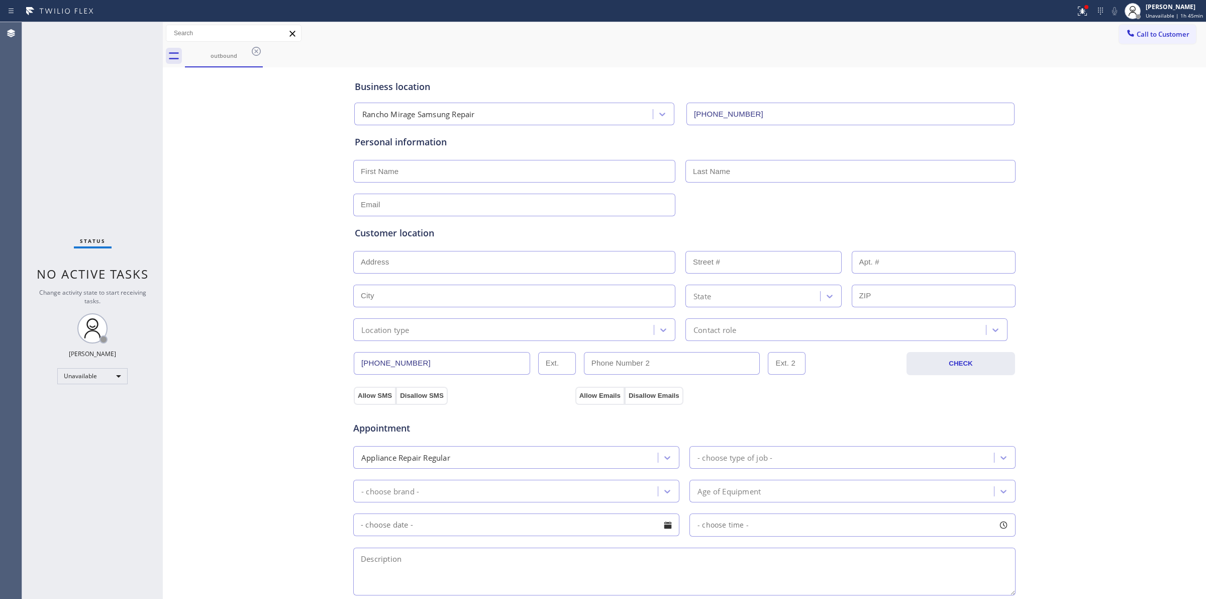
click at [265, 337] on div "Business location [GEOGRAPHIC_DATA] Samsung Repair [PHONE_NUMBER] Personal info…" at bounding box center [684, 413] width 1039 height 687
click at [257, 49] on icon at bounding box center [256, 51] width 12 height 12
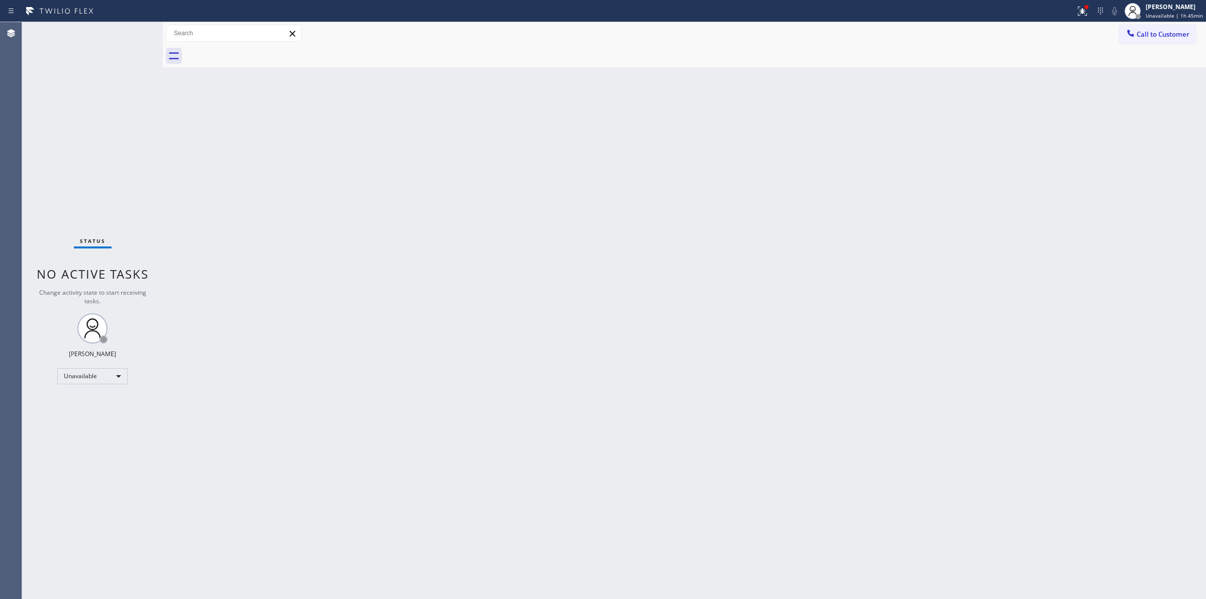
drag, startPoint x: 907, startPoint y: 229, endPoint x: 938, endPoint y: 197, distance: 44.4
click at [913, 226] on div "Back to Dashboard Change Sender ID Customers Technicians Select a contact Outbo…" at bounding box center [685, 310] width 1044 height 577
click at [1137, 36] on span "Call to Customer" at bounding box center [1163, 34] width 53 height 9
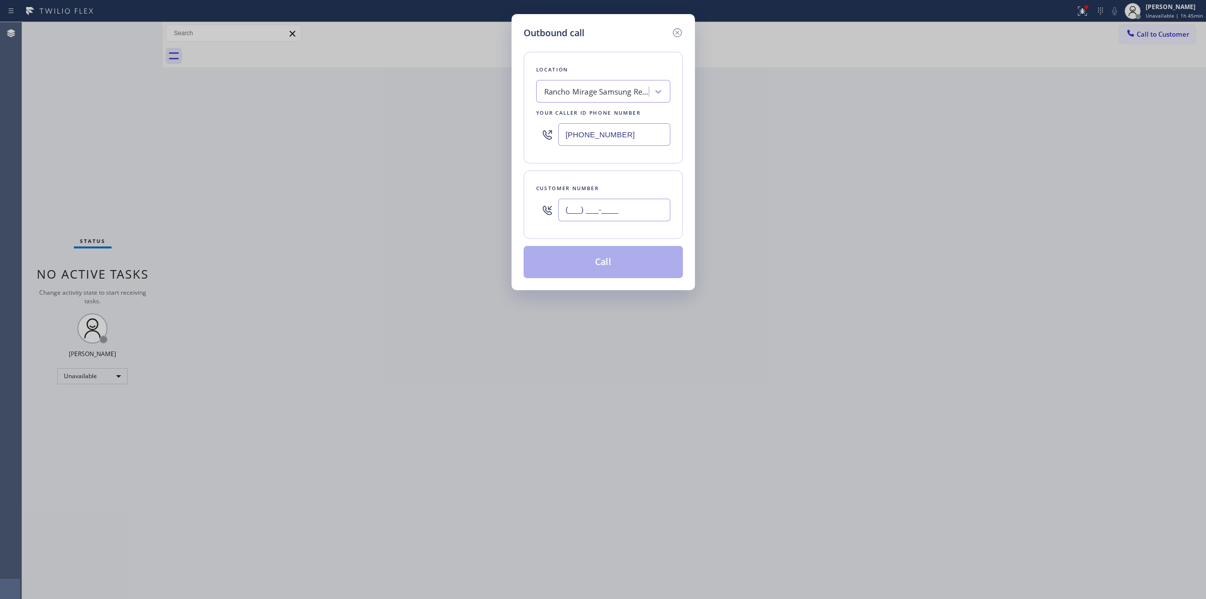
paste input "text"
click at [637, 205] on input "(___) ___-____" at bounding box center [614, 210] width 112 height 23
paste input "573) 861-9465"
type input "[PHONE_NUMBER]"
click at [614, 260] on button "Call" at bounding box center [603, 262] width 159 height 32
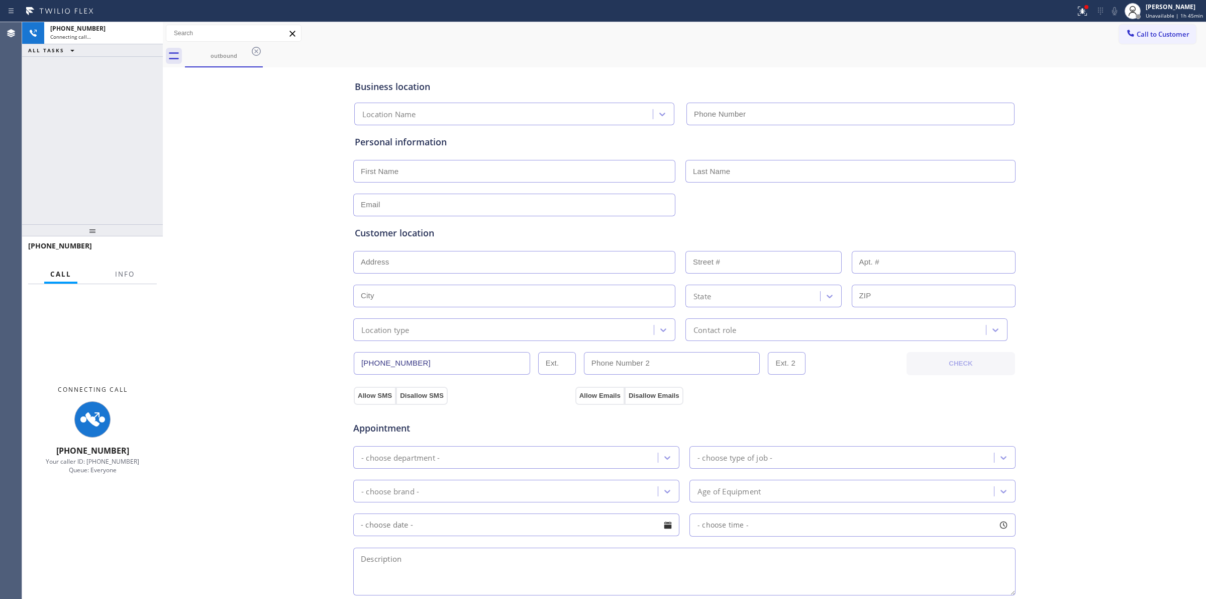
type input "[PHONE_NUMBER]"
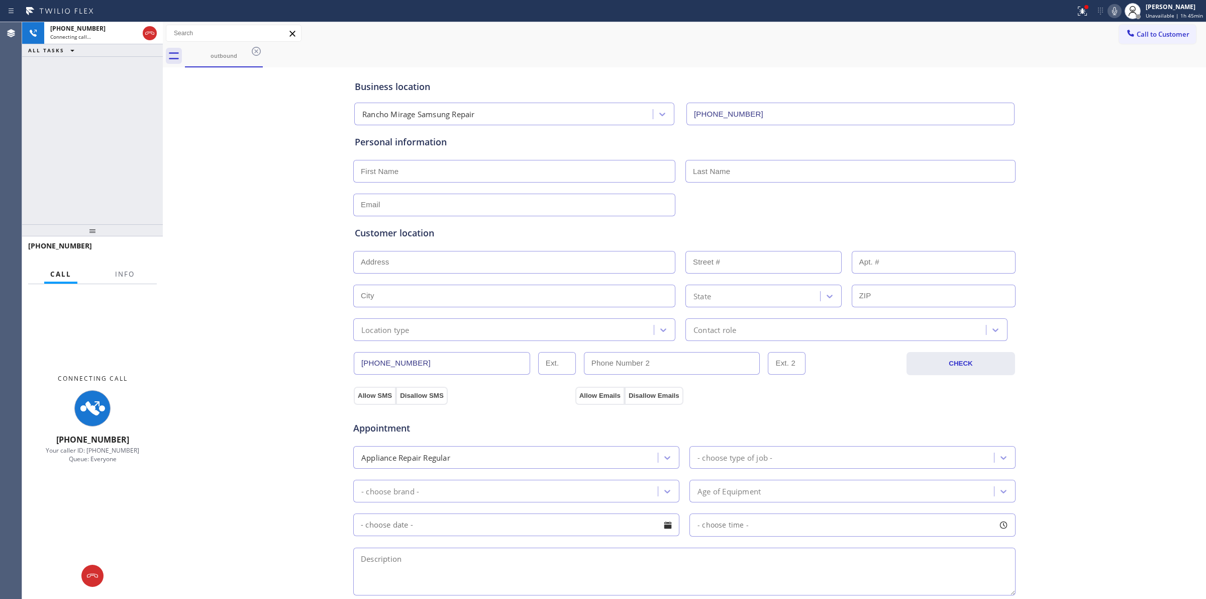
click at [1112, 15] on icon at bounding box center [1115, 11] width 12 height 12
click at [106, 38] on div "Connecting call…" at bounding box center [94, 36] width 88 height 7
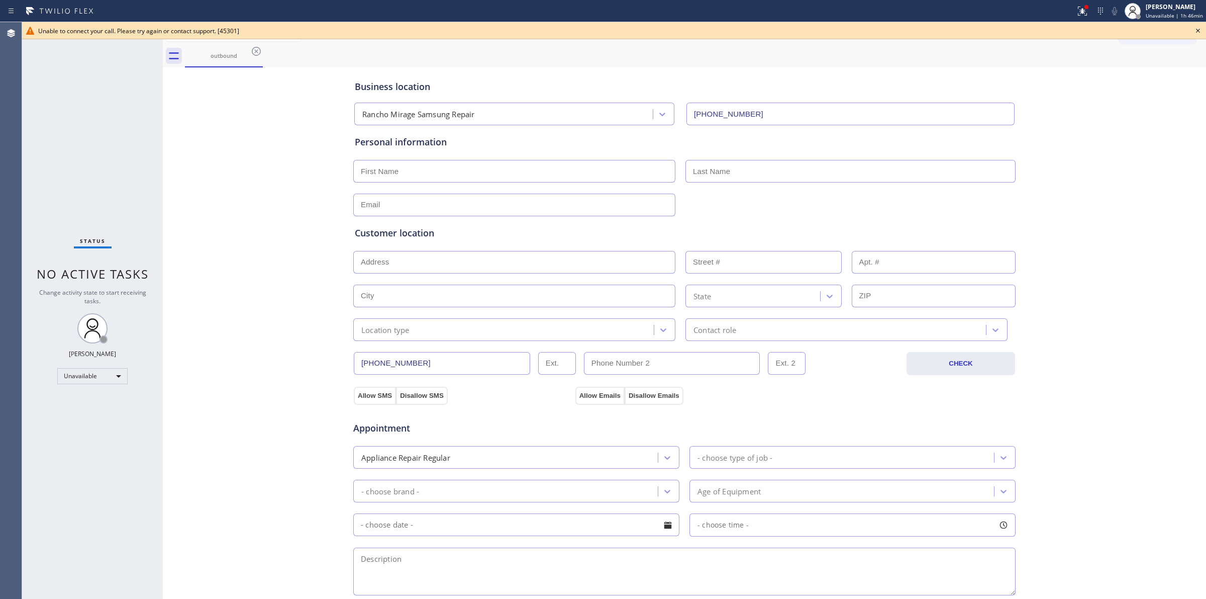
click at [1198, 29] on icon at bounding box center [1198, 31] width 12 height 12
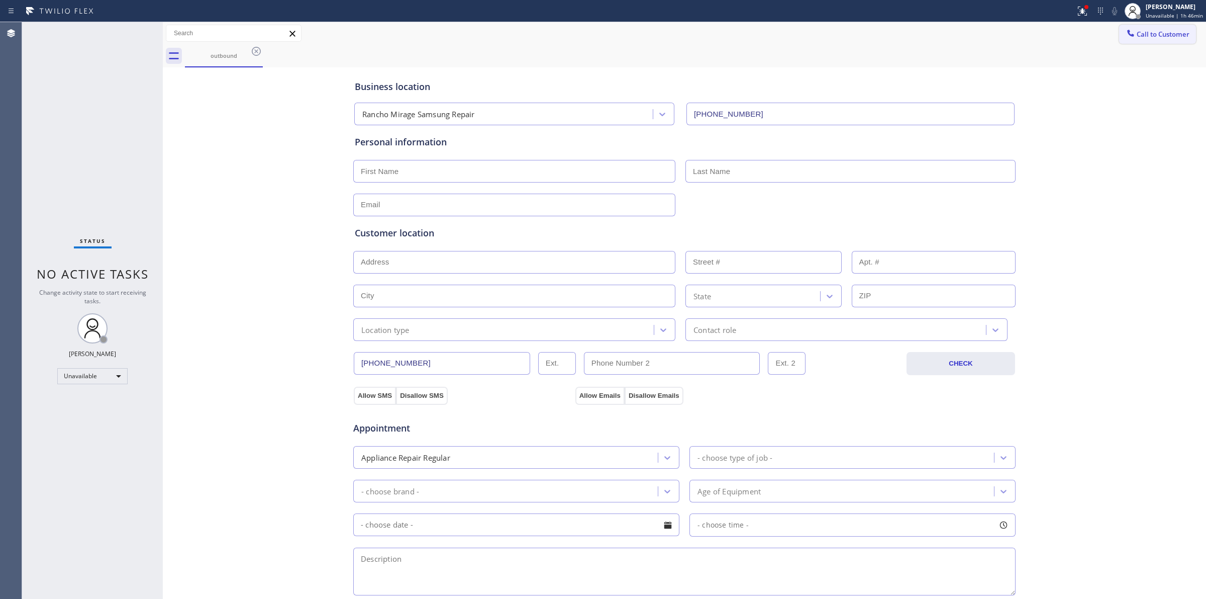
click at [1163, 30] on span "Call to Customer" at bounding box center [1163, 34] width 53 height 9
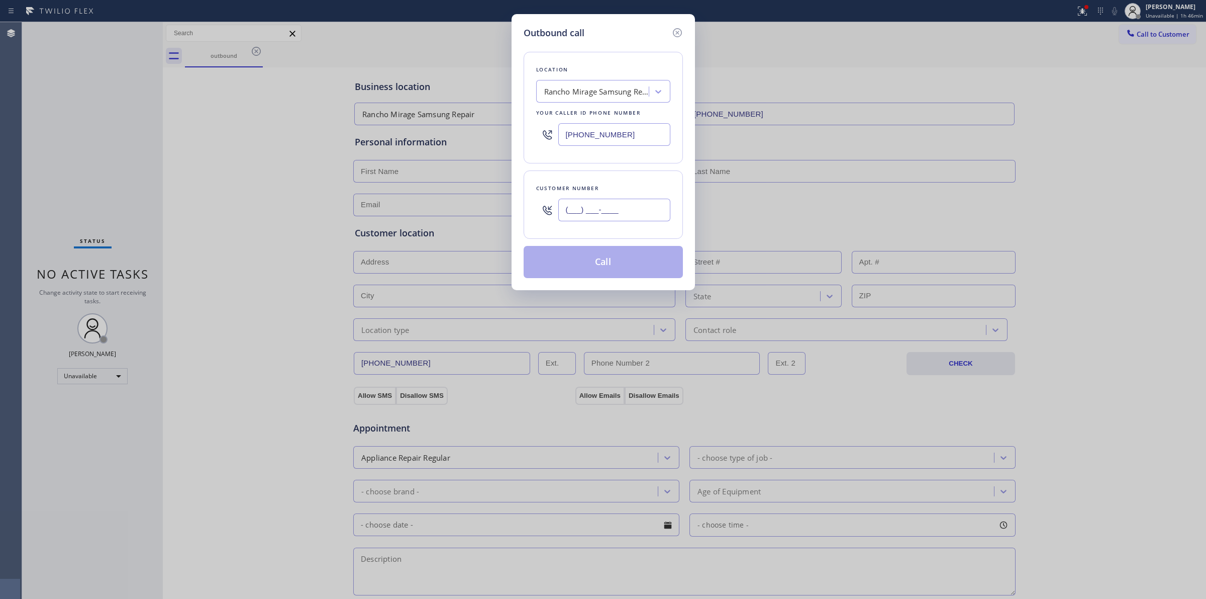
paste input "573) 861-9465"
click at [601, 204] on input "[PHONE_NUMBER]" at bounding box center [614, 210] width 112 height 23
click at [679, 163] on div "Location [GEOGRAPHIC_DATA] Samsung Repair Your caller id phone number [PHONE_NU…" at bounding box center [603, 108] width 159 height 112
drag, startPoint x: 632, startPoint y: 209, endPoint x: 514, endPoint y: 210, distance: 117.6
click at [514, 210] on div "Outbound call Location [GEOGRAPHIC_DATA] Samsung Repair Your caller id phone nu…" at bounding box center [603, 152] width 183 height 276
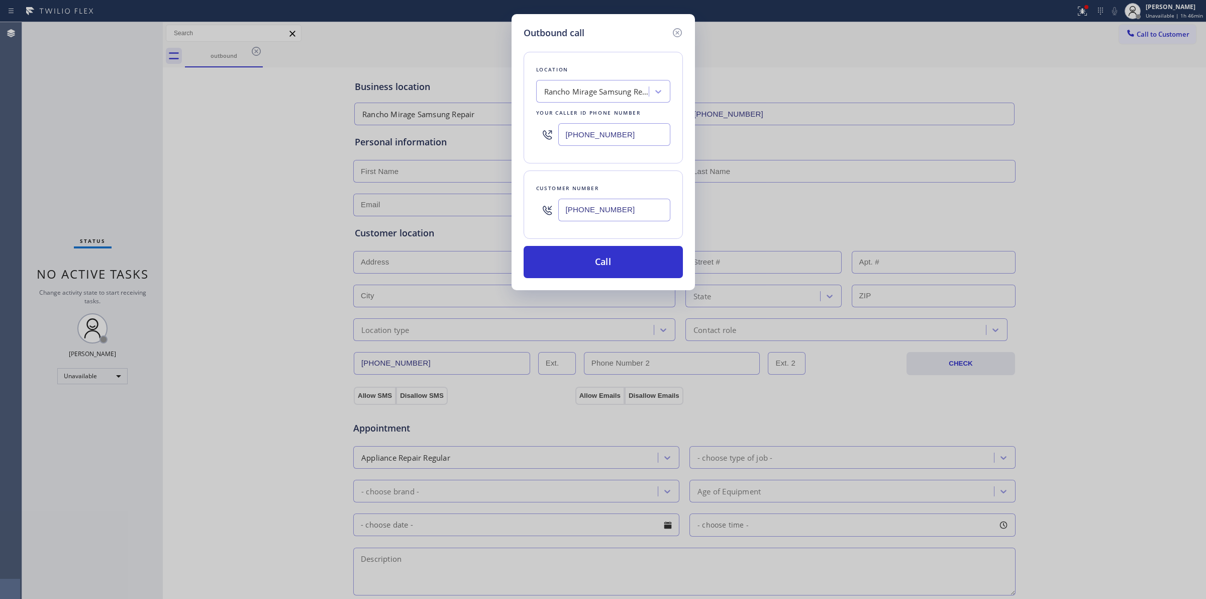
paste input "10) 686-429"
type input "[PHONE_NUMBER]"
click at [589, 78] on div "Location [GEOGRAPHIC_DATA] Samsung Repair Your caller id phone number [PHONE_NU…" at bounding box center [603, 108] width 159 height 112
click at [589, 93] on div "Rancho Mirage Samsung Repair" at bounding box center [597, 92] width 106 height 12
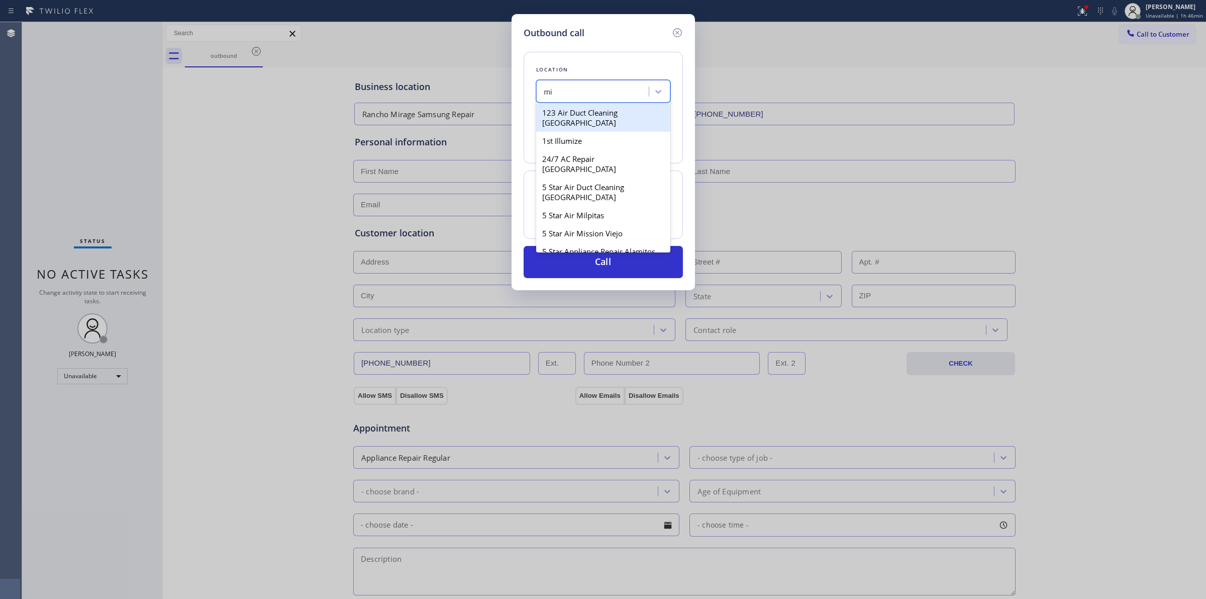
type input "m"
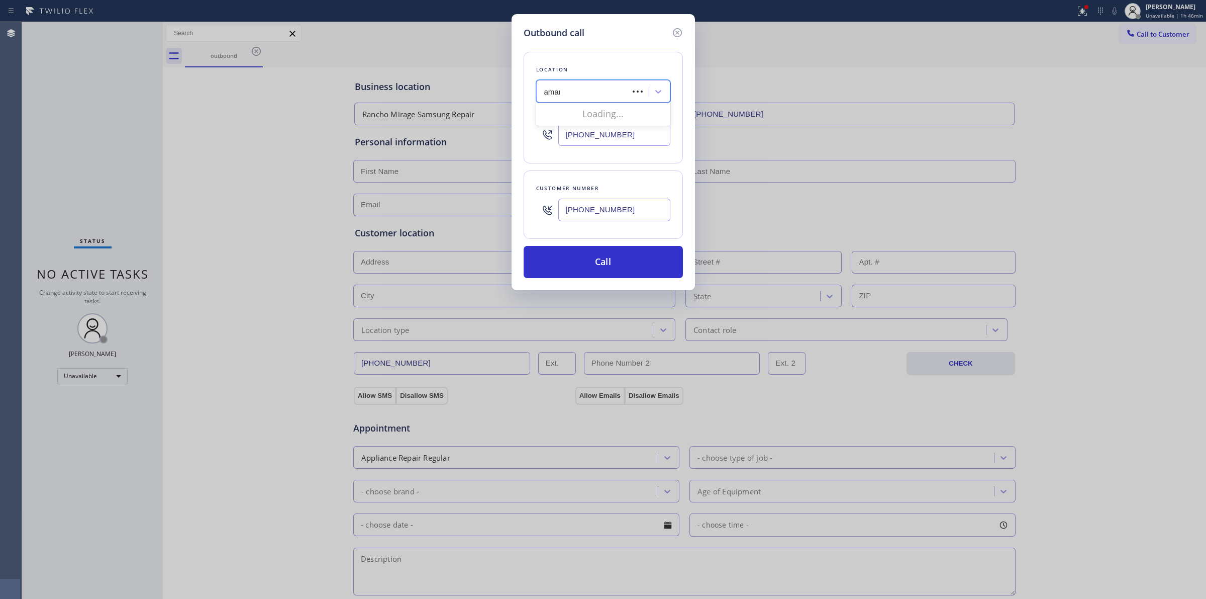
type input "amana"
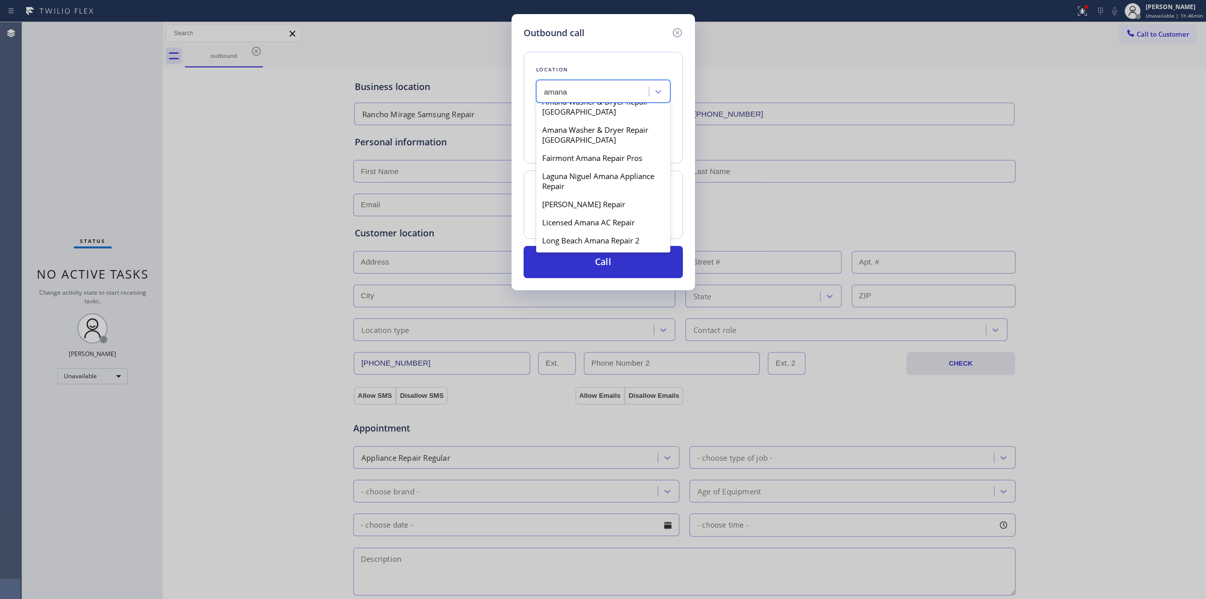
scroll to position [326, 0]
click at [586, 214] on div "Stockton Licensed Amana Repair" at bounding box center [603, 223] width 134 height 18
type input "[PHONE_NUMBER]"
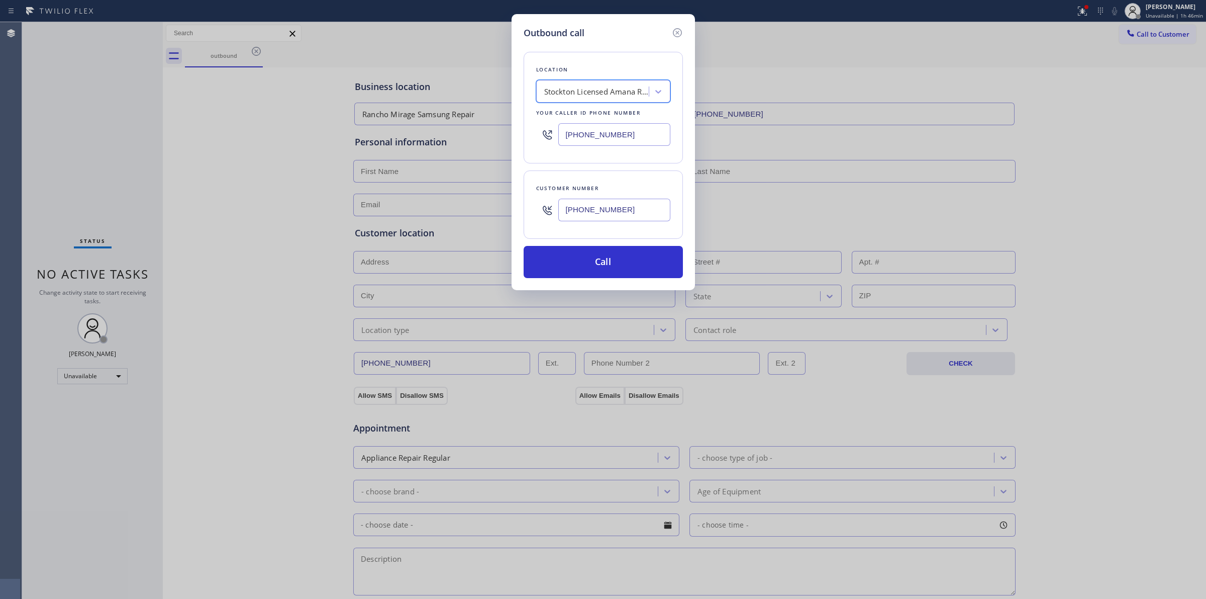
click at [586, 217] on input "[PHONE_NUMBER]" at bounding box center [614, 210] width 112 height 23
click at [588, 260] on button "Call" at bounding box center [603, 262] width 159 height 32
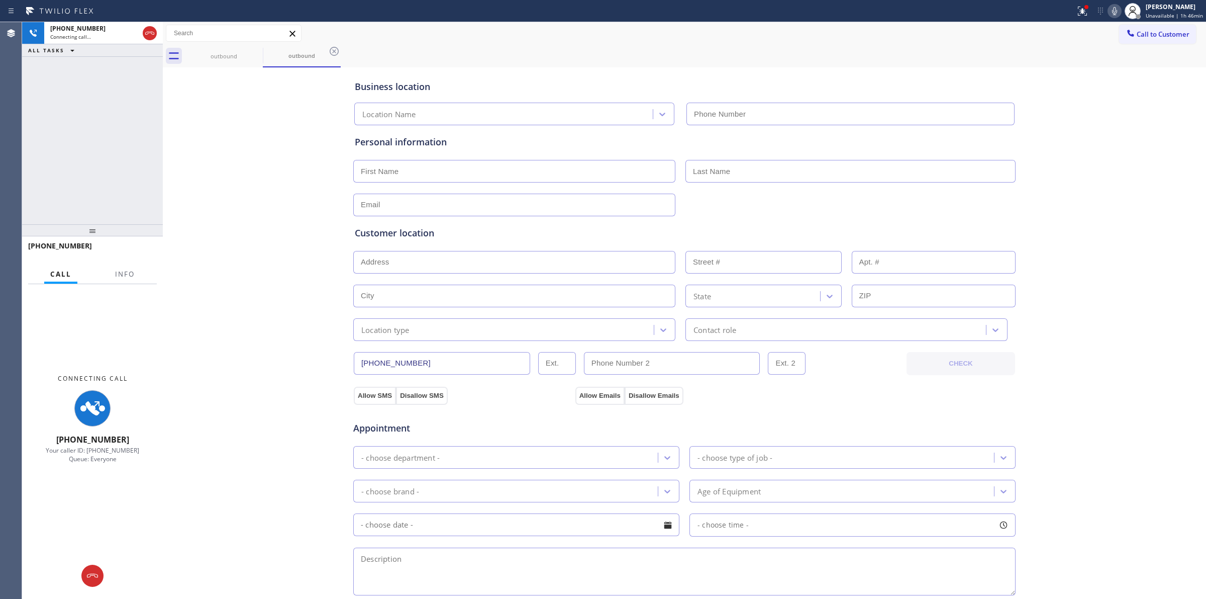
type input "[PHONE_NUMBER]"
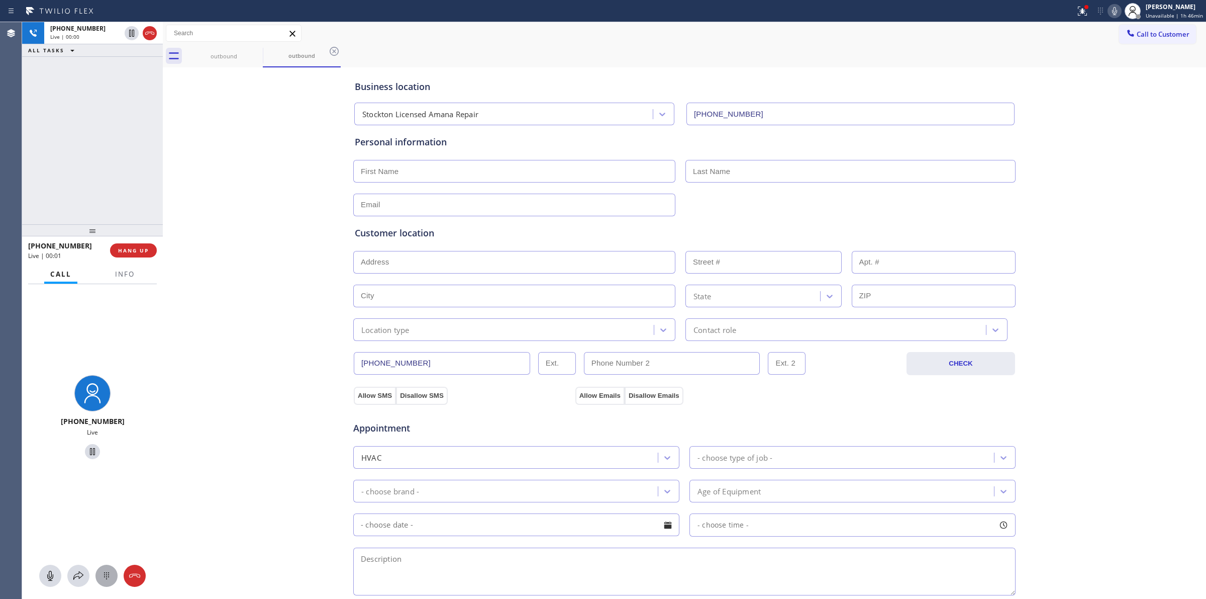
click at [111, 579] on icon at bounding box center [107, 576] width 12 height 12
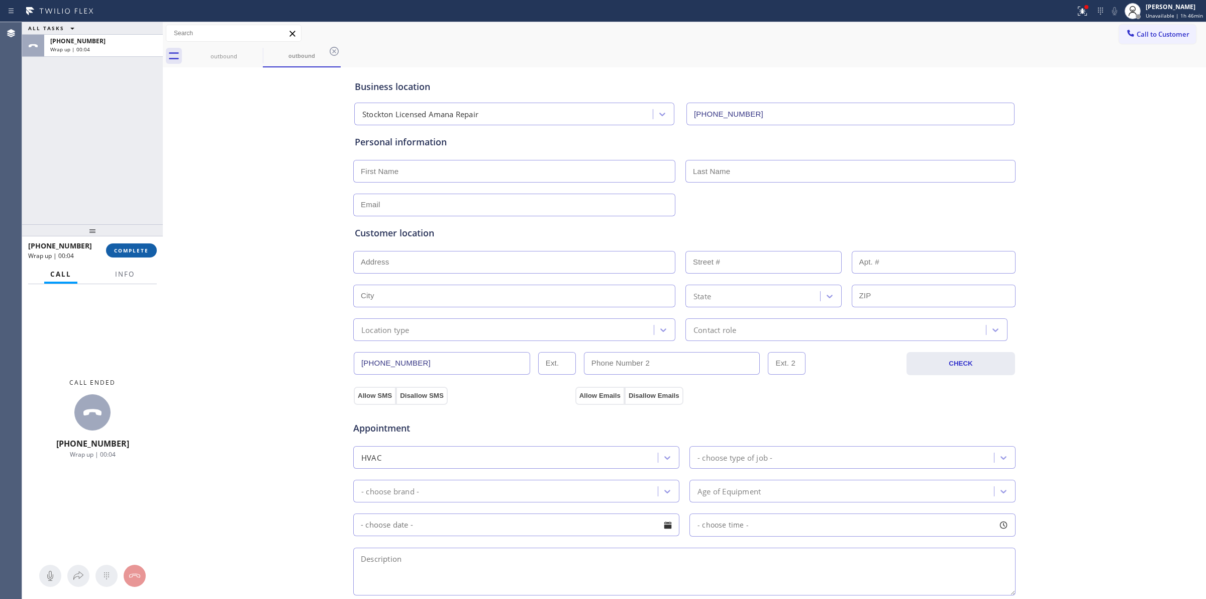
click at [130, 252] on span "COMPLETE" at bounding box center [131, 250] width 35 height 7
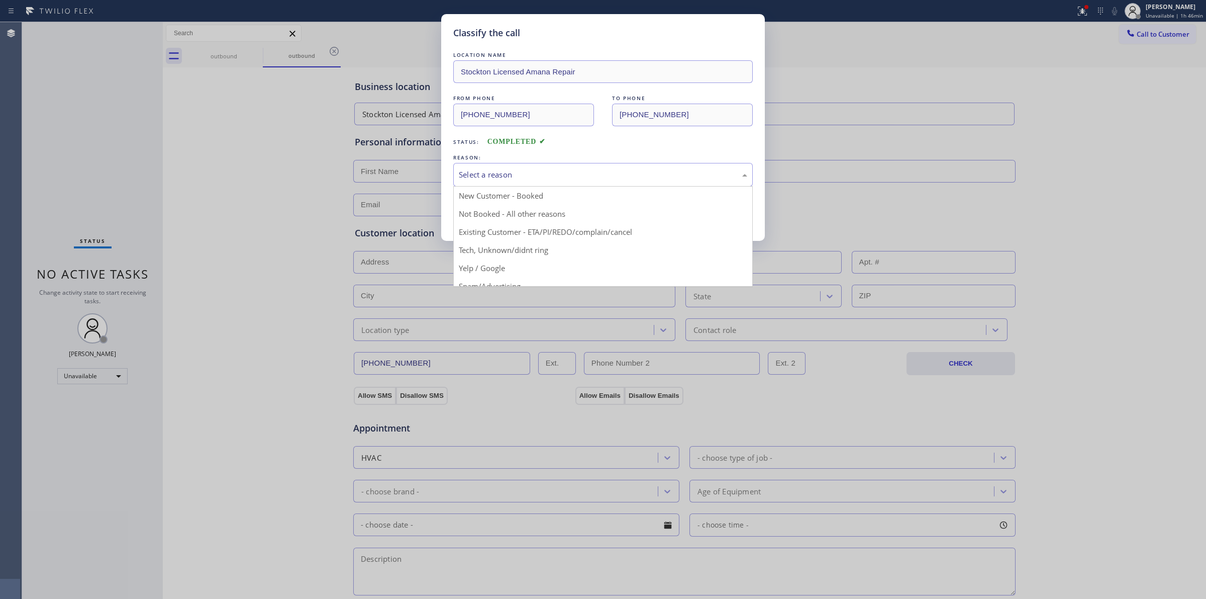
click at [531, 174] on div "Select a reason" at bounding box center [603, 175] width 289 height 12
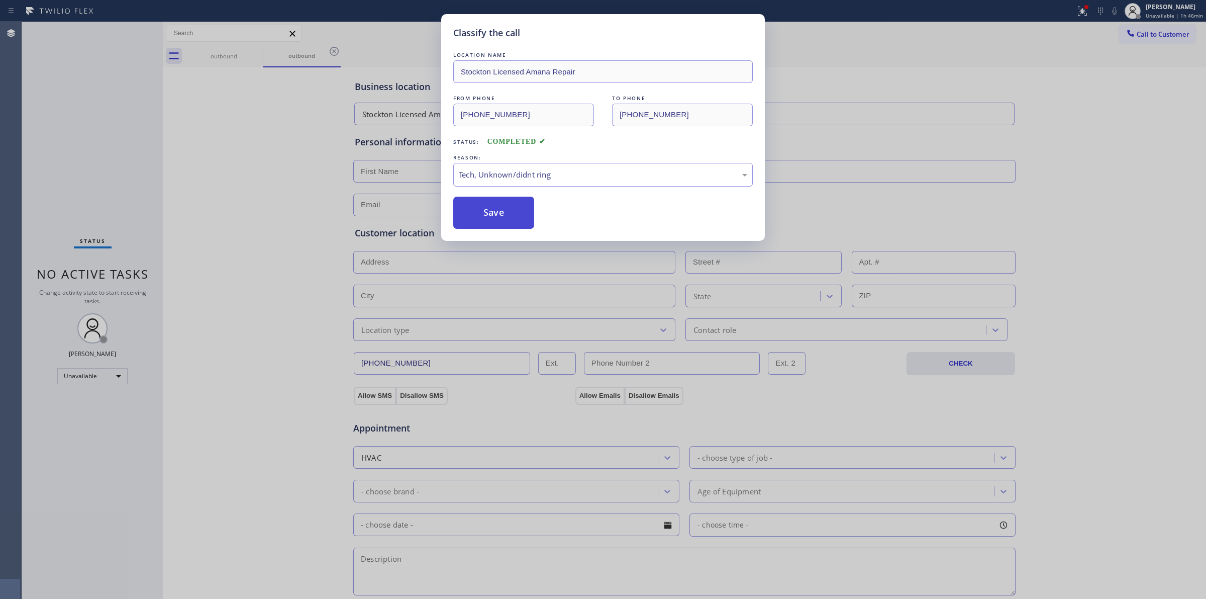
click at [491, 222] on button "Save" at bounding box center [493, 213] width 81 height 32
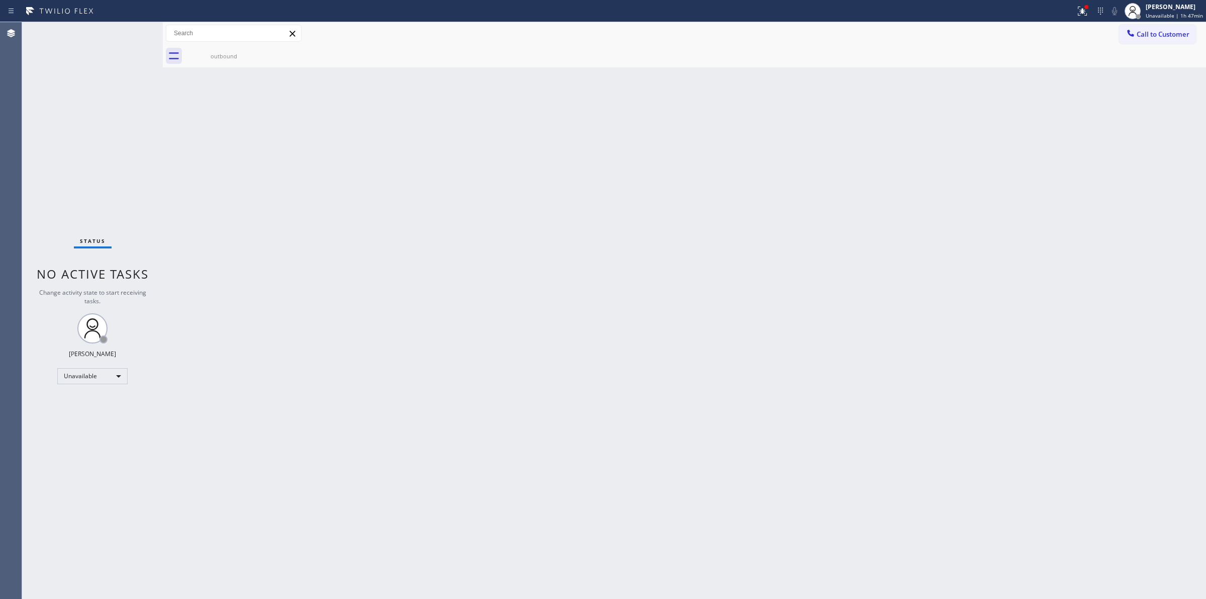
click at [925, 174] on div "Back to Dashboard Change Sender ID Customers Technicians Select a contact Outbo…" at bounding box center [685, 310] width 1044 height 577
click at [1132, 33] on icon at bounding box center [1131, 33] width 10 height 10
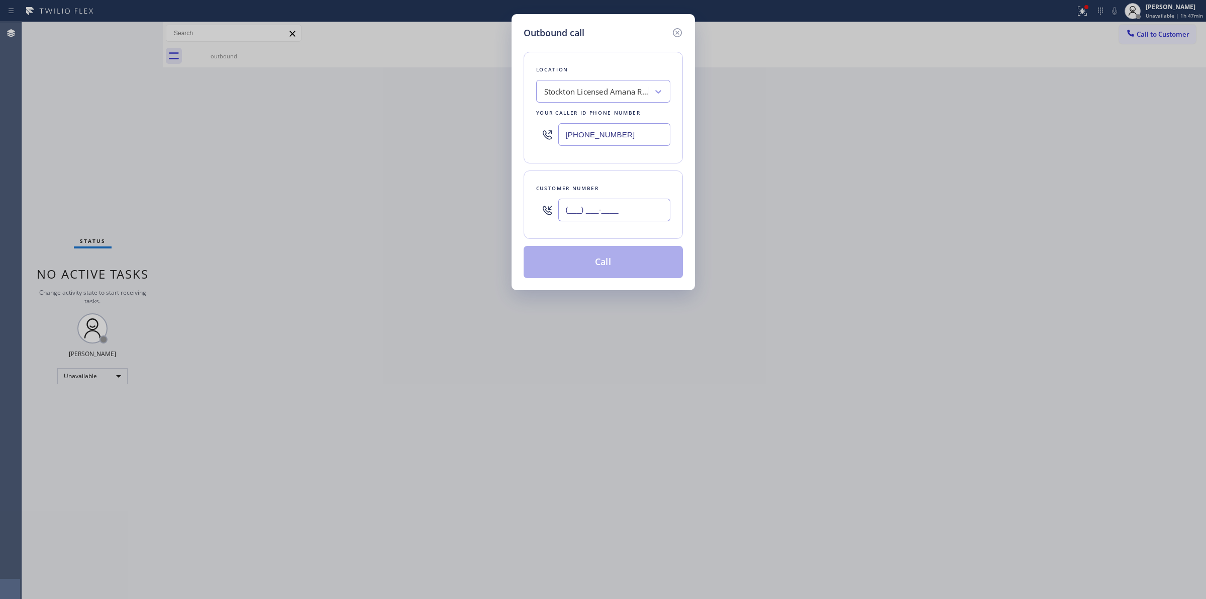
click at [586, 219] on input "(___) ___-____" at bounding box center [614, 210] width 112 height 23
paste input "510) 686-4295"
type input "[PHONE_NUMBER]"
click at [603, 257] on button "Call" at bounding box center [603, 262] width 159 height 32
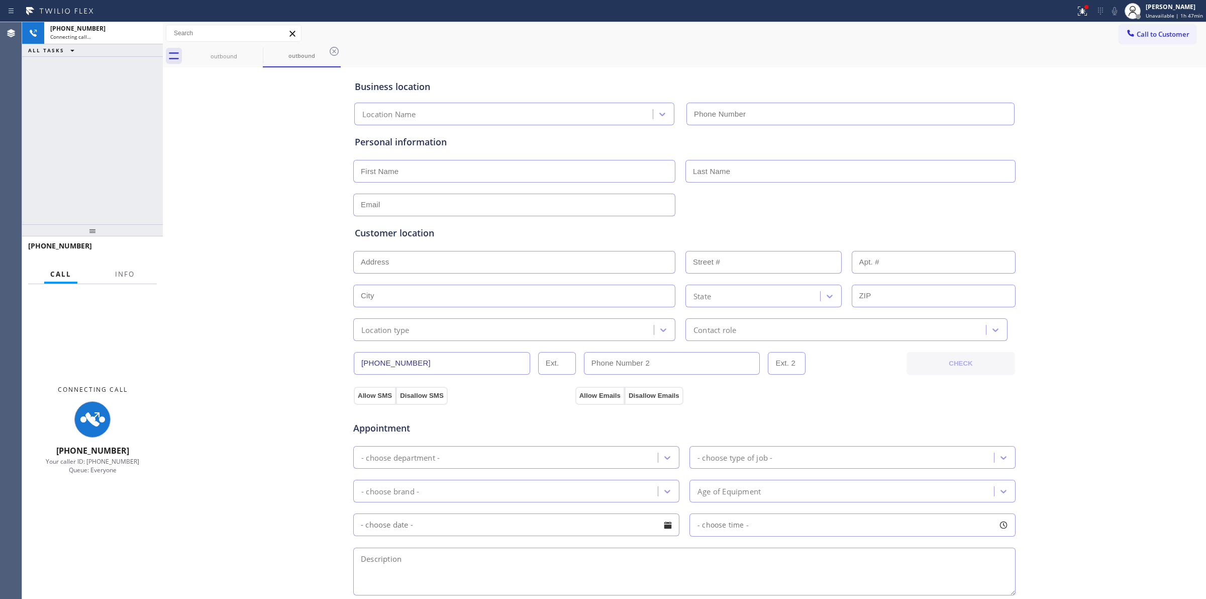
drag, startPoint x: 949, startPoint y: 83, endPoint x: 514, endPoint y: 98, distance: 435.1
click at [935, 82] on div "Business location" at bounding box center [685, 87] width 660 height 14
type input "[PHONE_NUMBER]"
click at [257, 51] on icon at bounding box center [256, 51] width 9 height 9
click at [249, 53] on div "outbound" at bounding box center [224, 56] width 76 height 8
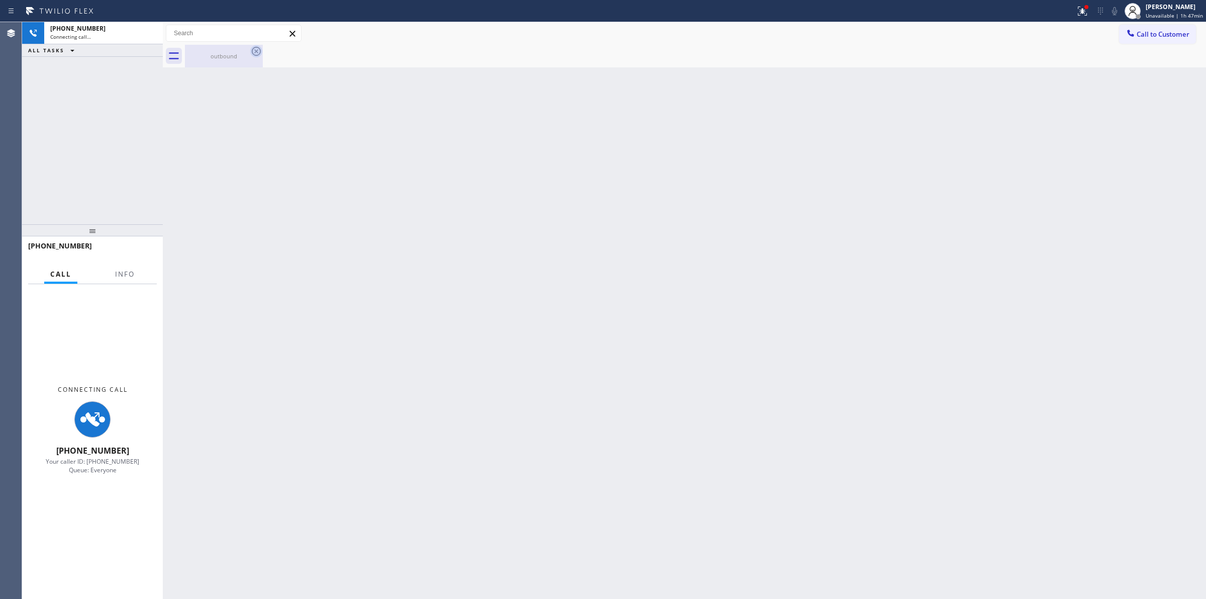
click at [256, 51] on icon at bounding box center [256, 51] width 9 height 9
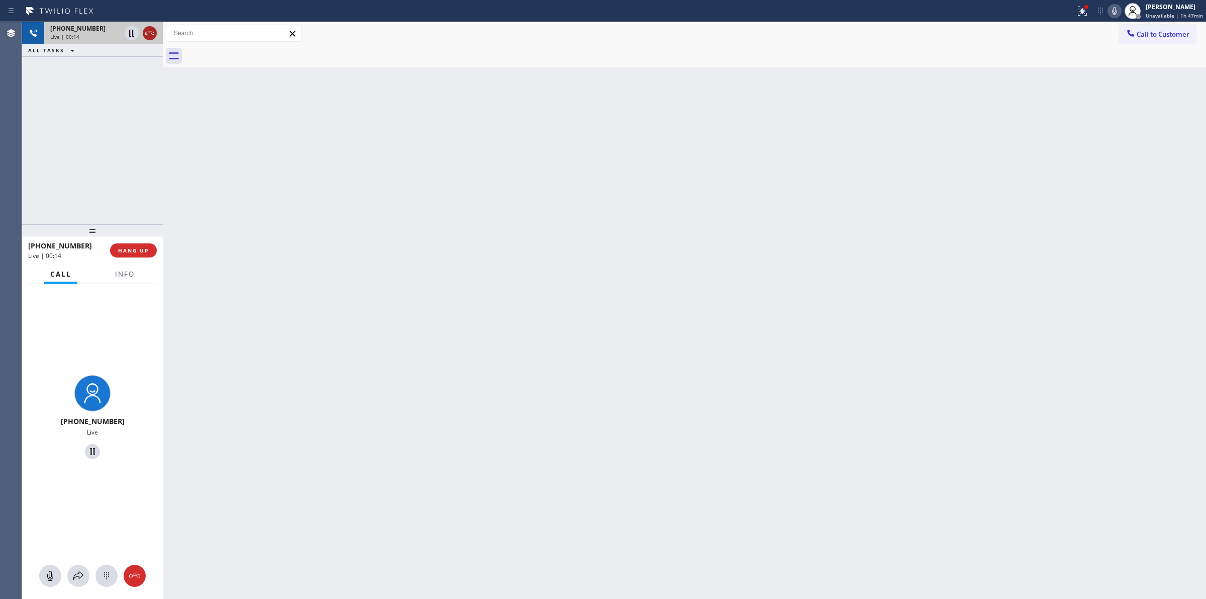
click at [151, 32] on icon at bounding box center [150, 33] width 12 height 12
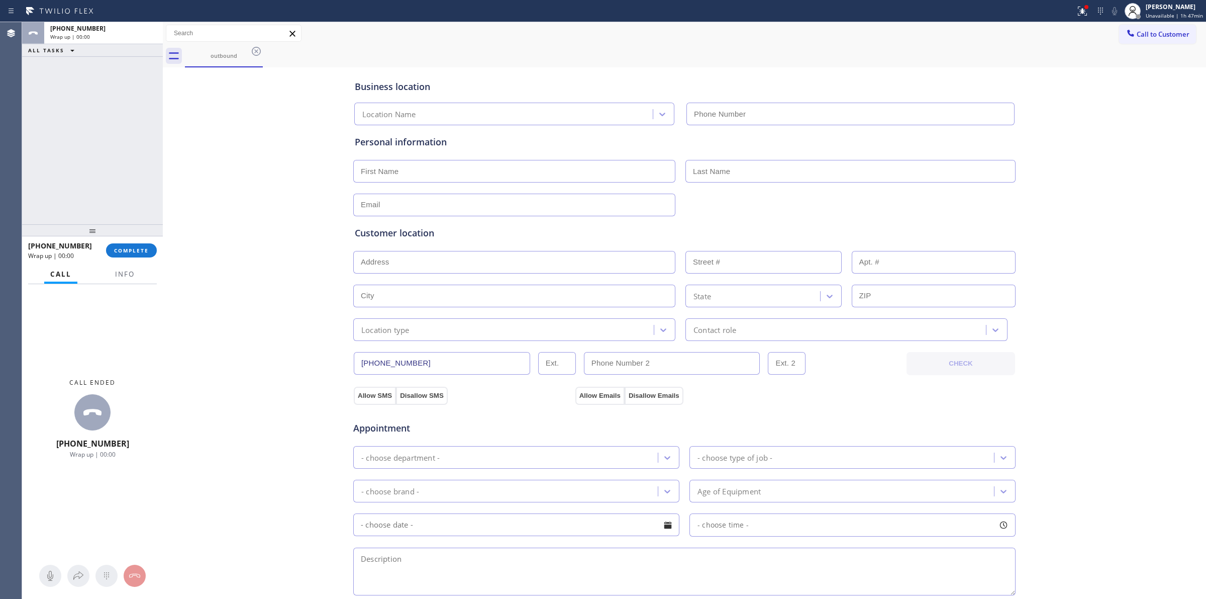
type input "[PHONE_NUMBER]"
click at [147, 250] on span "COMPLETE" at bounding box center [131, 250] width 35 height 7
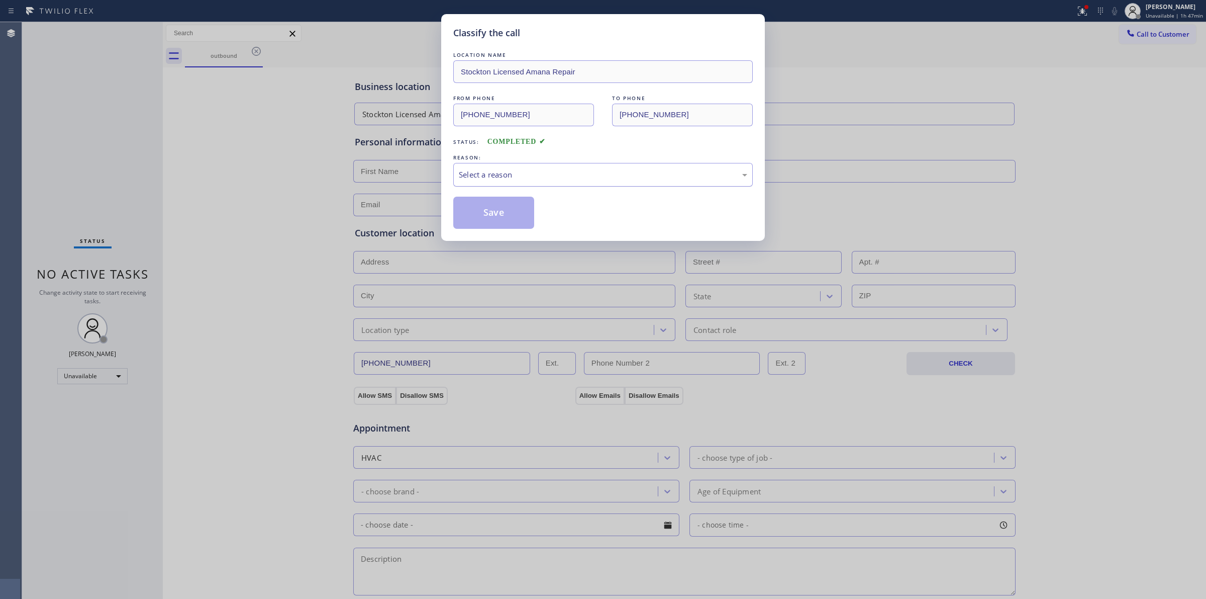
click at [549, 167] on div "Select a reason" at bounding box center [603, 175] width 300 height 24
click at [499, 214] on button "Save" at bounding box center [493, 213] width 81 height 32
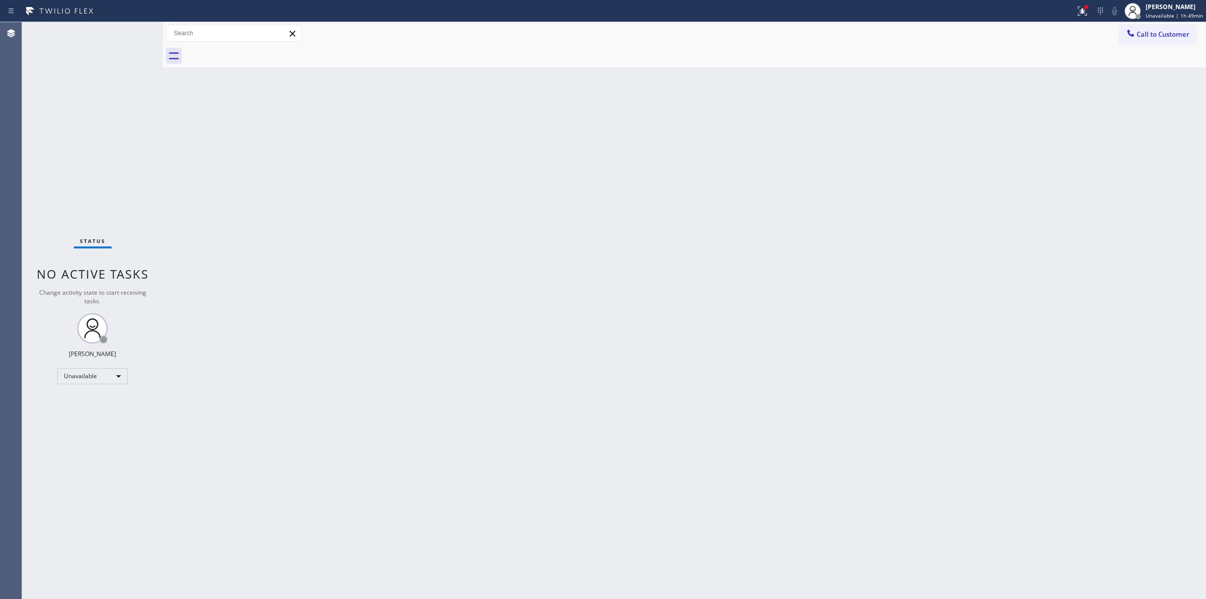
drag, startPoint x: 848, startPoint y: 268, endPoint x: 936, endPoint y: 184, distance: 122.0
click at [859, 259] on div "Back to Dashboard Change Sender ID Customers Technicians Select a contact Outbo…" at bounding box center [685, 310] width 1044 height 577
click at [1135, 46] on div at bounding box center [695, 56] width 1021 height 23
click at [1146, 35] on span "Call to Customer" at bounding box center [1163, 34] width 53 height 9
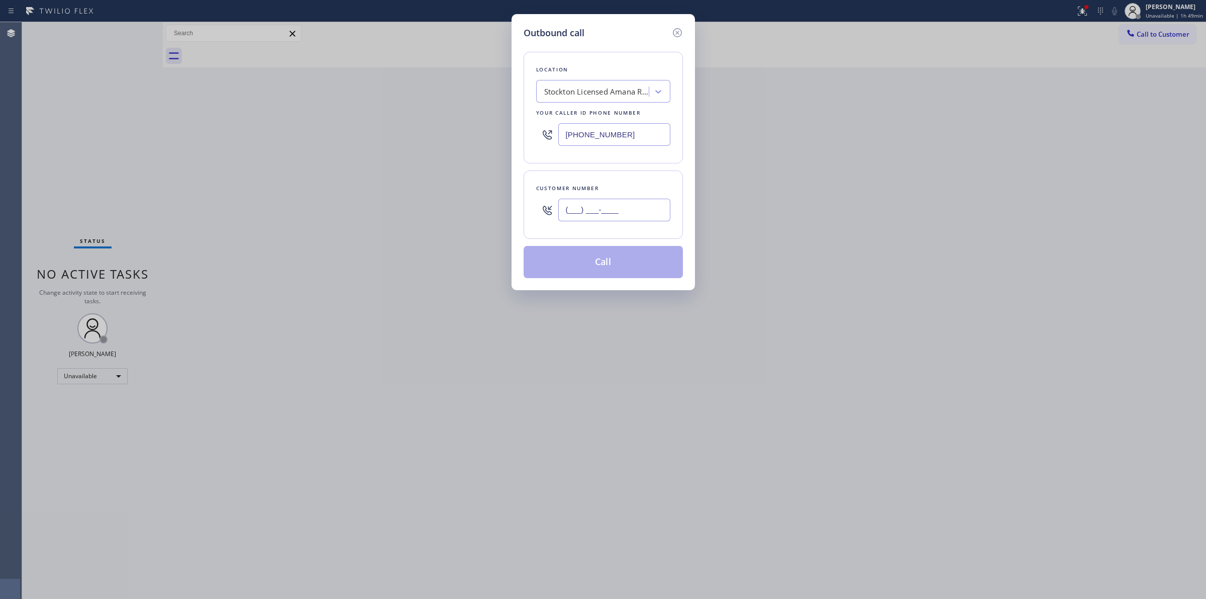
paste input "646) 889-9033"
click at [622, 209] on input "(___) ___-____" at bounding box center [614, 210] width 112 height 23
type input "[PHONE_NUMBER]"
click at [596, 73] on div "Location" at bounding box center [603, 69] width 134 height 11
click at [593, 88] on div "Stockton Licensed Amana Repair" at bounding box center [597, 92] width 106 height 12
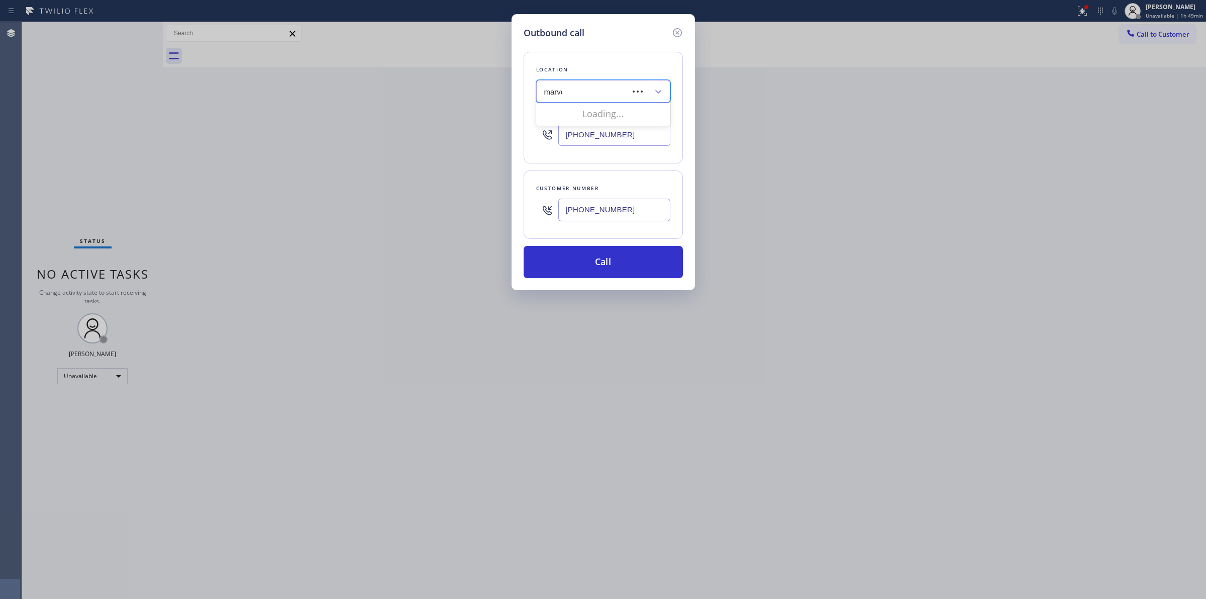
type input "marvel"
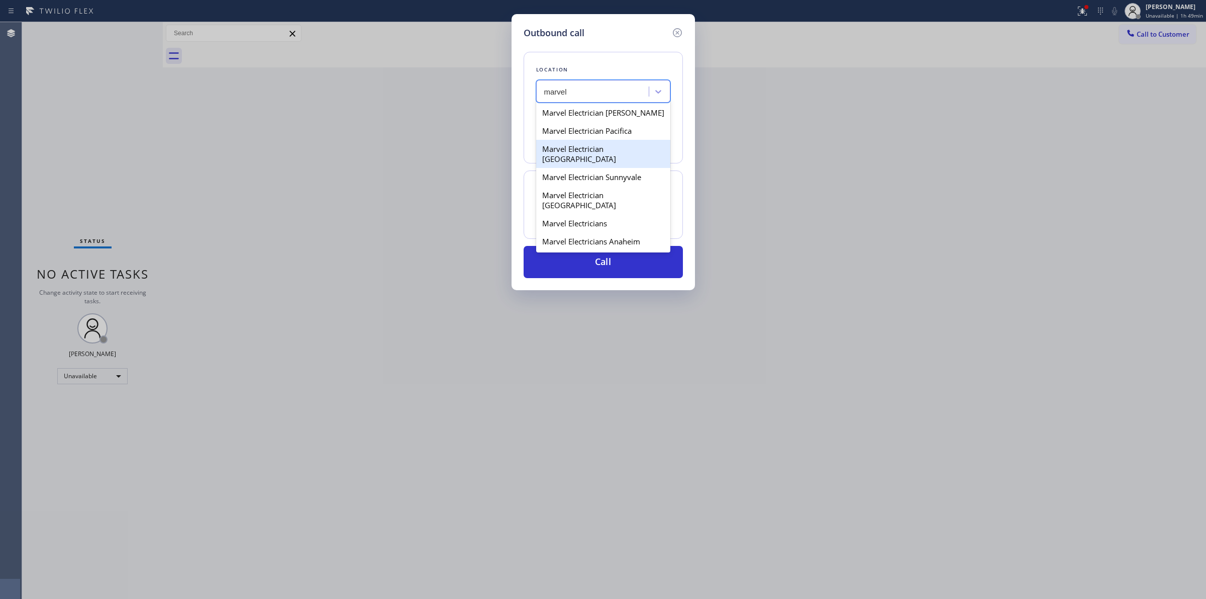
click at [602, 131] on div "Marvel Electrician Pacifica" at bounding box center [603, 131] width 134 height 18
type input "[PHONE_NUMBER]"
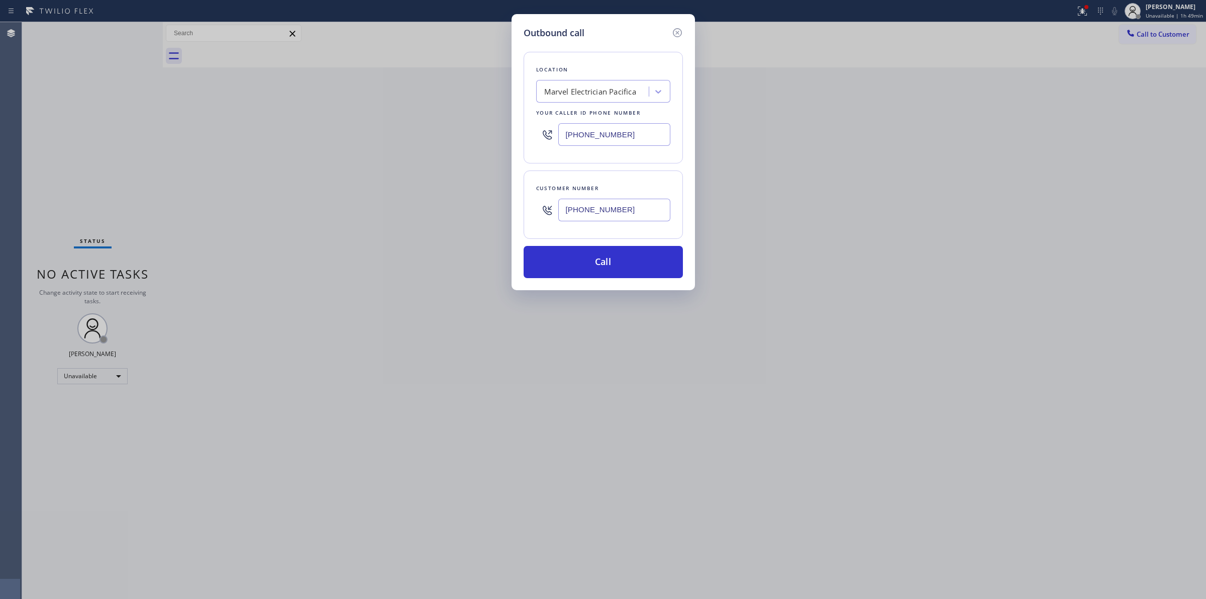
click at [612, 214] on input "[PHONE_NUMBER]" at bounding box center [614, 210] width 112 height 23
click at [621, 257] on button "Call" at bounding box center [603, 262] width 159 height 32
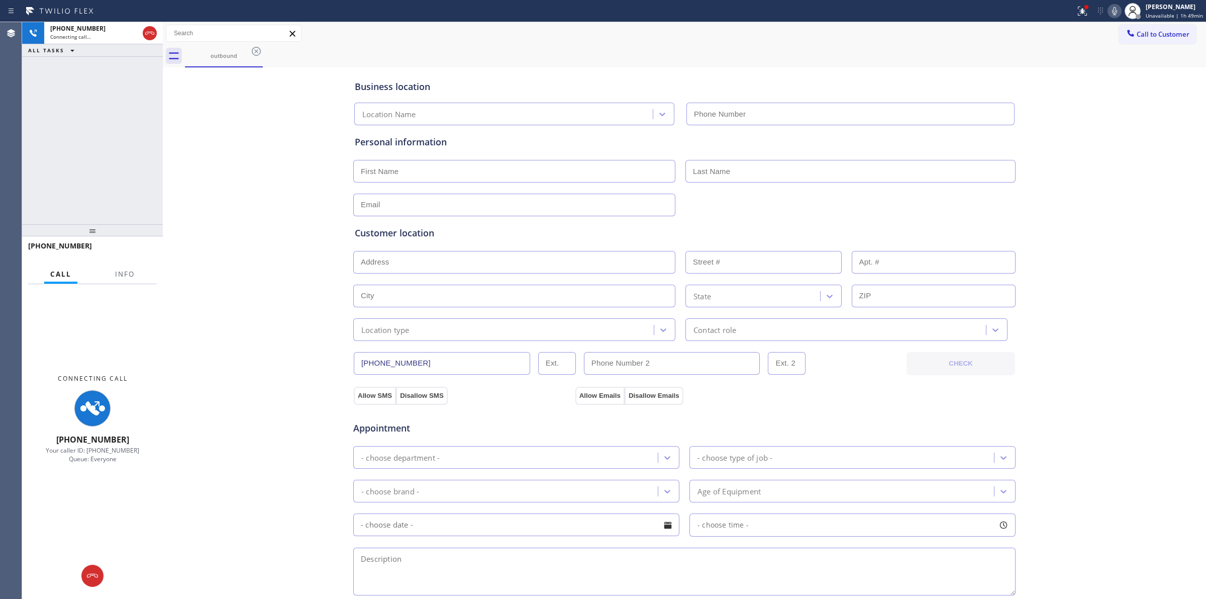
type input "[PHONE_NUMBER]"
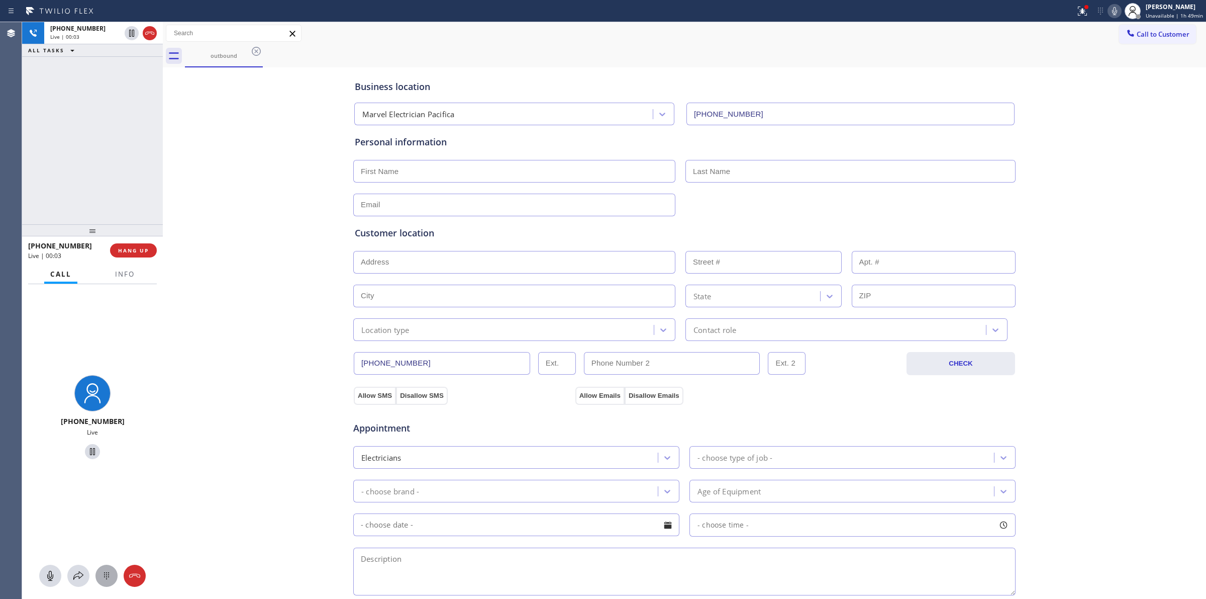
click at [96, 575] on div at bounding box center [107, 576] width 22 height 12
click at [1162, 23] on div "Call to Customer Outbound call Location Marvel Electrician Pacifica Your caller…" at bounding box center [685, 33] width 1044 height 23
drag, startPoint x: 1148, startPoint y: 32, endPoint x: 1127, endPoint y: 36, distance: 20.5
click at [1137, 34] on span "Call to Customer" at bounding box center [1163, 34] width 53 height 9
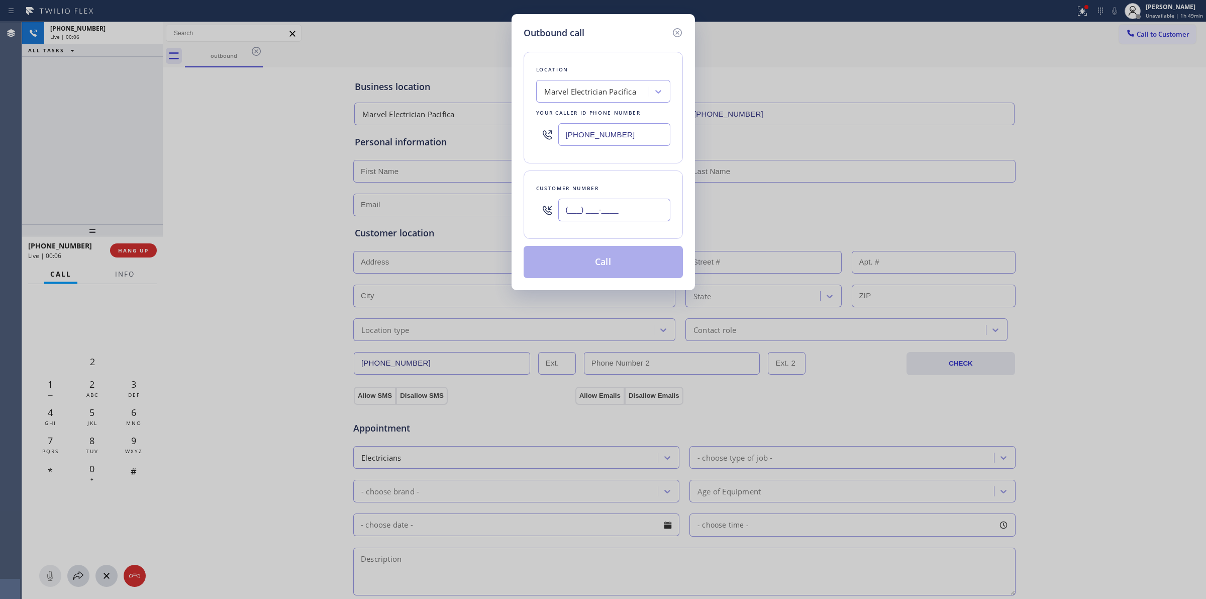
click at [594, 207] on input "(___) ___-____" at bounding box center [614, 210] width 112 height 23
paste input "646) 889-9033"
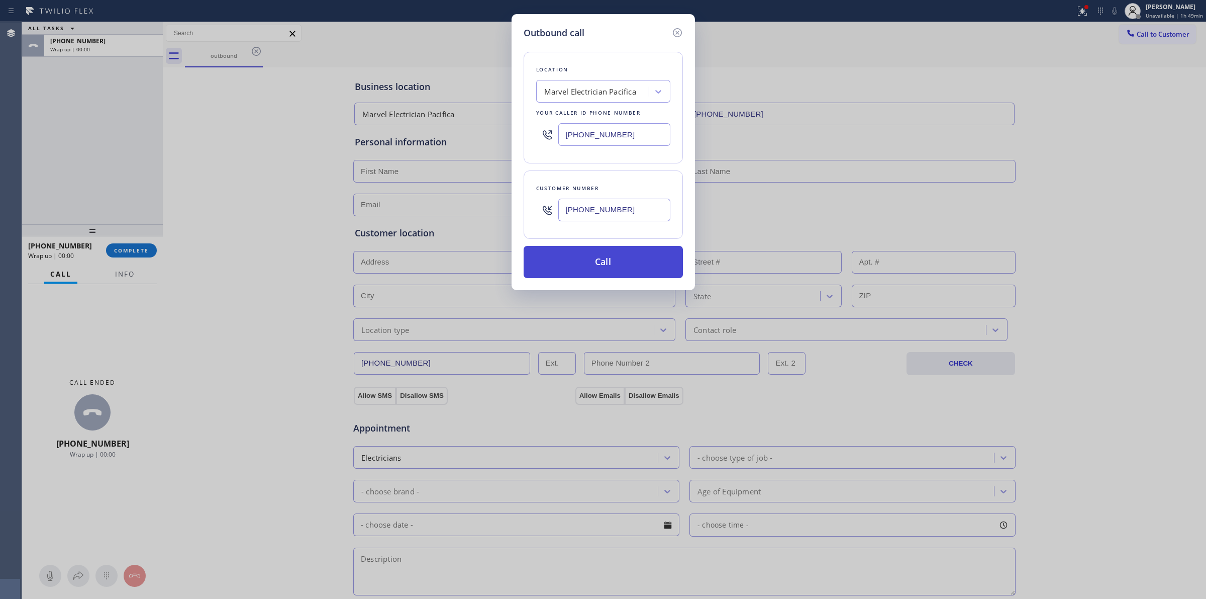
type input "[PHONE_NUMBER]"
click at [607, 260] on button "Call" at bounding box center [603, 262] width 159 height 32
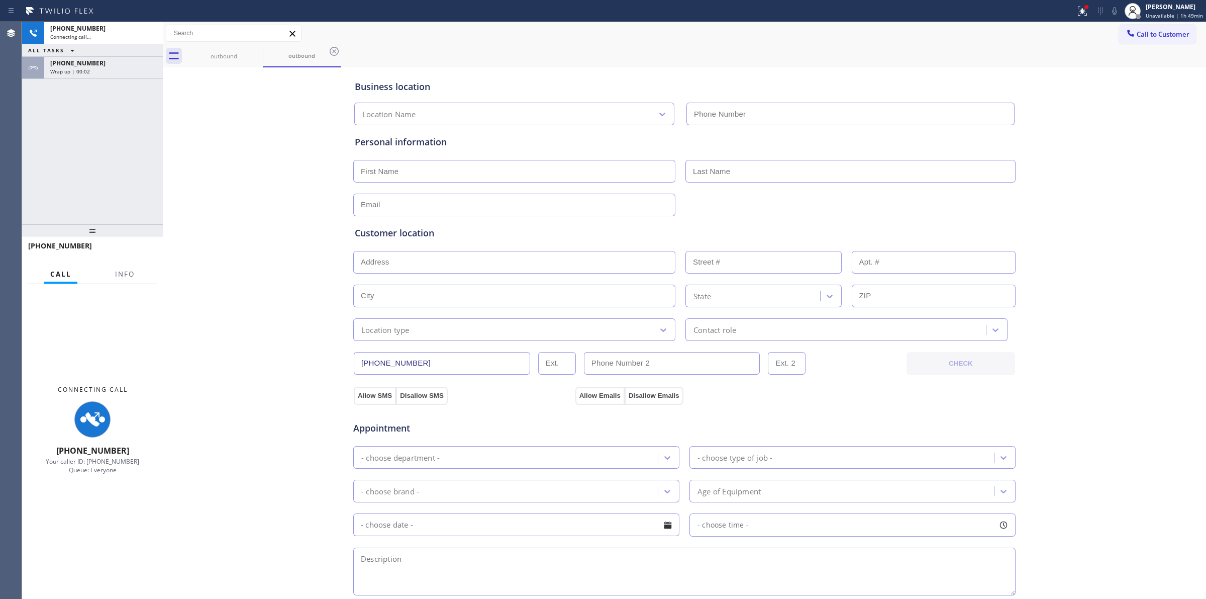
type input "[PHONE_NUMBER]"
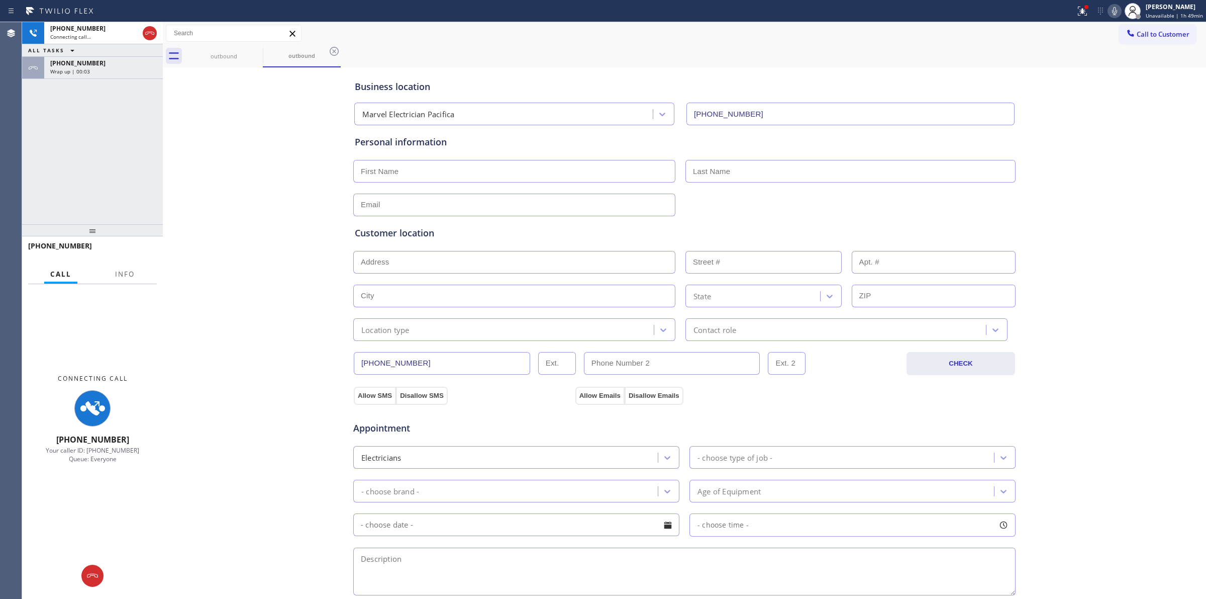
click at [1101, 441] on div "Business location Marvel Electrician Pacifica [PHONE_NUMBER] Personal informati…" at bounding box center [684, 413] width 1039 height 687
click at [99, 65] on div "[PHONE_NUMBER]" at bounding box center [103, 63] width 107 height 9
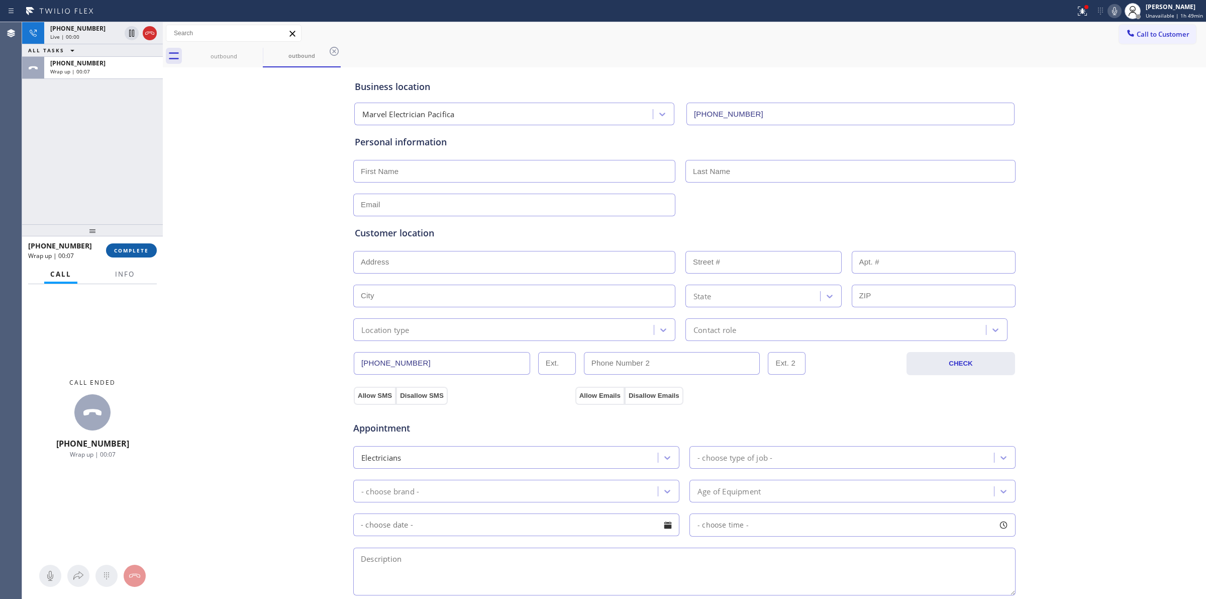
click at [127, 252] on span "COMPLETE" at bounding box center [131, 250] width 35 height 7
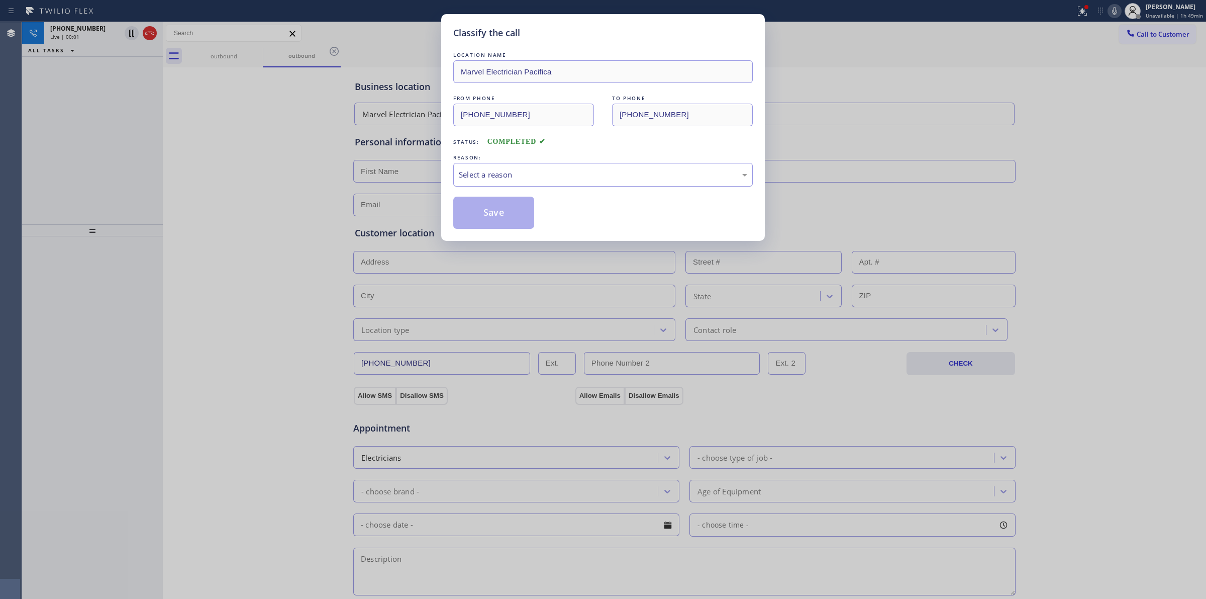
drag, startPoint x: 488, startPoint y: 176, endPoint x: 494, endPoint y: 184, distance: 10.4
click at [489, 176] on div "Select a reason" at bounding box center [603, 175] width 289 height 12
click at [489, 222] on button "Save" at bounding box center [493, 213] width 81 height 32
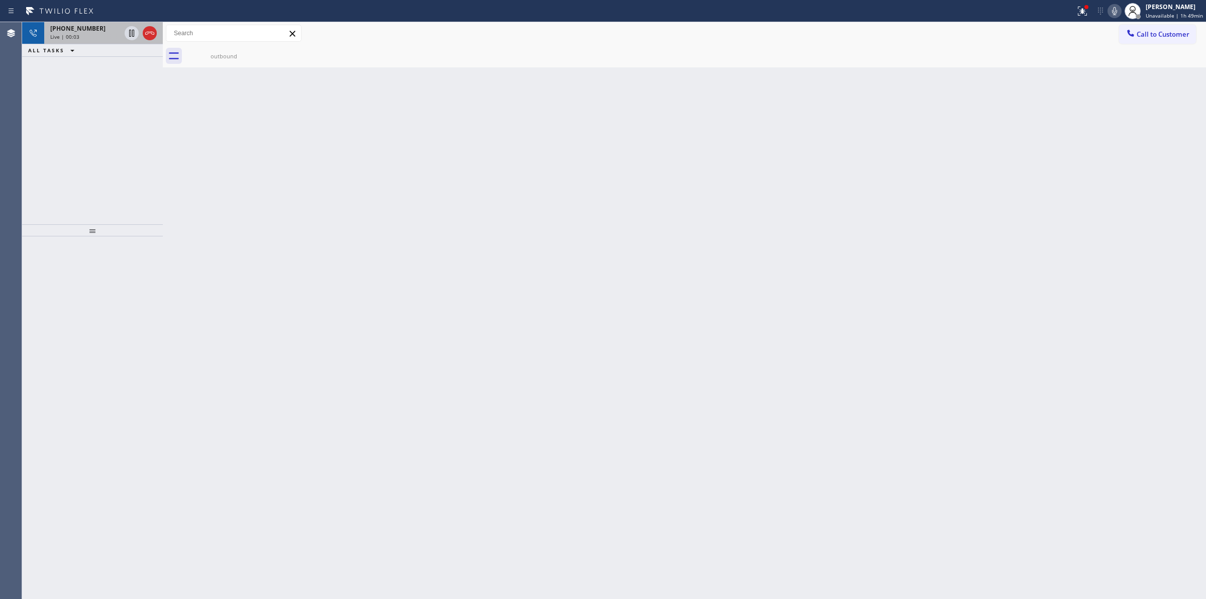
click at [106, 32] on div "[PHONE_NUMBER]" at bounding box center [85, 28] width 70 height 9
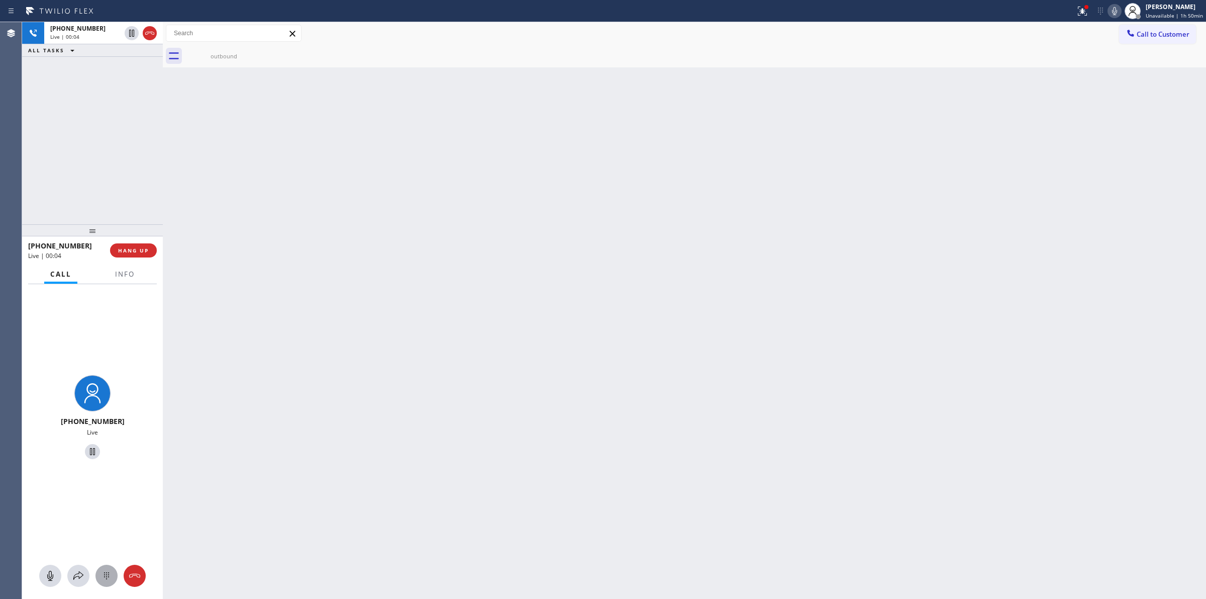
click at [113, 575] on div at bounding box center [107, 576] width 22 height 12
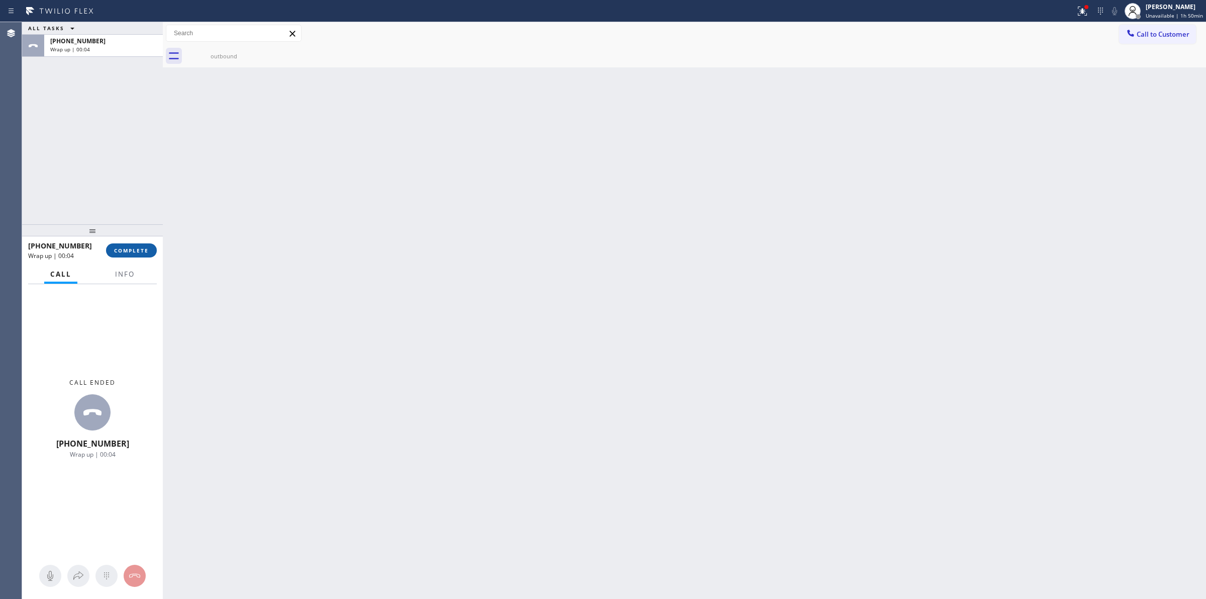
click at [128, 249] on span "COMPLETE" at bounding box center [131, 250] width 35 height 7
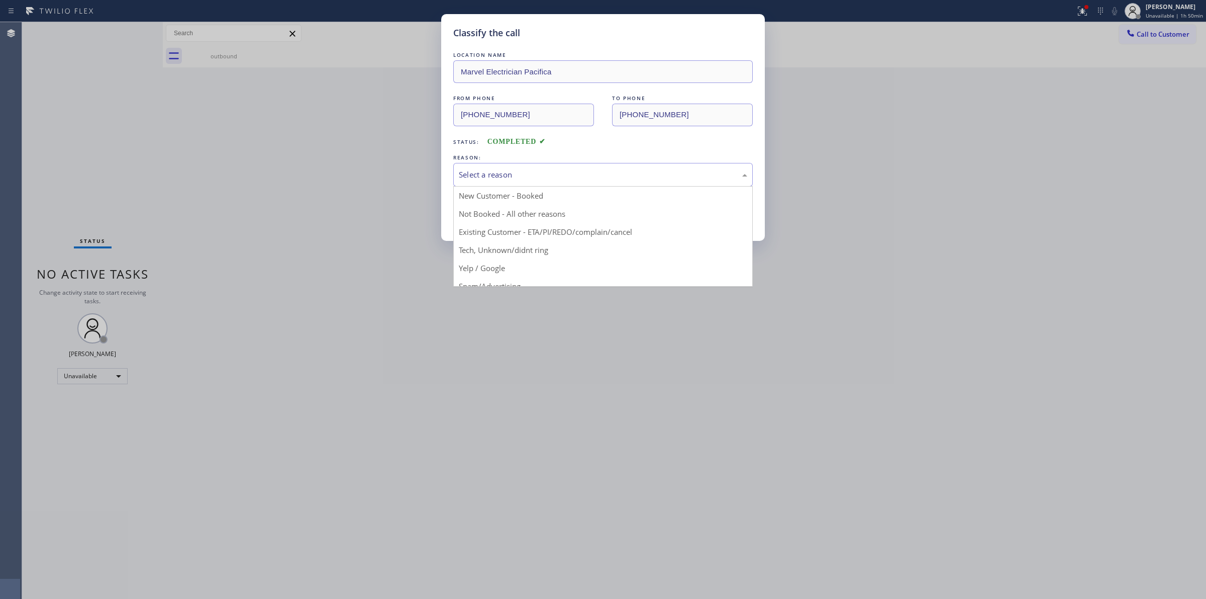
click at [601, 180] on div "Select a reason" at bounding box center [603, 175] width 289 height 12
click at [559, 177] on div "Tech, Unknown/didnt ring" at bounding box center [603, 175] width 289 height 12
drag, startPoint x: 555, startPoint y: 260, endPoint x: 548, endPoint y: 256, distance: 7.9
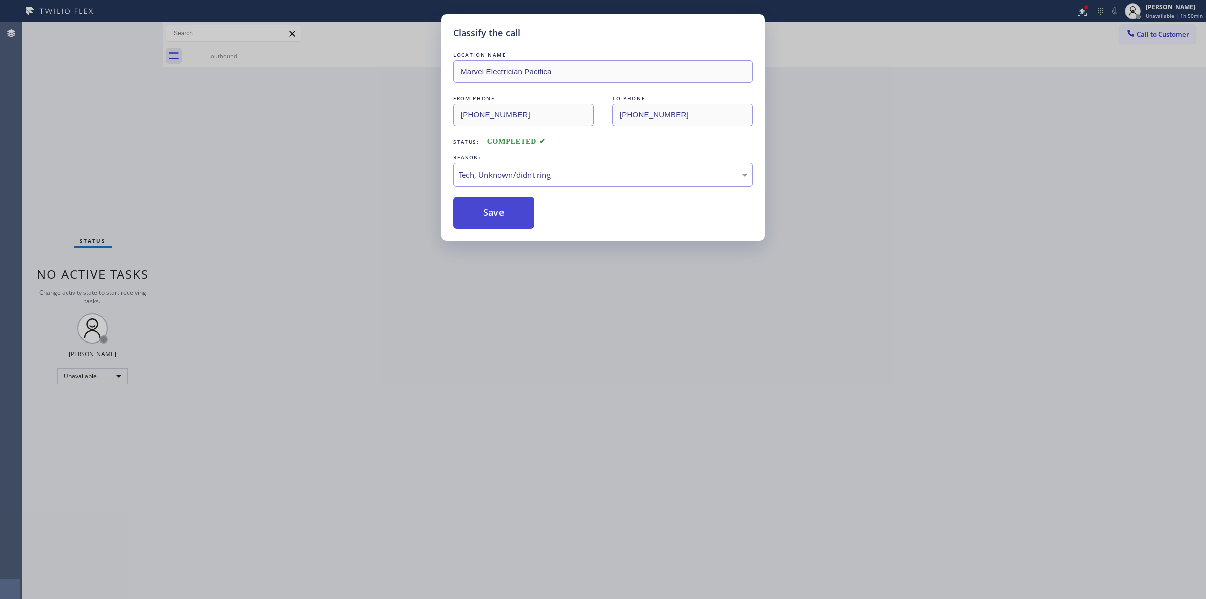
click at [519, 221] on button "Save" at bounding box center [493, 213] width 81 height 32
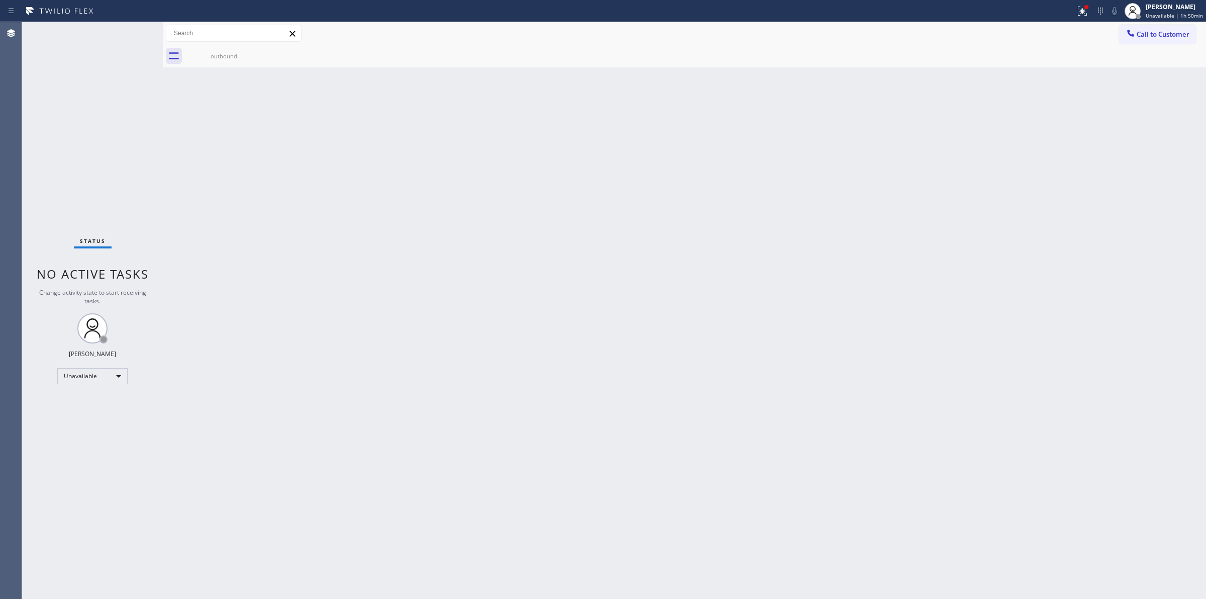
drag, startPoint x: 961, startPoint y: 220, endPoint x: 964, endPoint y: 209, distance: 11.0
click at [963, 213] on div "Back to Dashboard Change Sender ID Customers Technicians Select a contact Outbo…" at bounding box center [685, 310] width 1044 height 577
click at [1142, 33] on span "Call to Customer" at bounding box center [1163, 34] width 53 height 9
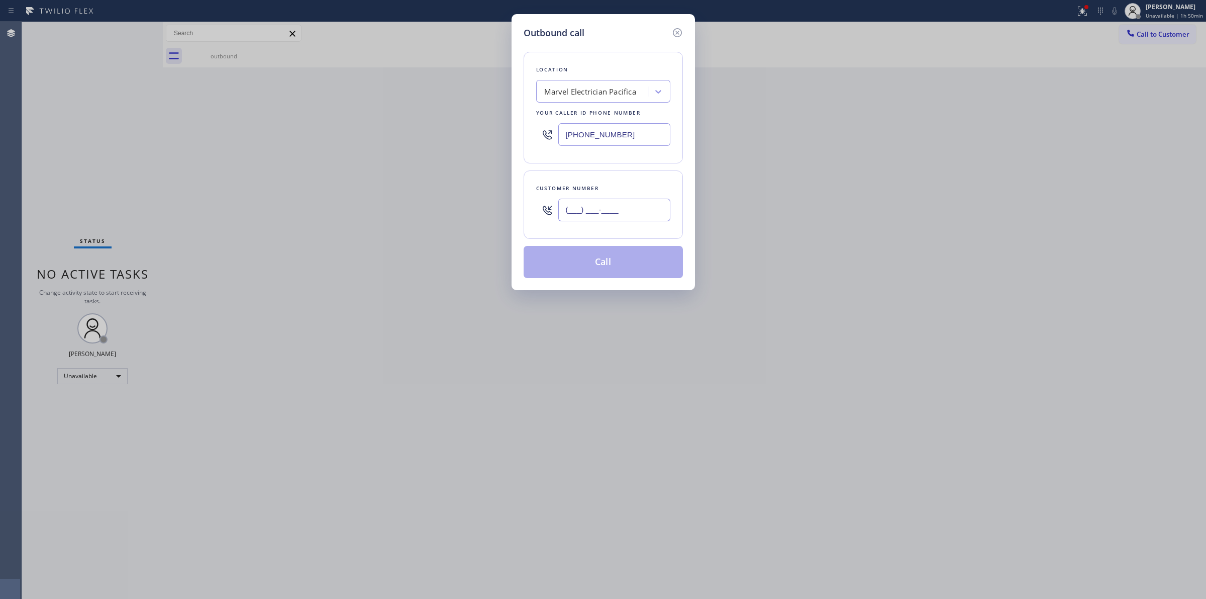
click at [569, 215] on input "(___) ___-____" at bounding box center [614, 210] width 112 height 23
paste input "640) 239-1477"
type input "[PHONE_NUMBER]"
click at [606, 84] on div "Marvel Electrician Pacifica" at bounding box center [594, 92] width 110 height 18
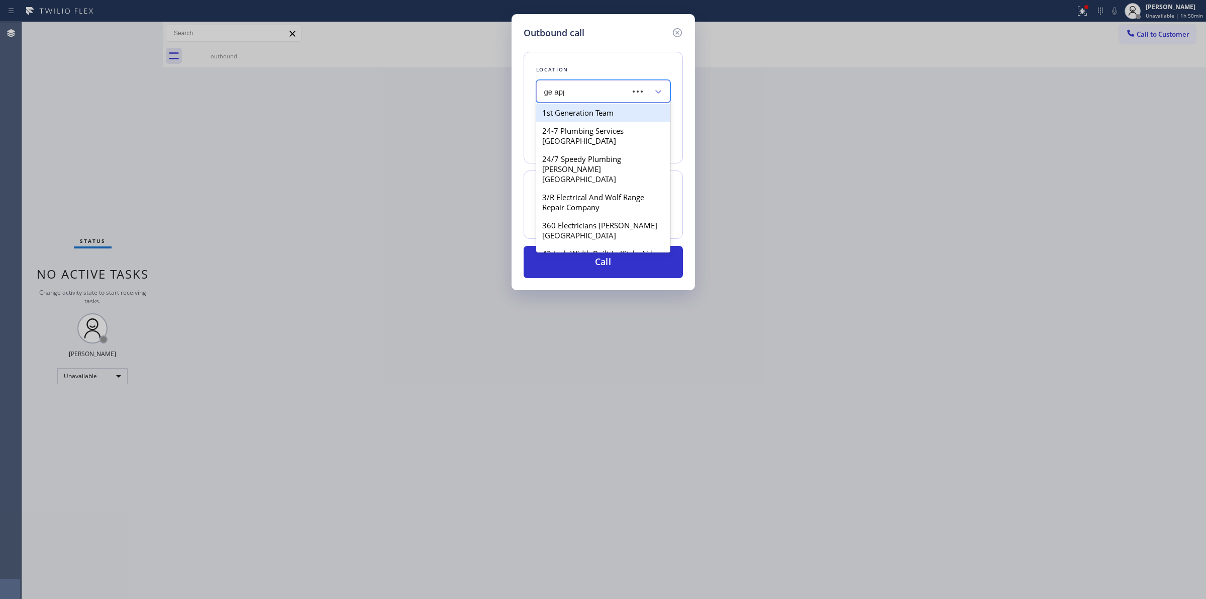
type input "ge appl"
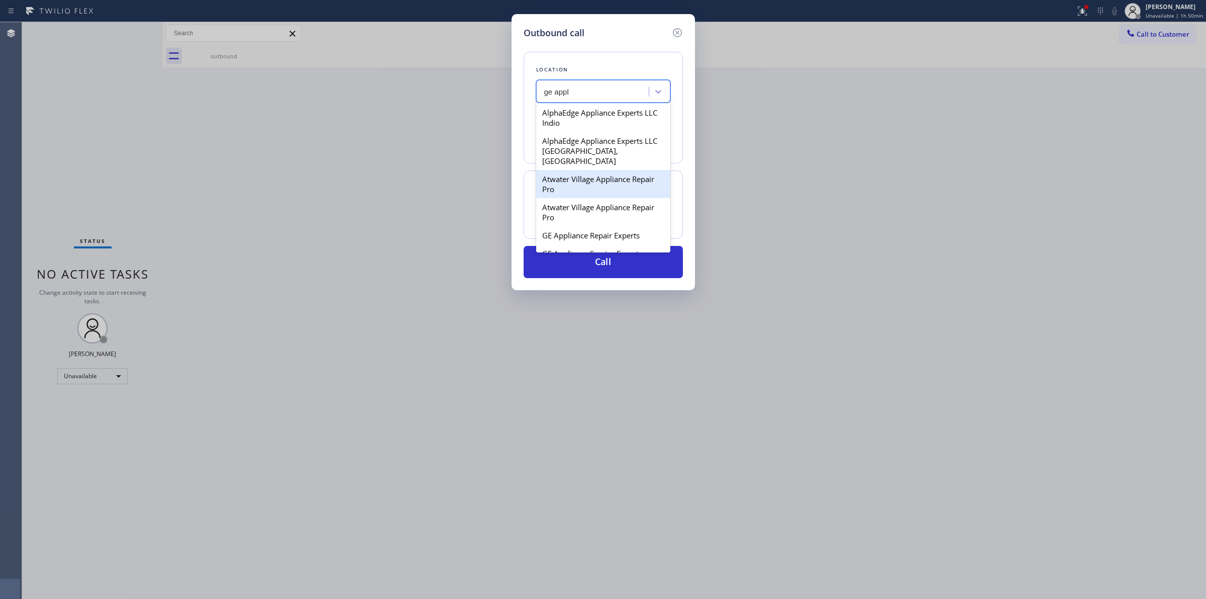
click at [598, 172] on div "Atwater Village Appliance Repair Pro" at bounding box center [603, 184] width 134 height 28
type input "[PHONE_NUMBER]"
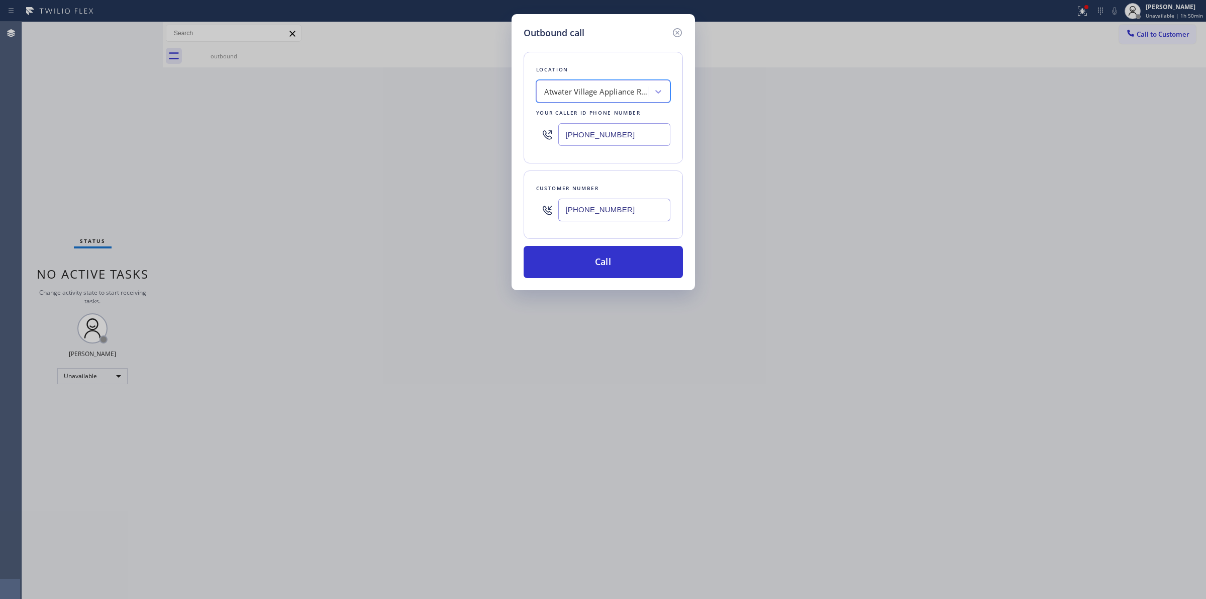
click at [614, 214] on input "[PHONE_NUMBER]" at bounding box center [614, 210] width 112 height 23
click at [607, 256] on button "Call" at bounding box center [603, 262] width 159 height 32
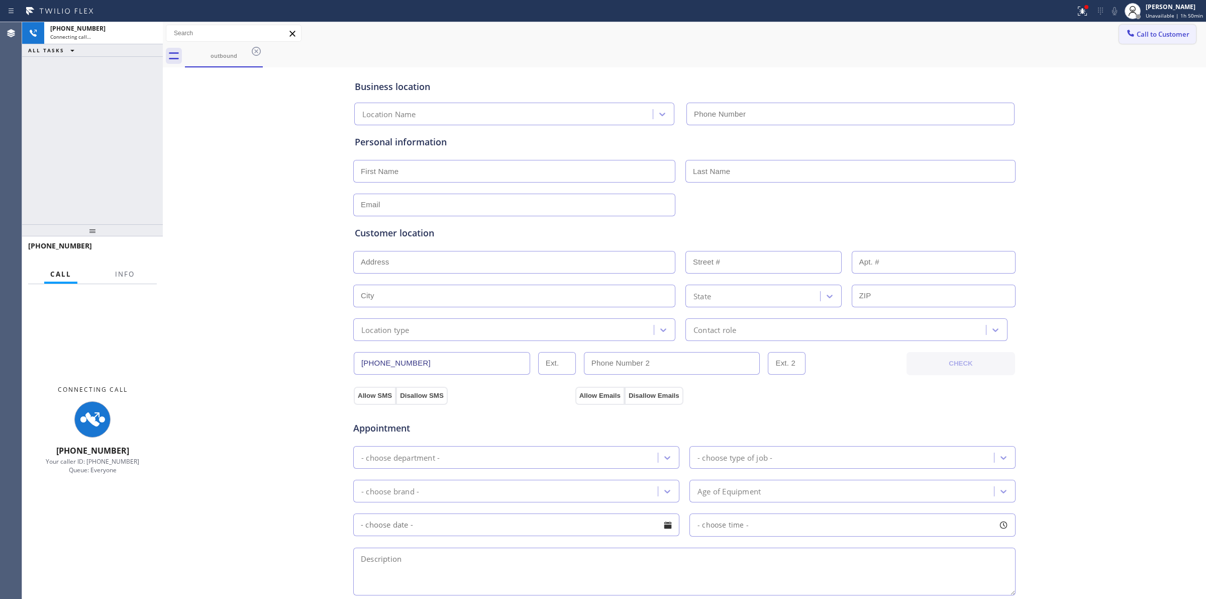
drag, startPoint x: 1066, startPoint y: 84, endPoint x: 1114, endPoint y: 28, distance: 74.9
click at [1070, 81] on div "Business location Location Name Personal information Customer location >> ADD N…" at bounding box center [684, 413] width 1039 height 687
type input "[PHONE_NUMBER]"
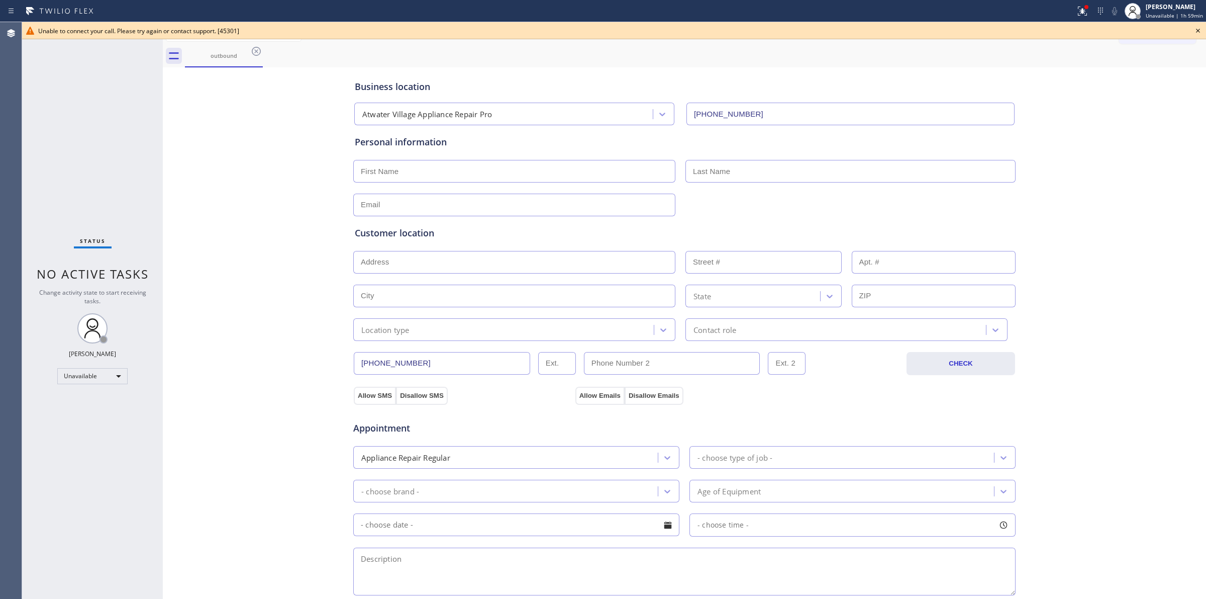
click at [1200, 31] on icon at bounding box center [1198, 31] width 12 height 12
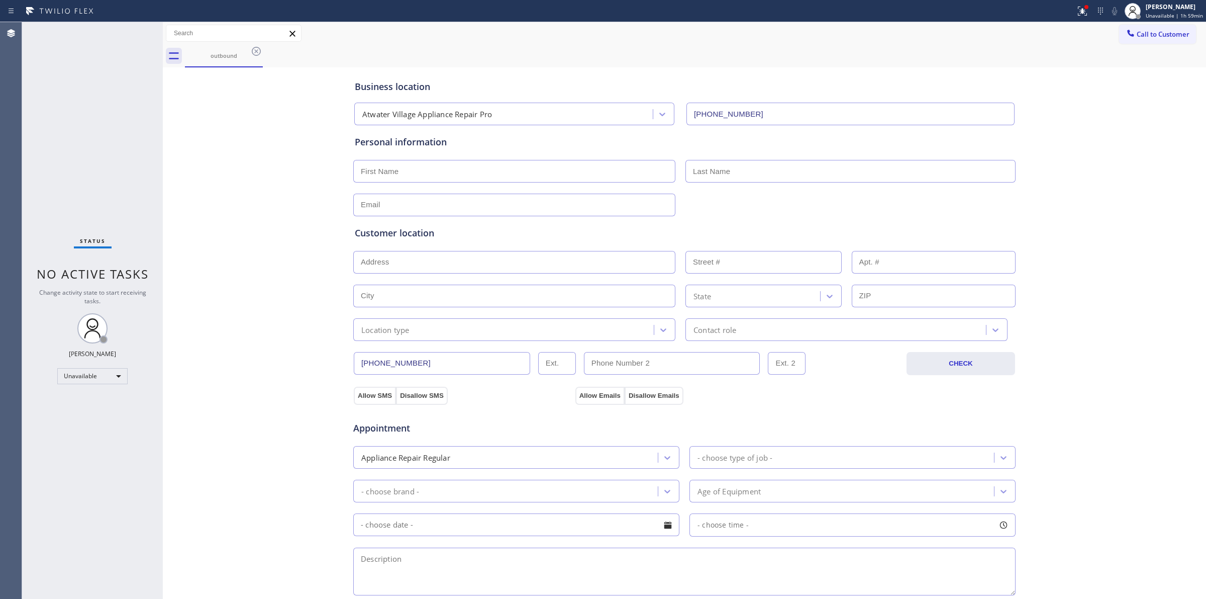
click at [1142, 33] on span "Call to Customer" at bounding box center [1163, 34] width 53 height 9
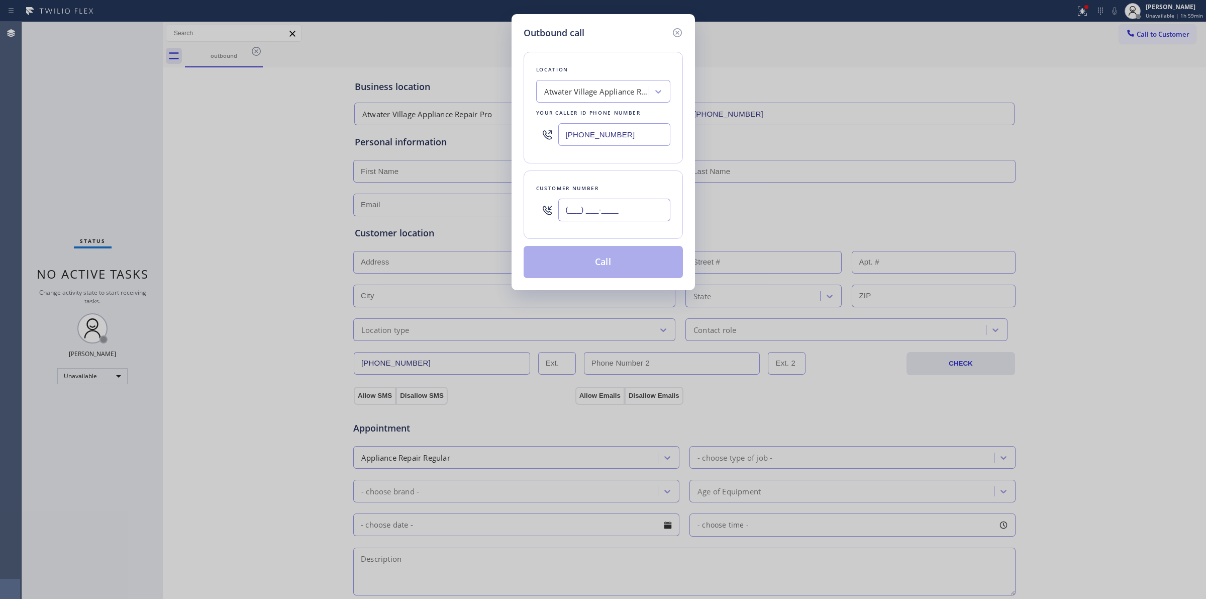
click at [644, 214] on input "(___) ___-____" at bounding box center [614, 210] width 112 height 23
paste input "817) 417-0326"
type input "[PHONE_NUMBER]"
click at [589, 267] on button "Call" at bounding box center [603, 262] width 159 height 32
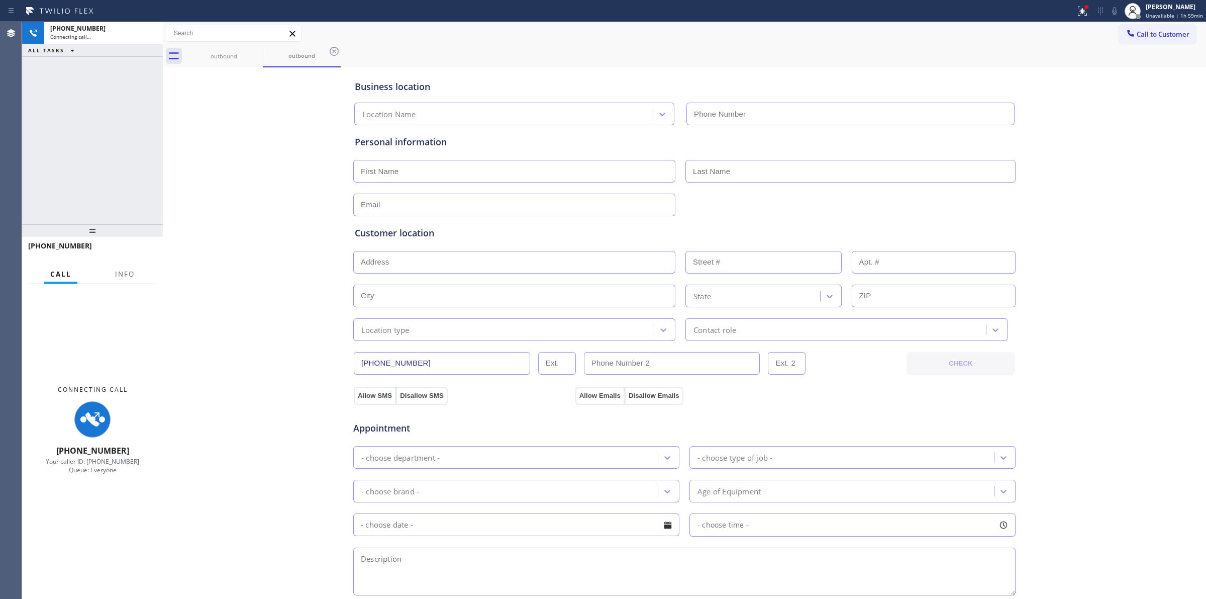
type input "[PHONE_NUMBER]"
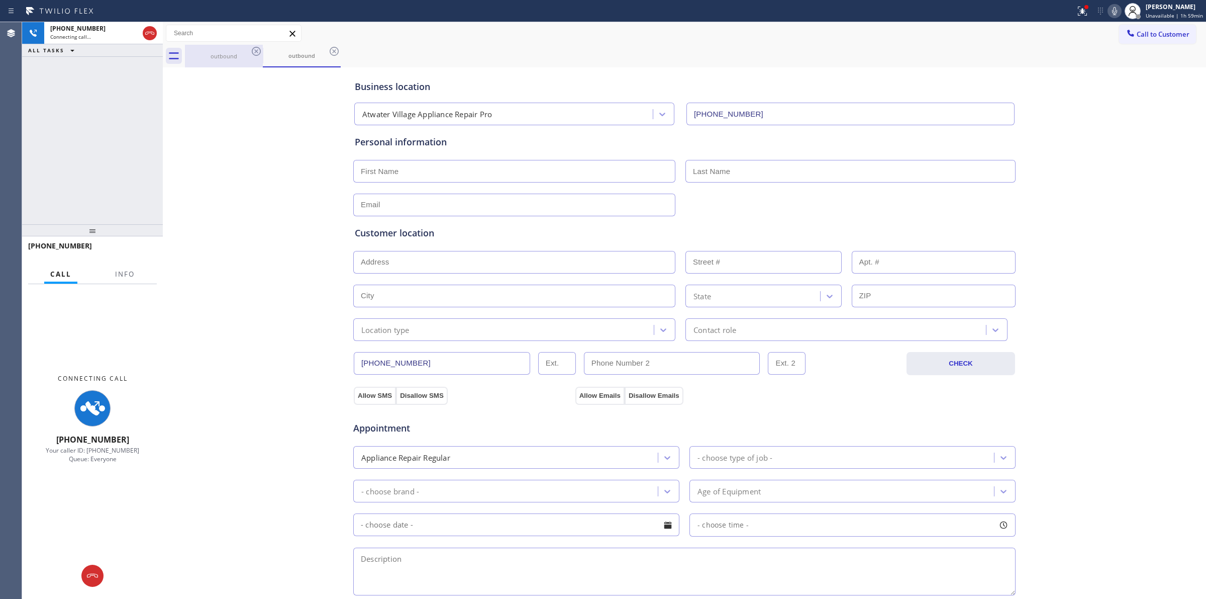
click at [249, 54] on div "outbound" at bounding box center [224, 56] width 76 height 8
click at [258, 51] on icon at bounding box center [256, 51] width 12 height 12
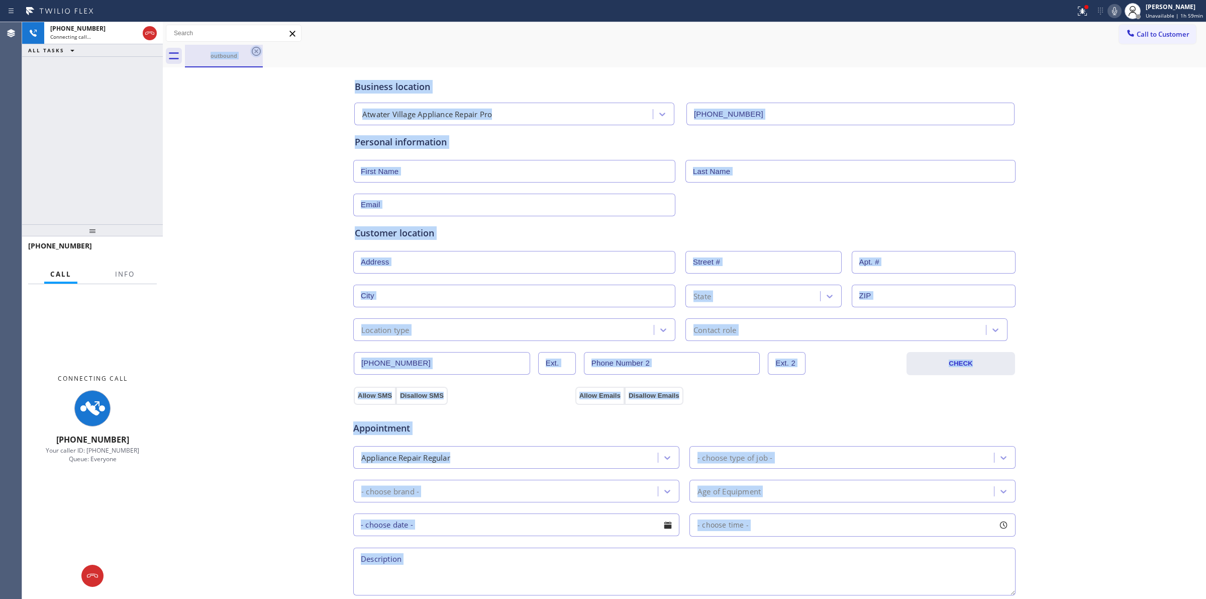
click at [258, 51] on div "outbound" at bounding box center [695, 56] width 1021 height 23
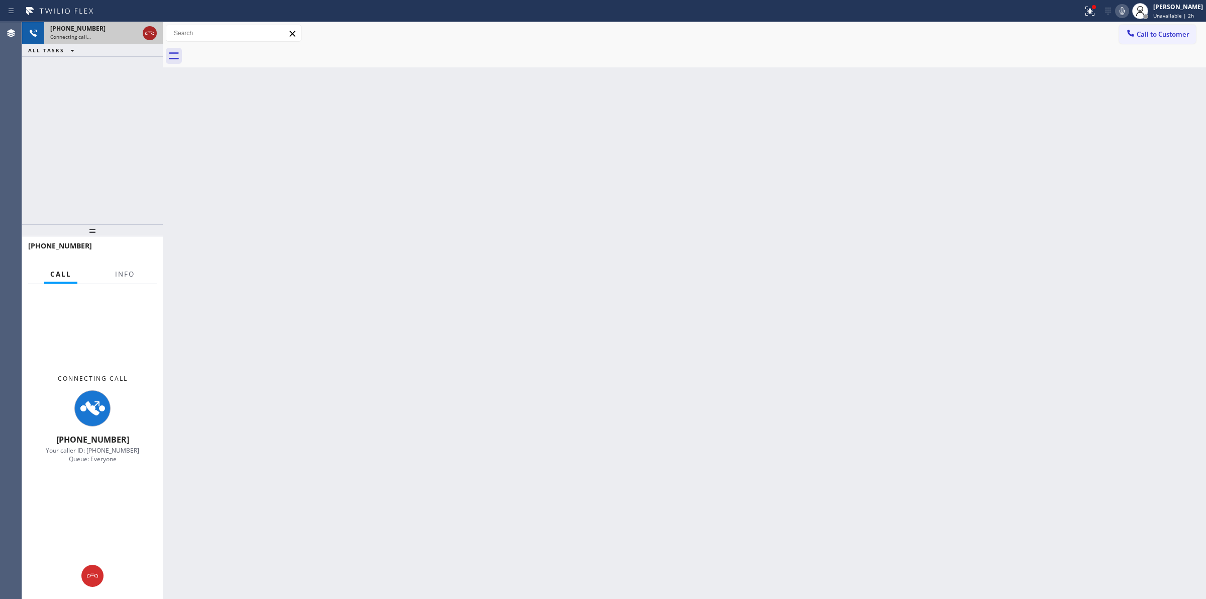
click at [149, 34] on icon at bounding box center [150, 33] width 12 height 12
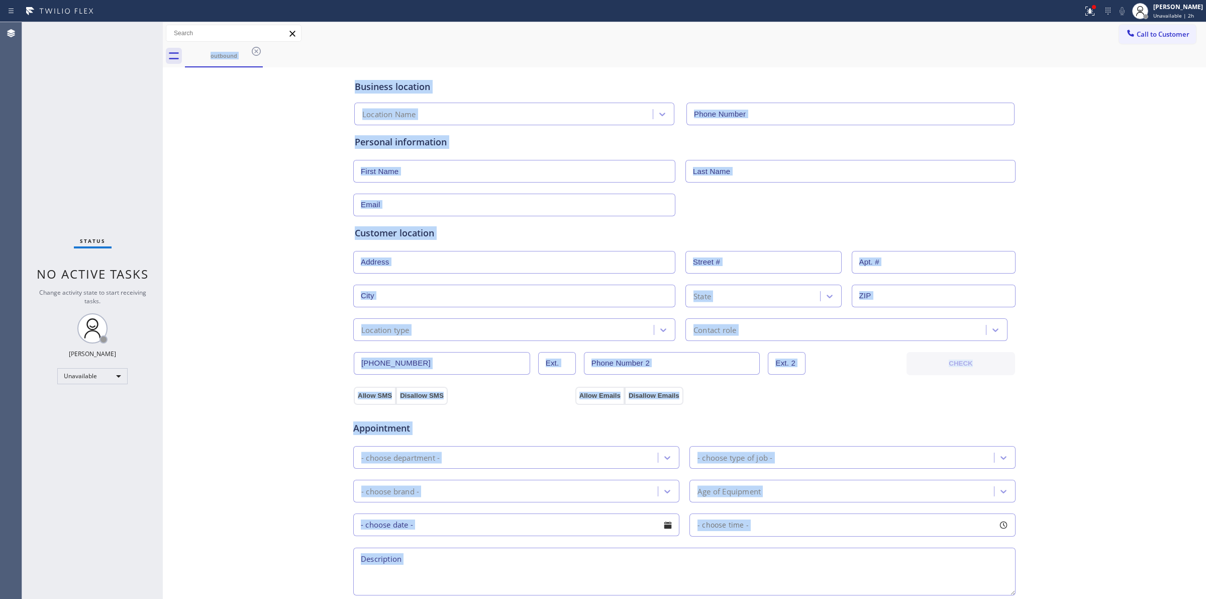
type input "[PHONE_NUMBER]"
click at [1155, 33] on span "Call to Customer" at bounding box center [1163, 34] width 53 height 9
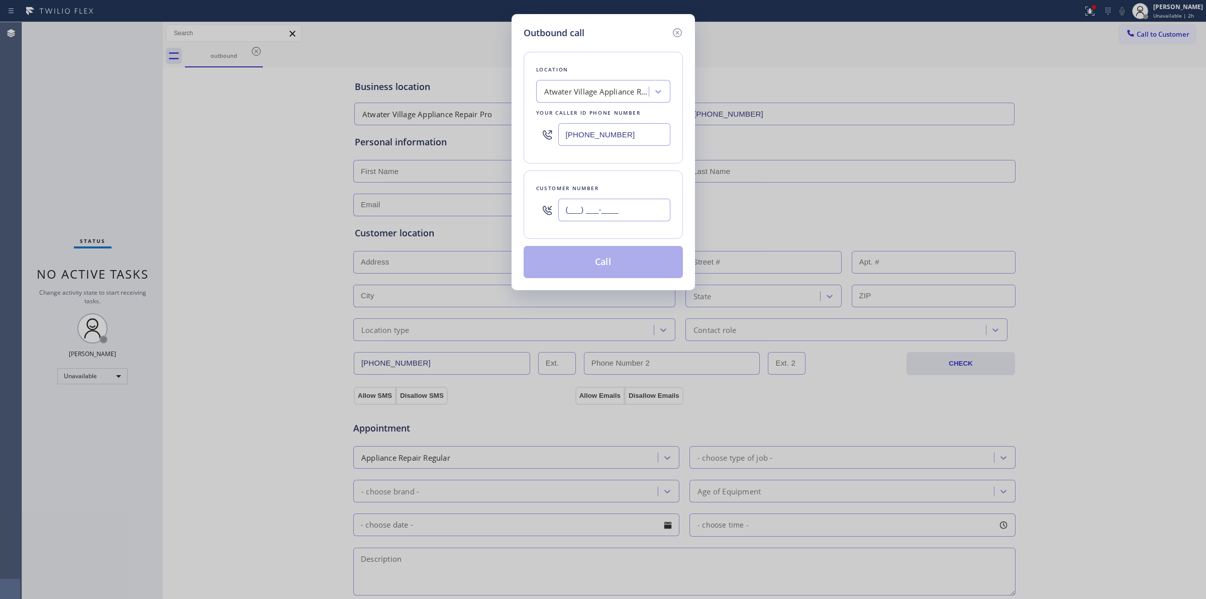
click at [596, 213] on input "(___) ___-____" at bounding box center [614, 210] width 112 height 23
paste input "979) 921-7766"
type input "[PHONE_NUMBER]"
click at [610, 99] on div "Atwater Village Appliance Repair Pro" at bounding box center [594, 92] width 110 height 18
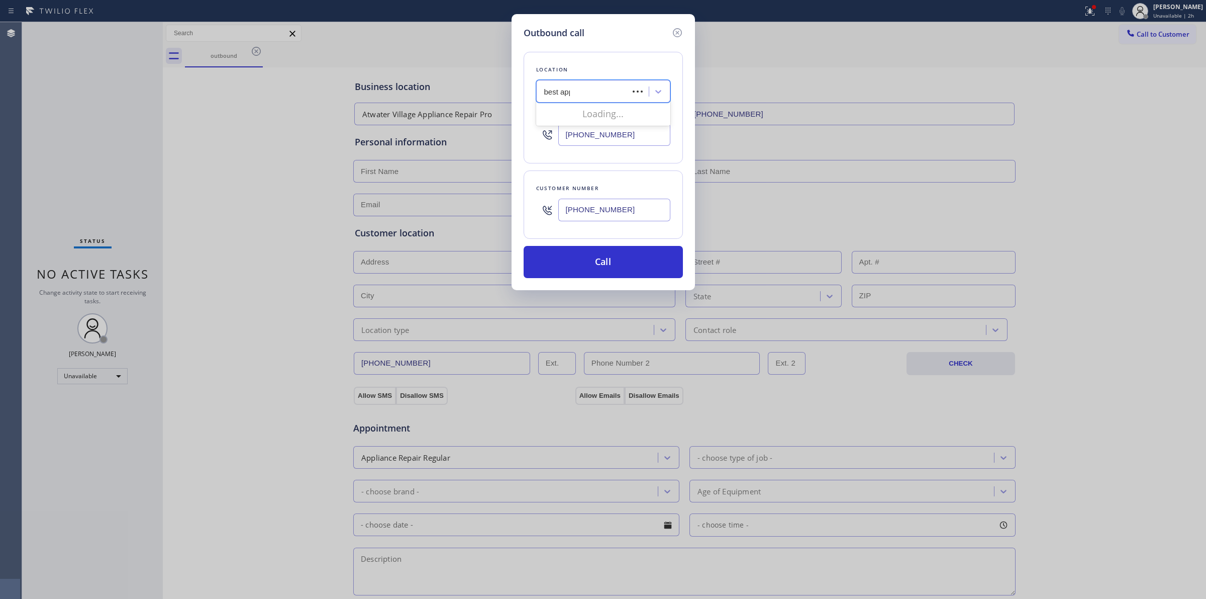
type input "best appl"
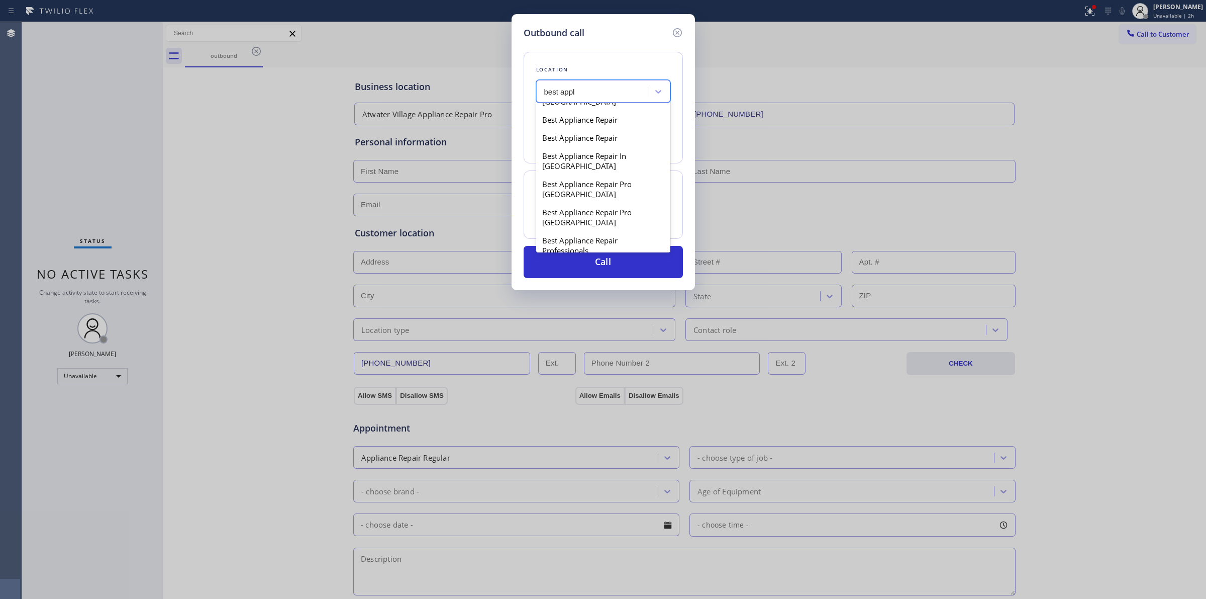
scroll to position [189, 0]
click at [572, 190] on div "Best Appliance Repair Service" at bounding box center [603, 183] width 134 height 18
type input "[PHONE_NUMBER]"
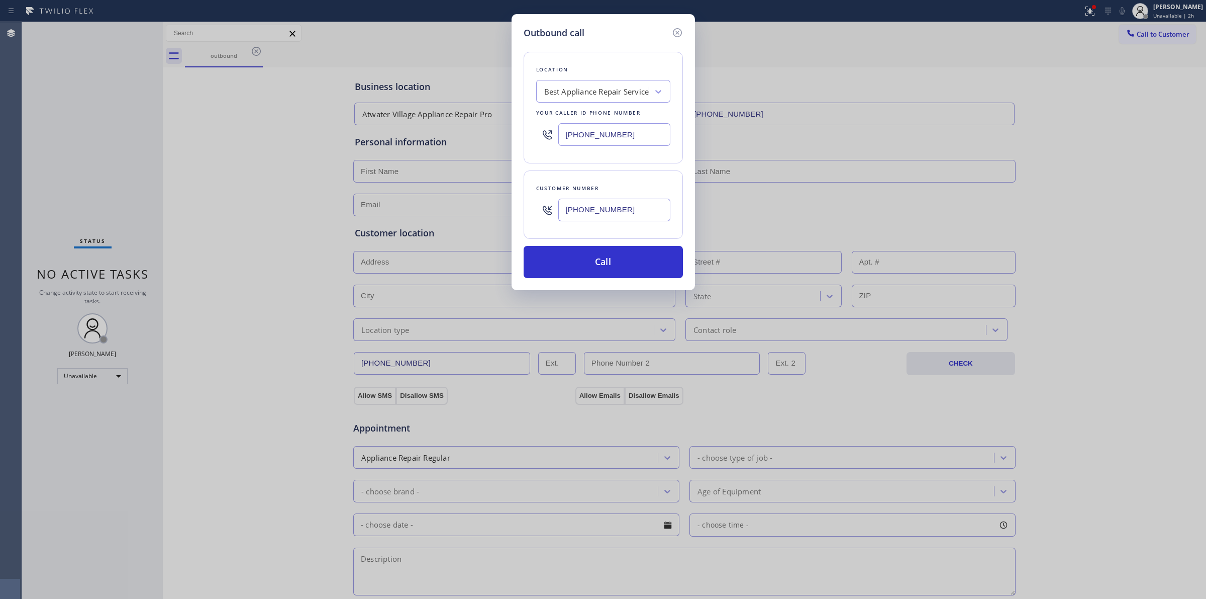
click at [582, 209] on input "[PHONE_NUMBER]" at bounding box center [614, 210] width 112 height 23
click at [590, 267] on button "Call" at bounding box center [603, 262] width 159 height 32
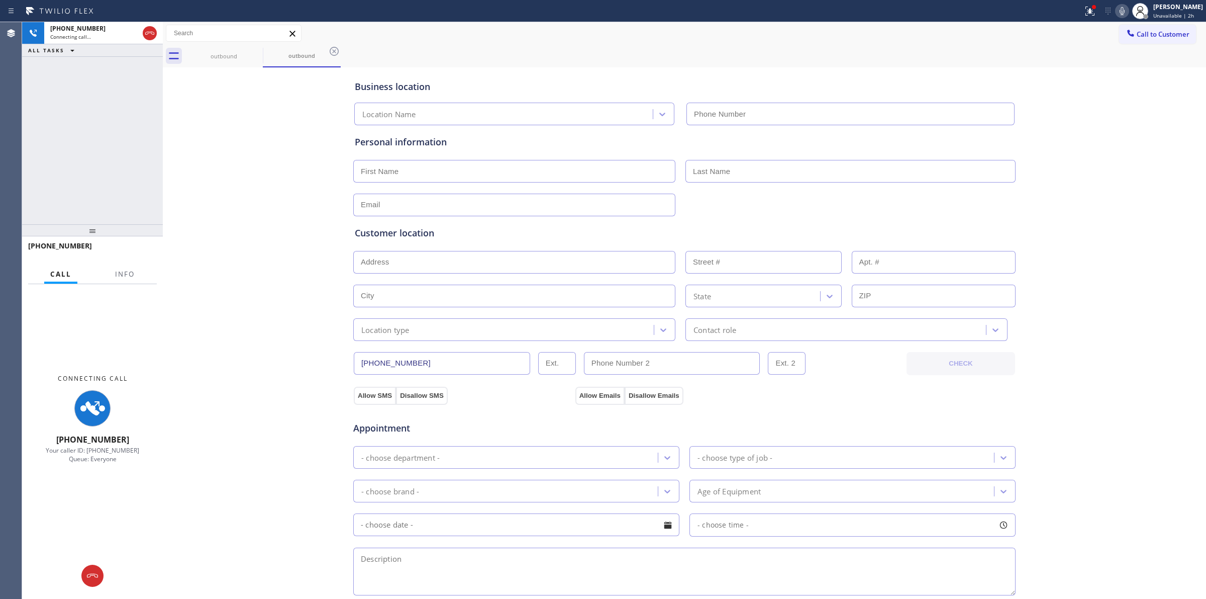
type input "[PHONE_NUMBER]"
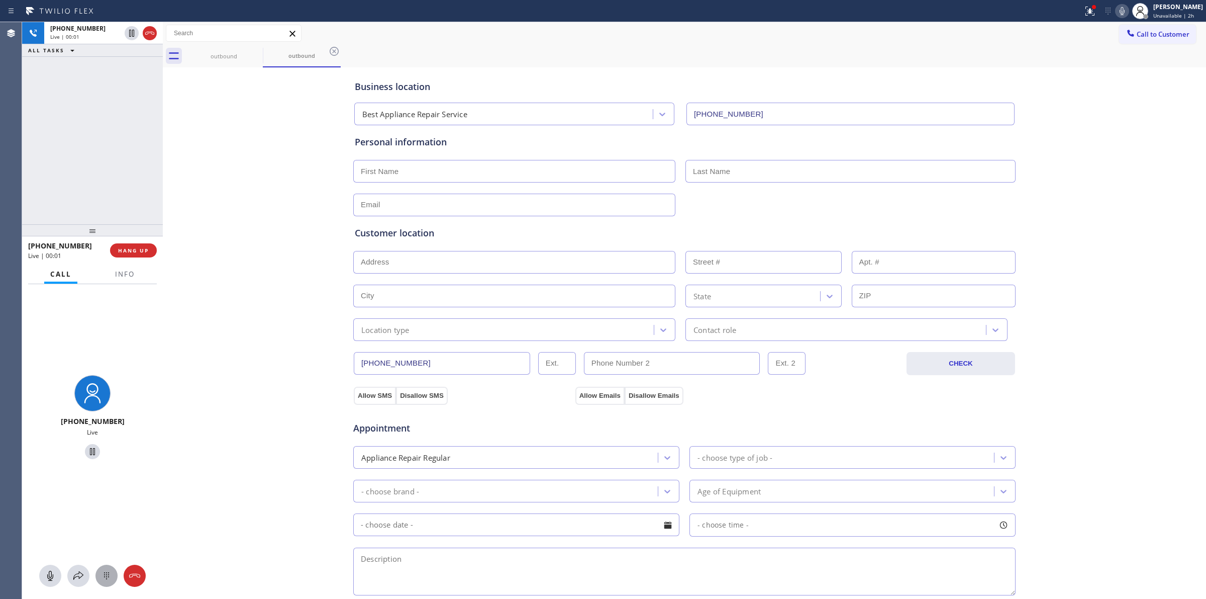
click at [101, 574] on icon at bounding box center [107, 576] width 12 height 12
click at [1149, 31] on span "Call to Customer" at bounding box center [1163, 34] width 53 height 9
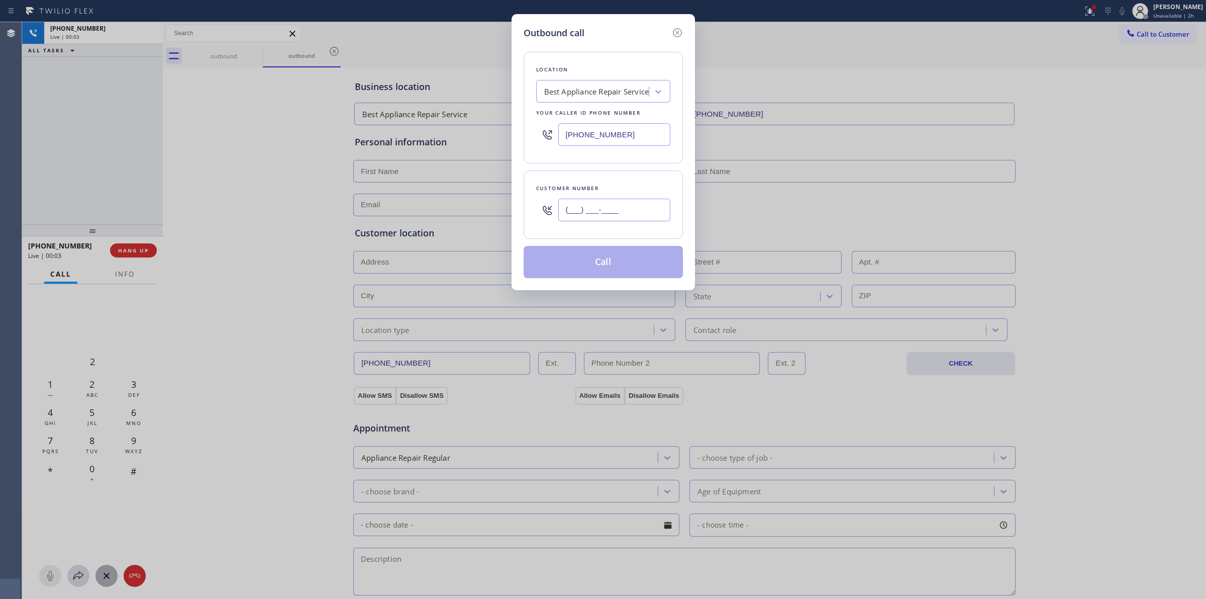
click at [664, 209] on input "(___) ___-____" at bounding box center [614, 210] width 112 height 23
paste input "979) 921-7766"
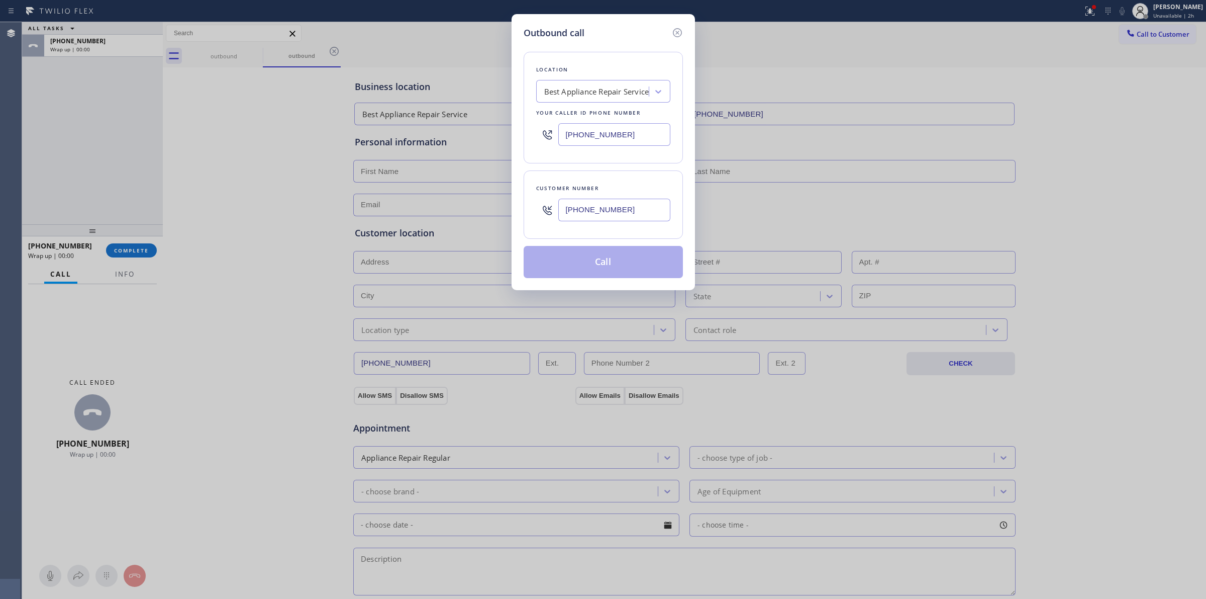
type input "[PHONE_NUMBER]"
click at [626, 254] on button "Call" at bounding box center [603, 262] width 159 height 32
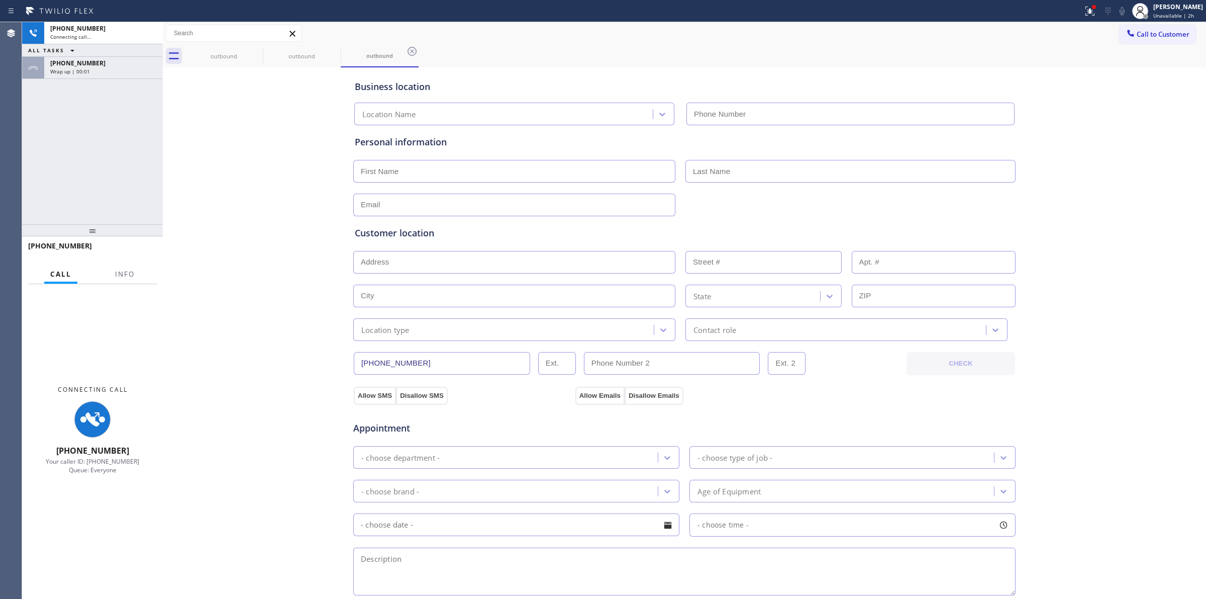
type input "[PHONE_NUMBER]"
click at [139, 78] on div "[PHONE_NUMBER] Wrap up | 00:04" at bounding box center [92, 68] width 141 height 22
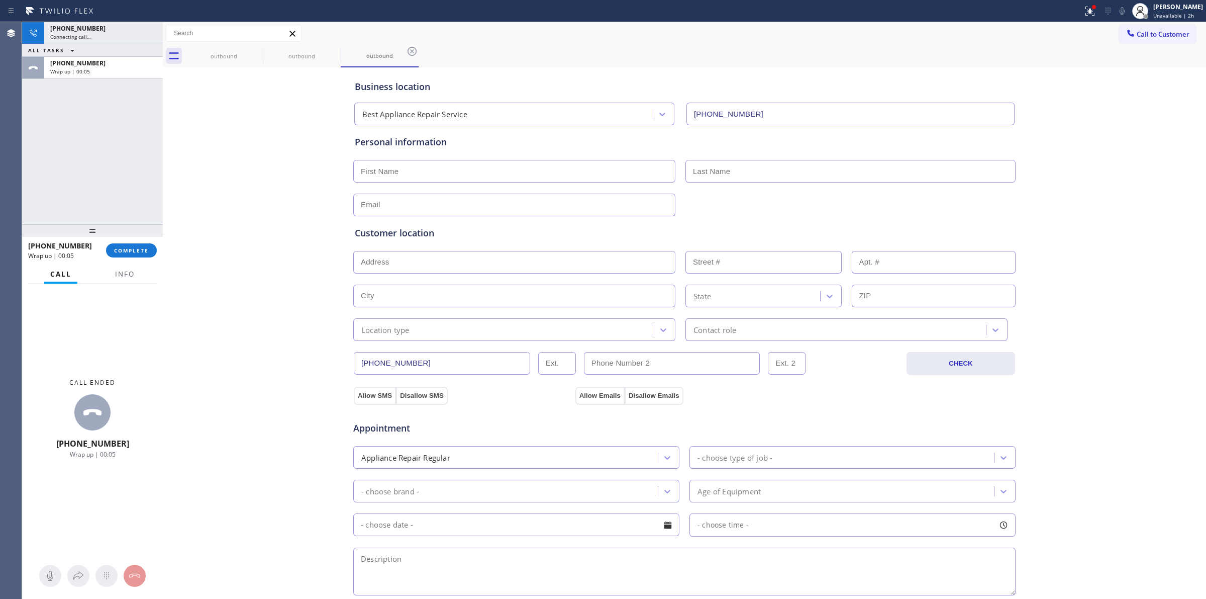
click at [152, 236] on div at bounding box center [92, 230] width 141 height 12
click at [152, 243] on button "COMPLETE" at bounding box center [131, 250] width 51 height 14
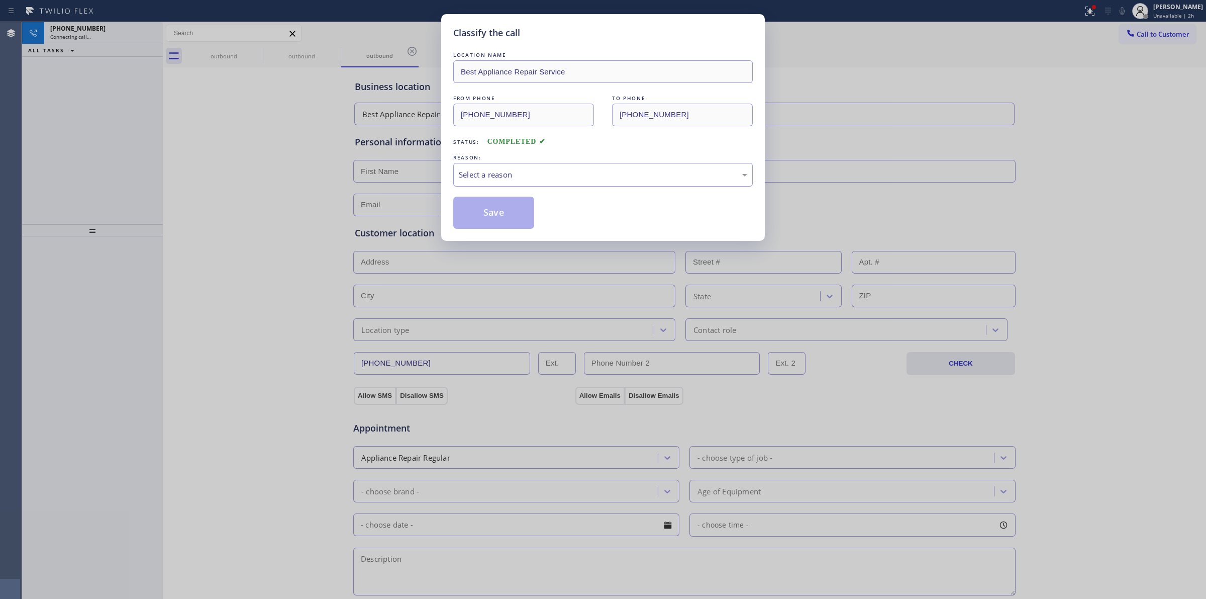
click at [631, 178] on div "Select a reason" at bounding box center [603, 175] width 289 height 12
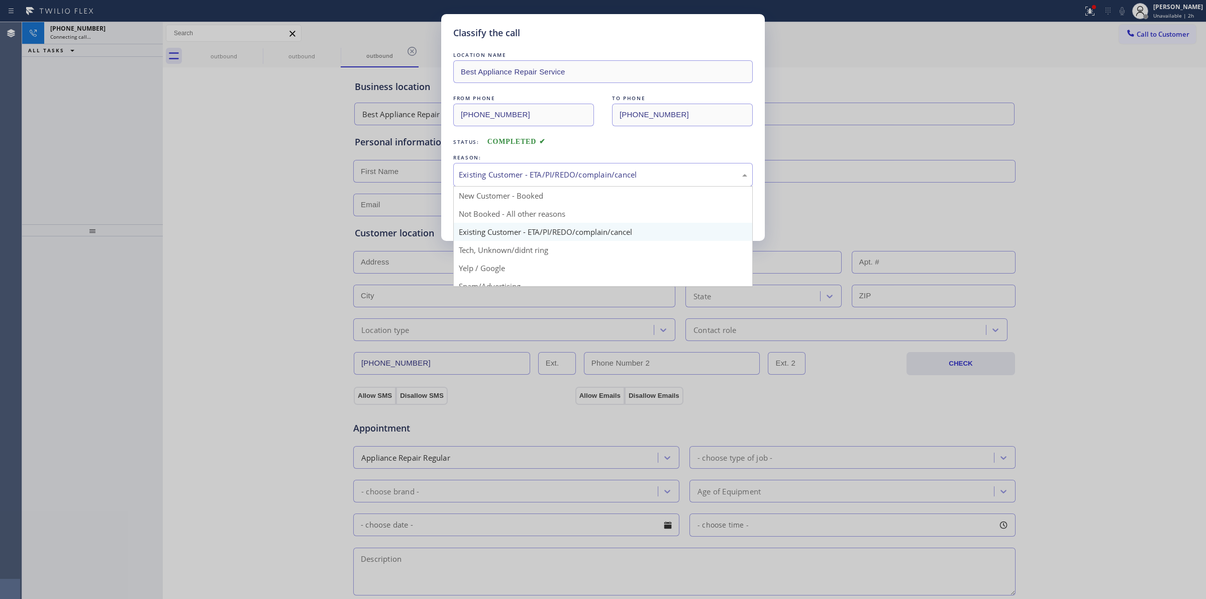
click at [541, 184] on div "Existing Customer - ETA/PI/REDO/complain/cancel" at bounding box center [603, 175] width 300 height 24
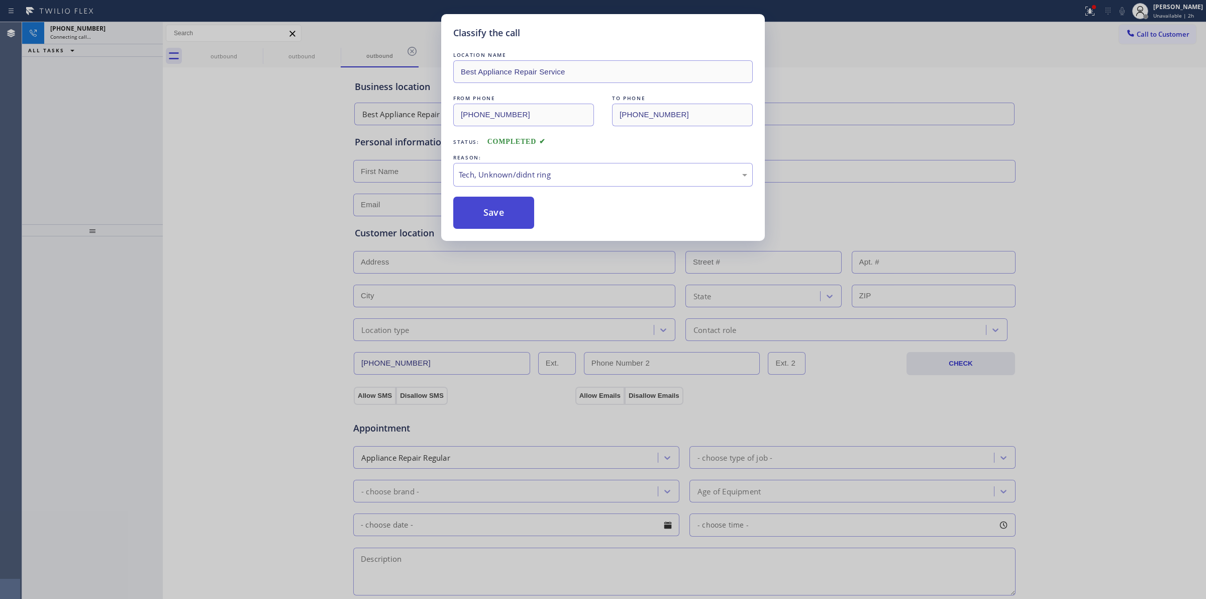
click at [510, 222] on button "Save" at bounding box center [493, 213] width 81 height 32
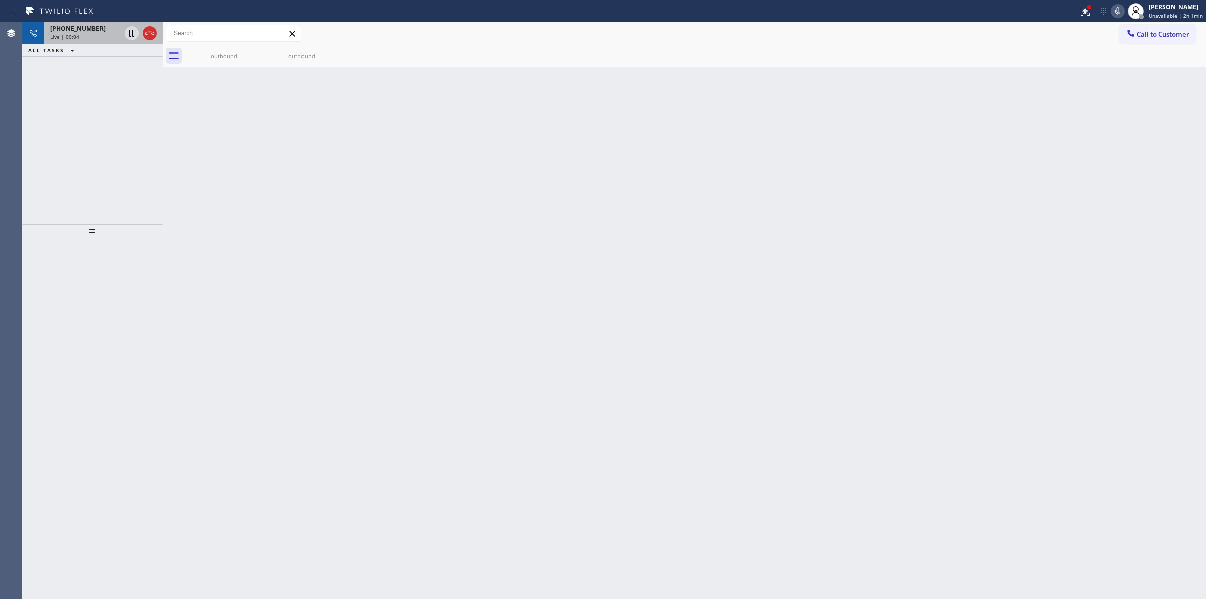
click at [97, 38] on div "Live | 00:04" at bounding box center [85, 36] width 70 height 7
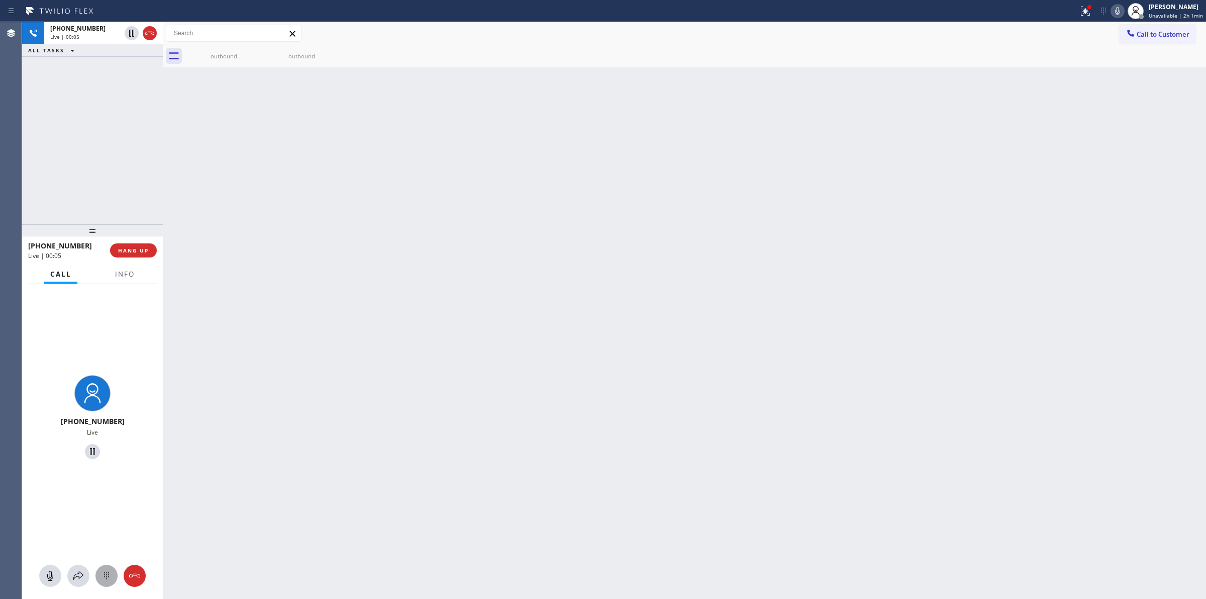
click at [108, 582] on button at bounding box center [107, 575] width 22 height 22
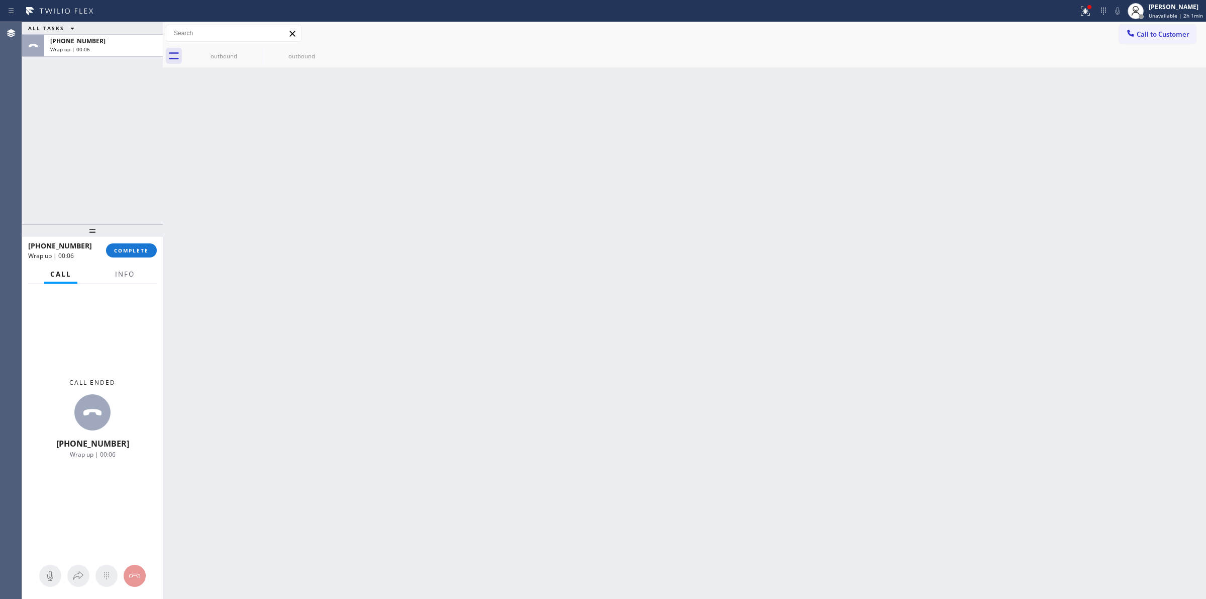
drag, startPoint x: 769, startPoint y: 136, endPoint x: 880, endPoint y: 89, distance: 120.1
click at [777, 134] on div "Back to Dashboard Change Sender ID Customers Technicians Select a contact Outbo…" at bounding box center [685, 310] width 1044 height 577
click at [1179, 34] on span "Call to Customer" at bounding box center [1163, 34] width 53 height 9
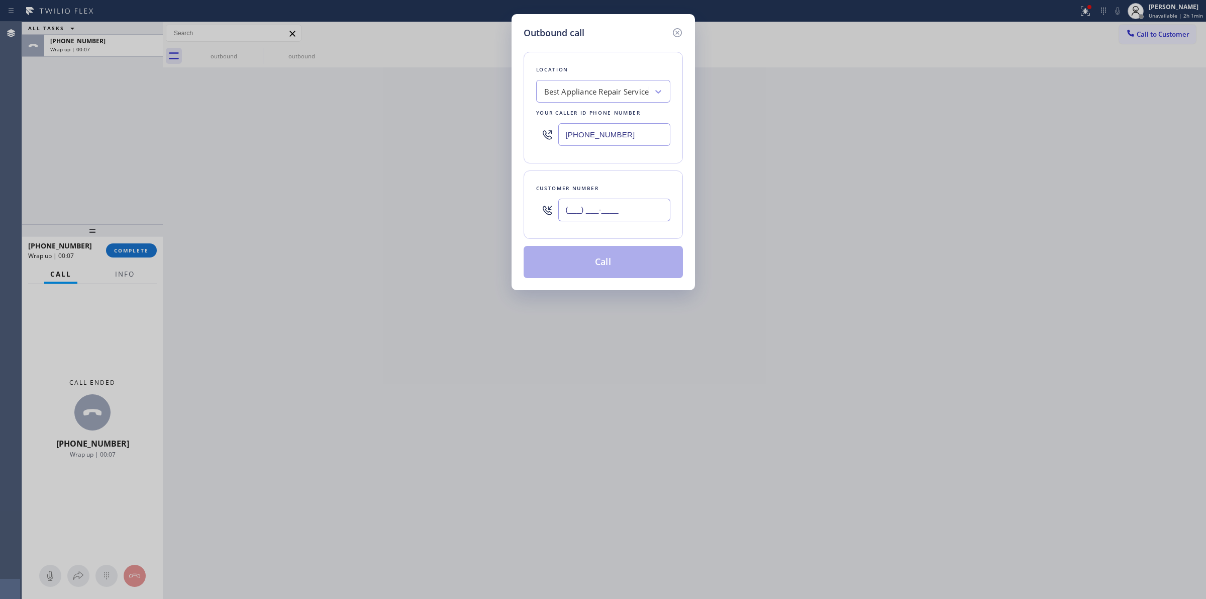
click at [652, 214] on input "(___) ___-____" at bounding box center [614, 210] width 112 height 23
paste input "564) 201-6330"
type input "[PHONE_NUMBER]"
click at [602, 101] on div "Best Appliance Repair Service" at bounding box center [603, 91] width 134 height 23
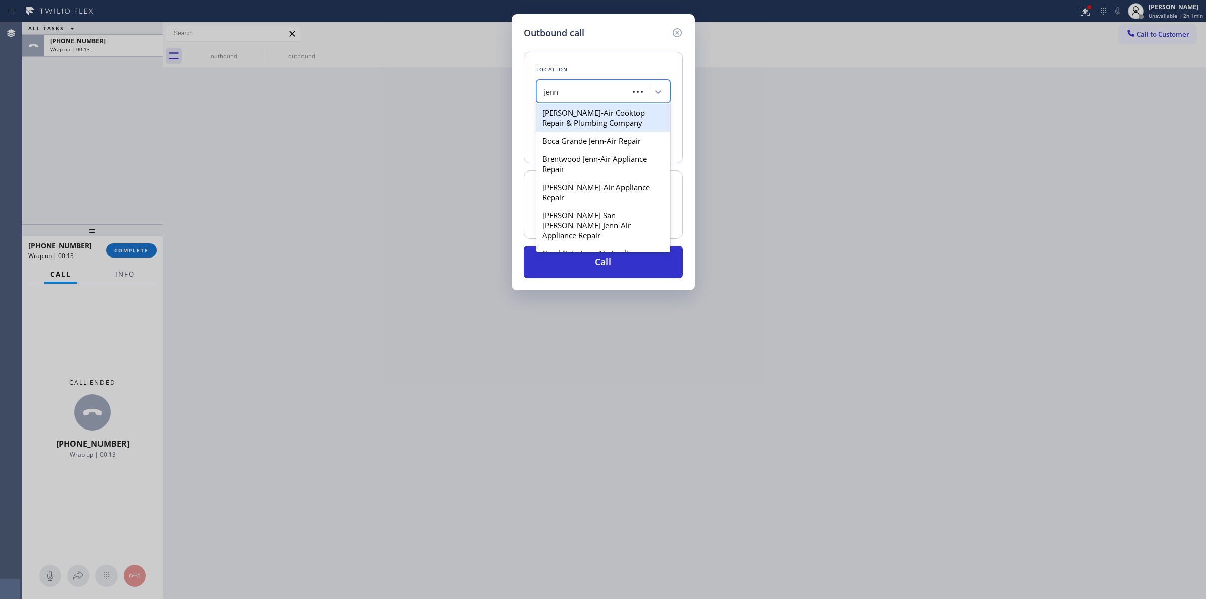
type input "[PERSON_NAME]"
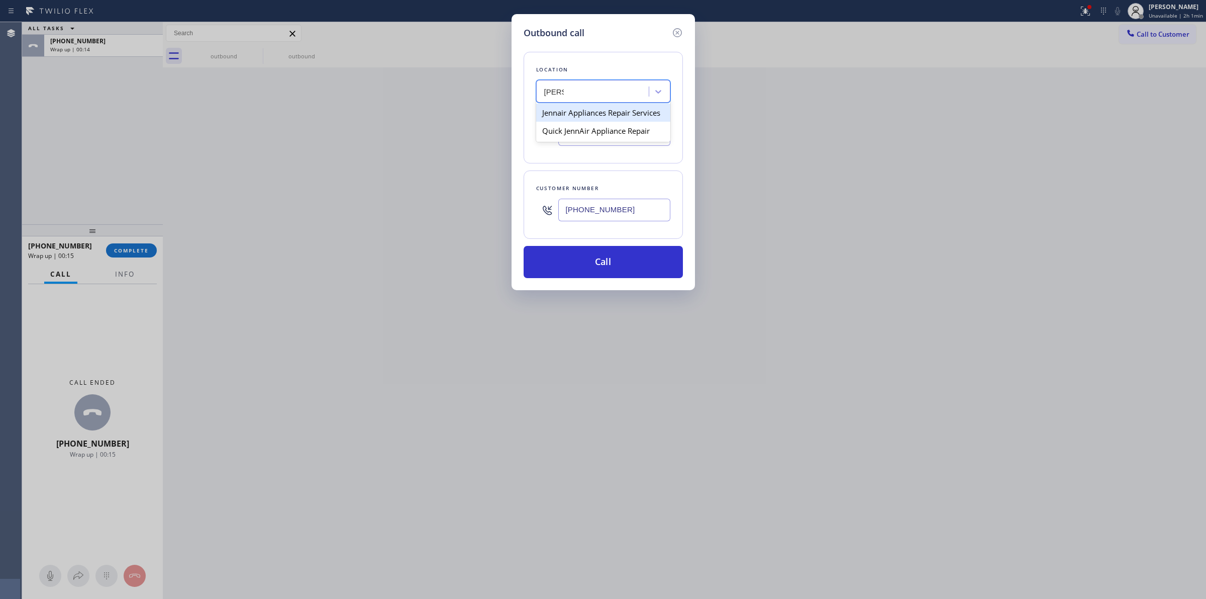
click at [595, 116] on div "Jennair Appliances Repair Services" at bounding box center [603, 113] width 134 height 18
type input "[PHONE_NUMBER]"
click at [591, 213] on input "[PHONE_NUMBER]" at bounding box center [614, 210] width 112 height 23
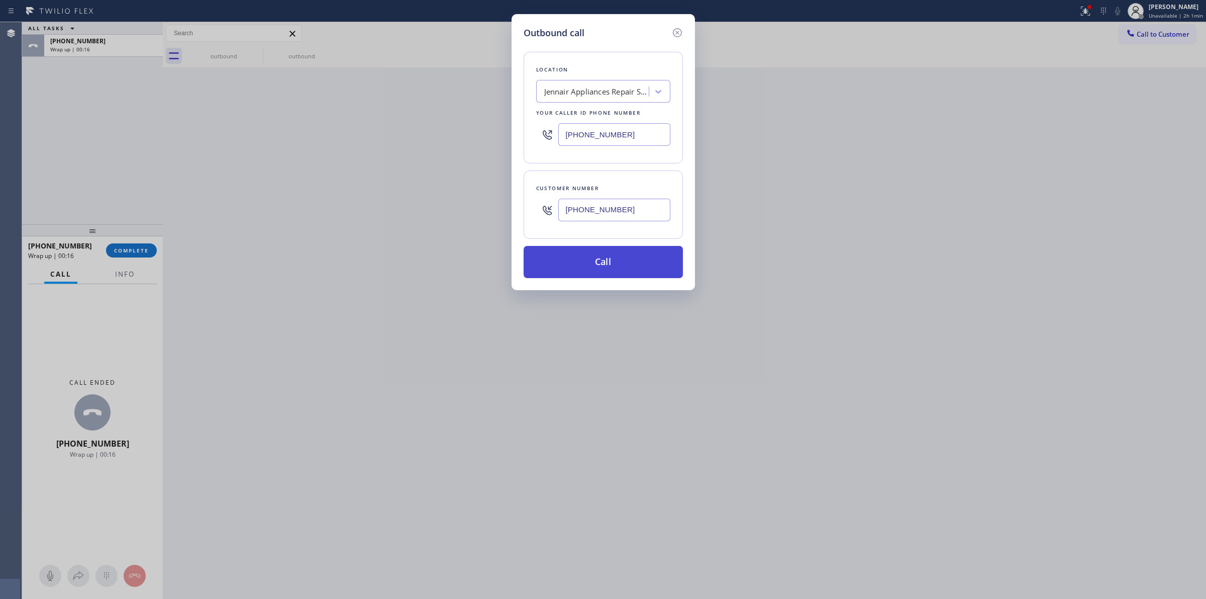
click at [602, 270] on button "Call" at bounding box center [603, 262] width 159 height 32
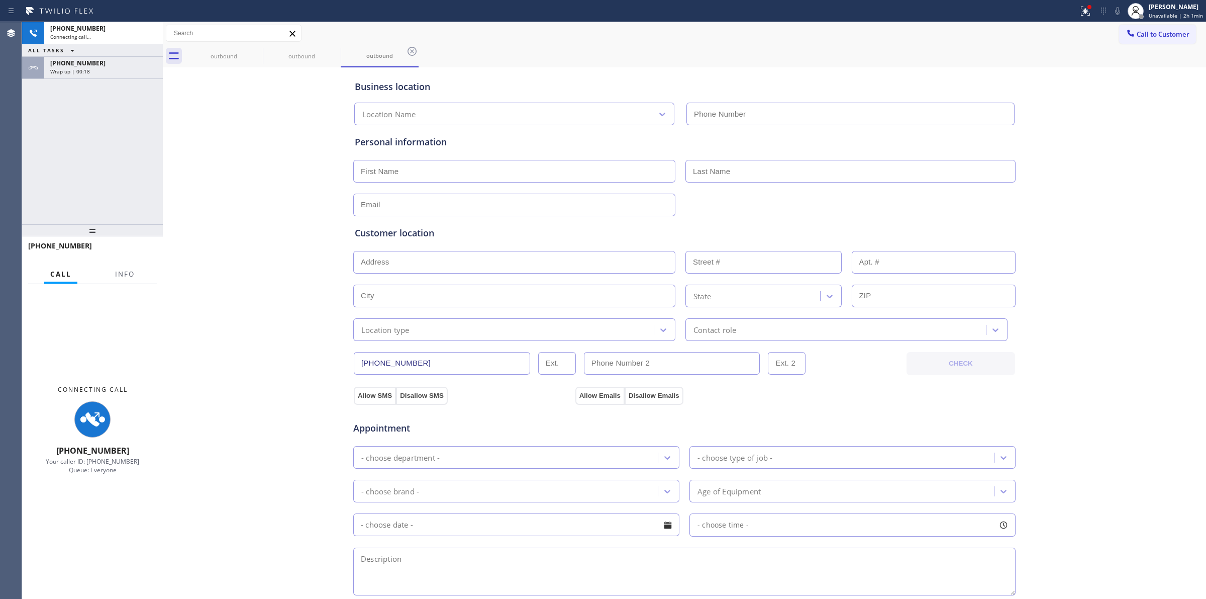
type input "[PHONE_NUMBER]"
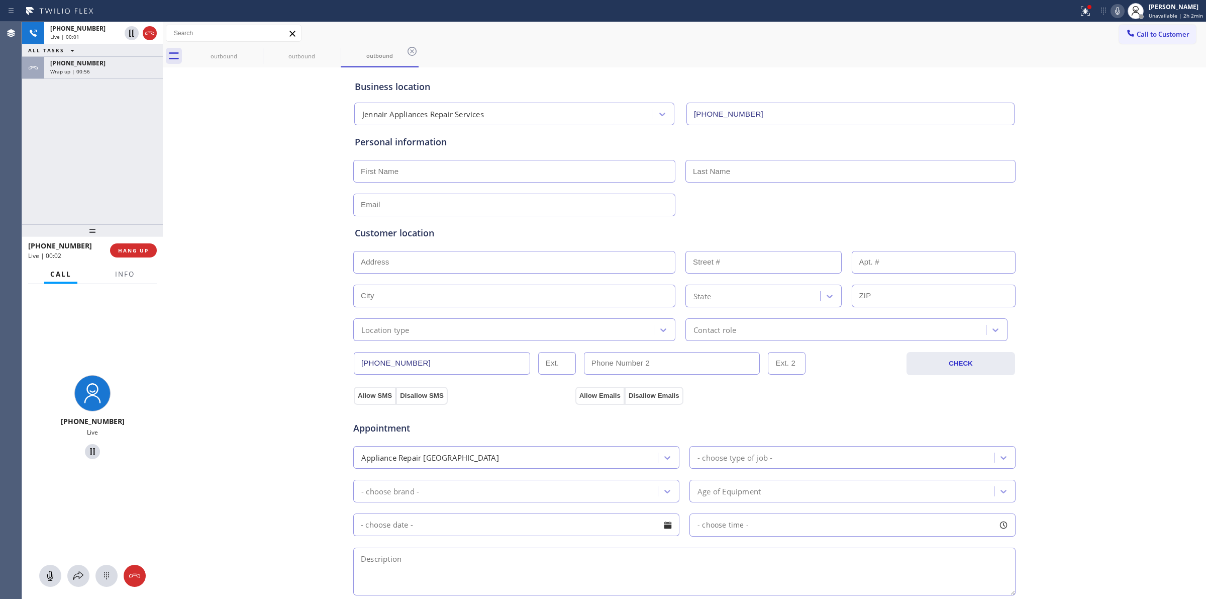
drag, startPoint x: 96, startPoint y: 34, endPoint x: 116, endPoint y: 93, distance: 63.3
click at [96, 34] on div "Live | 00:01" at bounding box center [85, 36] width 70 height 7
click at [101, 580] on icon at bounding box center [107, 576] width 12 height 12
click at [113, 68] on div "Wrap up | 00:58" at bounding box center [103, 71] width 107 height 7
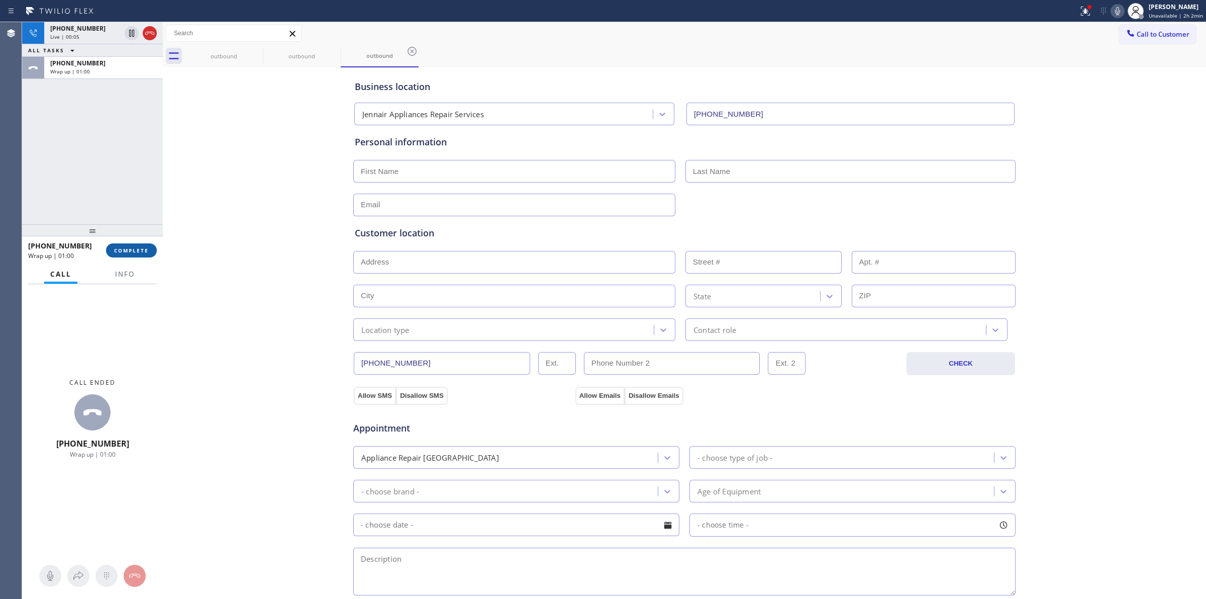
click at [144, 252] on span "COMPLETE" at bounding box center [131, 250] width 35 height 7
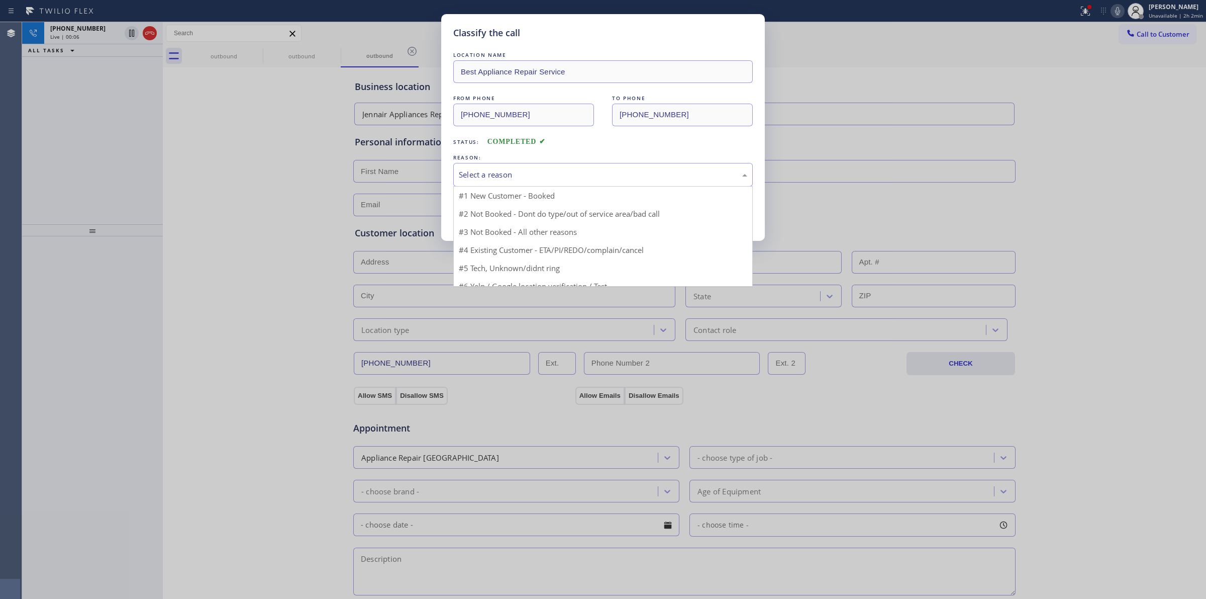
click at [518, 176] on div "Select a reason" at bounding box center [603, 175] width 289 height 12
drag, startPoint x: 511, startPoint y: 250, endPoint x: 493, endPoint y: 214, distance: 40.7
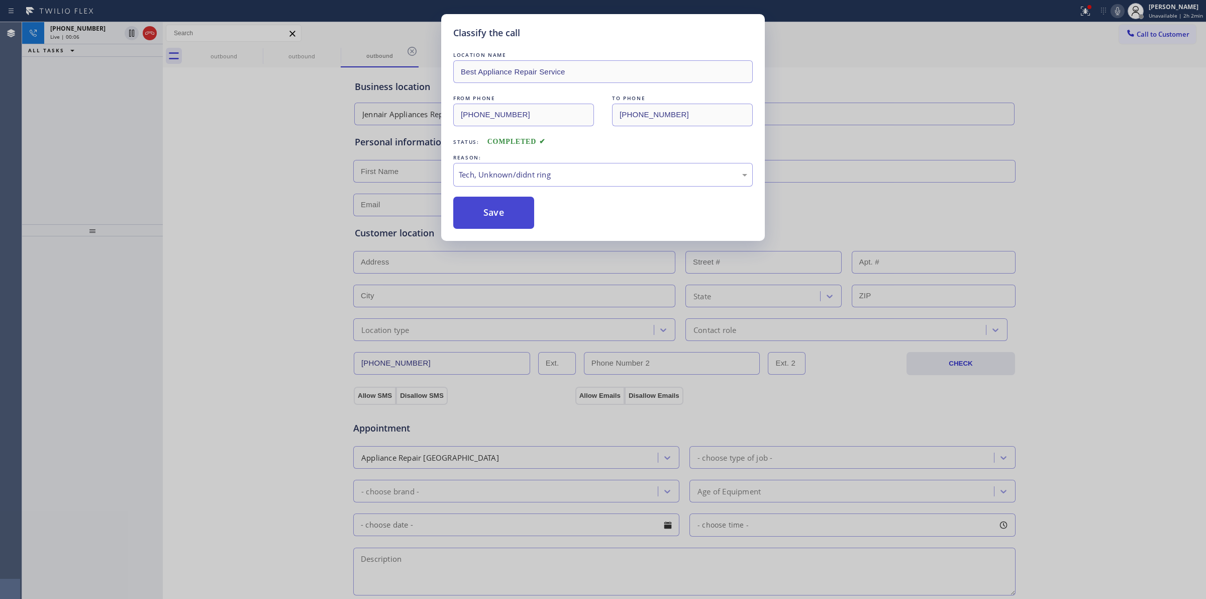
click at [491, 207] on button "Save" at bounding box center [493, 213] width 81 height 32
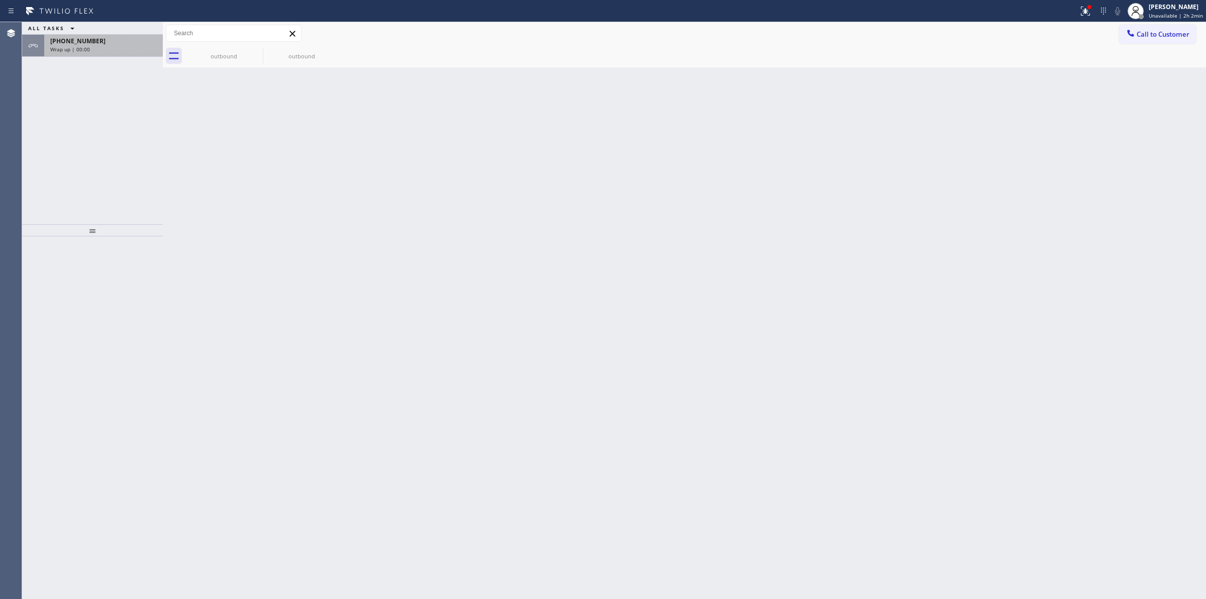
click at [110, 39] on div "[PHONE_NUMBER]" at bounding box center [103, 41] width 107 height 9
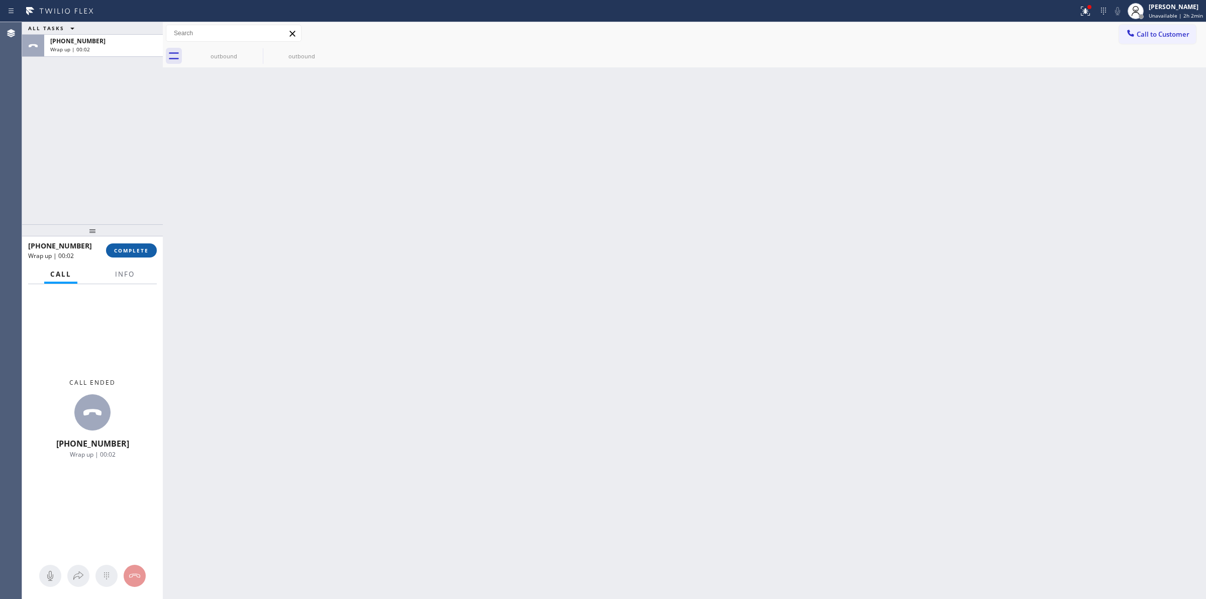
click at [128, 244] on button "COMPLETE" at bounding box center [131, 250] width 51 height 14
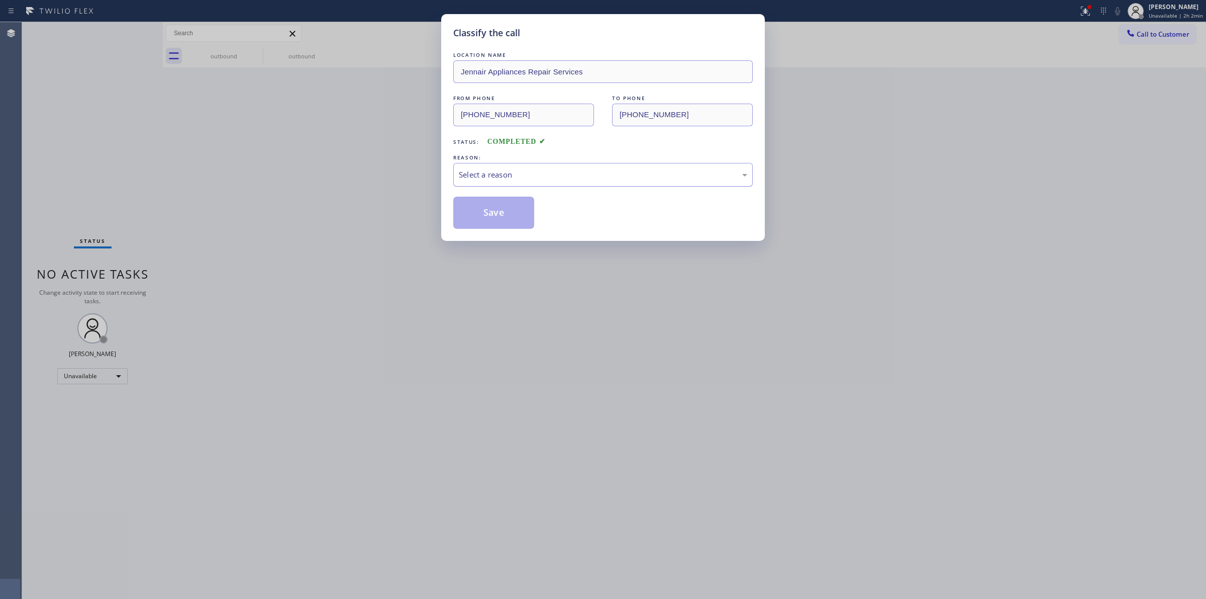
click at [520, 179] on div "Select a reason" at bounding box center [603, 175] width 289 height 12
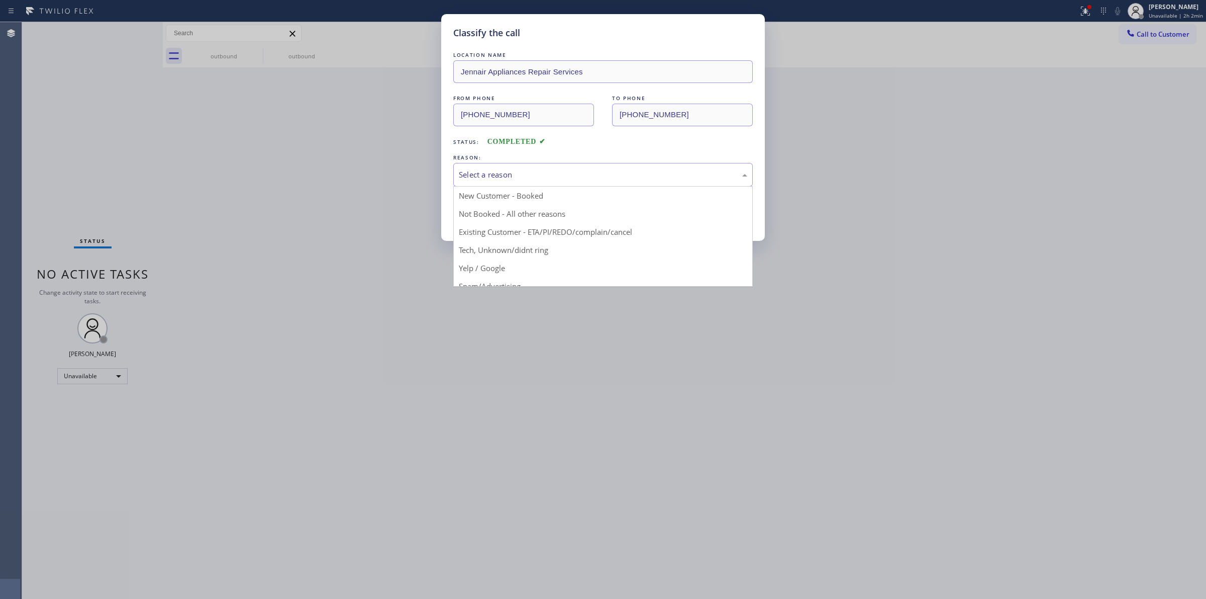
drag, startPoint x: 519, startPoint y: 247, endPoint x: 501, endPoint y: 214, distance: 37.6
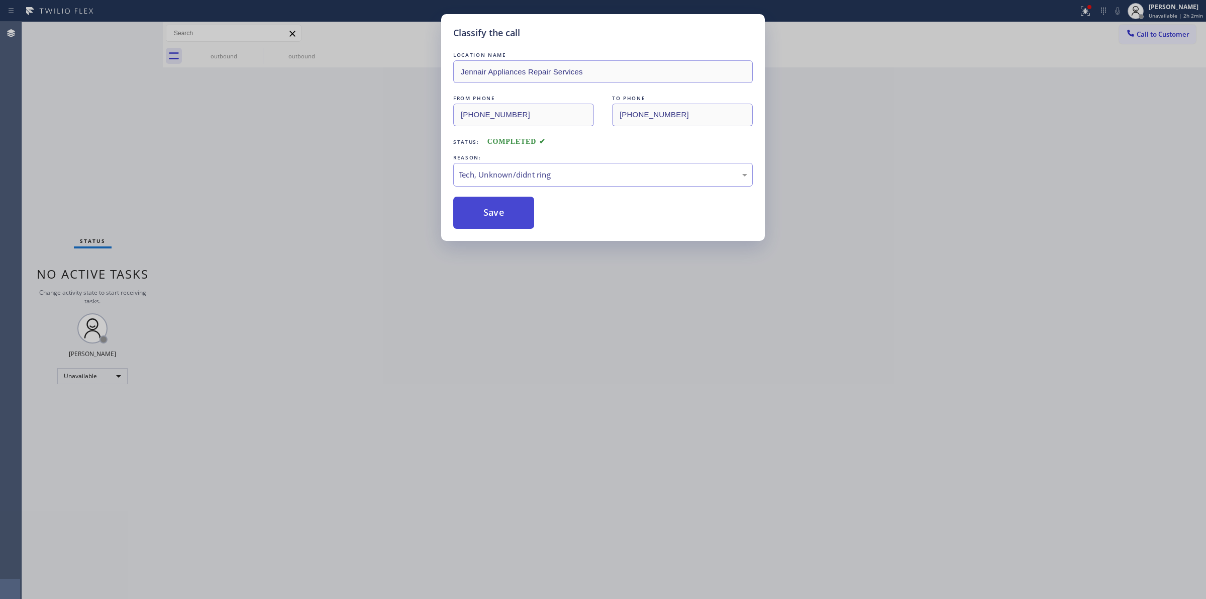
click at [501, 214] on button "Save" at bounding box center [493, 213] width 81 height 32
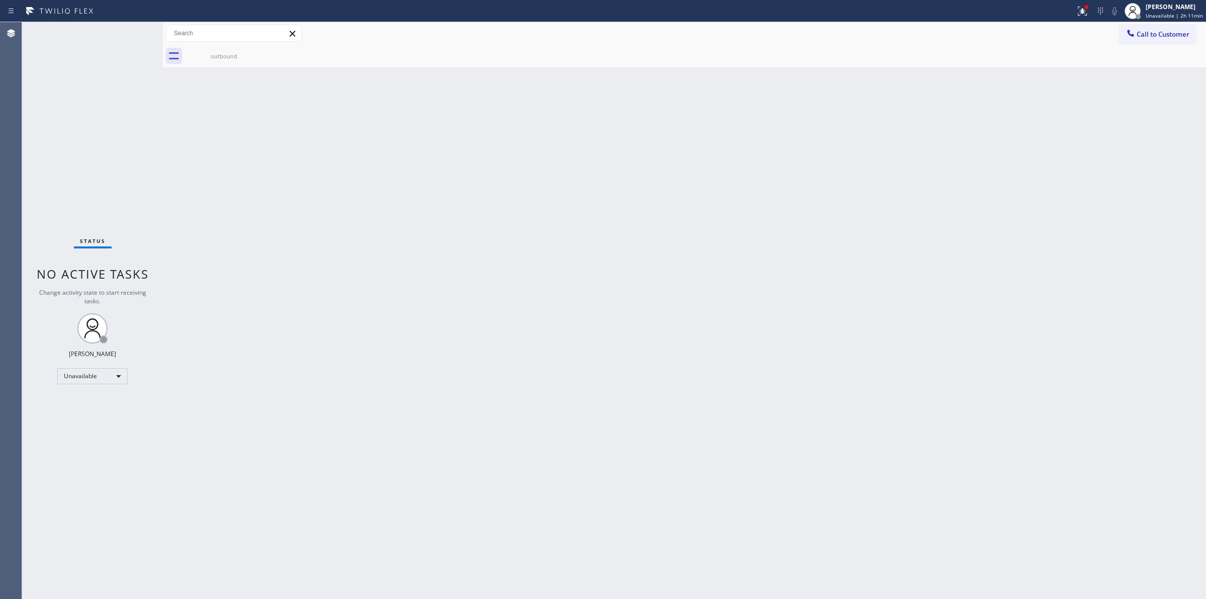
click at [1166, 32] on span "Call to Customer" at bounding box center [1163, 34] width 53 height 9
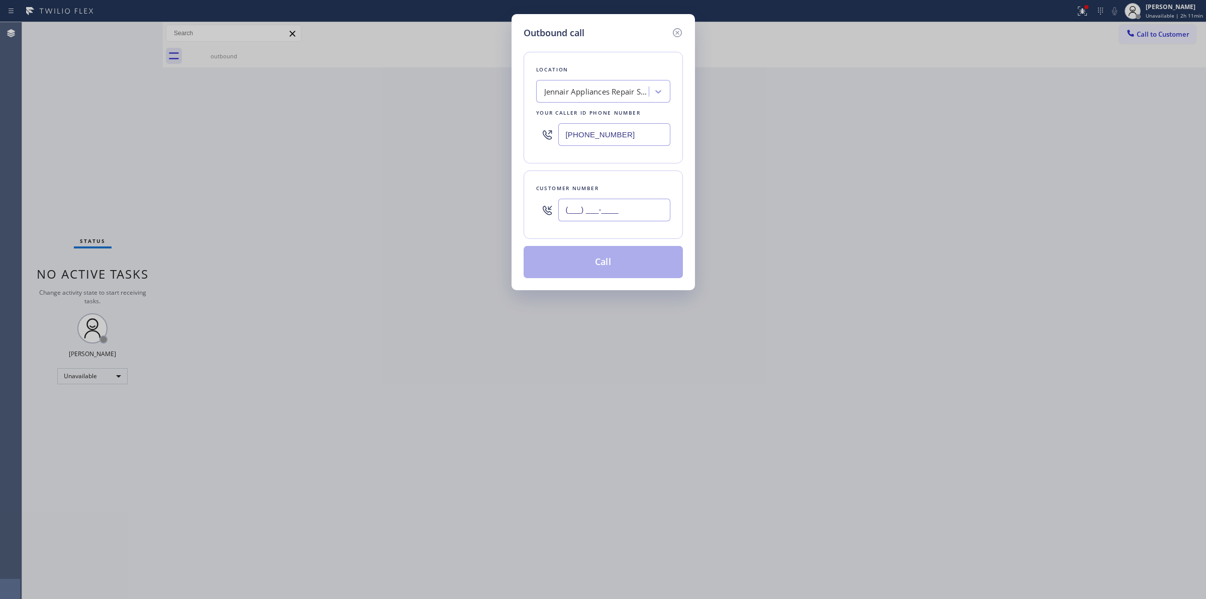
click at [617, 209] on input "(___) ___-____" at bounding box center [614, 210] width 112 height 23
paste input "714) 528-8455"
type input "[PHONE_NUMBER]"
click at [621, 94] on div "Jennair Appliances Repair Services" at bounding box center [597, 92] width 106 height 12
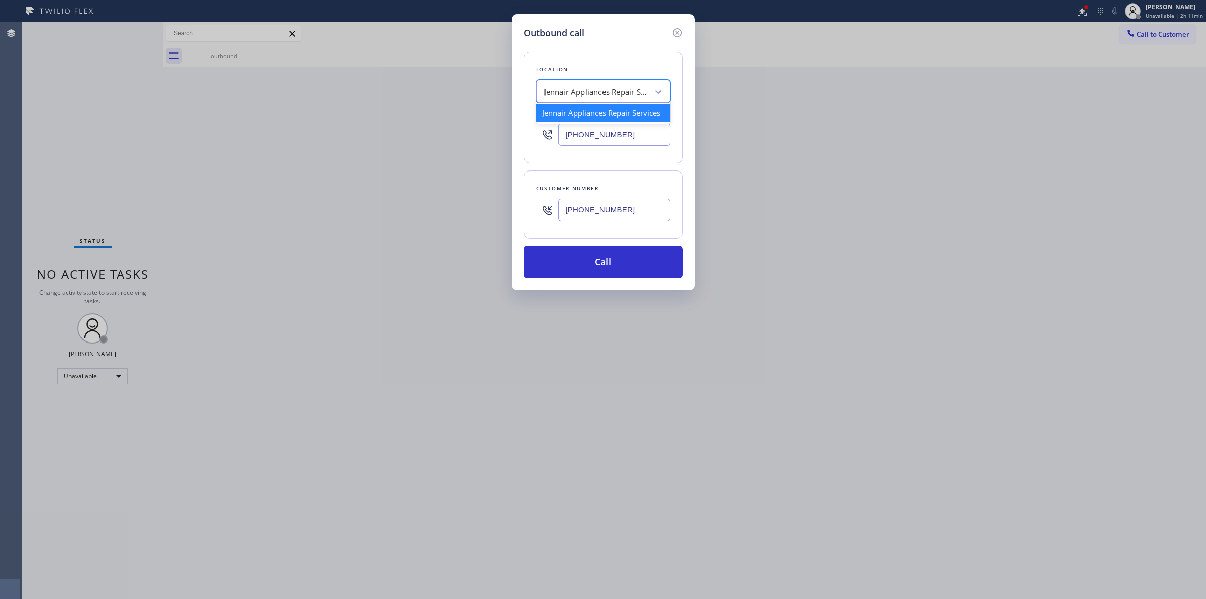
type input "lg"
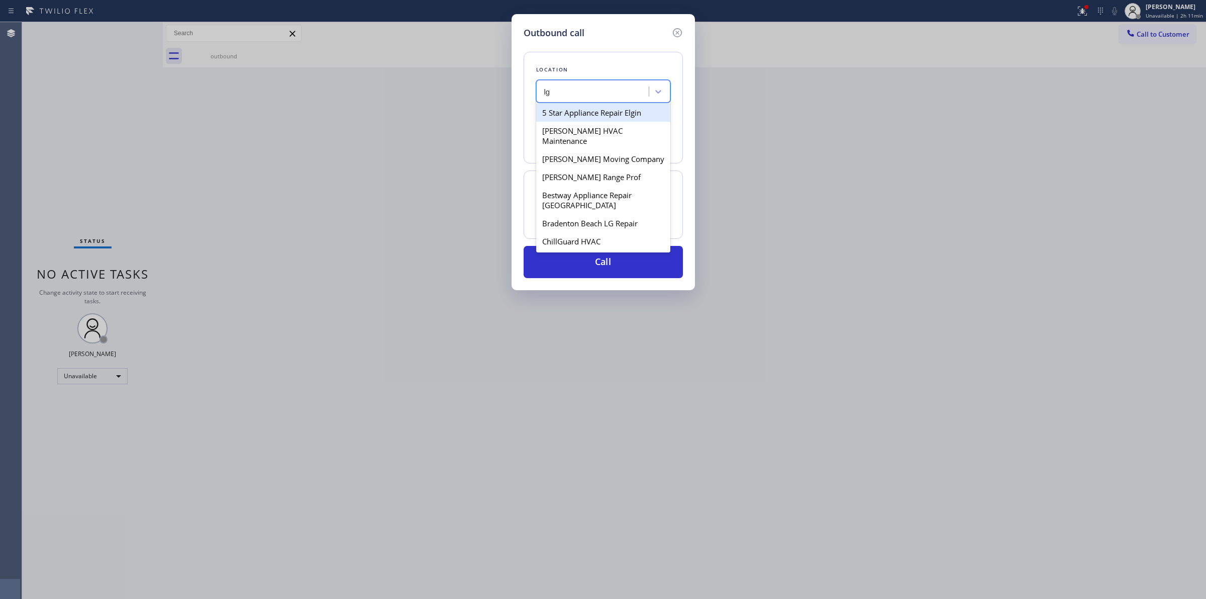
scroll to position [440, 0]
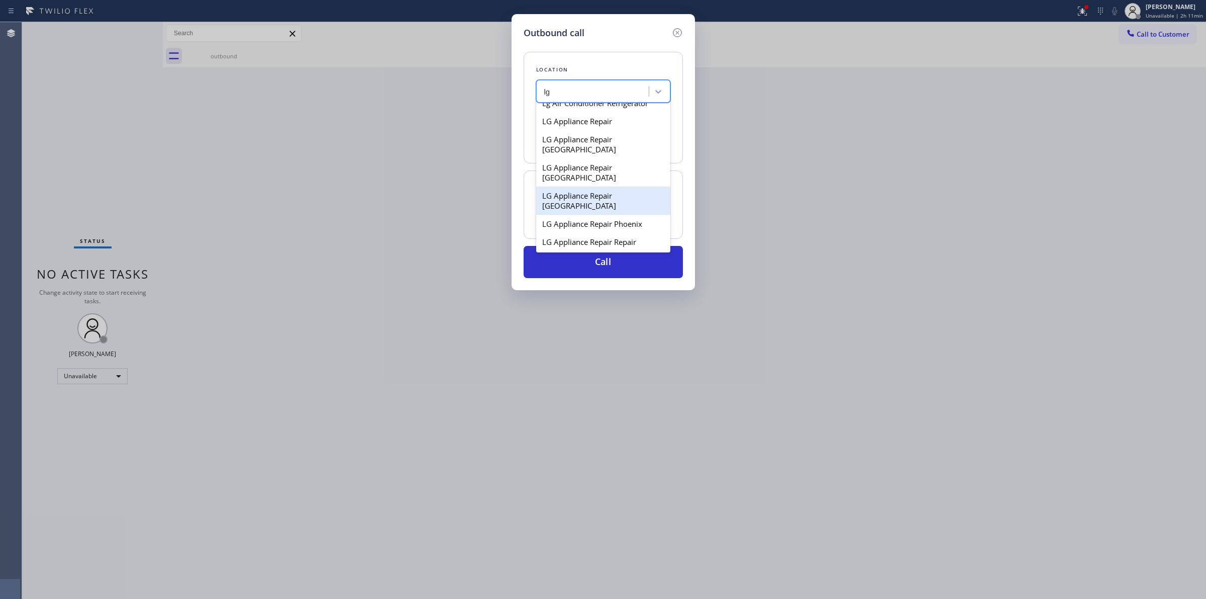
click at [566, 202] on div "LG Appliance Repair [GEOGRAPHIC_DATA]" at bounding box center [603, 200] width 134 height 28
type input "[PHONE_NUMBER]"
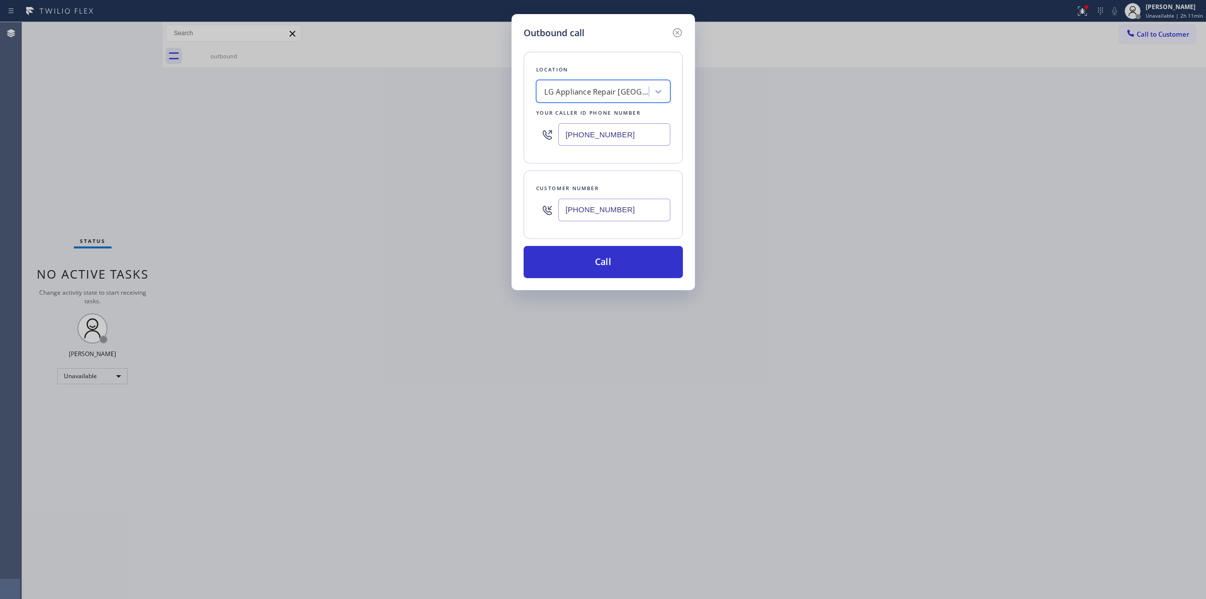
click at [584, 220] on input "[PHONE_NUMBER]" at bounding box center [614, 210] width 112 height 23
click at [587, 251] on button "Call" at bounding box center [603, 262] width 159 height 32
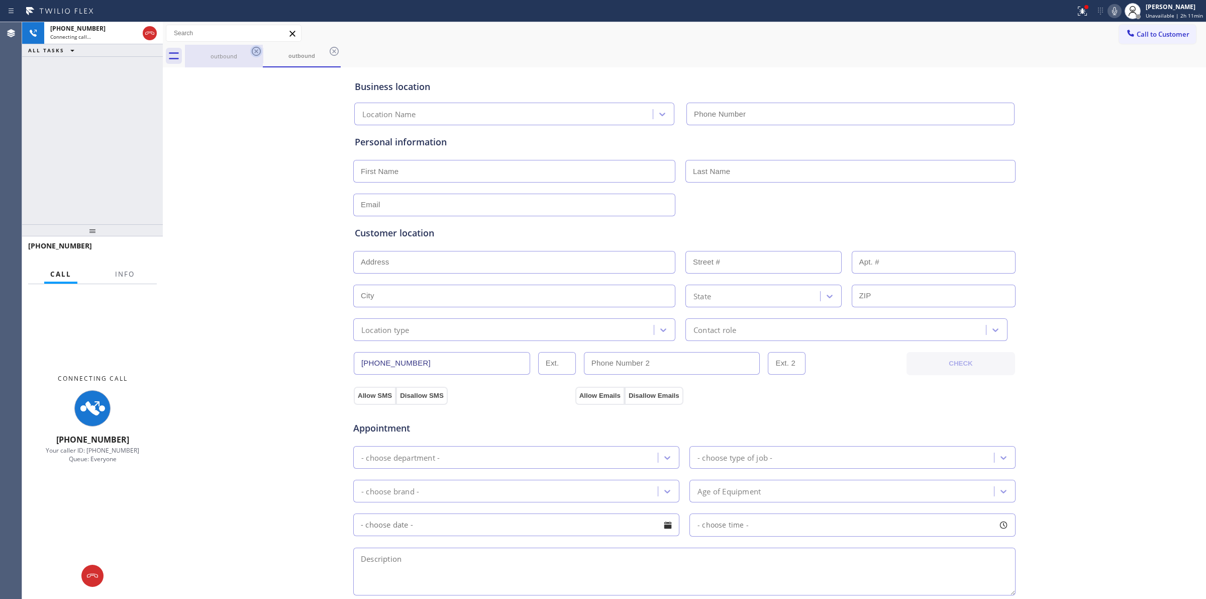
click at [240, 54] on div "outbound" at bounding box center [224, 56] width 76 height 8
click at [255, 51] on icon at bounding box center [256, 51] width 9 height 9
type input "[PHONE_NUMBER]"
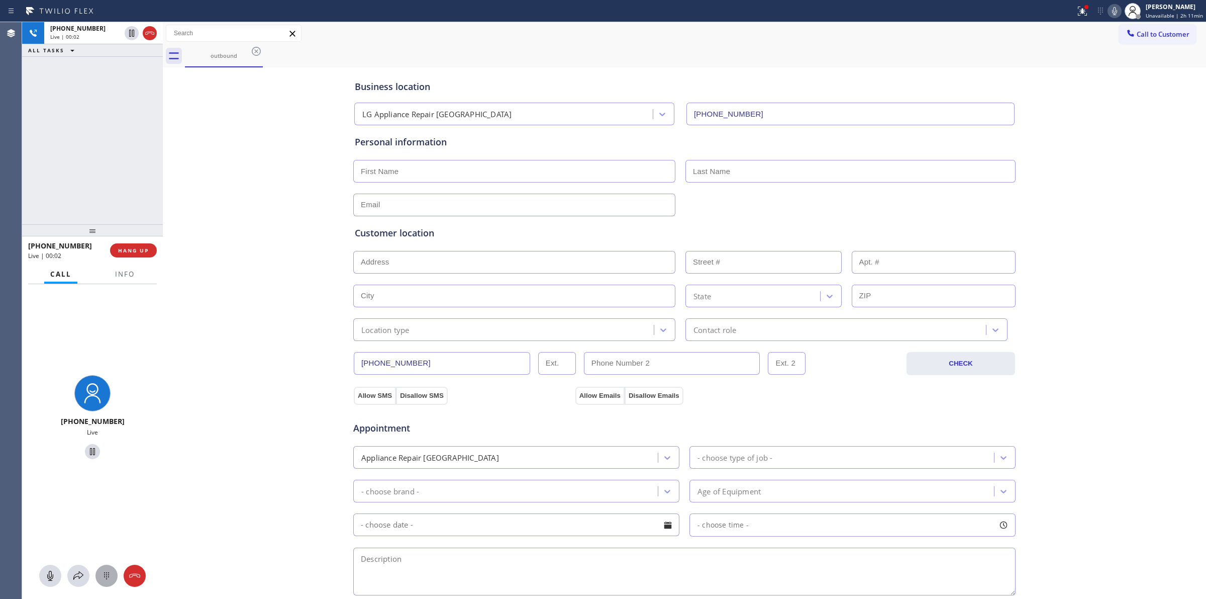
click at [107, 573] on icon at bounding box center [107, 576] width 12 height 12
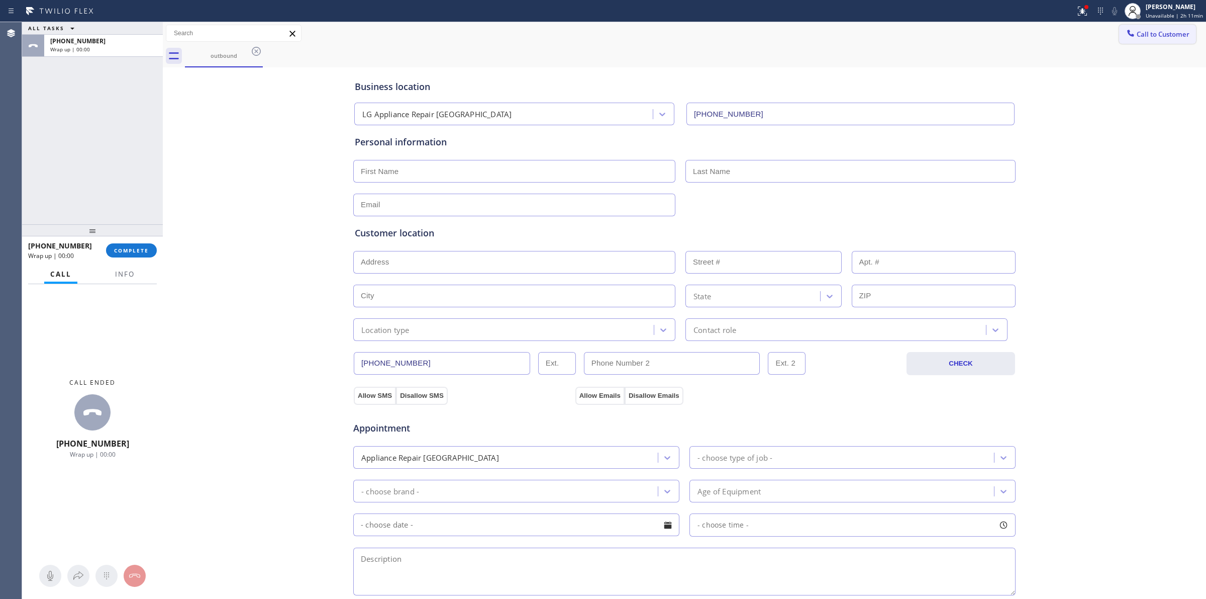
click at [1140, 34] on span "Call to Customer" at bounding box center [1163, 34] width 53 height 9
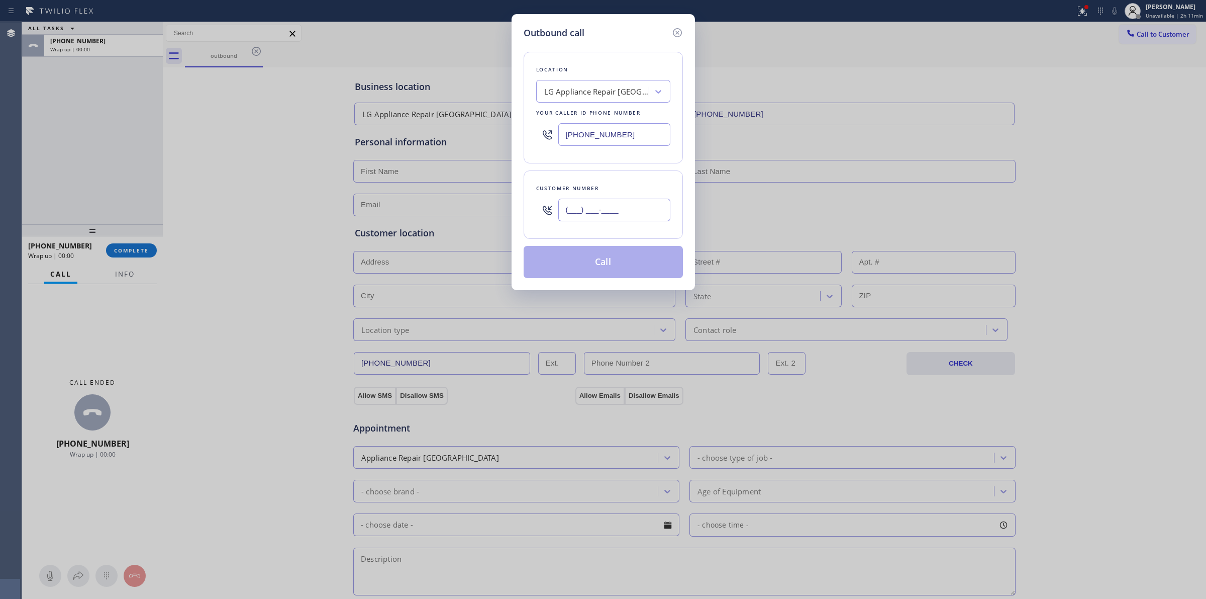
paste input "714) 528-8455"
drag, startPoint x: 591, startPoint y: 205, endPoint x: 609, endPoint y: 215, distance: 20.3
click at [592, 205] on input "(___) ___-____" at bounding box center [614, 210] width 112 height 23
type input "[PHONE_NUMBER]"
click at [609, 256] on button "Call" at bounding box center [603, 262] width 159 height 32
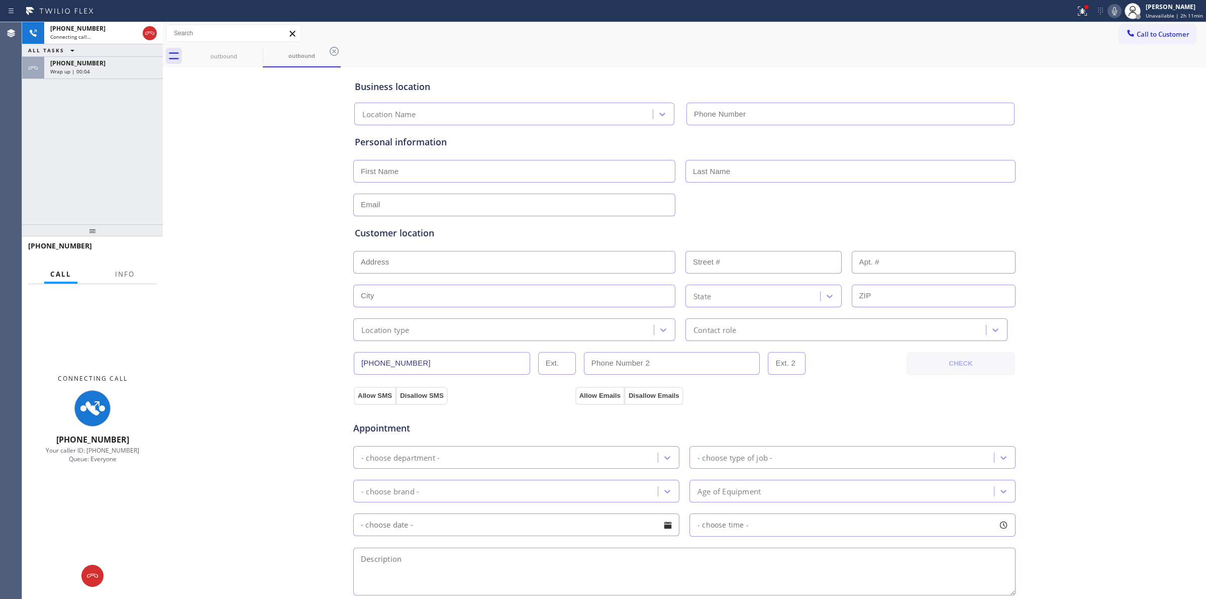
type input "[PHONE_NUMBER]"
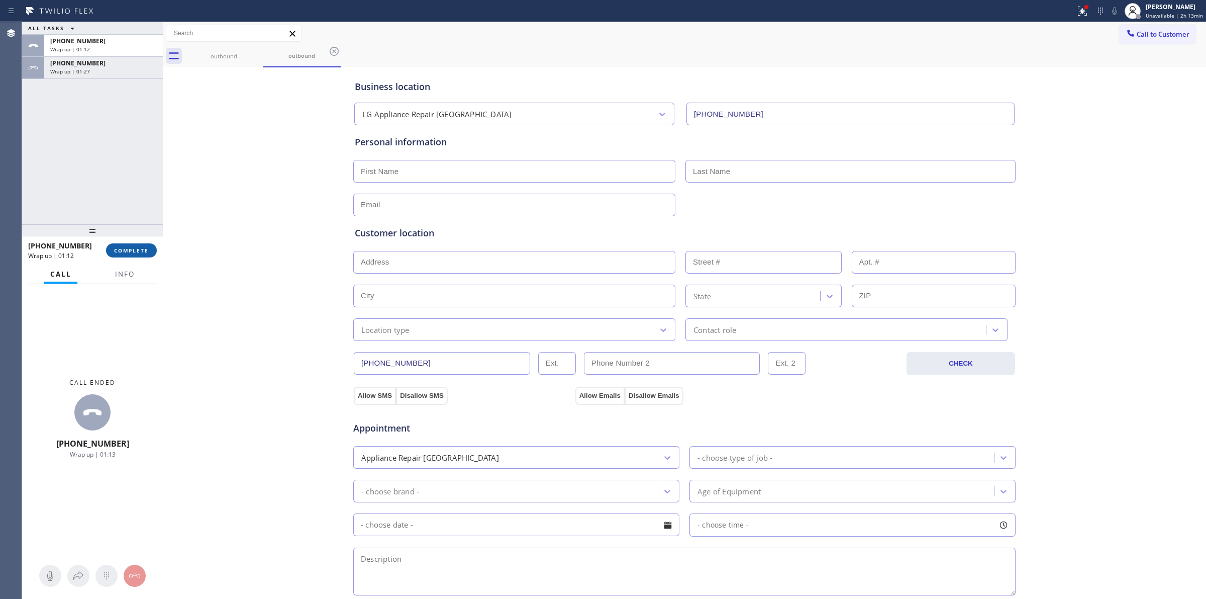
click at [114, 244] on button "COMPLETE" at bounding box center [131, 250] width 51 height 14
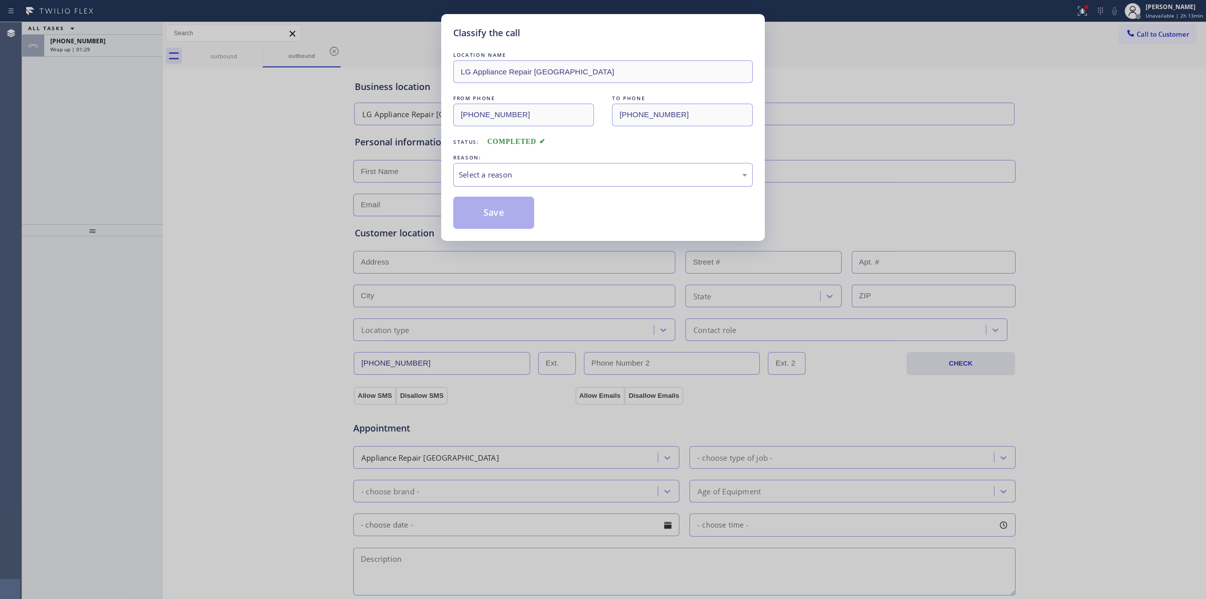
click at [597, 173] on div "Select a reason" at bounding box center [603, 175] width 289 height 12
drag, startPoint x: 543, startPoint y: 250, endPoint x: 511, endPoint y: 219, distance: 45.1
click at [511, 219] on button "Save" at bounding box center [493, 213] width 81 height 32
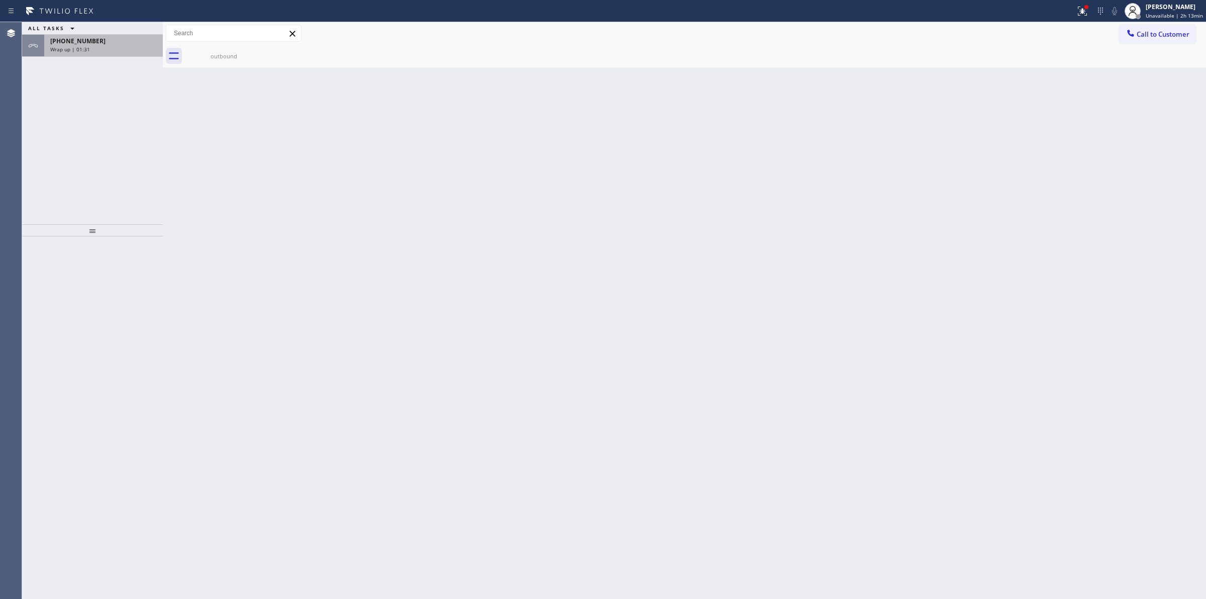
click at [101, 41] on div "[PHONE_NUMBER]" at bounding box center [103, 41] width 107 height 9
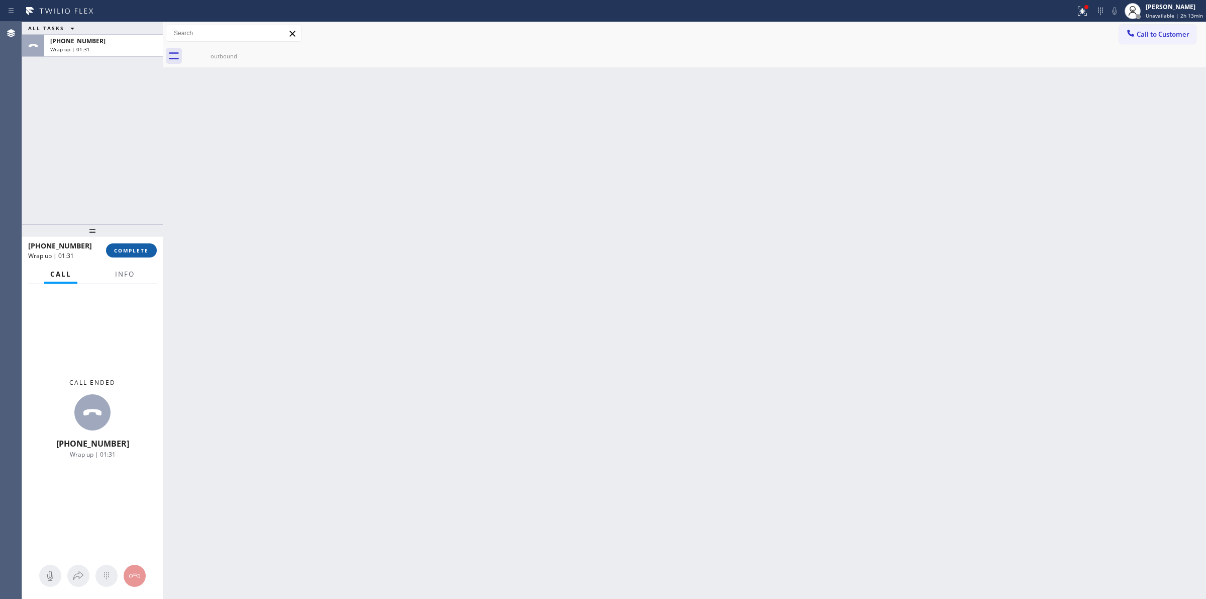
click at [142, 249] on span "COMPLETE" at bounding box center [131, 250] width 35 height 7
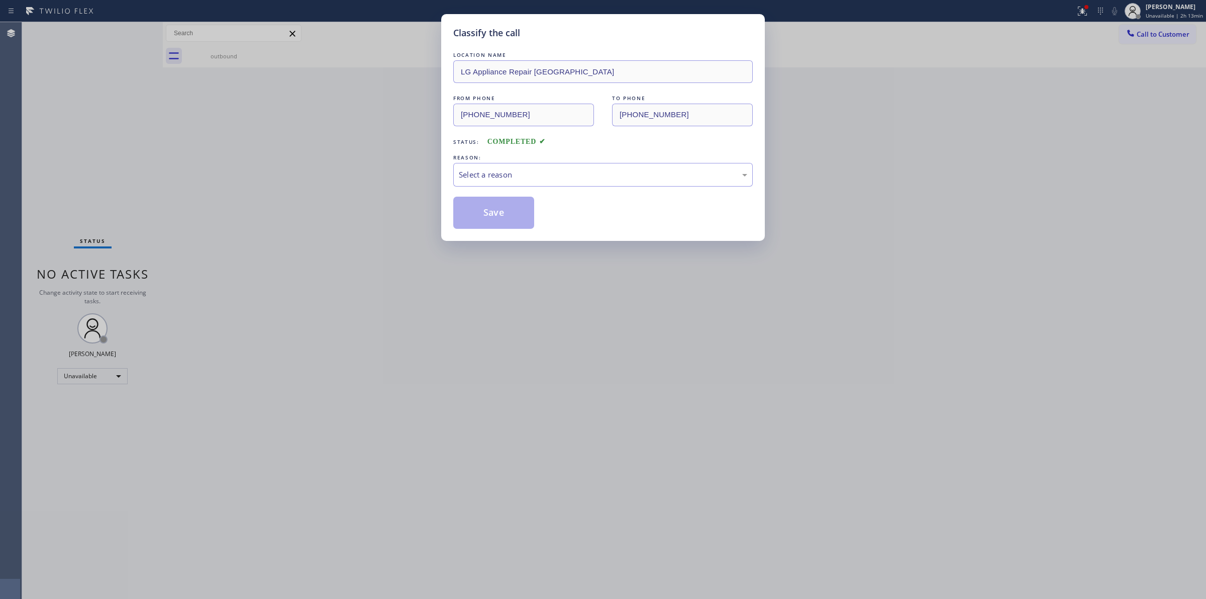
click at [546, 151] on div "LOCATION NAME LG Appliance Repair [GEOGRAPHIC_DATA] FROM PHONE [PHONE_NUMBER] T…" at bounding box center [603, 139] width 300 height 179
drag, startPoint x: 544, startPoint y: 177, endPoint x: 541, endPoint y: 184, distance: 7.0
click at [543, 179] on div "Select a reason" at bounding box center [603, 175] width 289 height 12
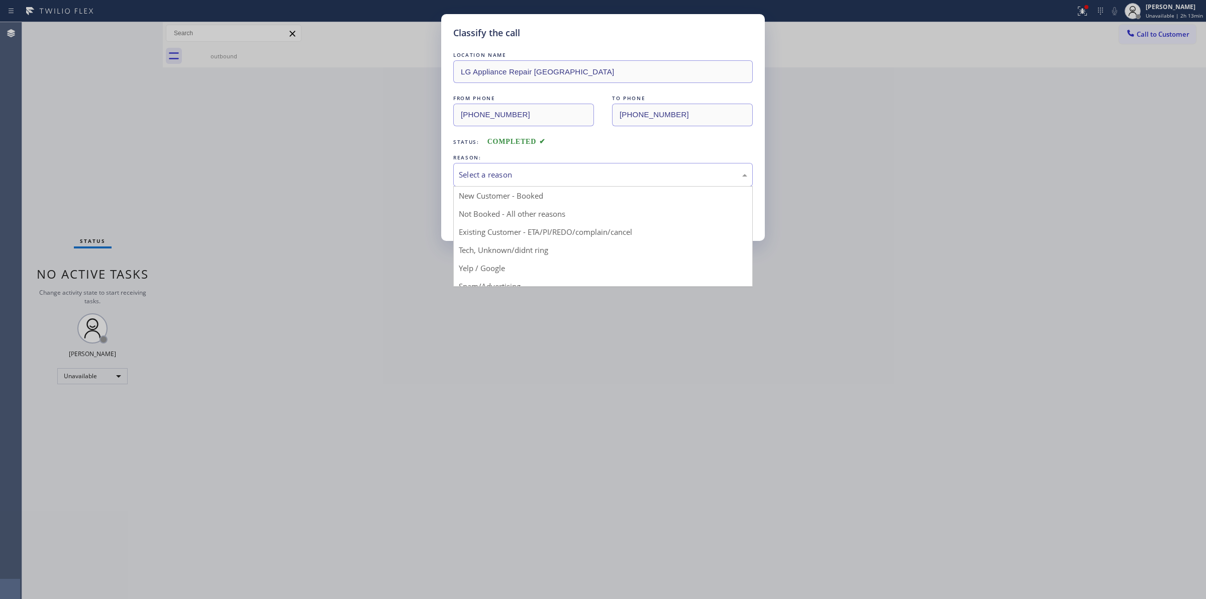
drag, startPoint x: 514, startPoint y: 249, endPoint x: 502, endPoint y: 219, distance: 33.1
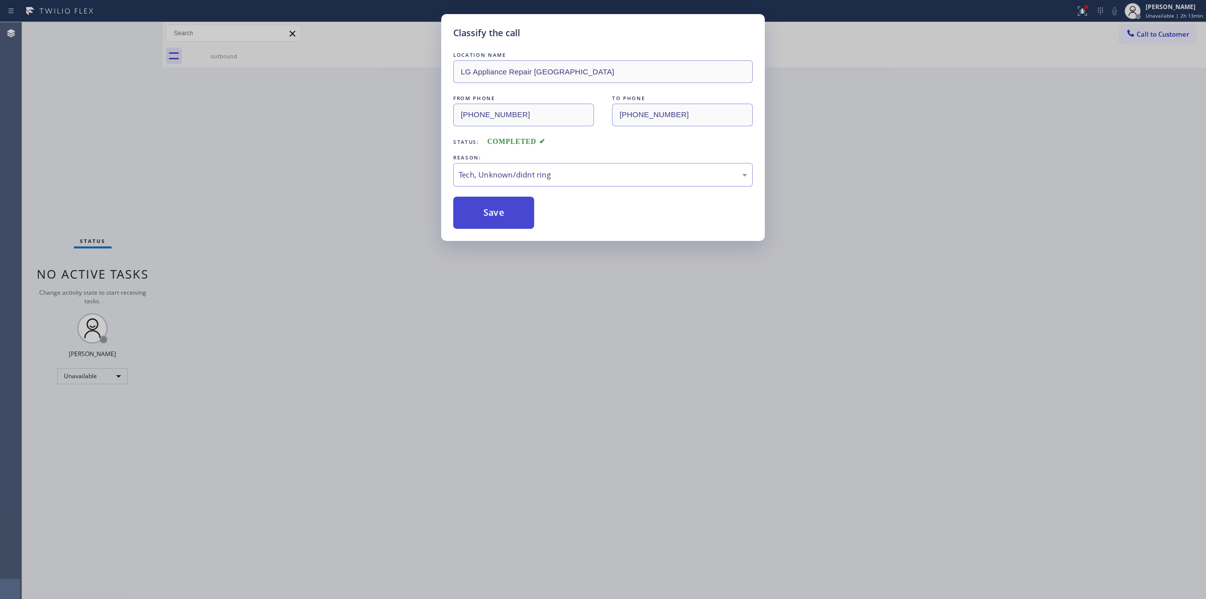
drag, startPoint x: 499, startPoint y: 215, endPoint x: 538, endPoint y: 214, distance: 38.7
click at [499, 215] on button "Save" at bounding box center [493, 213] width 81 height 32
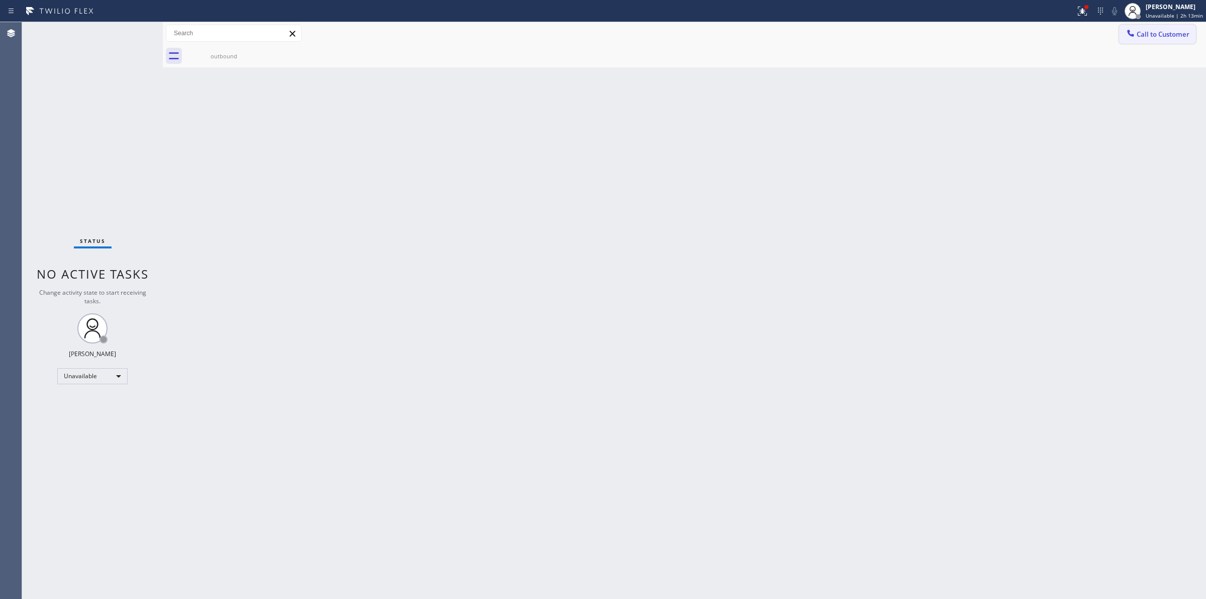
click at [1179, 35] on span "Call to Customer" at bounding box center [1163, 34] width 53 height 9
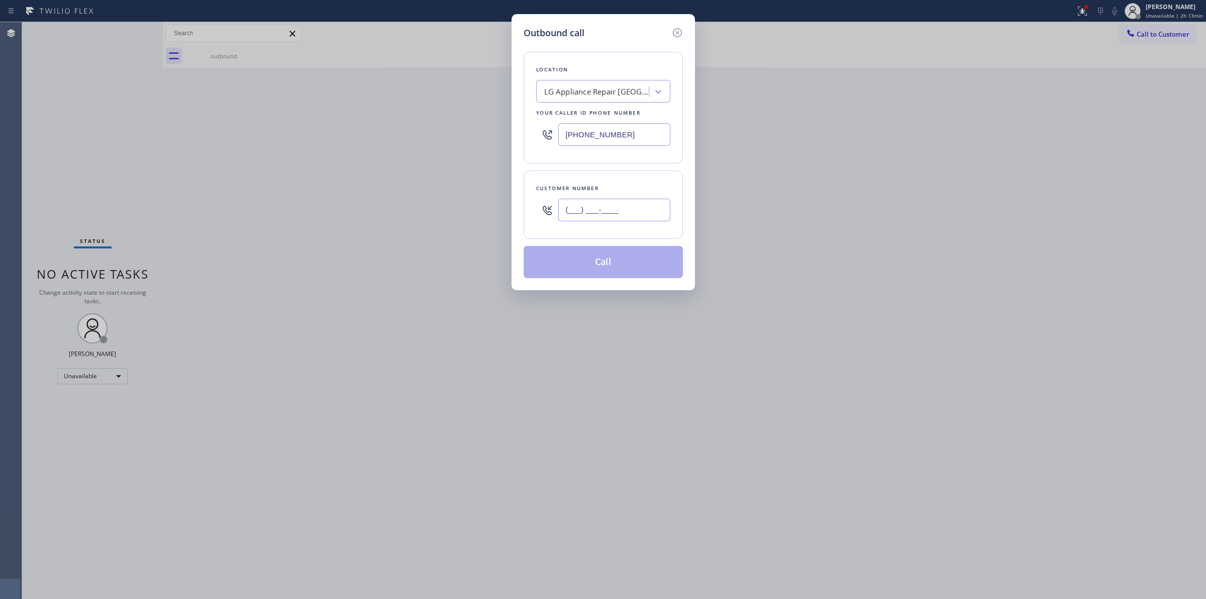
click at [610, 207] on input "(___) ___-____" at bounding box center [614, 210] width 112 height 23
paste input "714) 528-8455"
type input "[PHONE_NUMBER]"
click at [604, 260] on button "Call" at bounding box center [603, 262] width 159 height 32
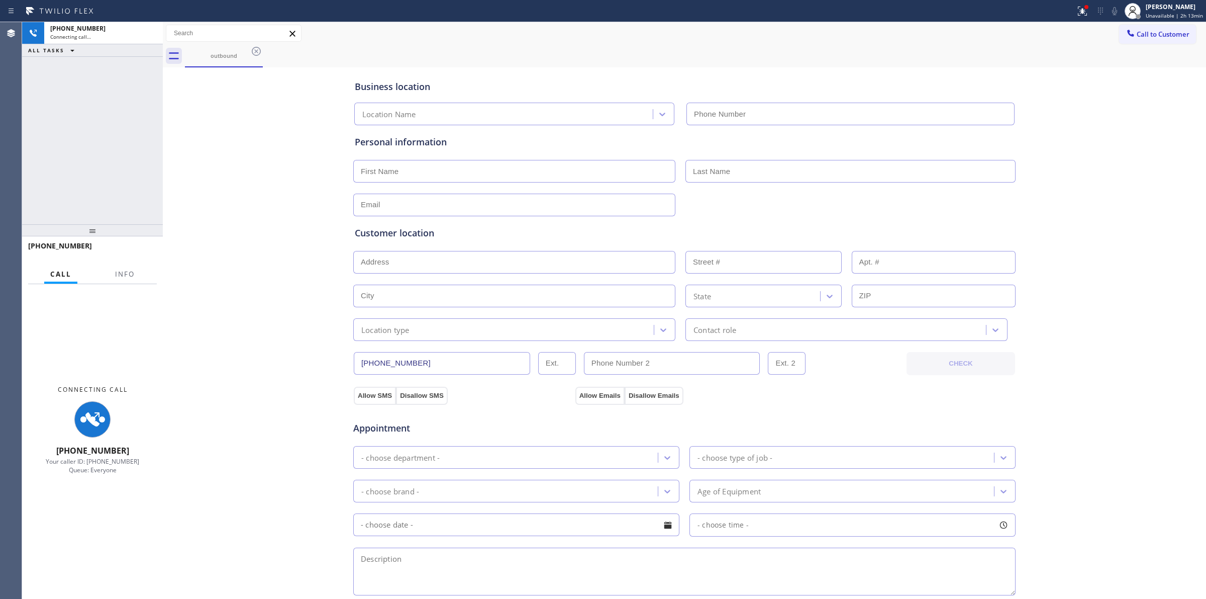
type input "[PHONE_NUMBER]"
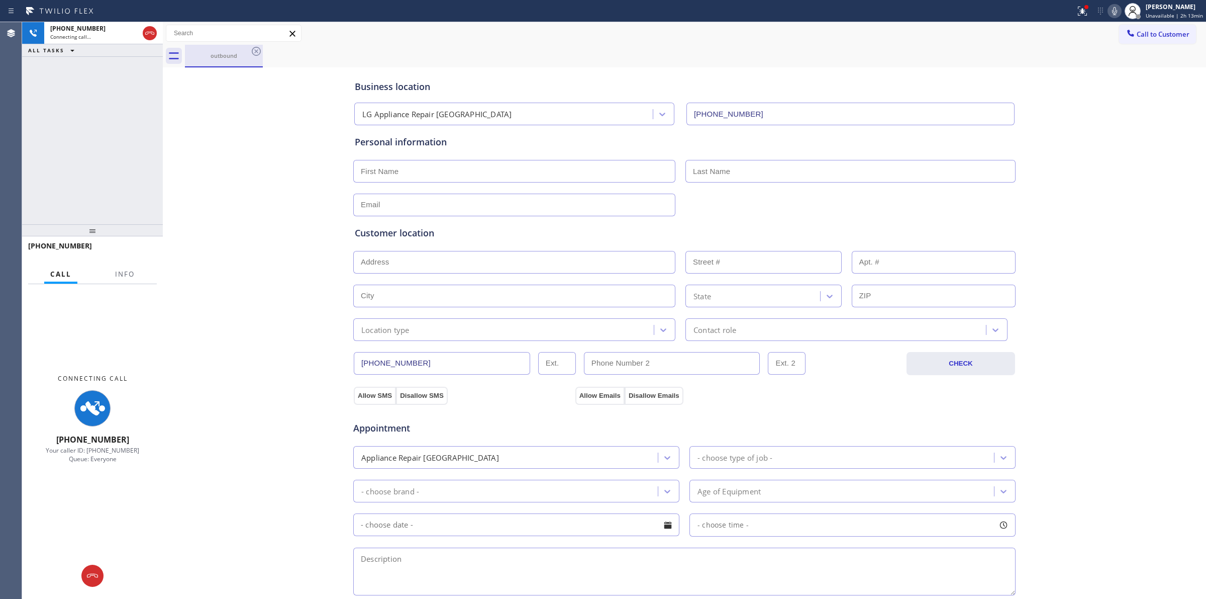
click at [247, 66] on div "outbound" at bounding box center [224, 56] width 76 height 22
click at [250, 51] on div "outbound" at bounding box center [224, 56] width 78 height 23
click at [254, 53] on icon at bounding box center [256, 51] width 12 height 12
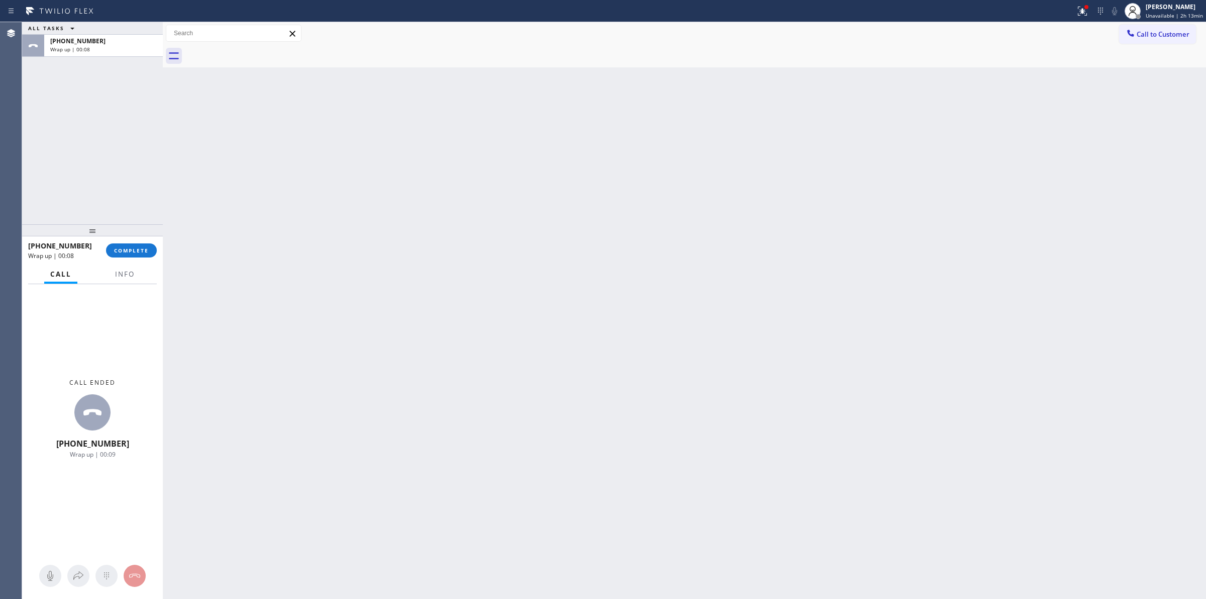
drag, startPoint x: 94, startPoint y: 44, endPoint x: 110, endPoint y: 135, distance: 91.8
click at [95, 44] on div "[PHONE_NUMBER]" at bounding box center [103, 41] width 107 height 9
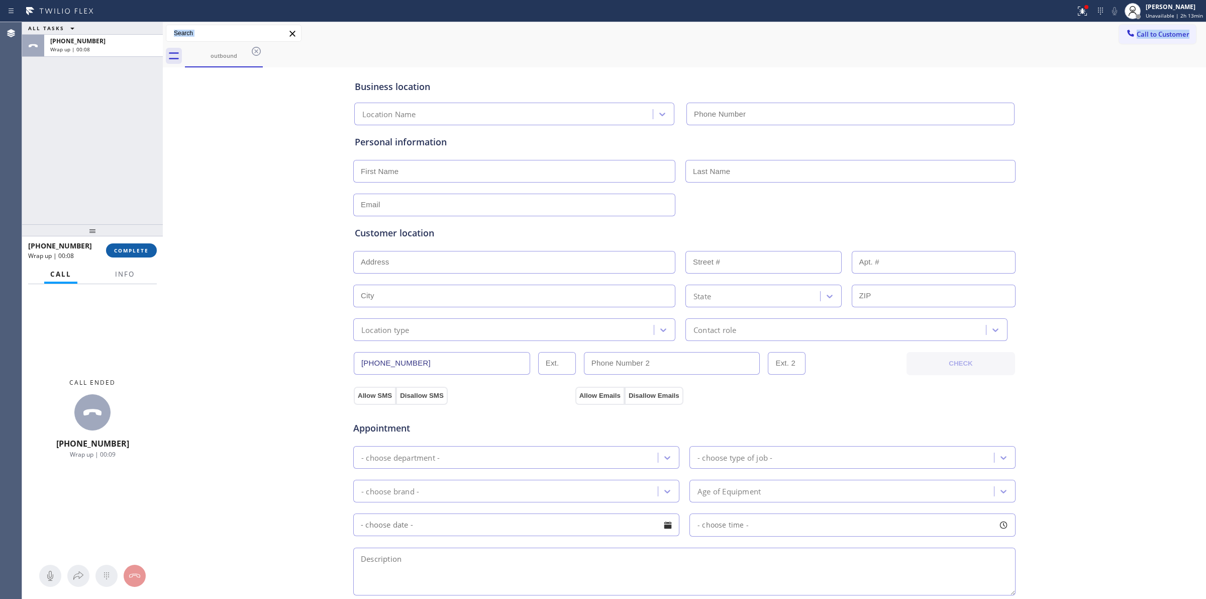
click at [126, 247] on span "COMPLETE" at bounding box center [131, 250] width 35 height 7
type input "[PHONE_NUMBER]"
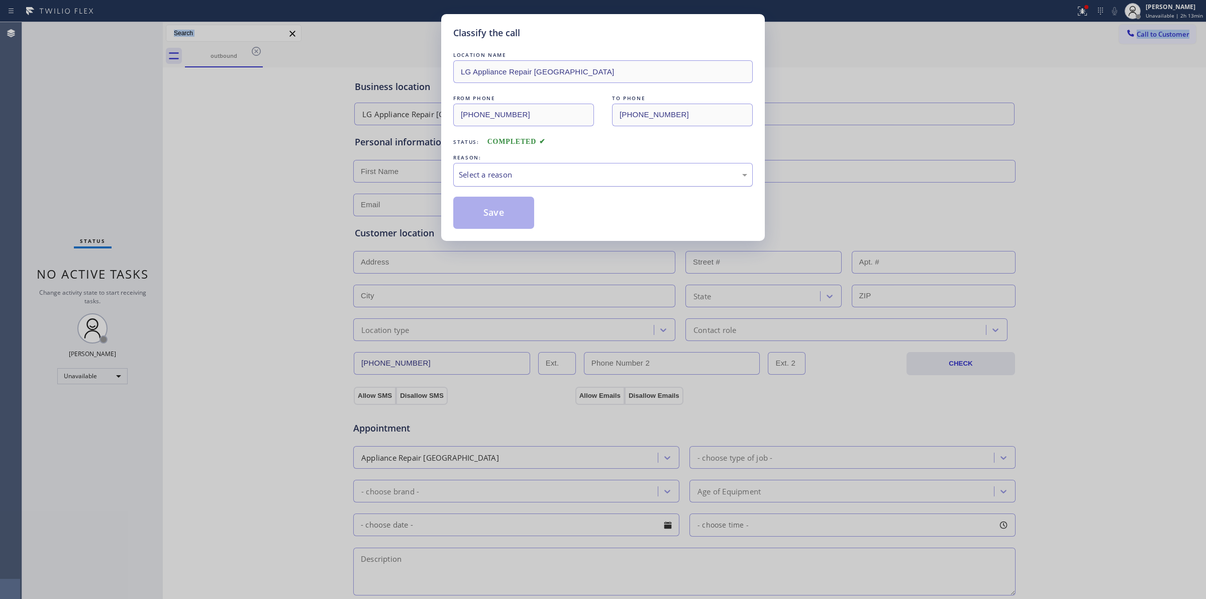
click at [605, 182] on div "Select a reason" at bounding box center [603, 175] width 300 height 24
click at [491, 207] on button "Save" at bounding box center [493, 213] width 81 height 32
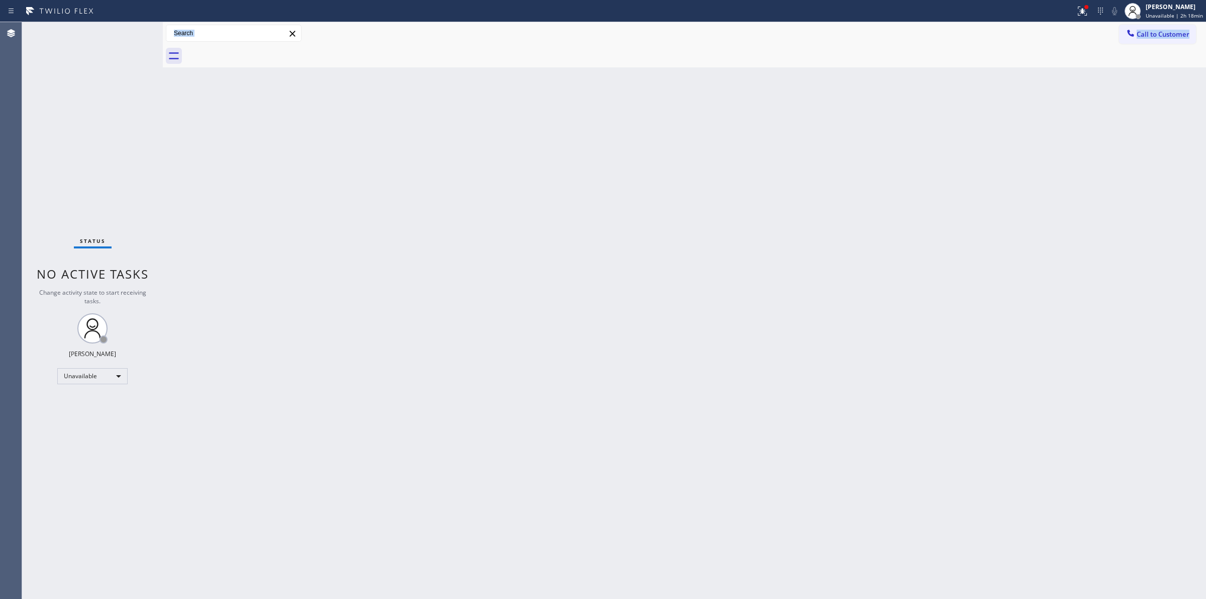
click at [851, 172] on div "Back to Dashboard Change Sender ID Customers Technicians Select a contact Outbo…" at bounding box center [685, 310] width 1044 height 577
click at [1165, 39] on button "Call to Customer" at bounding box center [1157, 34] width 77 height 19
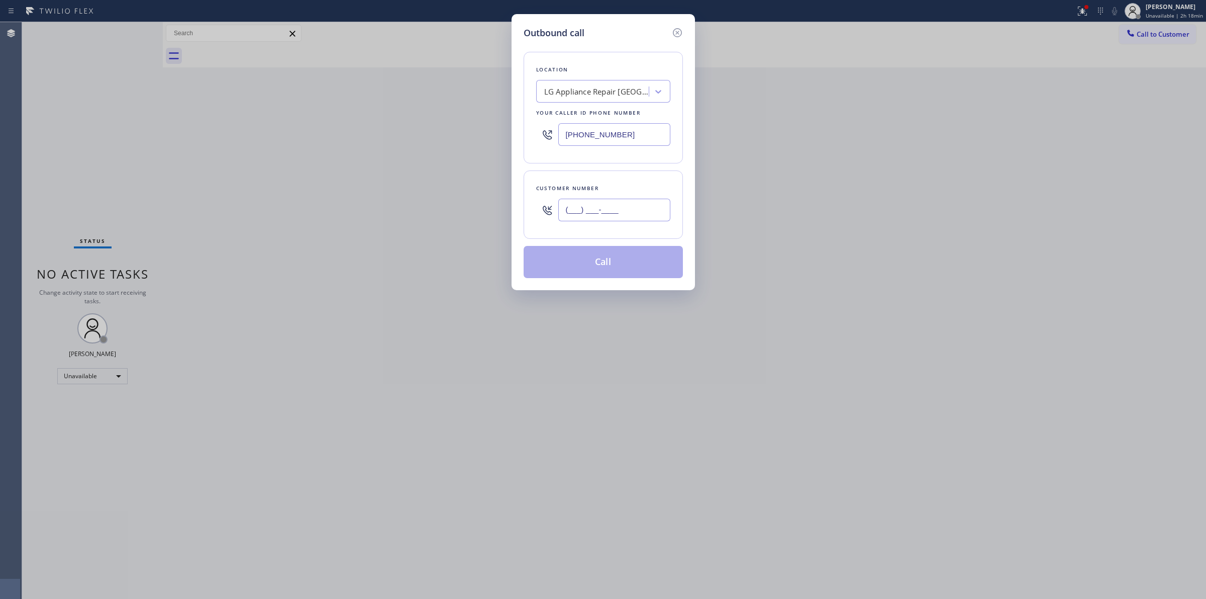
click at [634, 212] on input "(___) ___-____" at bounding box center [614, 210] width 112 height 23
paste input "707) 378-0148"
type input "[PHONE_NUMBER]"
click at [622, 262] on button "Call" at bounding box center [603, 262] width 159 height 32
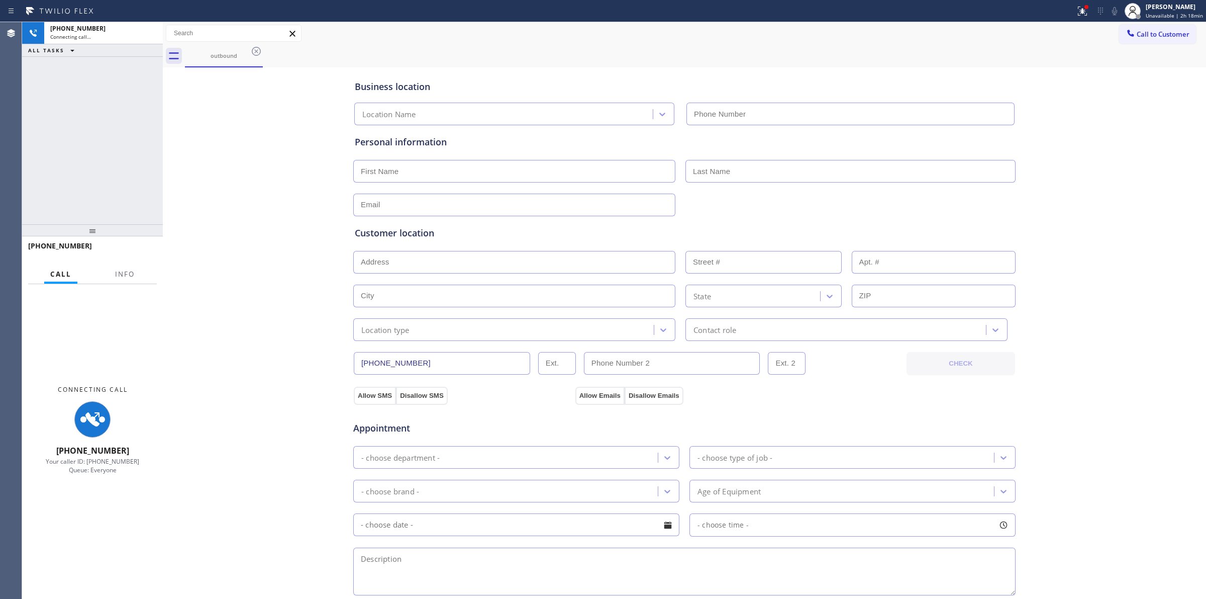
type input "[PHONE_NUMBER]"
click at [1111, 434] on div "Business location LG Appliance Repair [GEOGRAPHIC_DATA] [PHONE_NUMBER] Personal…" at bounding box center [684, 413] width 1039 height 687
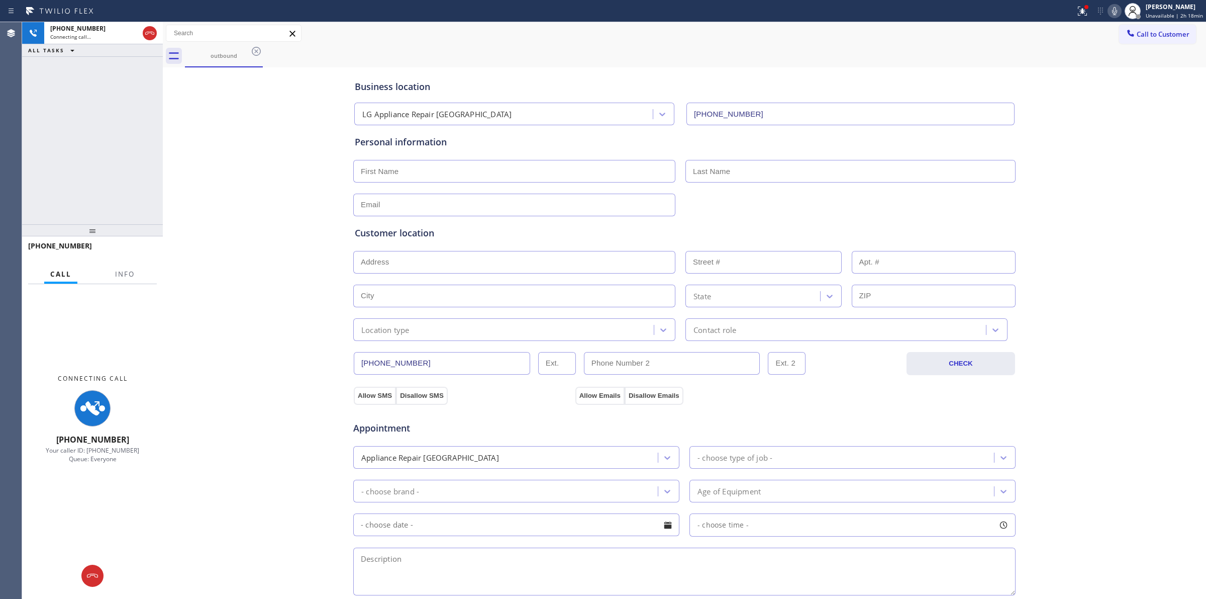
click at [256, 141] on div "Business location LG Appliance Repair [GEOGRAPHIC_DATA] [PHONE_NUMBER] Personal…" at bounding box center [684, 413] width 1039 height 687
click at [250, 49] on icon at bounding box center [256, 51] width 12 height 12
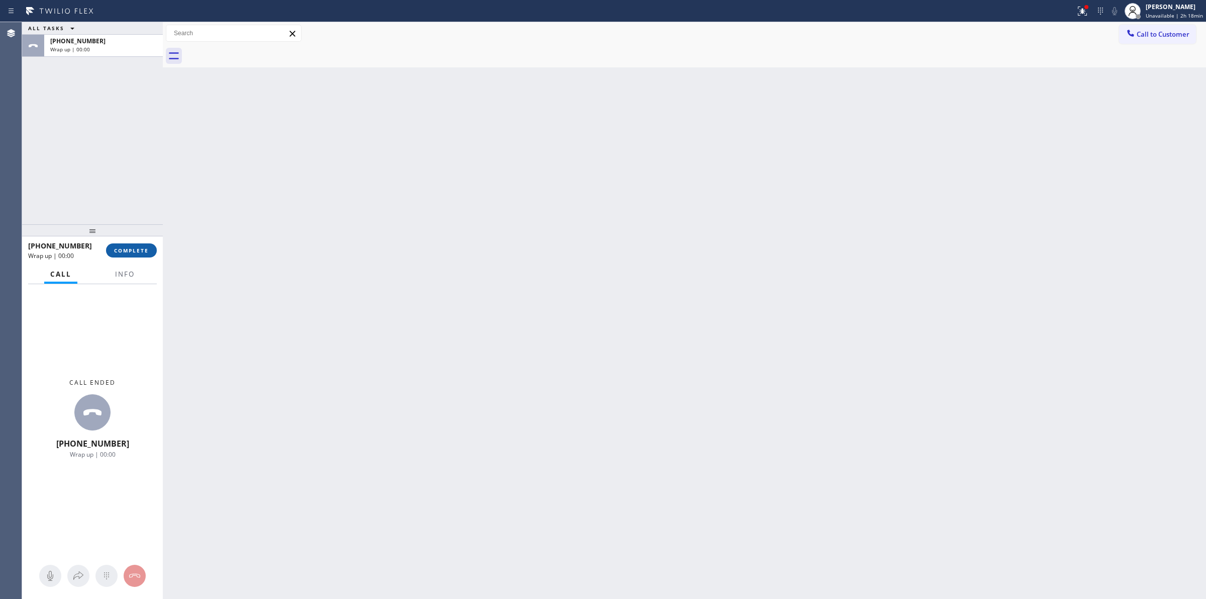
click at [130, 248] on span "COMPLETE" at bounding box center [131, 250] width 35 height 7
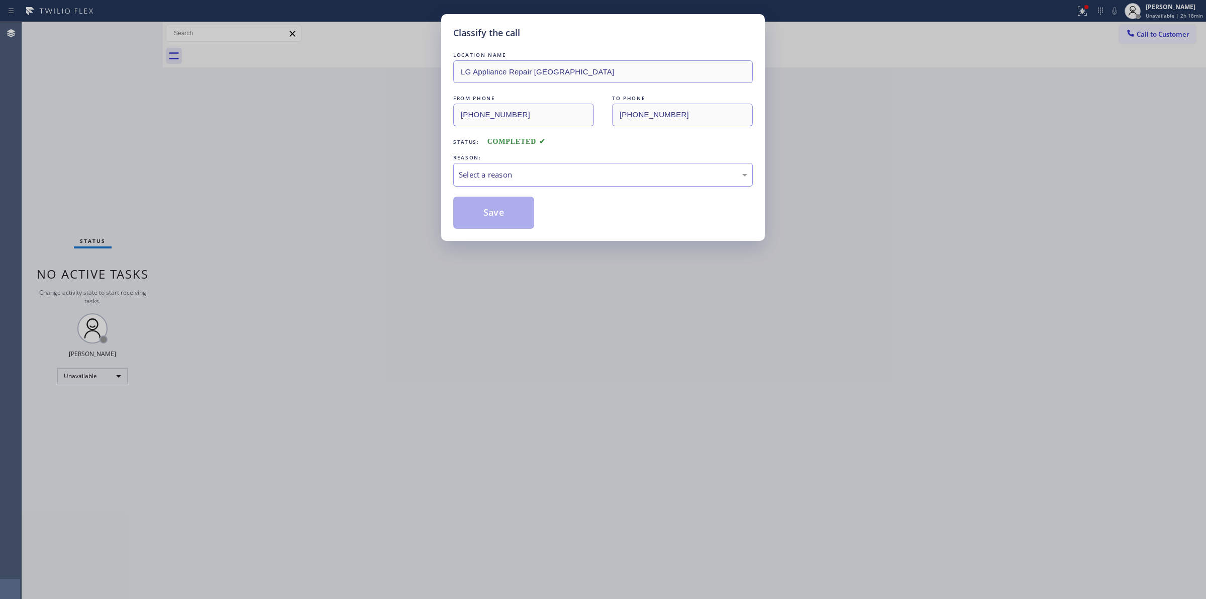
click at [548, 182] on div "Select a reason" at bounding box center [603, 175] width 300 height 24
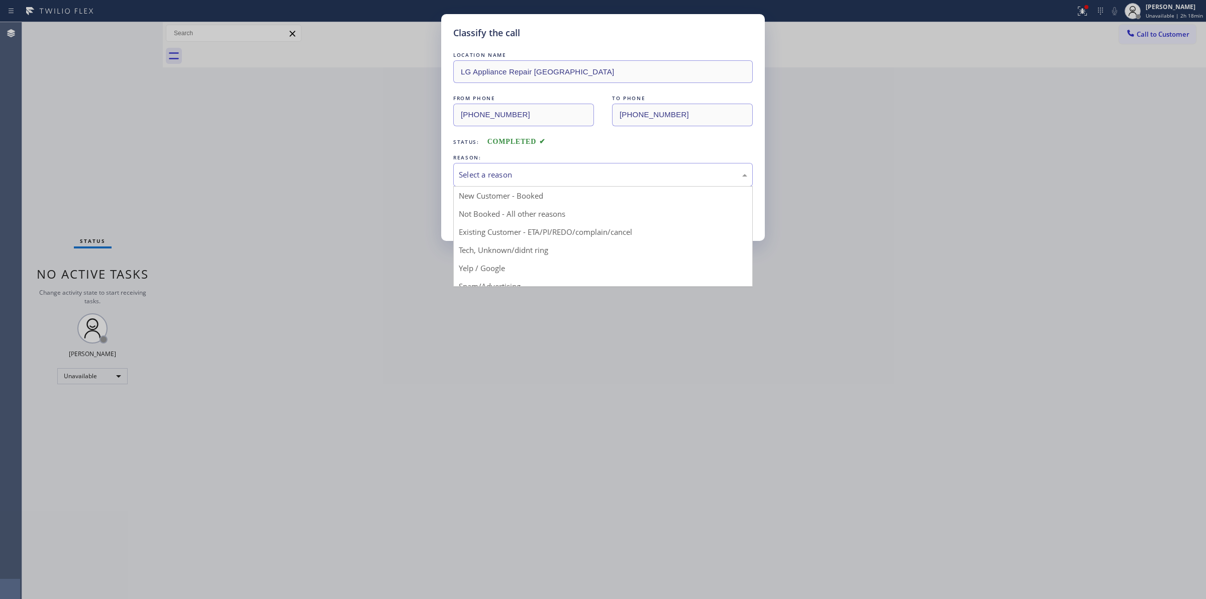
drag, startPoint x: 533, startPoint y: 255, endPoint x: 507, endPoint y: 222, distance: 42.2
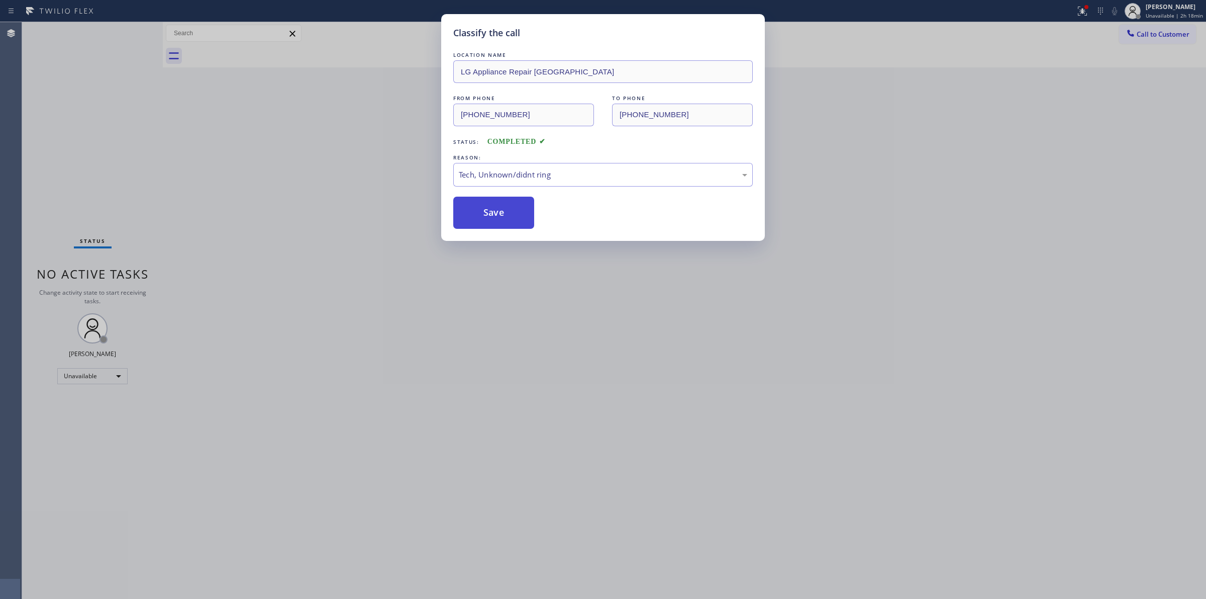
click at [501, 217] on button "Save" at bounding box center [493, 213] width 81 height 32
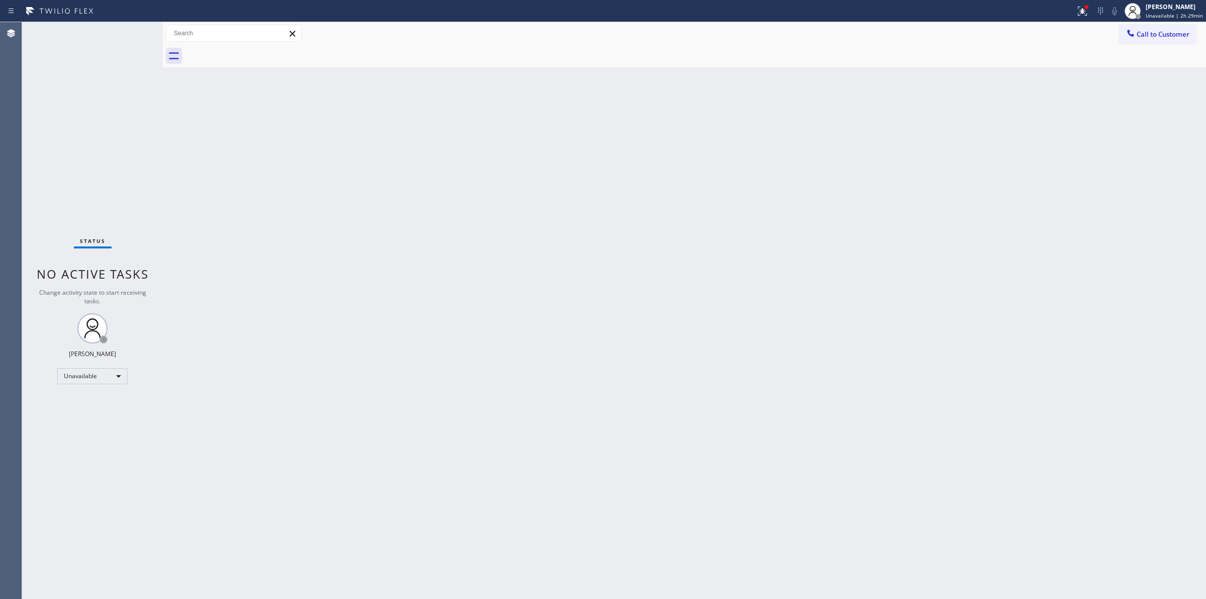
click at [724, 375] on div "Back to Dashboard Change Sender ID Customers Technicians Select a contact Outbo…" at bounding box center [685, 310] width 1044 height 577
click at [1157, 11] on div "[PERSON_NAME]" at bounding box center [1174, 7] width 57 height 9
click at [1134, 77] on button "Break" at bounding box center [1156, 79] width 101 height 13
